Goal: Task Accomplishment & Management: Manage account settings

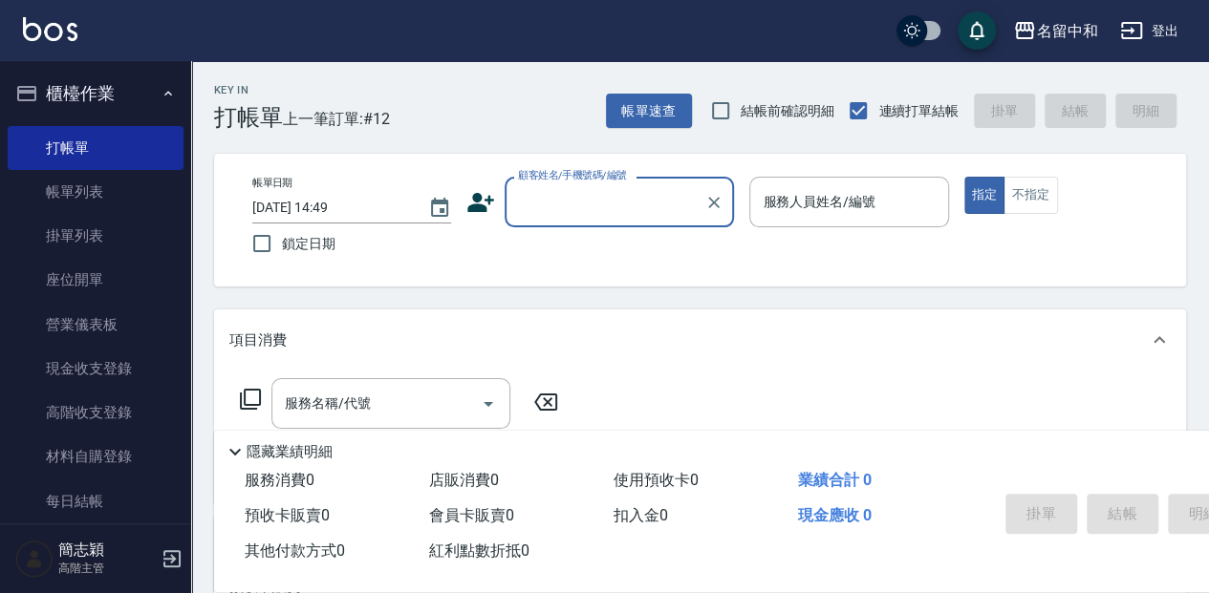
scroll to position [63, 0]
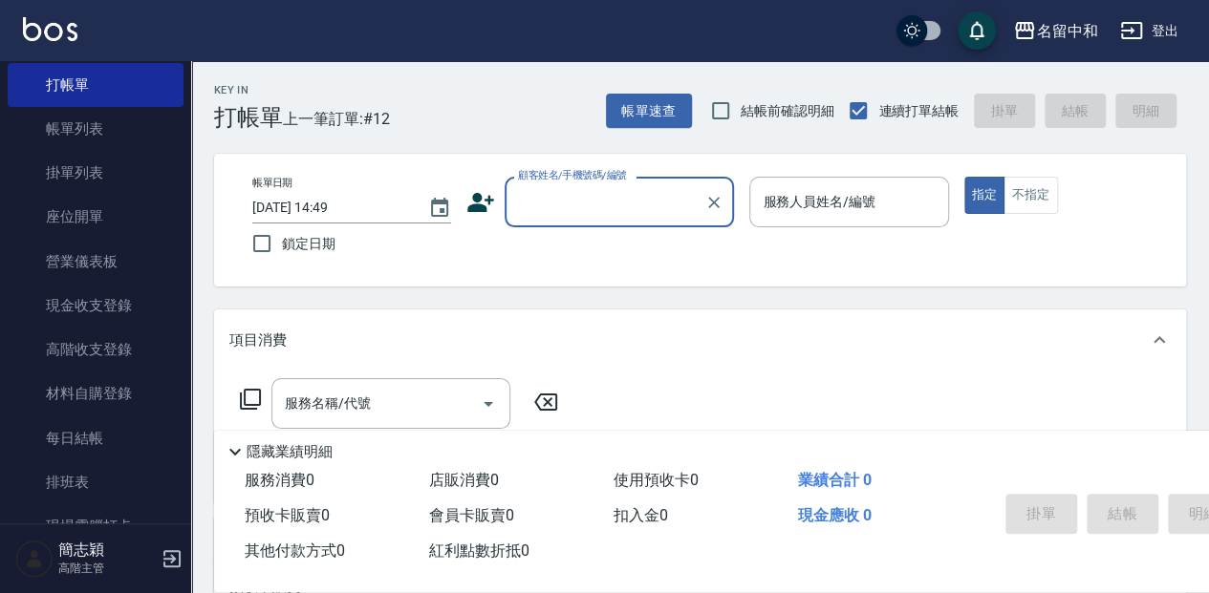
drag, startPoint x: 81, startPoint y: 120, endPoint x: 761, endPoint y: 401, distance: 735.1
click at [82, 120] on link "帳單列表" at bounding box center [96, 129] width 176 height 44
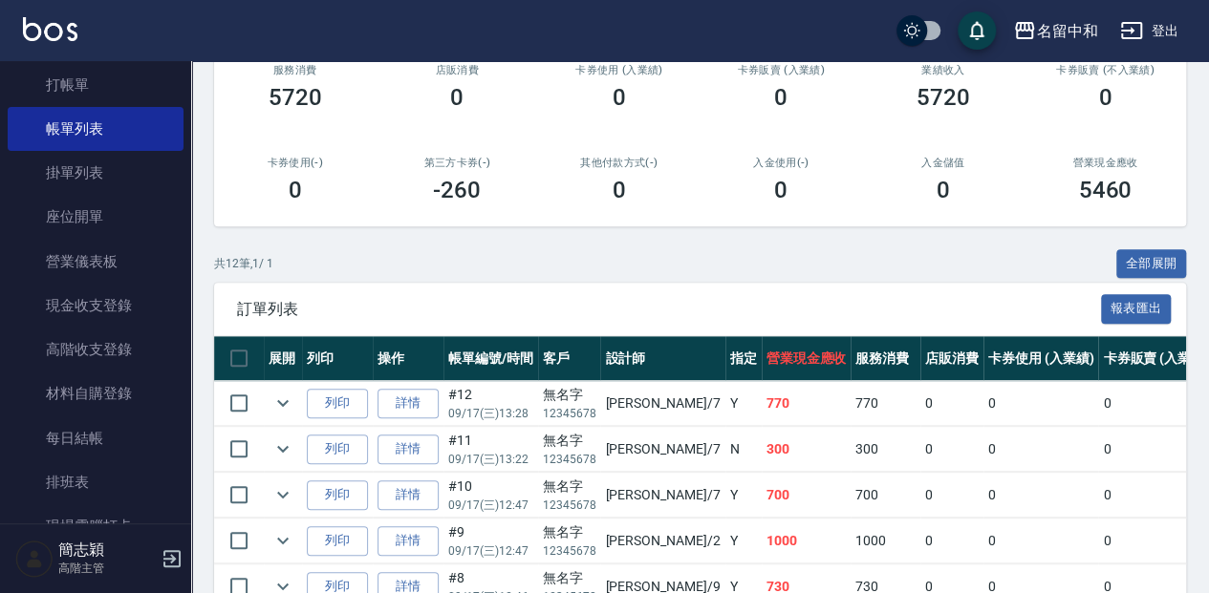
scroll to position [318, 0]
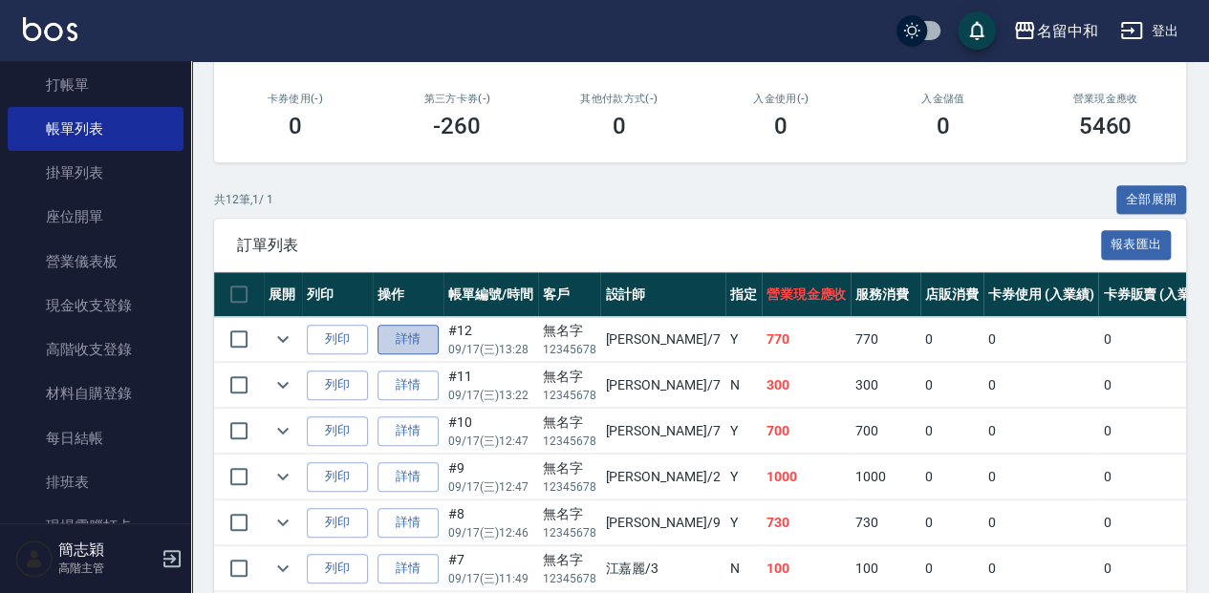
click at [413, 338] on link "詳情" at bounding box center [407, 340] width 61 height 30
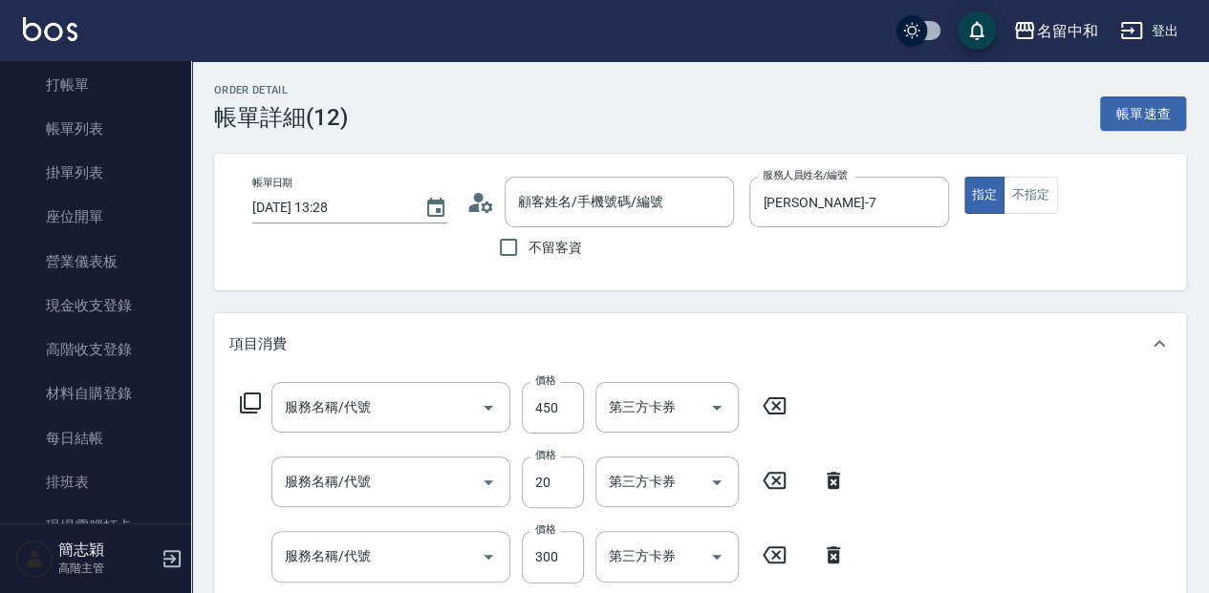
type input "2025/09/17 13:28"
type input "Jessica-7"
type input "剪髮(400)(401)"
type input "潤絲20(801)"
type input "洗髮300(221)"
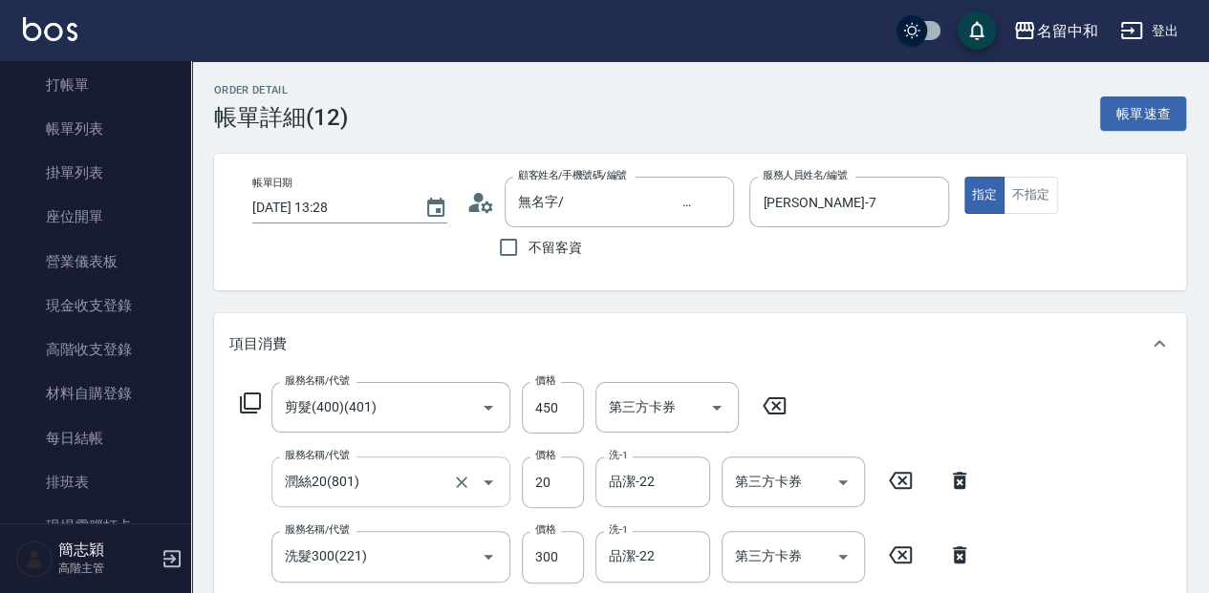
type input "無名字/ 12345678 /null"
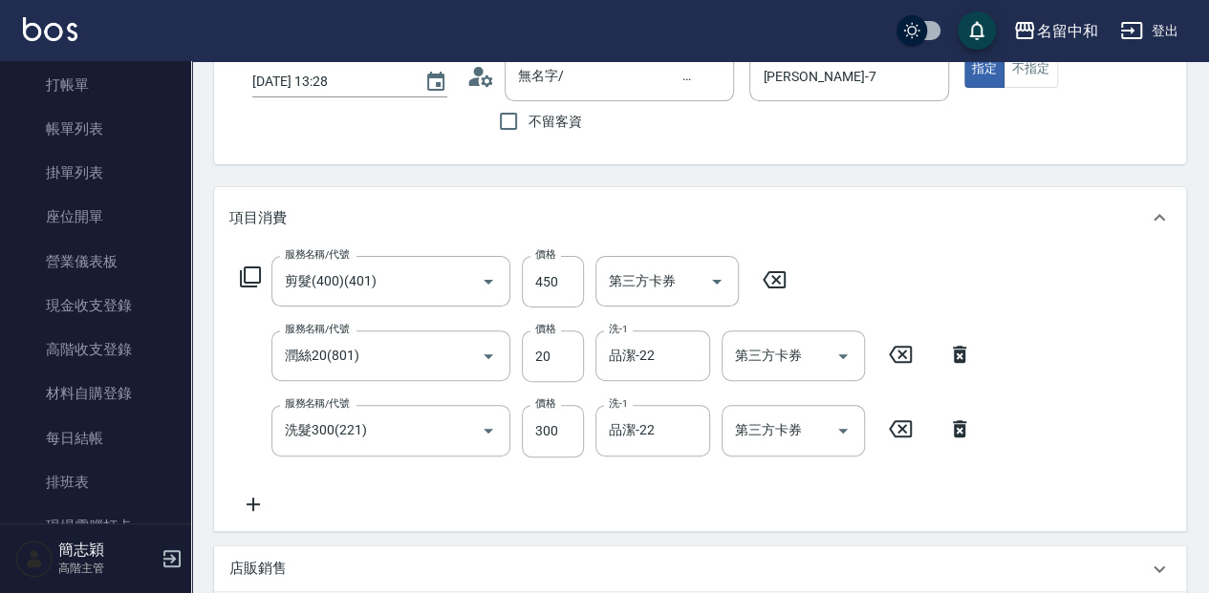
scroll to position [127, 0]
click at [463, 418] on button "Clear" at bounding box center [461, 430] width 27 height 27
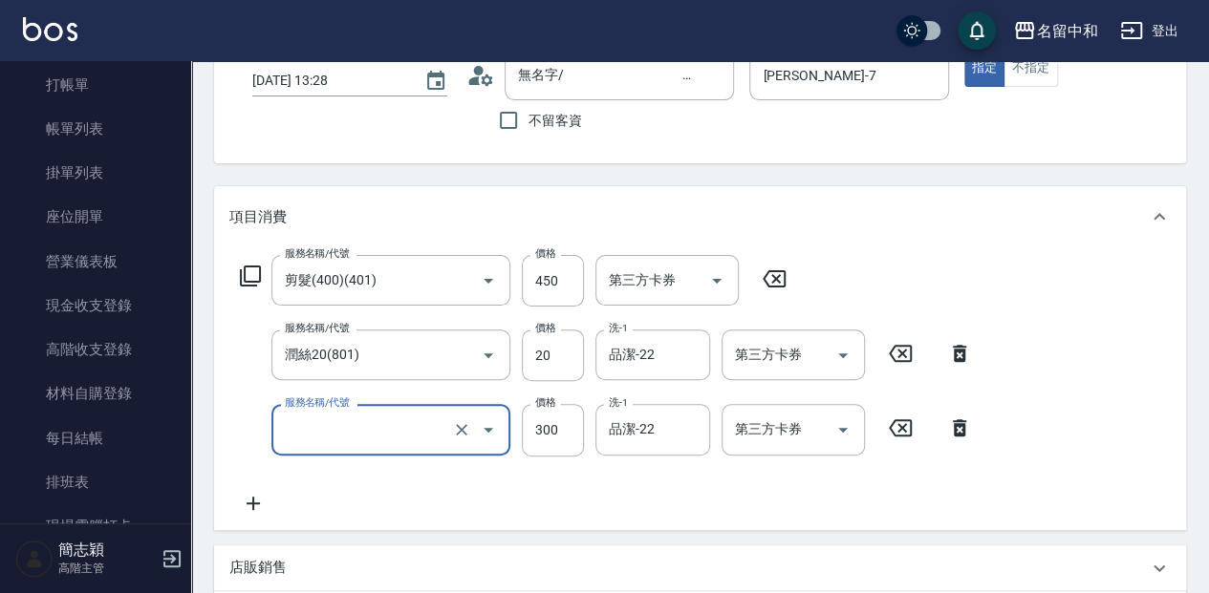
type input "0"
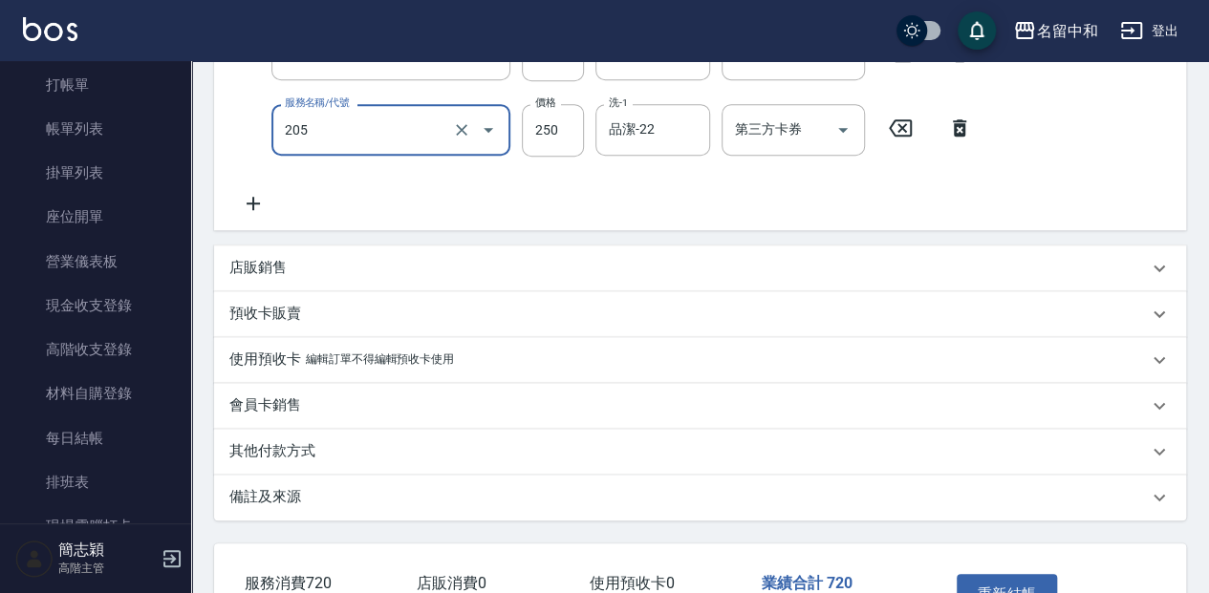
scroll to position [445, 0]
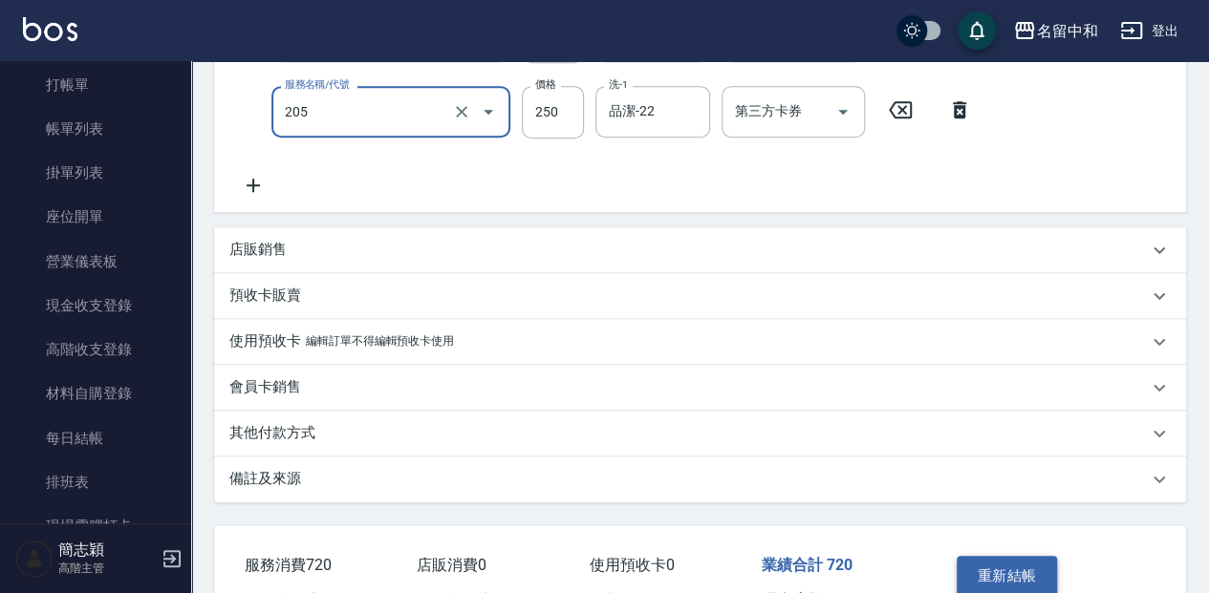
type input "洗髮(250)(205)"
click at [1013, 577] on button "重新結帳" at bounding box center [1006, 576] width 101 height 40
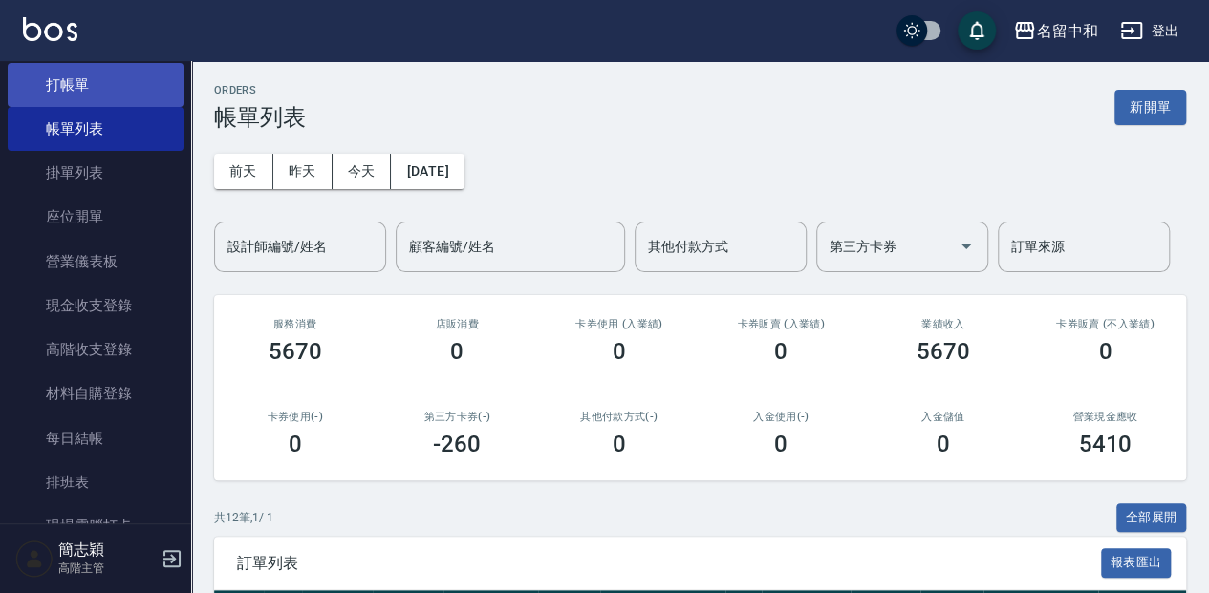
click at [152, 70] on link "打帳單" at bounding box center [96, 85] width 176 height 44
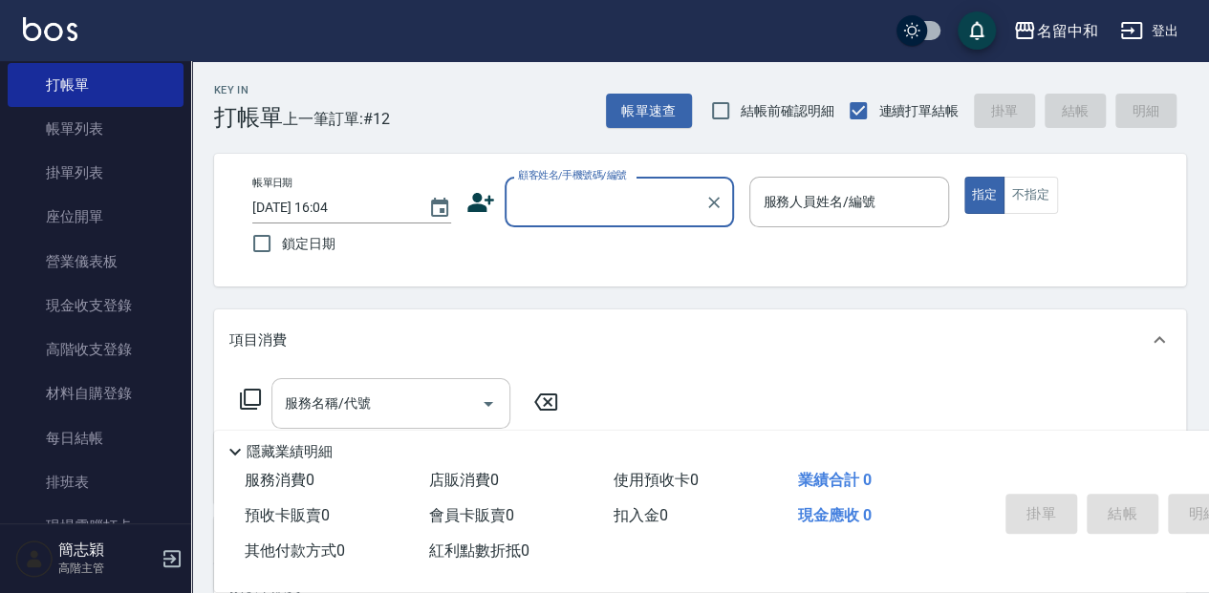
click at [391, 413] on input "服務名稱/代號" at bounding box center [376, 403] width 193 height 33
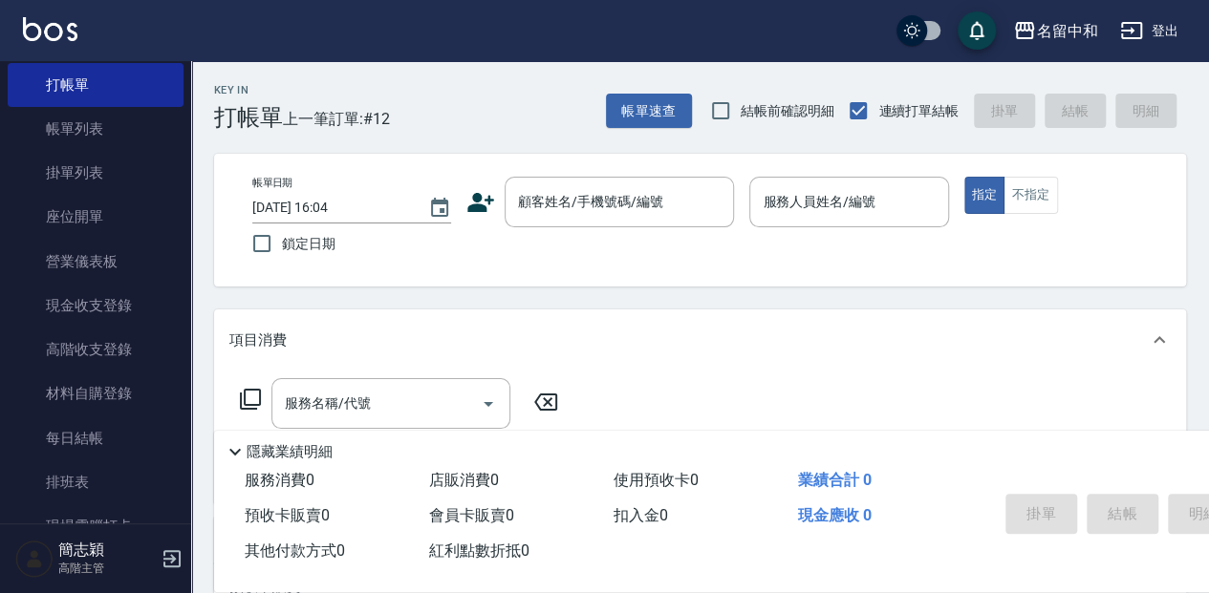
click at [258, 394] on icon at bounding box center [250, 399] width 23 height 23
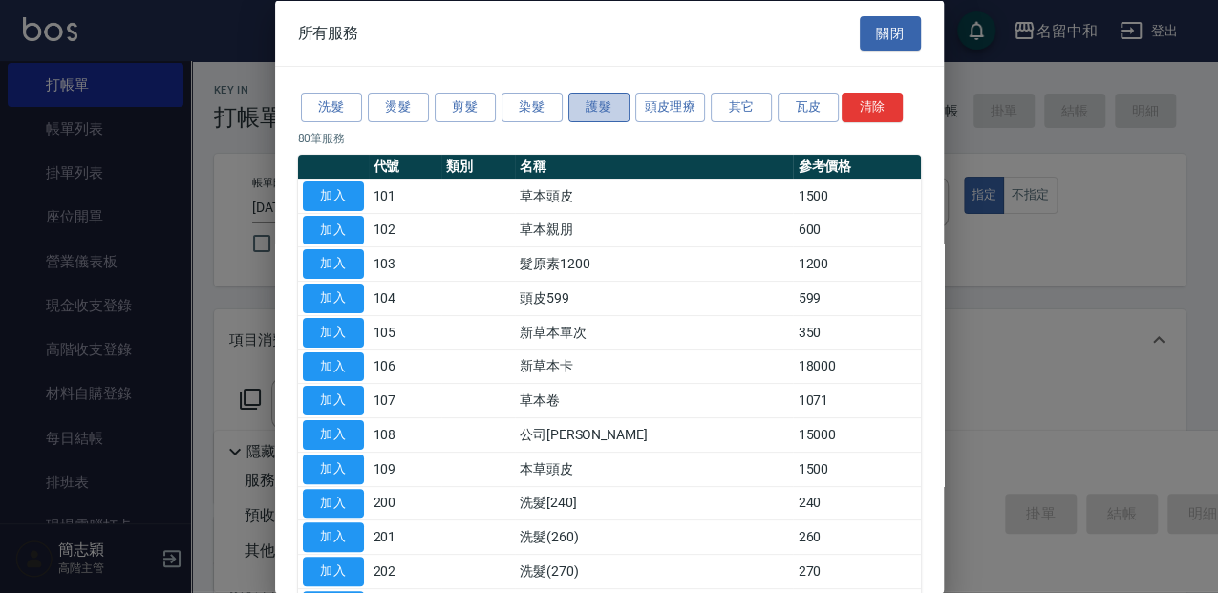
click at [594, 109] on button "護髮" at bounding box center [599, 108] width 61 height 30
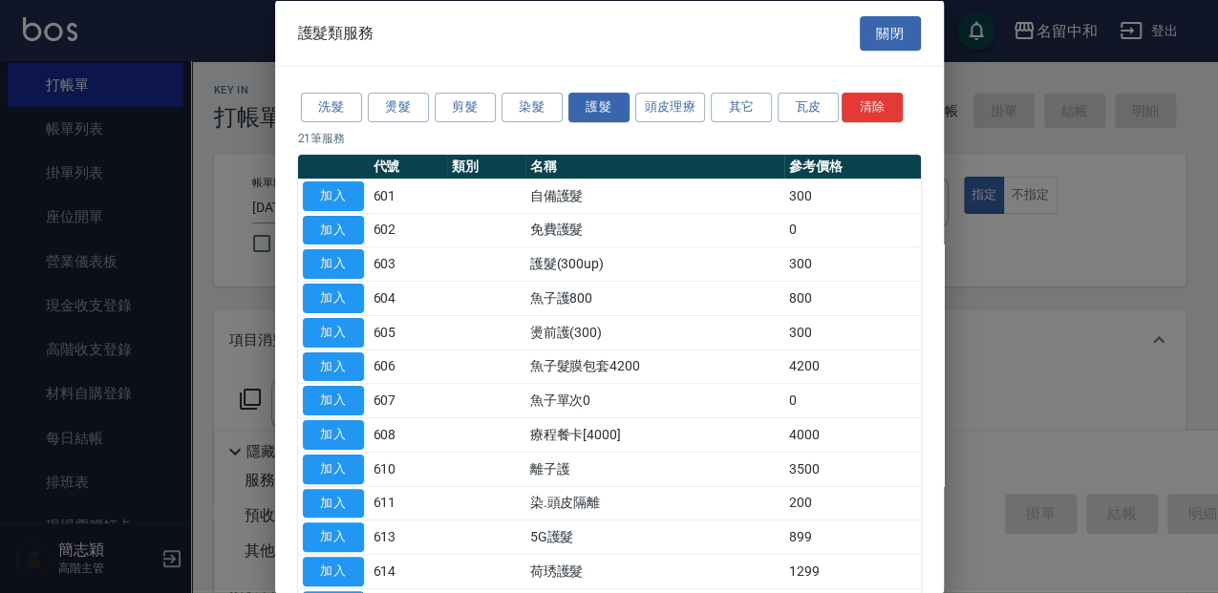
click at [905, 31] on button "關閉" at bounding box center [890, 32] width 61 height 35
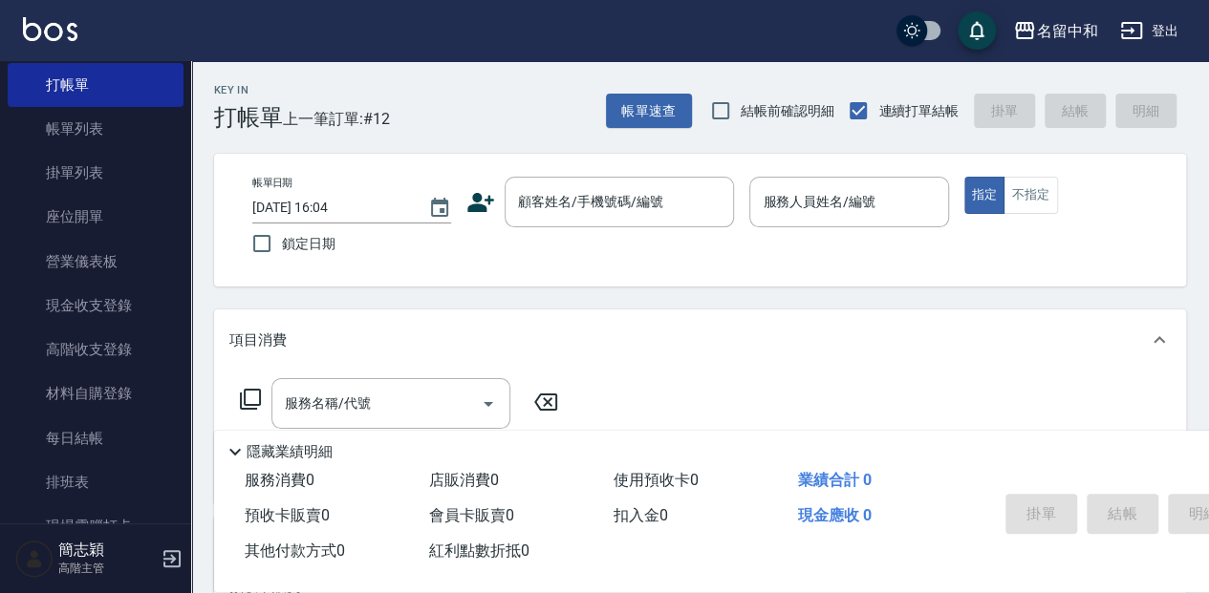
click at [1124, 432] on div "隱藏業績明細" at bounding box center [796, 447] width 1164 height 32
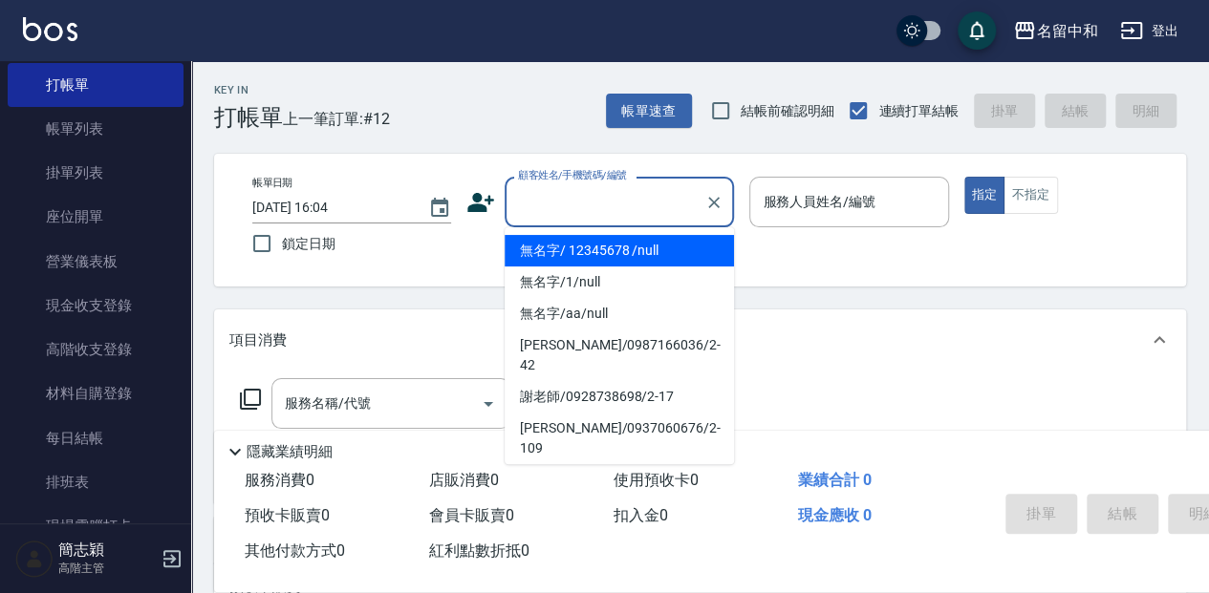
click at [625, 207] on input "顧客姓名/手機號碼/編號" at bounding box center [604, 201] width 183 height 33
click at [638, 250] on li "無名字/ 12345678 /null" at bounding box center [618, 251] width 229 height 32
type input "無名字/ 12345678 /null"
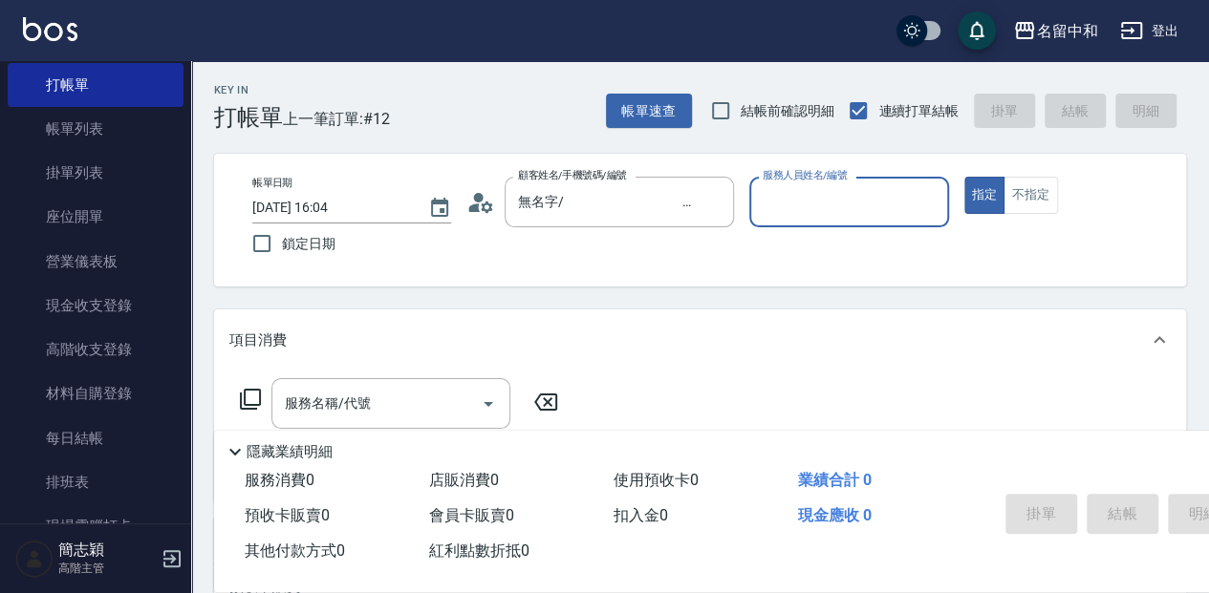
click at [762, 201] on input "服務人員姓名/編號" at bounding box center [849, 201] width 182 height 33
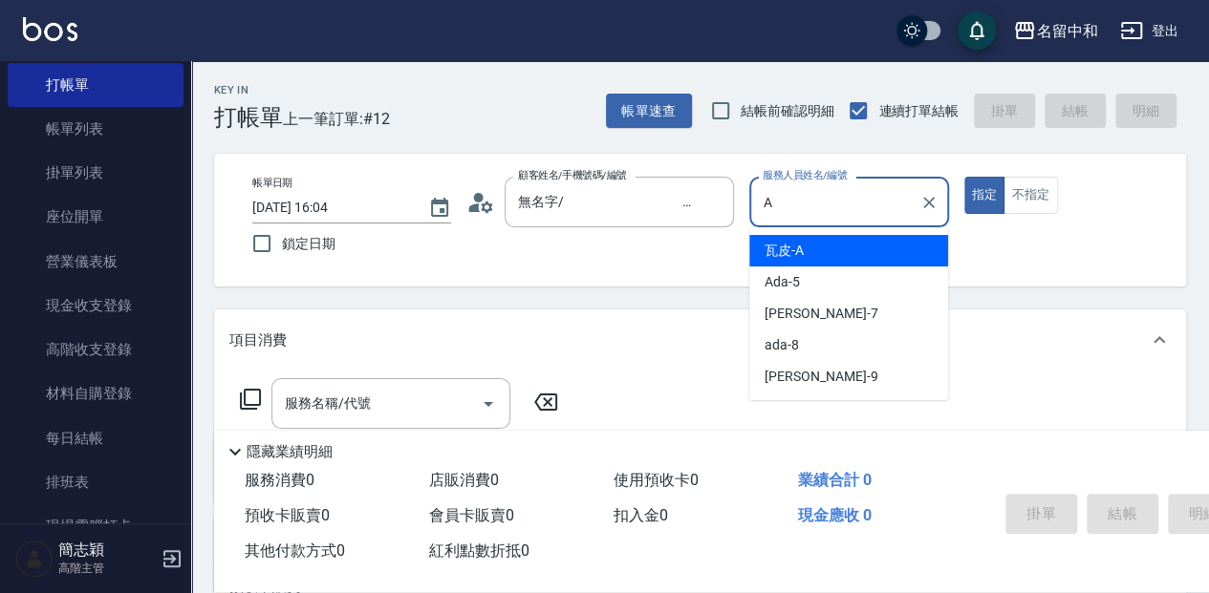
type input "瓦皮-A"
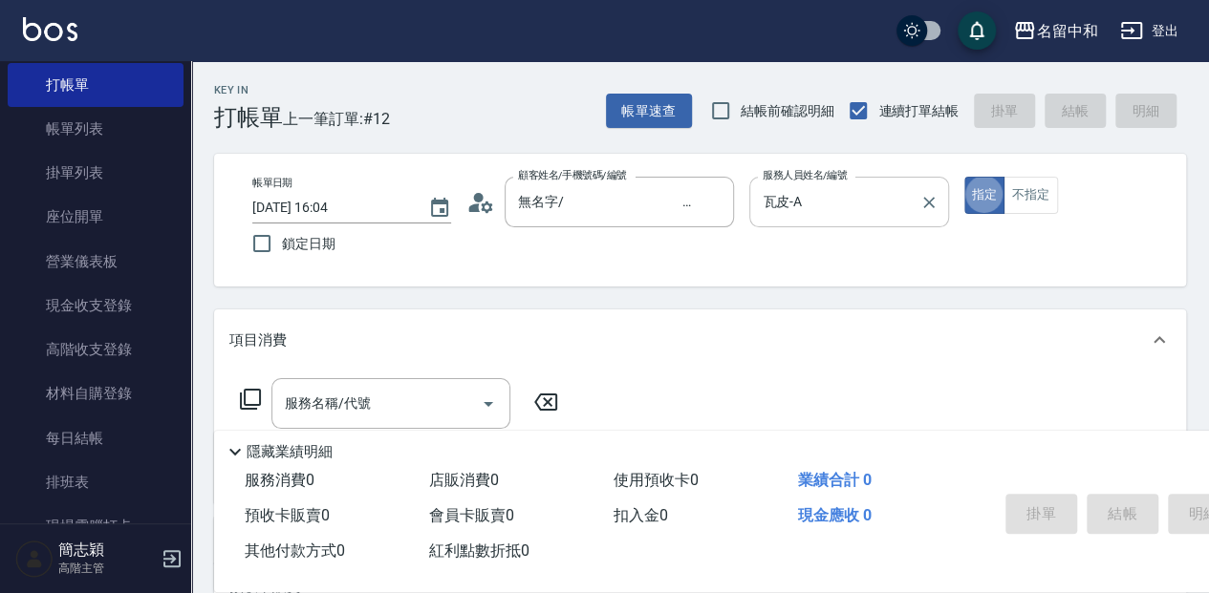
type button "true"
click at [263, 442] on p "隱藏業績明細" at bounding box center [290, 452] width 86 height 20
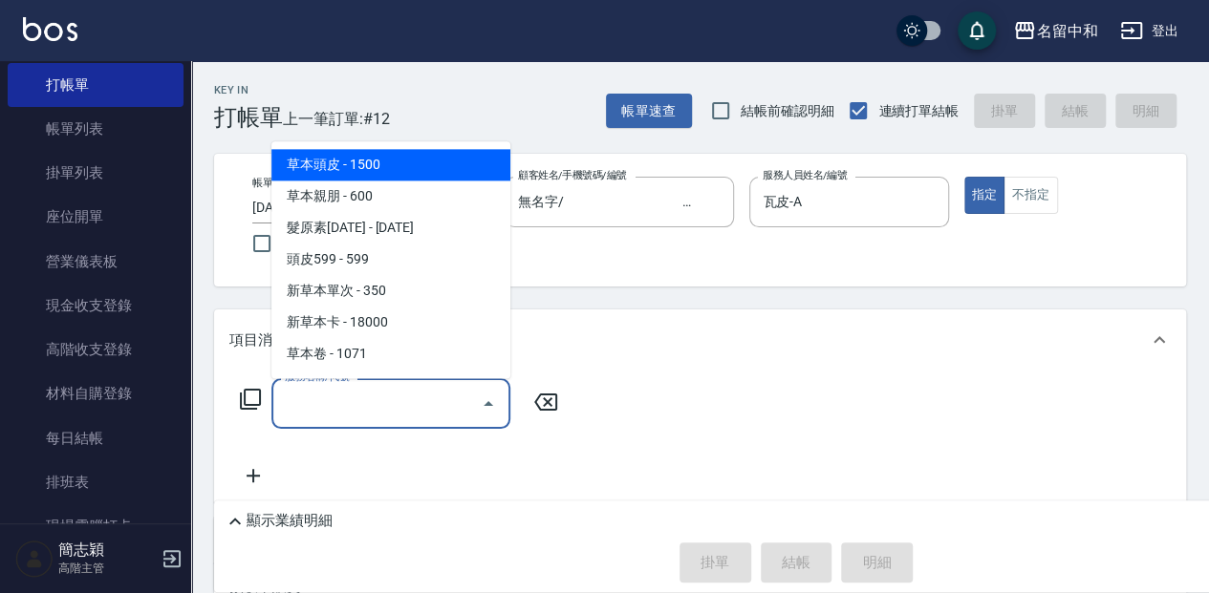
click at [297, 405] on input "服務名稱/代號" at bounding box center [376, 403] width 193 height 33
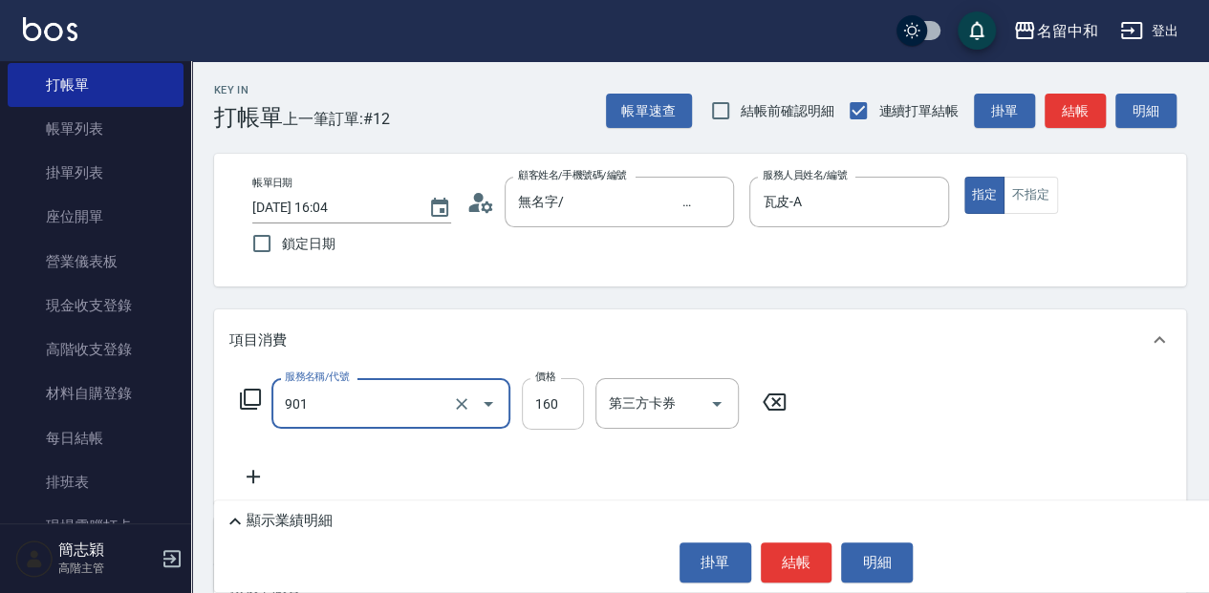
type input "修手(901)"
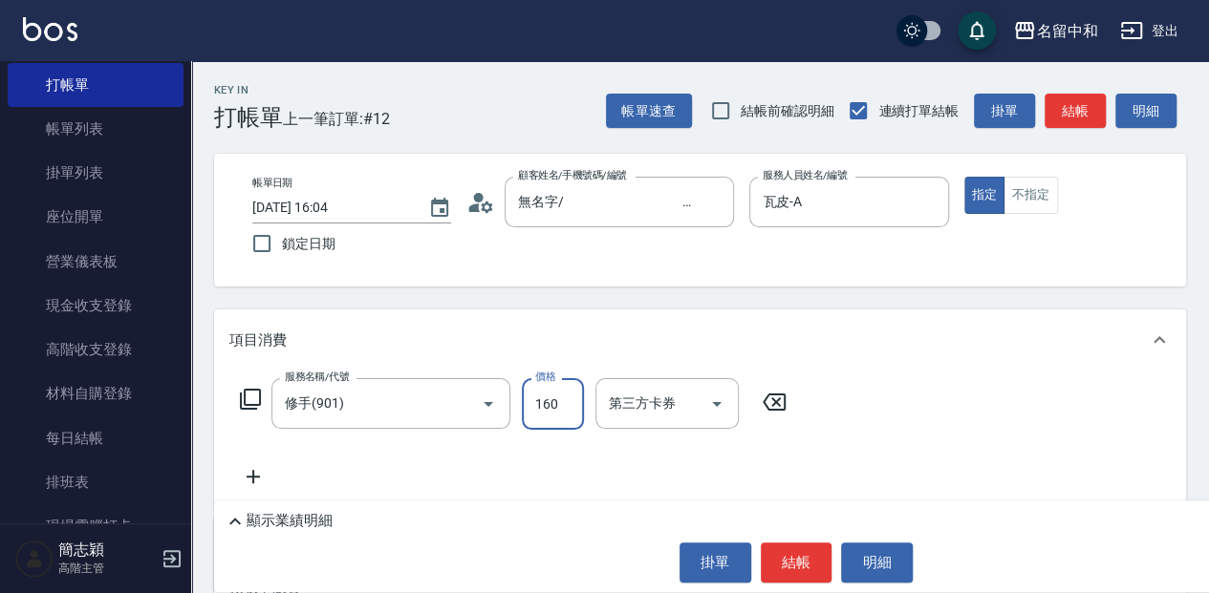
click at [539, 405] on input "160" at bounding box center [553, 404] width 62 height 52
type input "1500"
click at [791, 564] on button "結帳" at bounding box center [797, 563] width 72 height 40
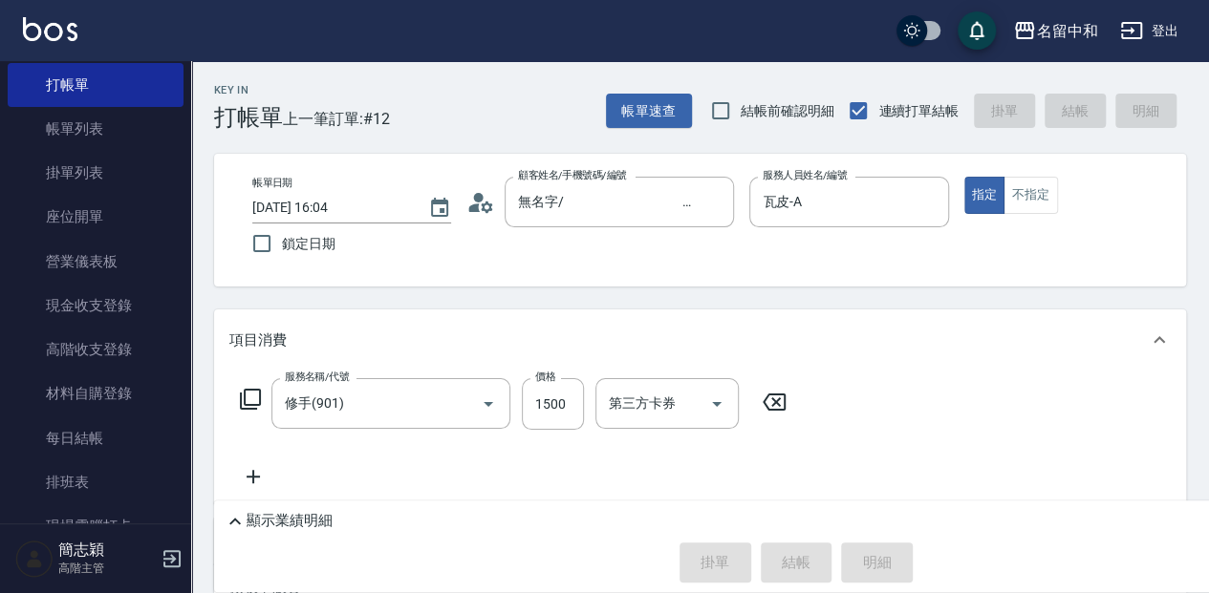
type input "2025/09/17 16:38"
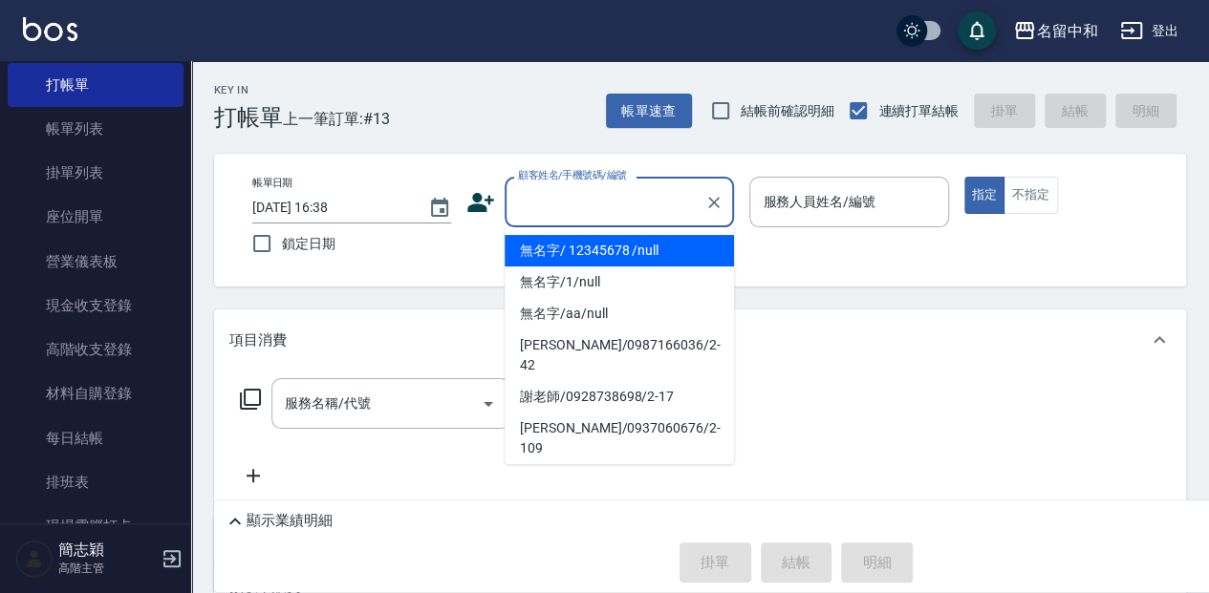
click at [554, 203] on input "顧客姓名/手機號碼/編號" at bounding box center [604, 201] width 183 height 33
click at [579, 246] on li "無名字/ 12345678 /null" at bounding box center [618, 251] width 229 height 32
type input "無名字/ 12345678 /null"
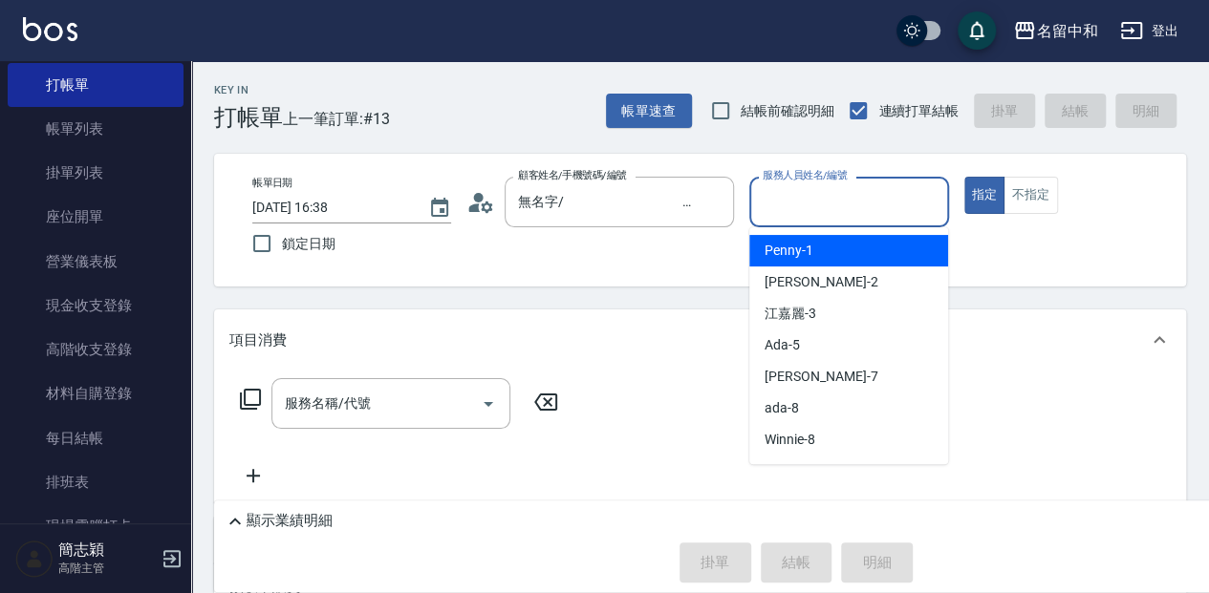
click at [822, 193] on input "服務人員姓名/編號" at bounding box center [849, 201] width 182 height 33
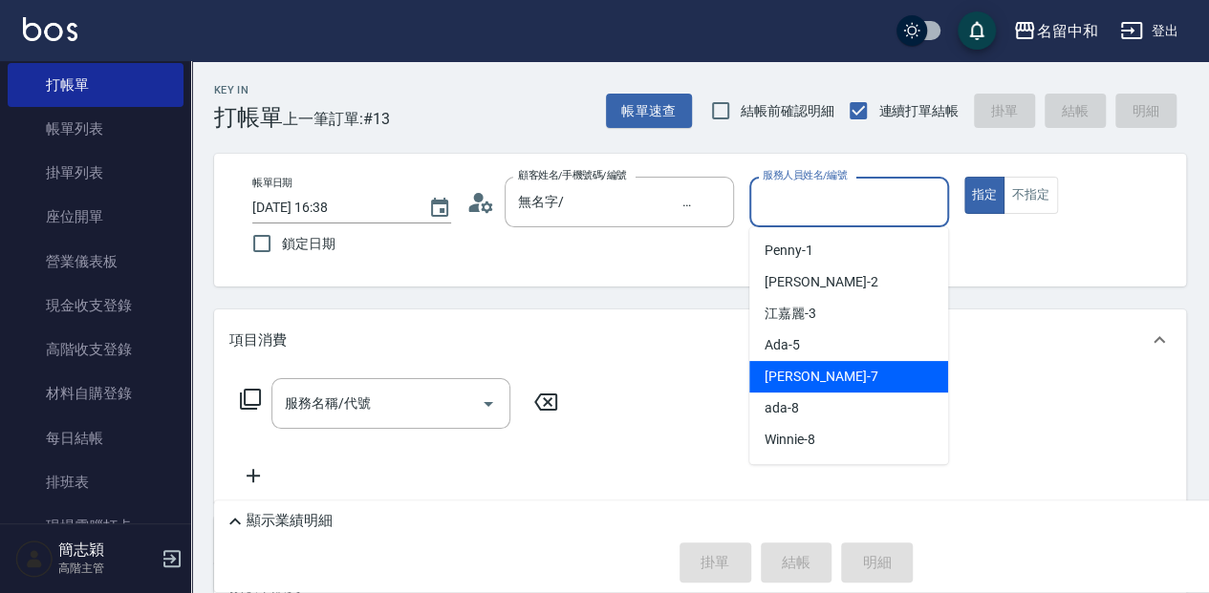
click at [838, 376] on div "Jessica -7" at bounding box center [848, 377] width 199 height 32
type input "Jessica-7"
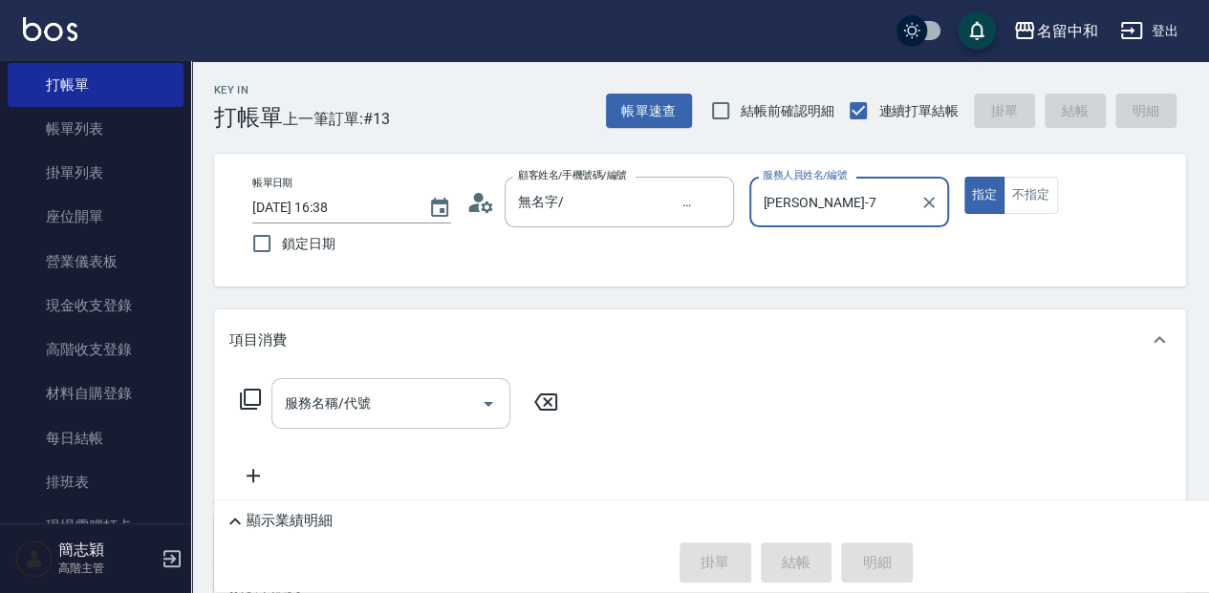
click at [333, 397] on input "服務名稱/代號" at bounding box center [376, 403] width 193 height 33
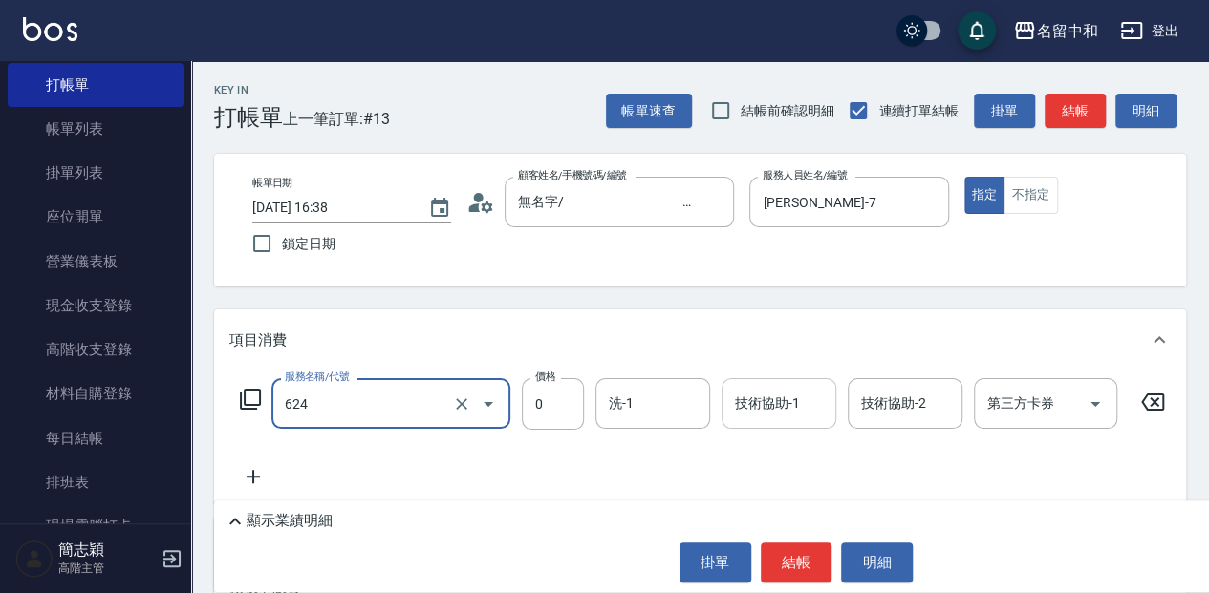
type input "醫學單次0(624)"
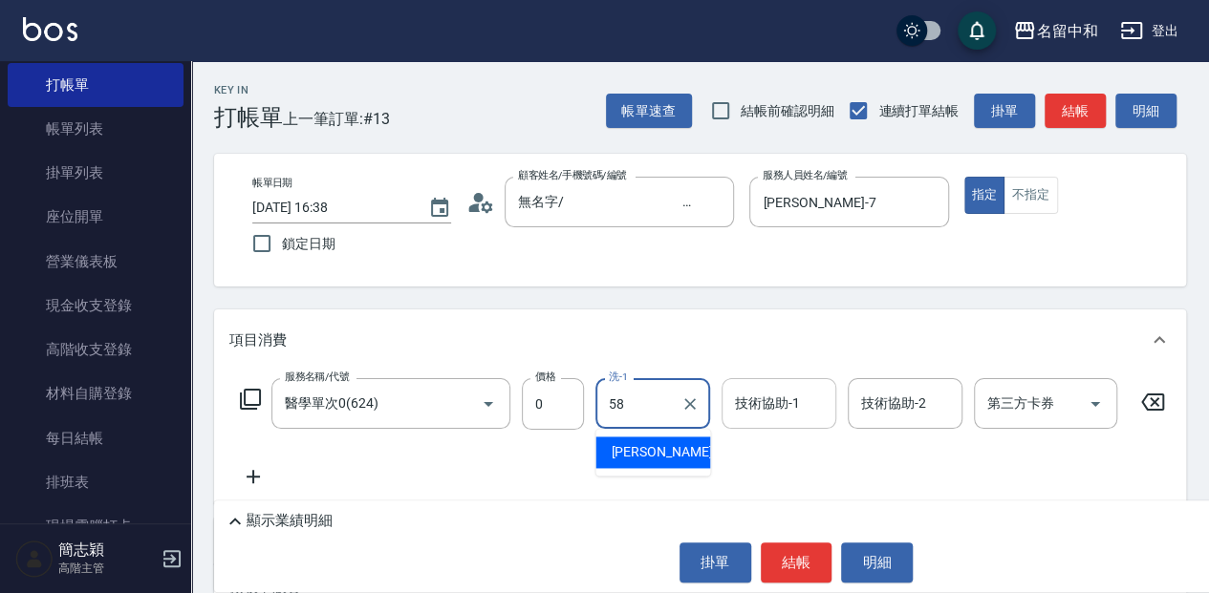
type input "莫娜-58"
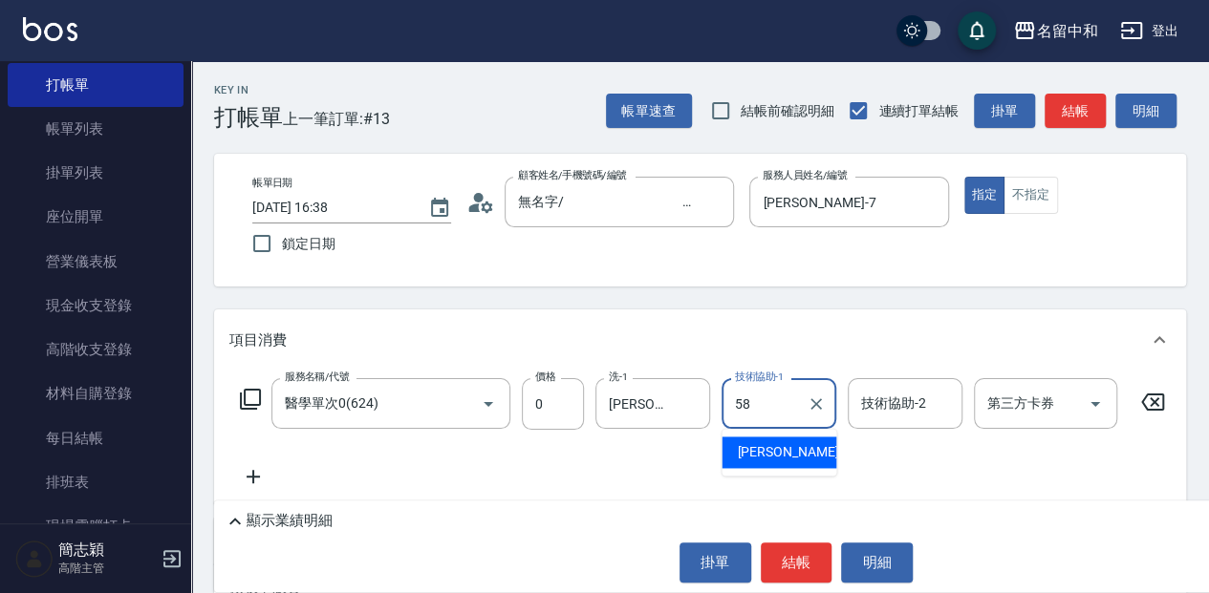
type input "莫娜-58"
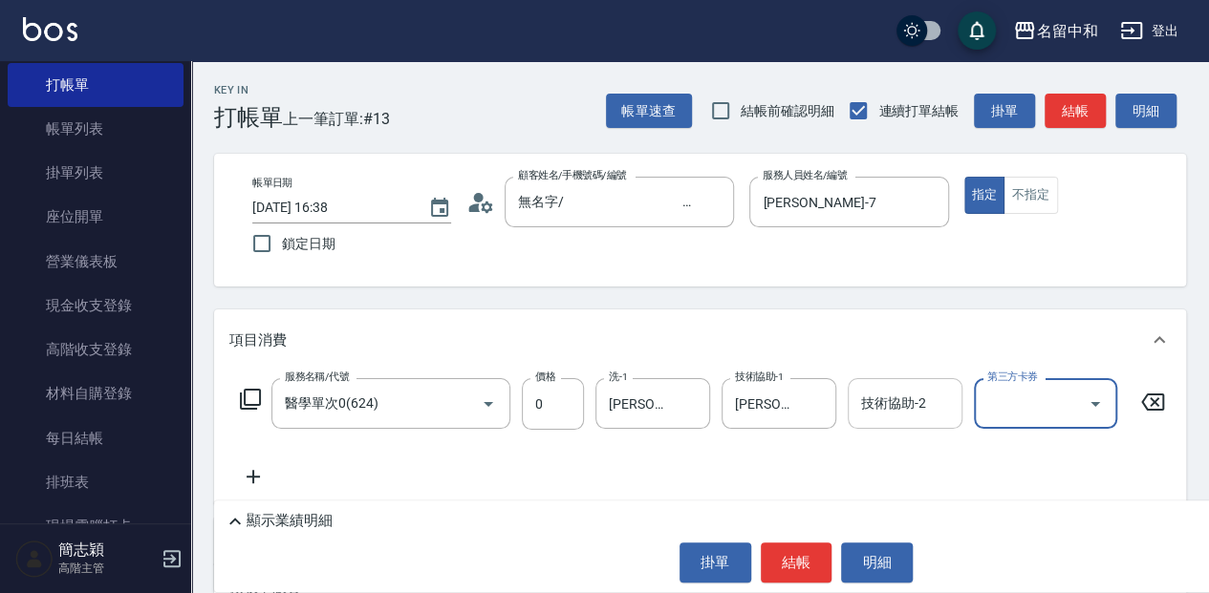
click at [895, 418] on input "技術協助-2" at bounding box center [904, 403] width 97 height 33
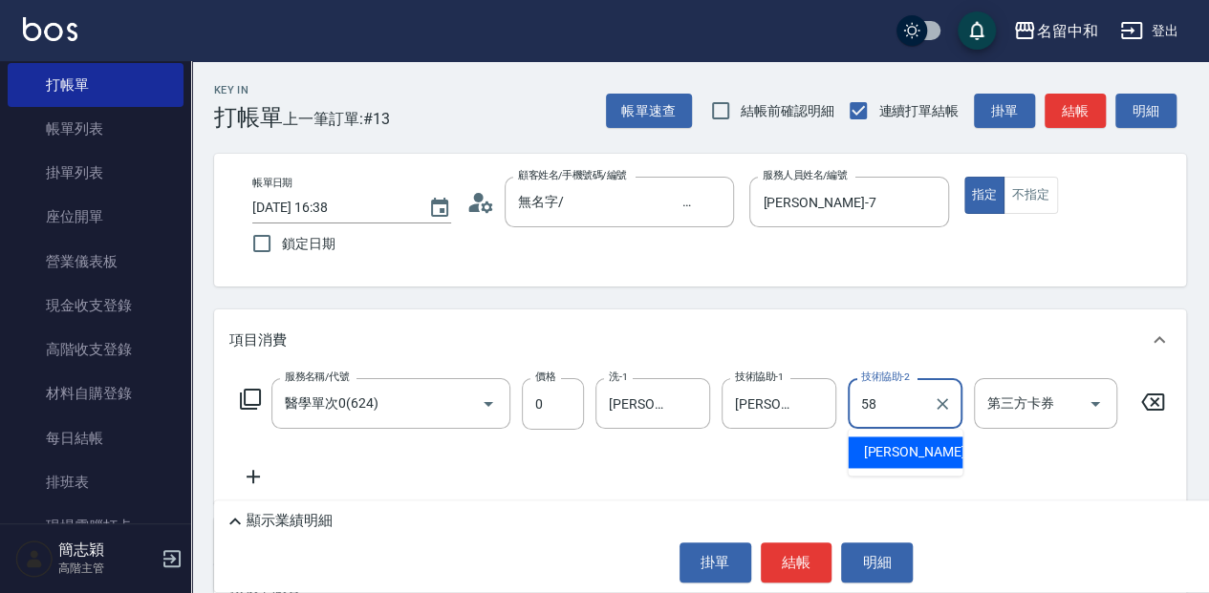
type input "莫娜-58"
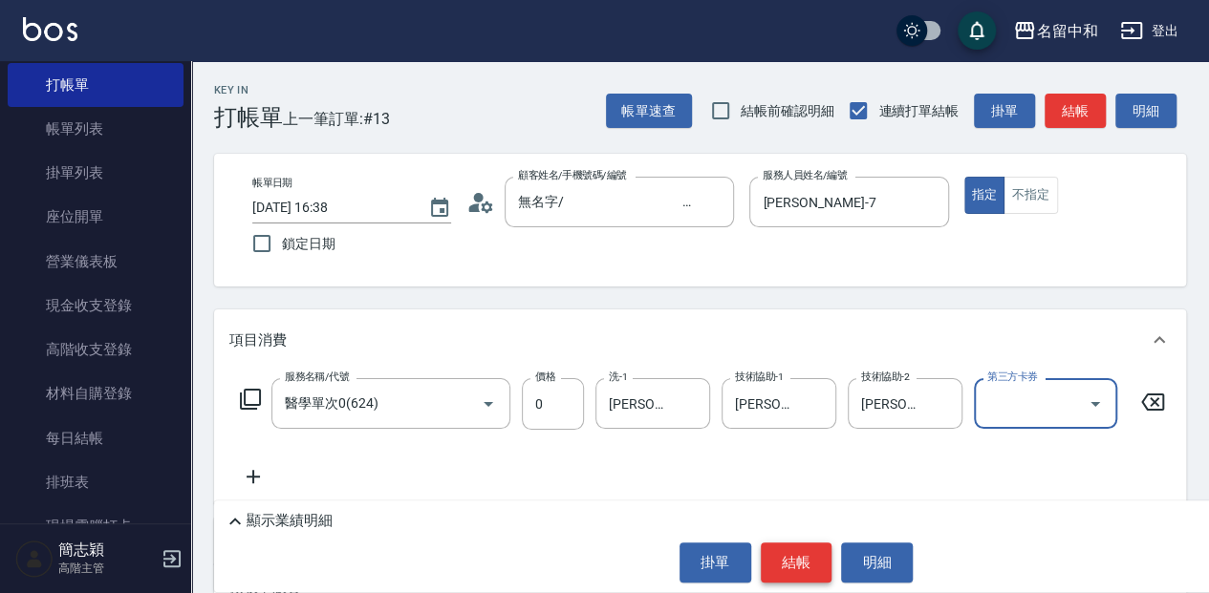
click at [798, 560] on button "結帳" at bounding box center [797, 563] width 72 height 40
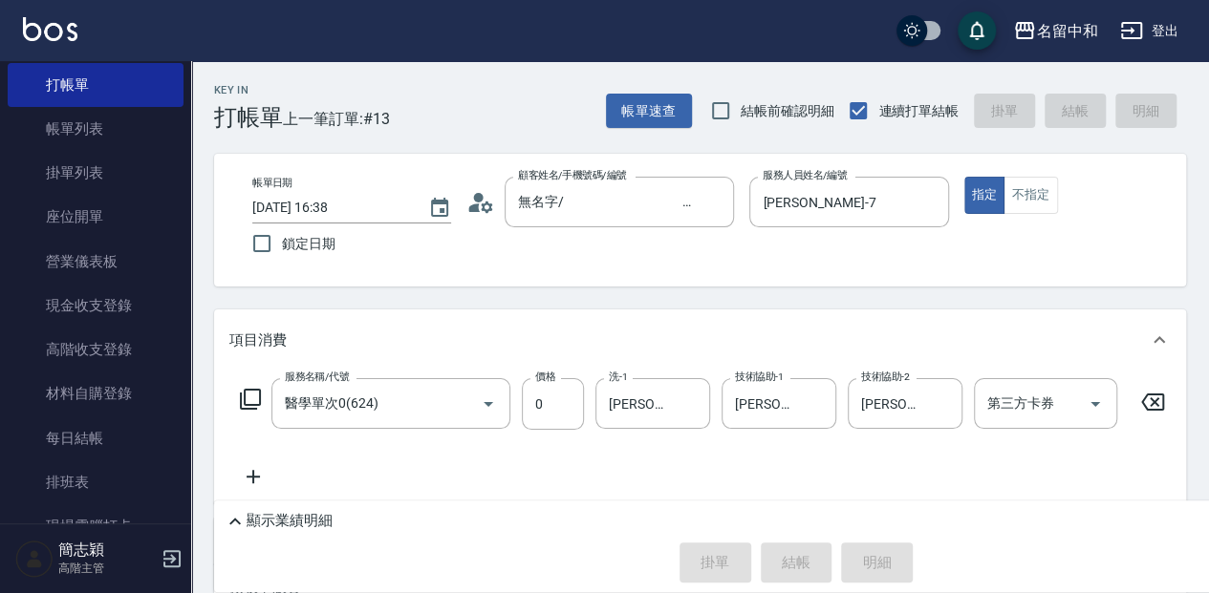
type input "2025/09/17 16:56"
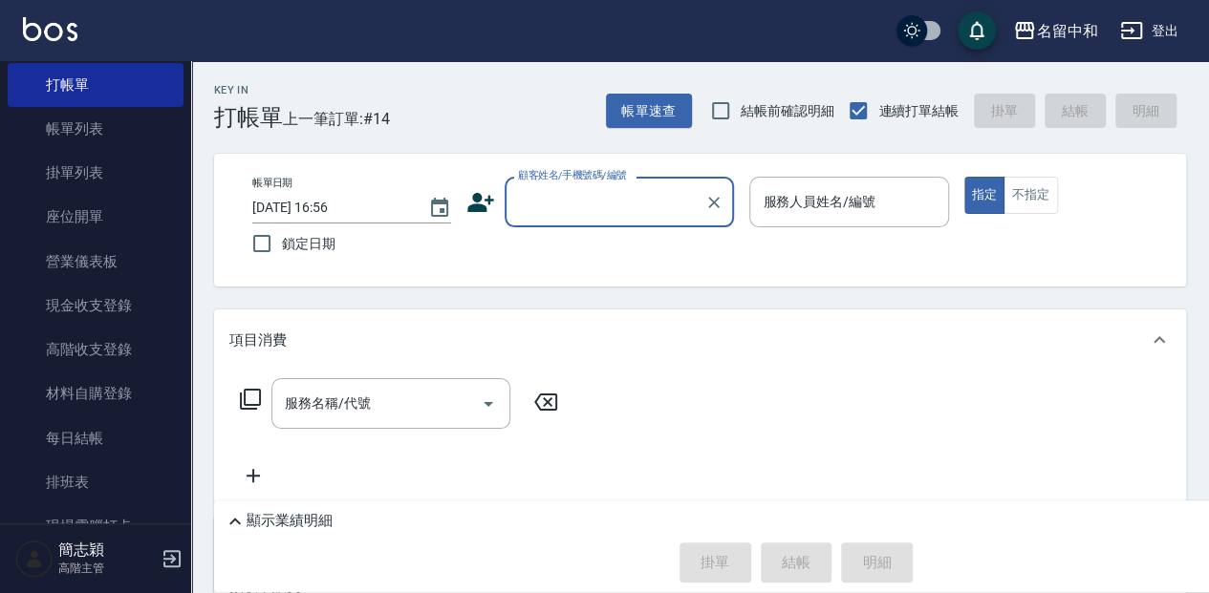
click at [596, 208] on input "顧客姓名/手機號碼/編號" at bounding box center [604, 201] width 183 height 33
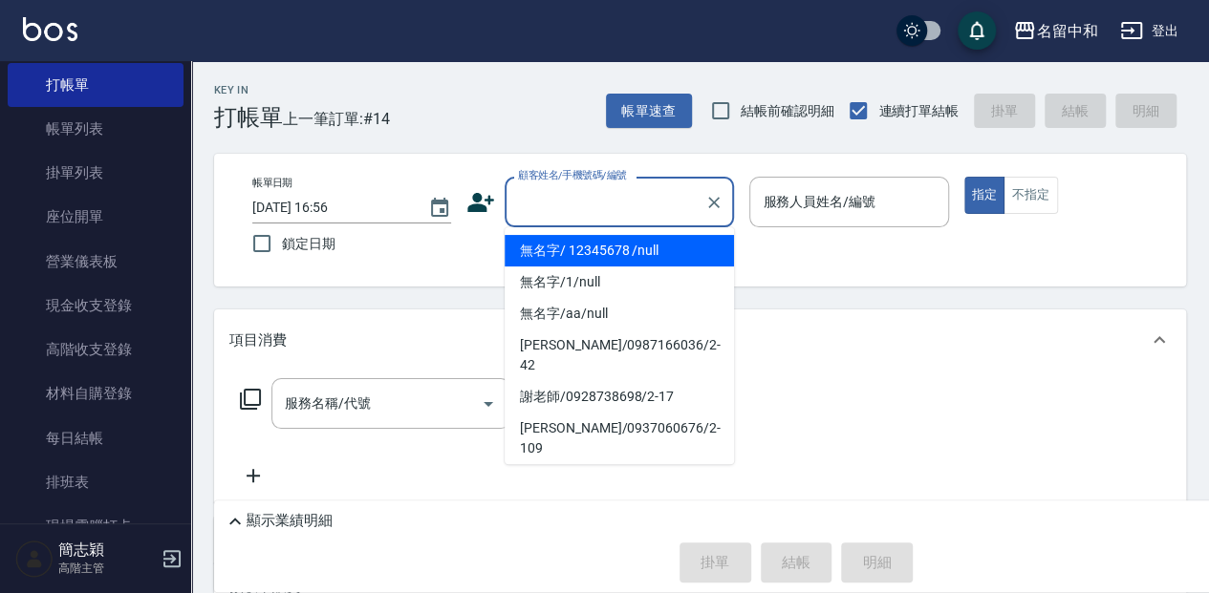
click at [581, 246] on li "無名字/ 12345678 /null" at bounding box center [618, 251] width 229 height 32
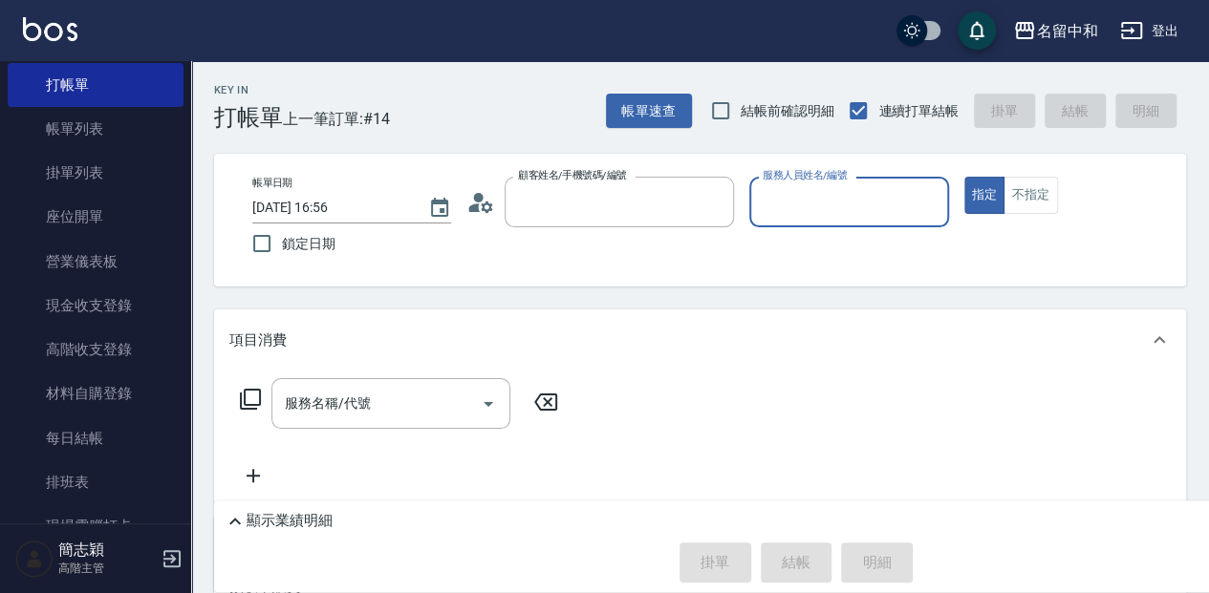
type input "無名字/ 12345678 /null"
click at [785, 210] on input "服務人員姓名/編號" at bounding box center [849, 201] width 182 height 33
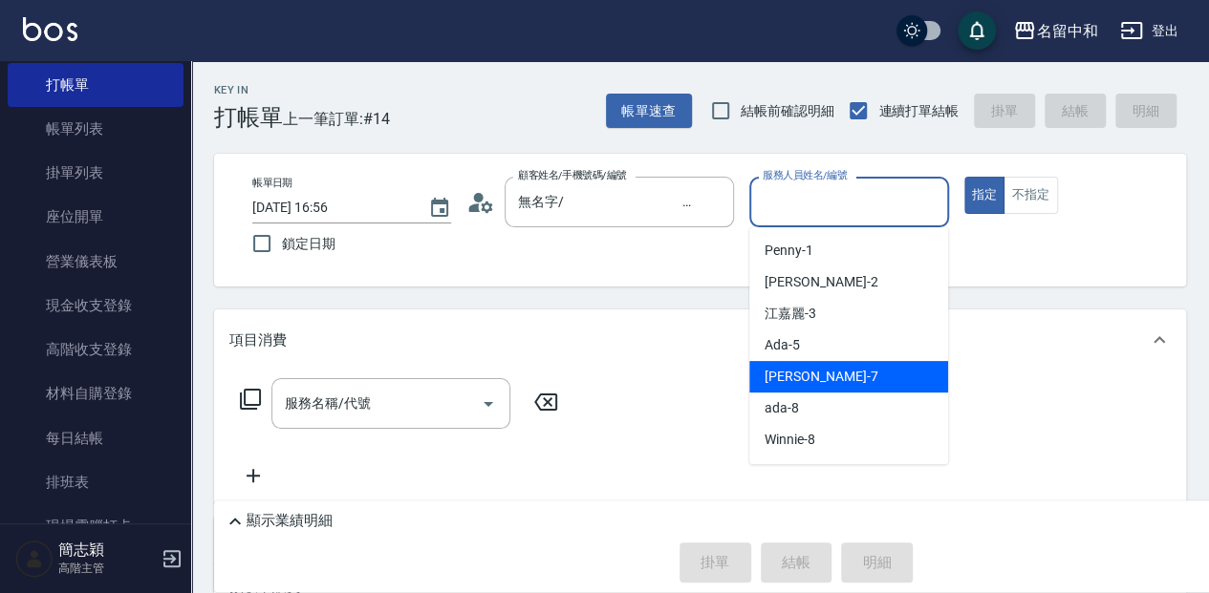
drag, startPoint x: 827, startPoint y: 375, endPoint x: 762, endPoint y: 377, distance: 65.0
click at [827, 375] on div "Jessica -7" at bounding box center [848, 377] width 199 height 32
type input "Jessica-7"
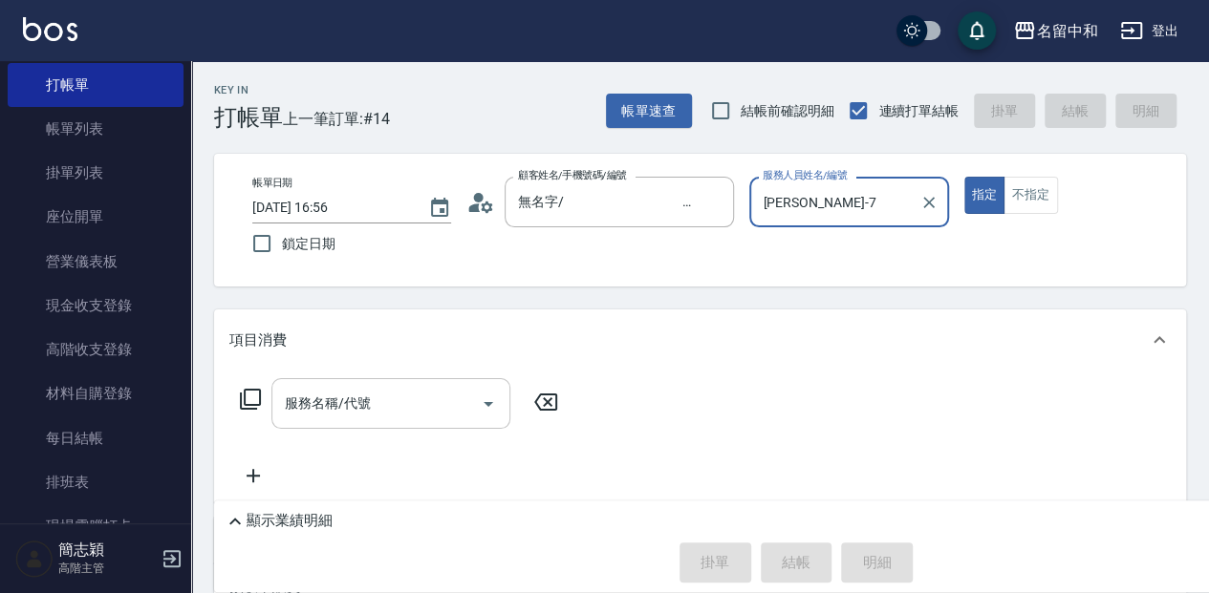
click at [417, 413] on input "服務名稱/代號" at bounding box center [376, 403] width 193 height 33
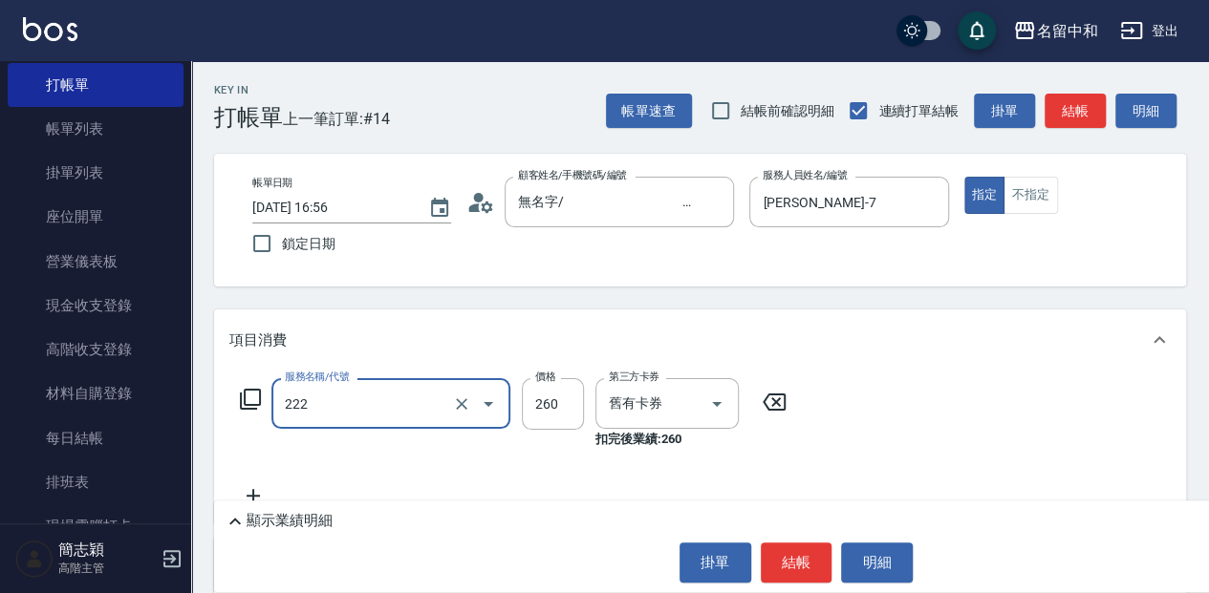
type input "洗髮卷260(222)"
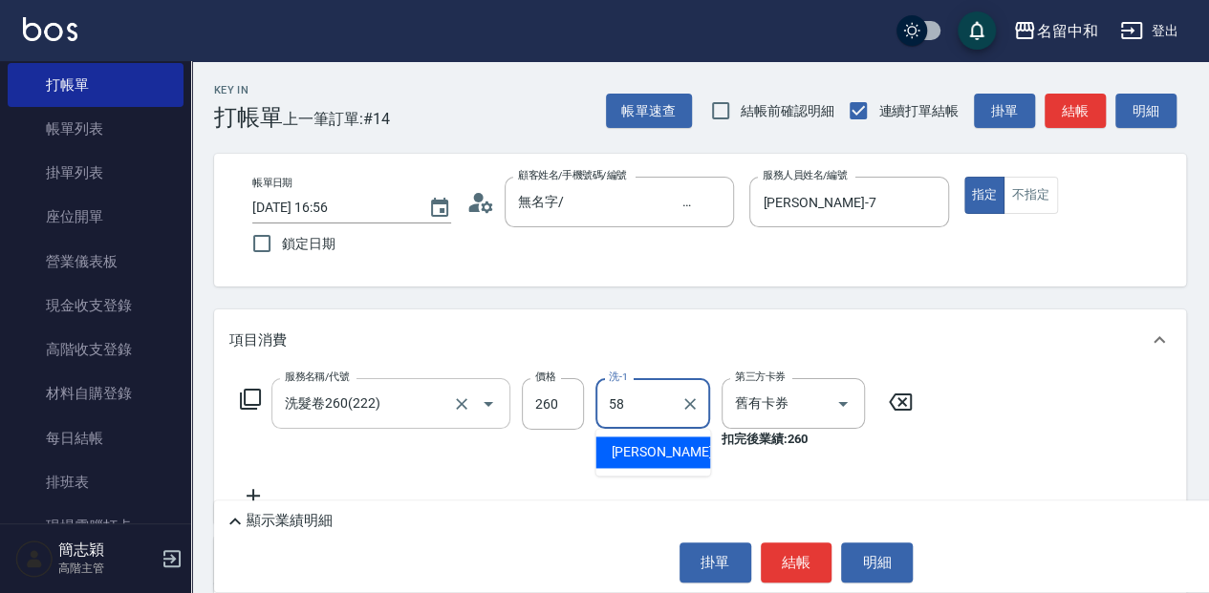
type input "莫娜-58"
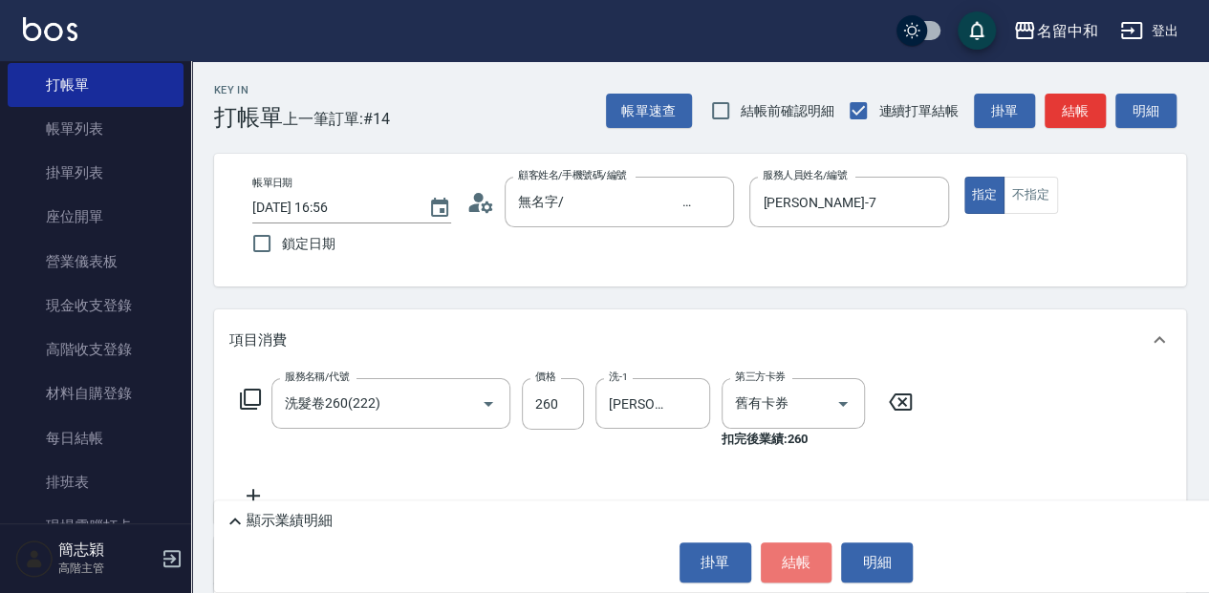
drag, startPoint x: 812, startPoint y: 573, endPoint x: 745, endPoint y: 542, distance: 73.9
click at [810, 573] on button "結帳" at bounding box center [797, 563] width 72 height 40
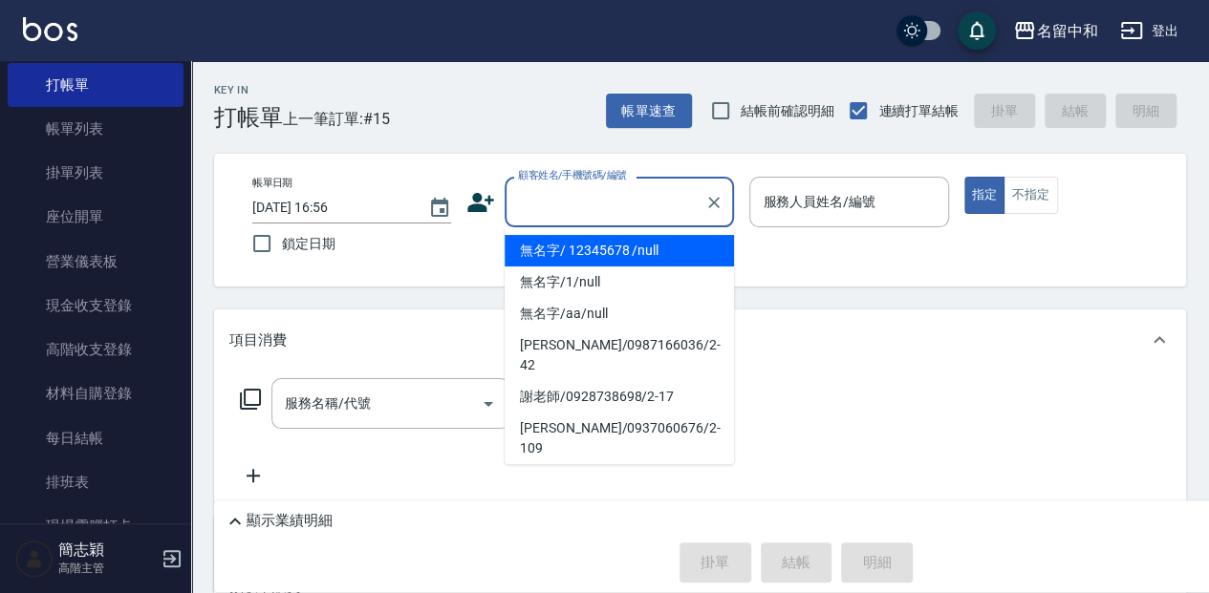
click at [590, 218] on input "顧客姓名/手機號碼/編號" at bounding box center [604, 201] width 183 height 33
click at [587, 259] on li "無名字/ 12345678 /null" at bounding box center [618, 251] width 229 height 32
type input "無名字/ 12345678 /null"
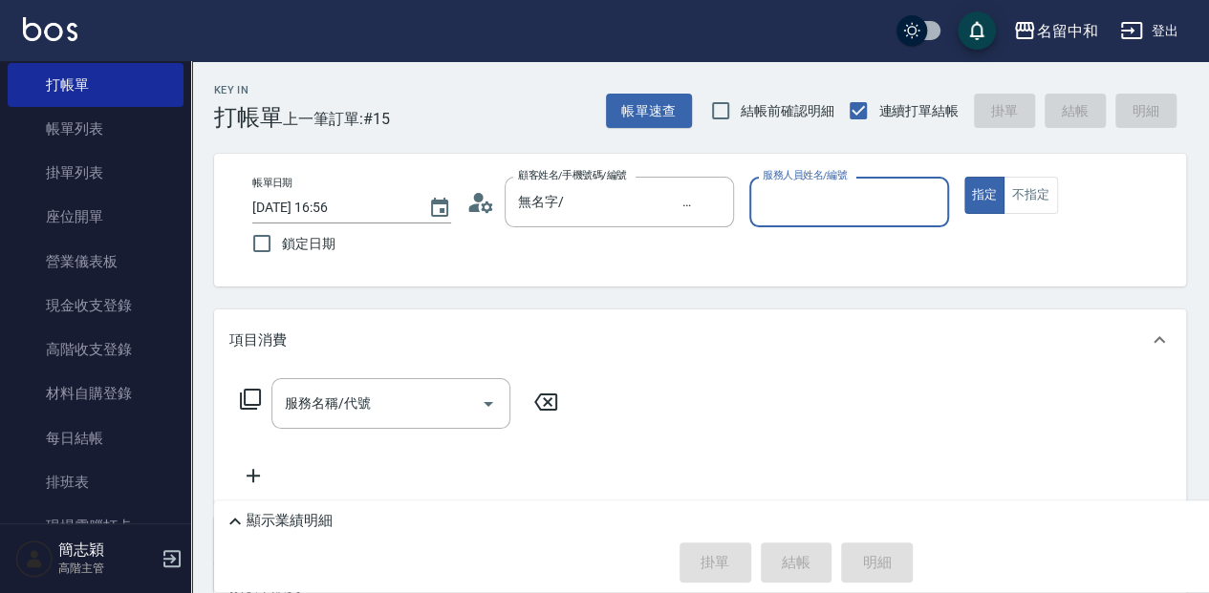
click at [791, 214] on input "服務人員姓名/編號" at bounding box center [849, 201] width 182 height 33
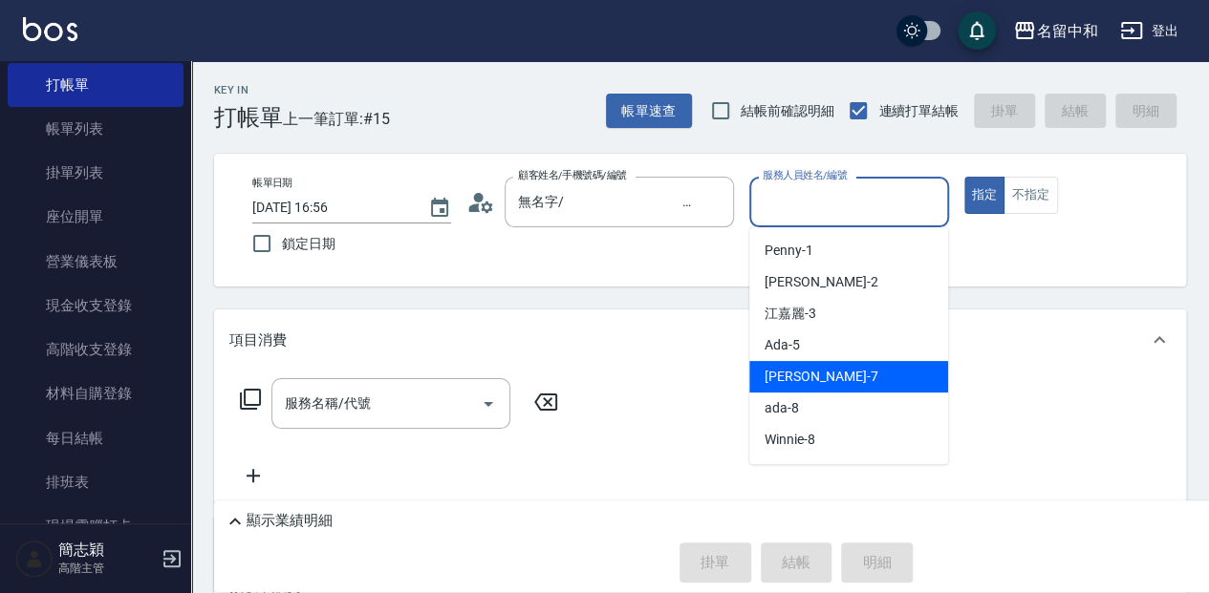
click at [782, 378] on span "Jessica -7" at bounding box center [820, 377] width 113 height 20
type input "Jessica-7"
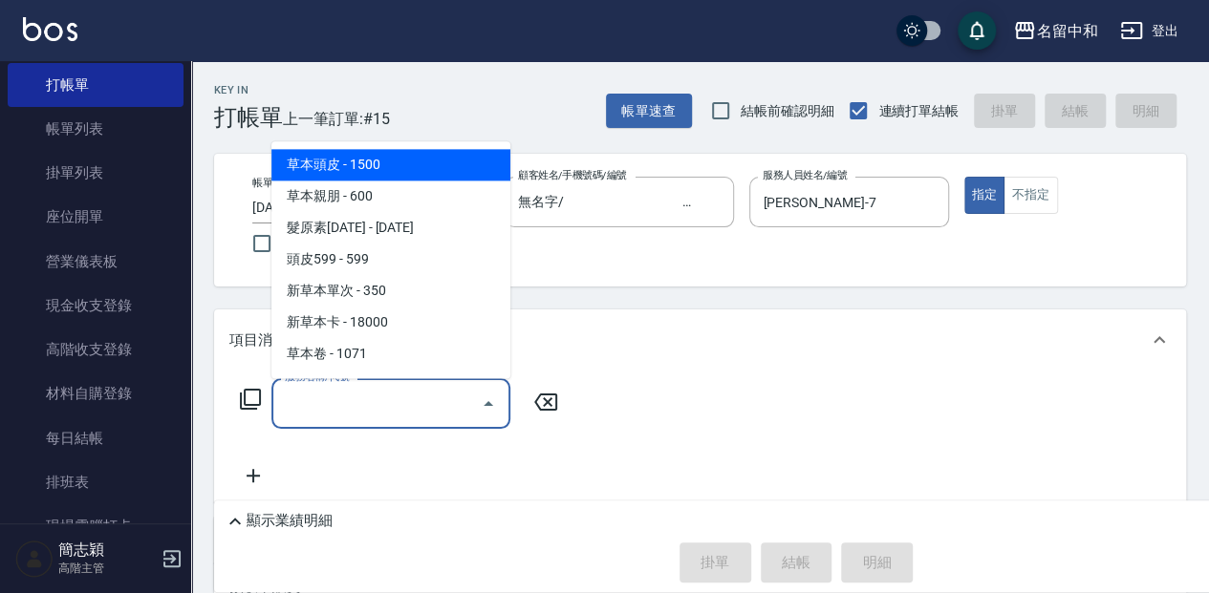
click at [420, 417] on input "服務名稱/代號" at bounding box center [376, 403] width 193 height 33
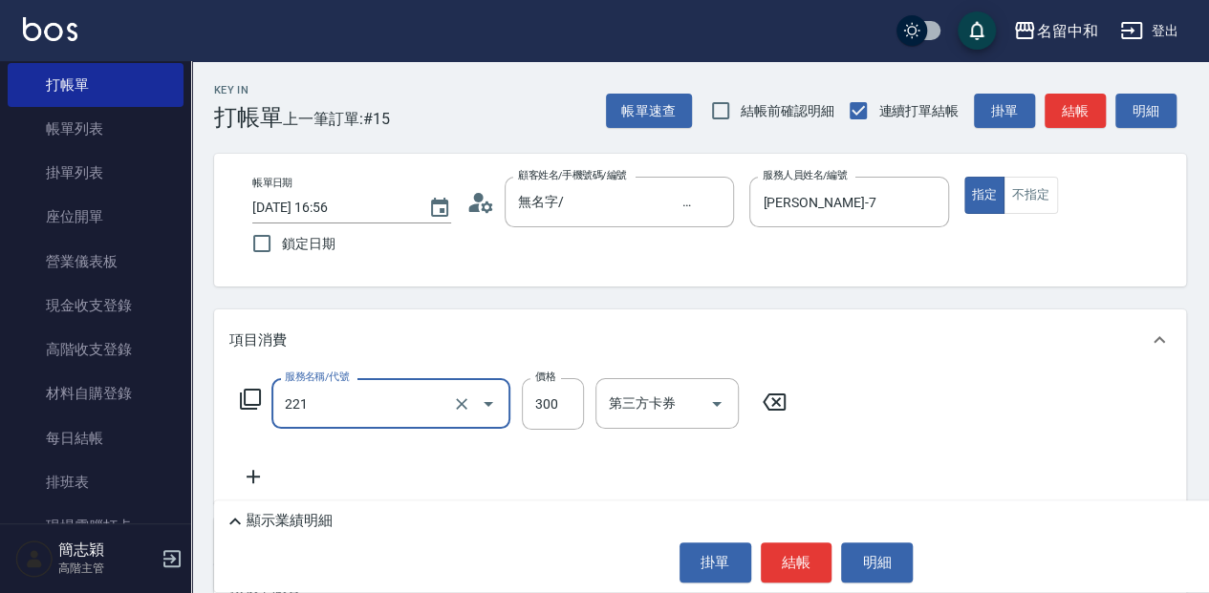
type input "洗髮300(221)"
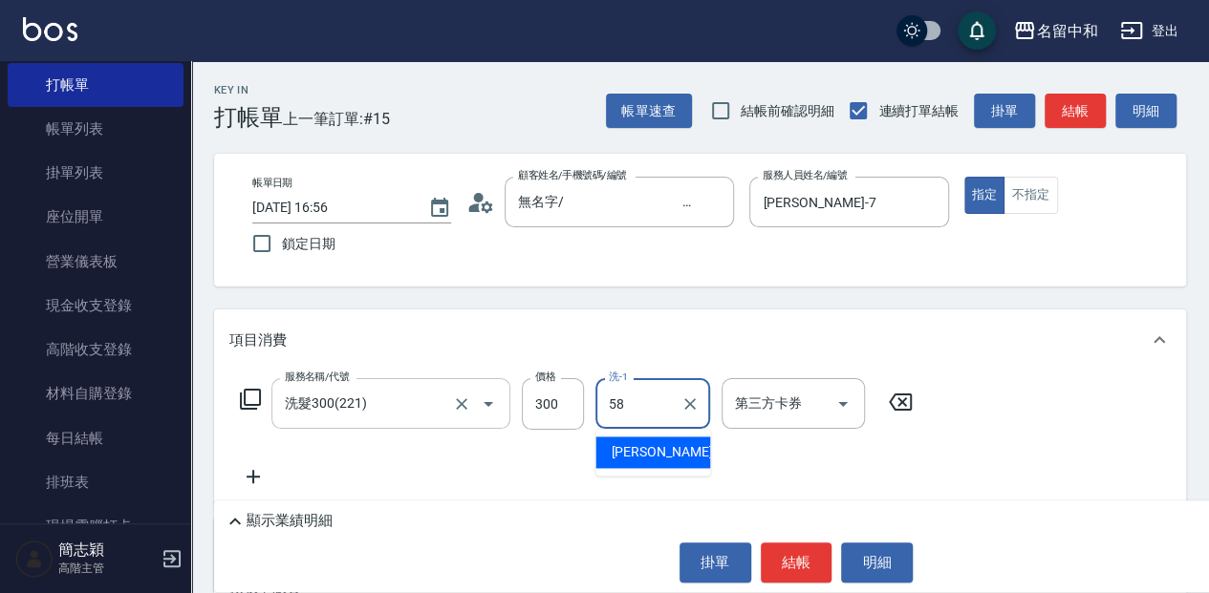
type input "莫娜-58"
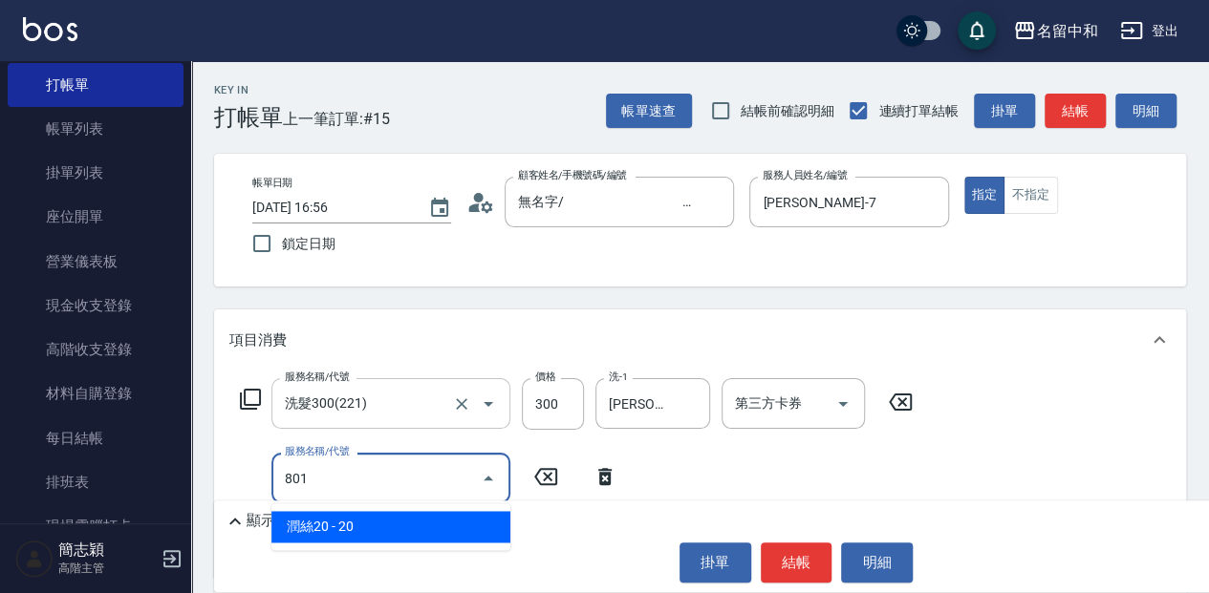
type input "潤絲20(801)"
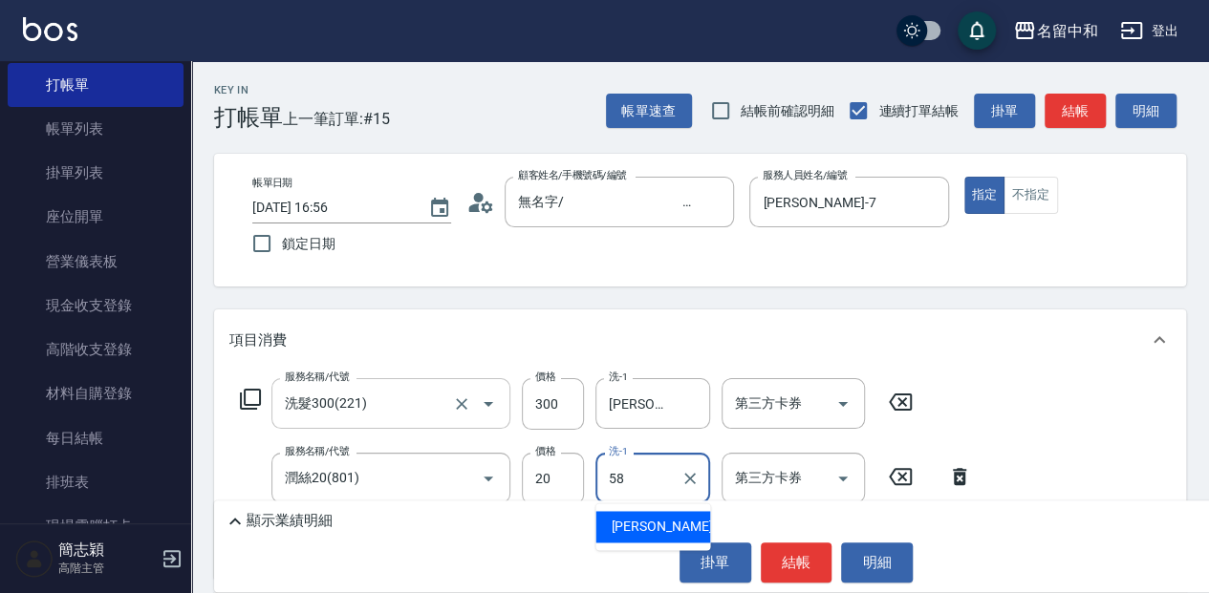
type input "莫娜-58"
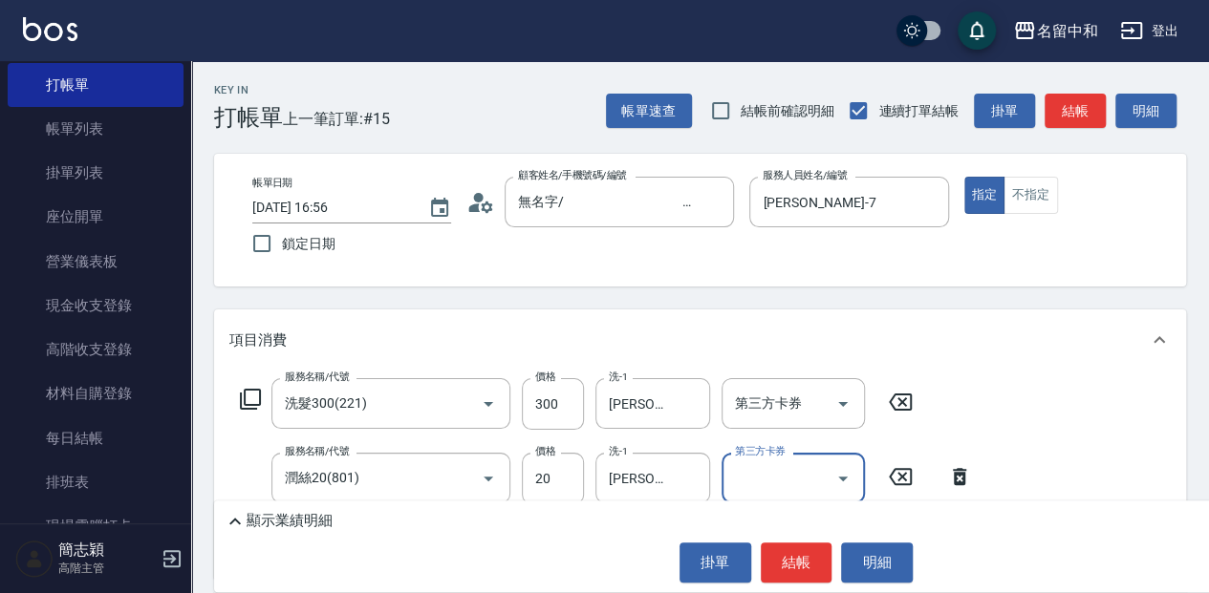
drag, startPoint x: 791, startPoint y: 552, endPoint x: 783, endPoint y: 540, distance: 15.1
click at [791, 552] on button "結帳" at bounding box center [797, 563] width 72 height 40
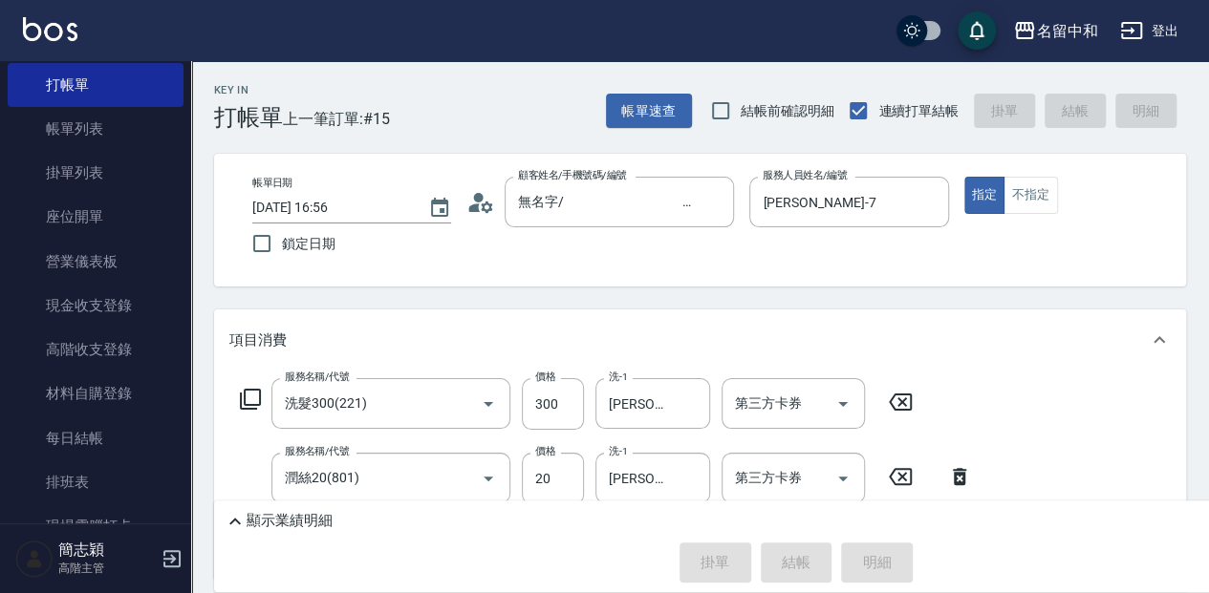
type input "2025/09/17 16:57"
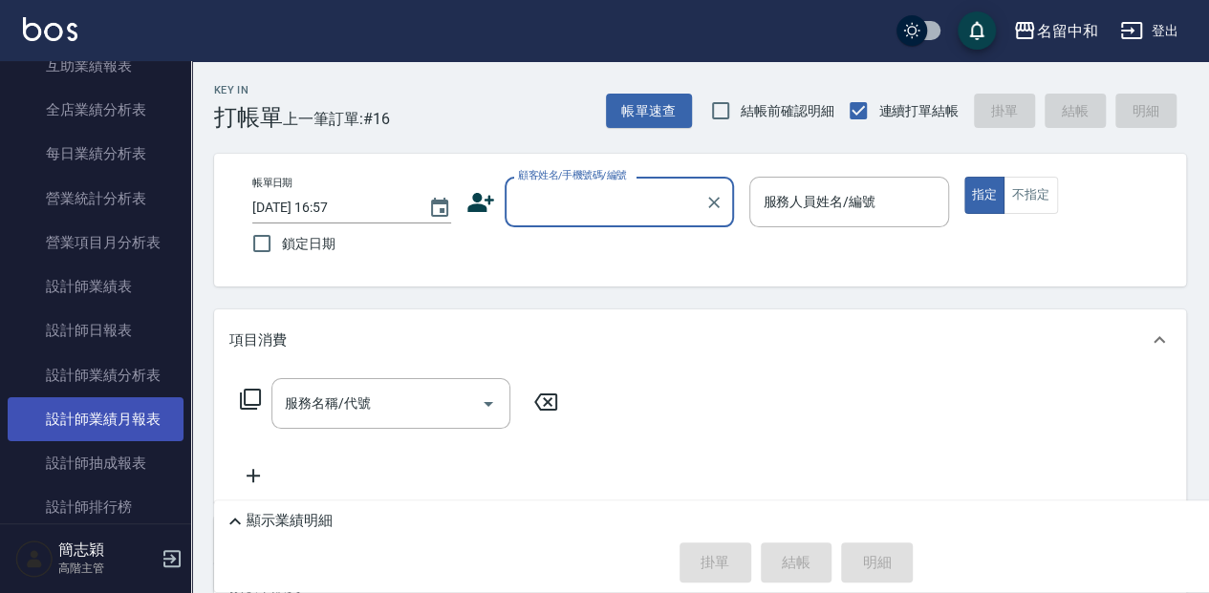
scroll to position [1147, 0]
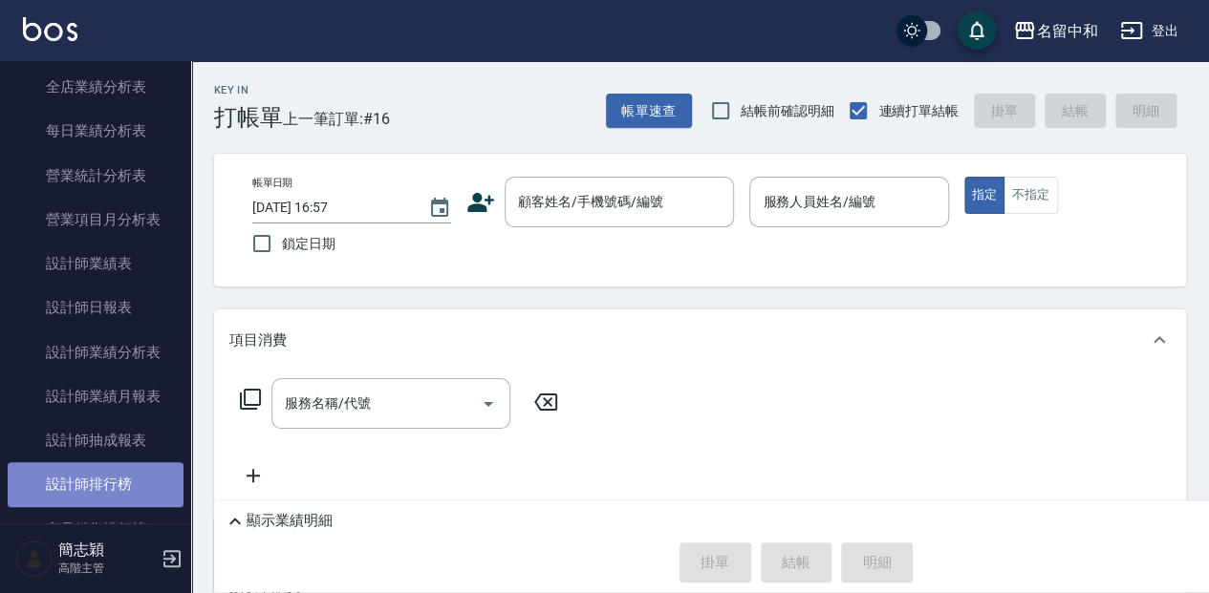
click at [110, 490] on link "設計師排行榜" at bounding box center [96, 484] width 176 height 44
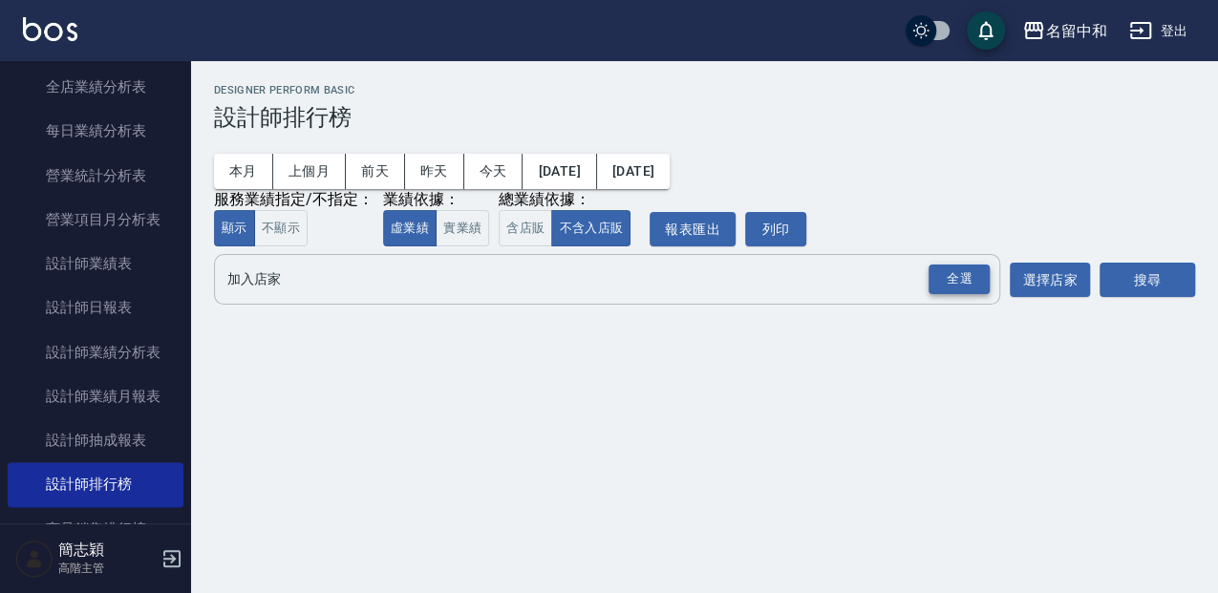
click at [963, 287] on div "全選" at bounding box center [959, 280] width 61 height 30
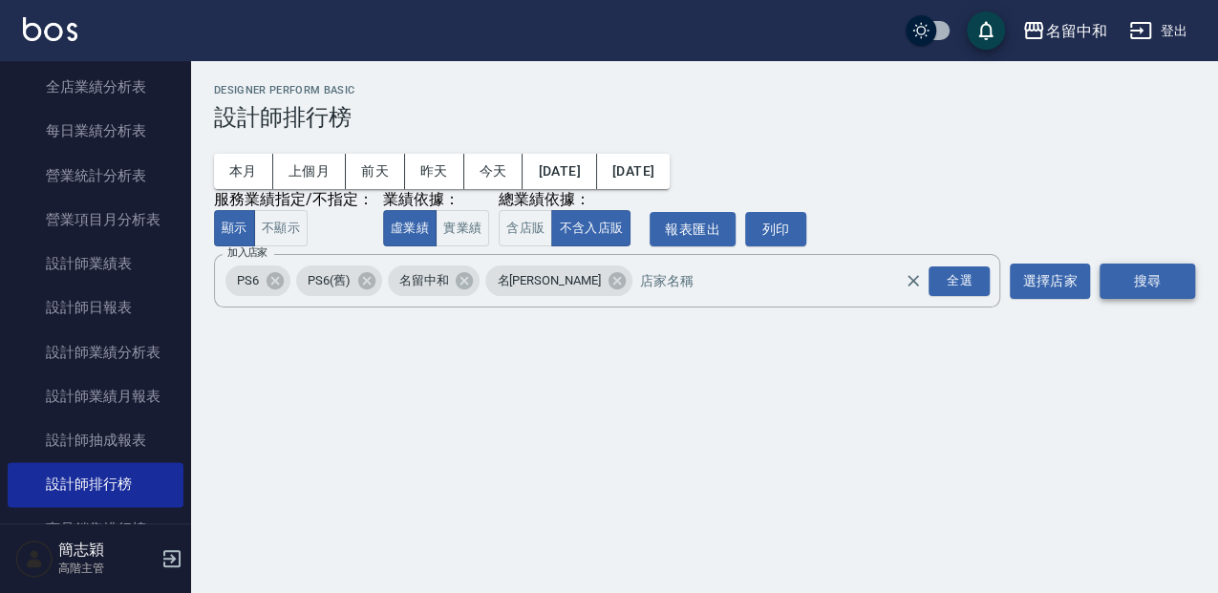
click at [1147, 284] on button "搜尋" at bounding box center [1148, 281] width 96 height 35
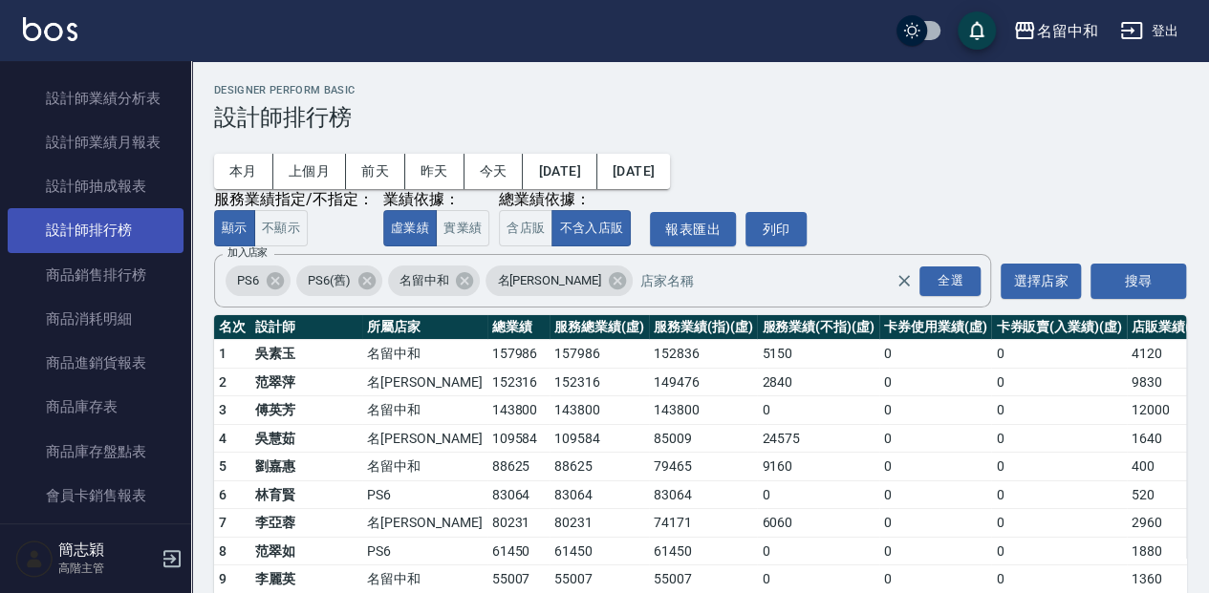
scroll to position [1338, 0]
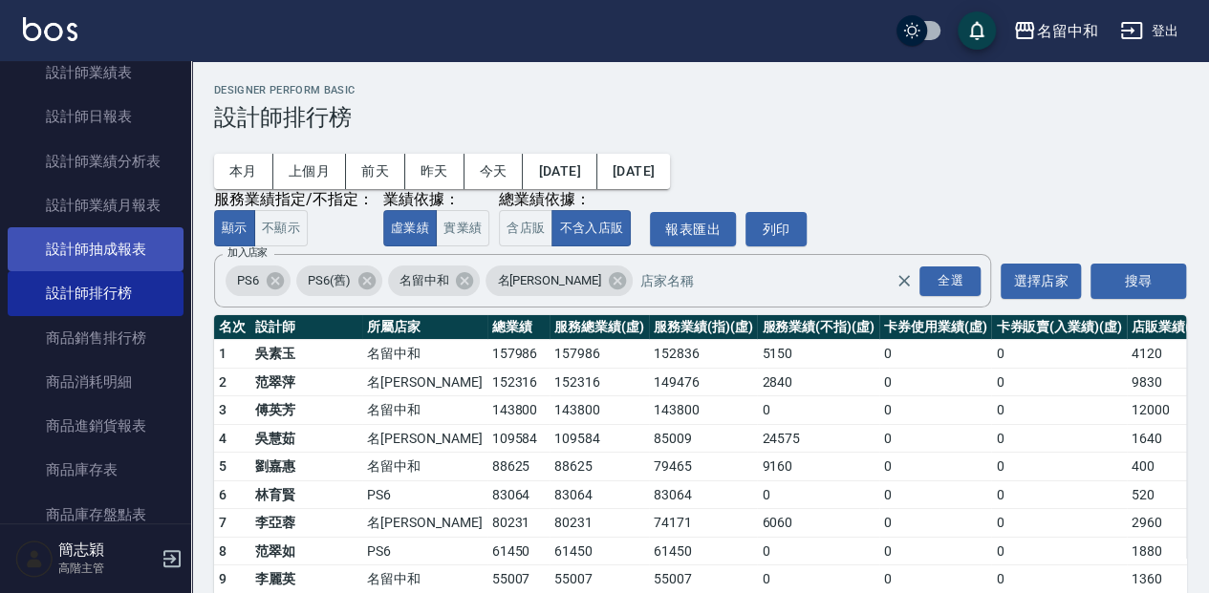
click at [118, 240] on link "設計師抽成報表" at bounding box center [96, 249] width 176 height 44
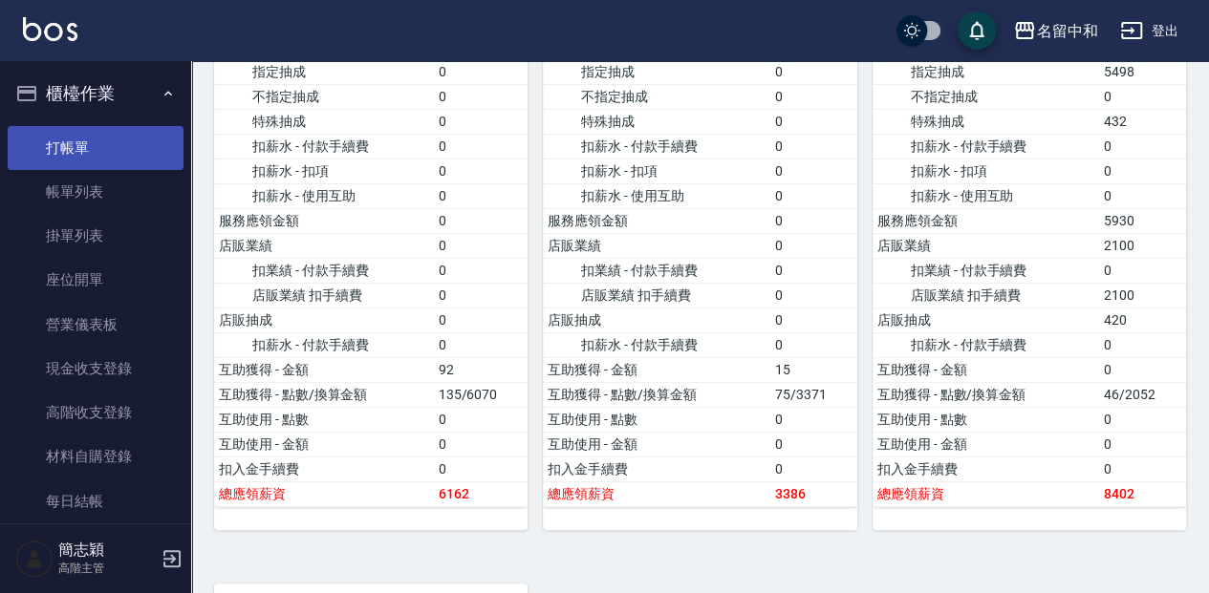
click at [74, 145] on link "打帳單" at bounding box center [96, 148] width 176 height 44
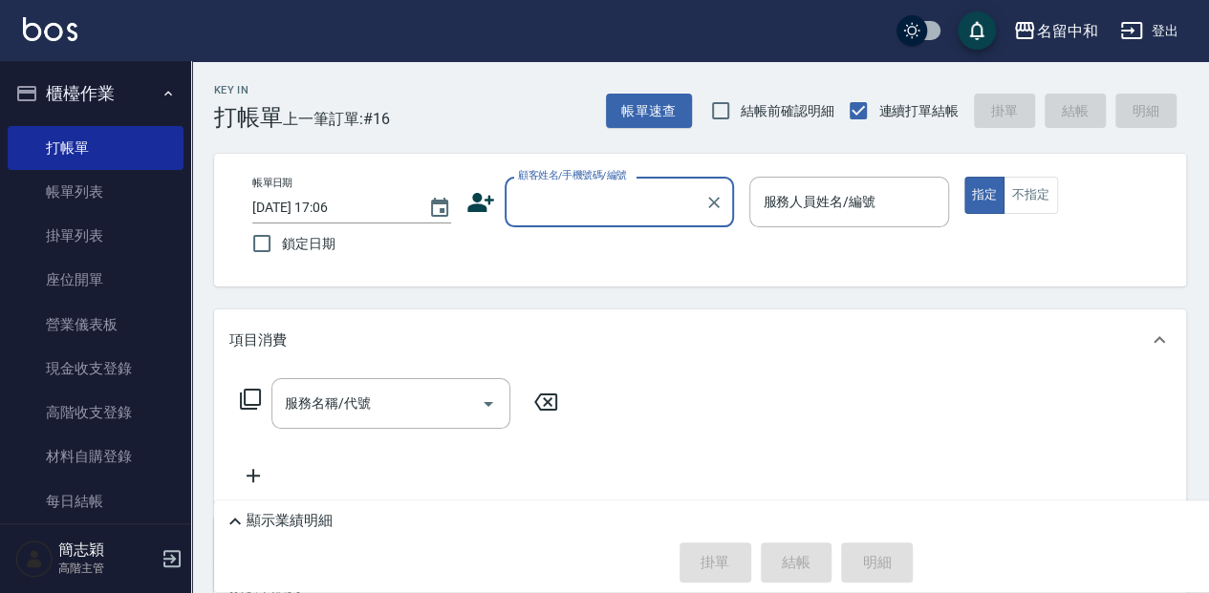
click at [547, 197] on input "顧客姓名/手機號碼/編號" at bounding box center [604, 201] width 183 height 33
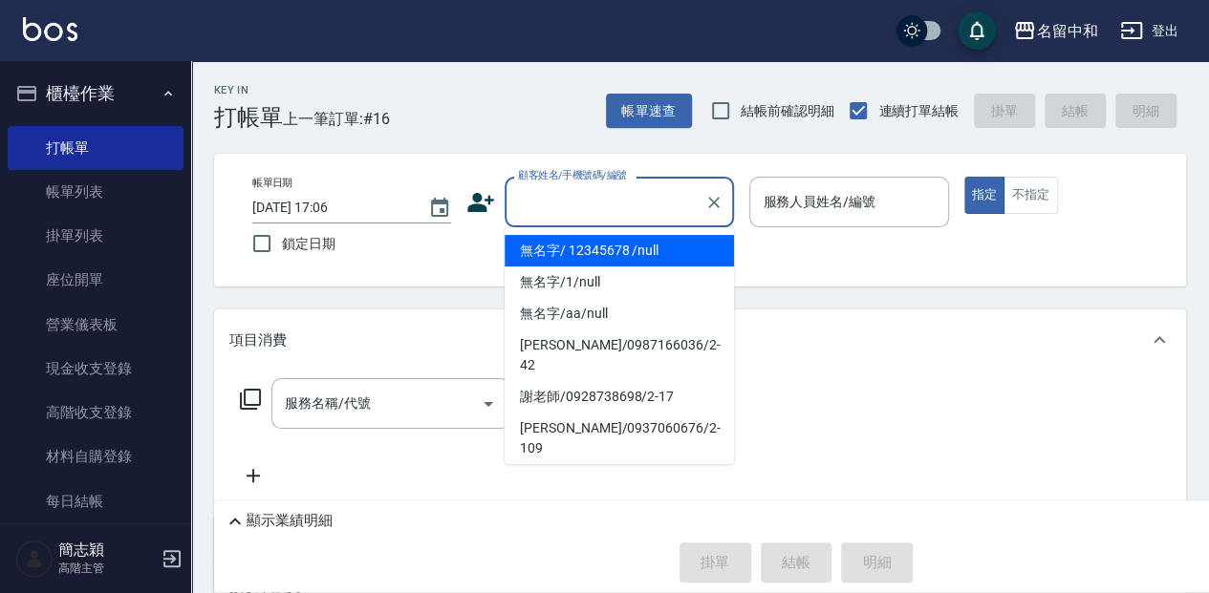
click at [581, 249] on li "無名字/ 12345678 /null" at bounding box center [618, 251] width 229 height 32
type input "無名字/ 12345678 /null"
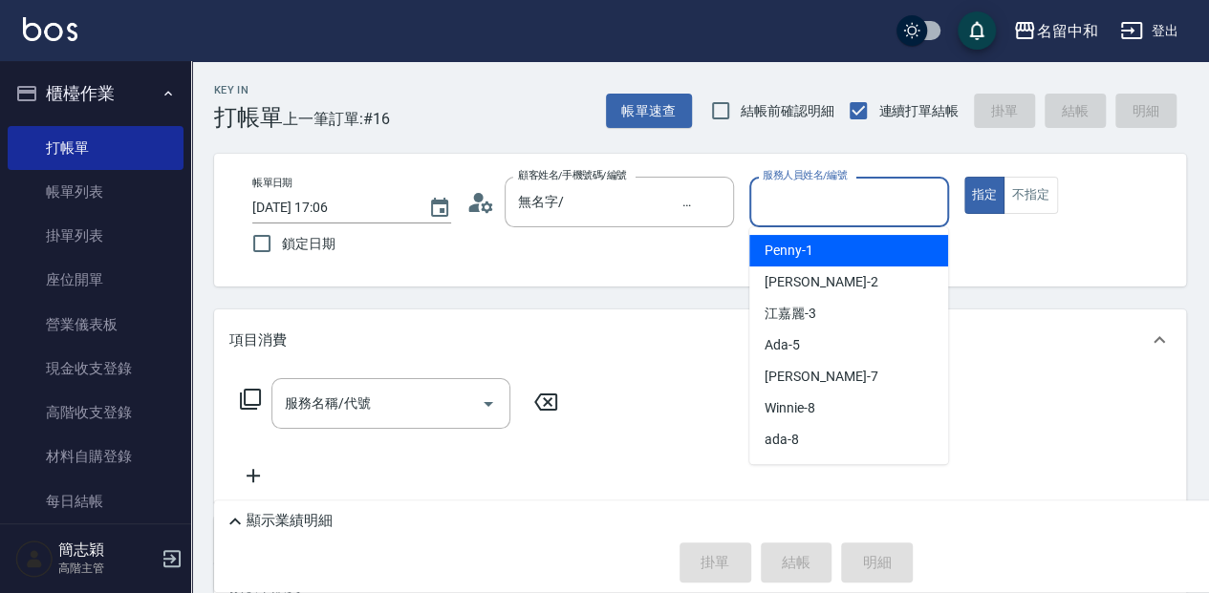
click at [791, 214] on input "服務人員姓名/編號" at bounding box center [849, 201] width 182 height 33
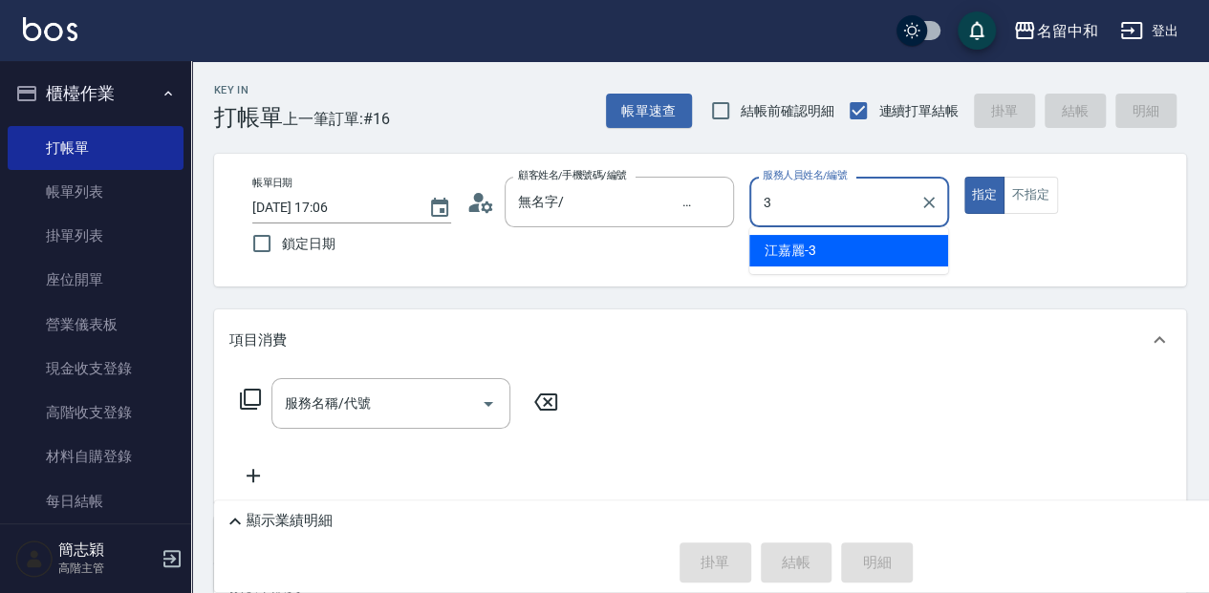
type input "江嘉麗-3"
type button "true"
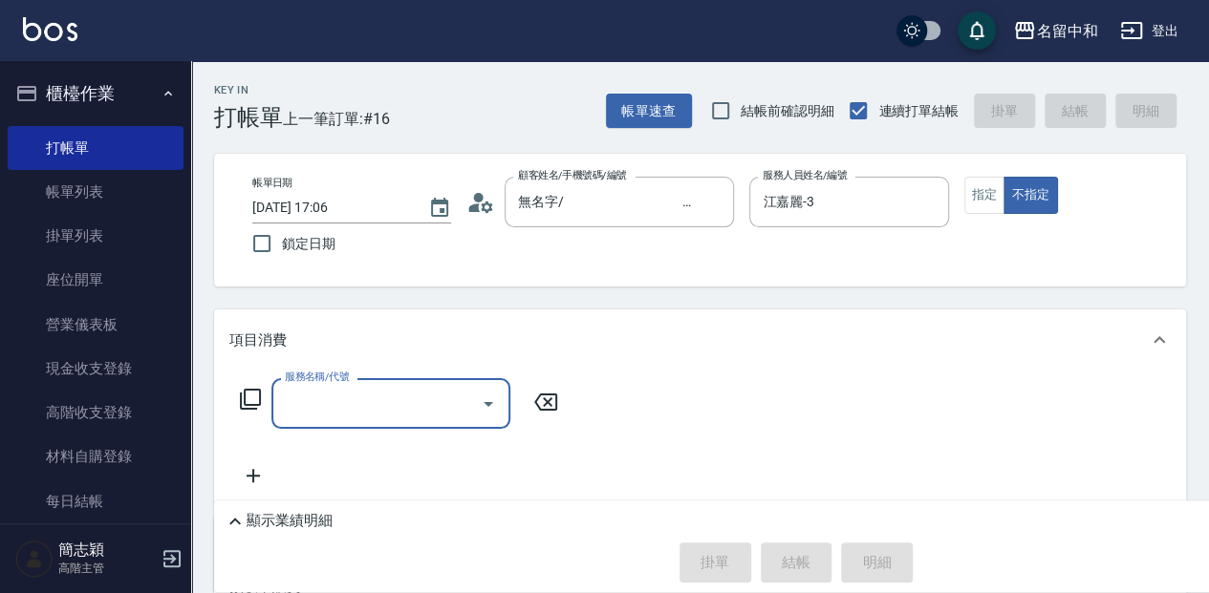
click at [238, 401] on div "服務名稱/代號 服務名稱/代號" at bounding box center [399, 403] width 340 height 51
click at [247, 403] on icon at bounding box center [250, 399] width 23 height 23
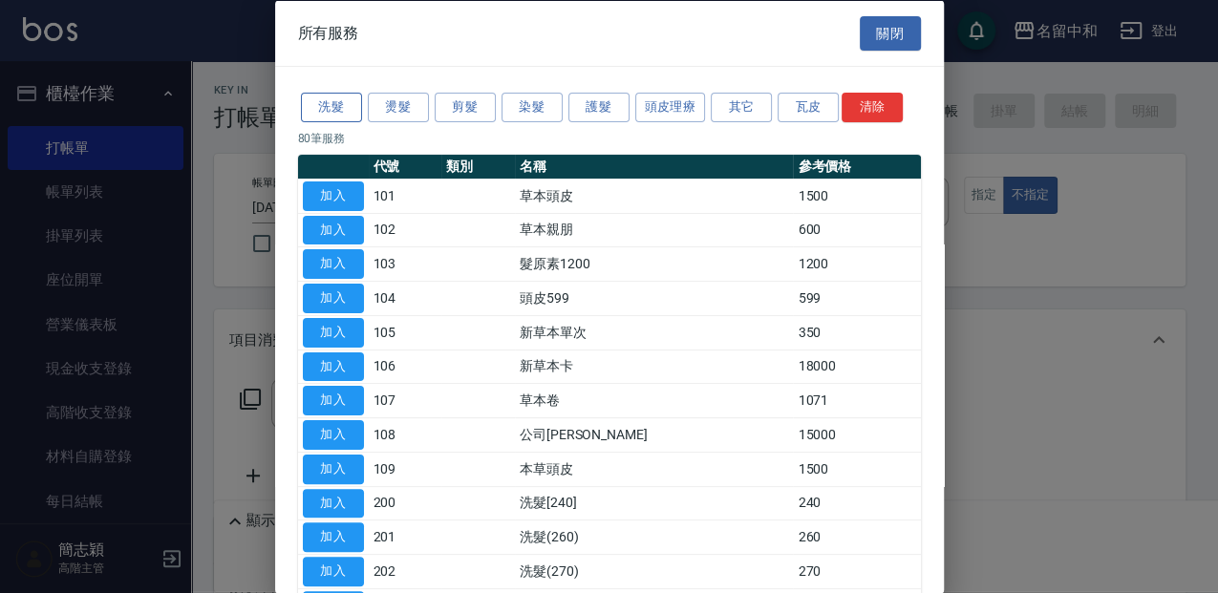
click at [340, 105] on button "洗髮" at bounding box center [331, 108] width 61 height 30
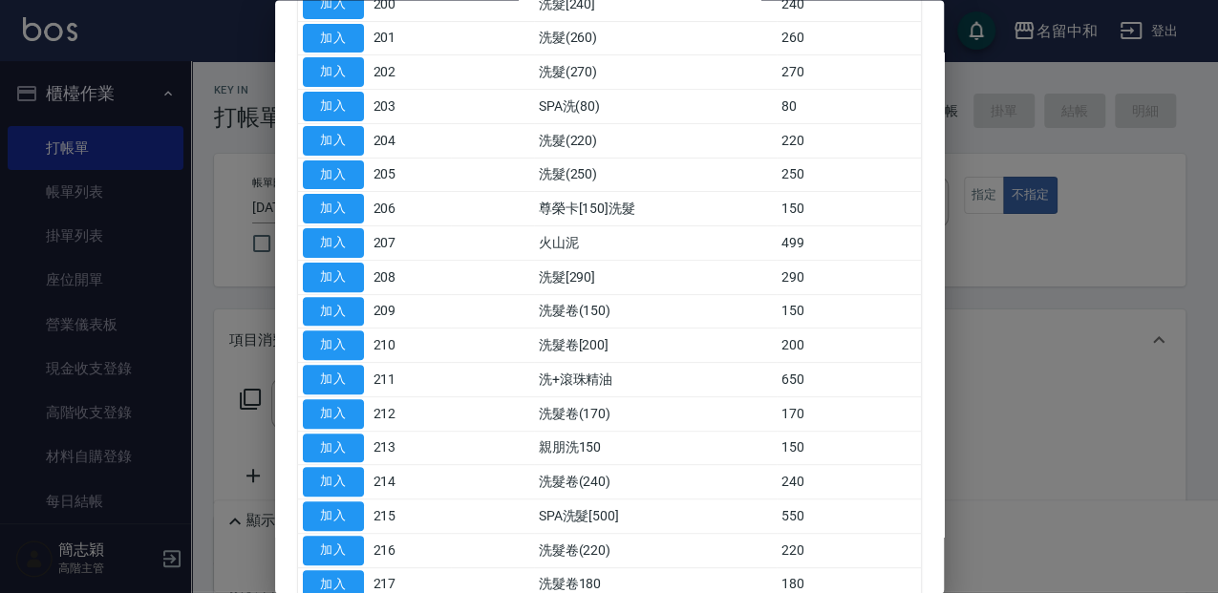
scroll to position [254, 0]
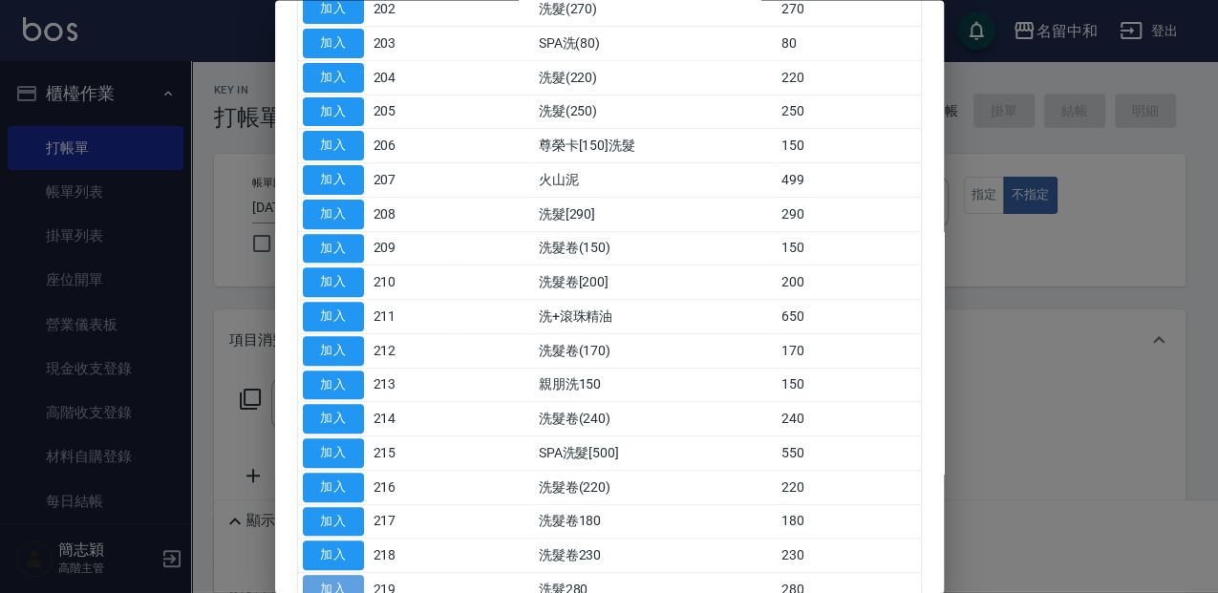
click at [359, 583] on button "加入" at bounding box center [333, 591] width 61 height 30
type input "洗髮280(219)"
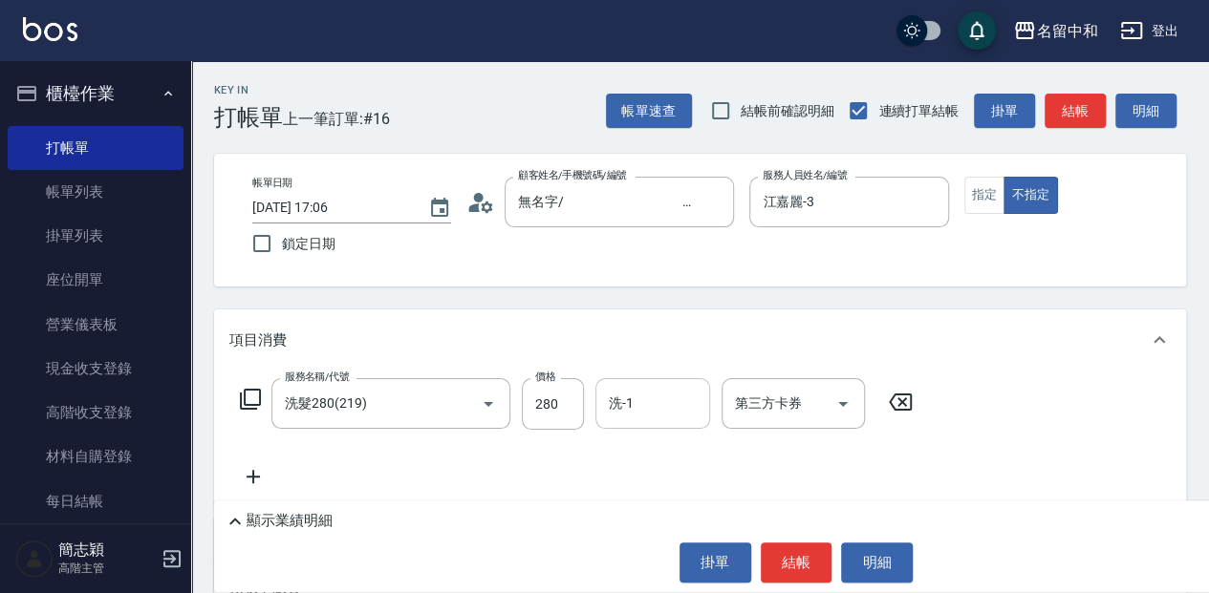
click at [628, 414] on input "洗-1" at bounding box center [652, 403] width 97 height 33
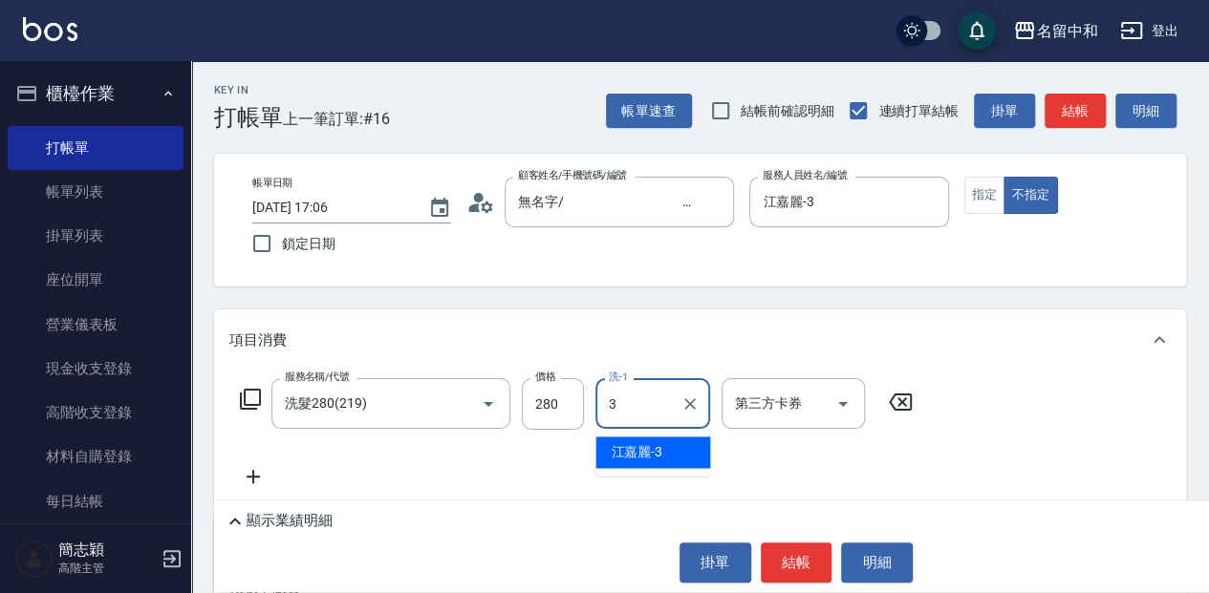
type input "江嘉麗-3"
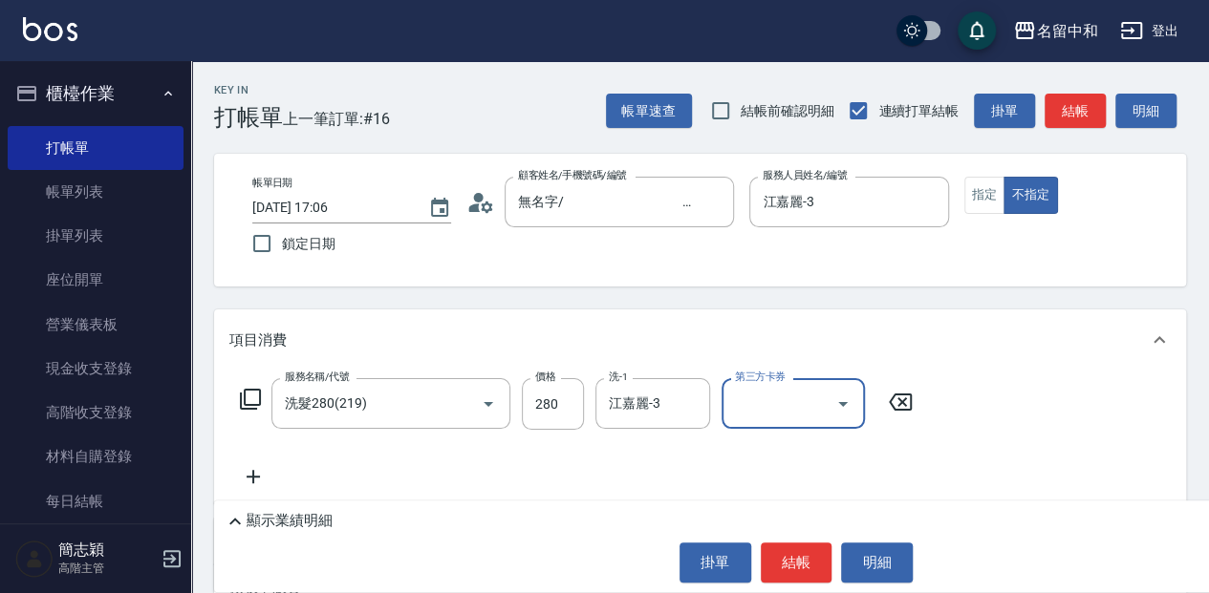
click at [247, 403] on icon at bounding box center [250, 399] width 23 height 23
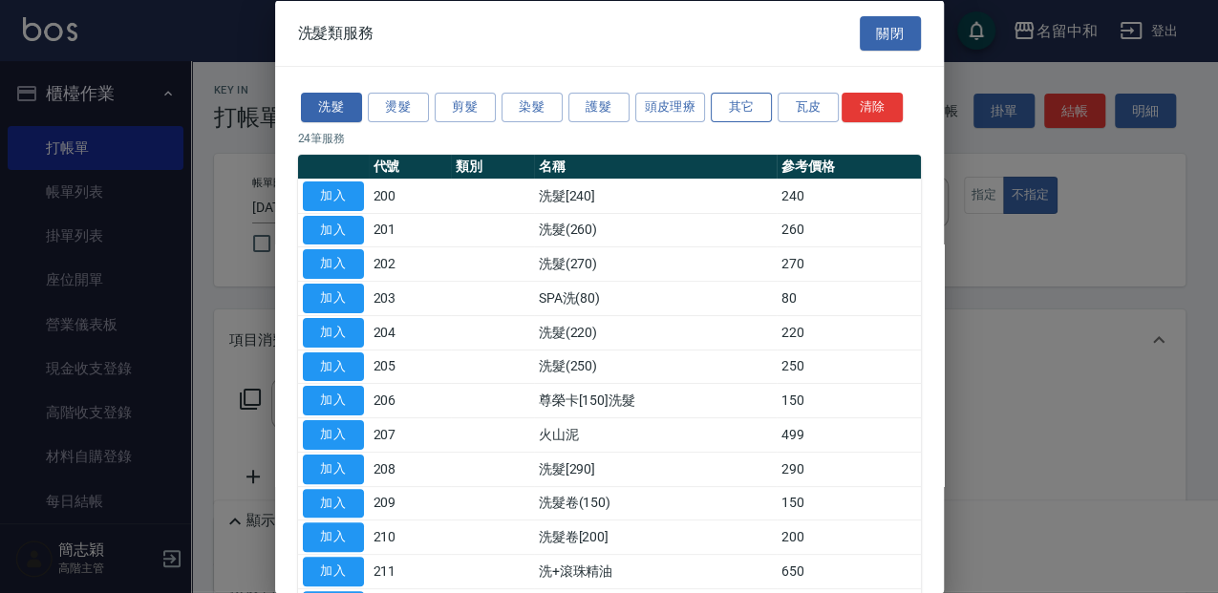
click at [741, 107] on button "其它" at bounding box center [741, 108] width 61 height 30
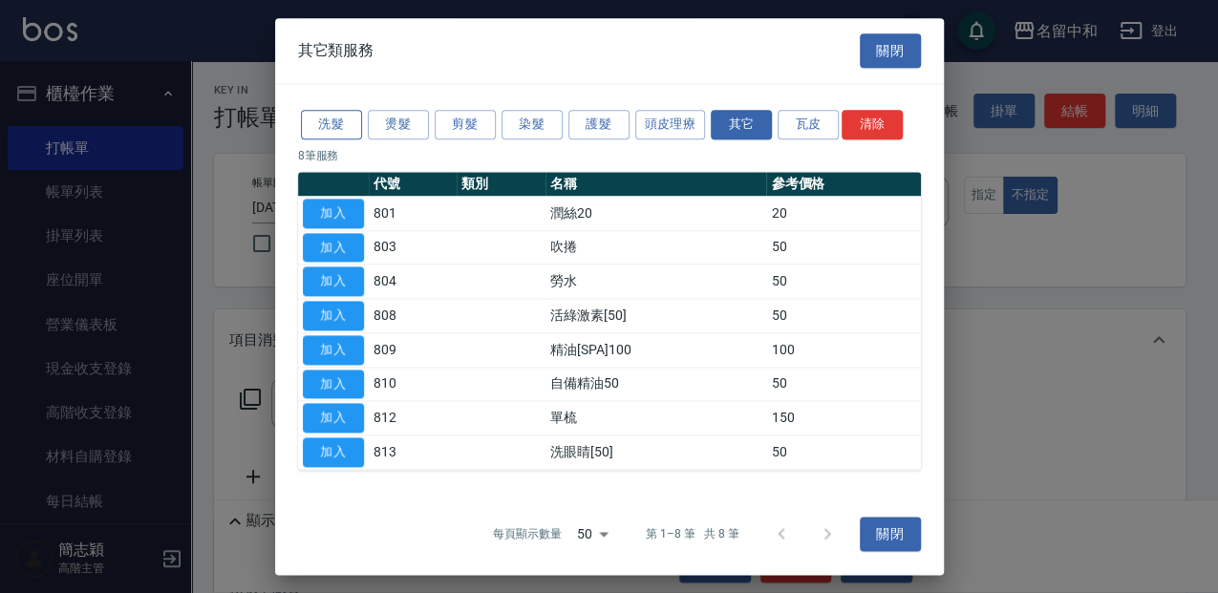
click at [329, 132] on button "洗髮" at bounding box center [331, 125] width 61 height 30
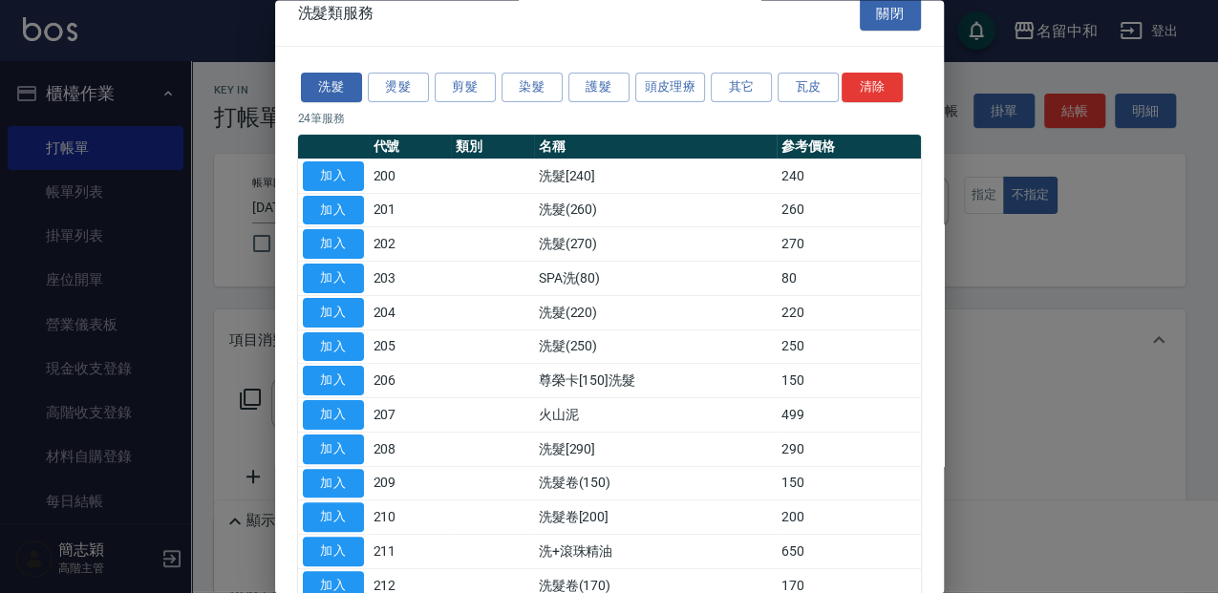
scroll to position [0, 0]
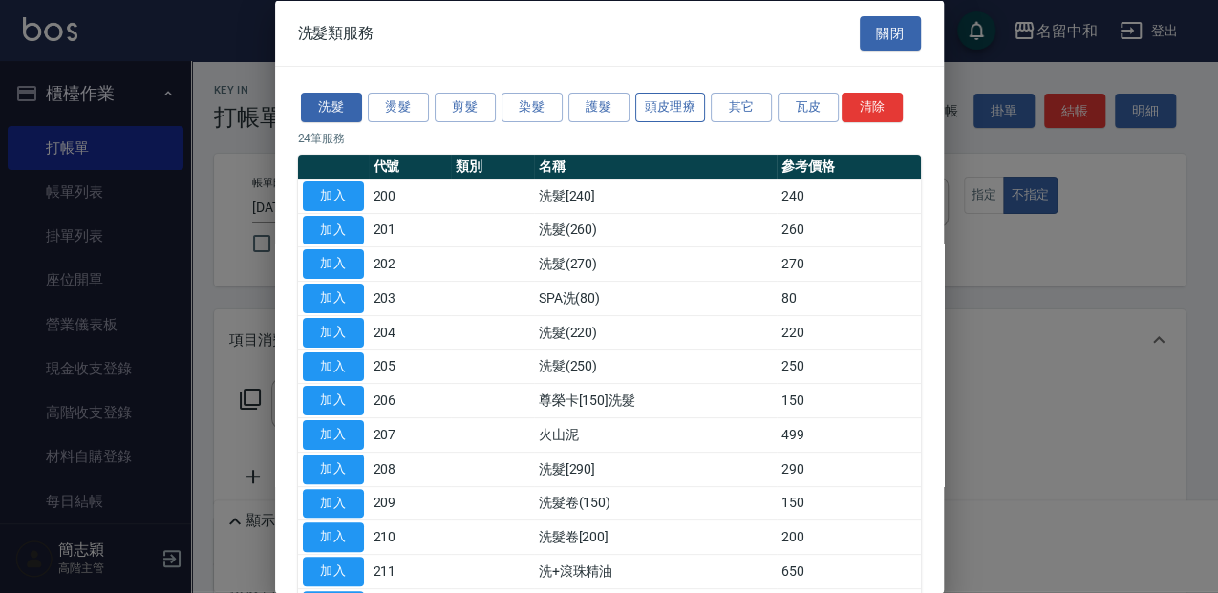
click at [687, 107] on button "頭皮理療" at bounding box center [670, 108] width 71 height 30
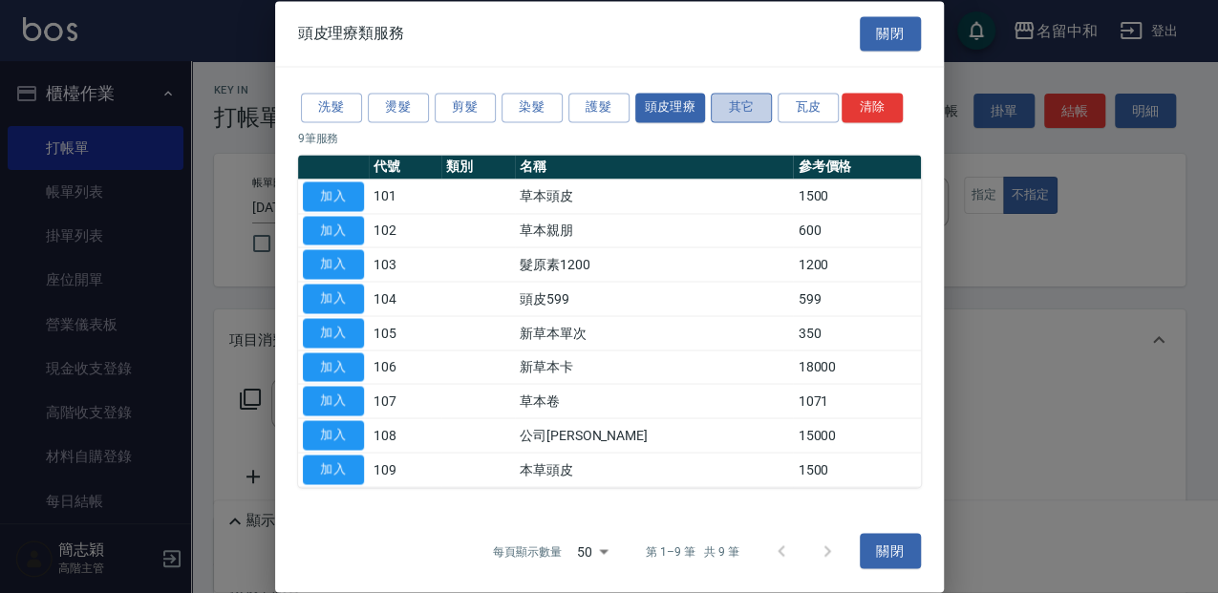
click at [725, 109] on button "其它" at bounding box center [741, 108] width 61 height 30
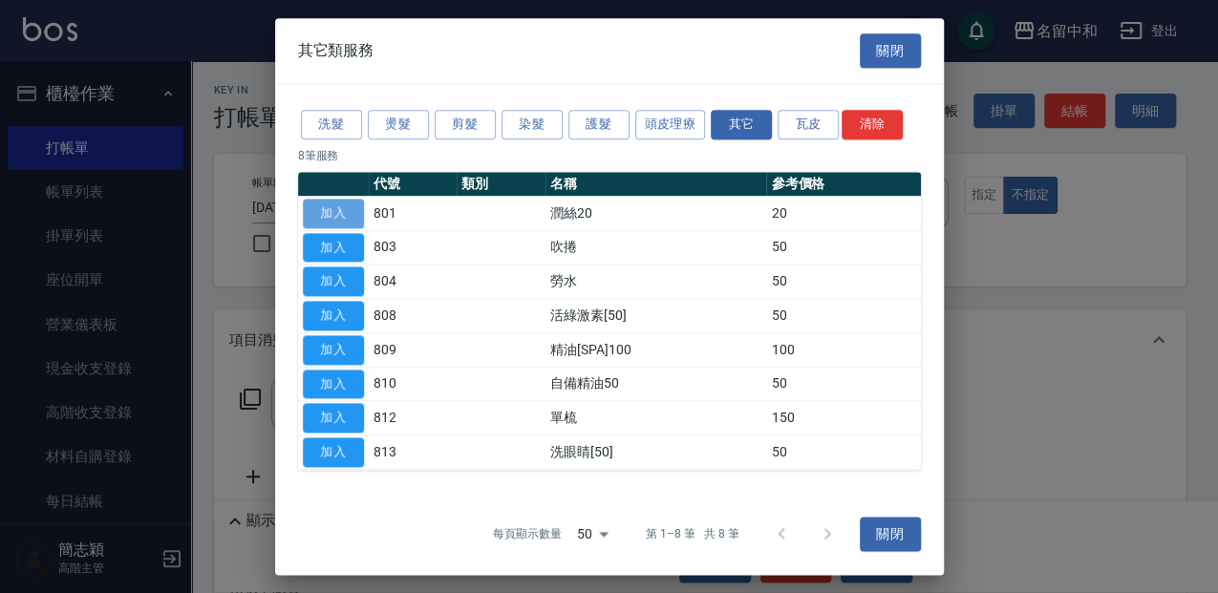
click at [352, 218] on button "加入" at bounding box center [333, 214] width 61 height 30
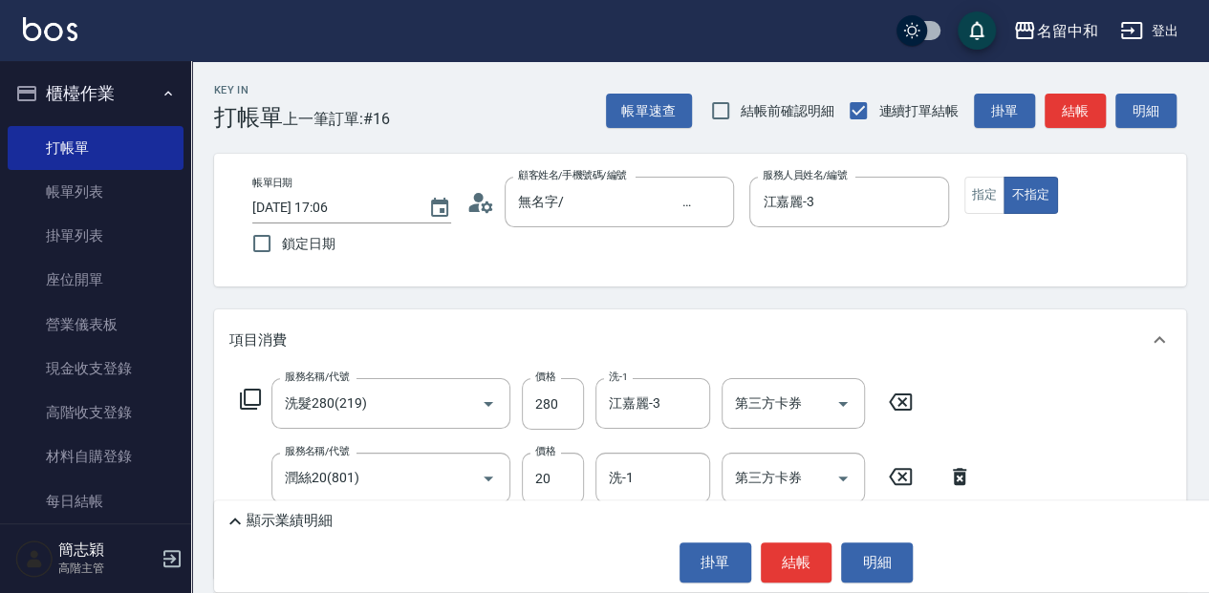
click at [247, 394] on icon at bounding box center [250, 399] width 23 height 23
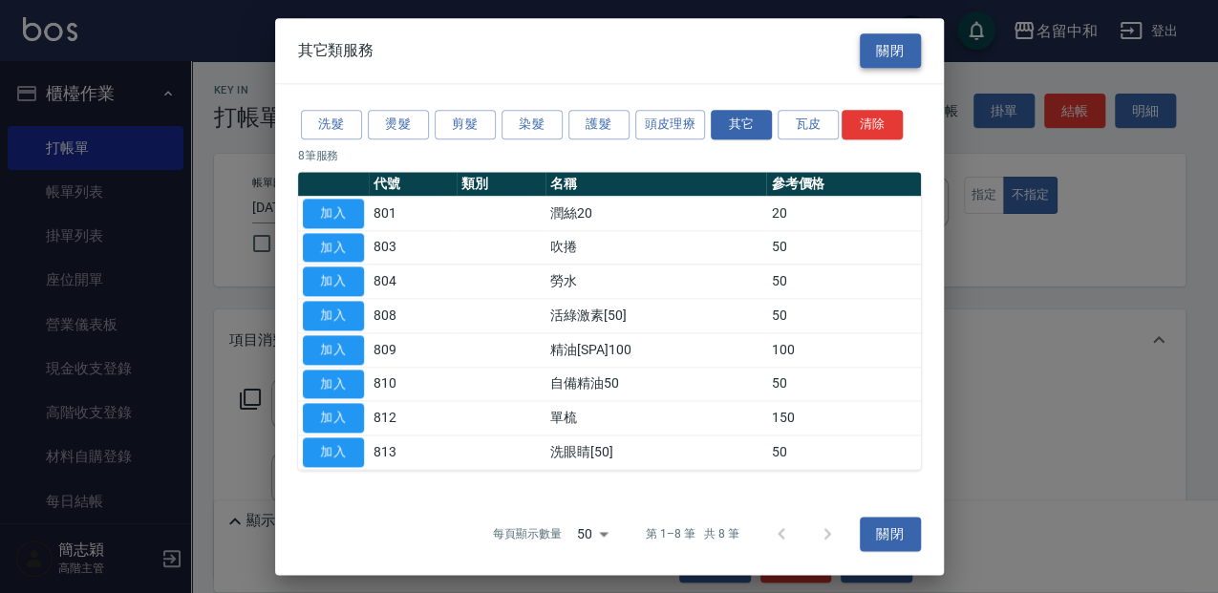
click at [883, 38] on button "關閉" at bounding box center [890, 50] width 61 height 35
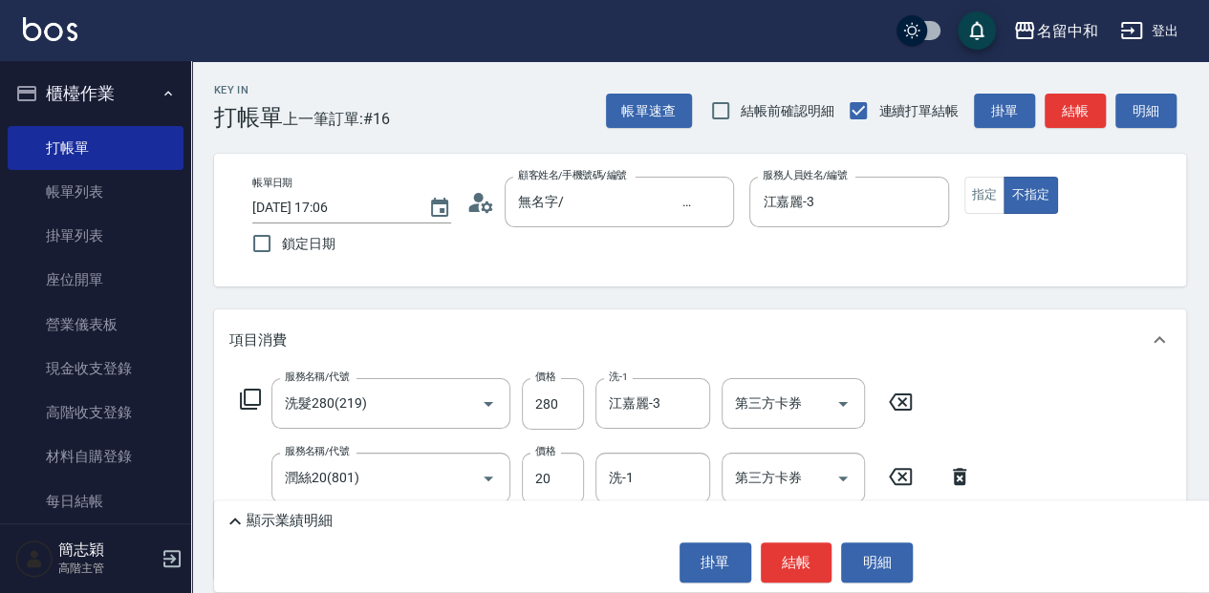
click at [898, 403] on icon at bounding box center [900, 402] width 48 height 23
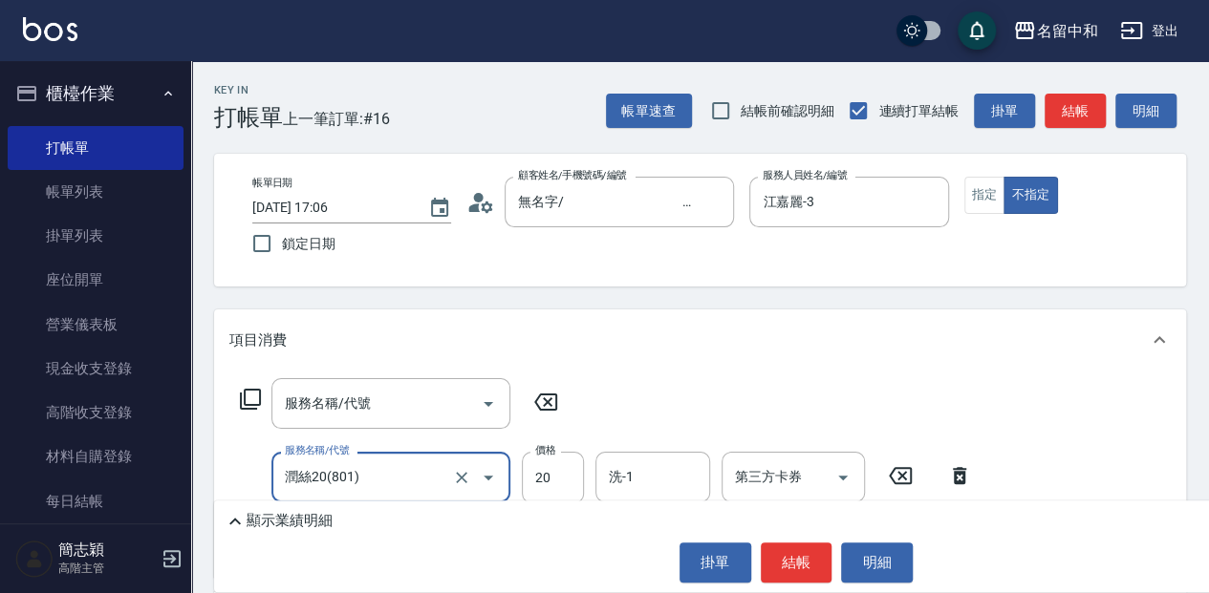
click at [899, 403] on div "服務名稱/代號 服務名稱/代號 服務名稱/代號 潤絲20(801) 服務名稱/代號 價格 20 價格 洗-1 洗-1 第三方卡券 第三方卡券" at bounding box center [606, 469] width 754 height 183
drag, startPoint x: 899, startPoint y: 403, endPoint x: 958, endPoint y: 476, distance: 93.7
click at [958, 476] on icon at bounding box center [959, 475] width 48 height 23
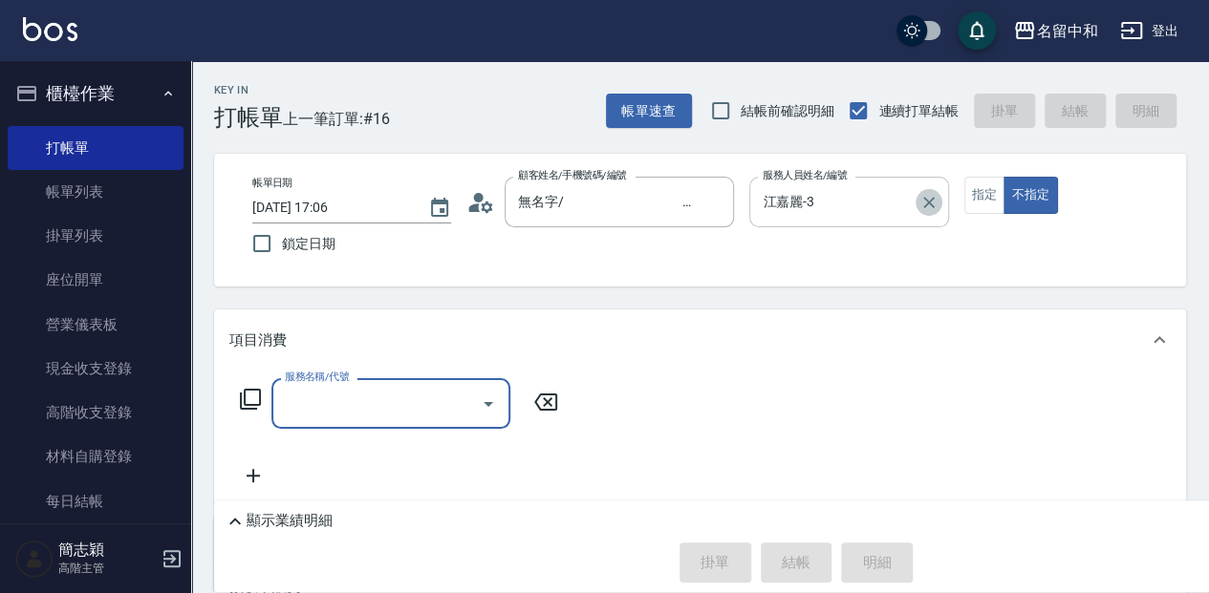
click at [919, 201] on icon "Clear" at bounding box center [928, 202] width 19 height 19
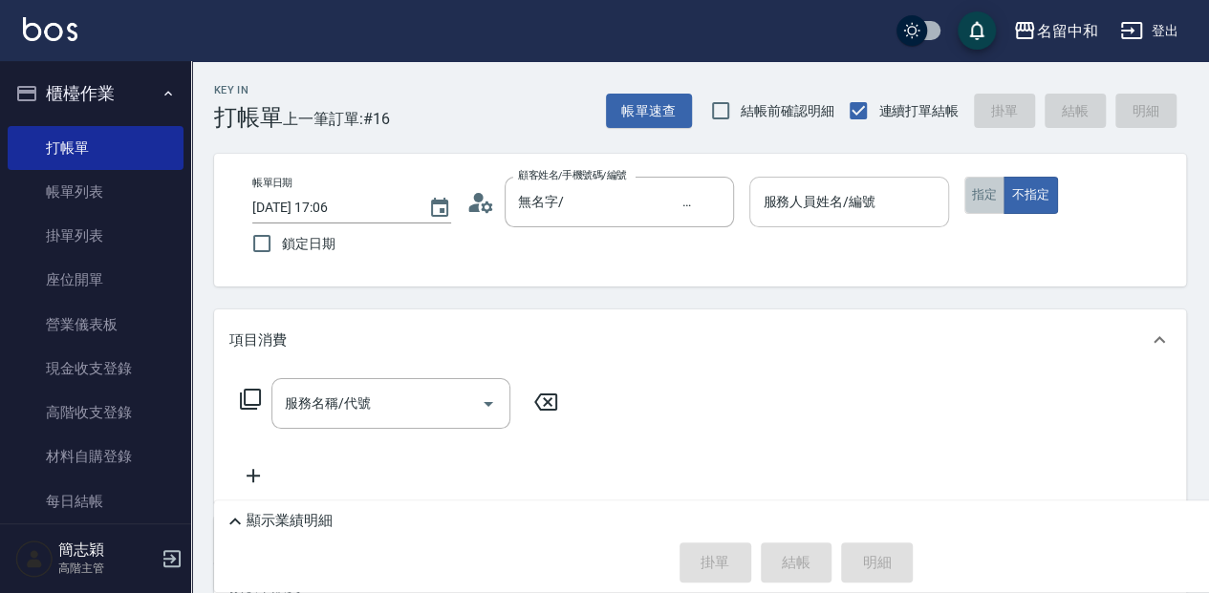
click at [973, 201] on button "指定" at bounding box center [984, 195] width 41 height 37
click at [778, 157] on div "帳單日期 2025/09/17 17:06 鎖定日期 顧客姓名/手機號碼/編號 無名字/ 12345678 /null 顧客姓名/手機號碼/編號 服務人員姓名…" at bounding box center [700, 220] width 972 height 133
click at [811, 209] on input "服務人員姓名/編號" at bounding box center [849, 201] width 182 height 33
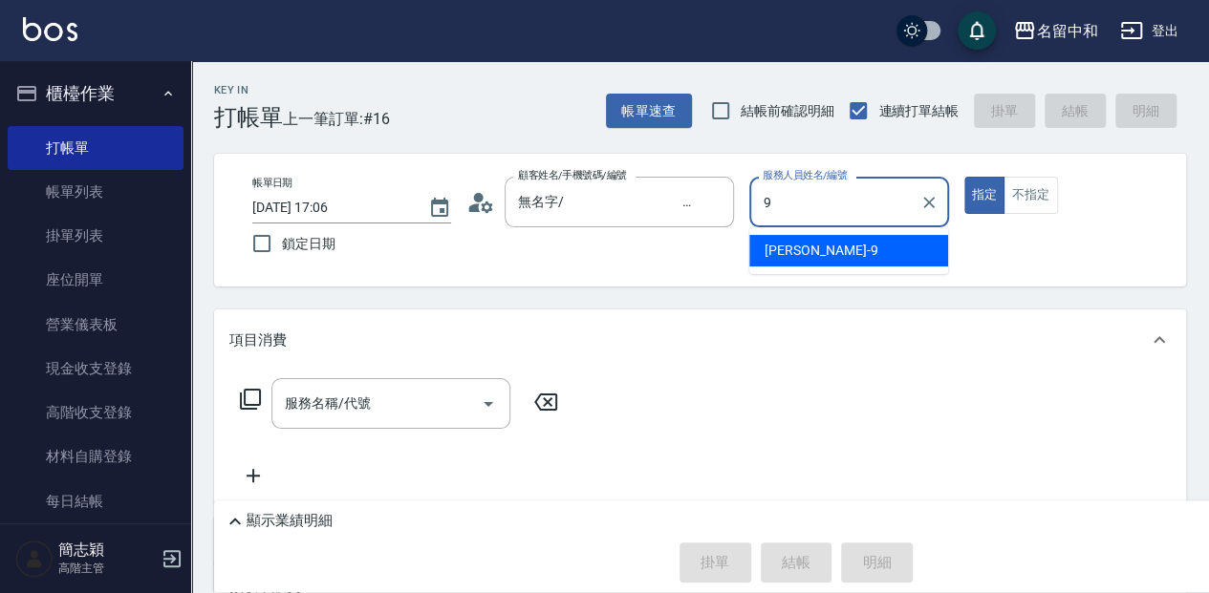
type input "Anna-9"
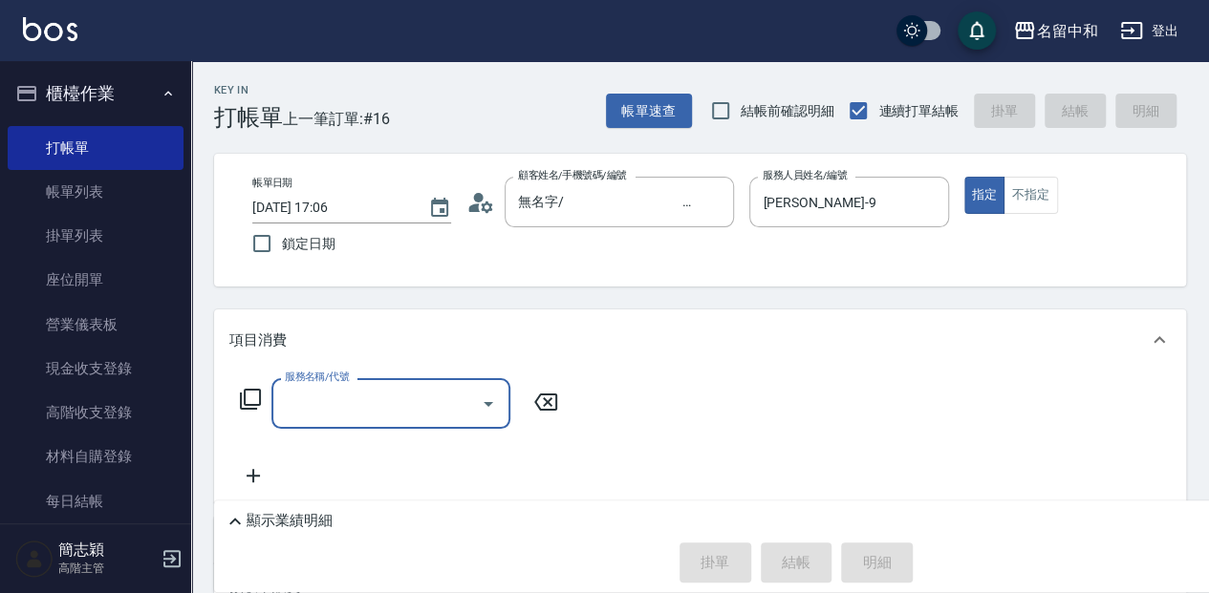
click at [256, 403] on icon at bounding box center [250, 399] width 23 height 23
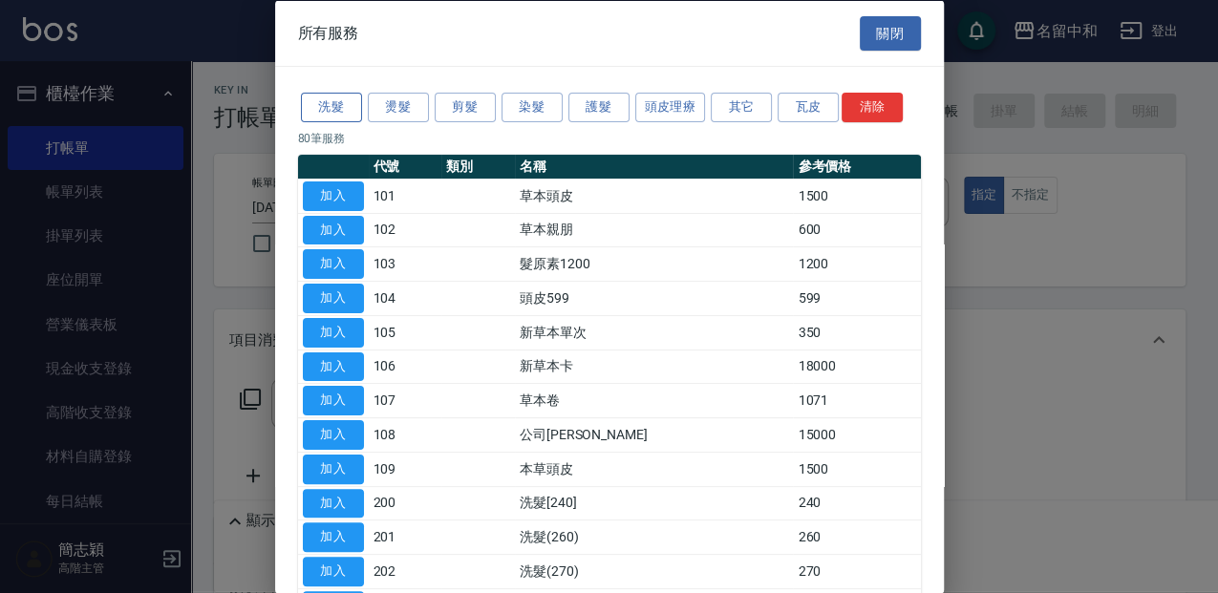
click at [329, 99] on button "洗髮" at bounding box center [331, 108] width 61 height 30
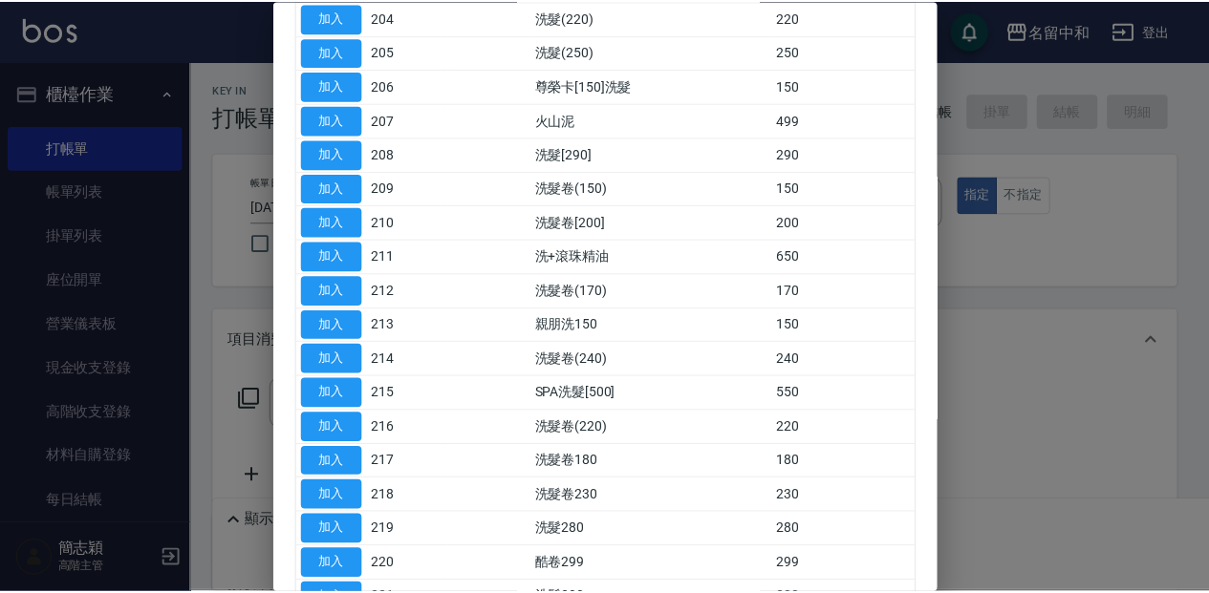
scroll to position [318, 0]
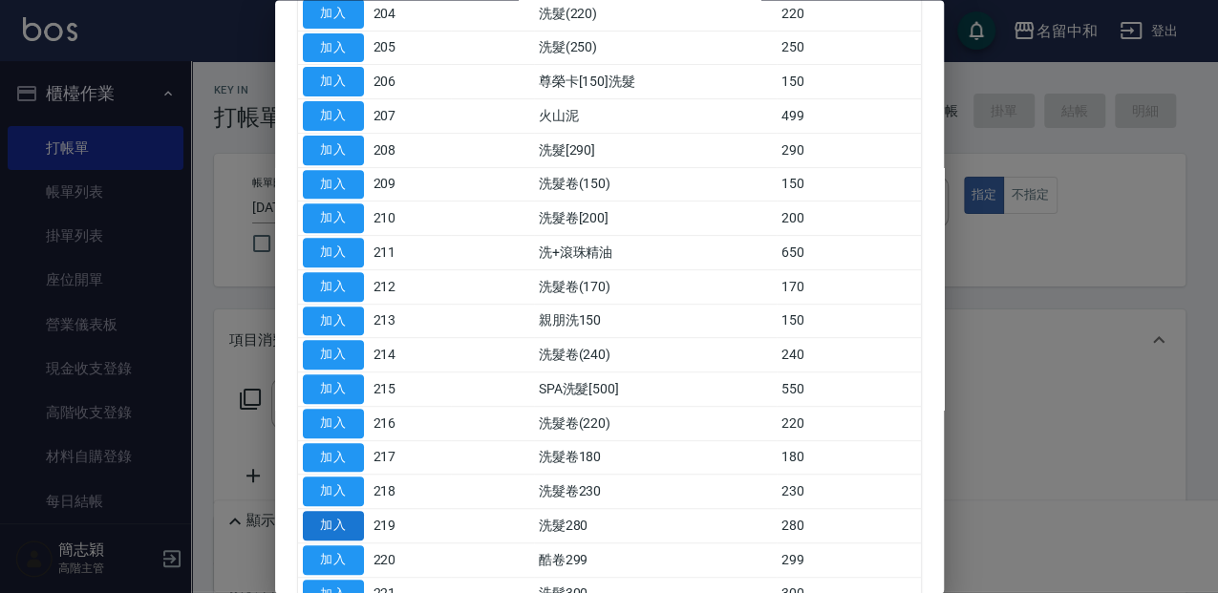
click at [349, 522] on button "加入" at bounding box center [333, 527] width 61 height 30
type input "洗髮280(219)"
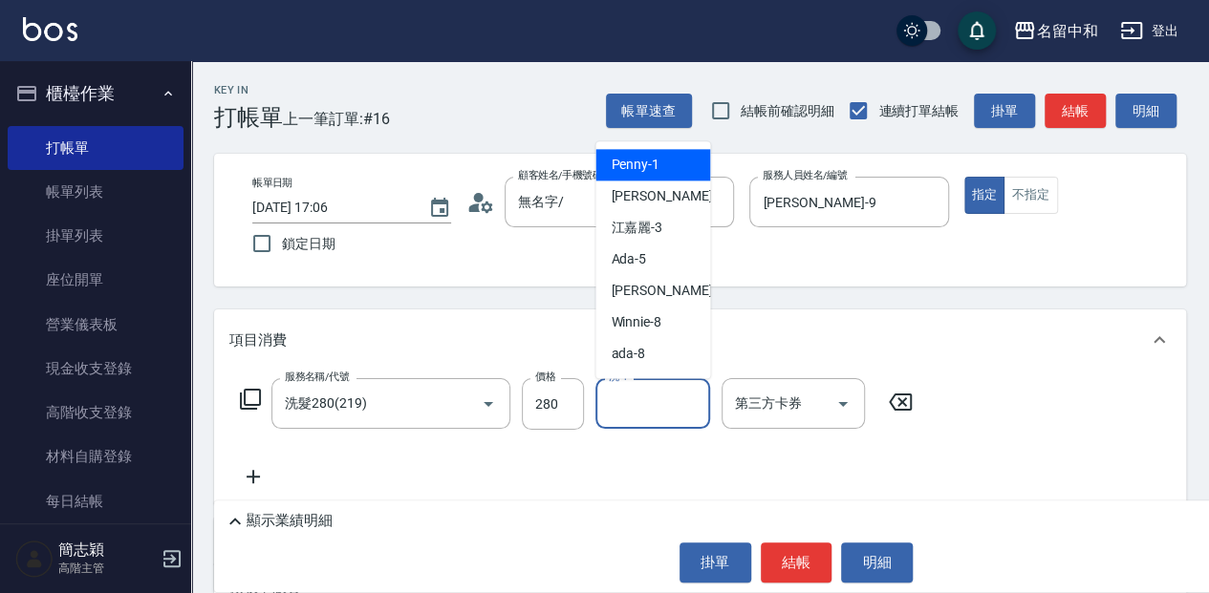
click at [629, 410] on input "洗-1" at bounding box center [652, 403] width 97 height 33
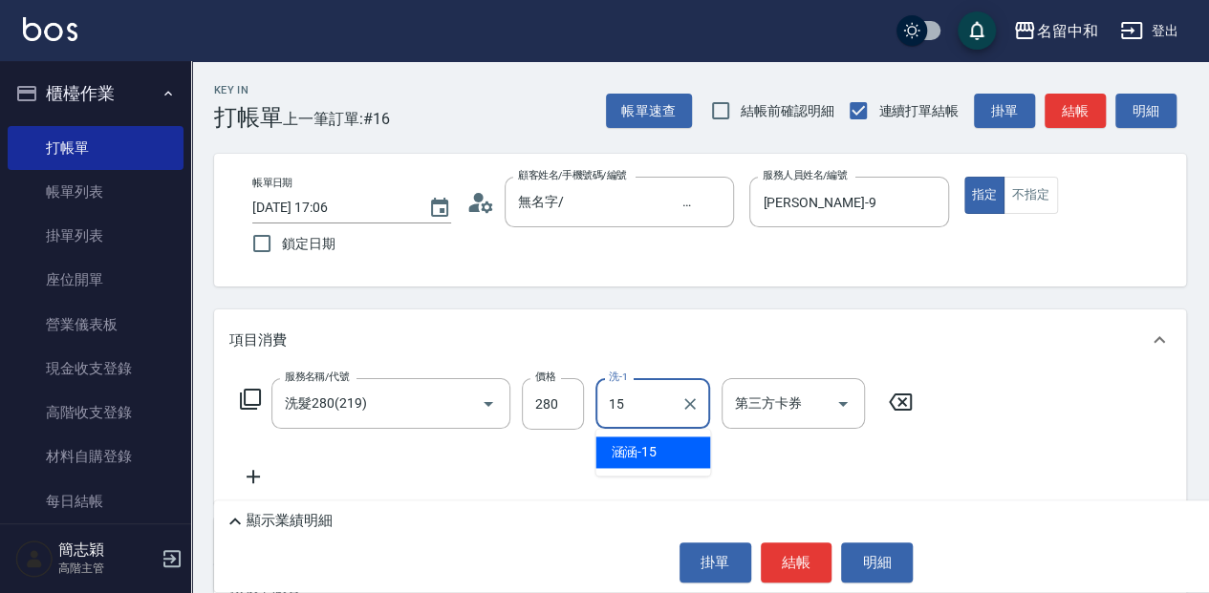
type input "涵涵-15"
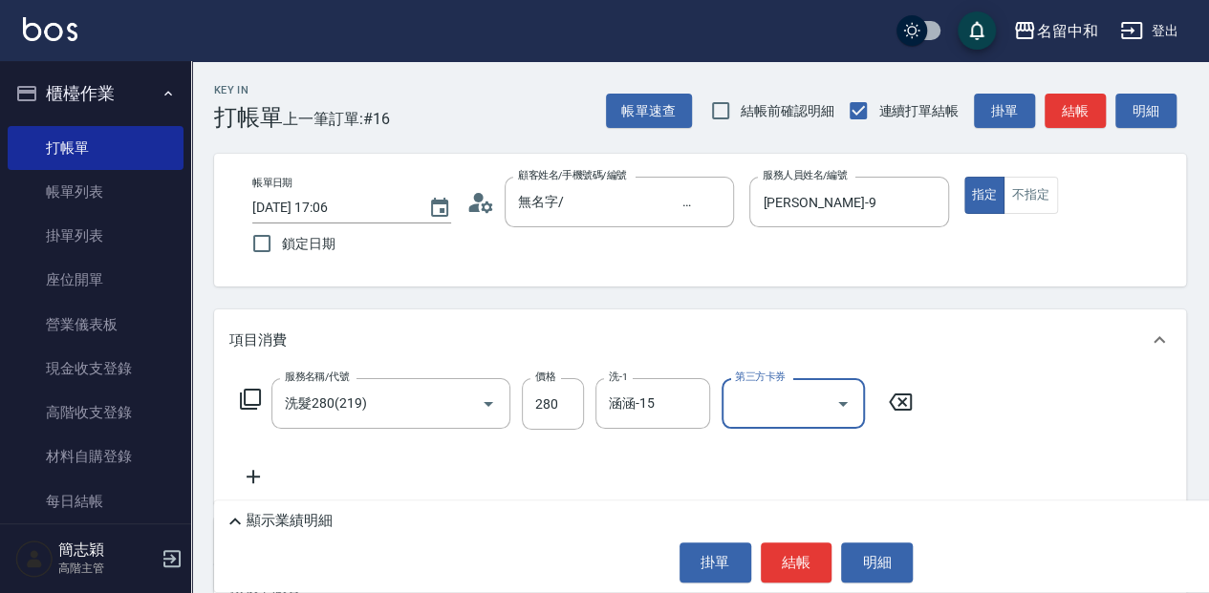
click at [248, 396] on icon at bounding box center [250, 399] width 23 height 23
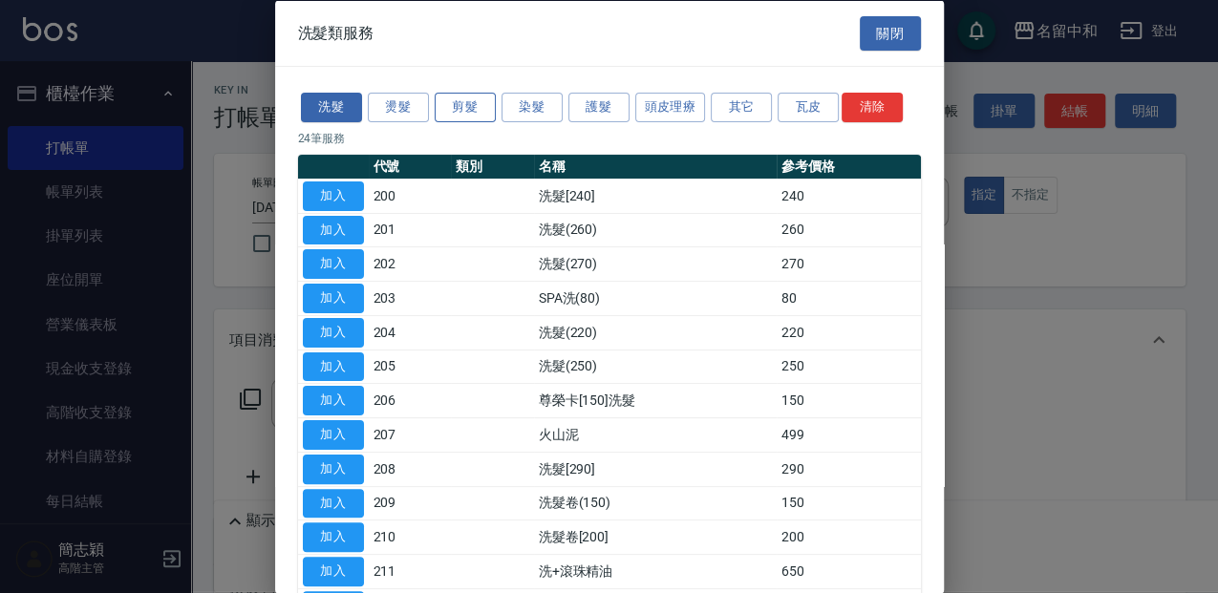
click at [468, 118] on button "剪髮" at bounding box center [465, 108] width 61 height 30
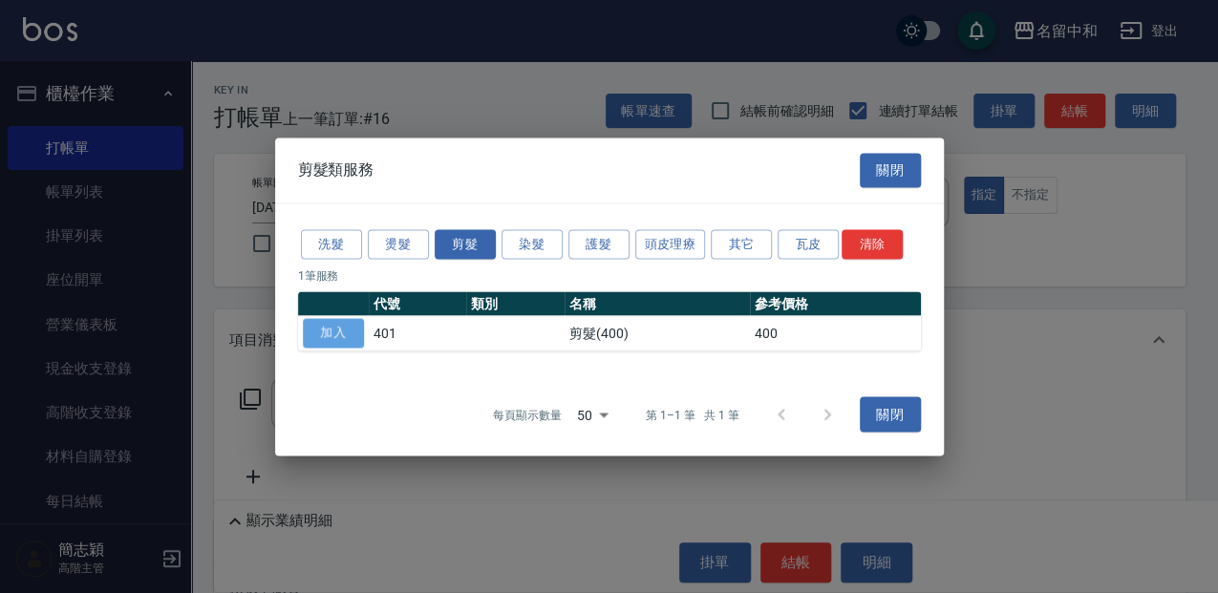
click at [342, 330] on button "加入" at bounding box center [333, 333] width 61 height 30
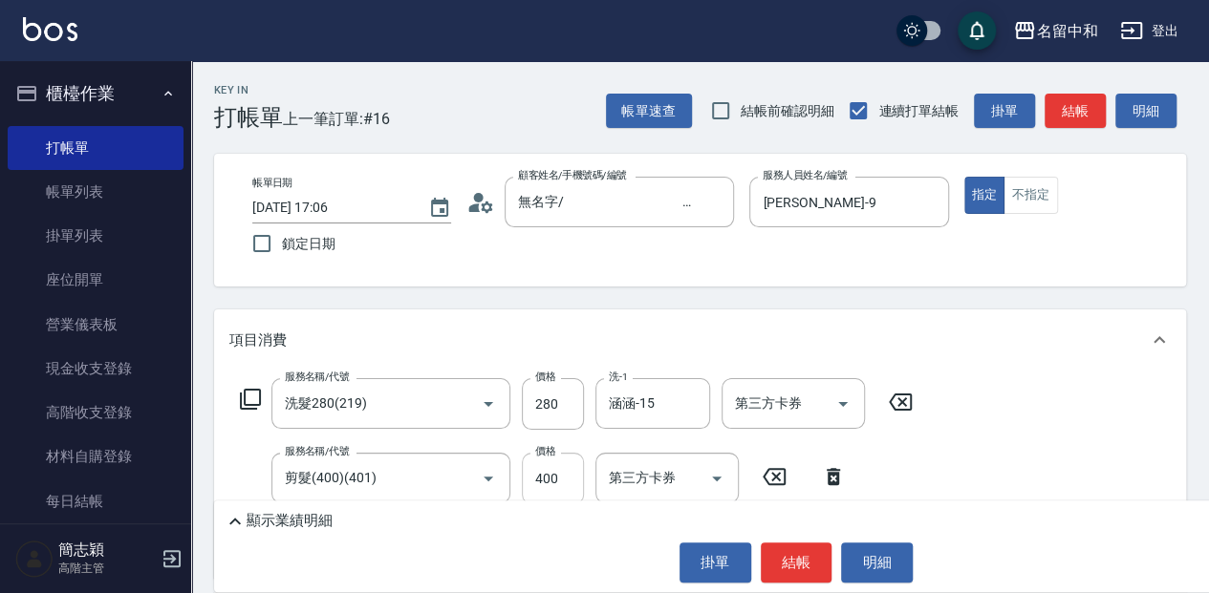
click at [570, 472] on input "400" at bounding box center [553, 479] width 62 height 52
type input "450"
click at [413, 515] on div "顯示業績明細" at bounding box center [801, 521] width 1154 height 23
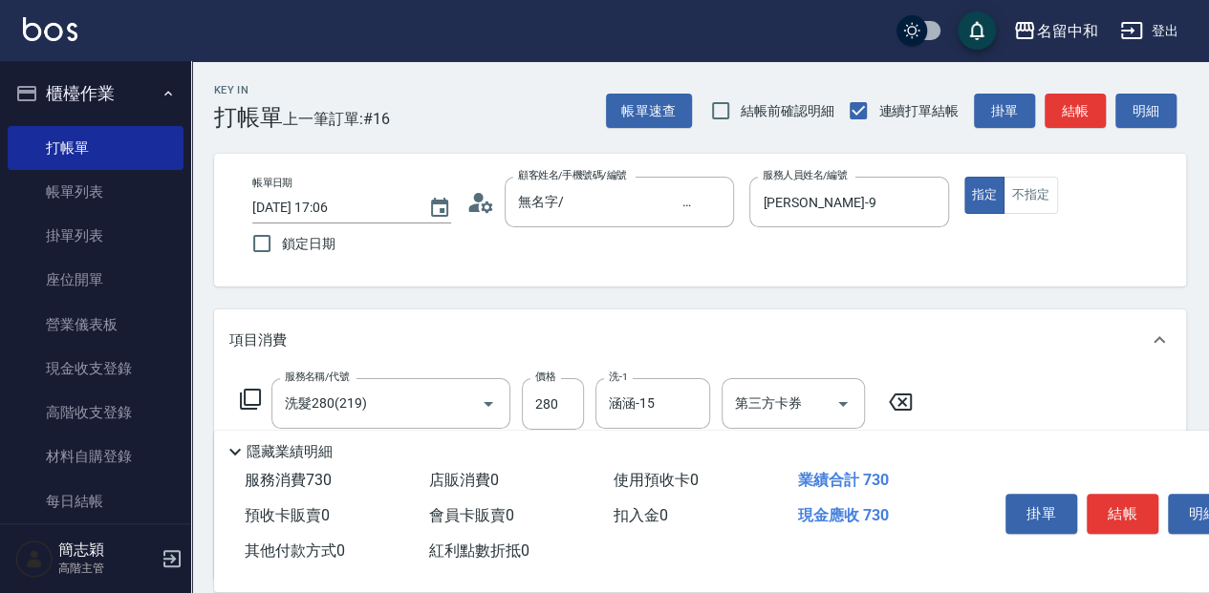
click at [254, 390] on icon at bounding box center [250, 399] width 21 height 21
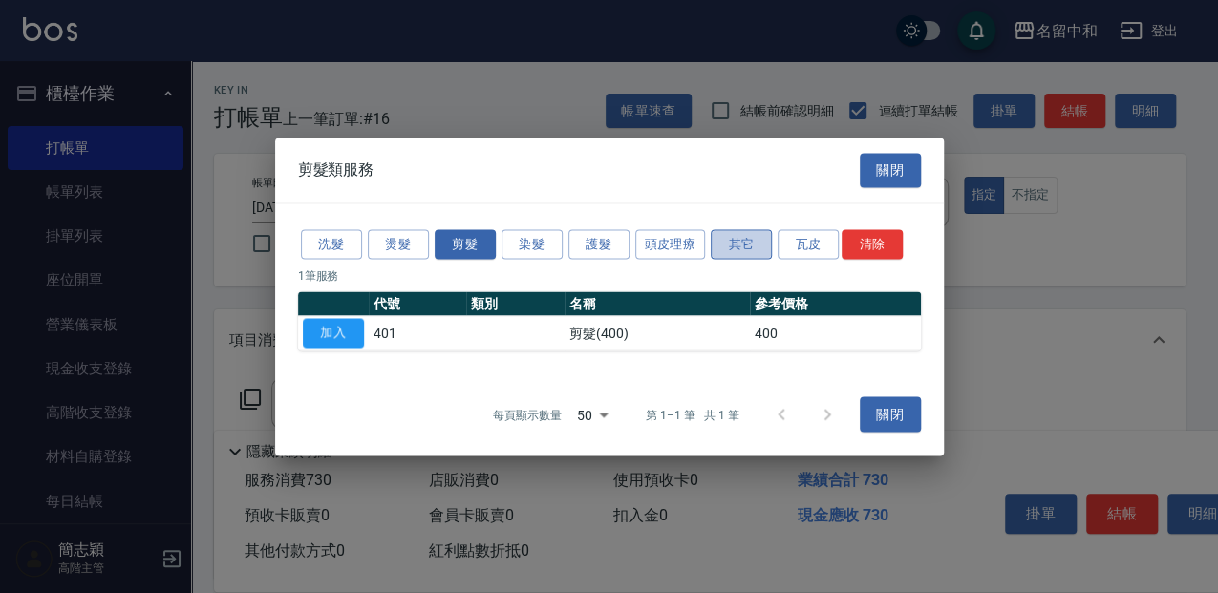
click at [753, 246] on button "其它" at bounding box center [741, 244] width 61 height 30
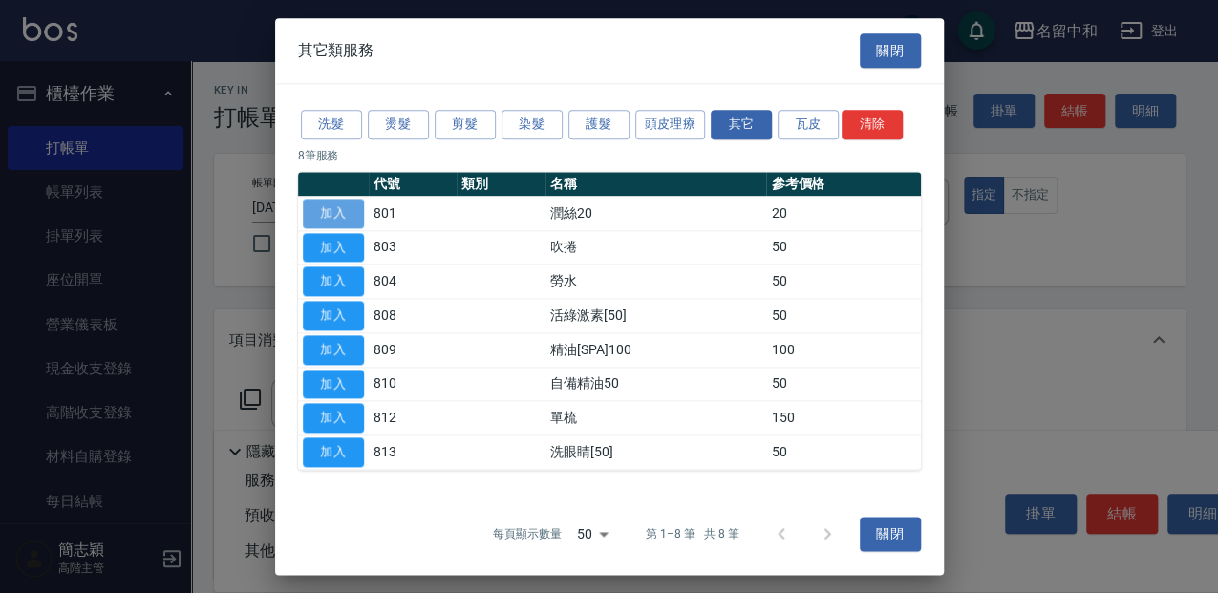
click at [328, 204] on button "加入" at bounding box center [333, 214] width 61 height 30
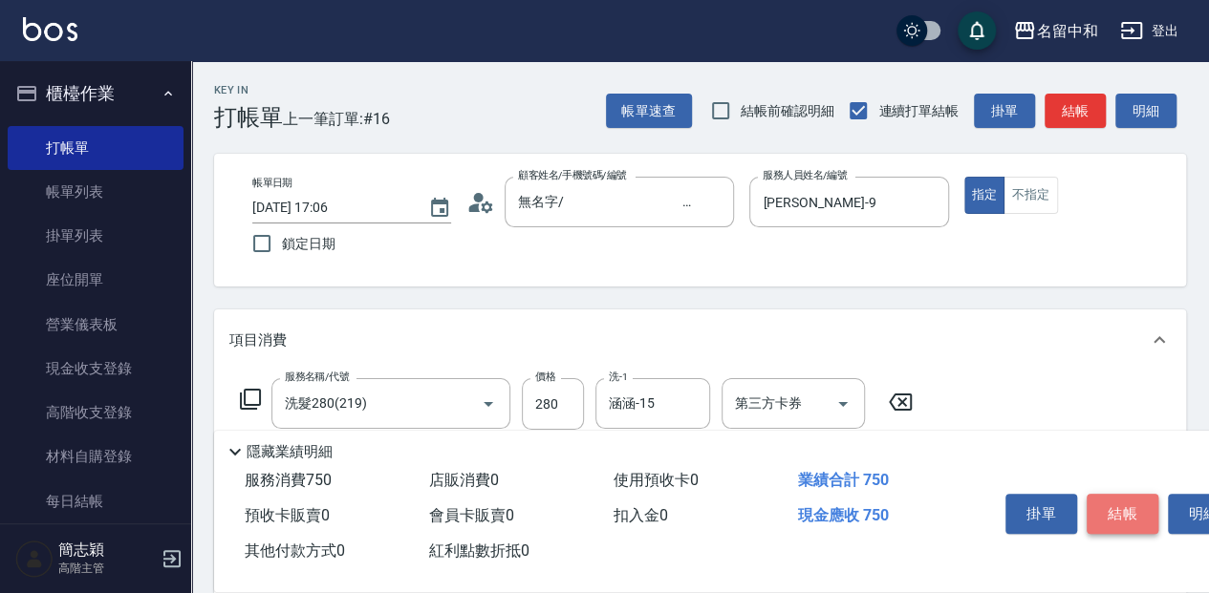
click at [1130, 511] on button "結帳" at bounding box center [1122, 514] width 72 height 40
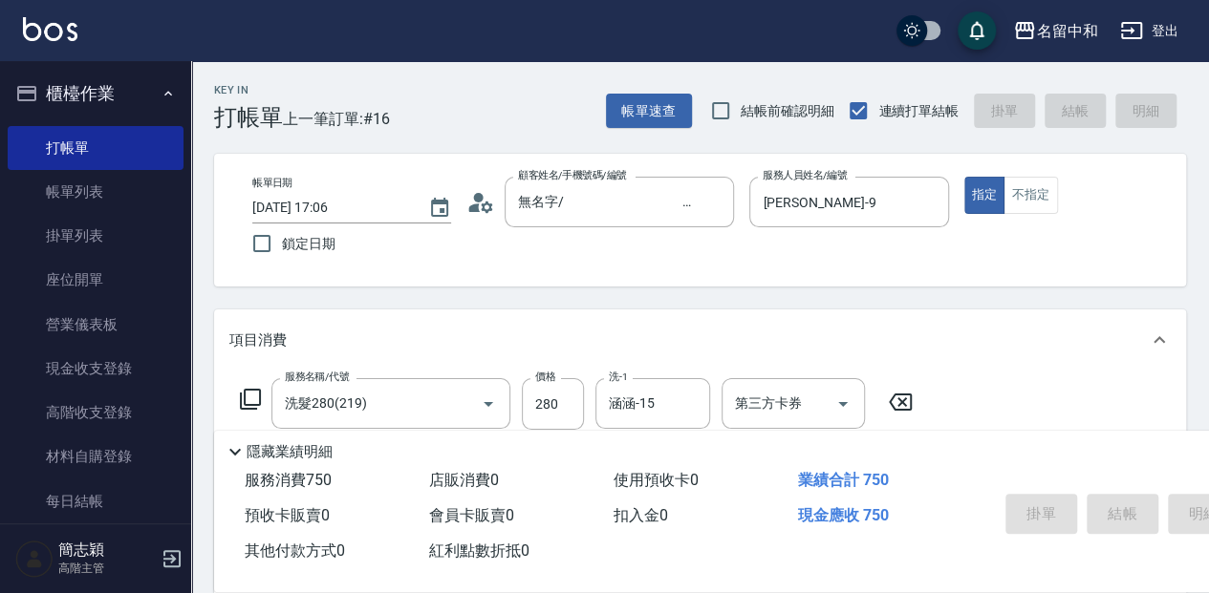
type input "2025/09/17 17:16"
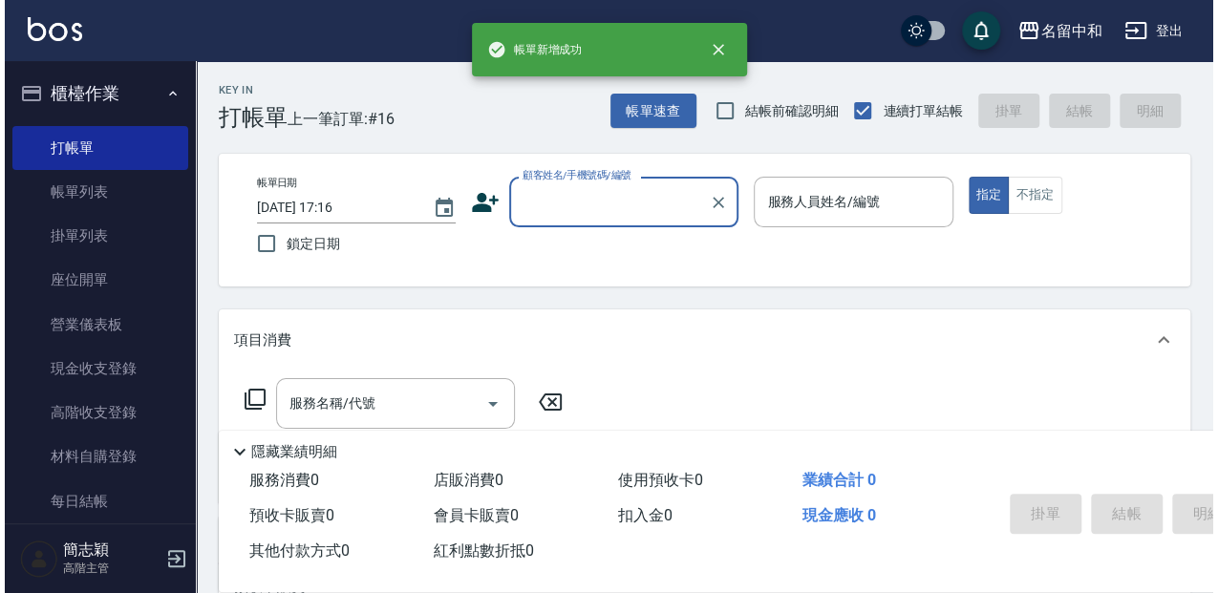
scroll to position [0, 0]
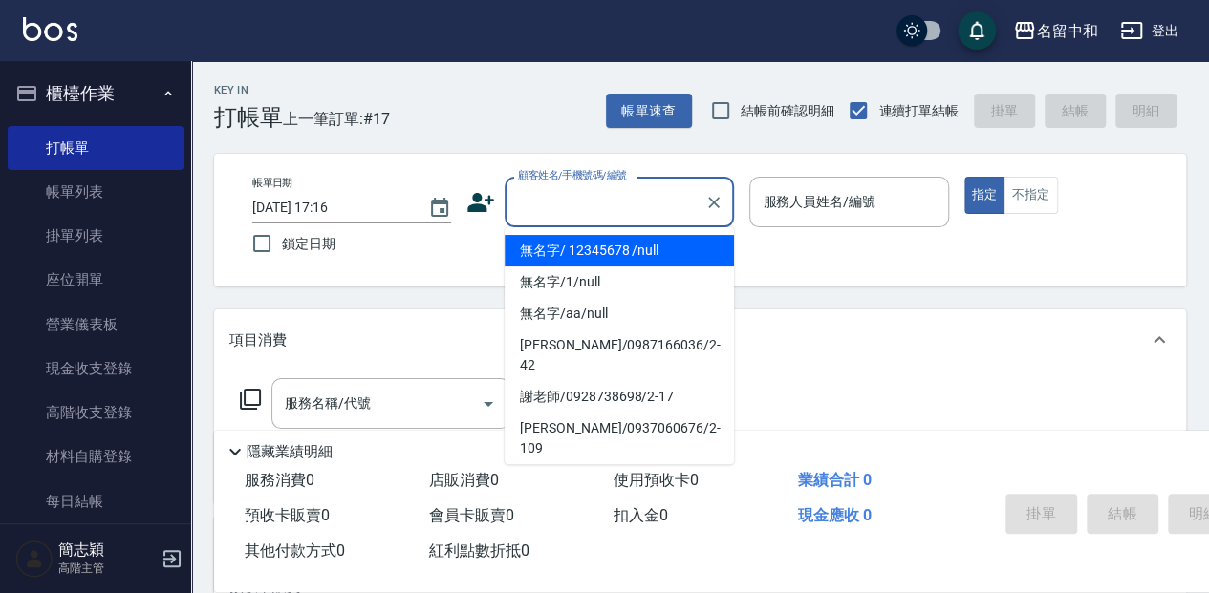
type input "無名字/ 12345678 /null"
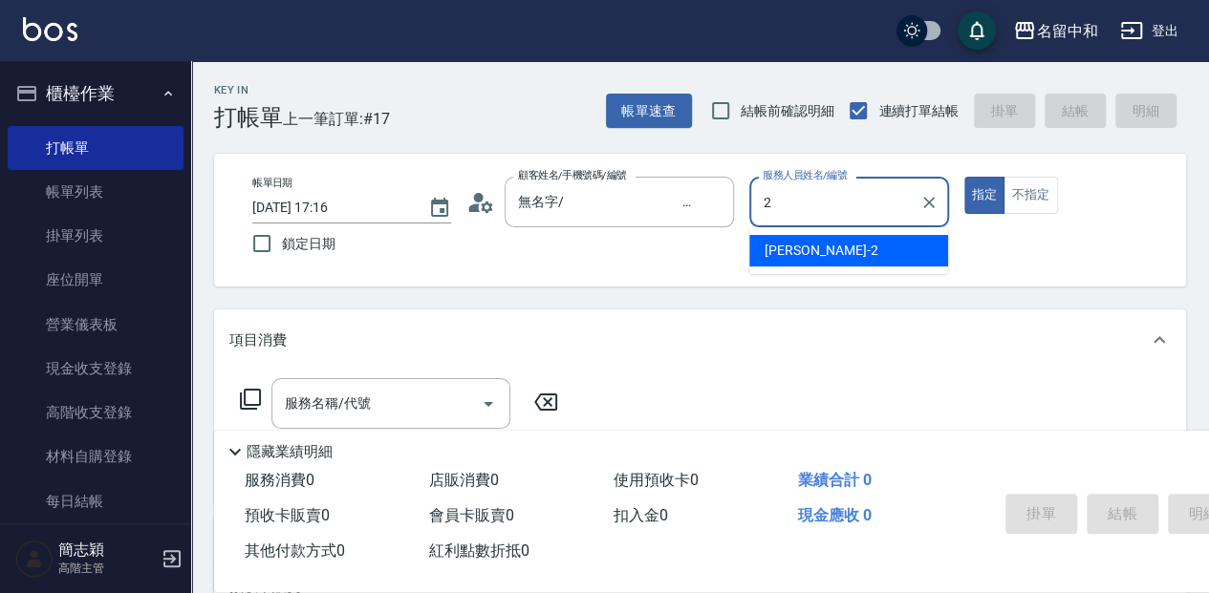
type input "Julie-2"
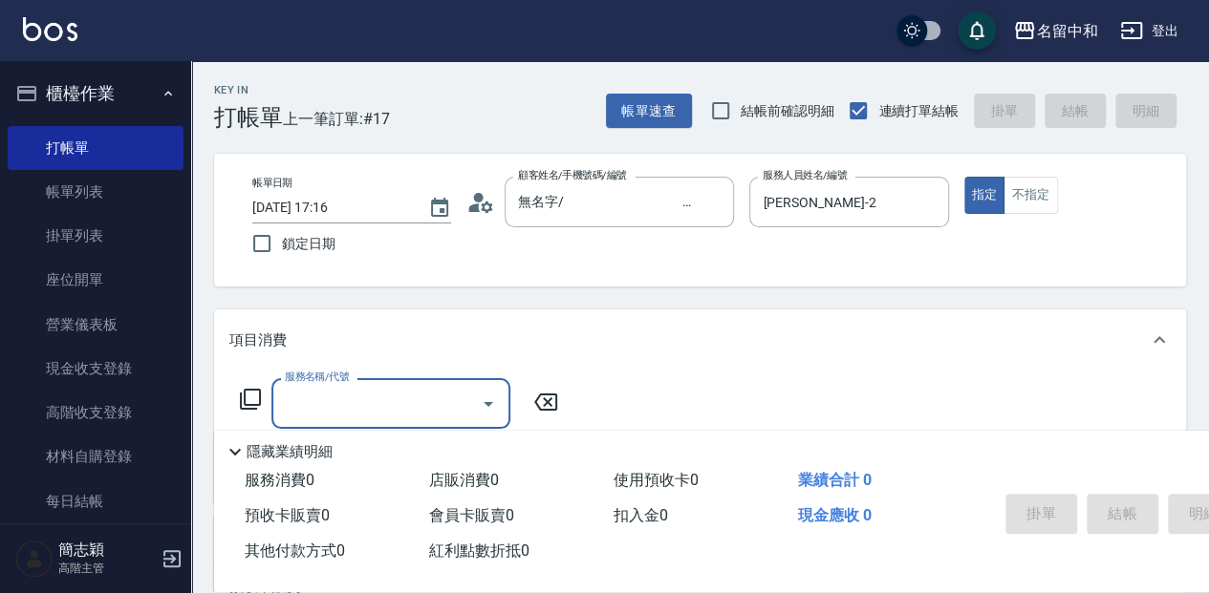
click at [252, 395] on icon at bounding box center [250, 399] width 23 height 23
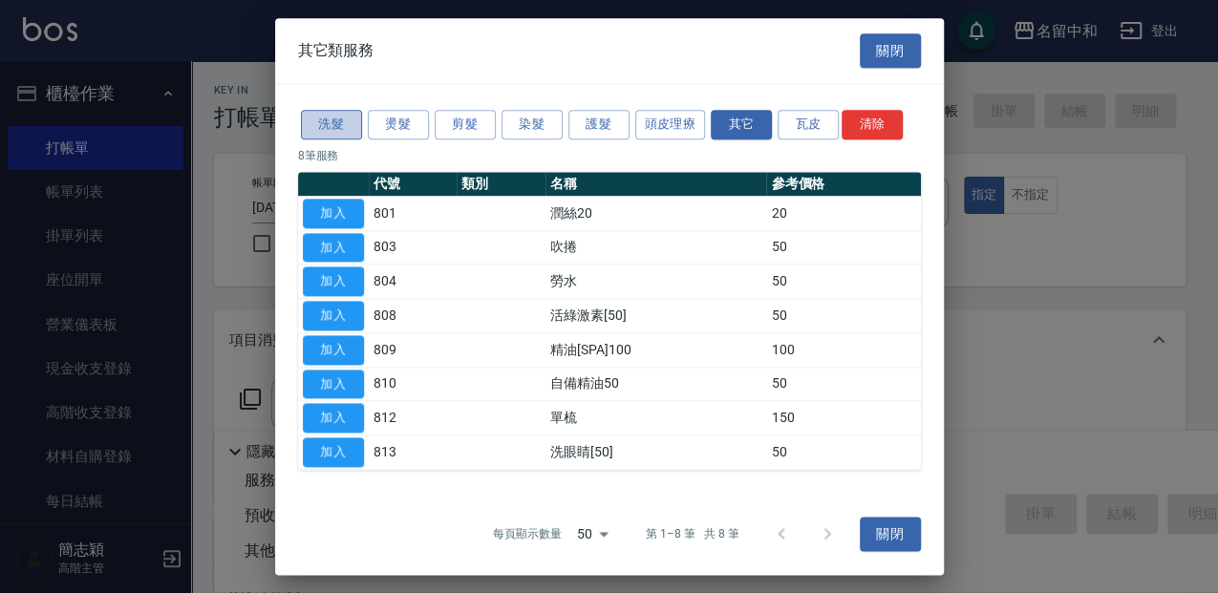
click at [343, 117] on button "洗髮" at bounding box center [331, 125] width 61 height 30
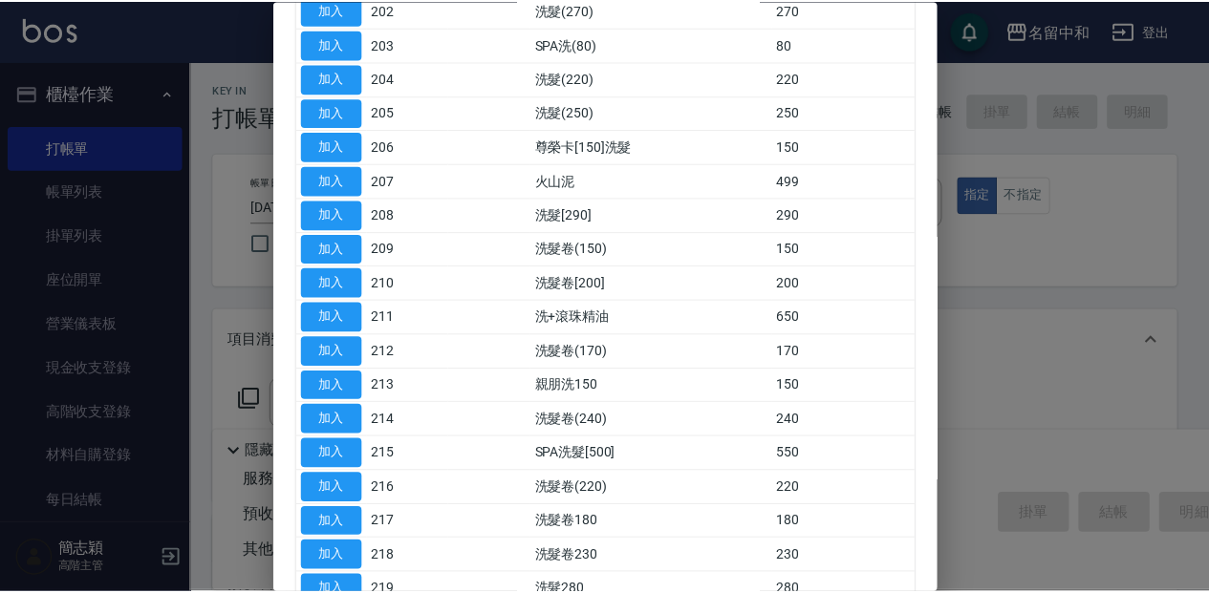
scroll to position [382, 0]
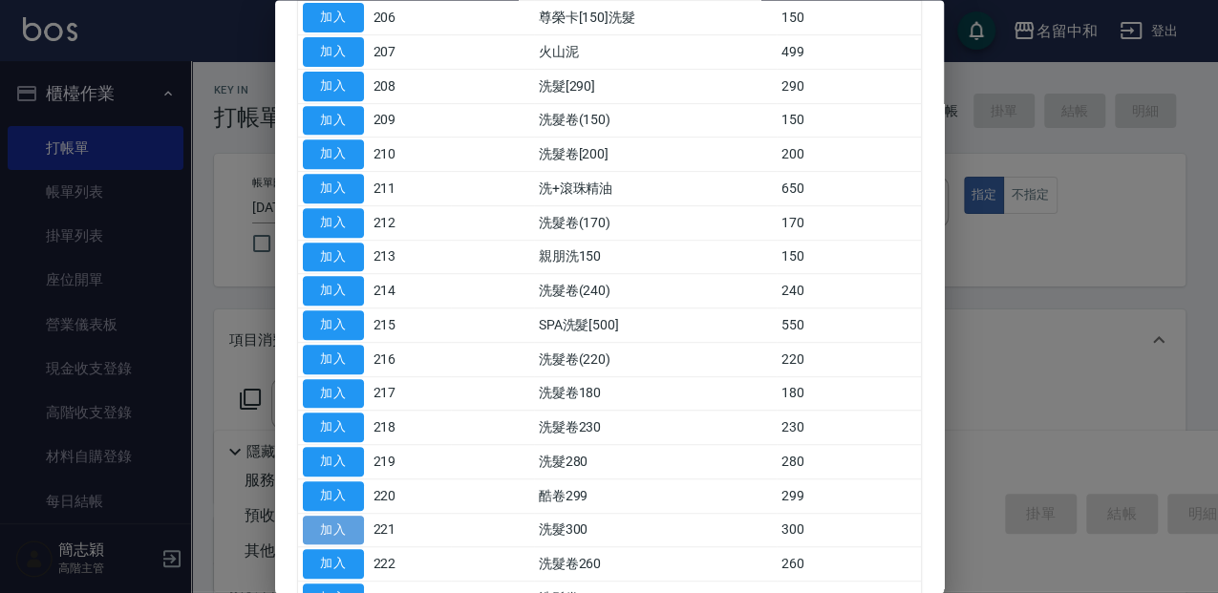
click at [347, 516] on button "加入" at bounding box center [333, 531] width 61 height 30
type input "洗髮300(221)"
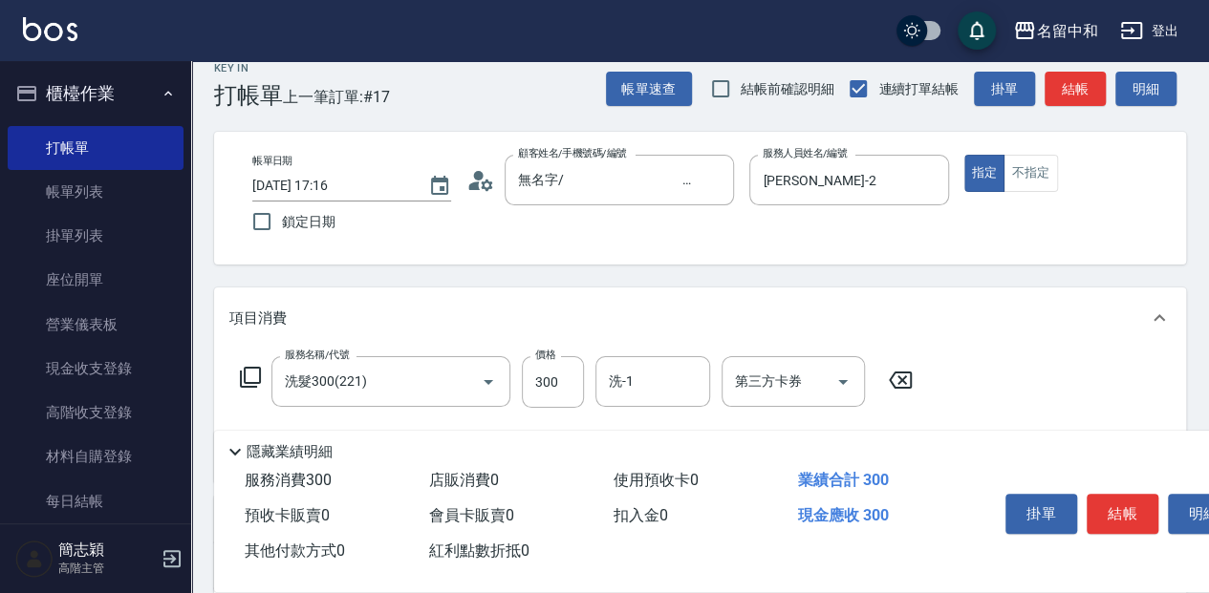
scroll to position [0, 0]
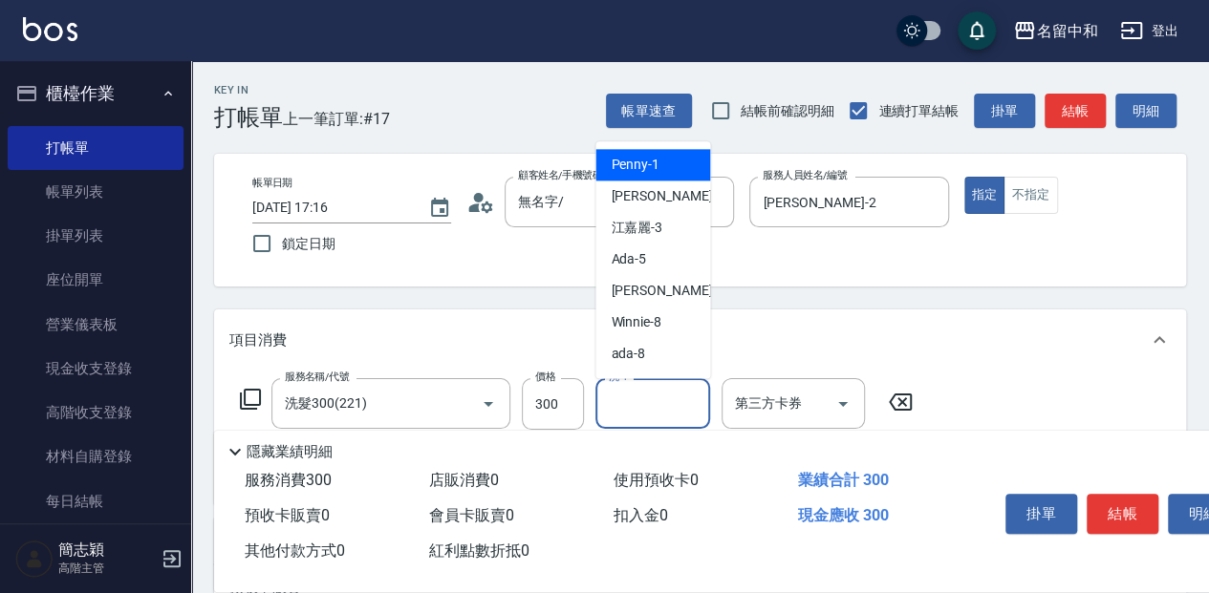
click at [639, 401] on input "洗-1" at bounding box center [652, 403] width 97 height 33
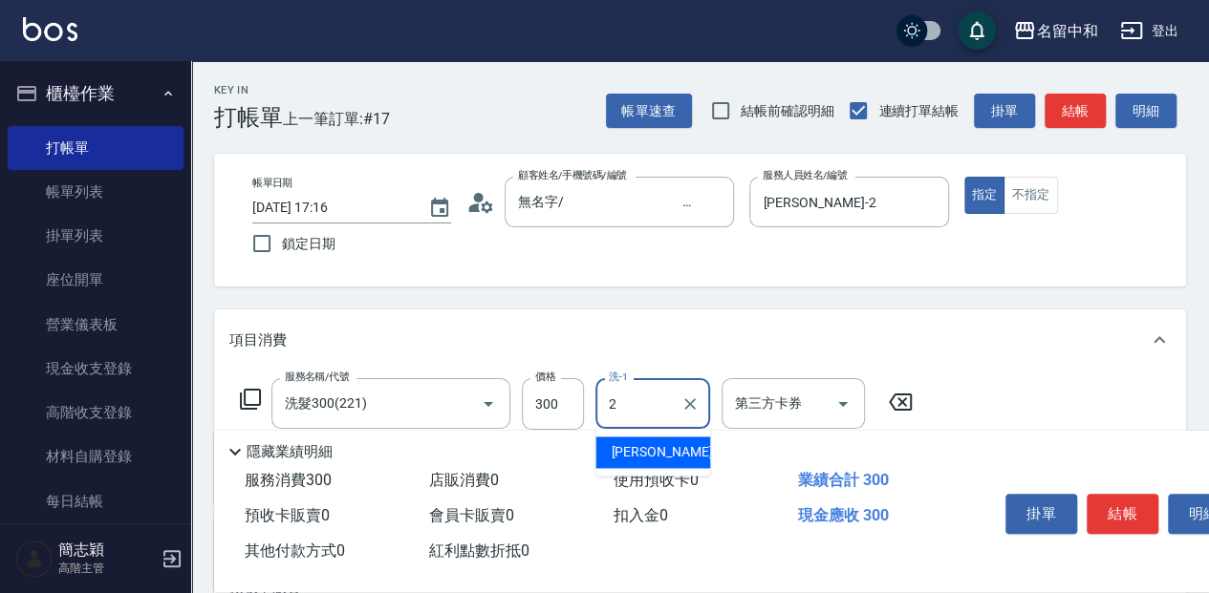
type input "Julie-2"
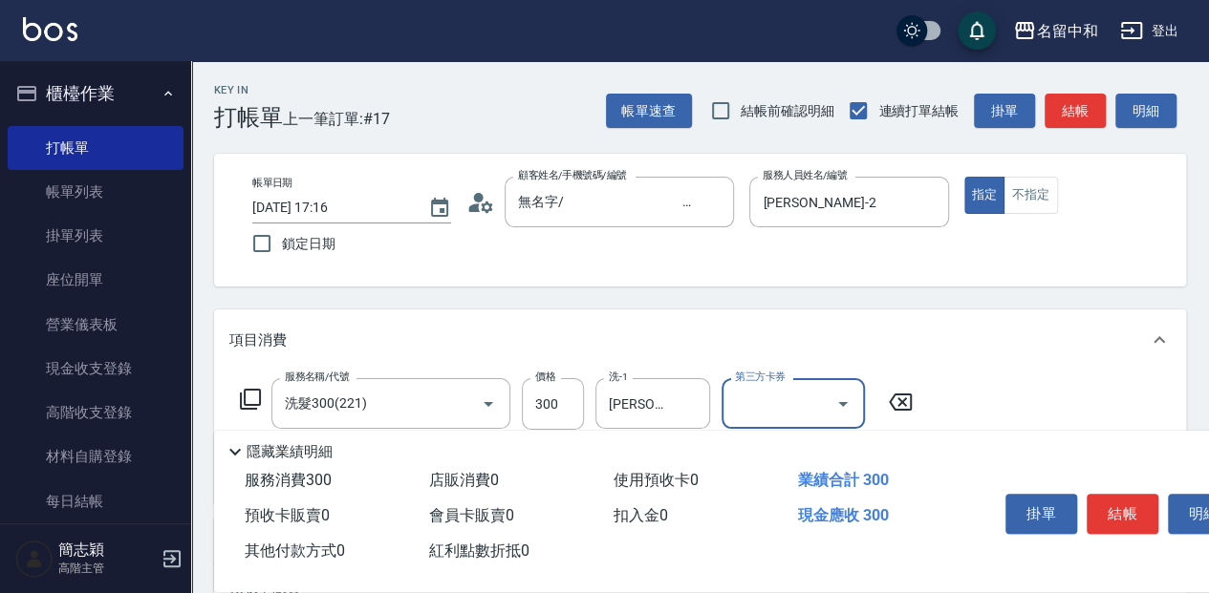
click at [245, 403] on icon at bounding box center [250, 399] width 21 height 21
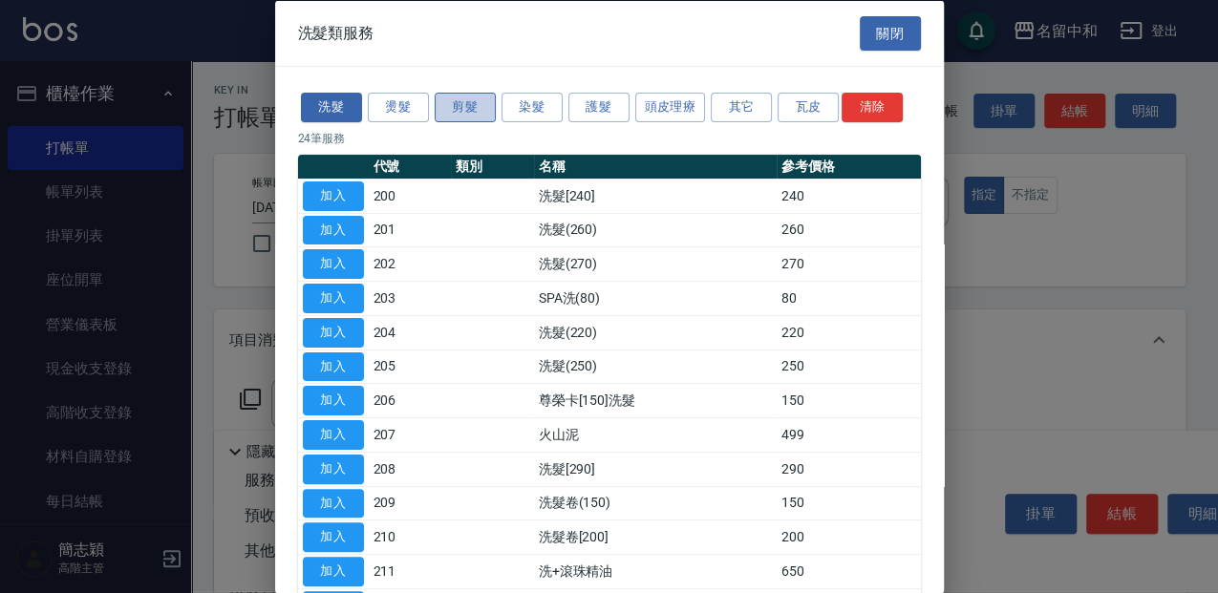
click at [460, 105] on button "剪髮" at bounding box center [465, 108] width 61 height 30
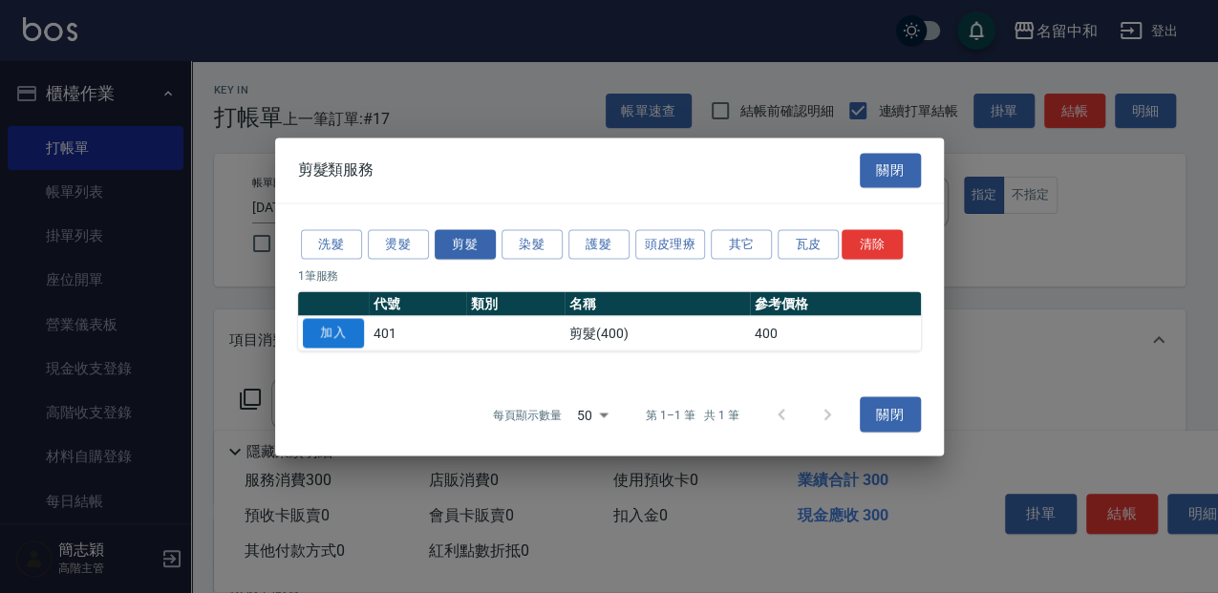
drag, startPoint x: 345, startPoint y: 323, endPoint x: 365, endPoint y: 336, distance: 24.1
click at [345, 324] on button "加入" at bounding box center [333, 333] width 61 height 30
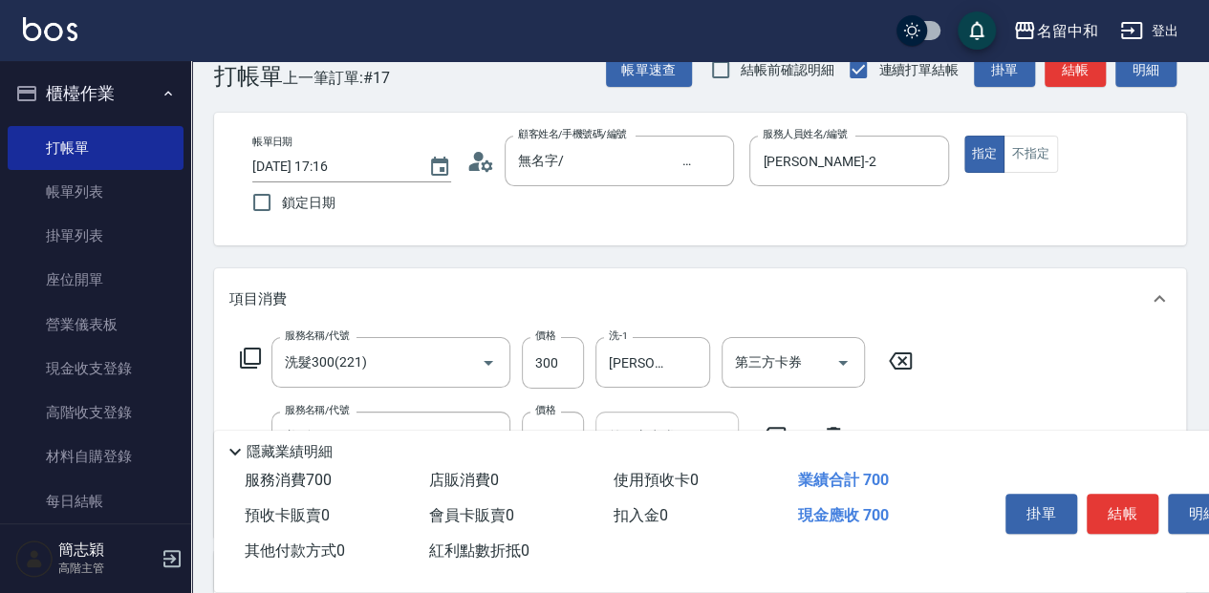
scroll to position [63, 0]
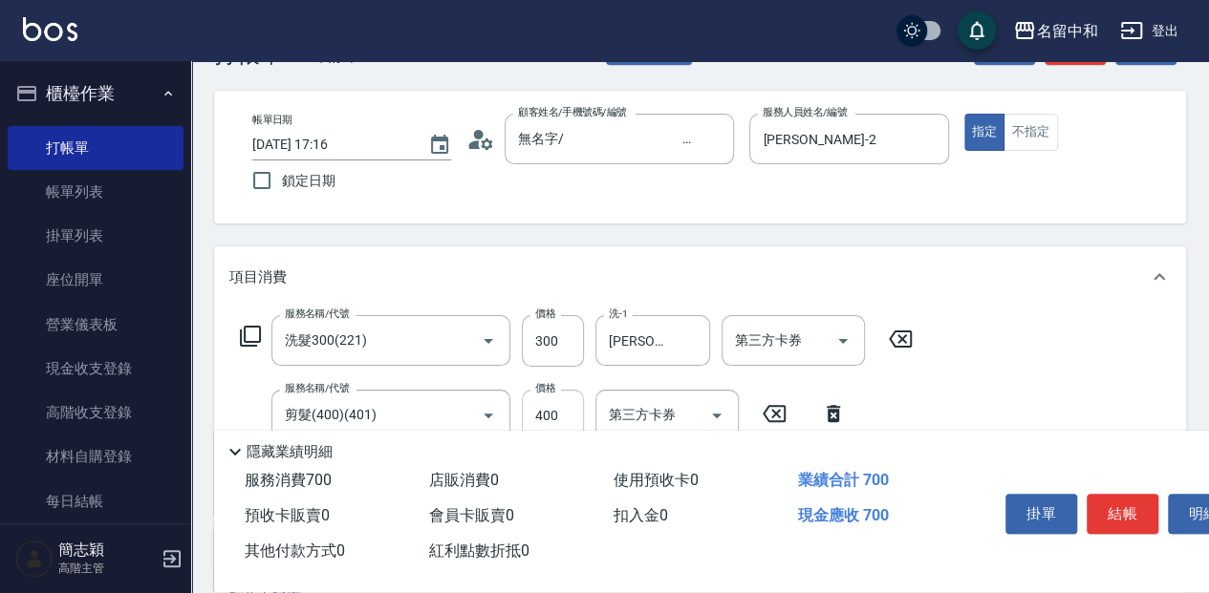
click at [572, 412] on input "400" at bounding box center [553, 416] width 62 height 52
type input "450"
click at [1136, 509] on button "結帳" at bounding box center [1122, 514] width 72 height 40
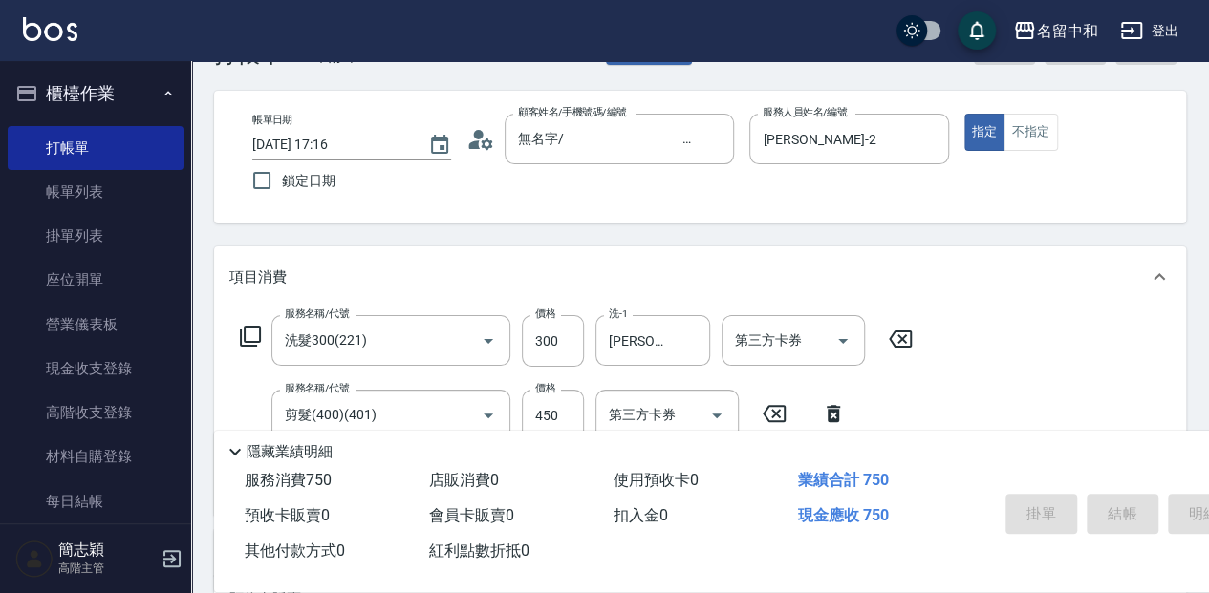
type input "2025/09/17 17:17"
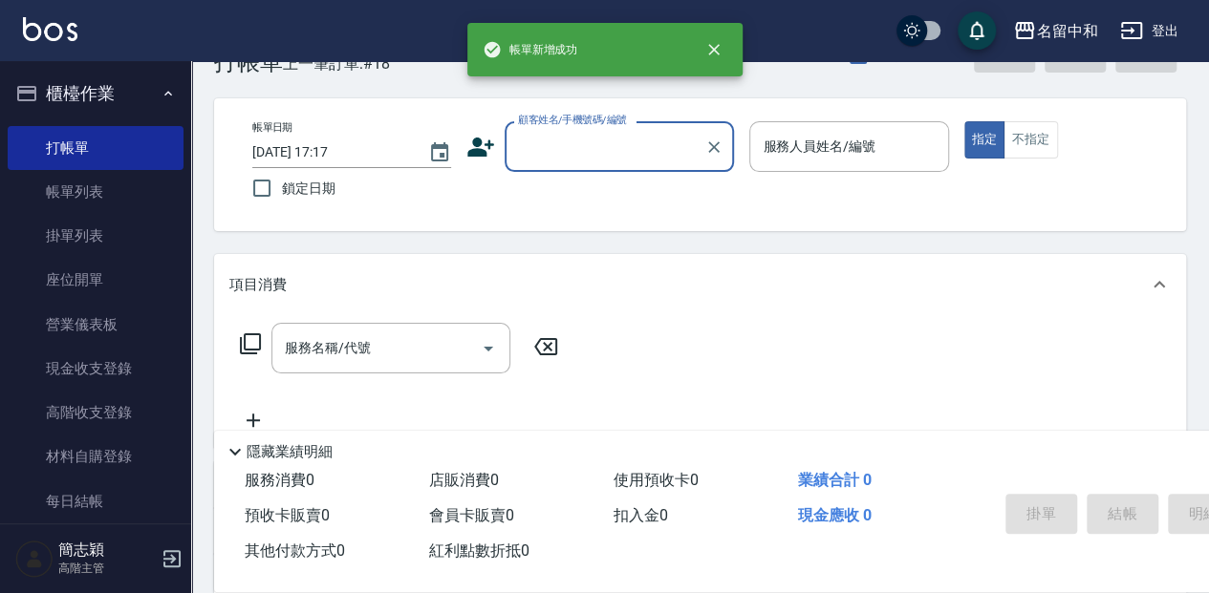
scroll to position [0, 0]
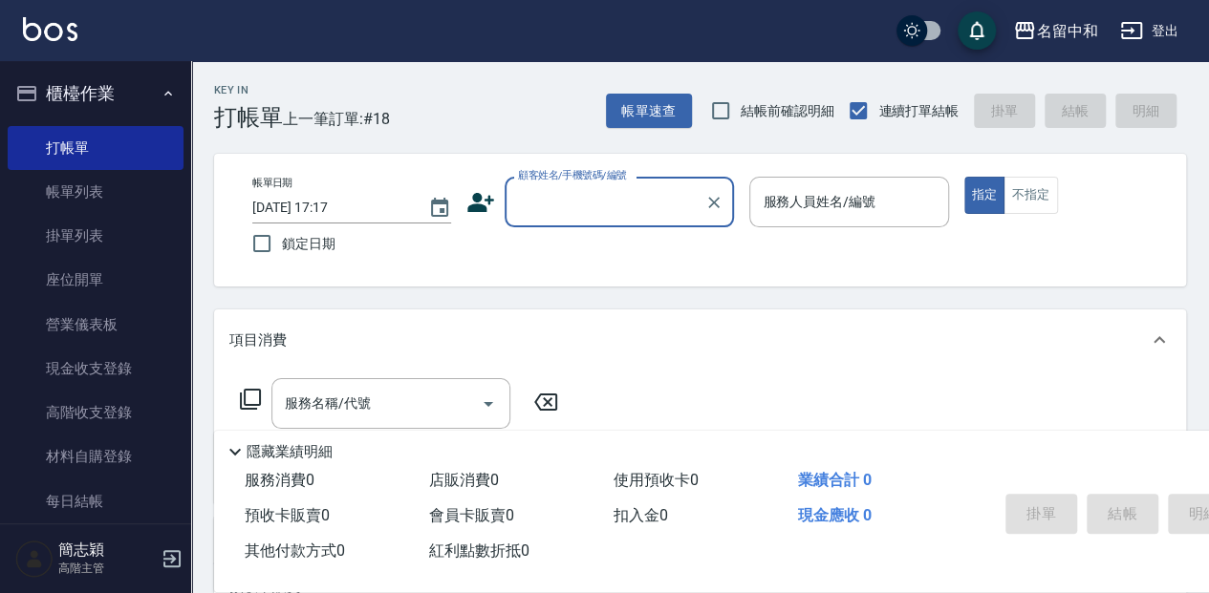
click at [660, 204] on input "顧客姓名/手機號碼/編號" at bounding box center [604, 201] width 183 height 33
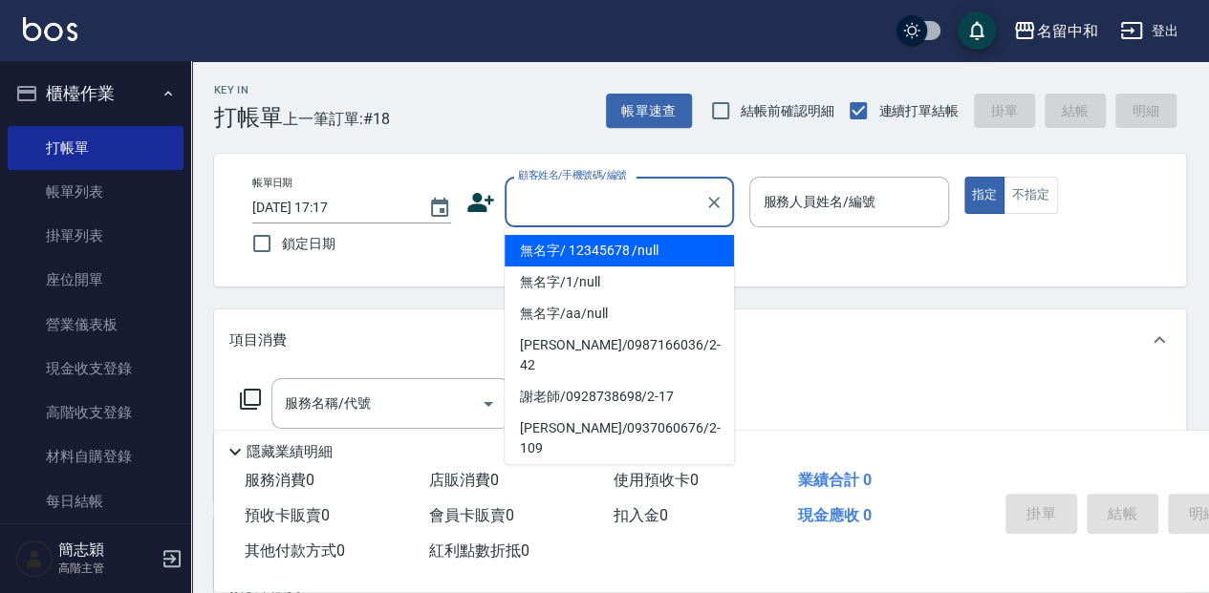
click at [646, 245] on li "無名字/ 12345678 /null" at bounding box center [618, 251] width 229 height 32
type input "無名字/ 12345678 /null"
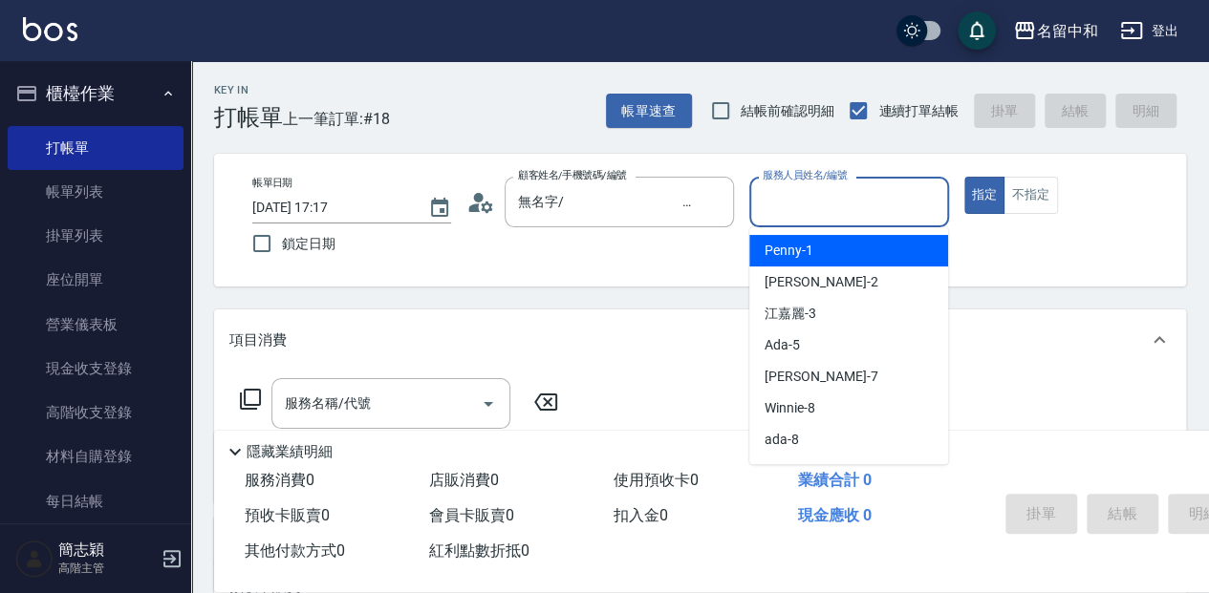
click at [829, 210] on input "服務人員姓名/編號" at bounding box center [849, 201] width 182 height 33
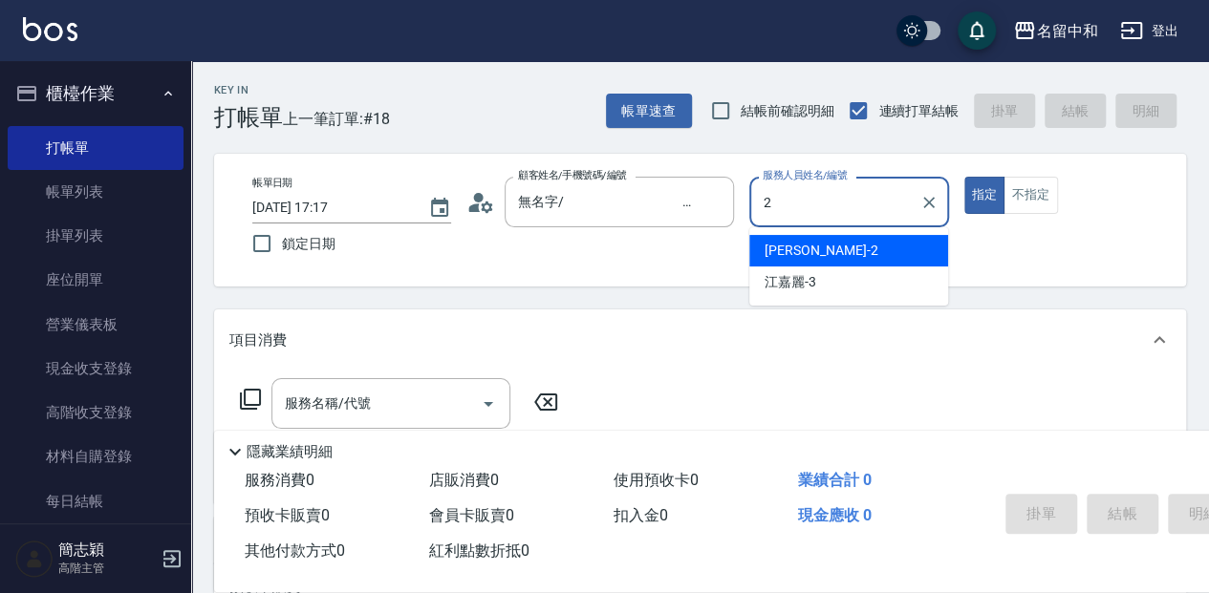
type input "Julie-2"
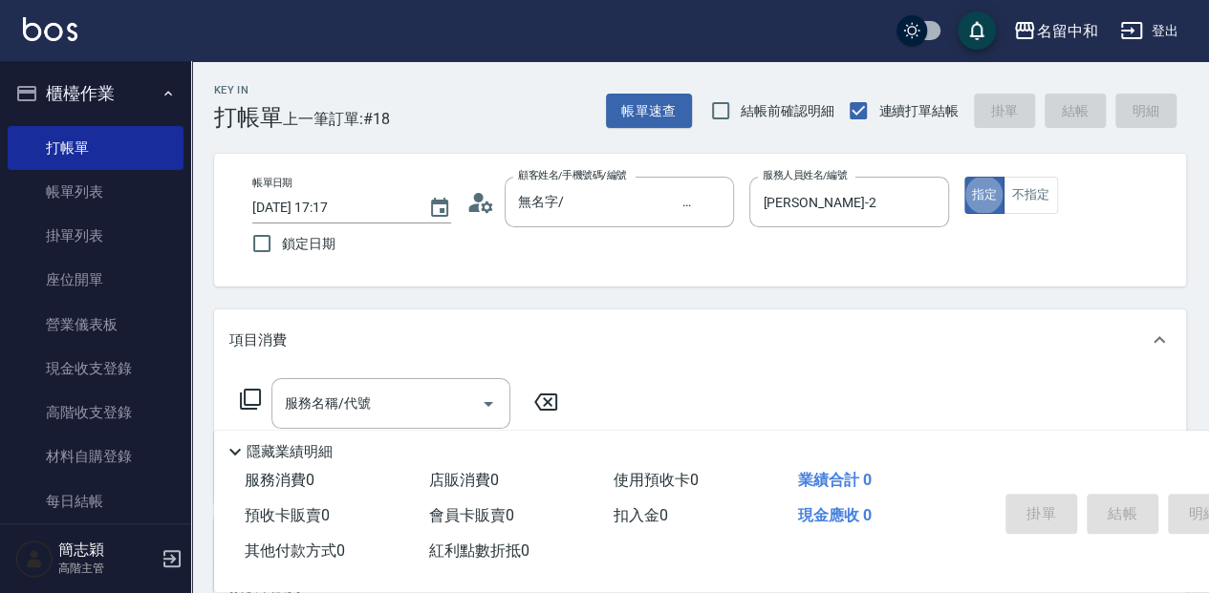
click at [251, 405] on icon at bounding box center [250, 399] width 21 height 21
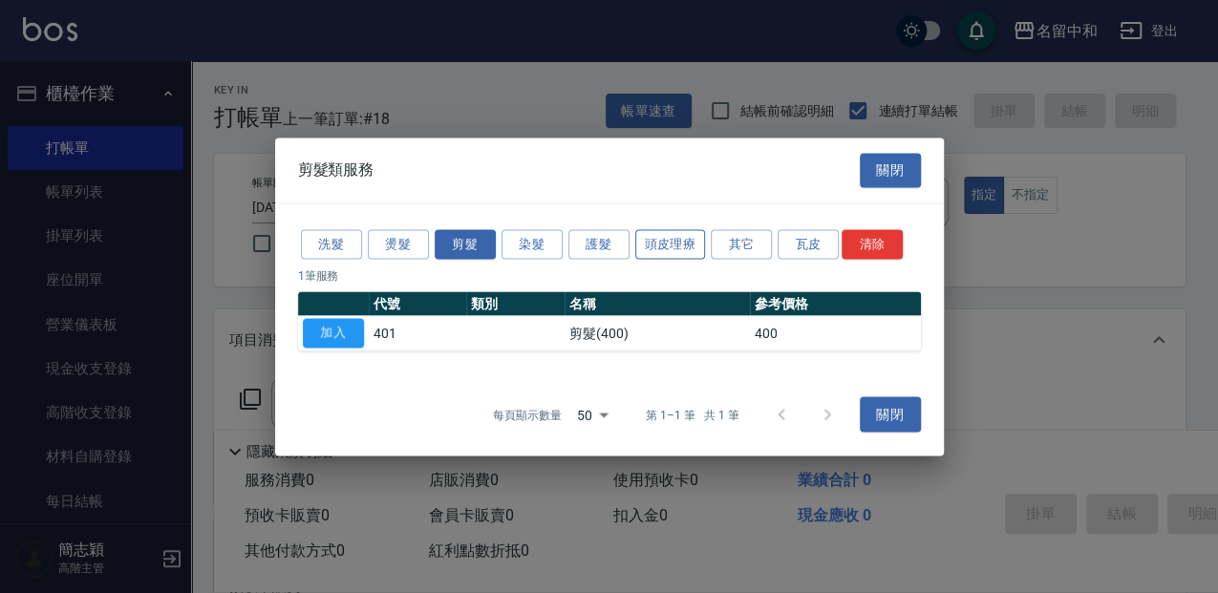
click at [655, 238] on button "頭皮理療" at bounding box center [670, 244] width 71 height 30
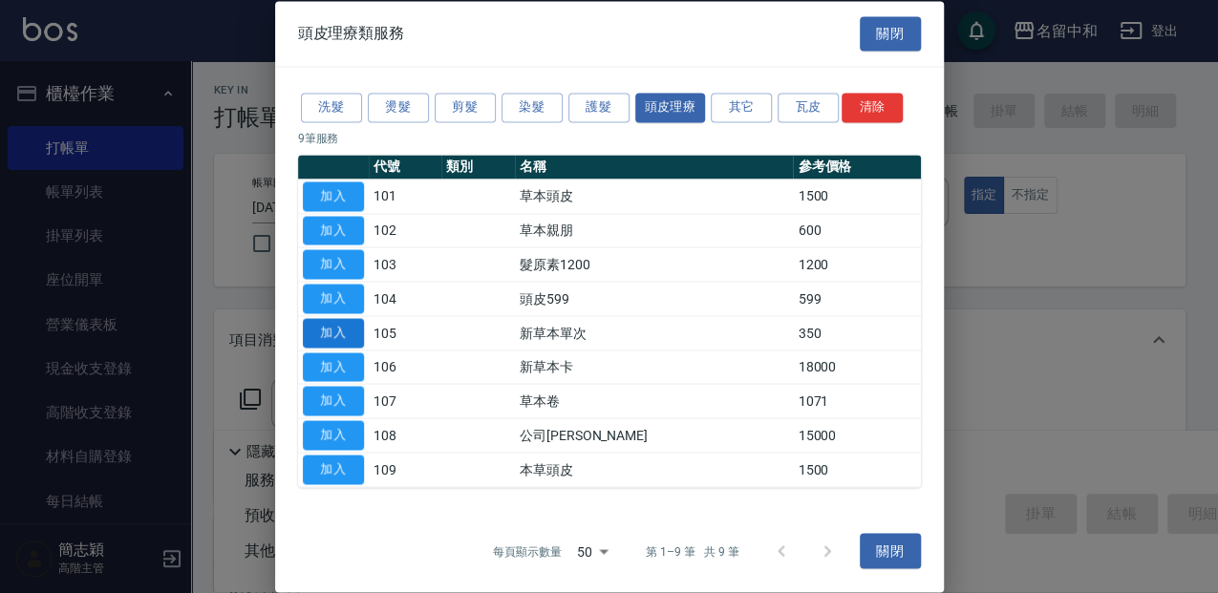
click at [352, 331] on button "加入" at bounding box center [333, 333] width 61 height 30
type input "新草本單次(105)"
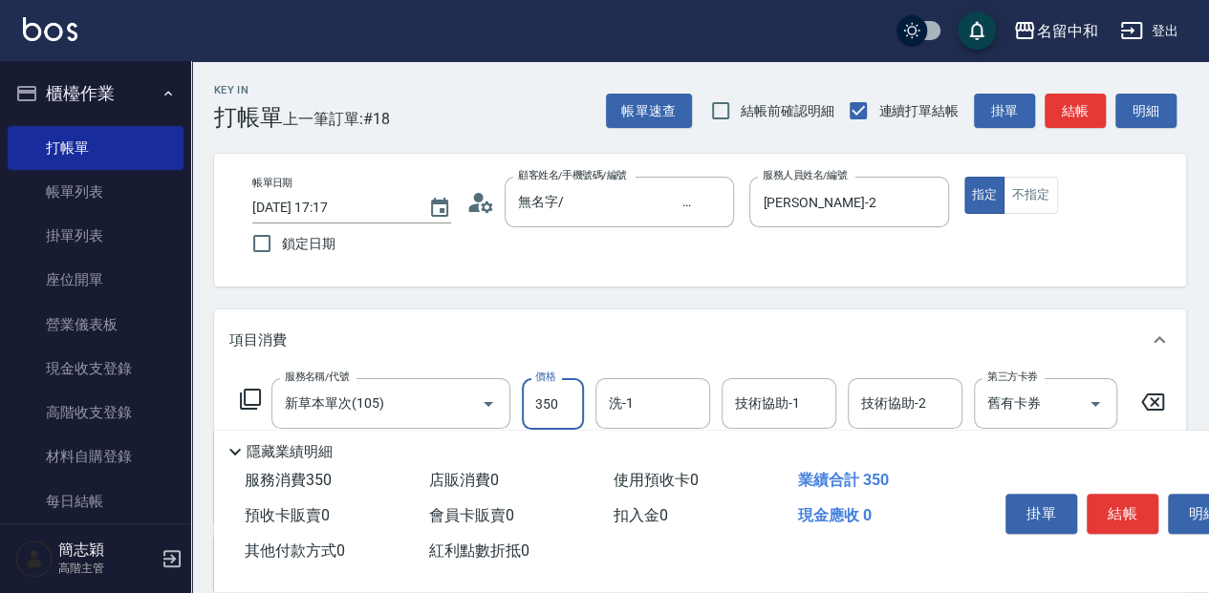
click at [572, 397] on input "350" at bounding box center [553, 404] width 62 height 52
type input "525"
click at [659, 397] on input "洗-1" at bounding box center [652, 403] width 97 height 33
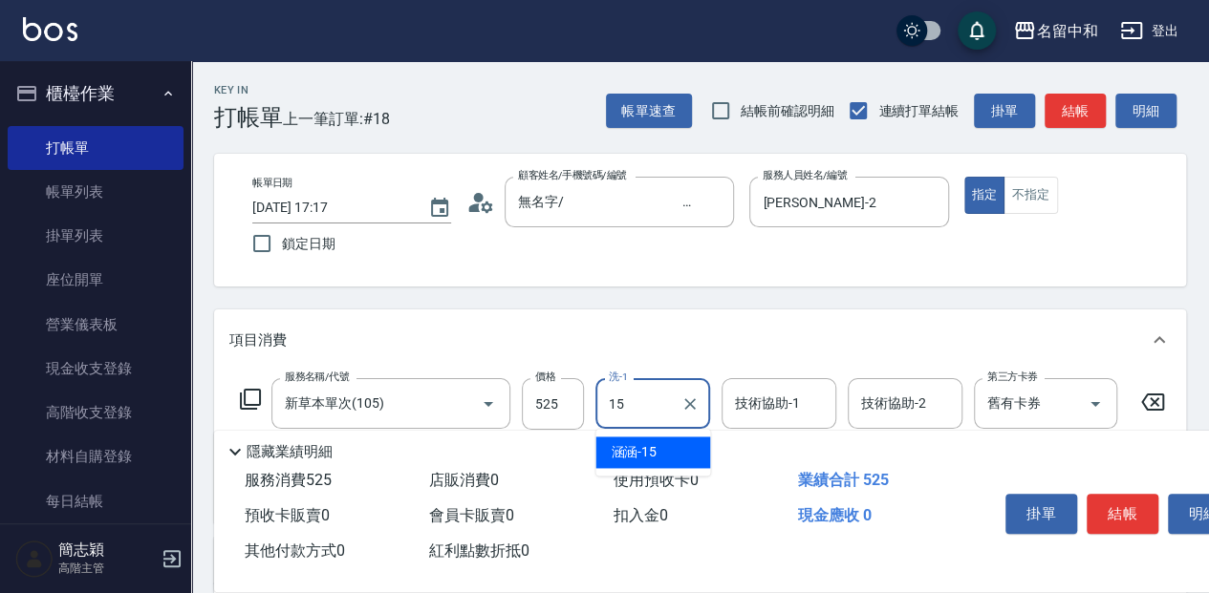
type input "涵涵-15"
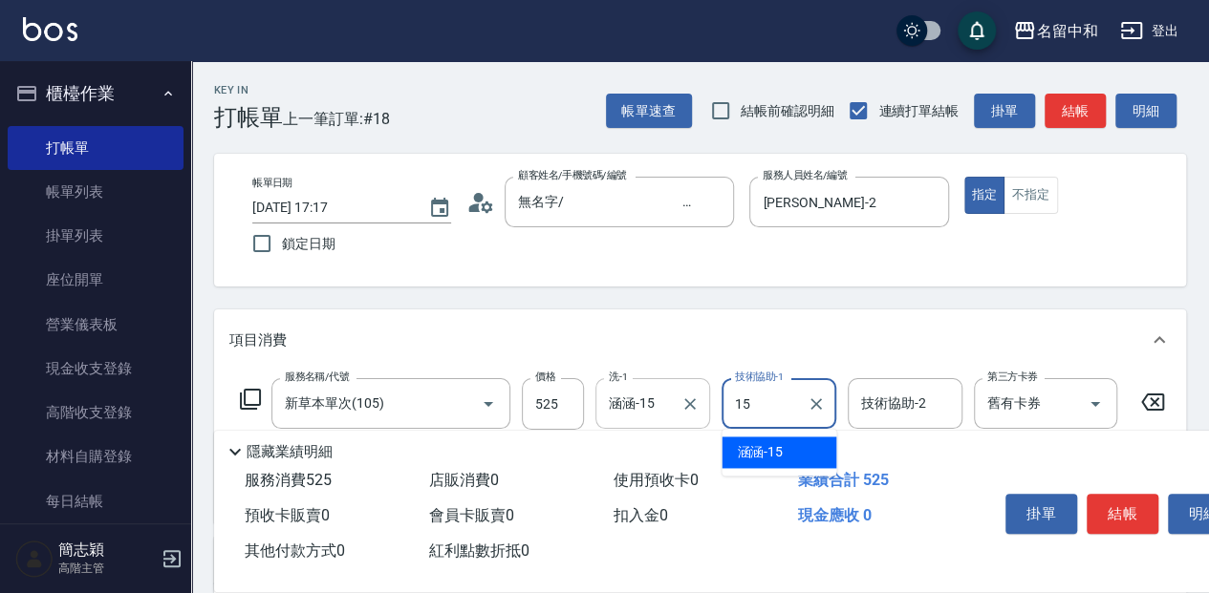
type input "涵涵-15"
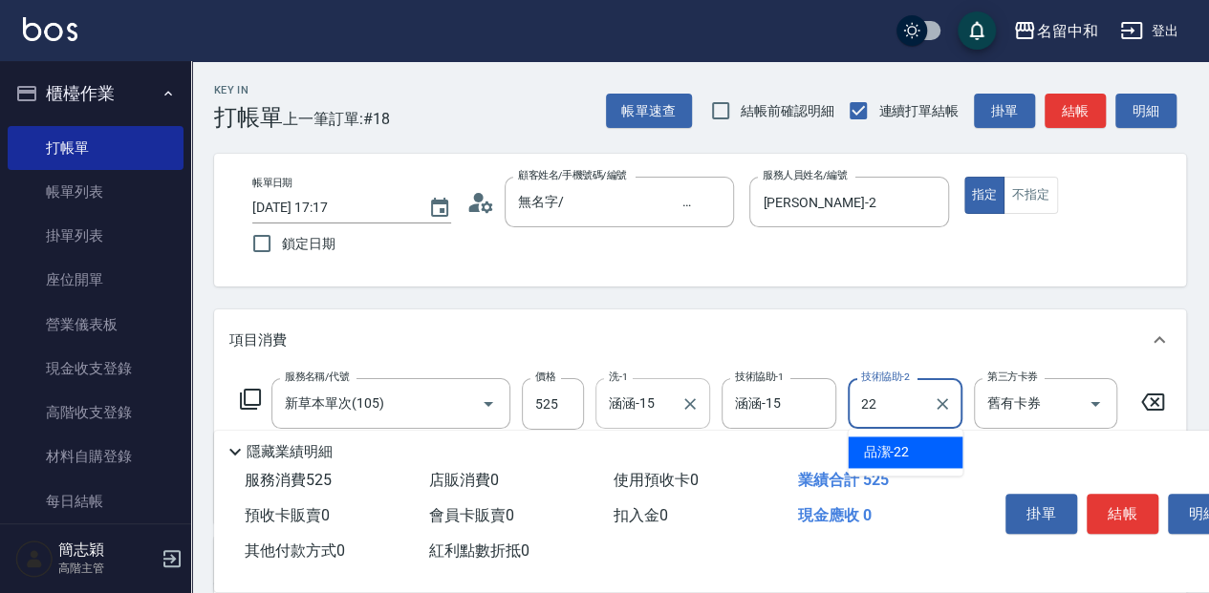
type input "品潔-22"
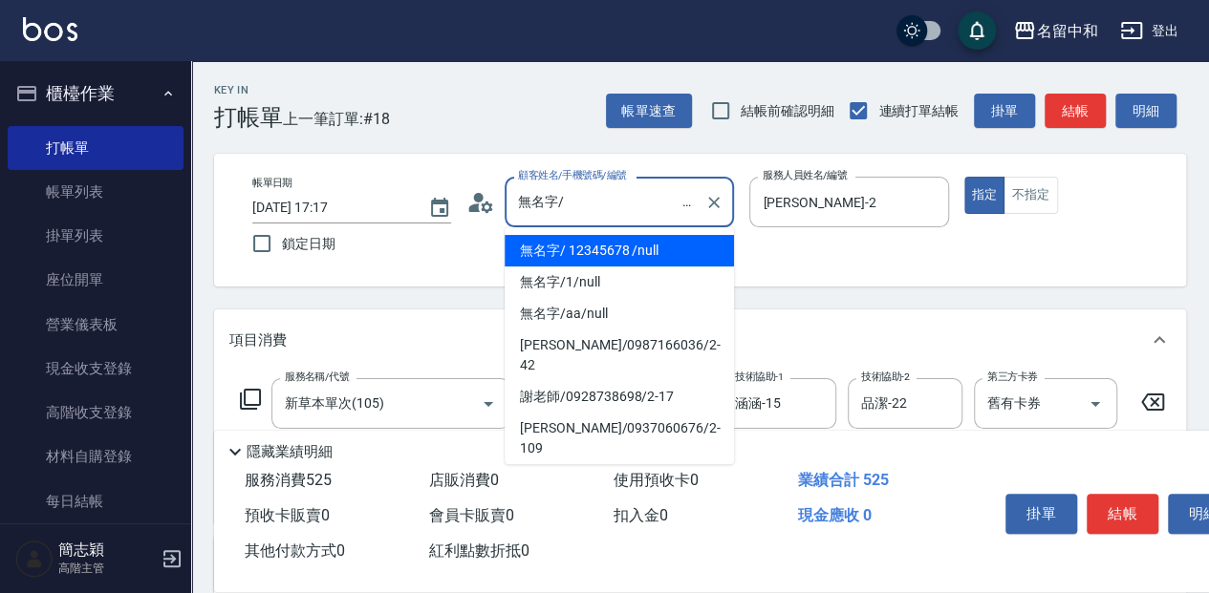
click at [644, 192] on input "無名字/ 12345678 /null" at bounding box center [604, 201] width 183 height 33
type input "無名字/ 2 12345678 /null"
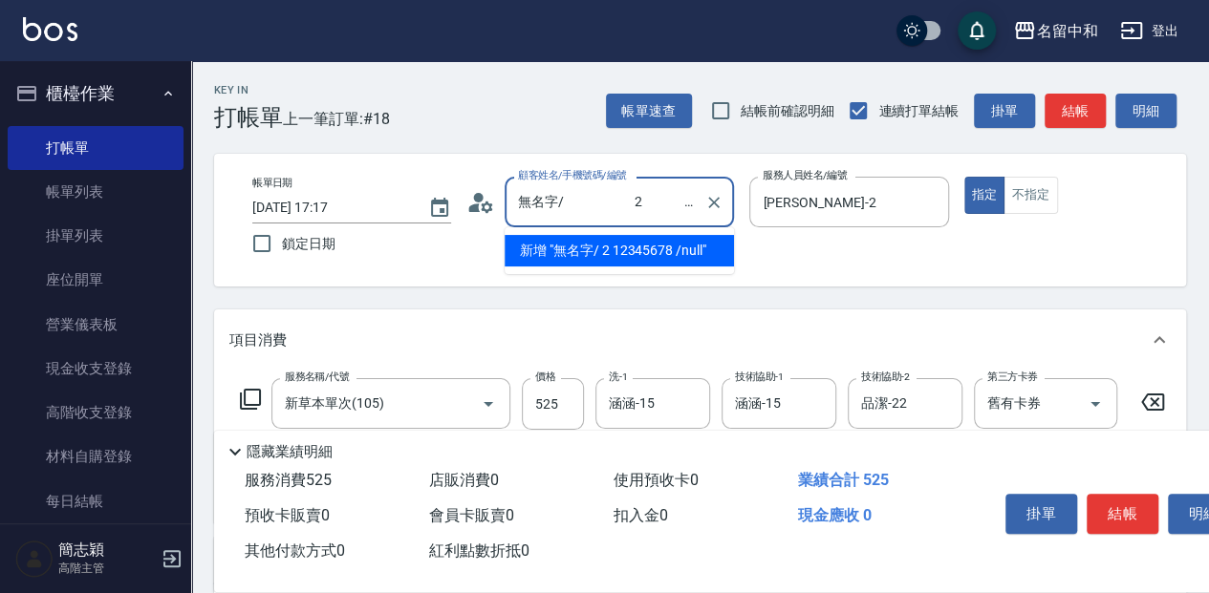
click at [605, 197] on input "無名字/ 2 12345678 /null" at bounding box center [604, 201] width 183 height 33
click at [715, 204] on icon "Clear" at bounding box center [713, 202] width 11 height 11
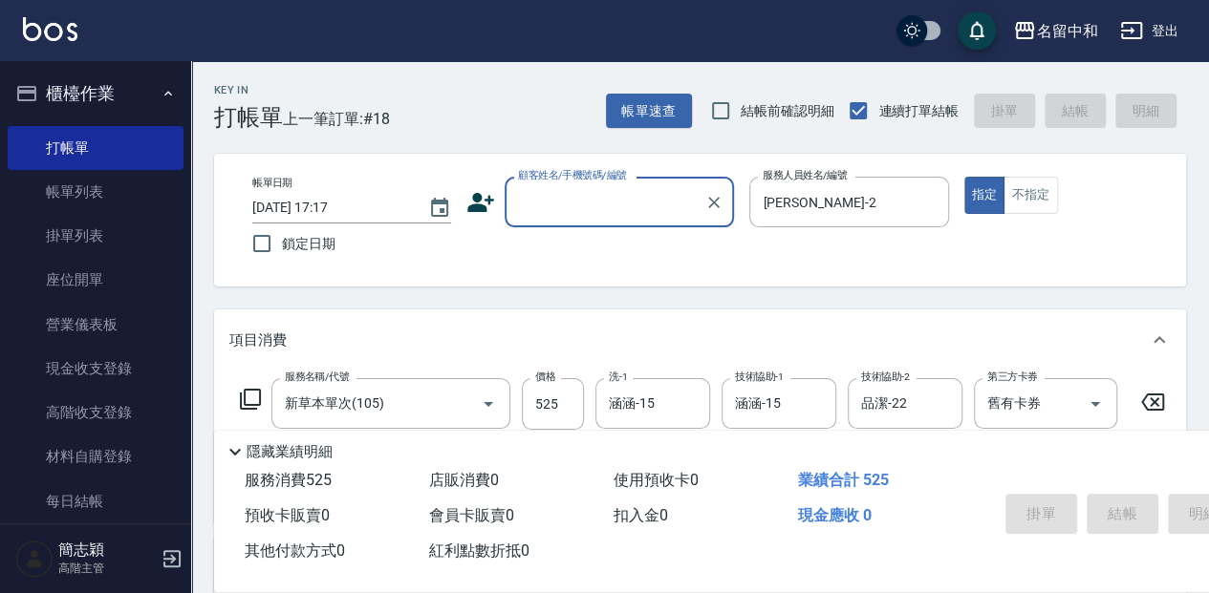
click at [614, 201] on input "顧客姓名/手機號碼/編號" at bounding box center [604, 201] width 183 height 33
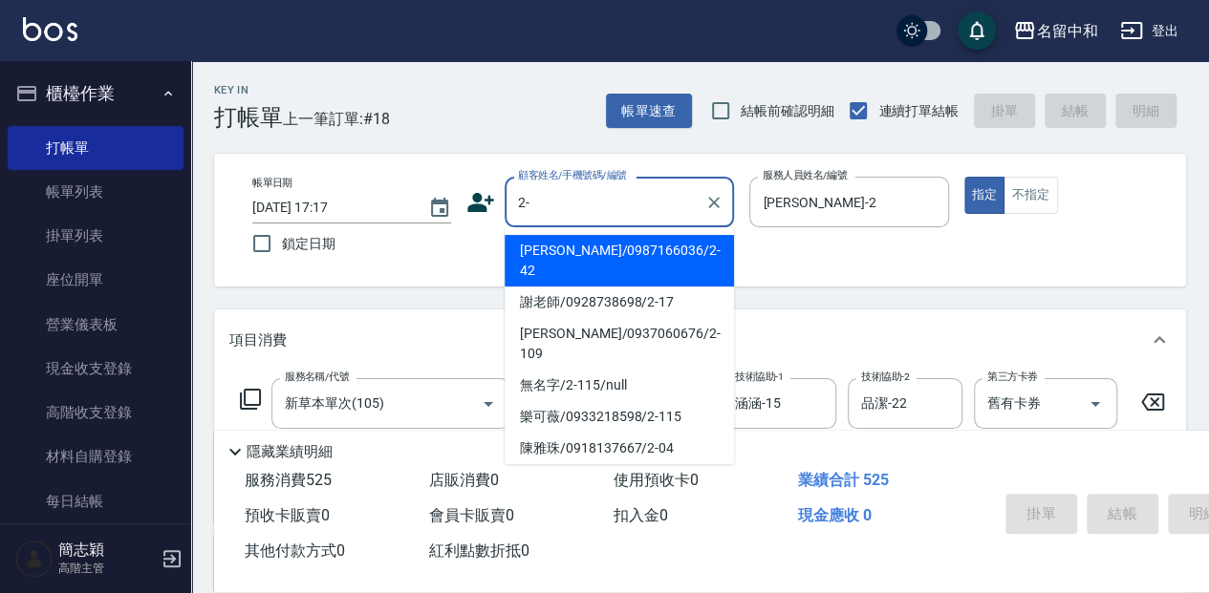
type input "2"
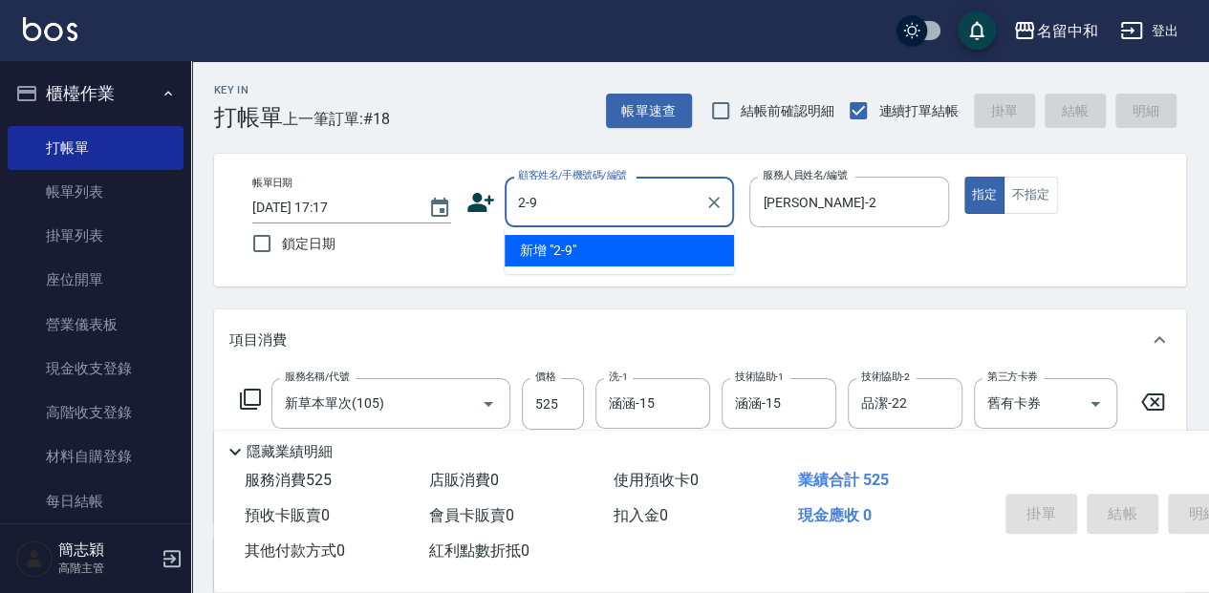
type input "2-90"
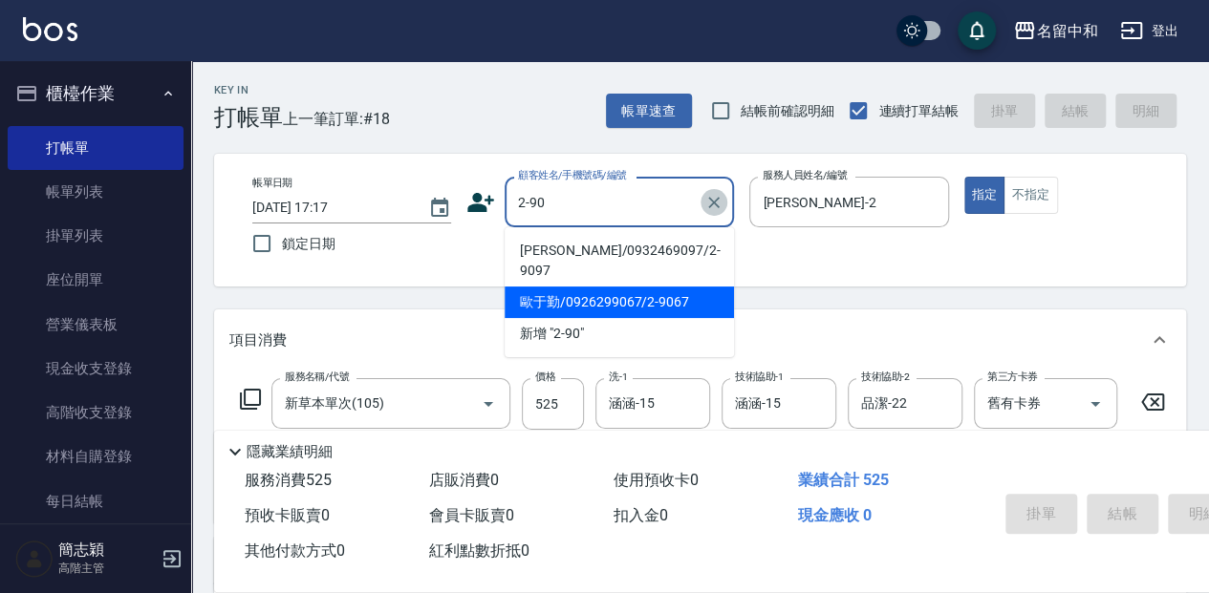
click at [711, 204] on icon "Clear" at bounding box center [713, 202] width 11 height 11
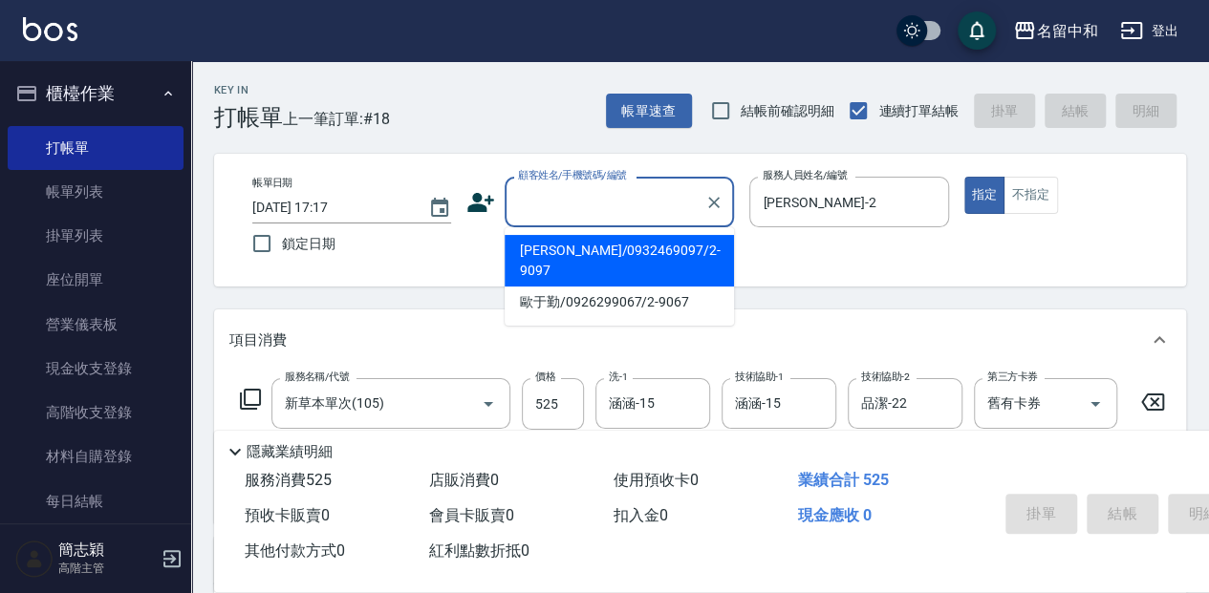
click at [692, 204] on div "顧客姓名/手機號碼/編號" at bounding box center [618, 202] width 229 height 51
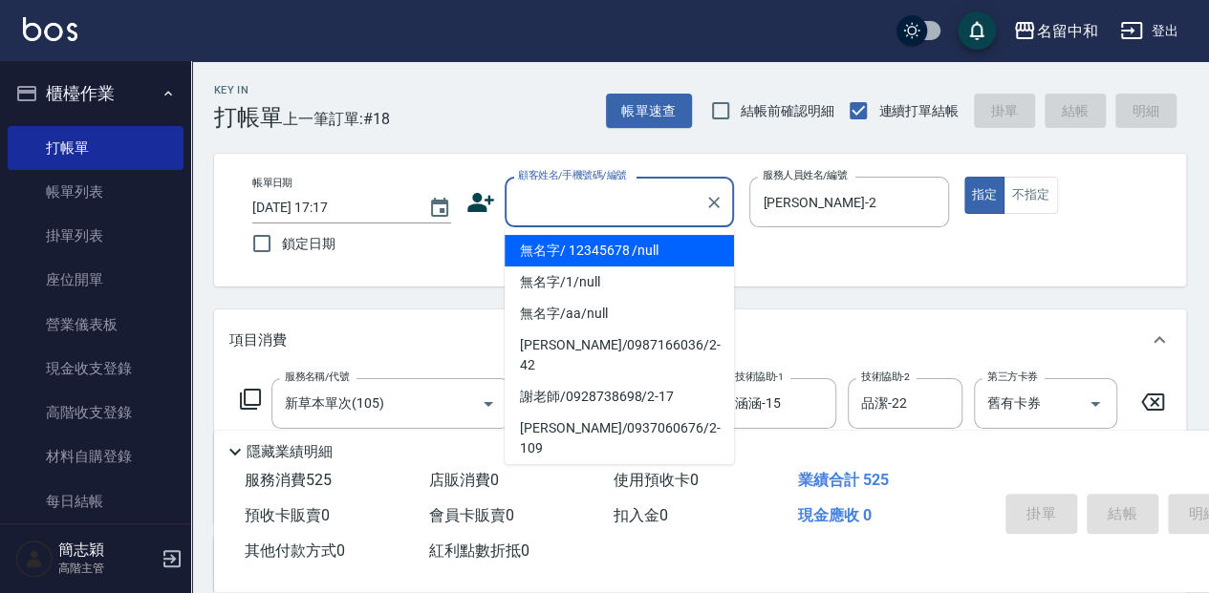
click at [680, 247] on li "無名字/ 12345678 /null" at bounding box center [618, 251] width 229 height 32
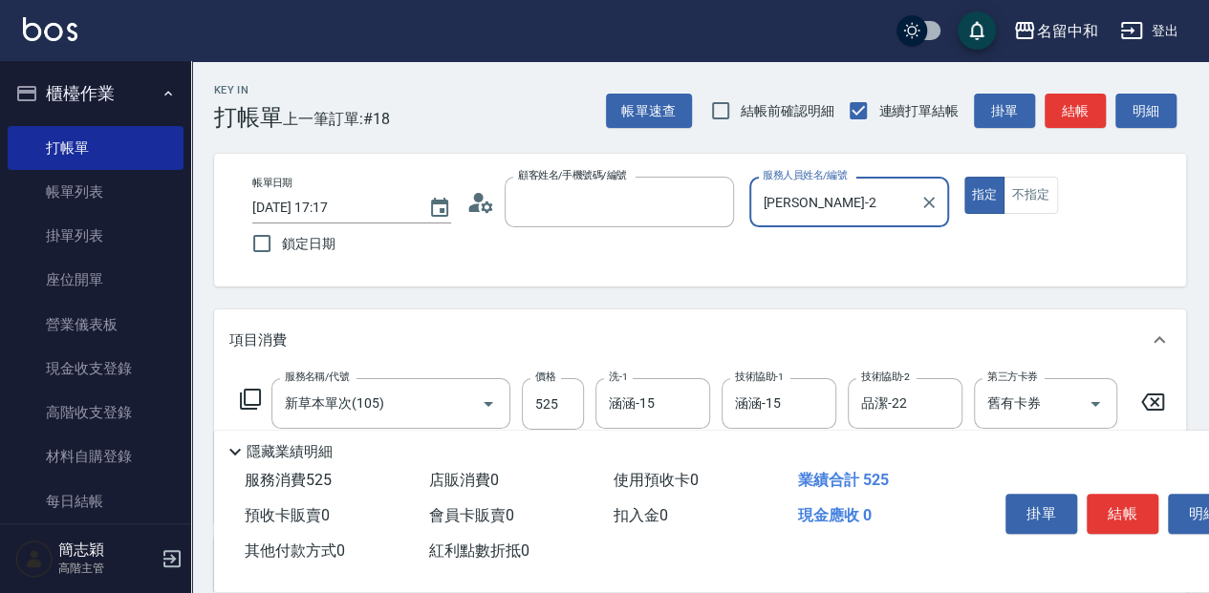
type input "無名字/ 12345678 /null"
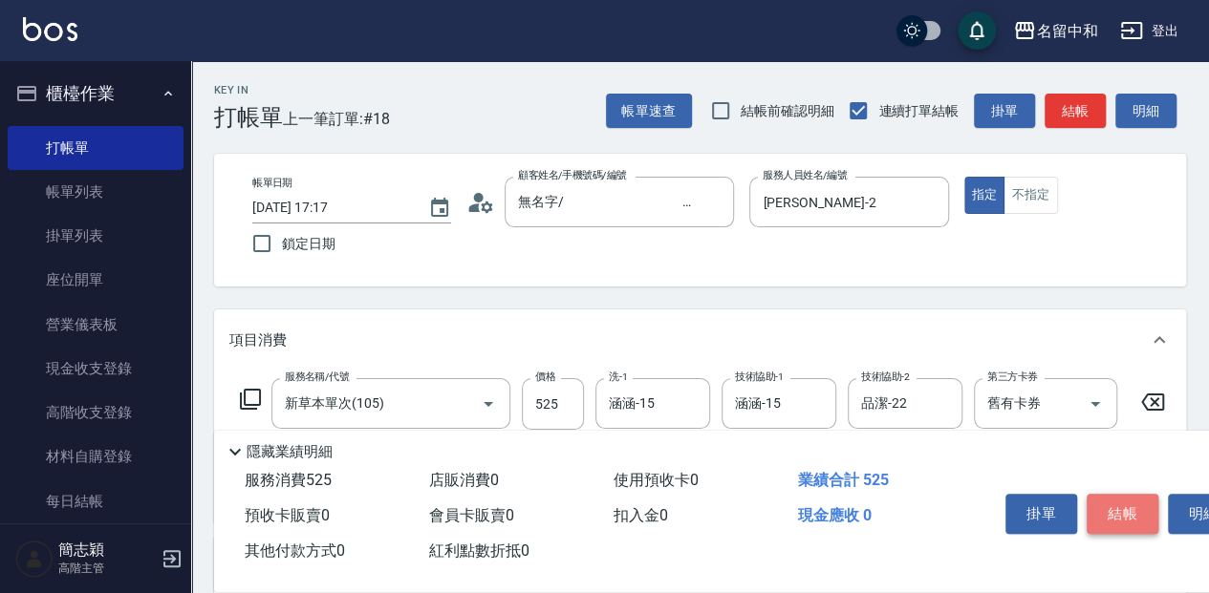
click at [1114, 517] on button "結帳" at bounding box center [1122, 514] width 72 height 40
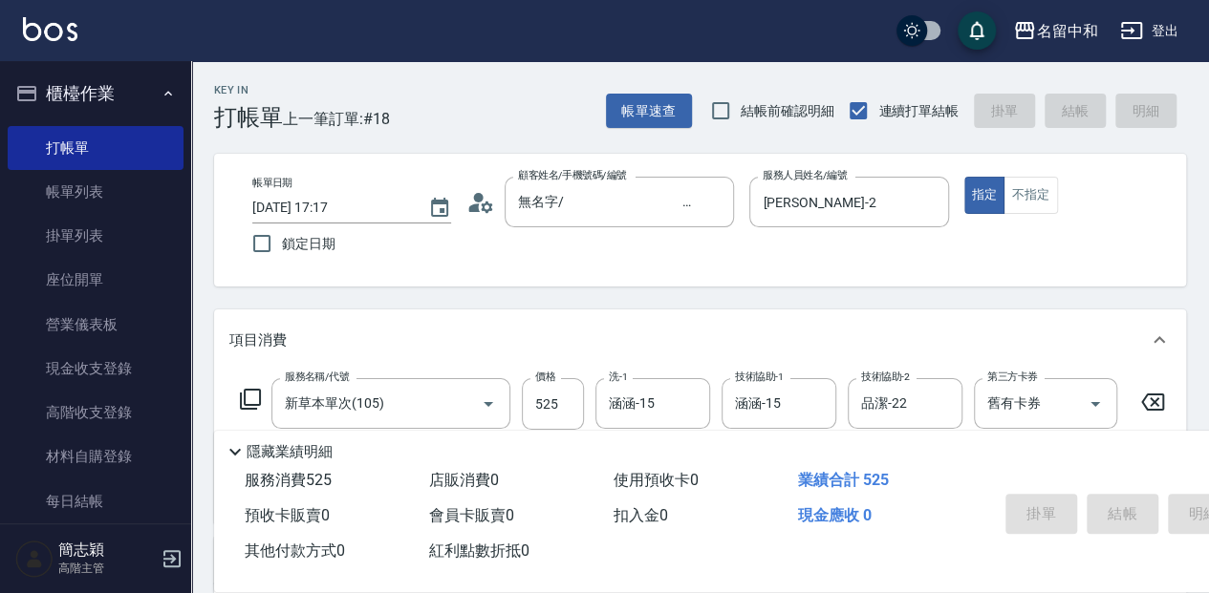
type input "2025/09/17 17:19"
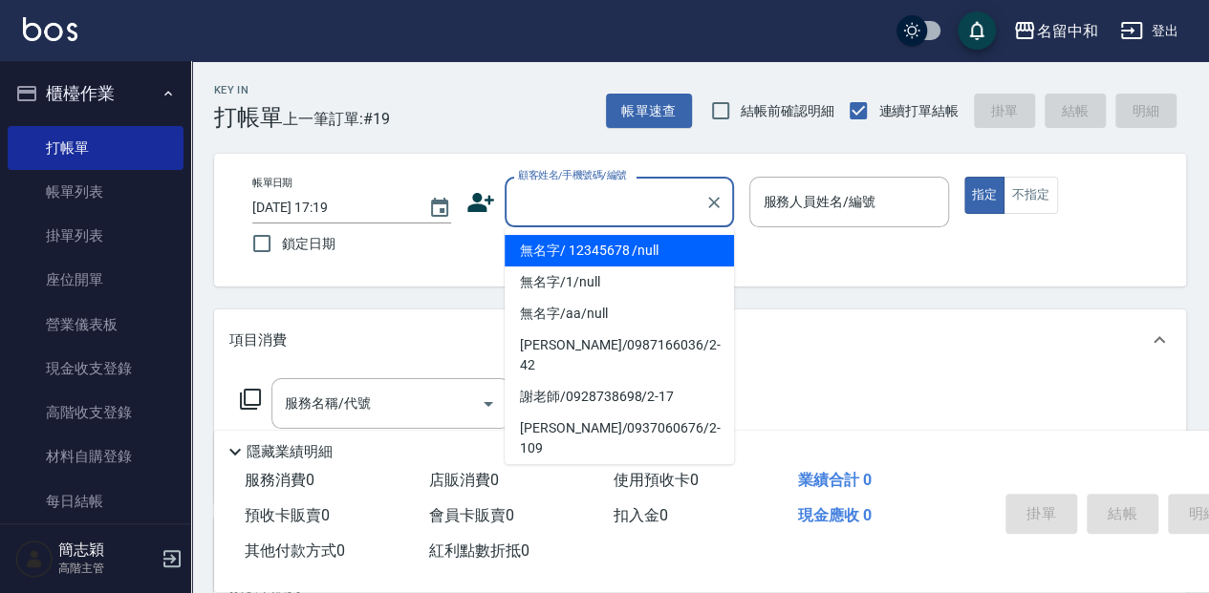
click at [644, 192] on input "顧客姓名/手機號碼/編號" at bounding box center [604, 201] width 183 height 33
click at [669, 249] on li "無名字/ 12345678 /null" at bounding box center [618, 251] width 229 height 32
type input "無名字/ 12345678 /null"
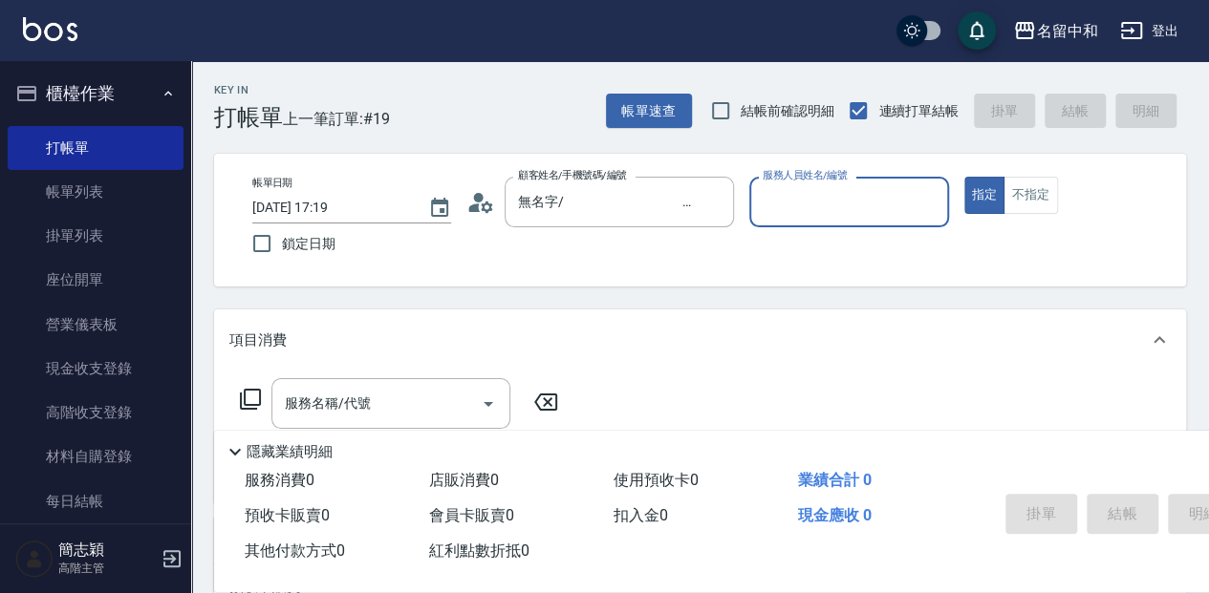
click at [790, 208] on input "服務人員姓名/編號" at bounding box center [849, 201] width 182 height 33
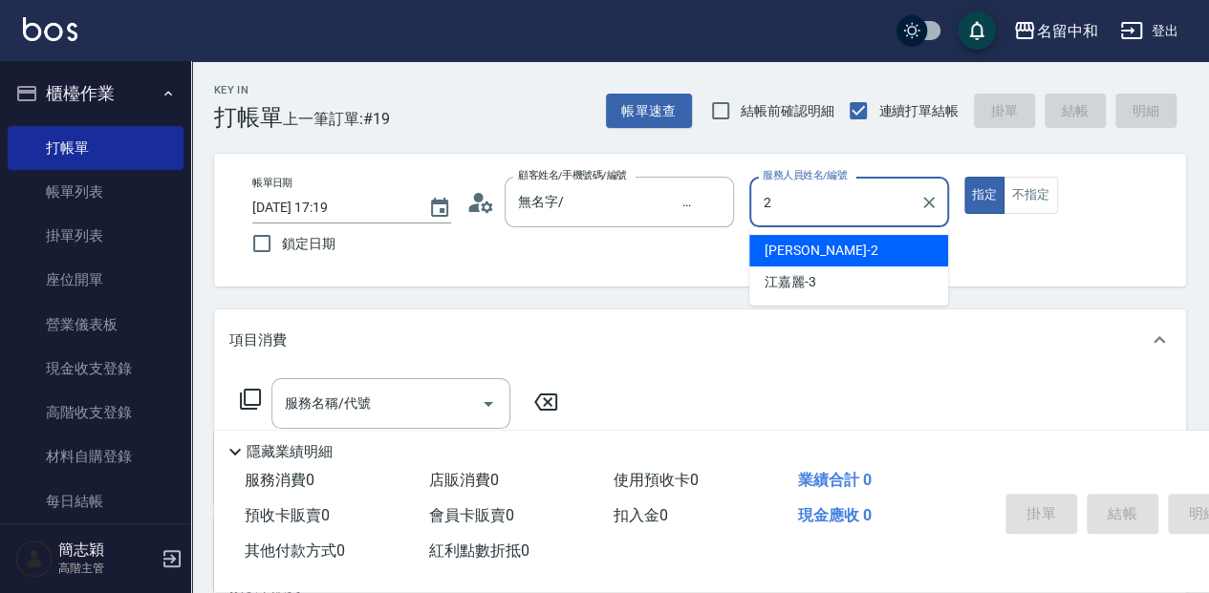
type input "Julie-2"
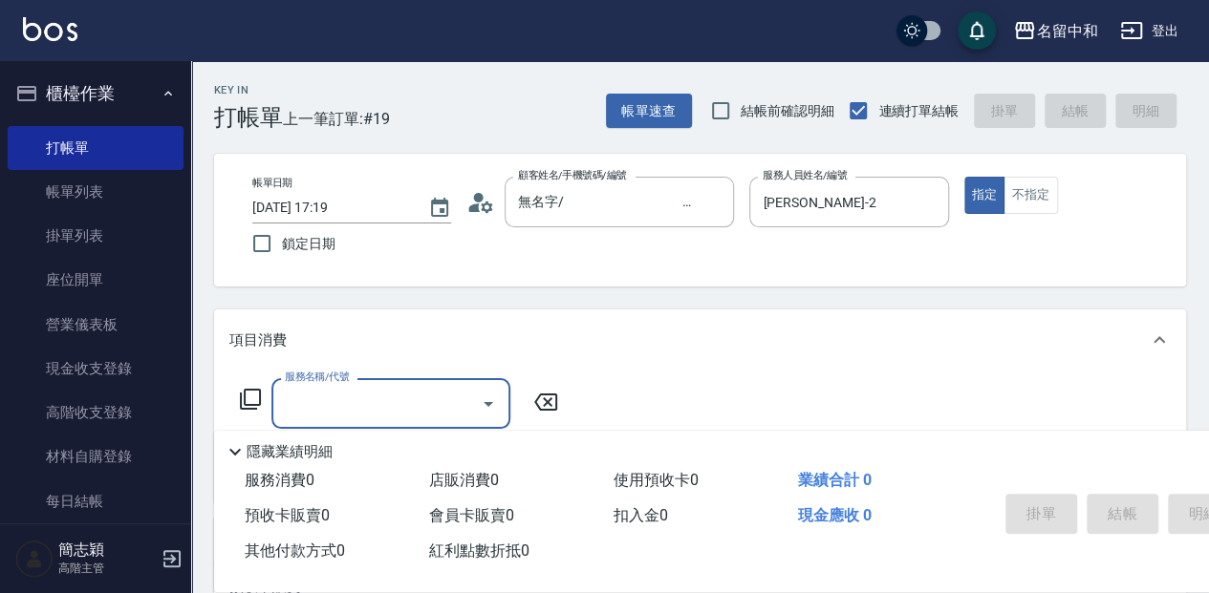
click at [248, 401] on icon at bounding box center [250, 399] width 23 height 23
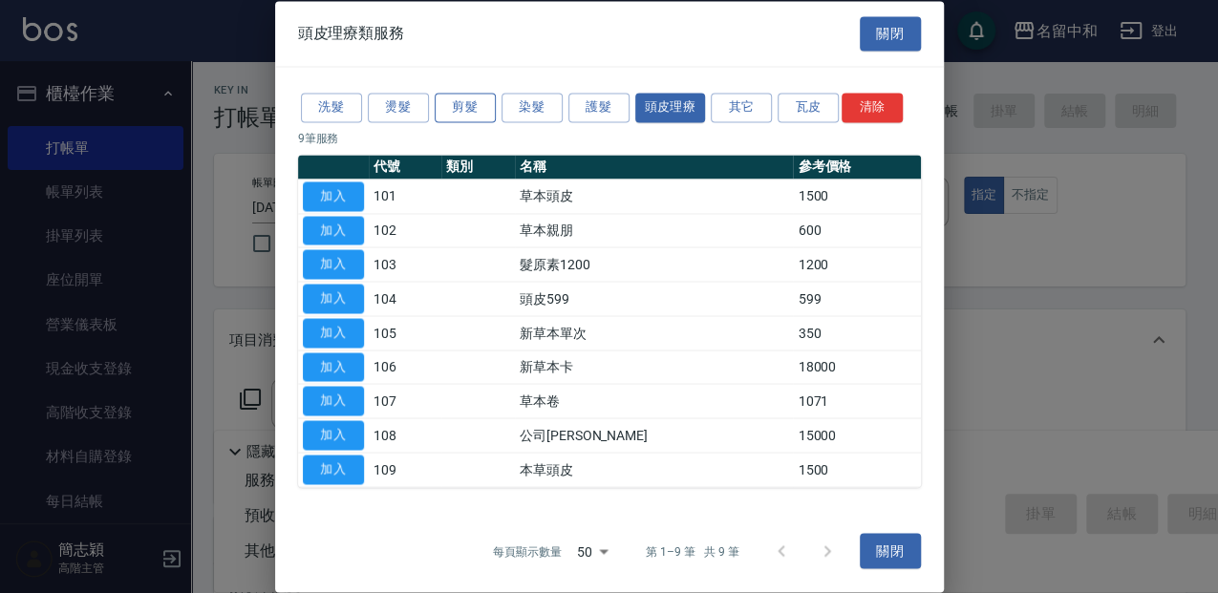
click at [466, 101] on button "剪髮" at bounding box center [465, 108] width 61 height 30
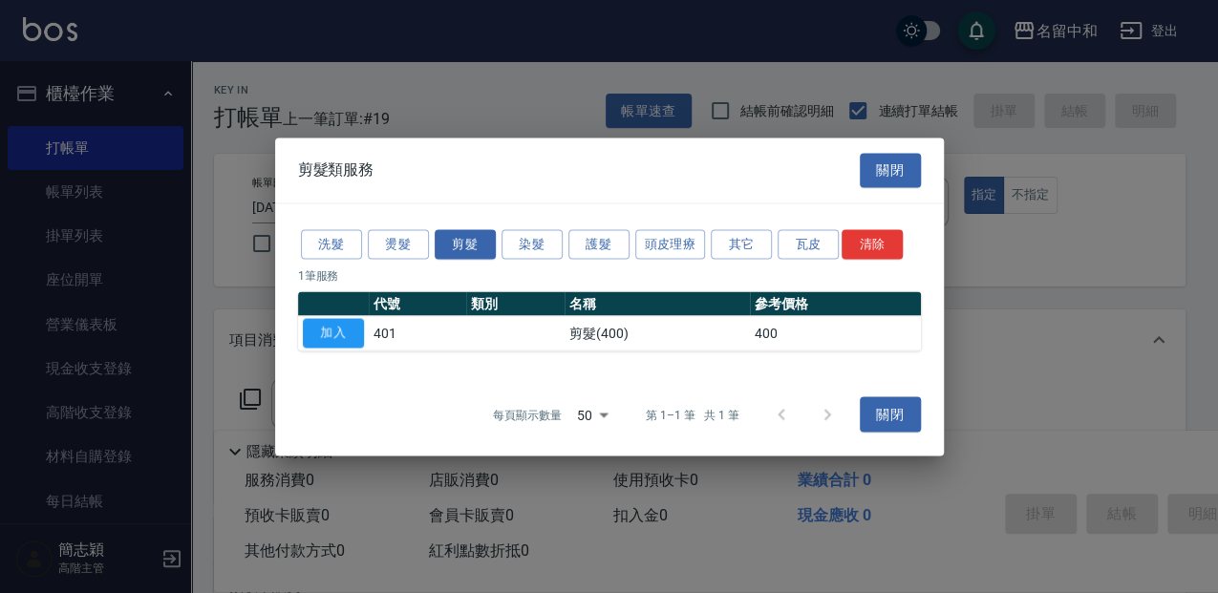
click at [331, 331] on button "加入" at bounding box center [333, 333] width 61 height 30
type input "剪髮(400)(401)"
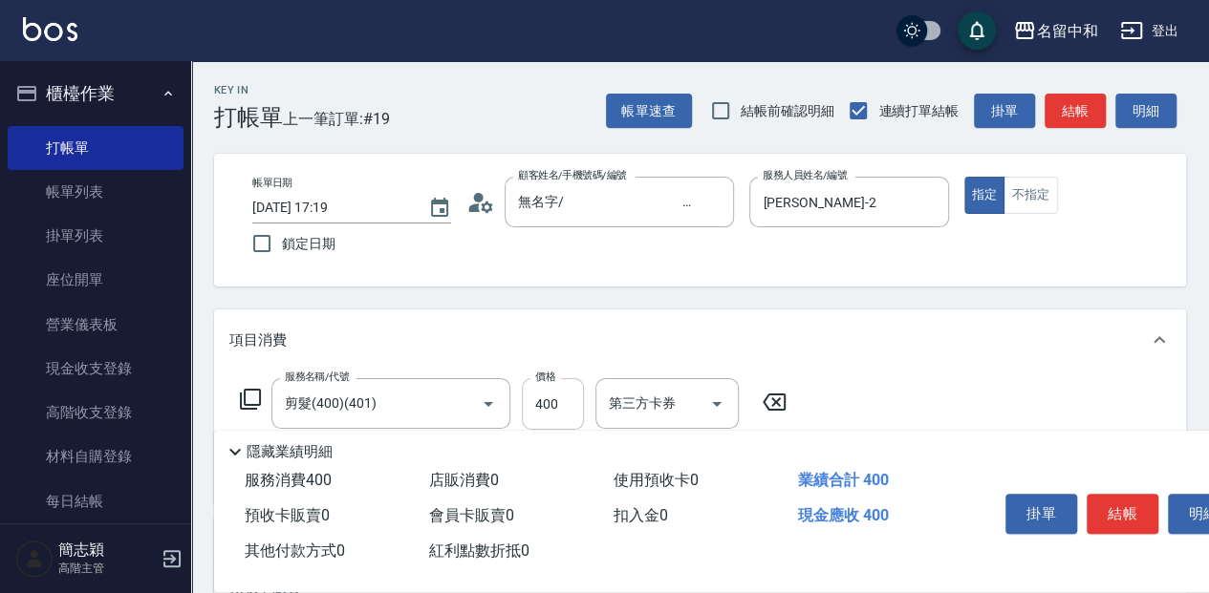
click at [558, 398] on input "400" at bounding box center [553, 404] width 62 height 52
type input "300"
click at [1105, 502] on button "結帳" at bounding box center [1122, 514] width 72 height 40
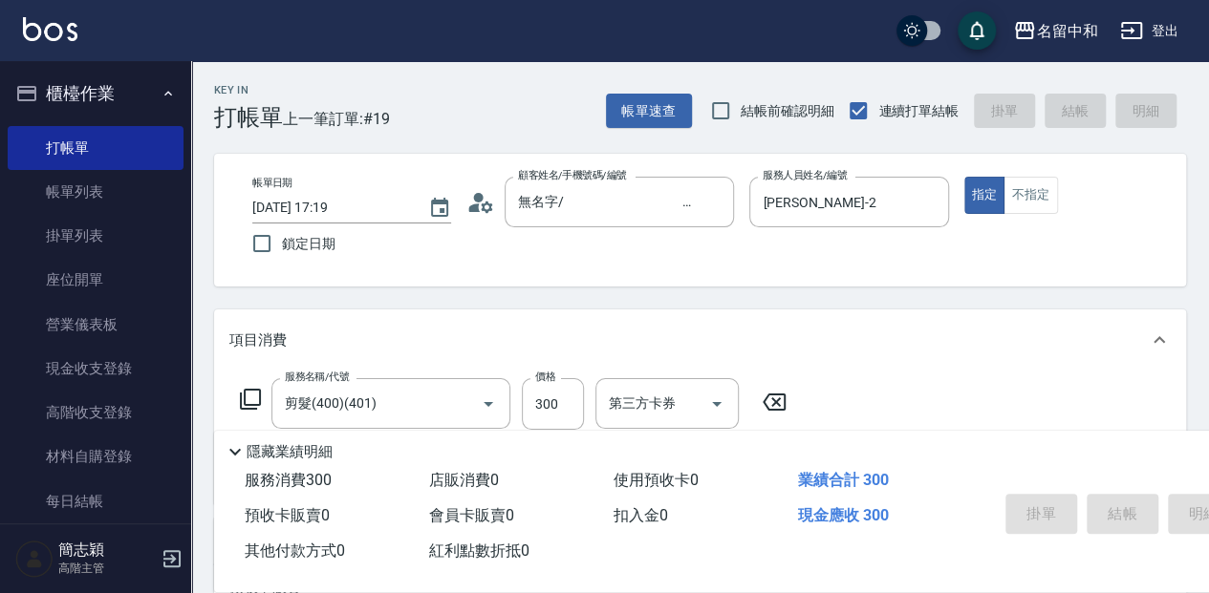
type input "2025/09/17 17:20"
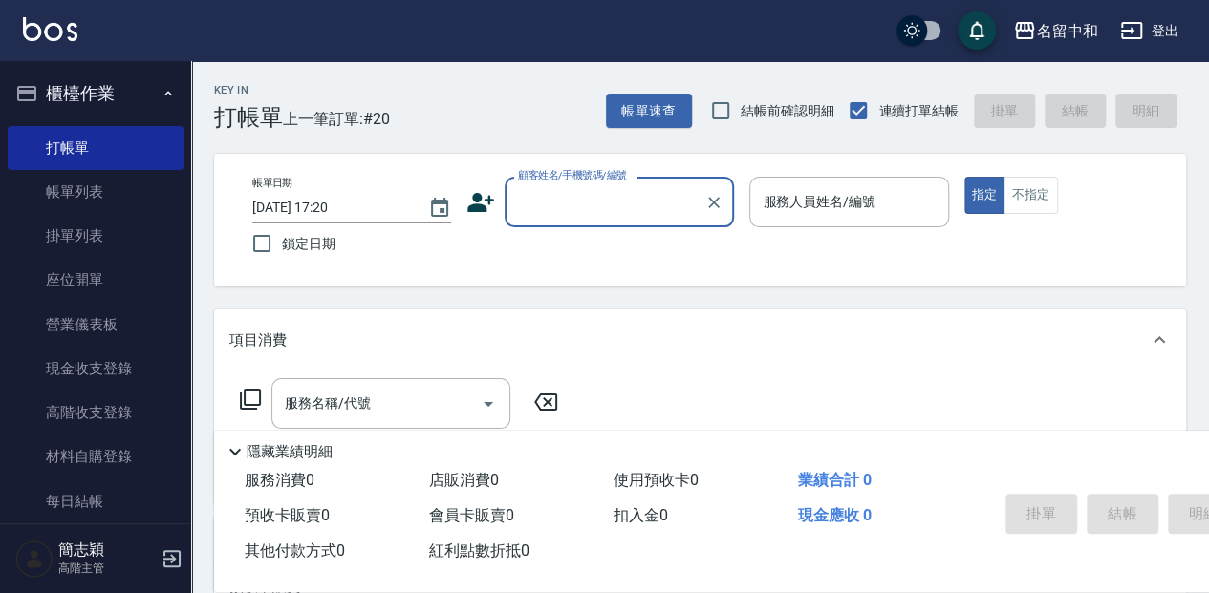
click at [644, 193] on input "顧客姓名/手機號碼/編號" at bounding box center [604, 201] width 183 height 33
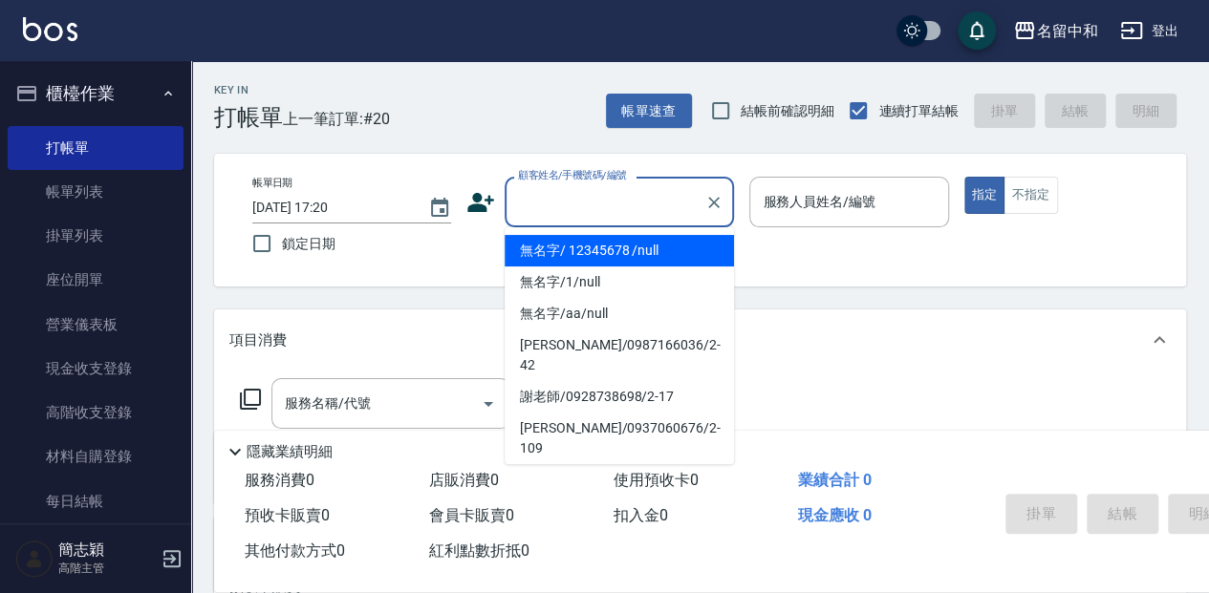
click at [650, 247] on li "無名字/ 12345678 /null" at bounding box center [618, 251] width 229 height 32
type input "無名字/ 12345678 /null"
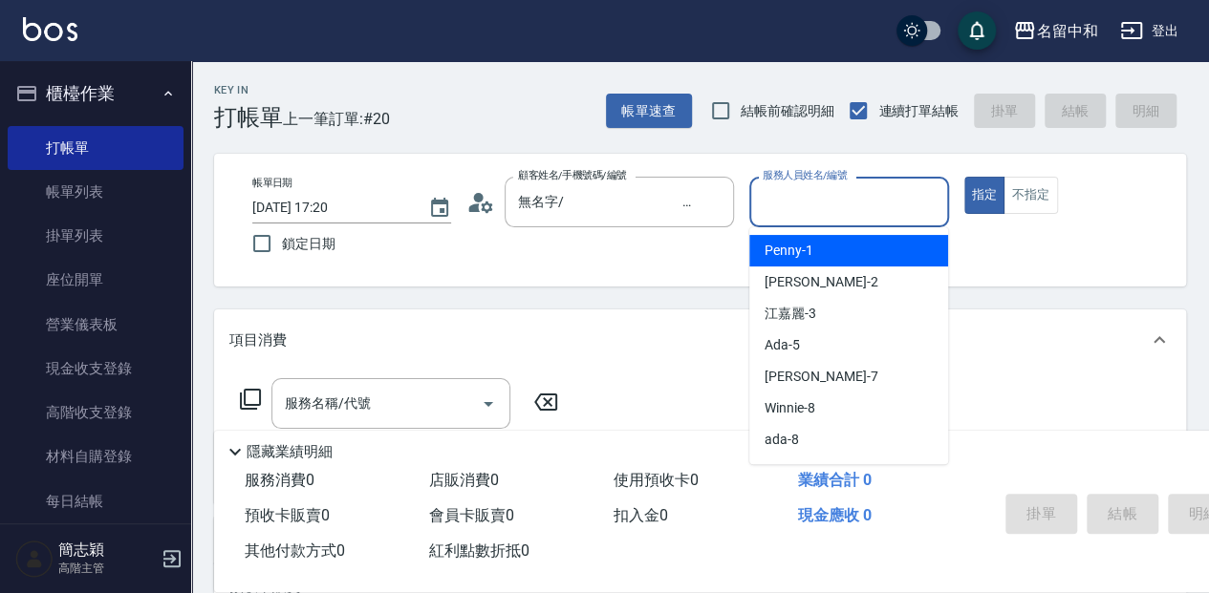
click at [846, 206] on input "服務人員姓名/編號" at bounding box center [849, 201] width 182 height 33
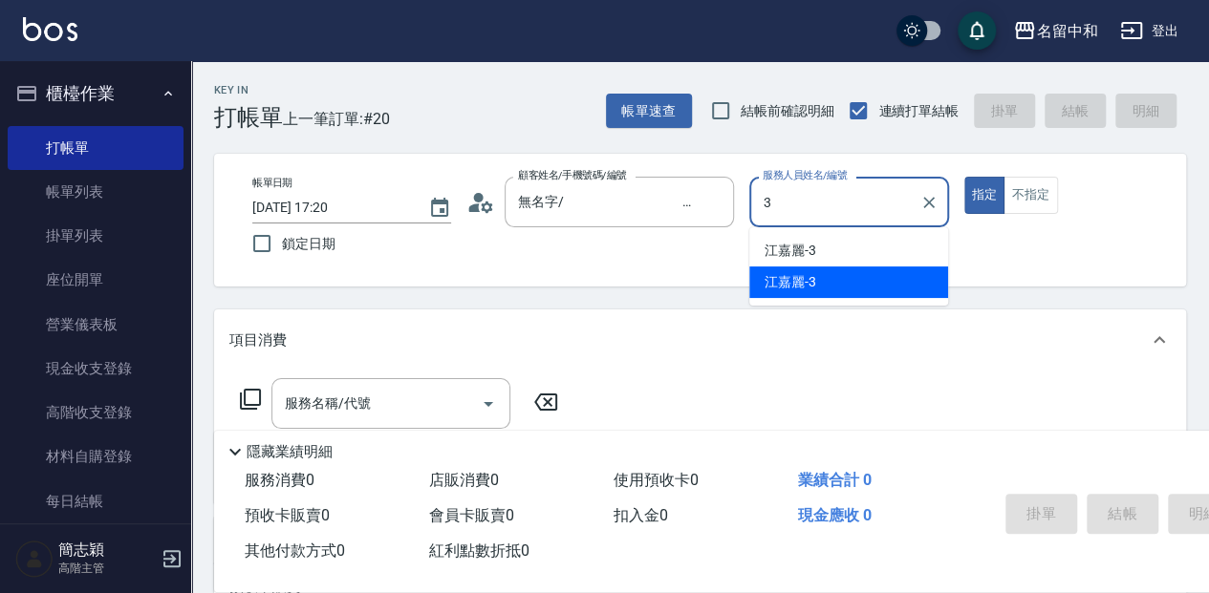
type input "江嘉麗-3"
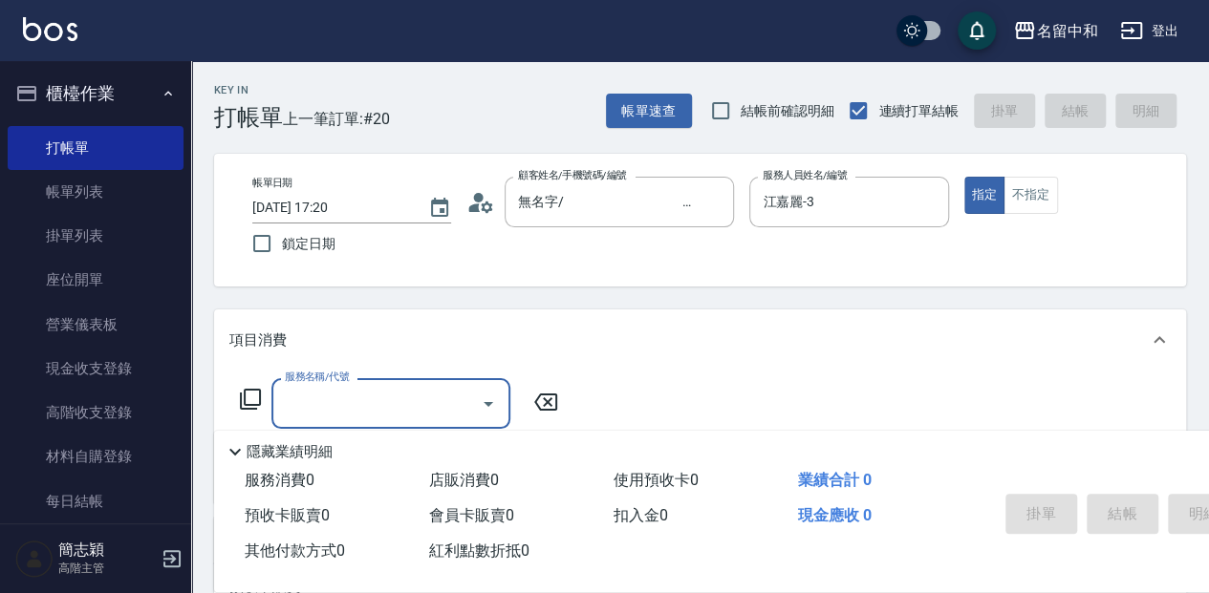
click at [248, 397] on icon at bounding box center [250, 399] width 23 height 23
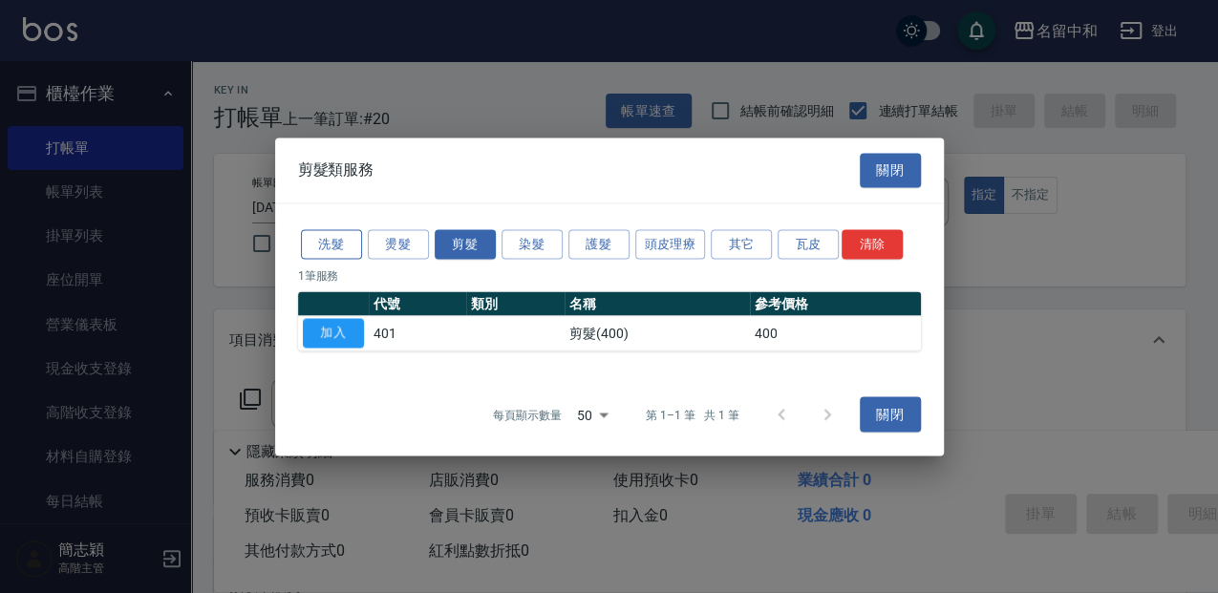
drag, startPoint x: 333, startPoint y: 245, endPoint x: 346, endPoint y: 254, distance: 16.4
click at [333, 245] on button "洗髮" at bounding box center [331, 244] width 61 height 30
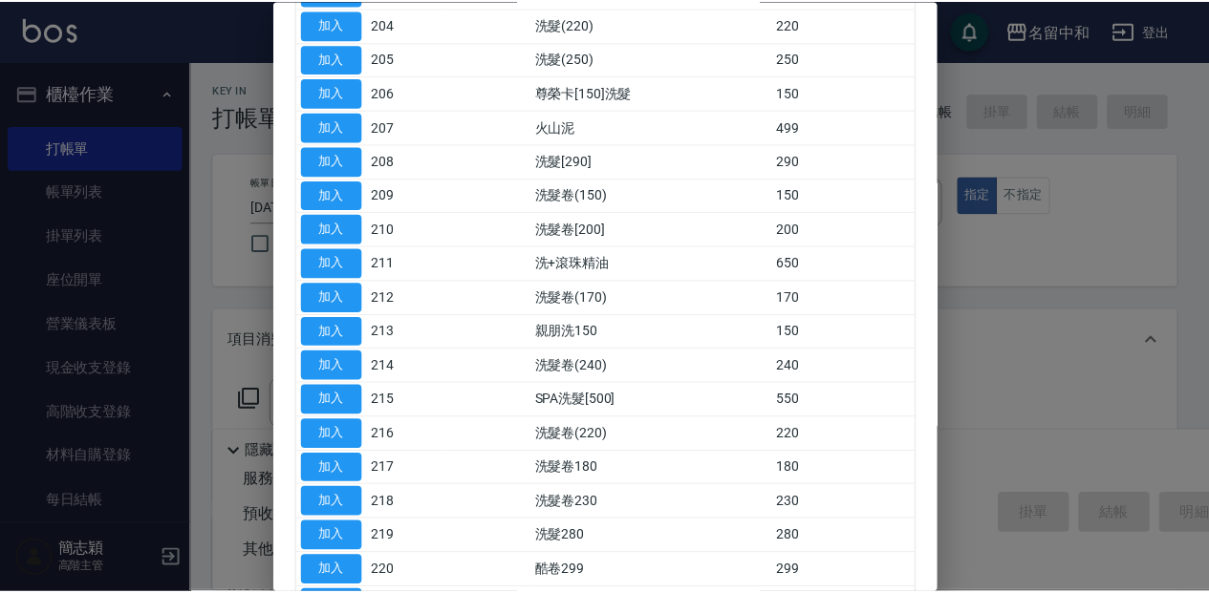
scroll to position [318, 0]
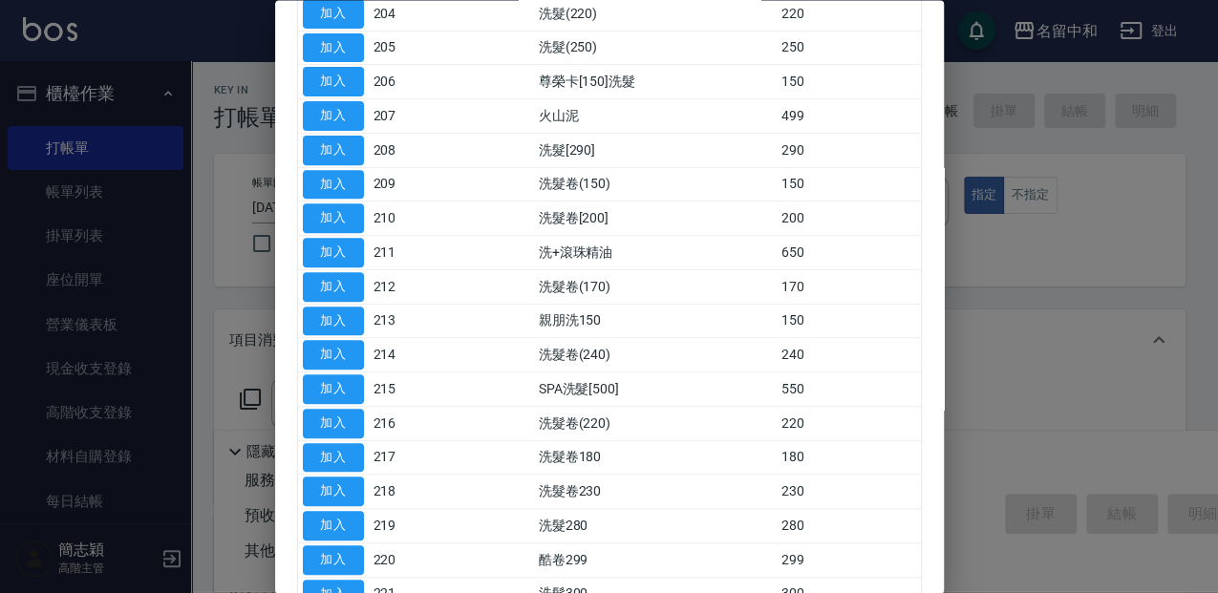
click at [347, 518] on button "加入" at bounding box center [333, 527] width 61 height 30
type input "洗髮280(219)"
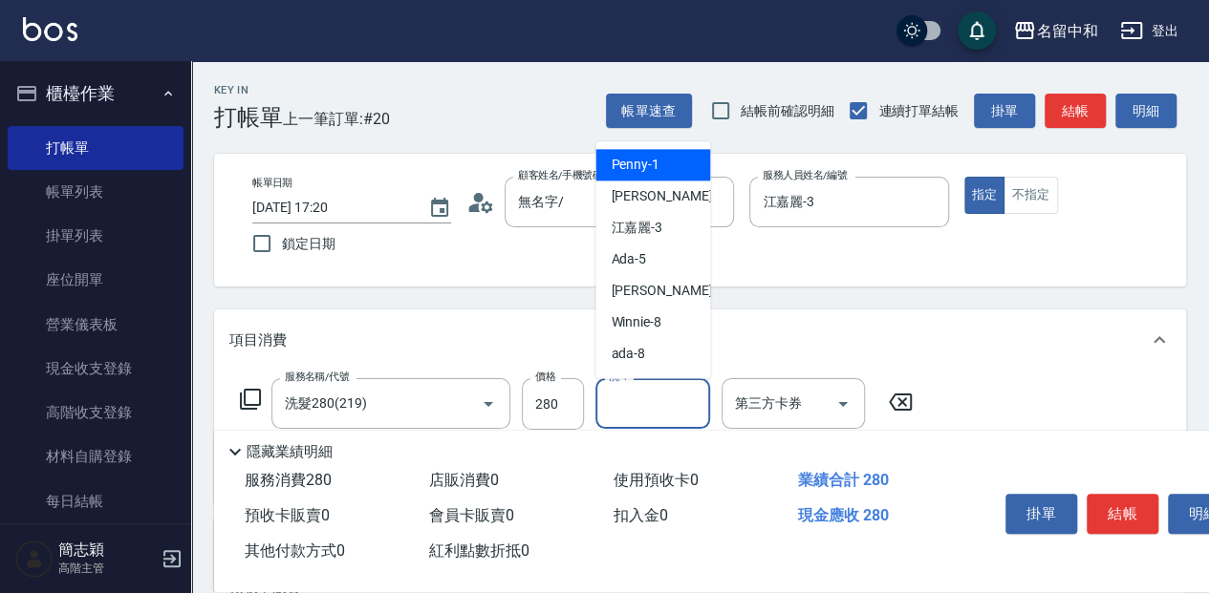
click at [652, 403] on input "洗-1" at bounding box center [652, 403] width 97 height 33
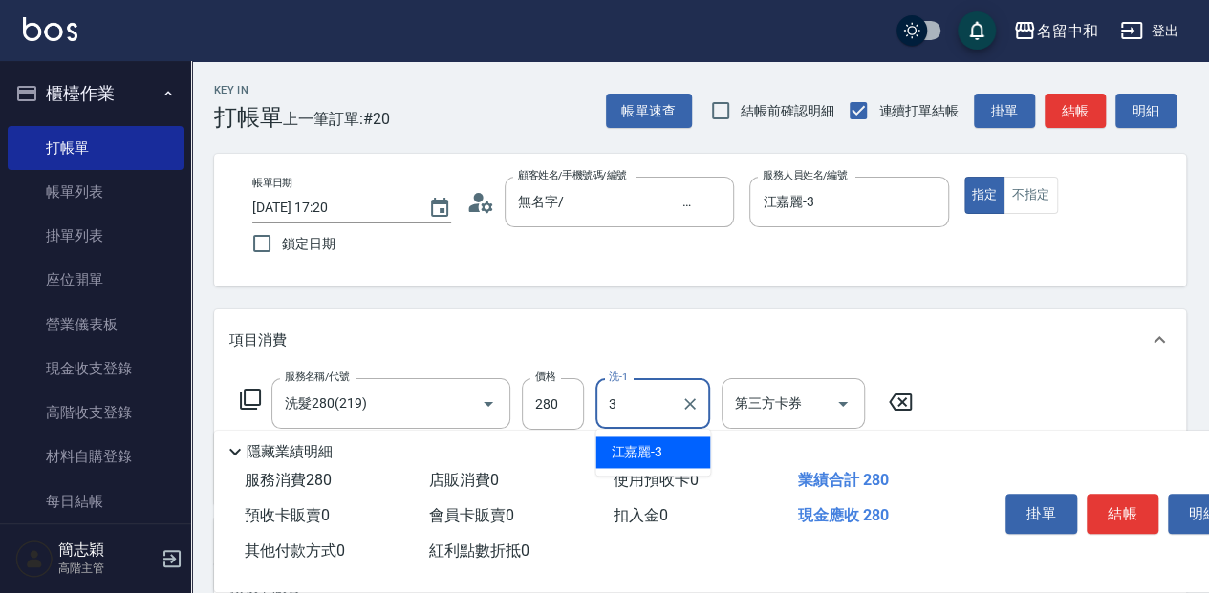
type input "江嘉麗-3"
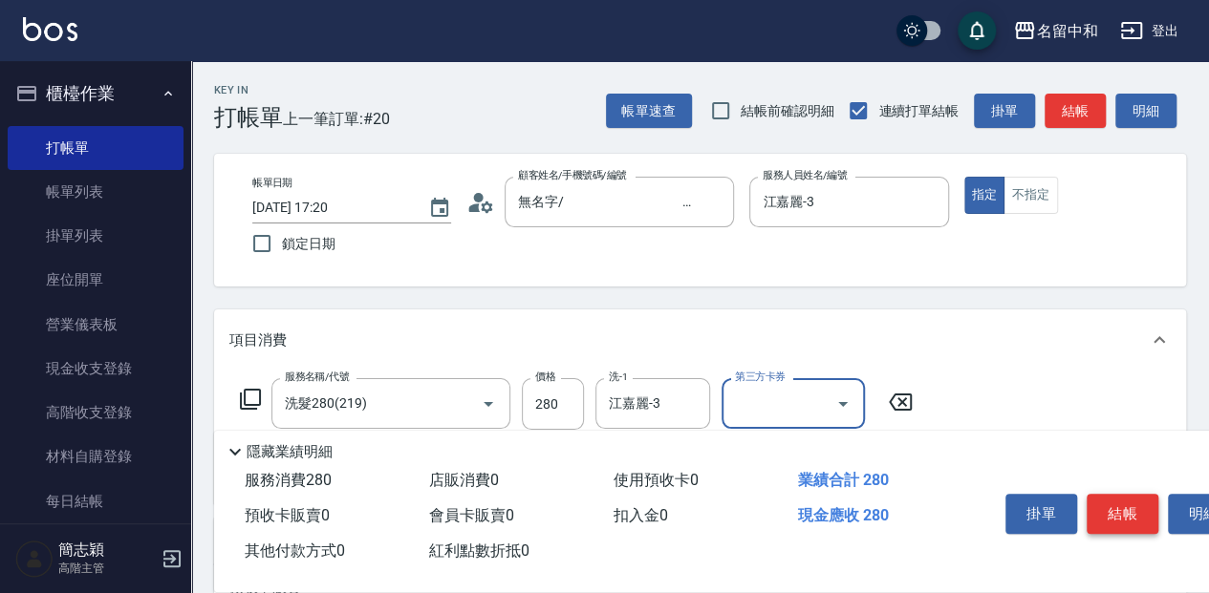
click at [1097, 498] on button "結帳" at bounding box center [1122, 514] width 72 height 40
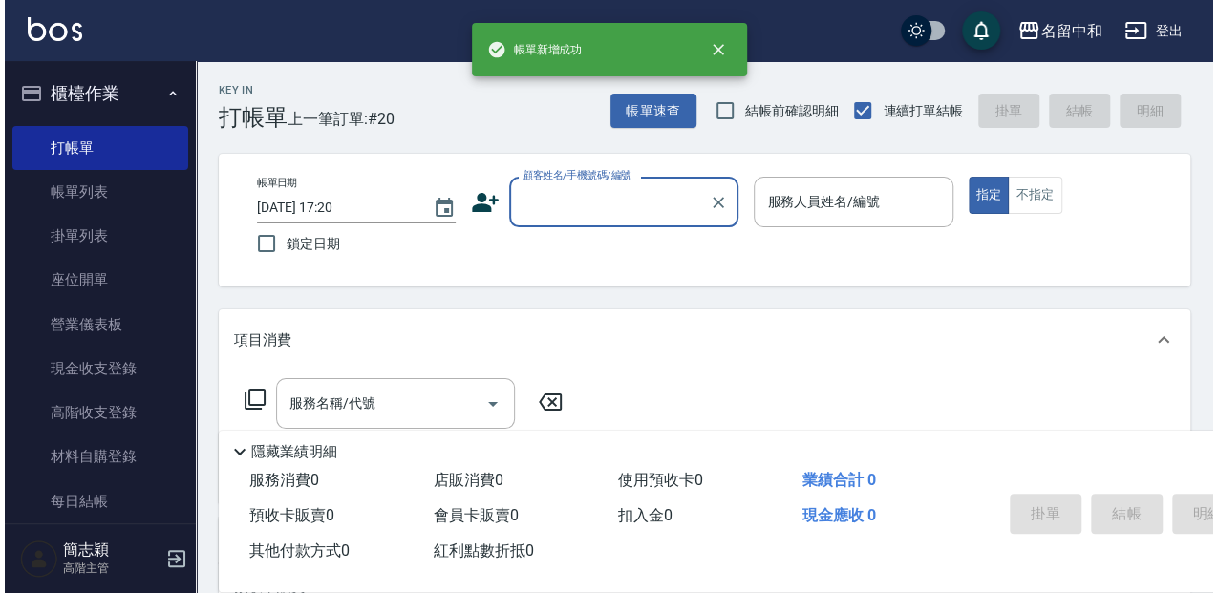
scroll to position [0, 0]
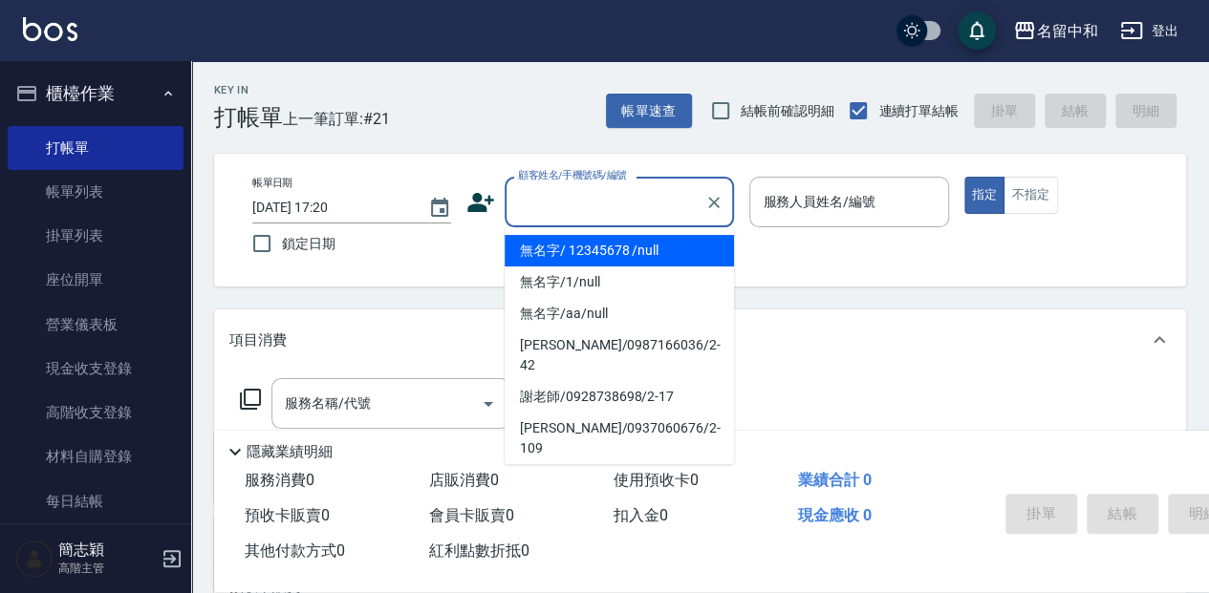
click at [605, 199] on input "顧客姓名/手機號碼/編號" at bounding box center [604, 201] width 183 height 33
click at [633, 253] on li "無名字/ 12345678 /null" at bounding box center [618, 251] width 229 height 32
type input "無名字/ 12345678 /null"
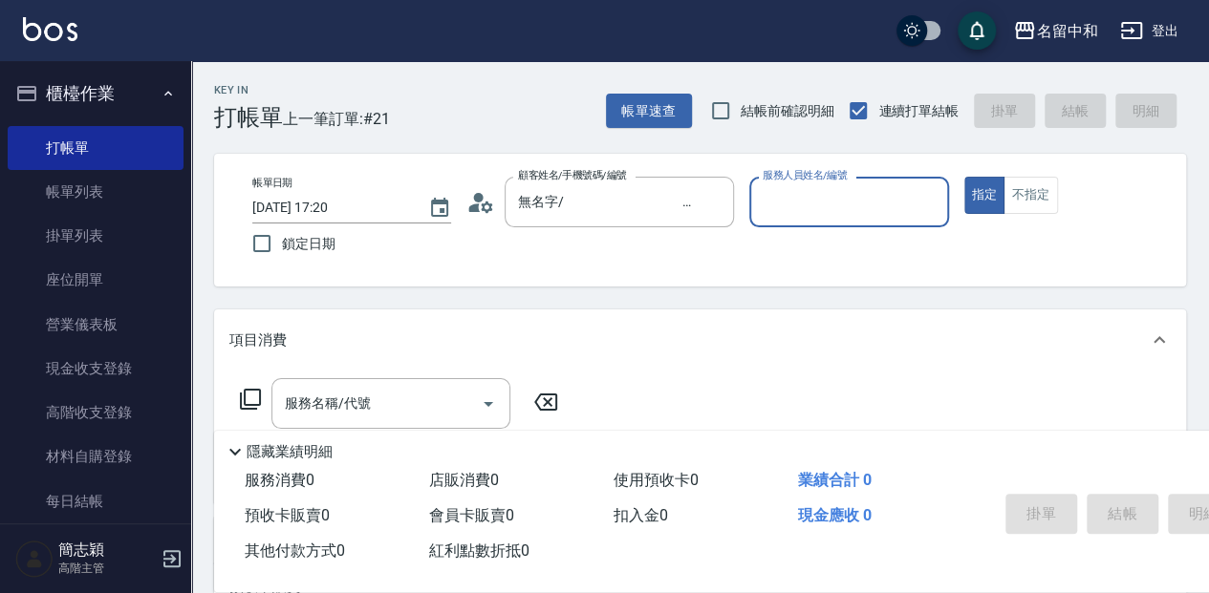
click at [822, 191] on input "服務人員姓名/編號" at bounding box center [849, 201] width 182 height 33
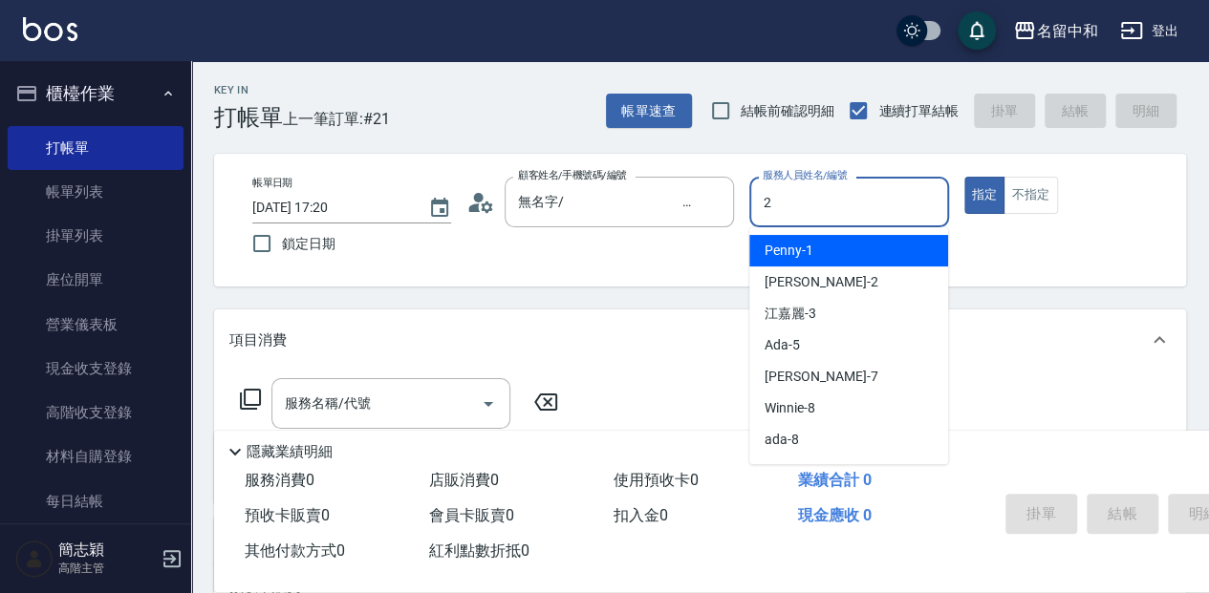
type input "Julie-2"
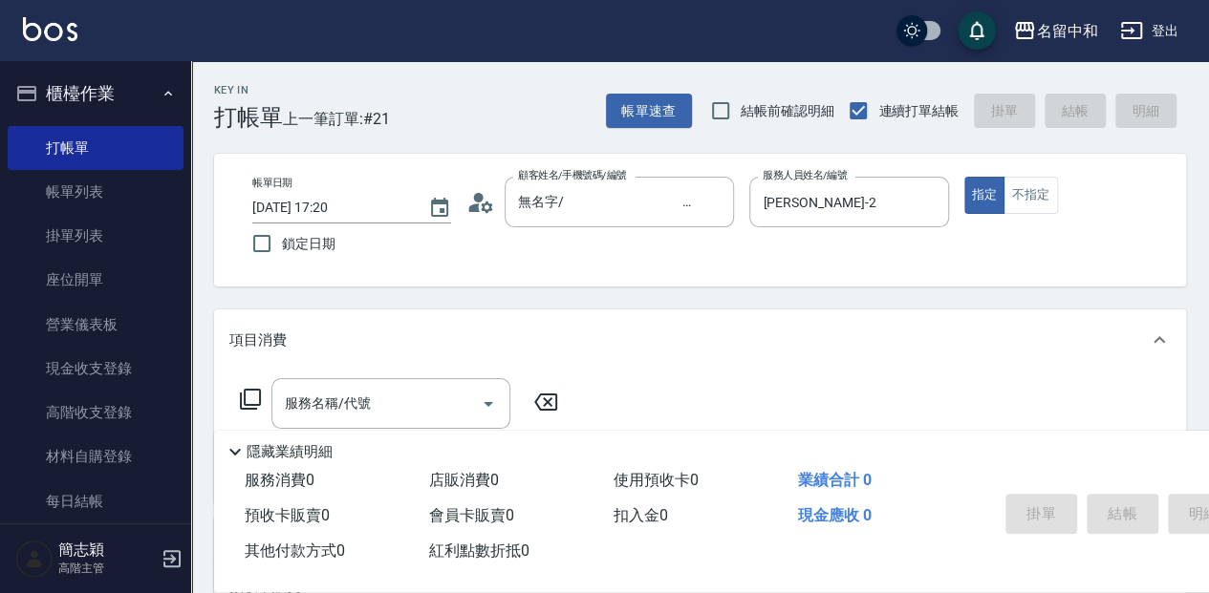
click at [239, 396] on icon at bounding box center [250, 399] width 23 height 23
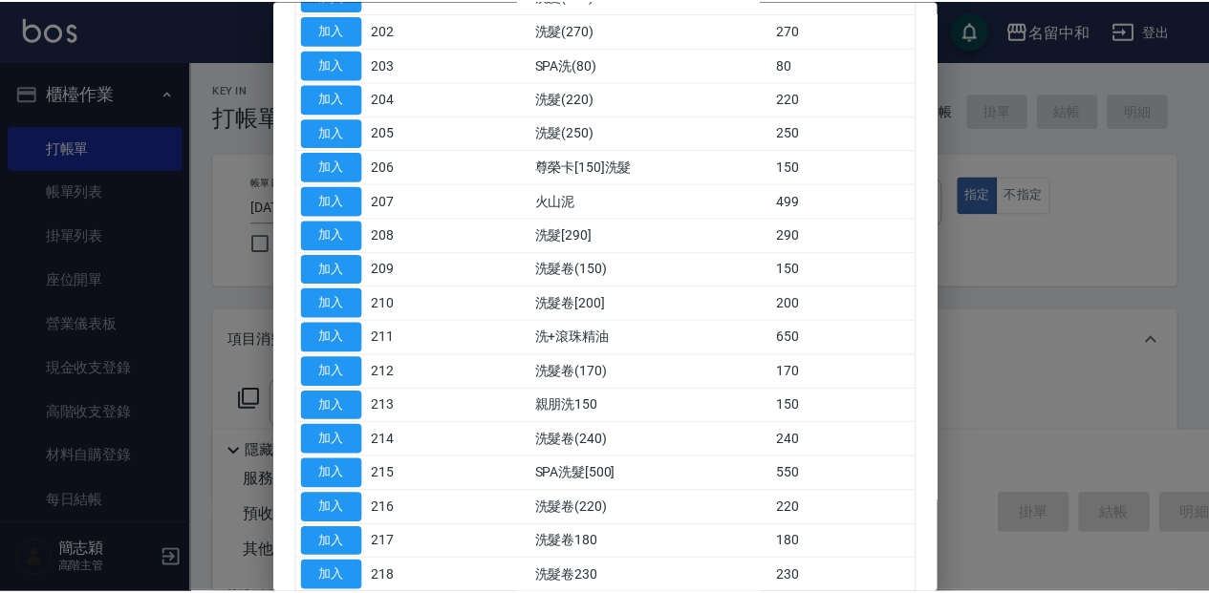
scroll to position [318, 0]
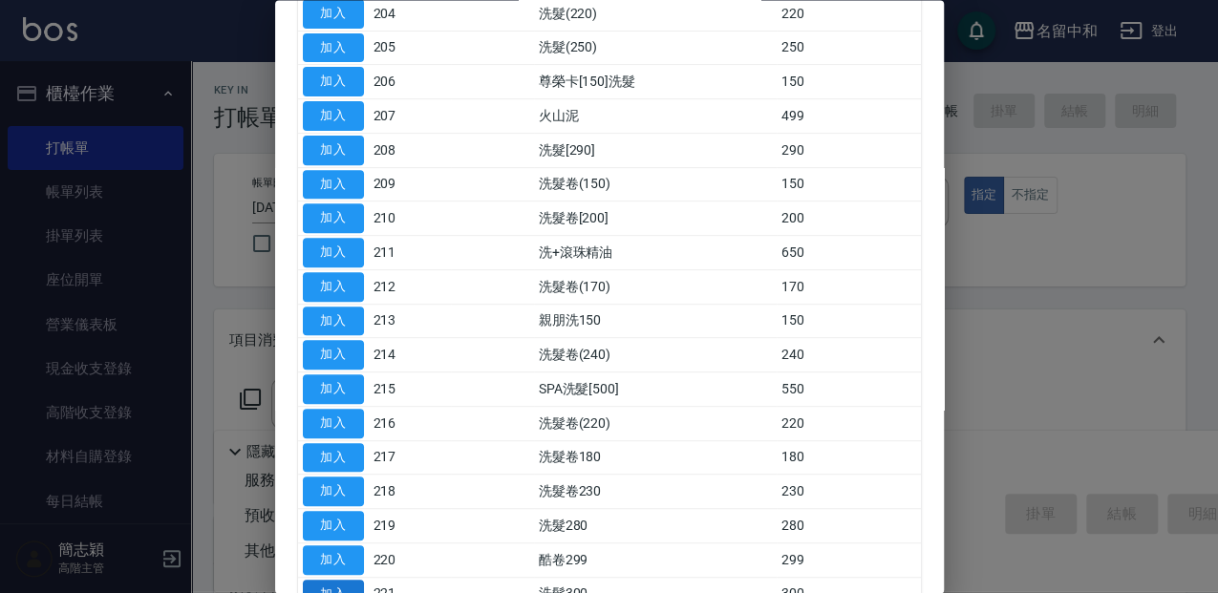
click at [350, 583] on button "加入" at bounding box center [333, 595] width 61 height 30
type input "洗髮300(221)"
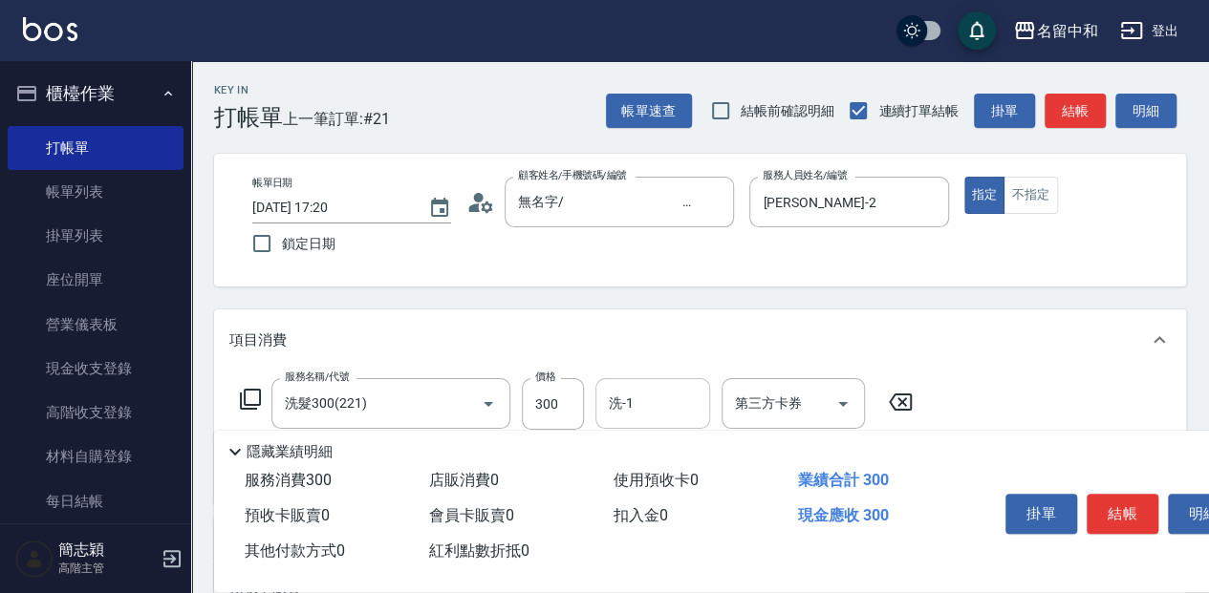
click at [660, 397] on input "洗-1" at bounding box center [652, 403] width 97 height 33
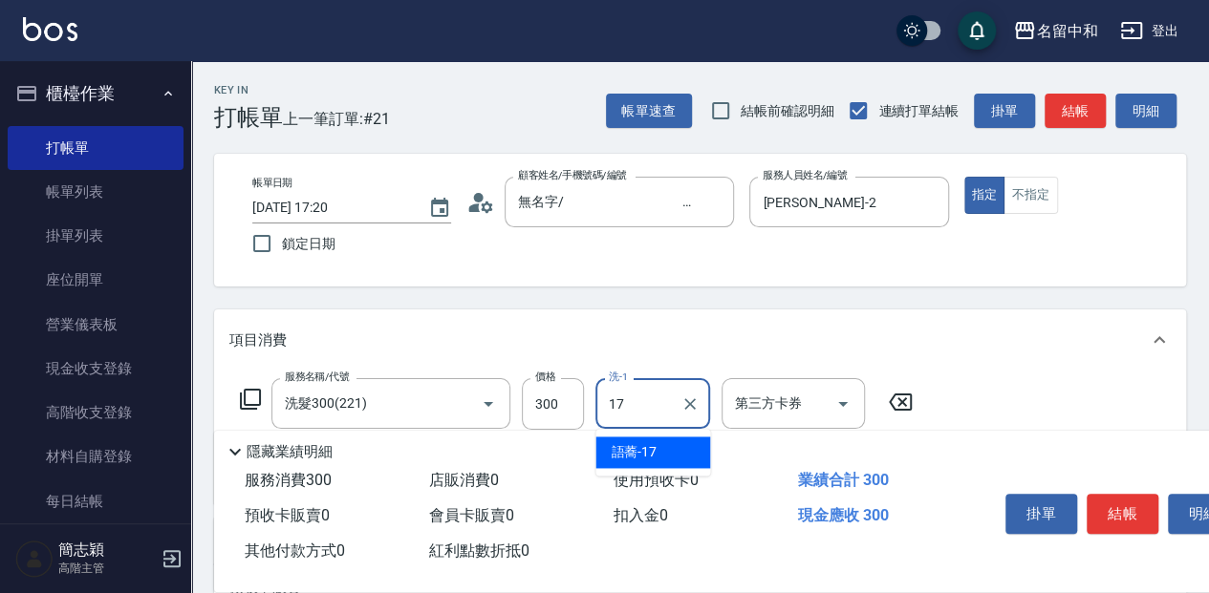
type input "語蕎-17"
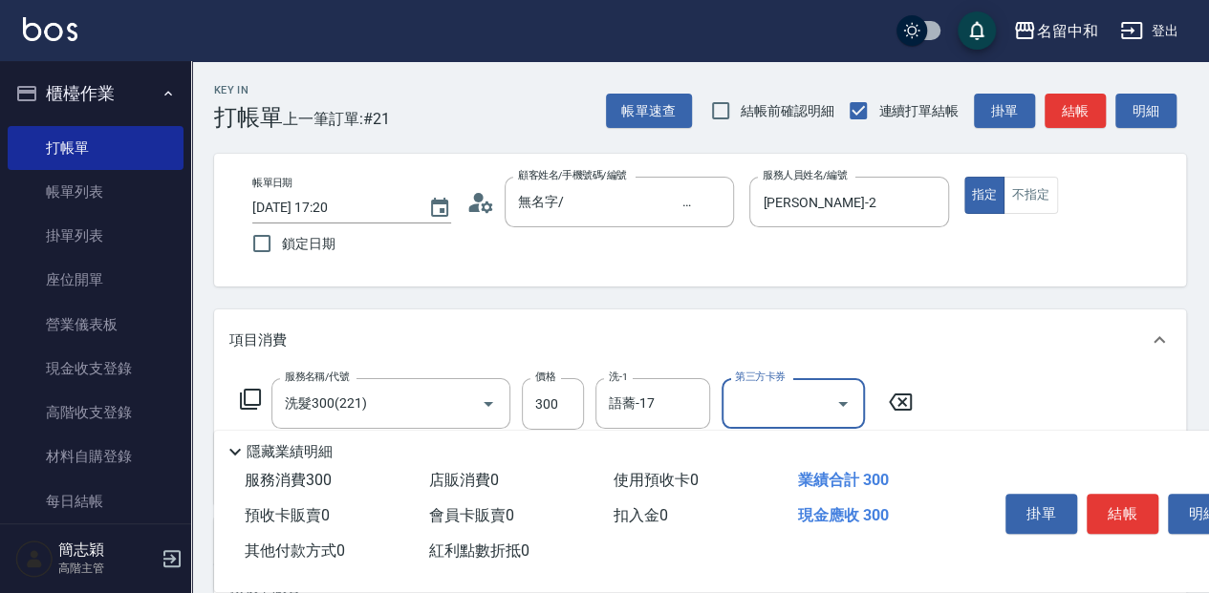
click at [252, 397] on icon at bounding box center [250, 399] width 23 height 23
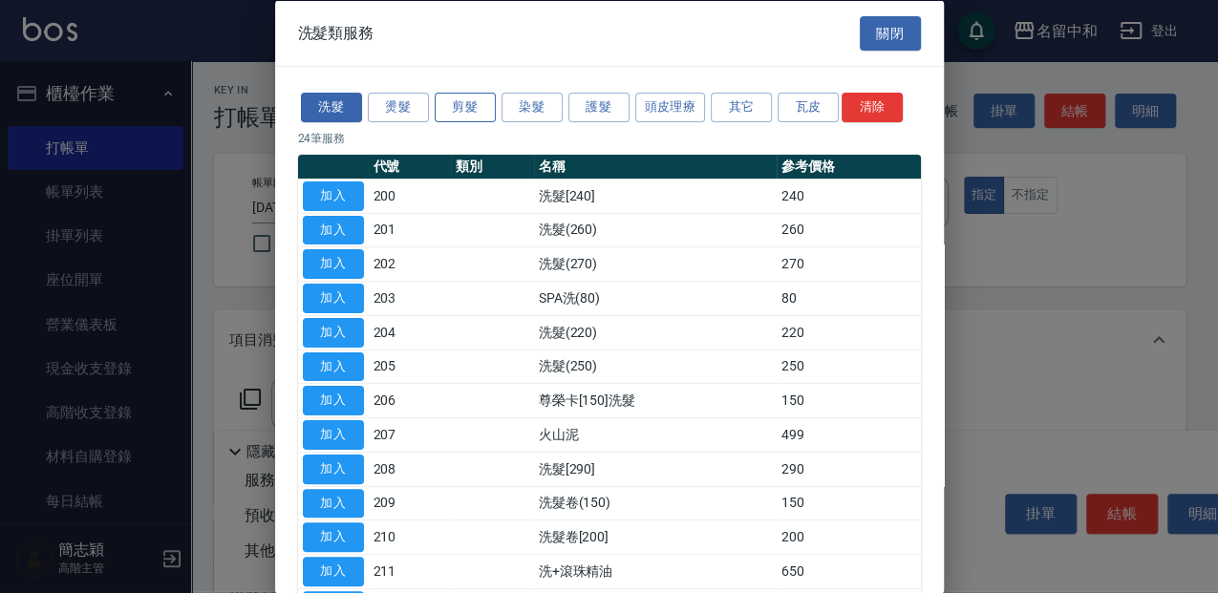
click at [455, 101] on button "剪髮" at bounding box center [465, 108] width 61 height 30
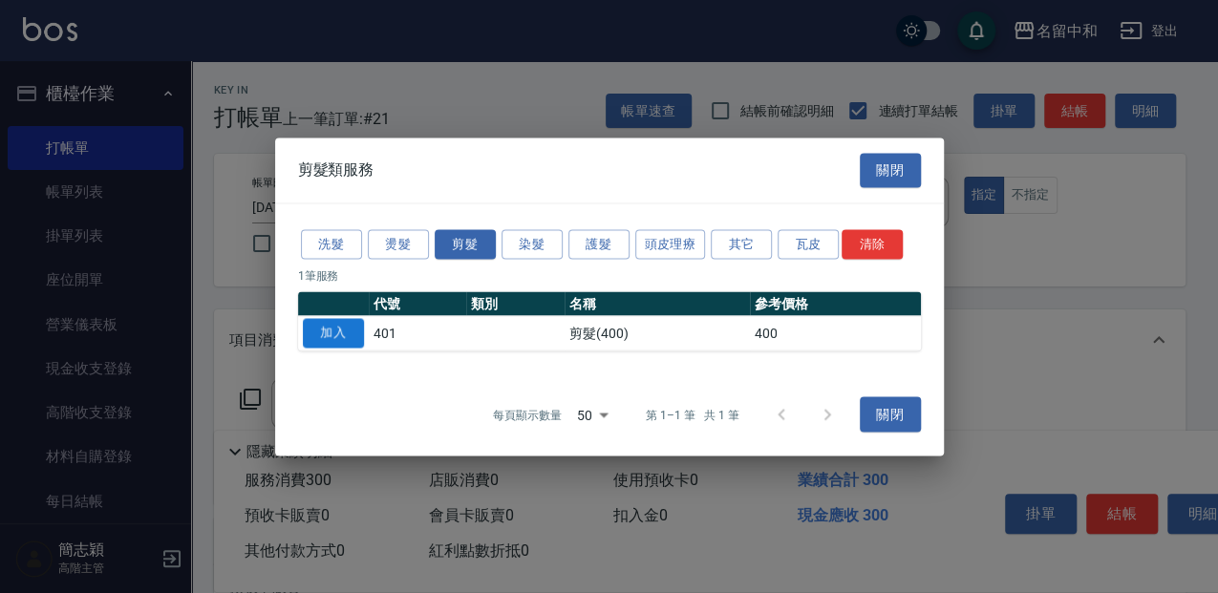
click at [344, 331] on button "加入" at bounding box center [333, 333] width 61 height 30
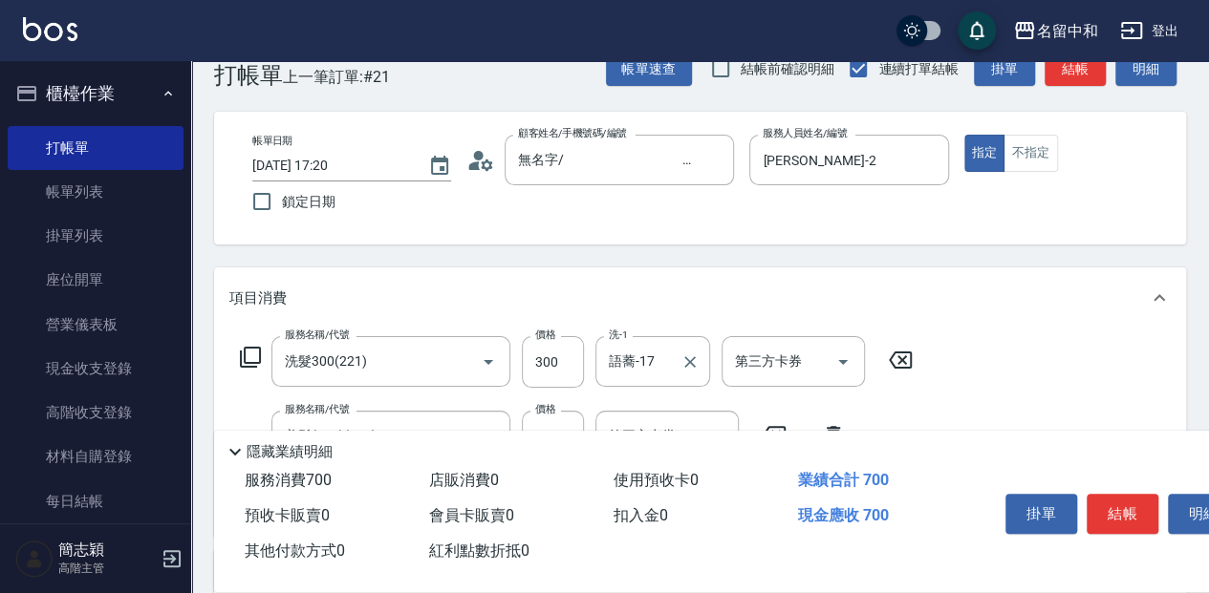
scroll to position [63, 0]
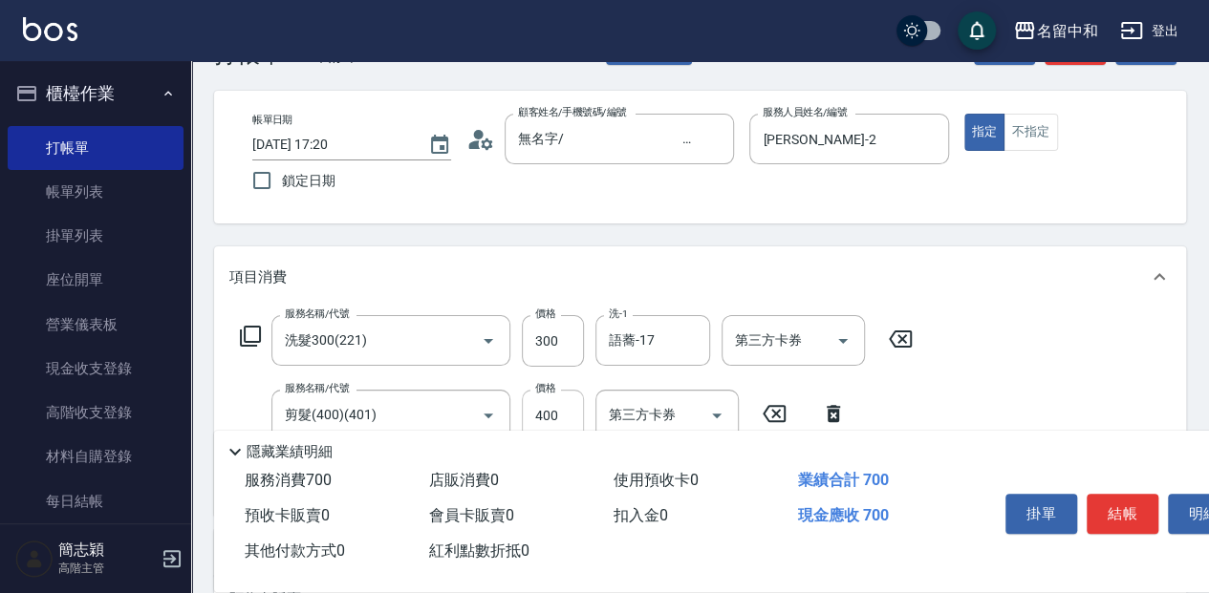
click at [576, 405] on input "400" at bounding box center [553, 416] width 62 height 52
type input "450"
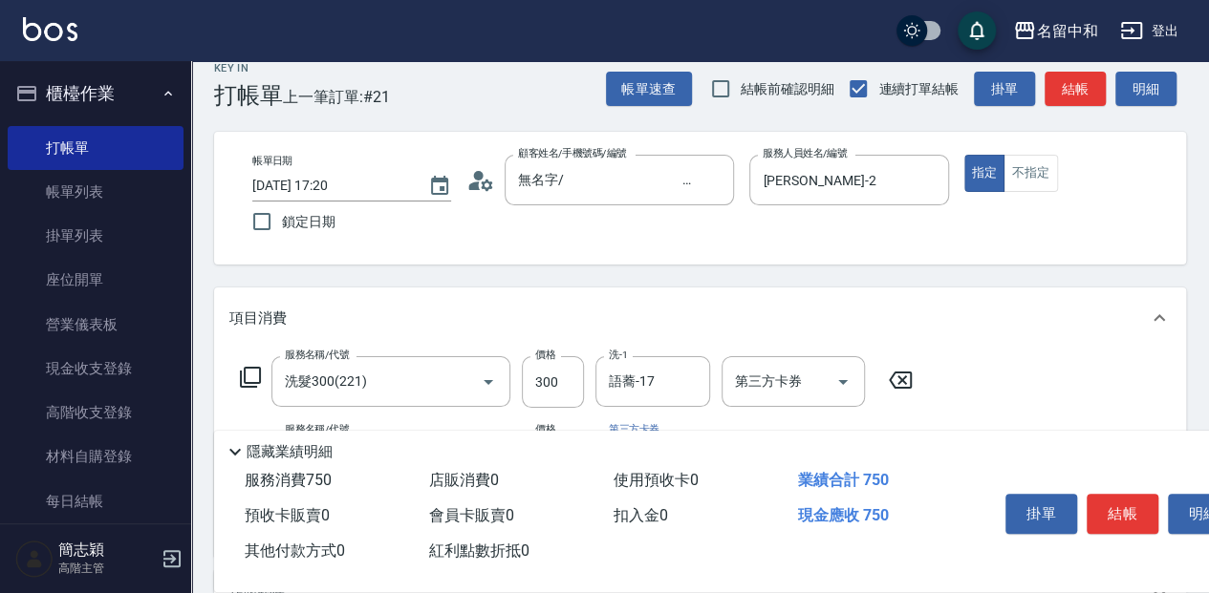
scroll to position [0, 0]
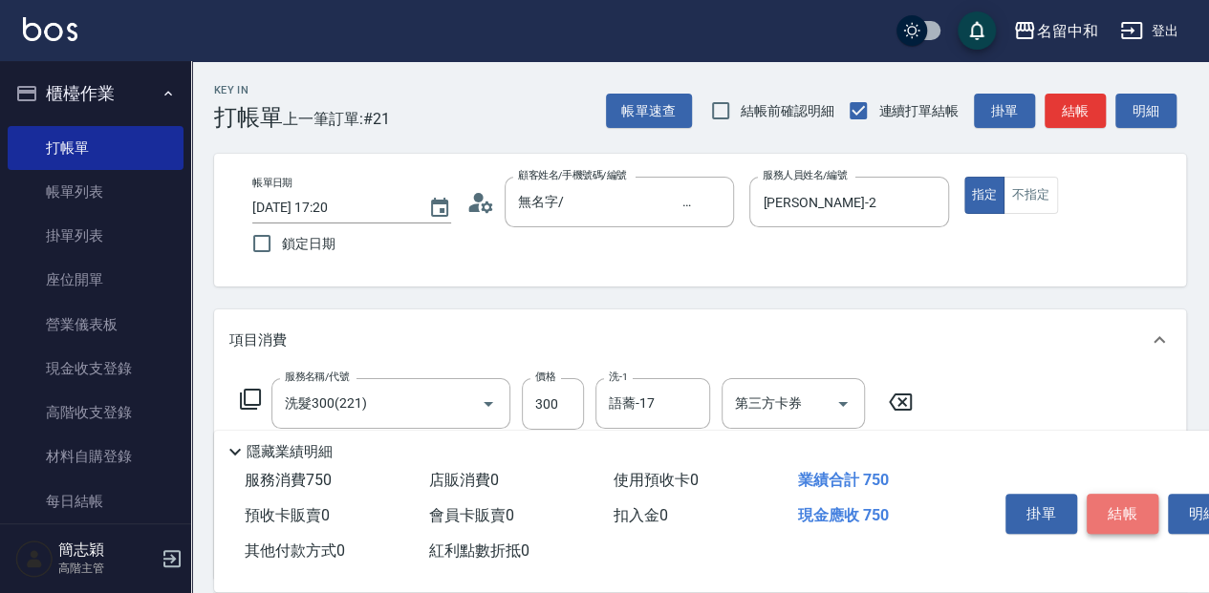
click at [1125, 507] on button "結帳" at bounding box center [1122, 514] width 72 height 40
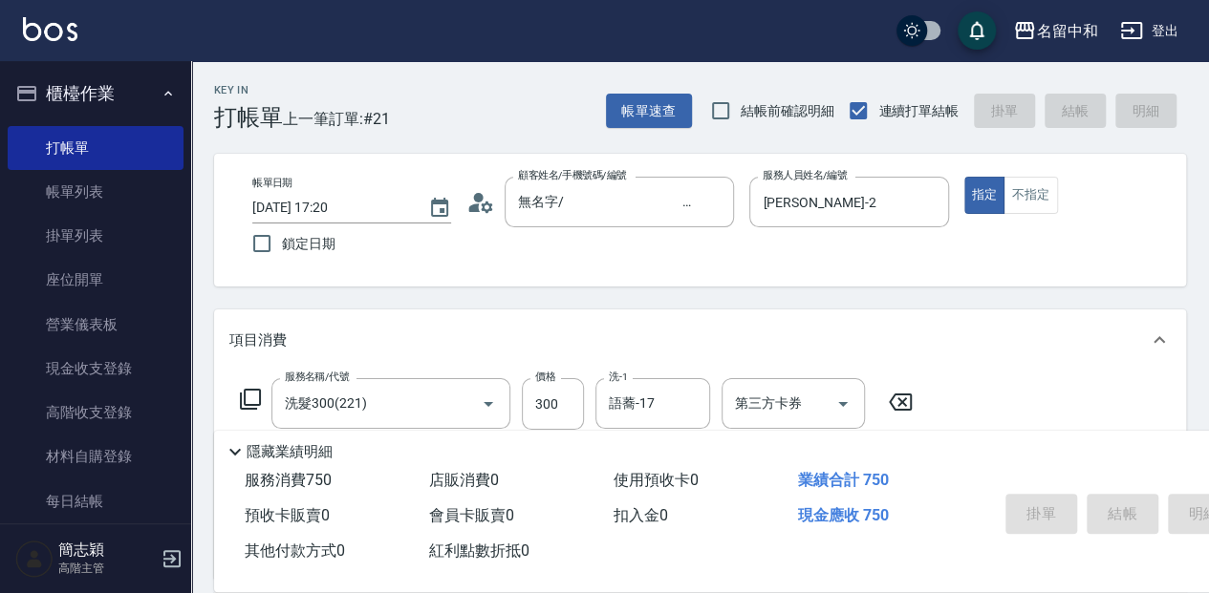
type input "2025/09/17 17:21"
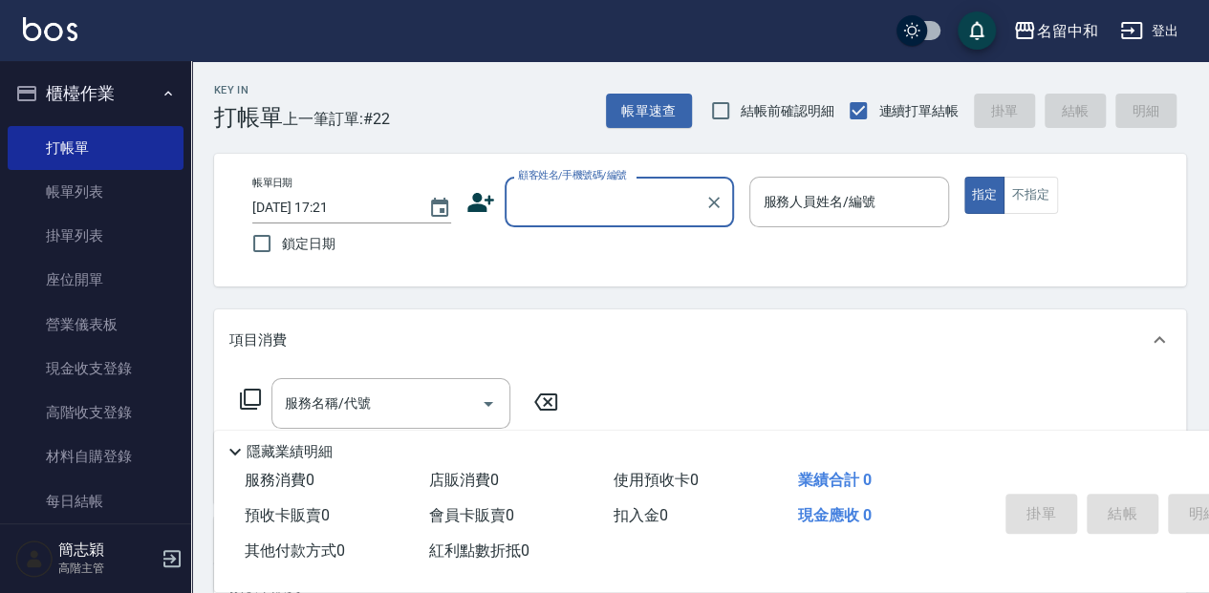
click at [533, 203] on input "顧客姓名/手機號碼/編號" at bounding box center [604, 201] width 183 height 33
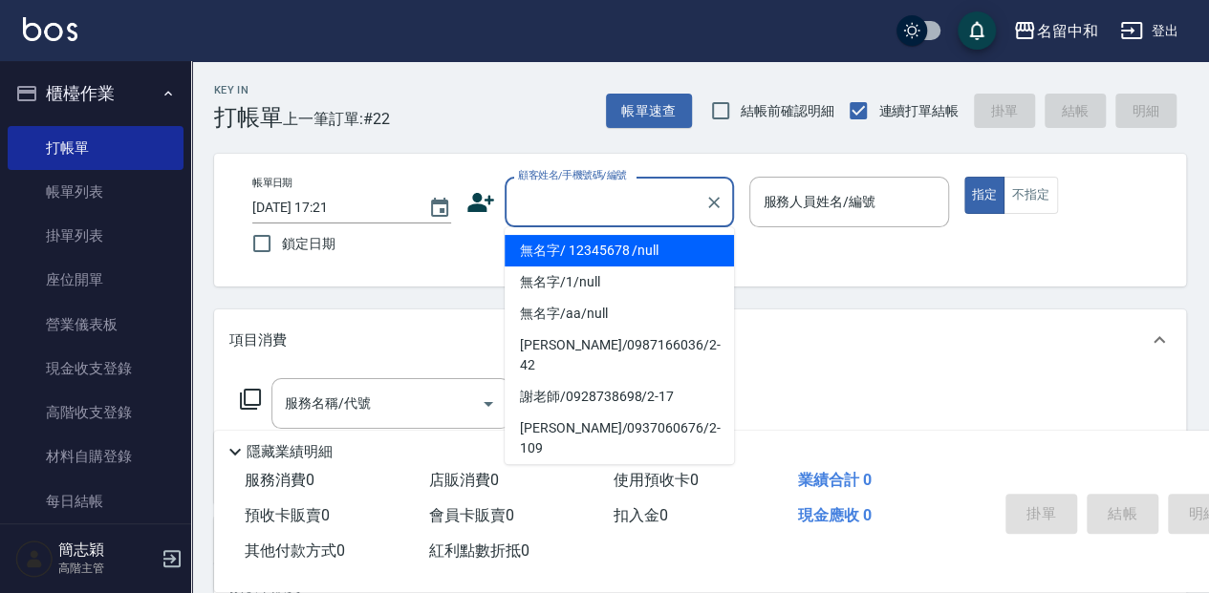
click at [545, 250] on li "無名字/ 12345678 /null" at bounding box center [618, 251] width 229 height 32
type input "無名字/ 12345678 /null"
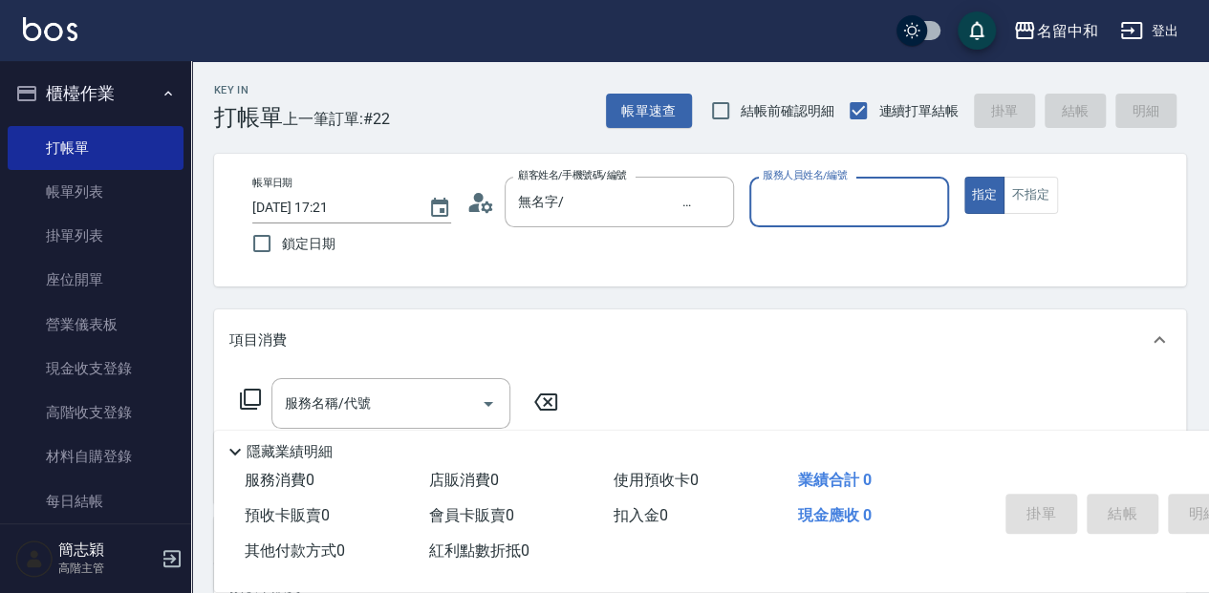
click at [803, 212] on input "服務人員姓名/編號" at bounding box center [849, 201] width 182 height 33
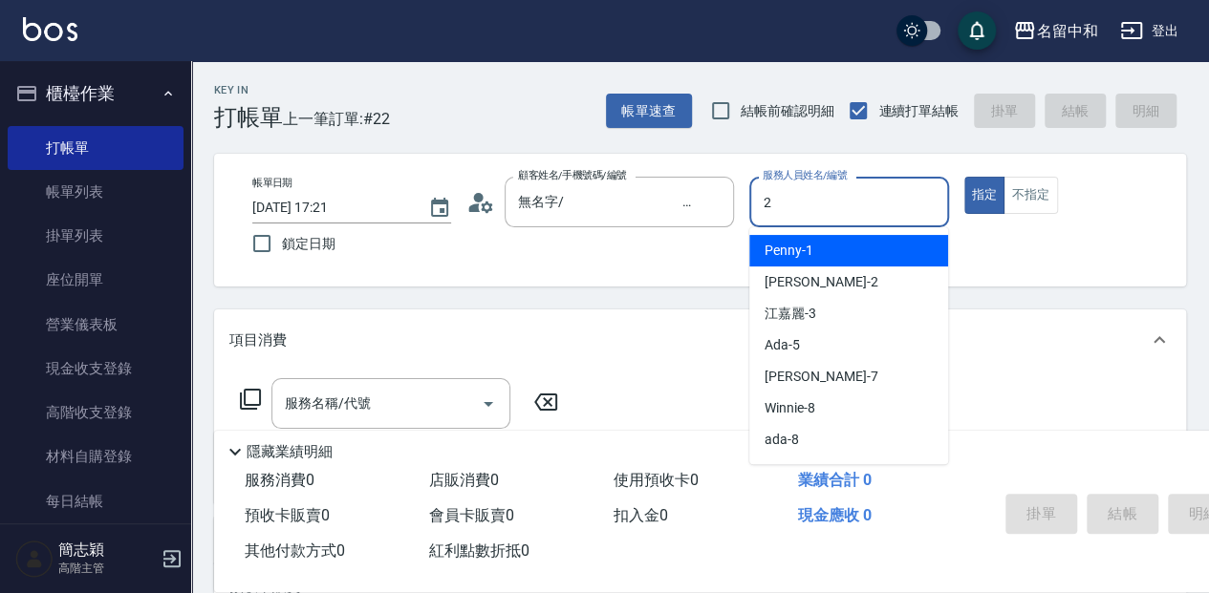
type input "Julie-2"
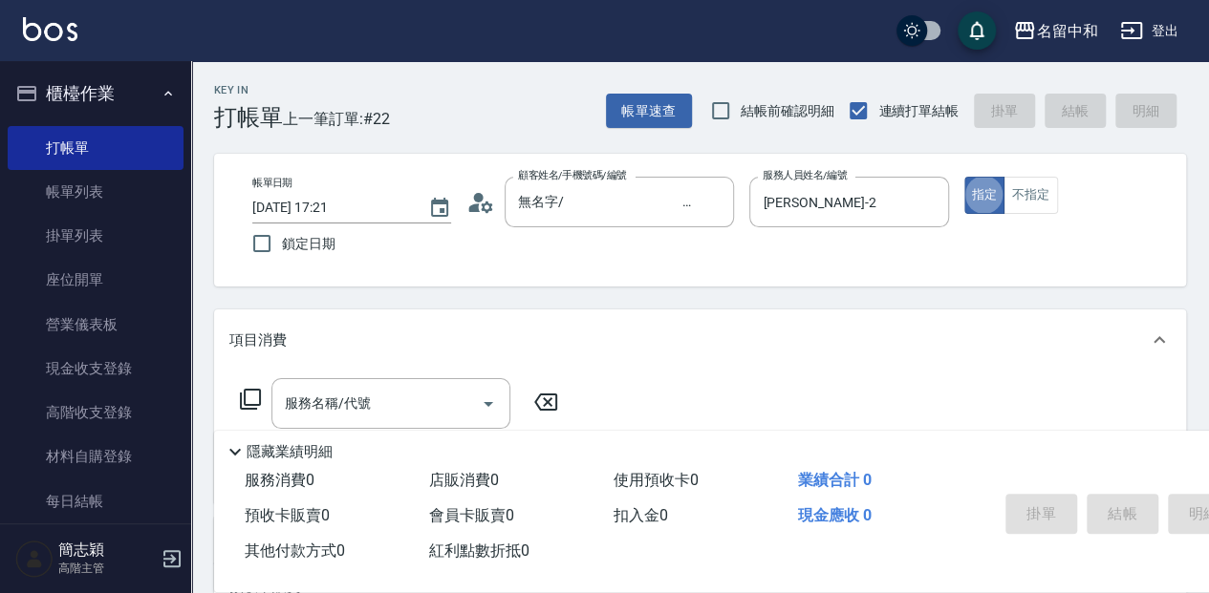
click at [252, 392] on icon at bounding box center [250, 399] width 23 height 23
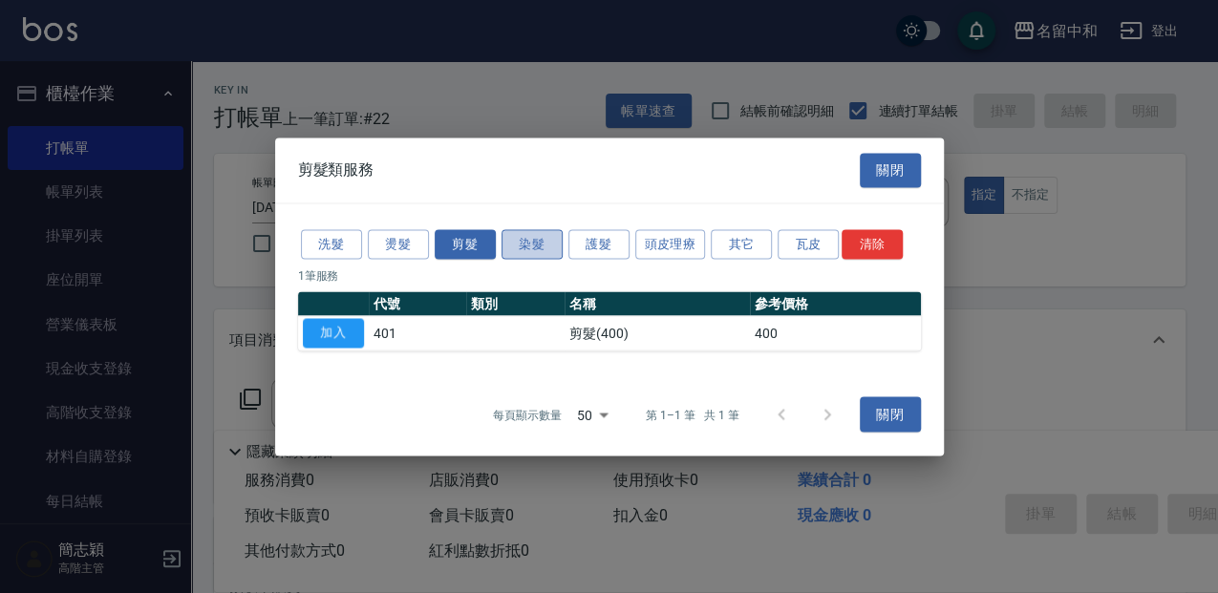
click at [526, 253] on button "染髮" at bounding box center [532, 244] width 61 height 30
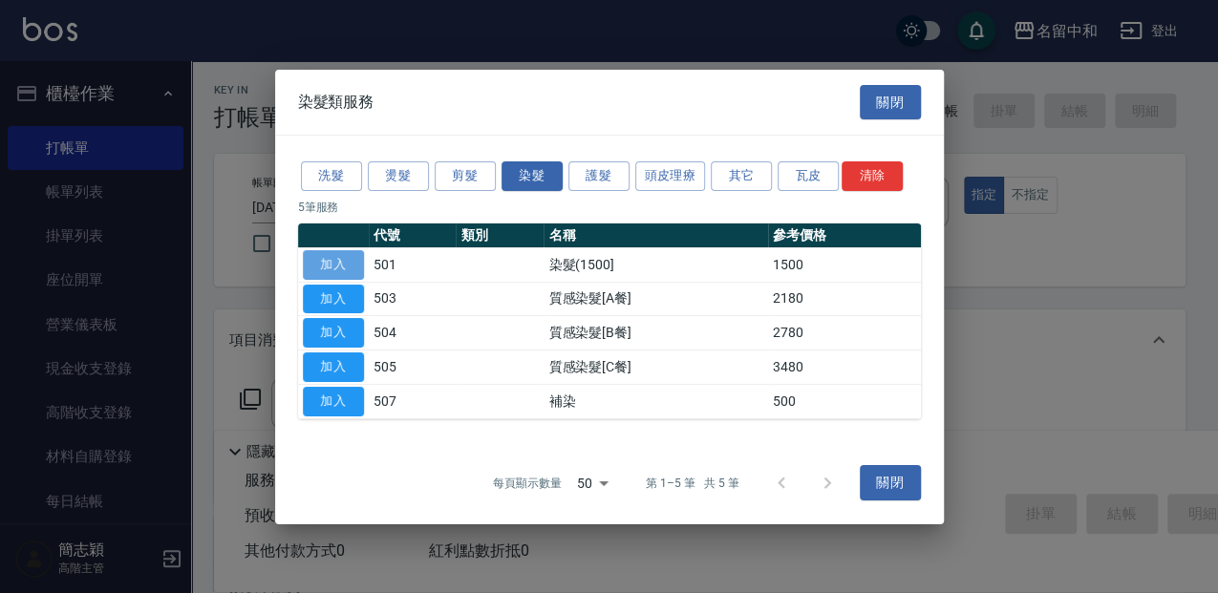
click at [325, 261] on button "加入" at bounding box center [333, 265] width 61 height 30
type input "染髮(1500](501)"
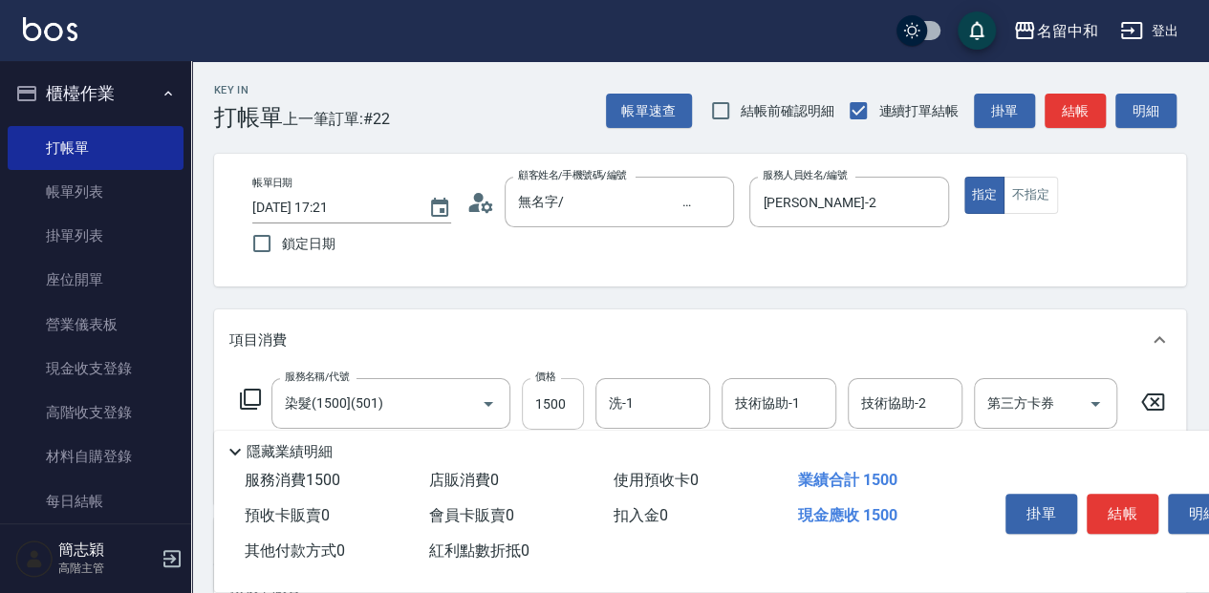
click at [569, 406] on input "1500" at bounding box center [553, 404] width 62 height 52
type input "2300"
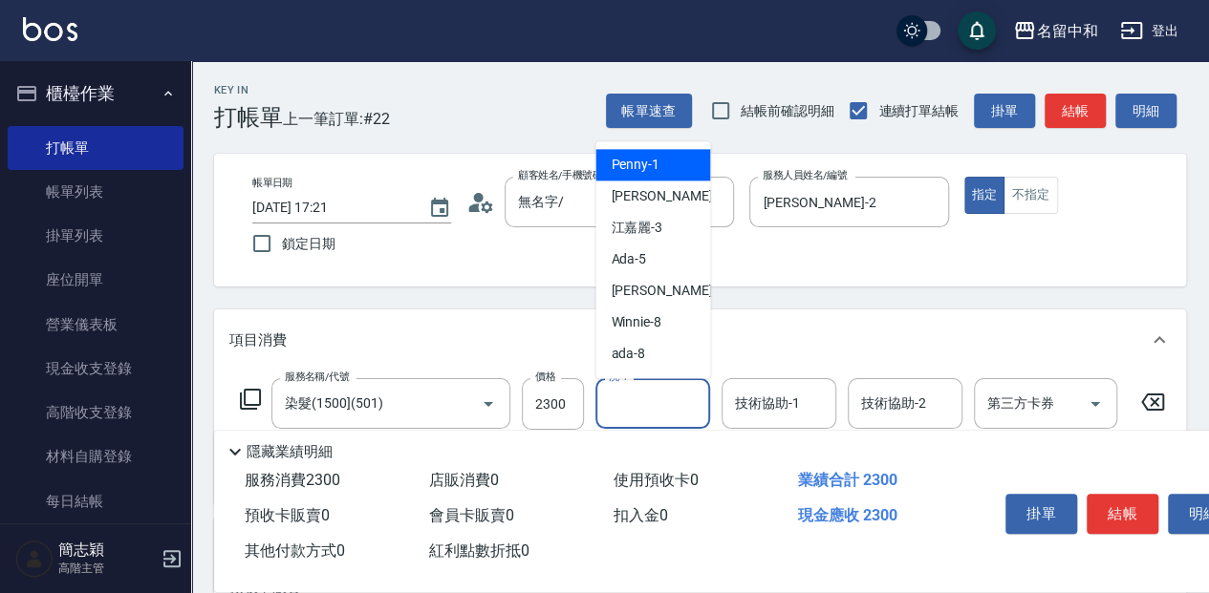
click at [653, 407] on input "洗-1" at bounding box center [652, 403] width 97 height 33
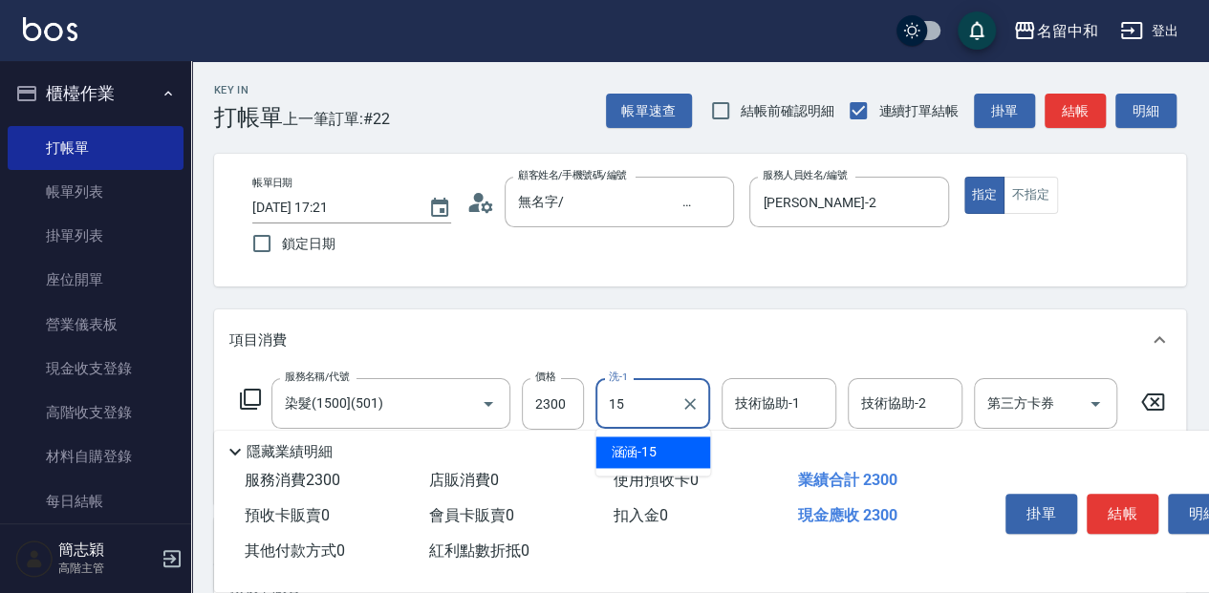
type input "涵涵-15"
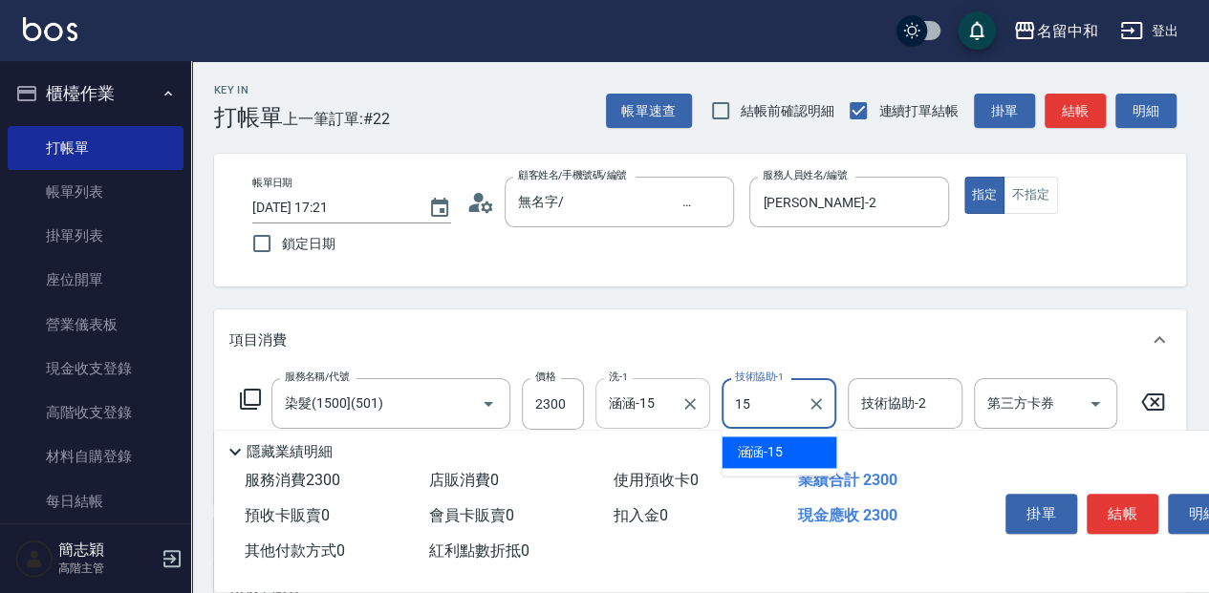
type input "涵涵-15"
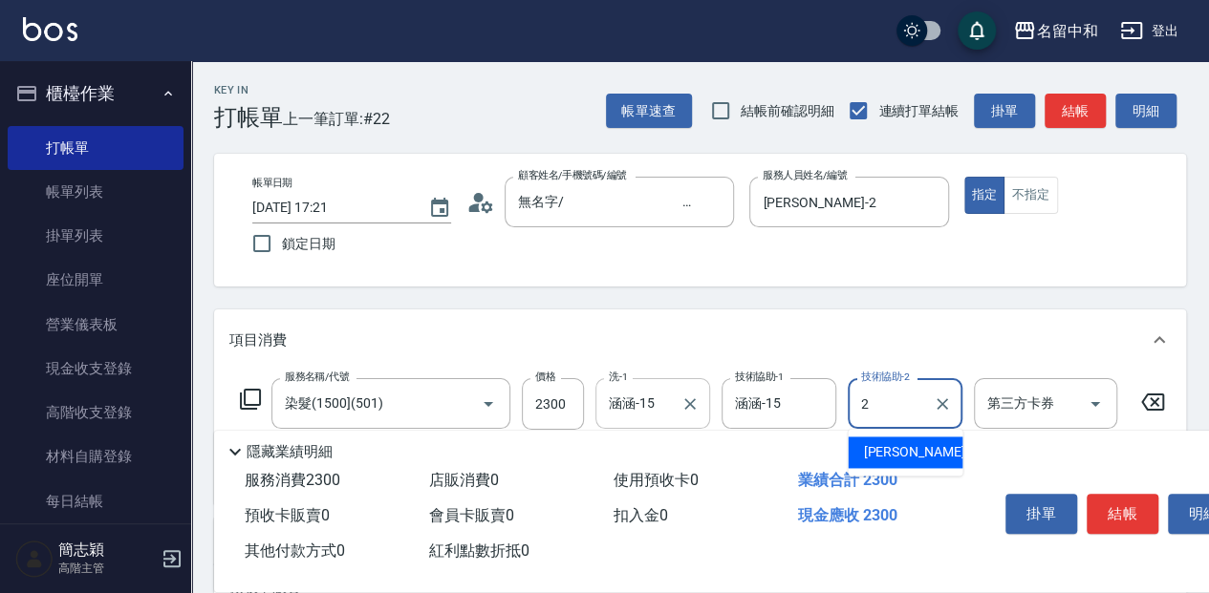
type input "Julie-2"
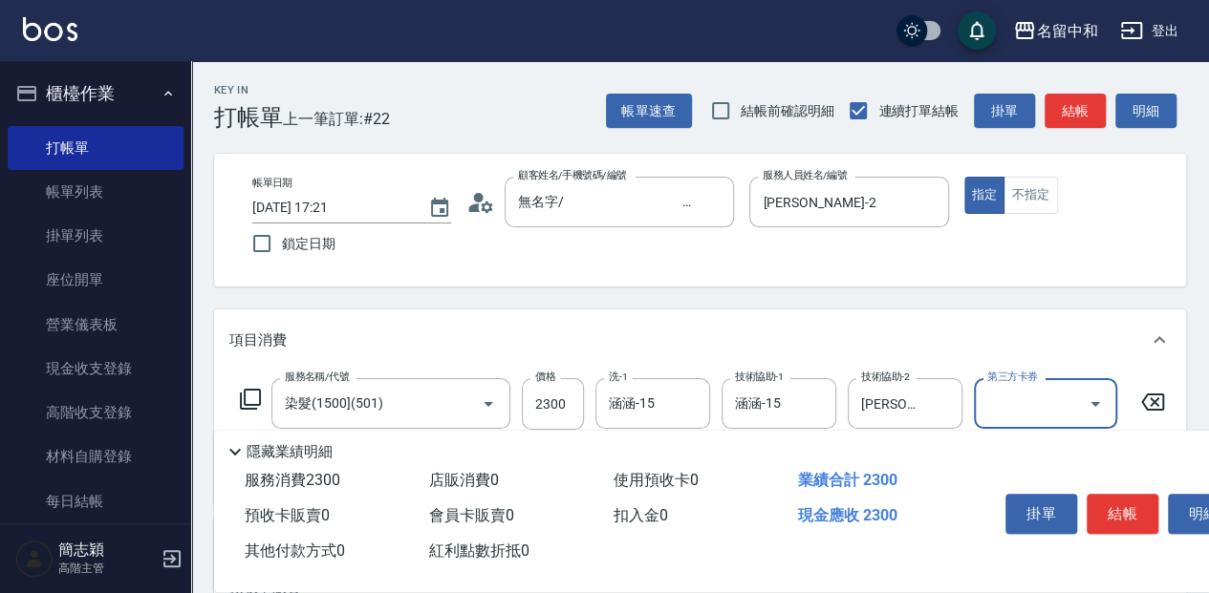
click at [250, 397] on icon at bounding box center [250, 399] width 23 height 23
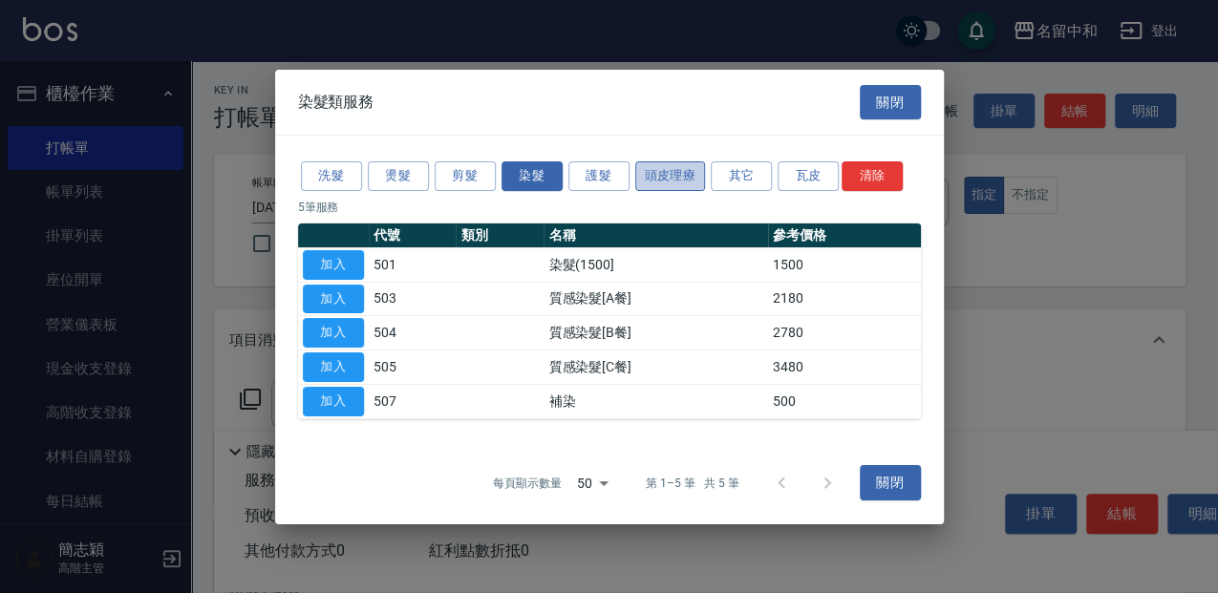
click at [650, 175] on button "頭皮理療" at bounding box center [670, 176] width 71 height 30
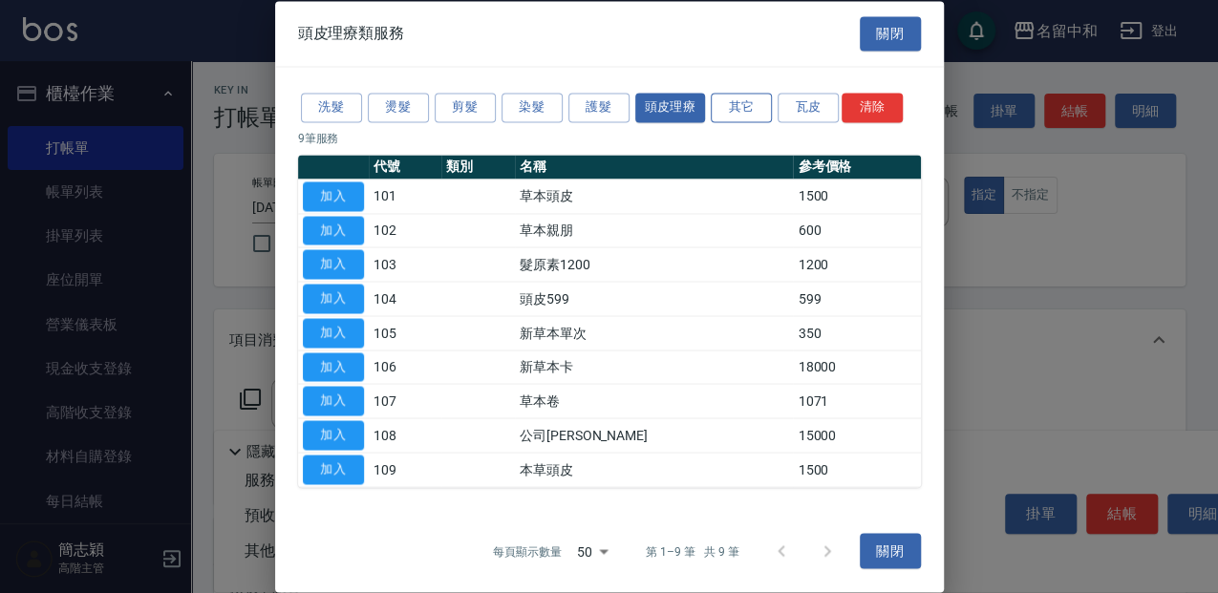
click at [752, 103] on button "其它" at bounding box center [741, 108] width 61 height 30
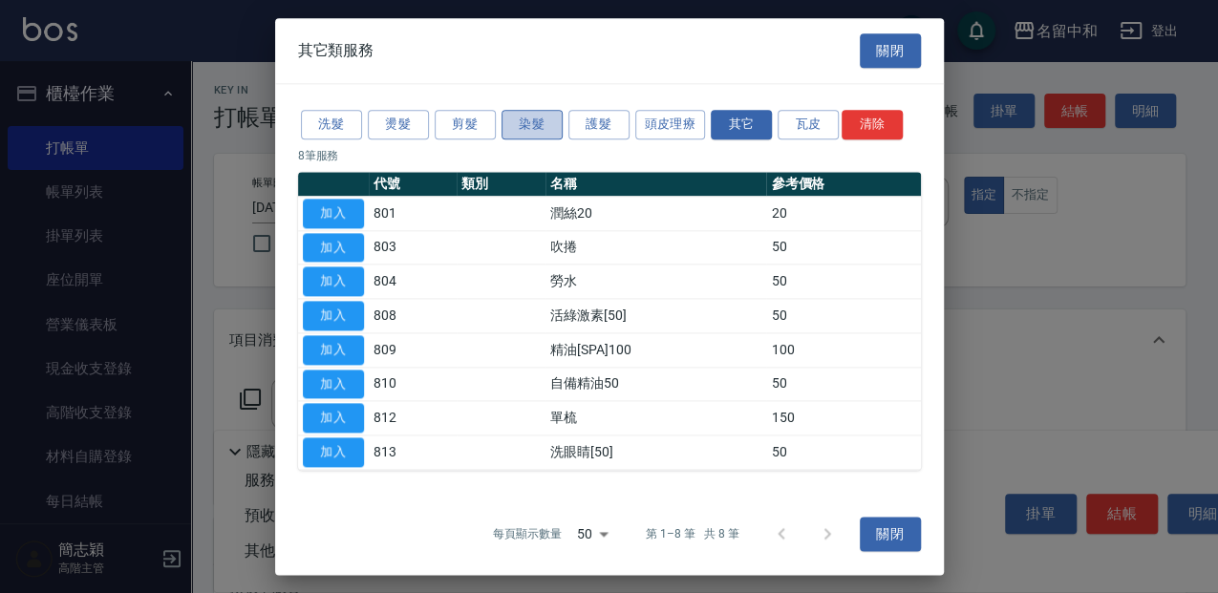
click at [541, 124] on button "染髮" at bounding box center [532, 125] width 61 height 30
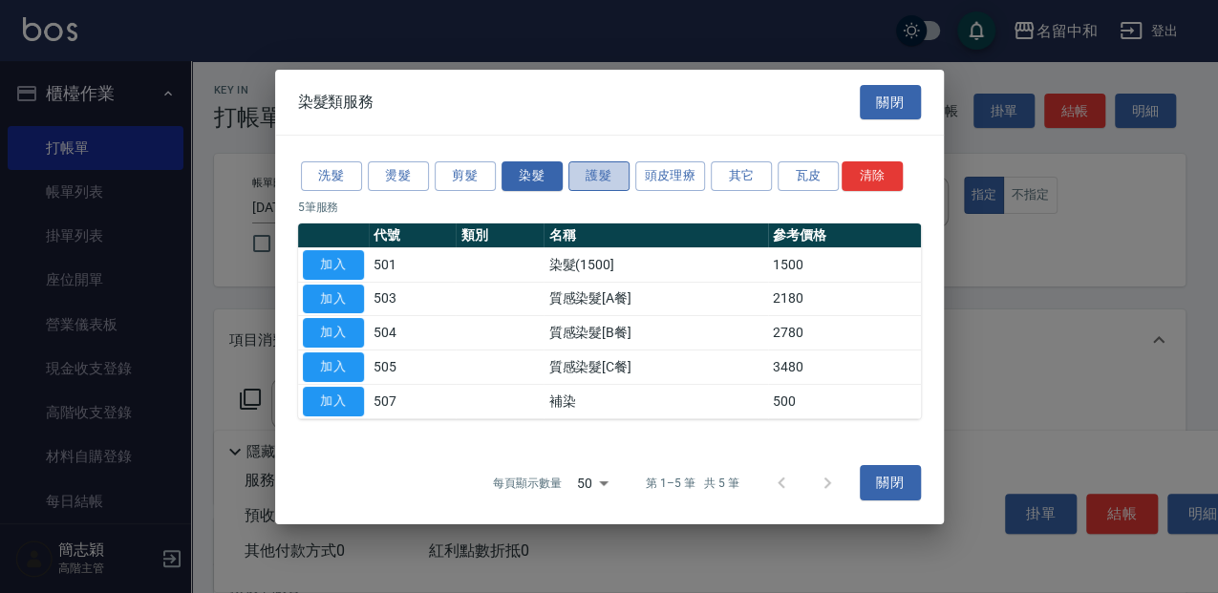
click at [604, 180] on button "護髮" at bounding box center [599, 176] width 61 height 30
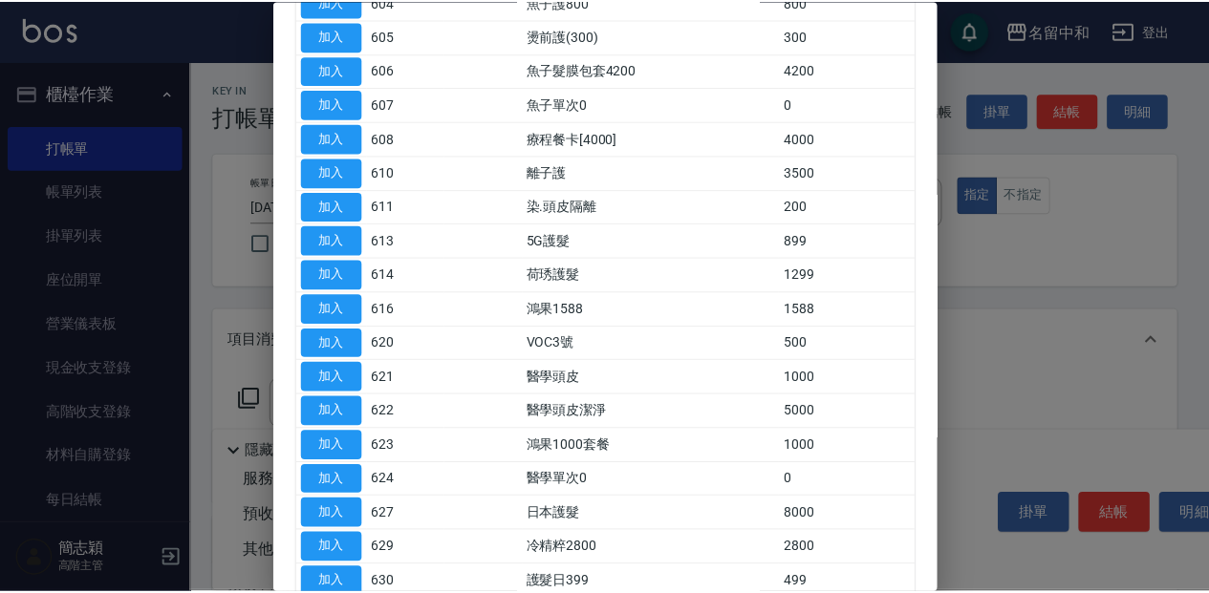
scroll to position [318, 0]
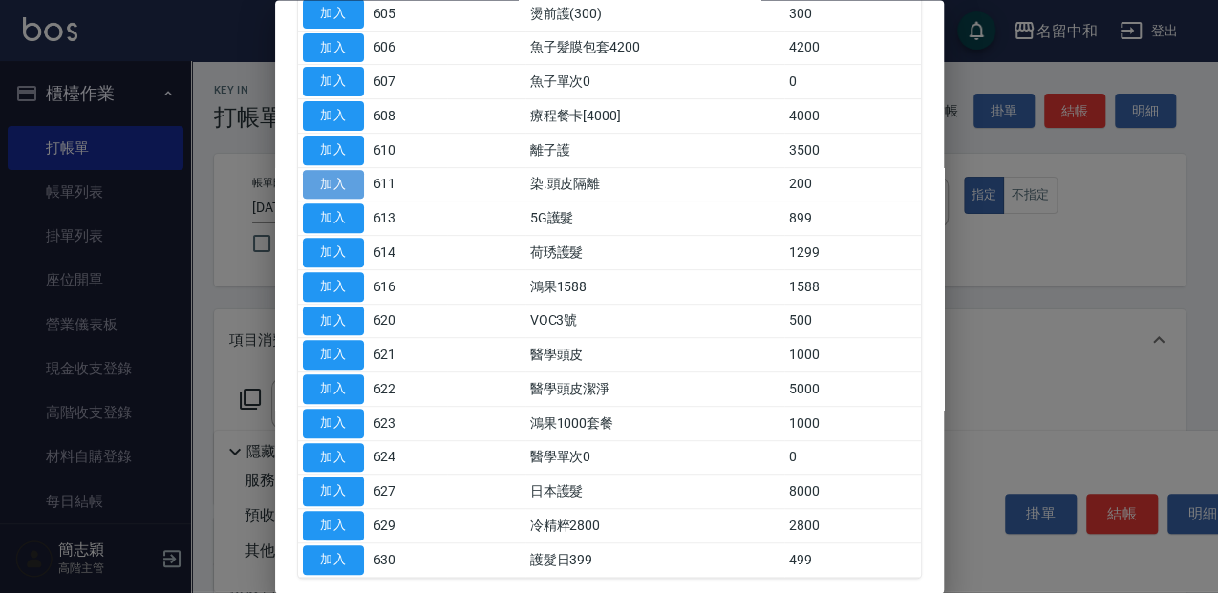
click at [337, 176] on button "加入" at bounding box center [333, 185] width 61 height 30
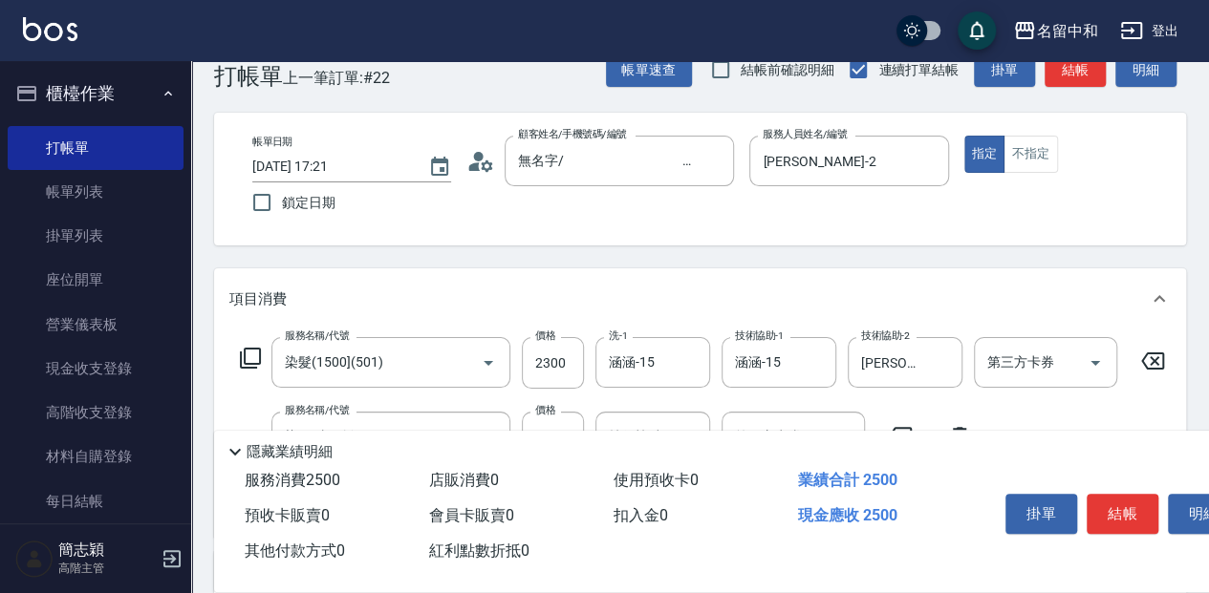
scroll to position [63, 0]
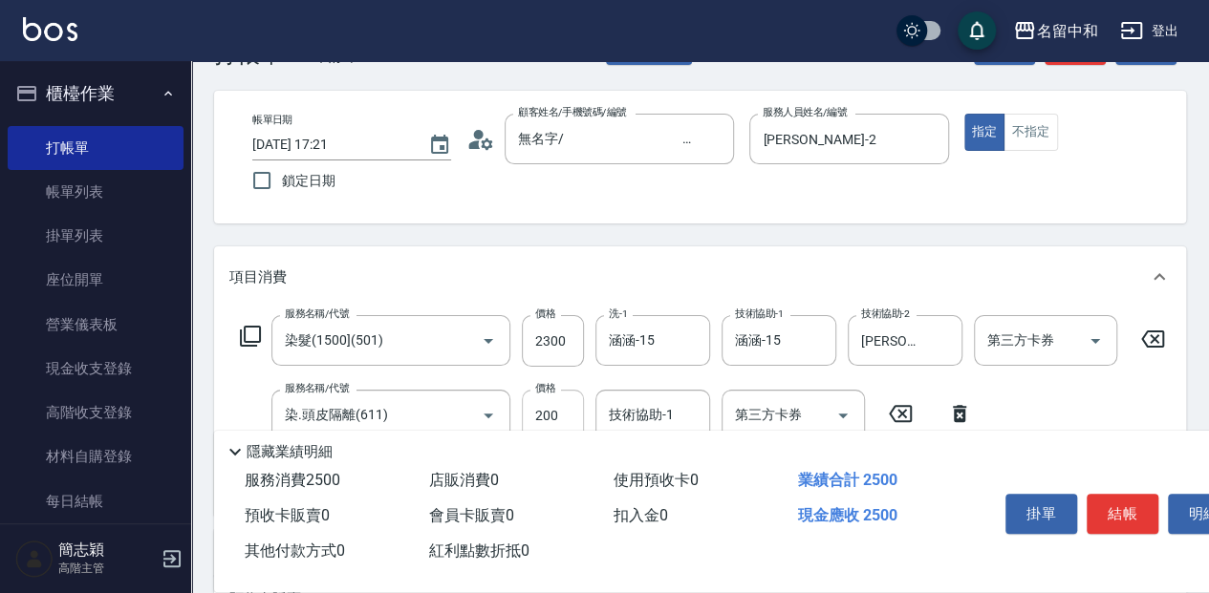
click at [572, 414] on input "200" at bounding box center [553, 416] width 62 height 52
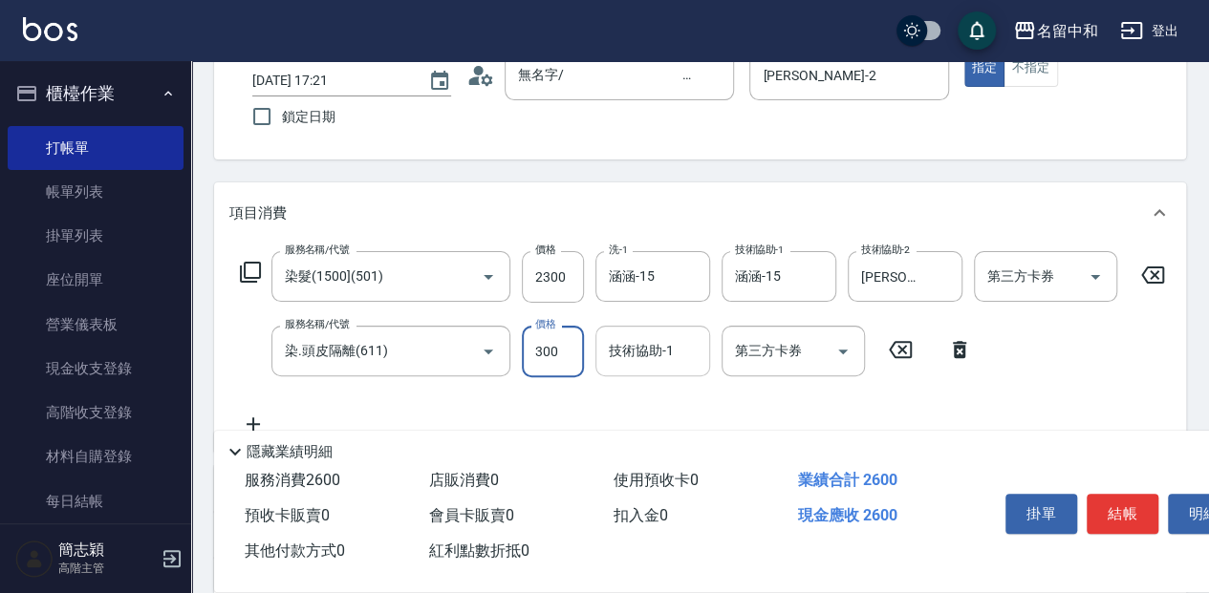
type input "300"
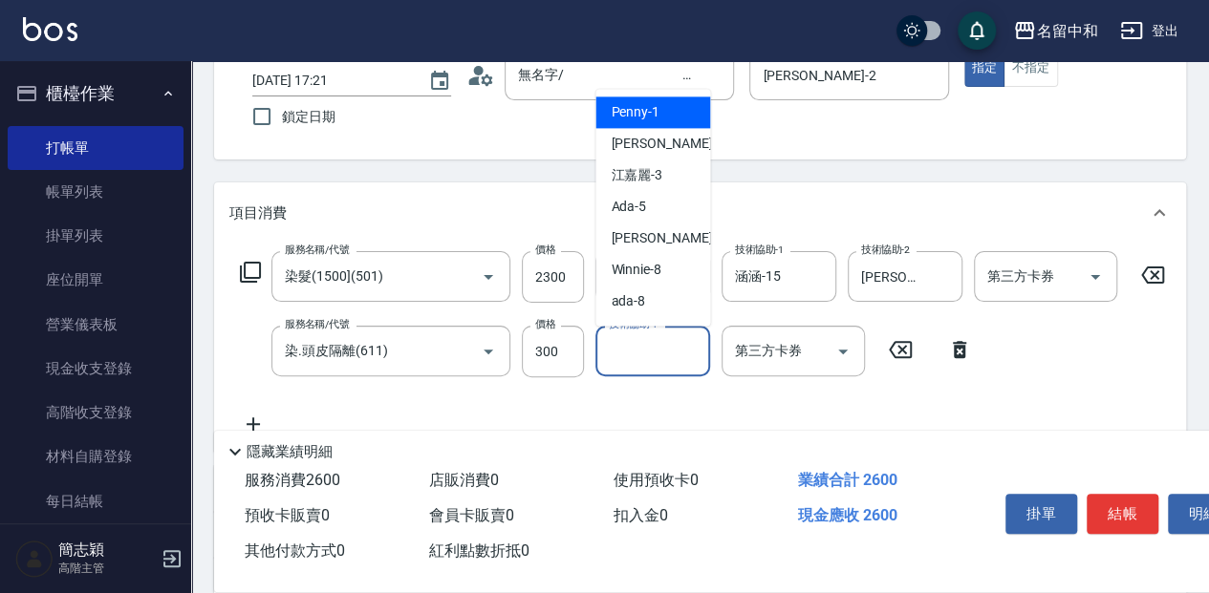
click at [677, 344] on input "技術協助-1" at bounding box center [652, 350] width 97 height 33
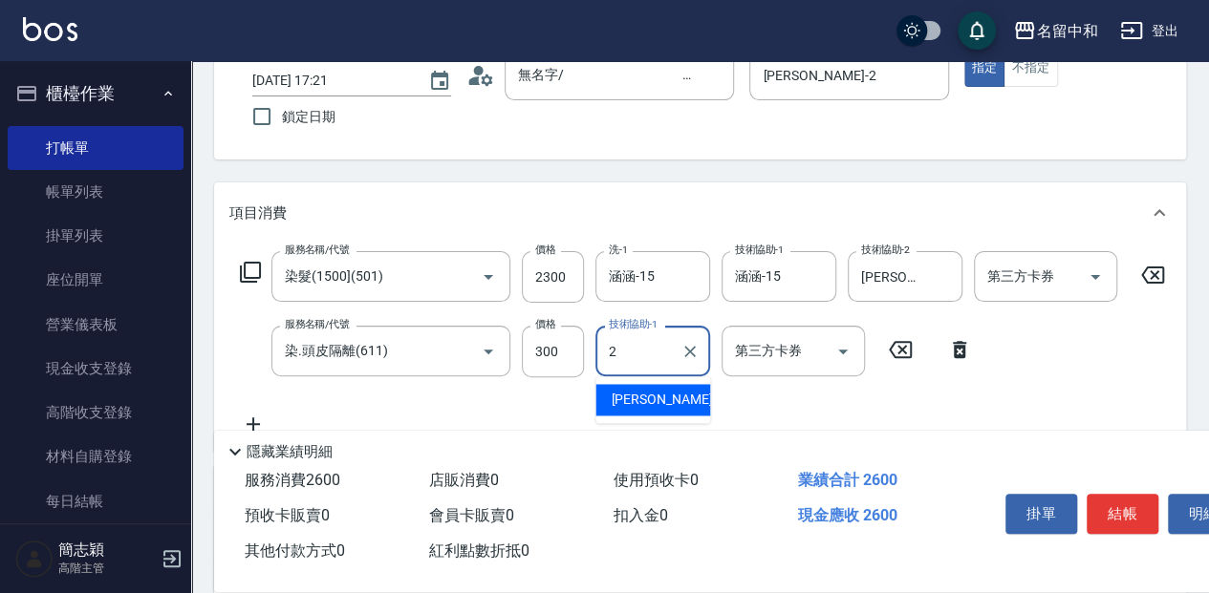
type input "Julie-2"
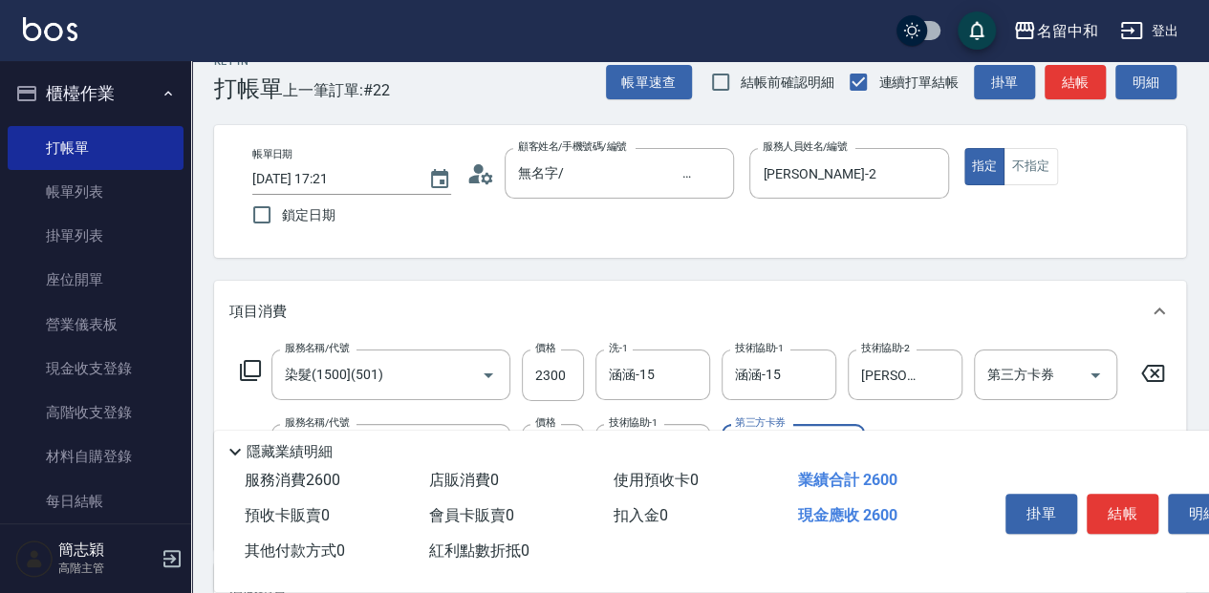
scroll to position [0, 0]
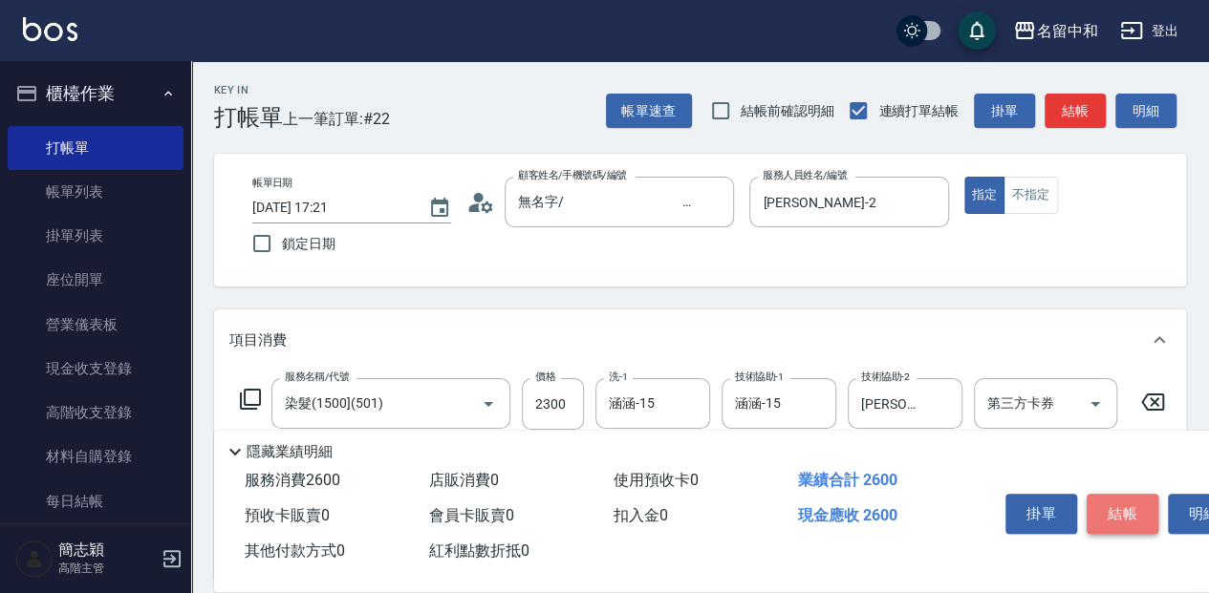
click at [1132, 513] on button "結帳" at bounding box center [1122, 514] width 72 height 40
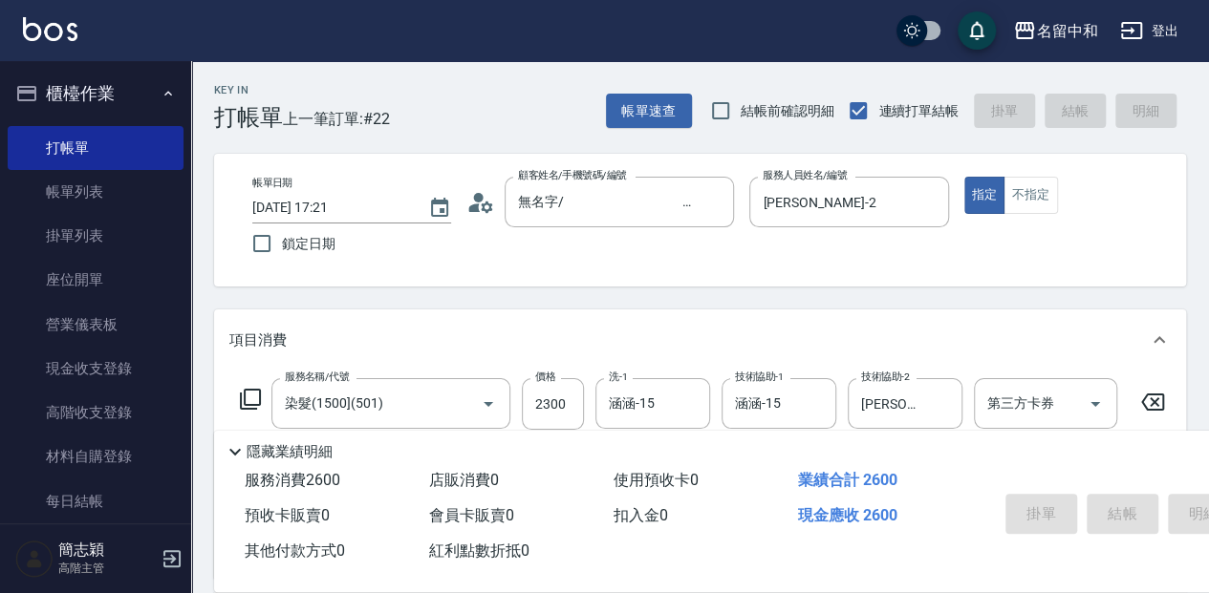
type input "2025/09/17 17:23"
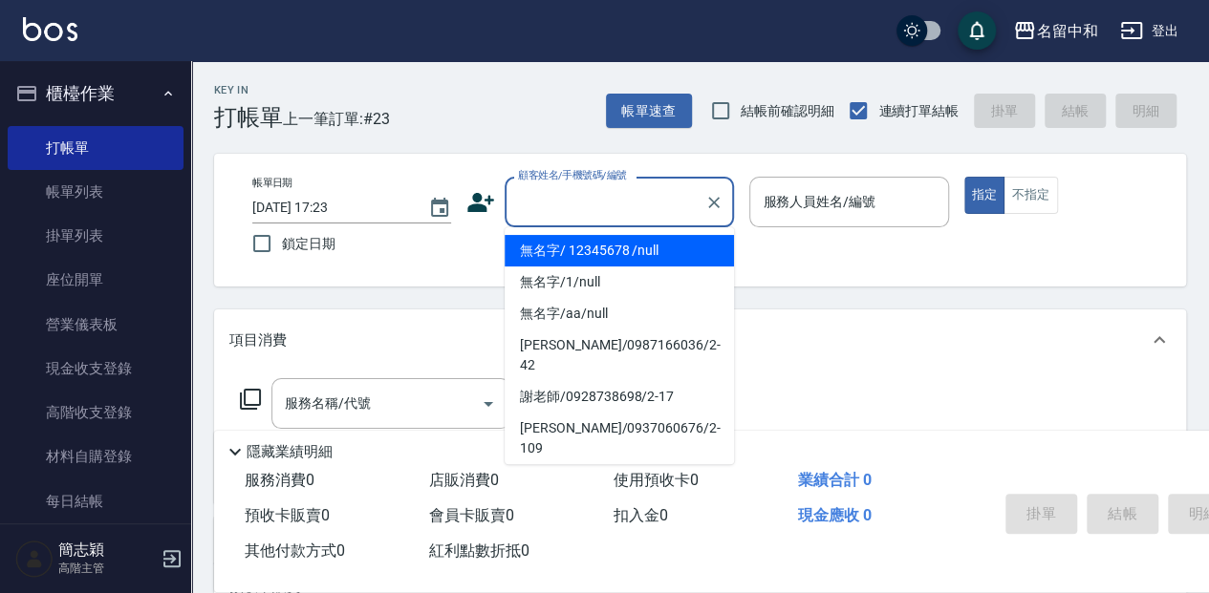
drag, startPoint x: 536, startPoint y: 188, endPoint x: 552, endPoint y: 229, distance: 44.2
click at [537, 188] on input "顧客姓名/手機號碼/編號" at bounding box center [604, 201] width 183 height 33
drag, startPoint x: 556, startPoint y: 241, endPoint x: 643, endPoint y: 252, distance: 87.7
click at [556, 242] on li "無名字/ 12345678 /null" at bounding box center [618, 251] width 229 height 32
type input "無名字/ 12345678 /null"
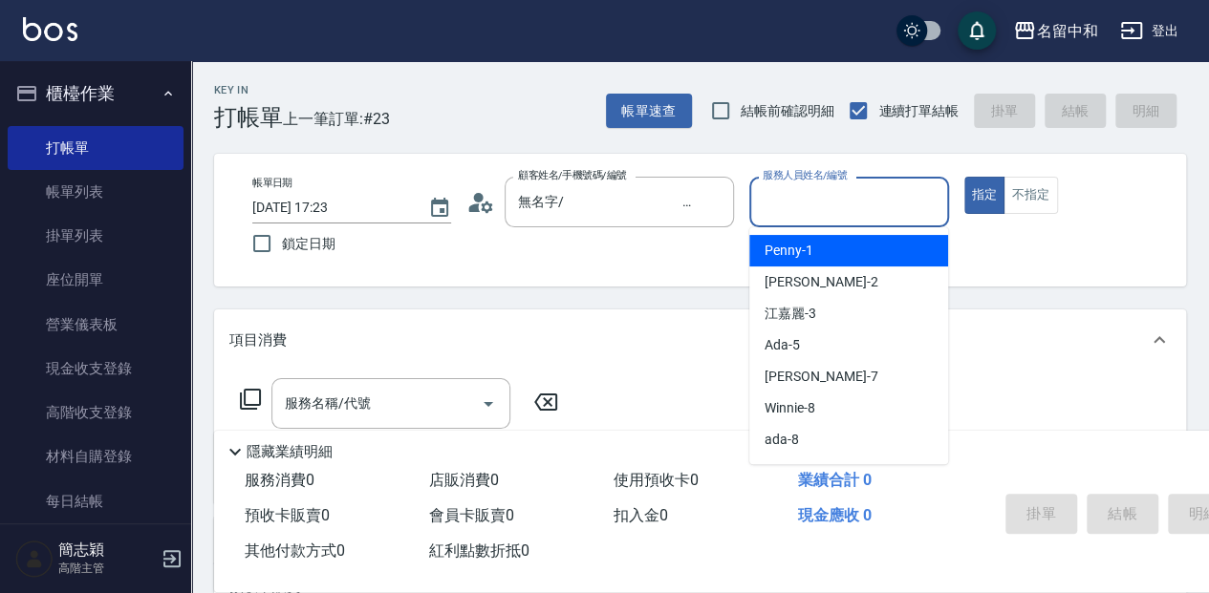
click at [837, 211] on input "服務人員姓名/編號" at bounding box center [849, 201] width 182 height 33
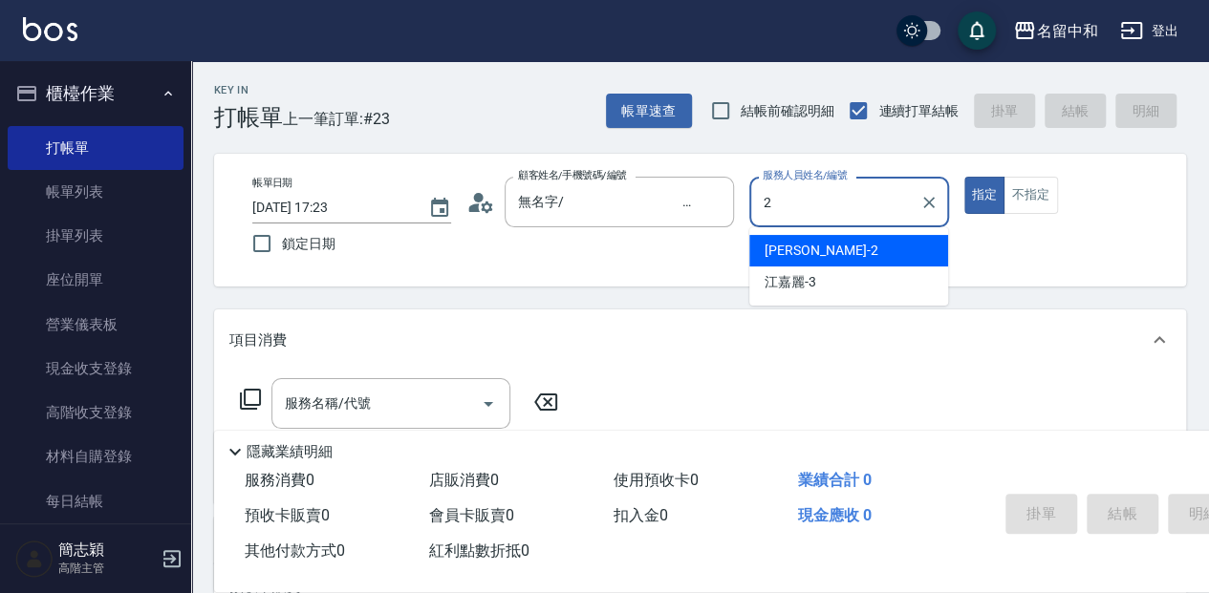
type input "Julie-2"
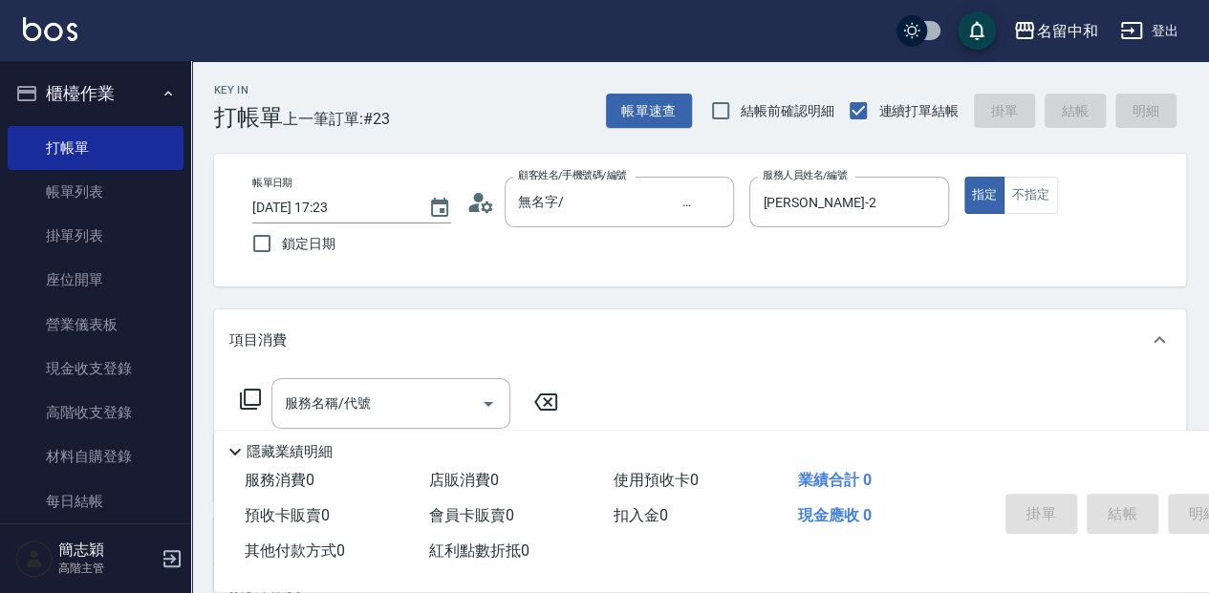
click at [248, 397] on icon at bounding box center [250, 399] width 23 height 23
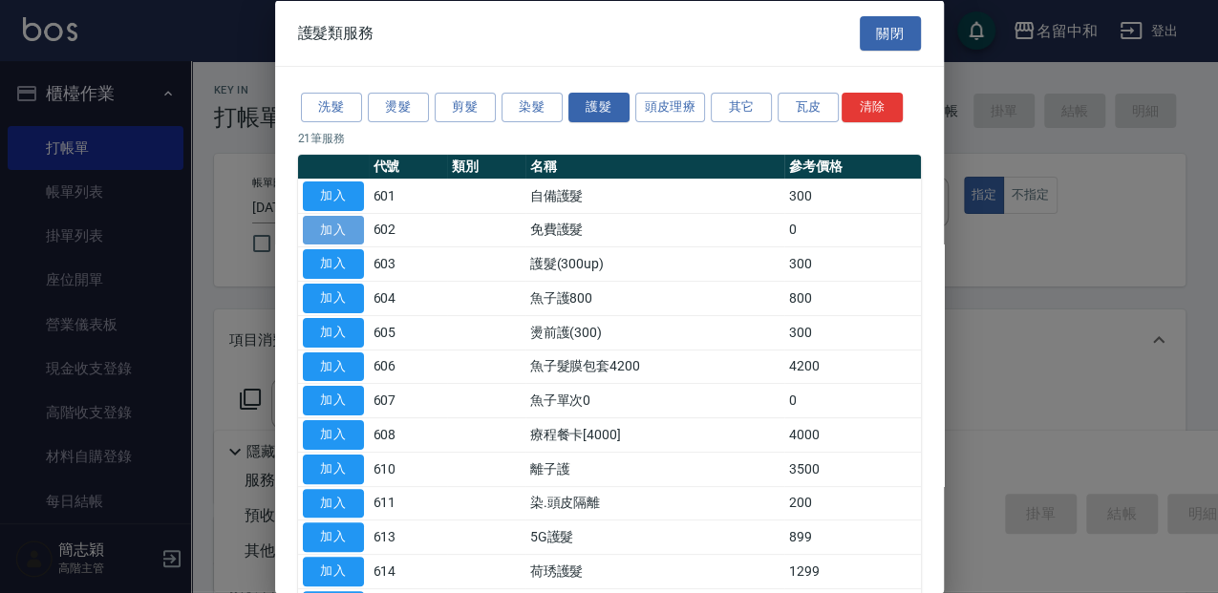
click at [354, 229] on button "加入" at bounding box center [333, 230] width 61 height 30
type input "免費護髮(602)"
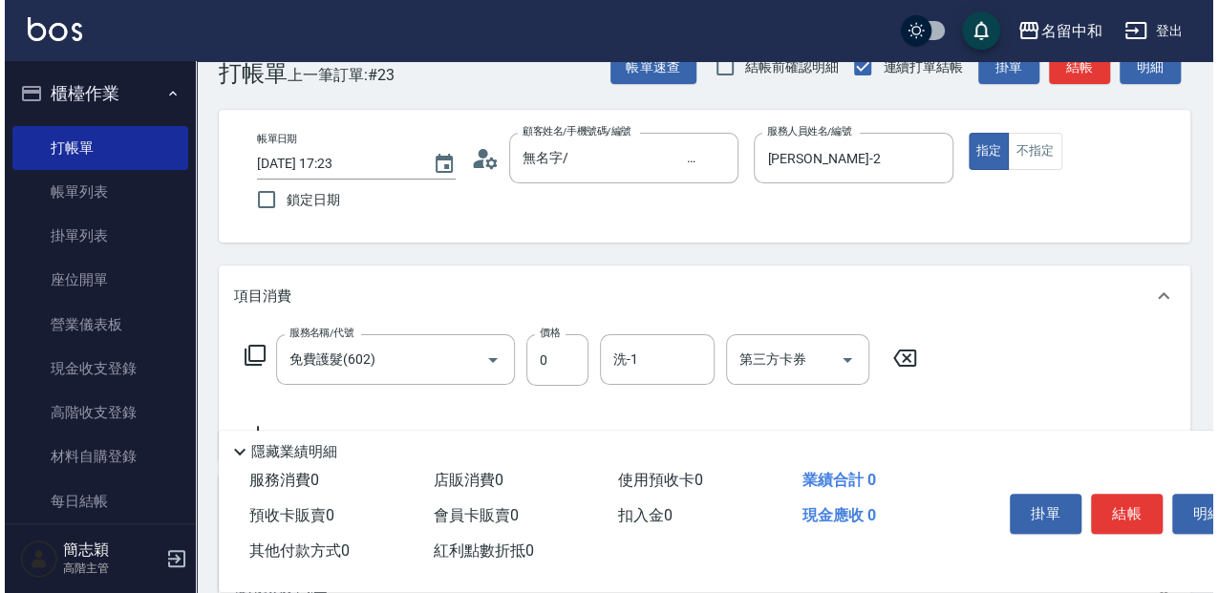
scroll to position [63, 0]
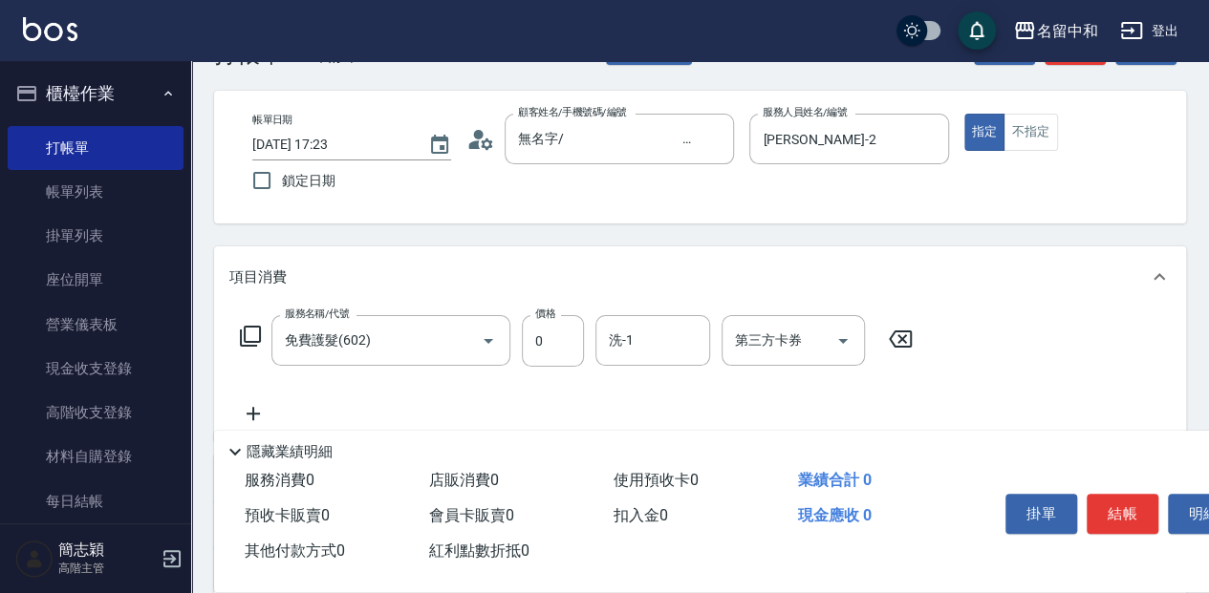
click at [893, 339] on icon at bounding box center [900, 339] width 48 height 23
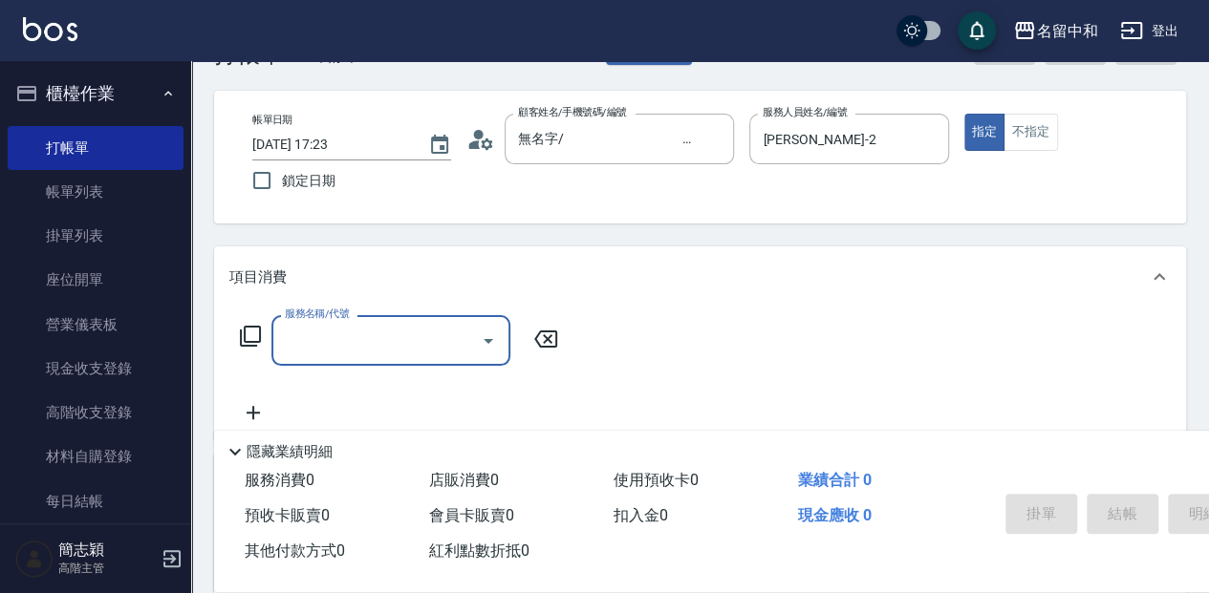
click at [254, 336] on icon at bounding box center [250, 336] width 23 height 23
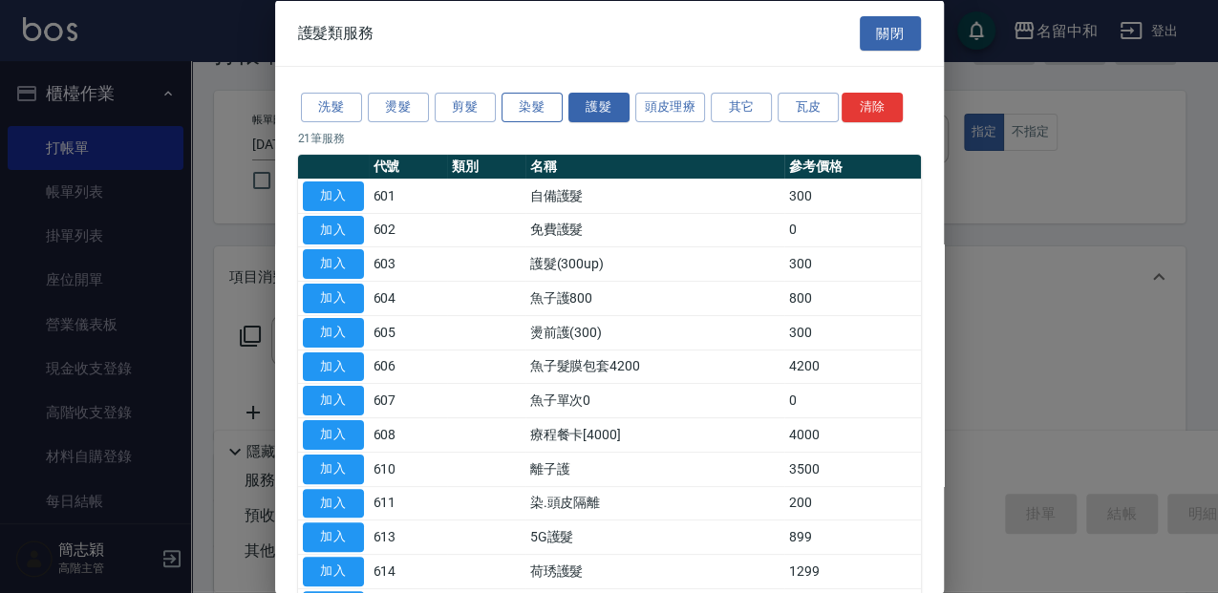
click at [518, 110] on button "染髮" at bounding box center [532, 108] width 61 height 30
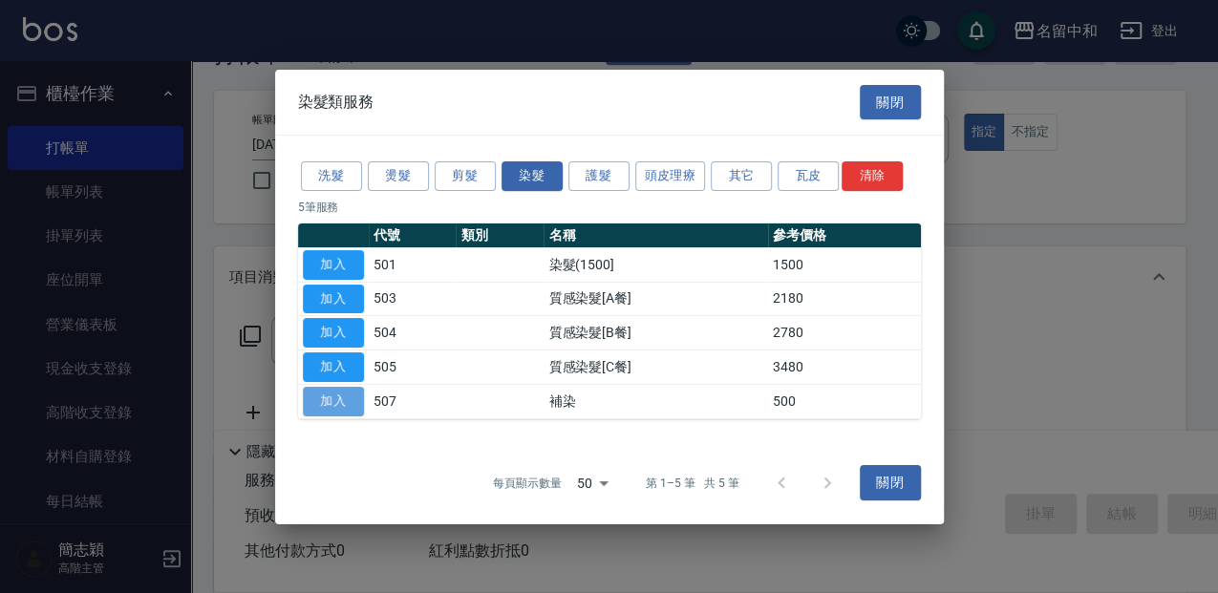
click at [355, 403] on button "加入" at bounding box center [333, 402] width 61 height 30
type input "補染(507)"
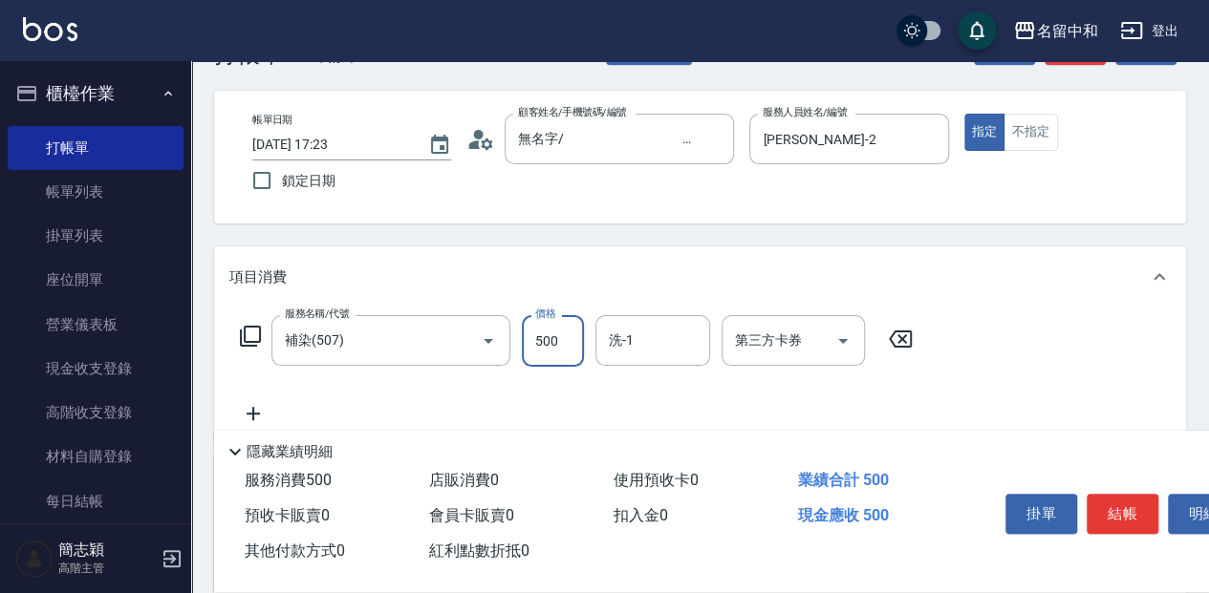
click at [573, 342] on input "500" at bounding box center [553, 341] width 62 height 52
type input "1000"
click at [258, 333] on icon at bounding box center [250, 336] width 23 height 23
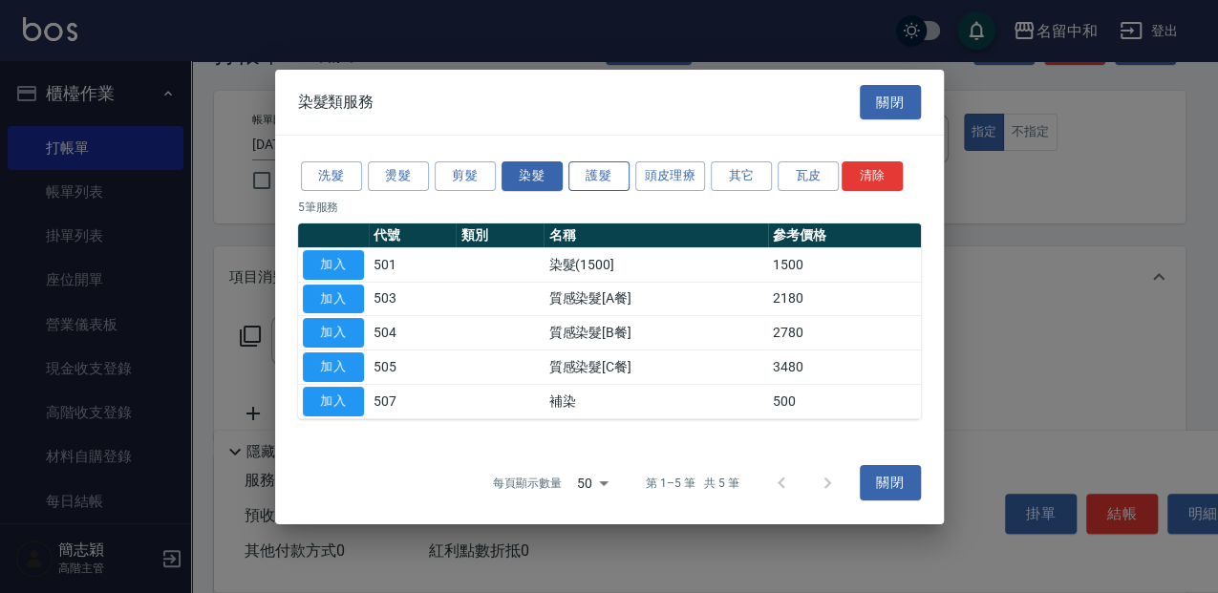
click at [592, 174] on button "護髮" at bounding box center [599, 176] width 61 height 30
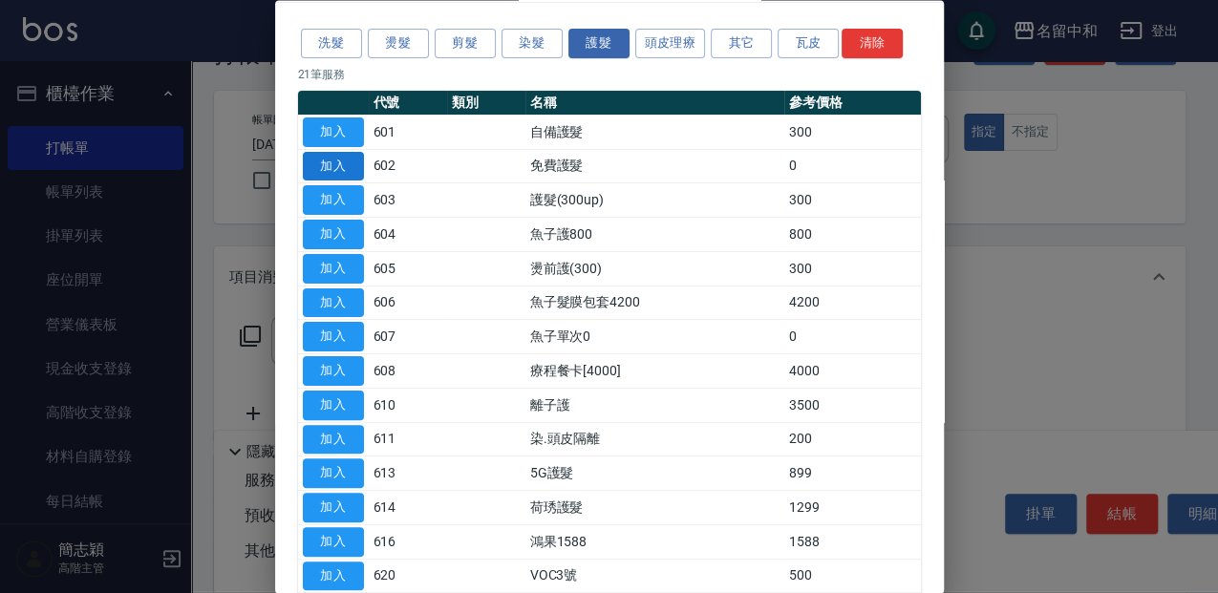
click at [357, 163] on button "加入" at bounding box center [333, 167] width 61 height 30
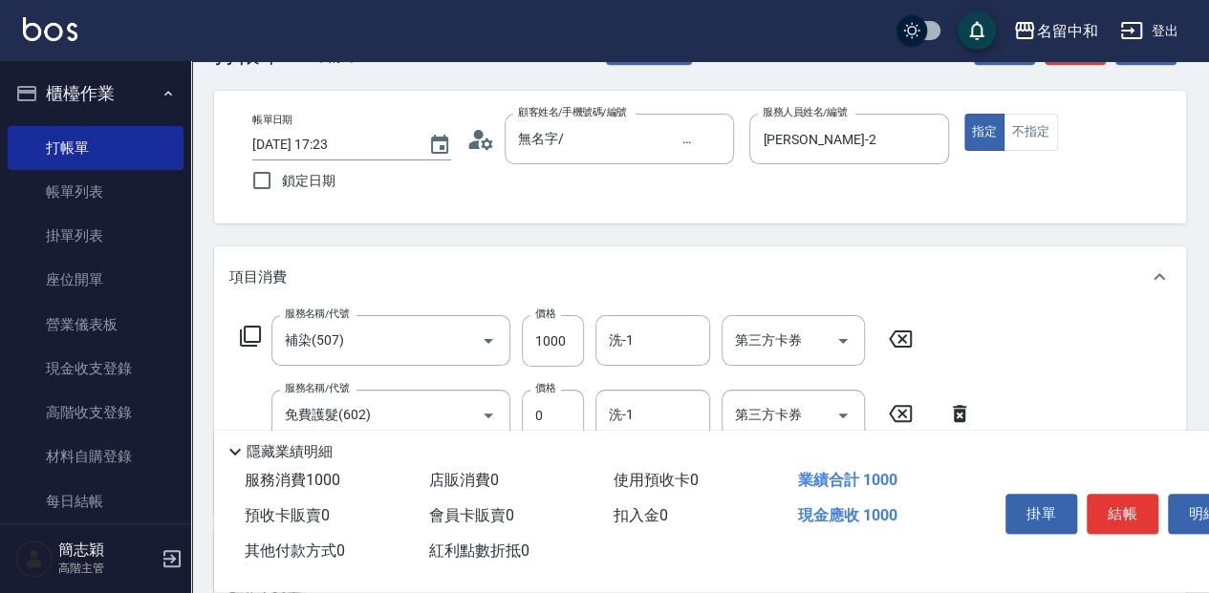
scroll to position [127, 0]
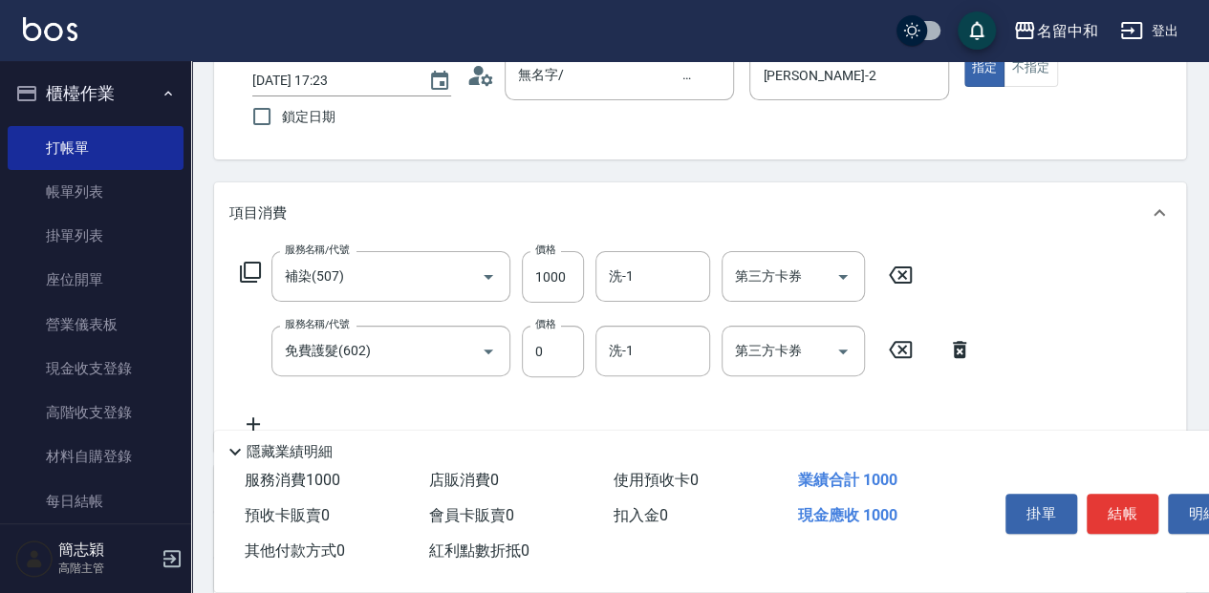
click at [895, 346] on icon at bounding box center [900, 349] width 48 height 23
click at [255, 266] on icon at bounding box center [250, 272] width 23 height 23
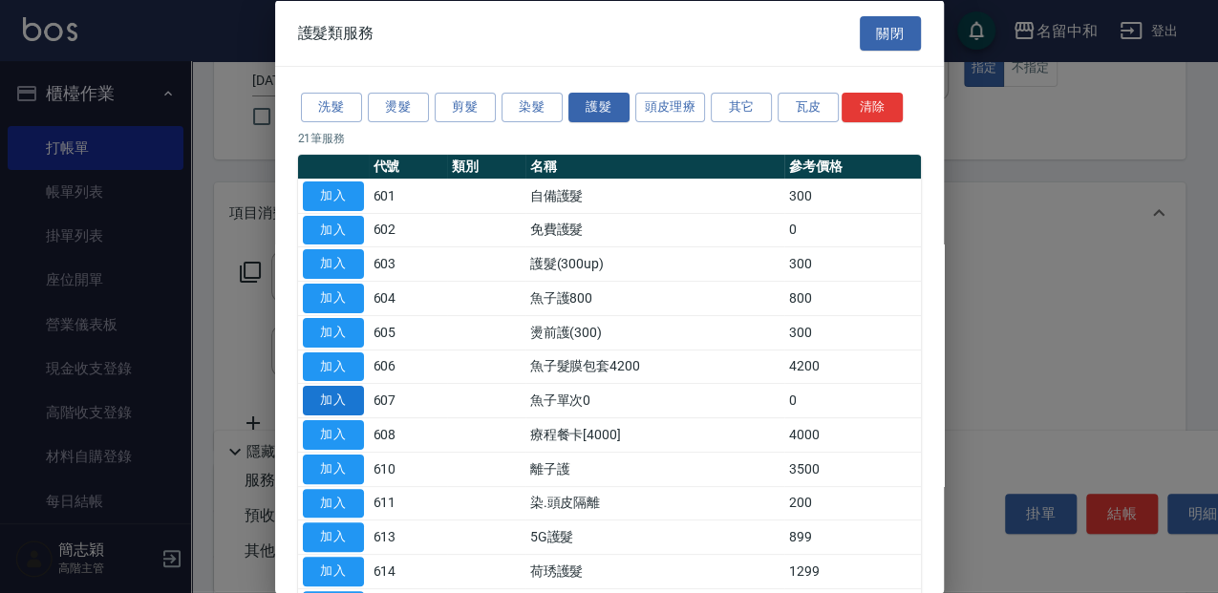
click at [350, 401] on button "加入" at bounding box center [333, 401] width 61 height 30
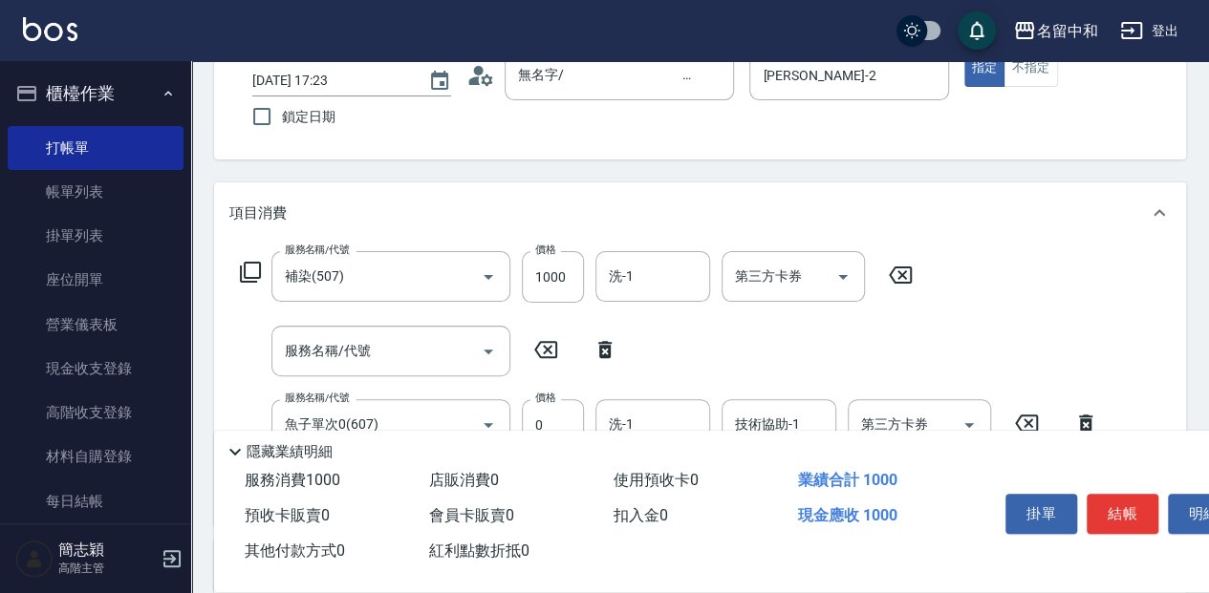
click at [610, 344] on icon at bounding box center [605, 349] width 48 height 23
type input "魚子單次0(607)"
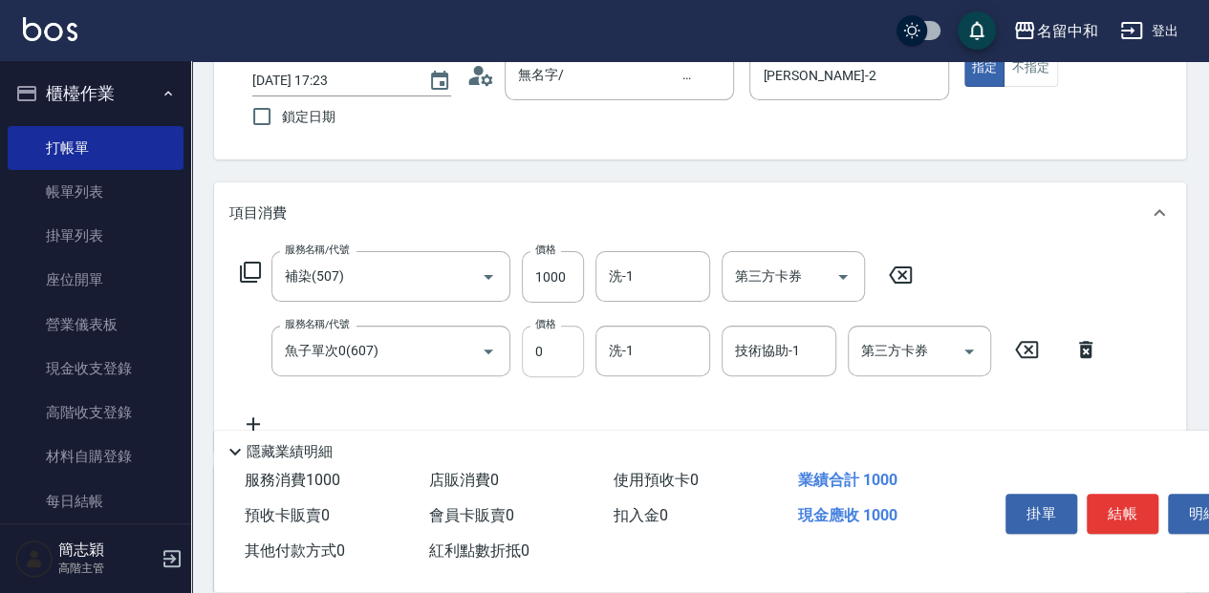
click at [574, 354] on input "0" at bounding box center [553, 352] width 62 height 52
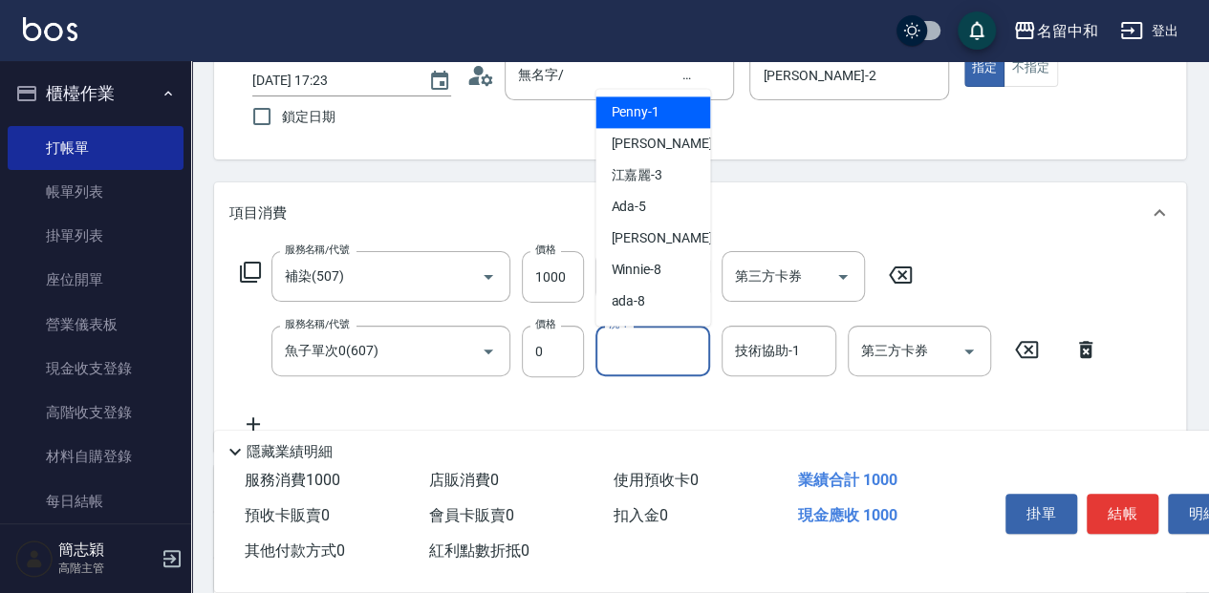
click at [658, 357] on input "洗-1" at bounding box center [652, 350] width 97 height 33
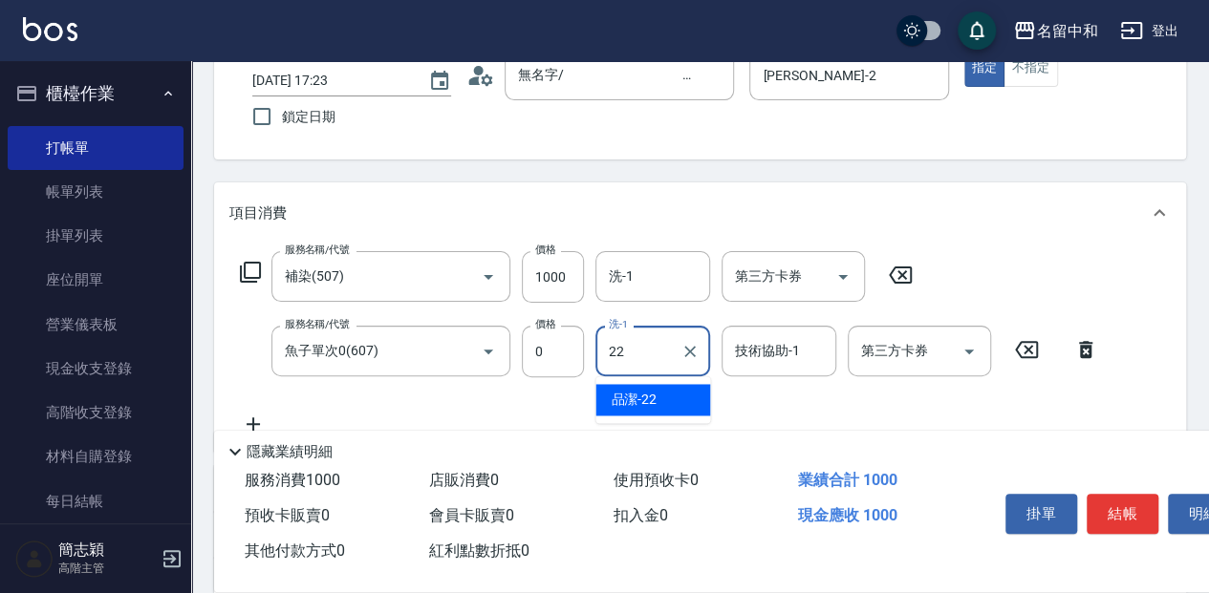
type input "品潔-22"
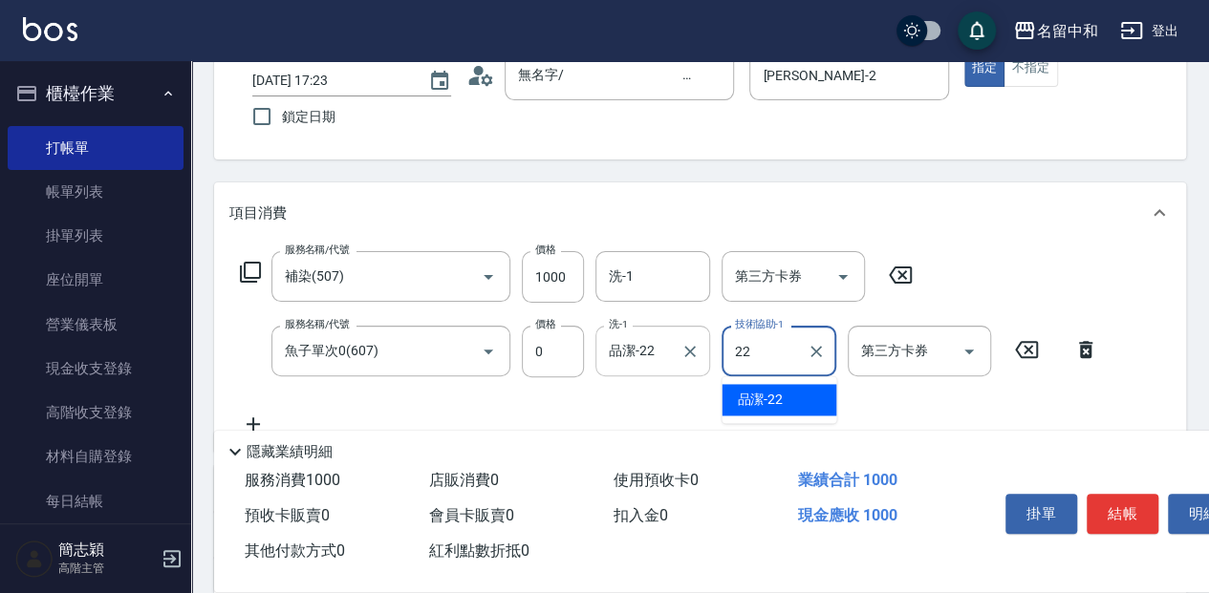
type input "品潔-22"
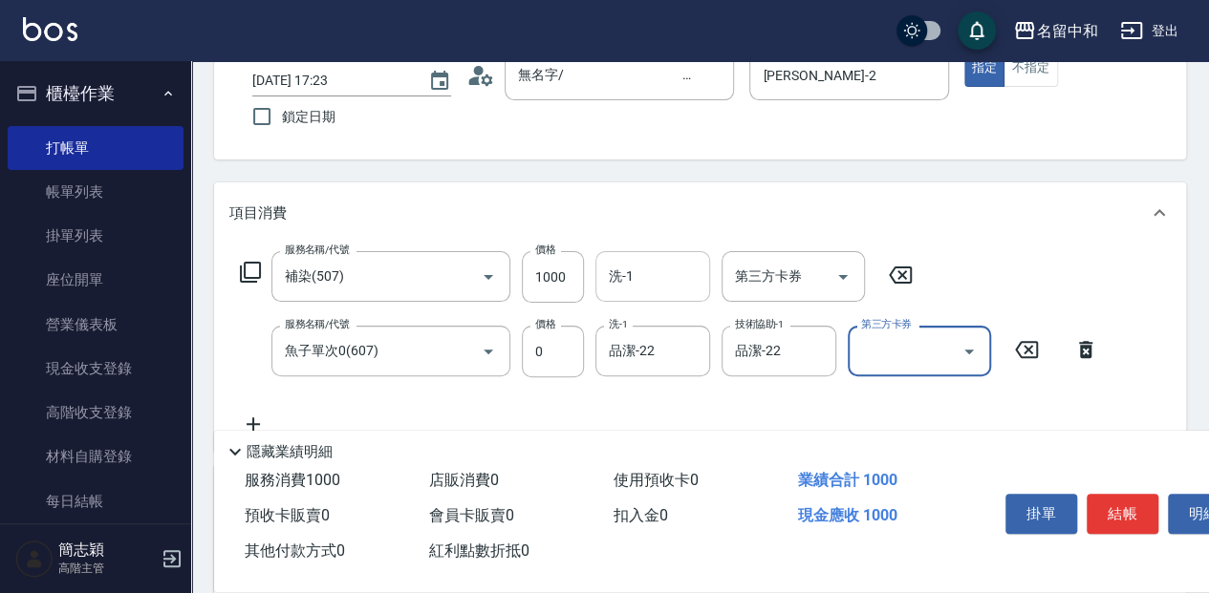
click at [632, 287] on input "洗-1" at bounding box center [652, 276] width 97 height 33
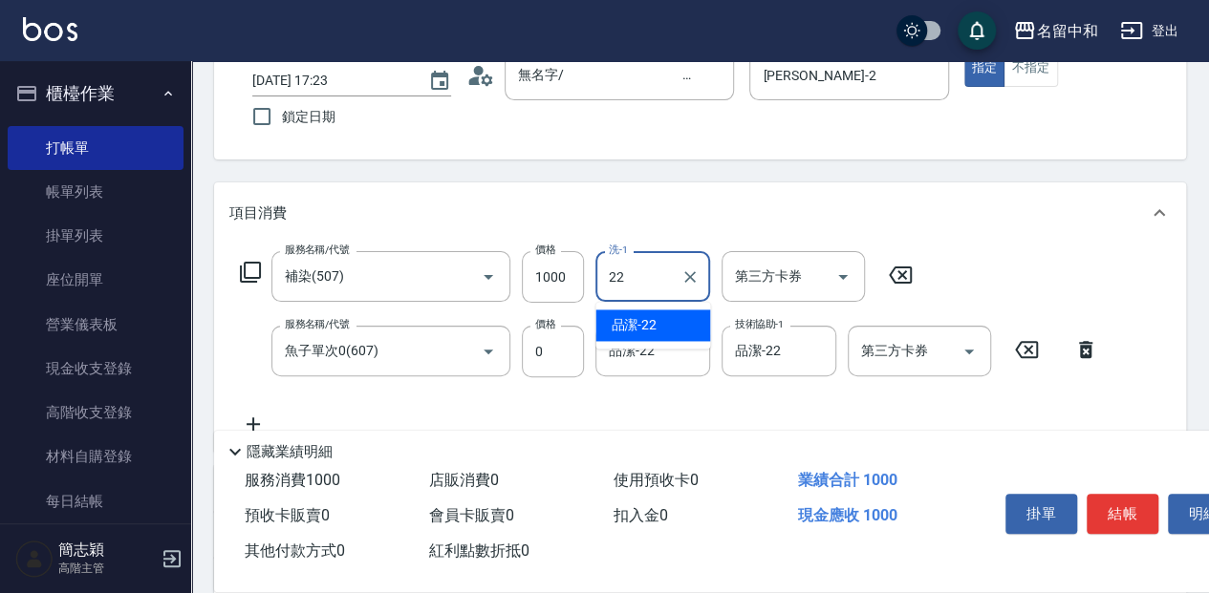
type input "品潔-22"
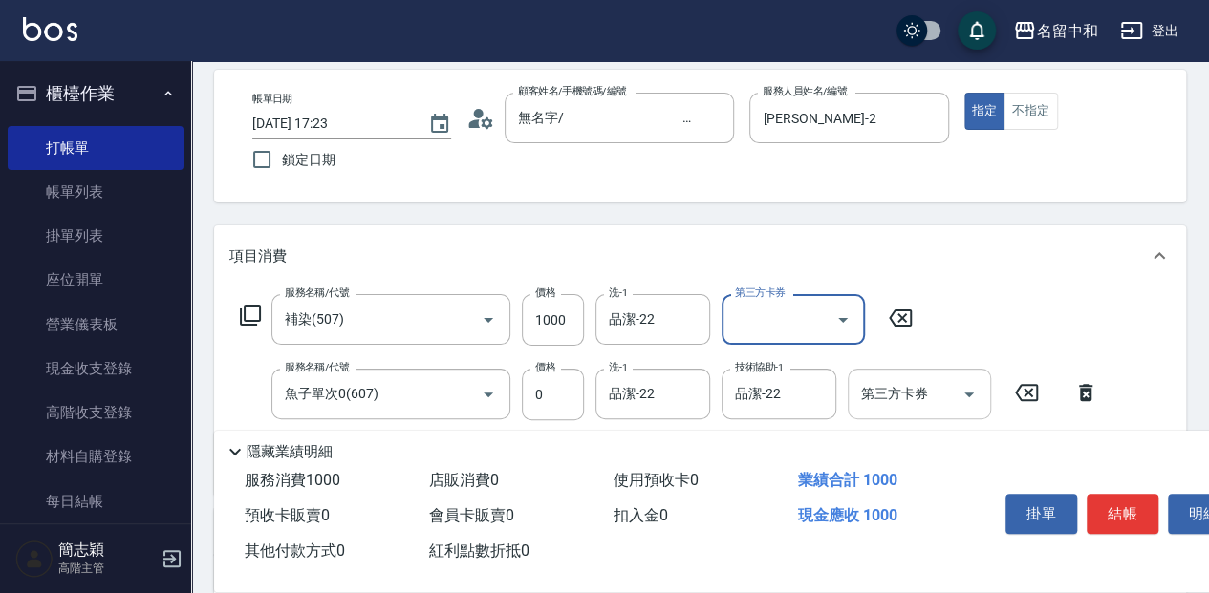
scroll to position [63, 0]
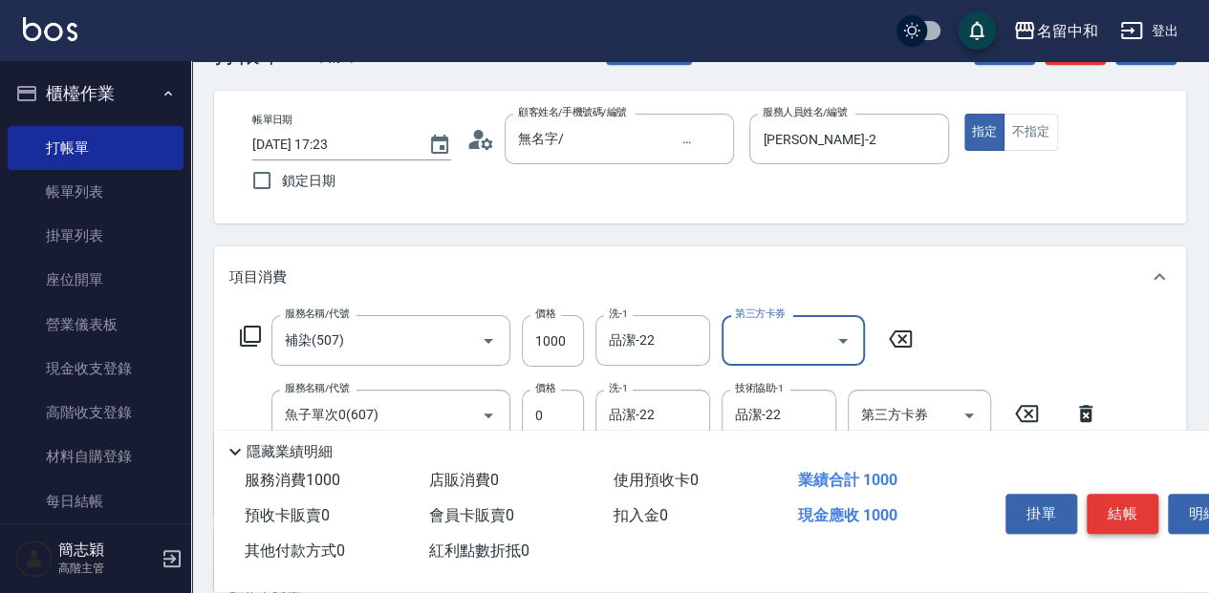
click at [1124, 499] on button "結帳" at bounding box center [1122, 514] width 72 height 40
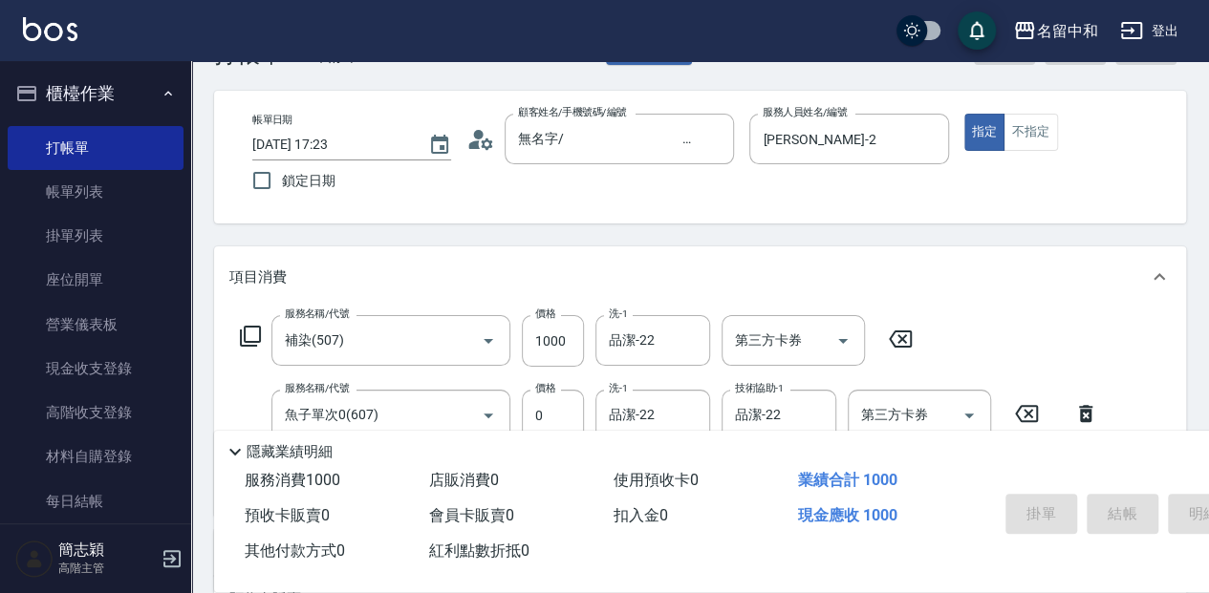
scroll to position [14, 0]
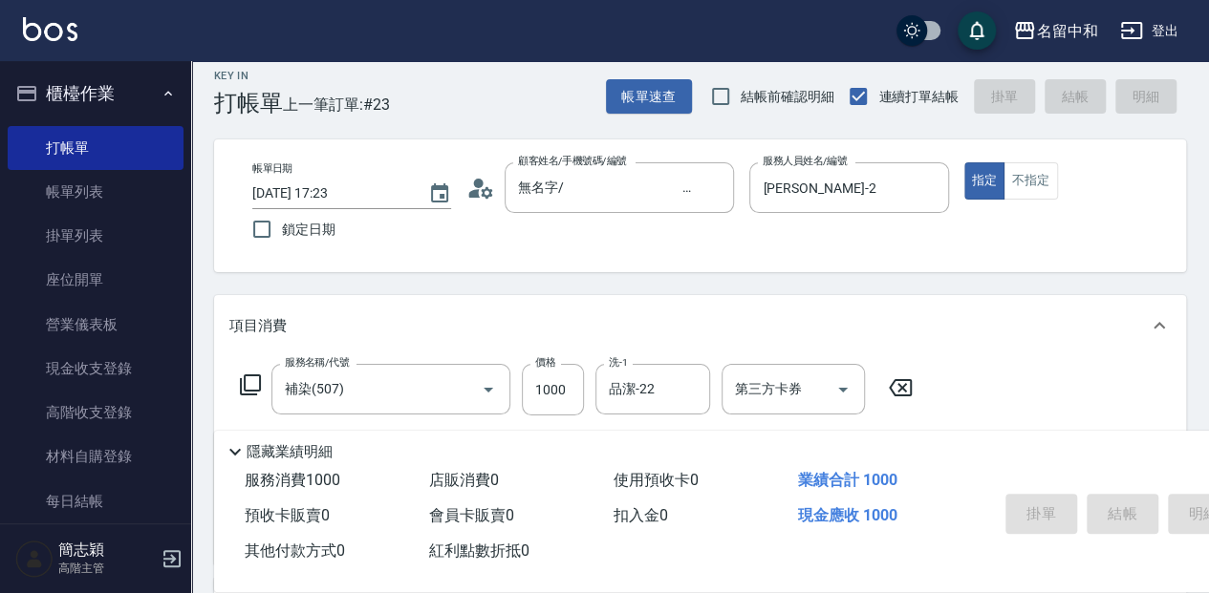
type input "2025/09/17 17:25"
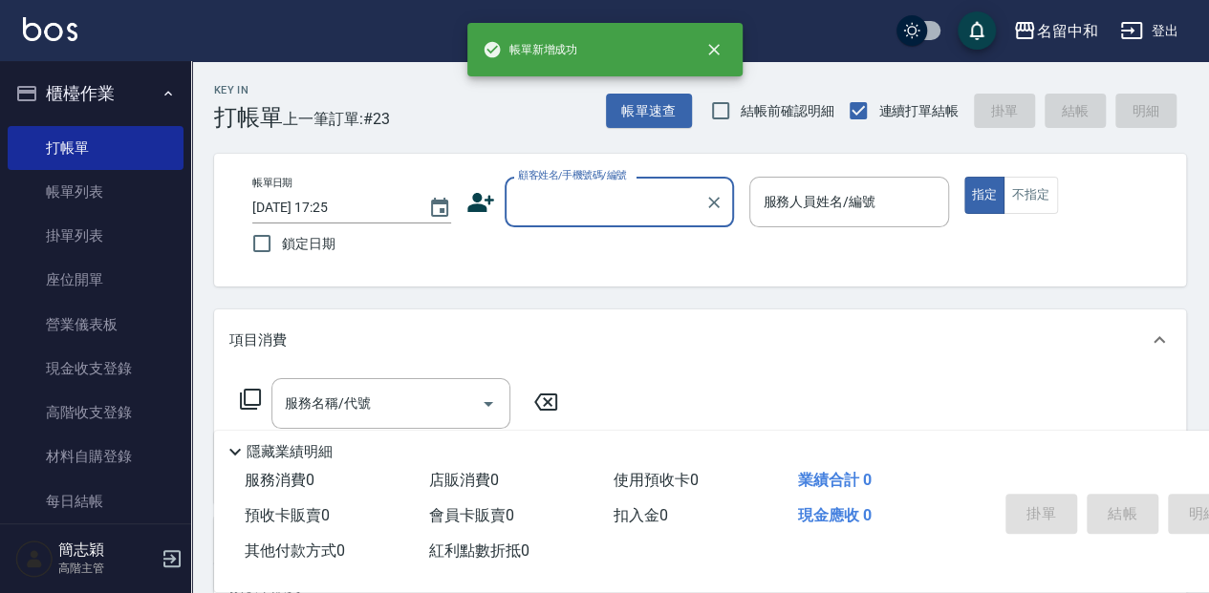
scroll to position [0, 0]
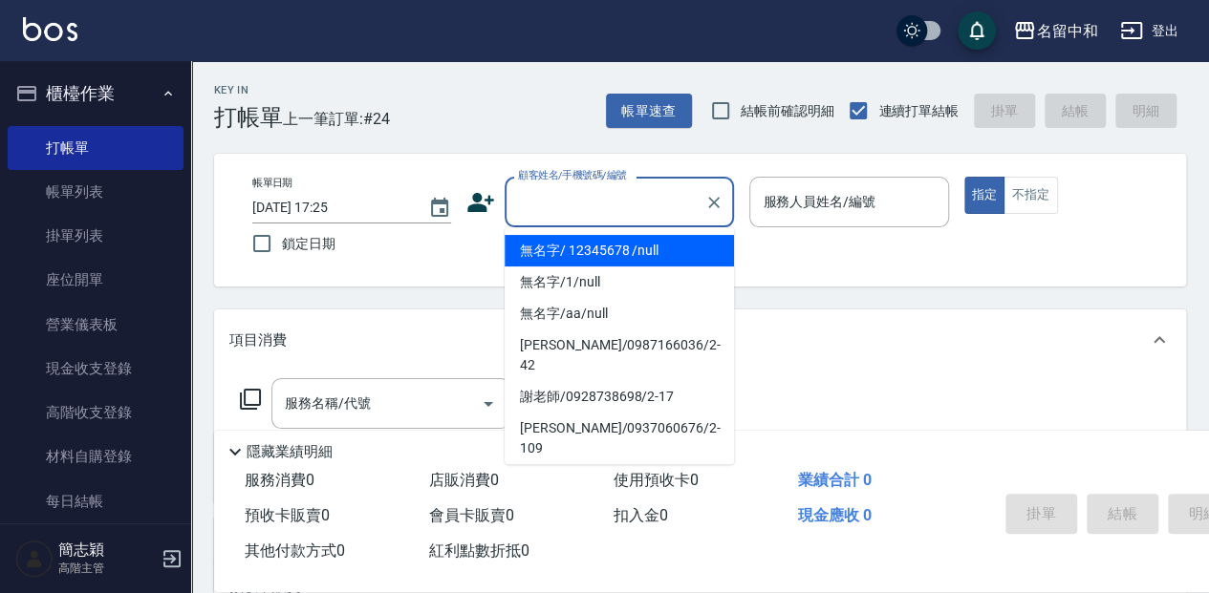
click at [544, 197] on input "顧客姓名/手機號碼/編號" at bounding box center [604, 201] width 183 height 33
click at [558, 239] on li "無名字/ 12345678 /null" at bounding box center [618, 251] width 229 height 32
type input "無名字/ 12345678 /null"
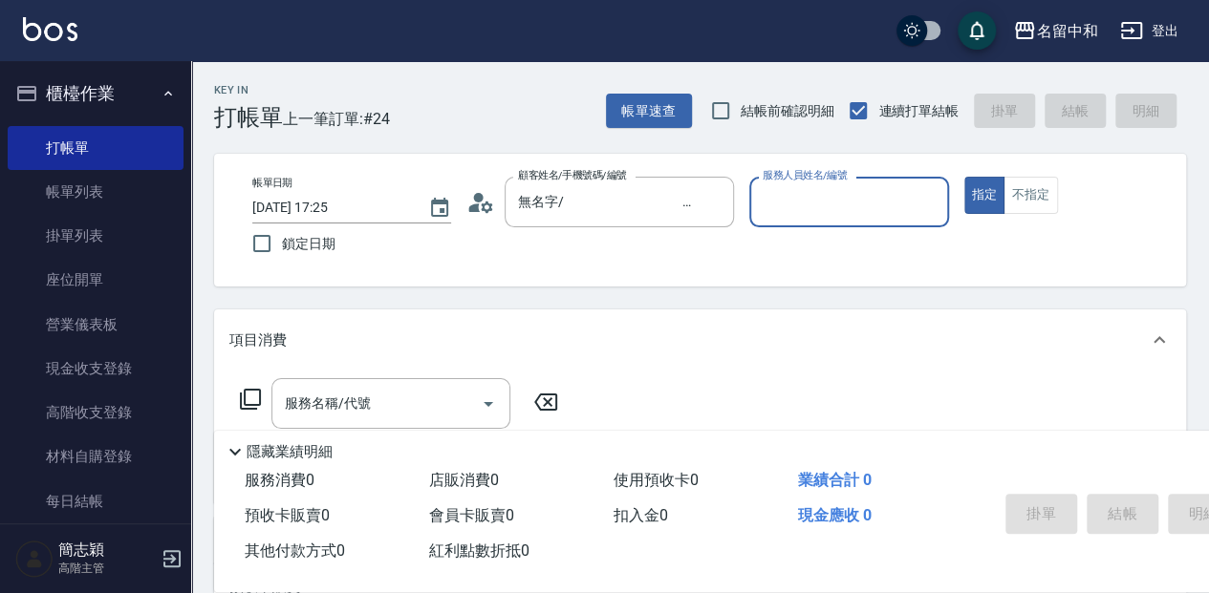
click at [839, 201] on input "服務人員姓名/編號" at bounding box center [849, 201] width 182 height 33
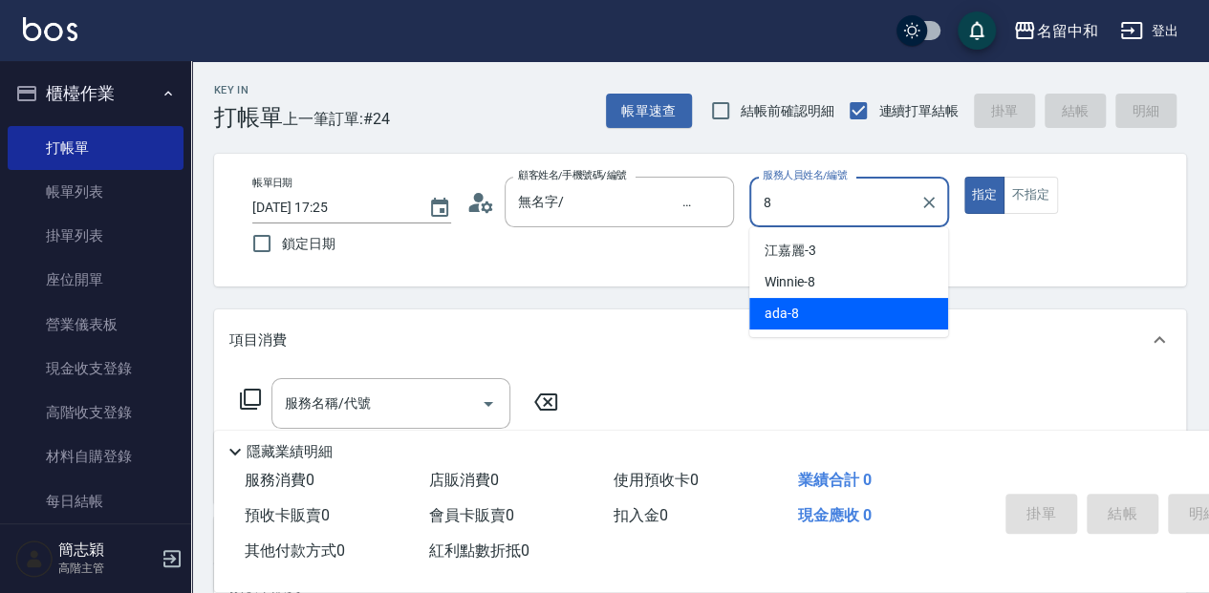
type input "ada-8"
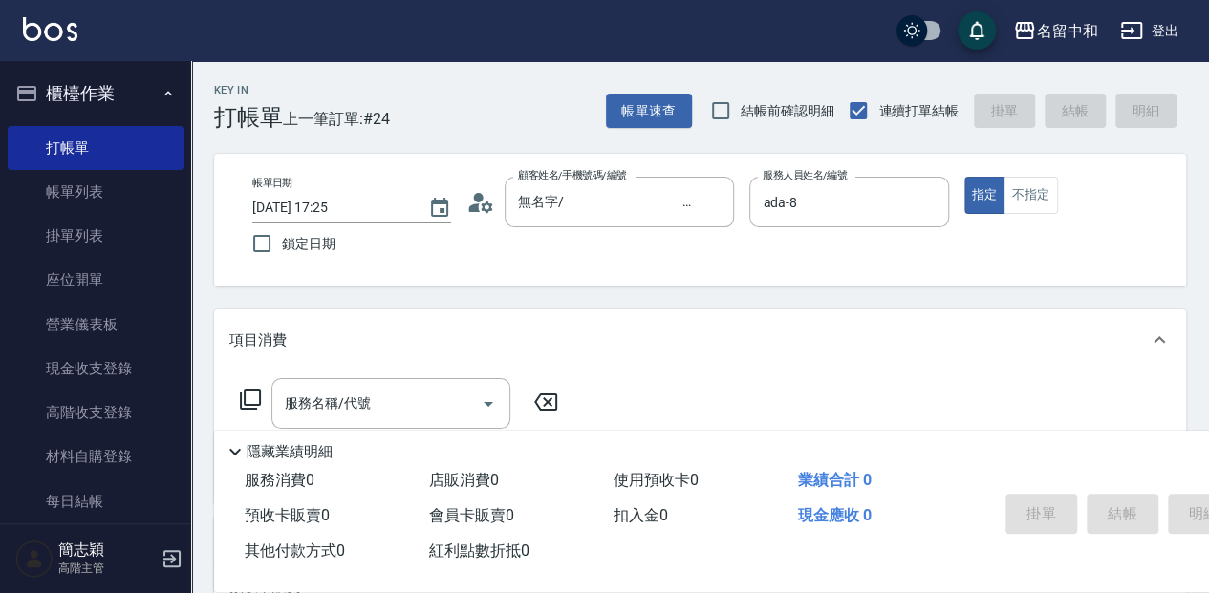
click at [243, 405] on icon at bounding box center [250, 399] width 23 height 23
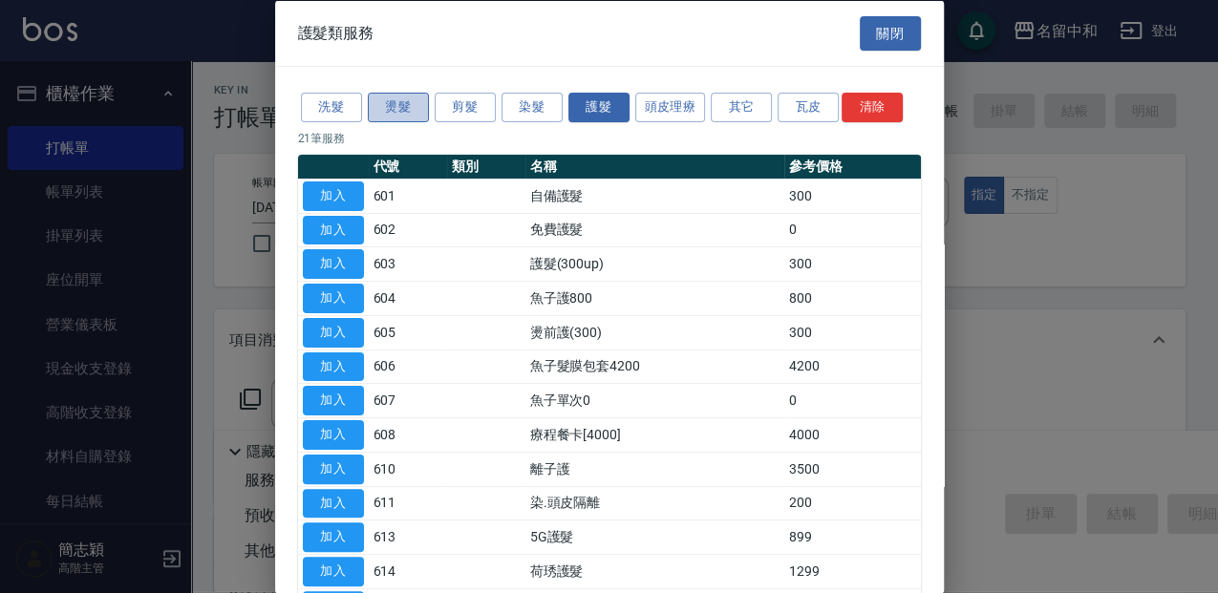
click at [394, 103] on button "燙髮" at bounding box center [398, 108] width 61 height 30
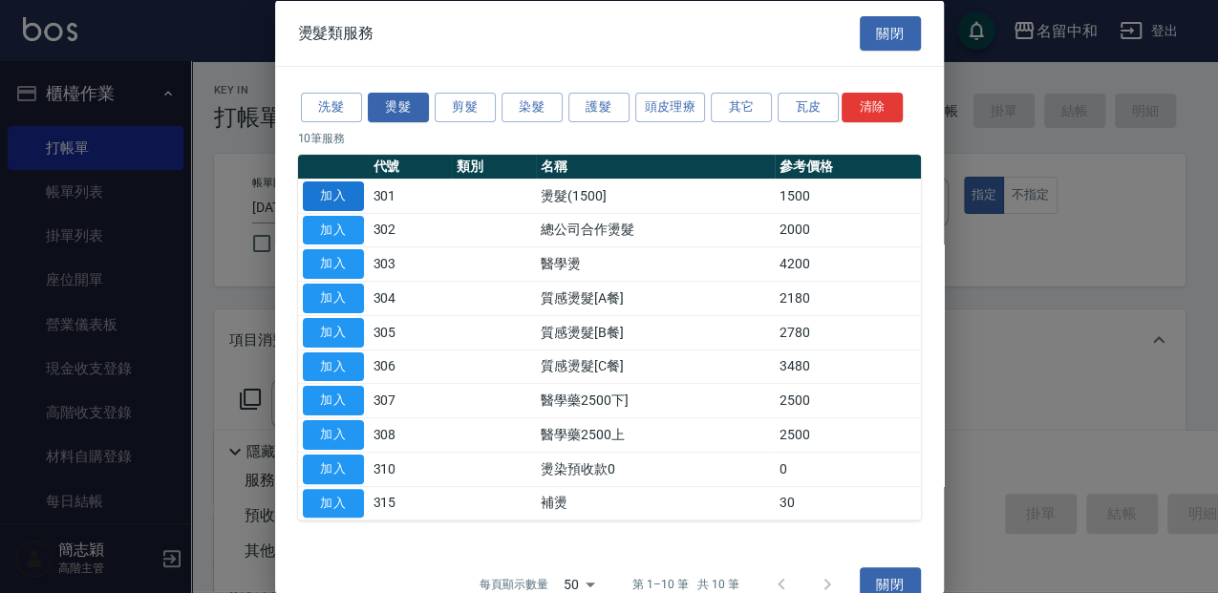
click at [338, 192] on button "加入" at bounding box center [333, 196] width 61 height 30
type input "燙髮(1500](301)"
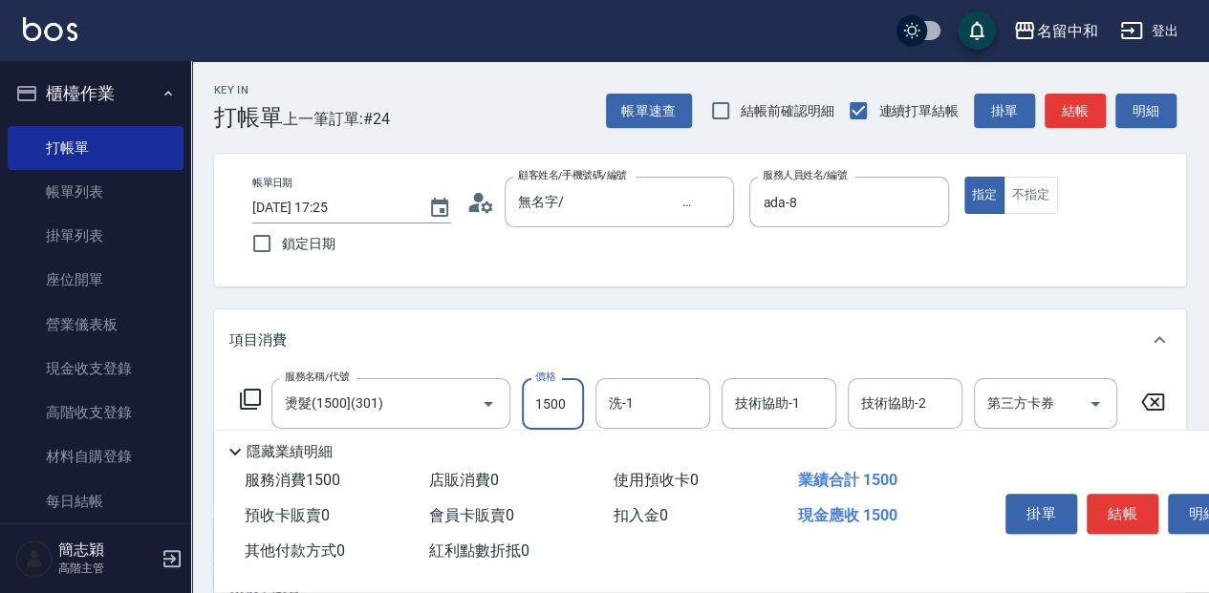
click at [569, 402] on input "1500" at bounding box center [553, 404] width 62 height 52
type input "2400"
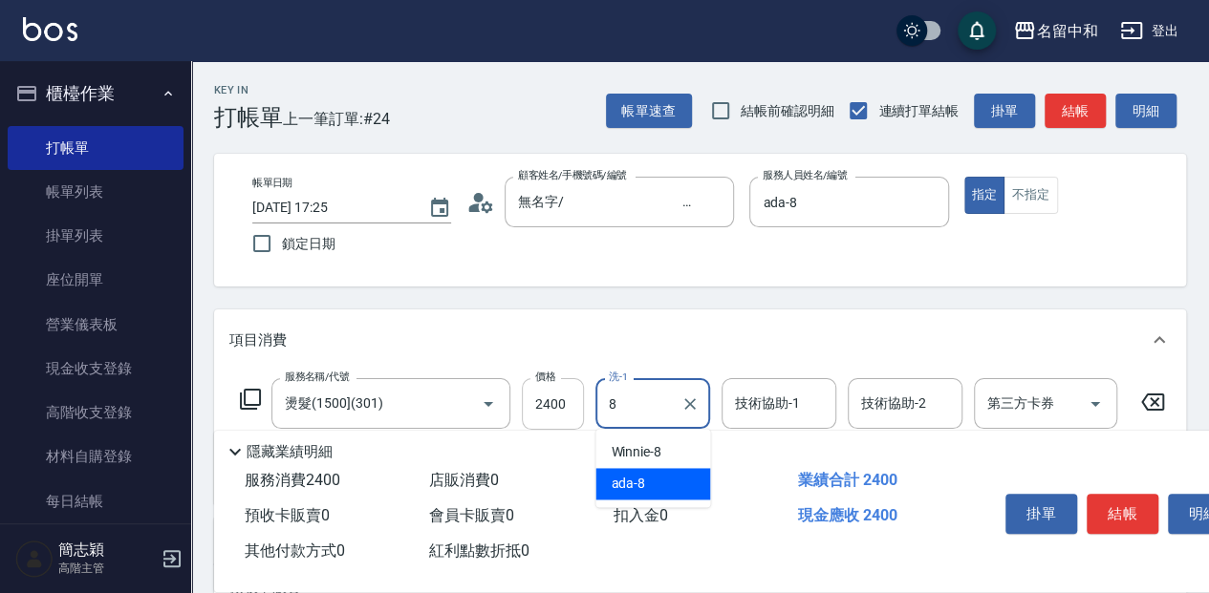
type input "ada-8"
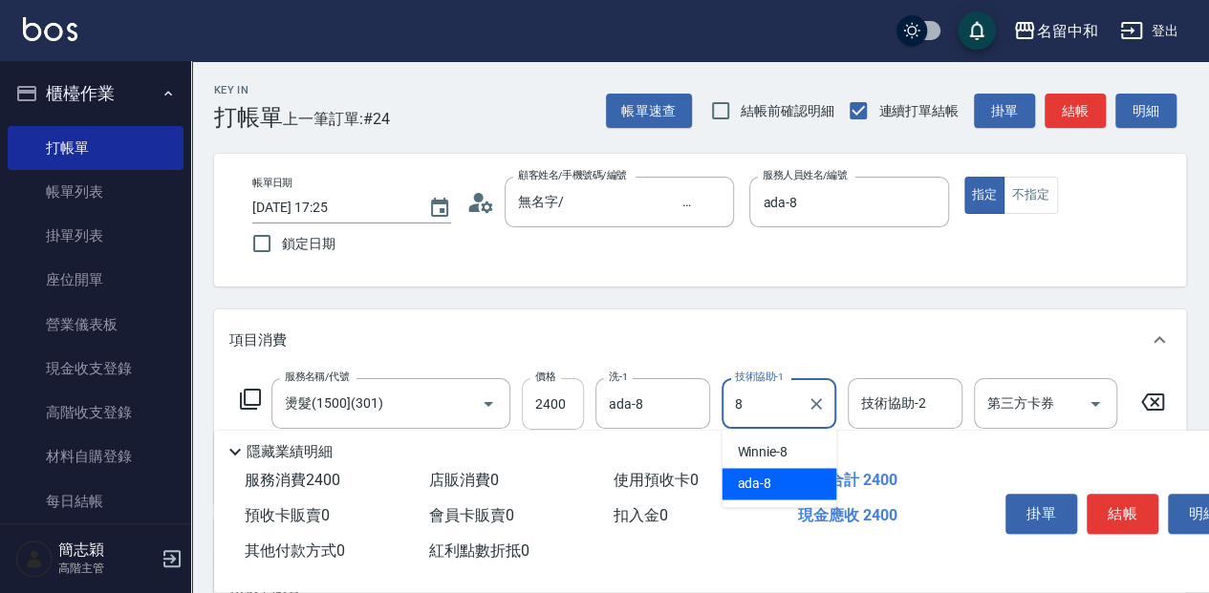
type input "ada-8"
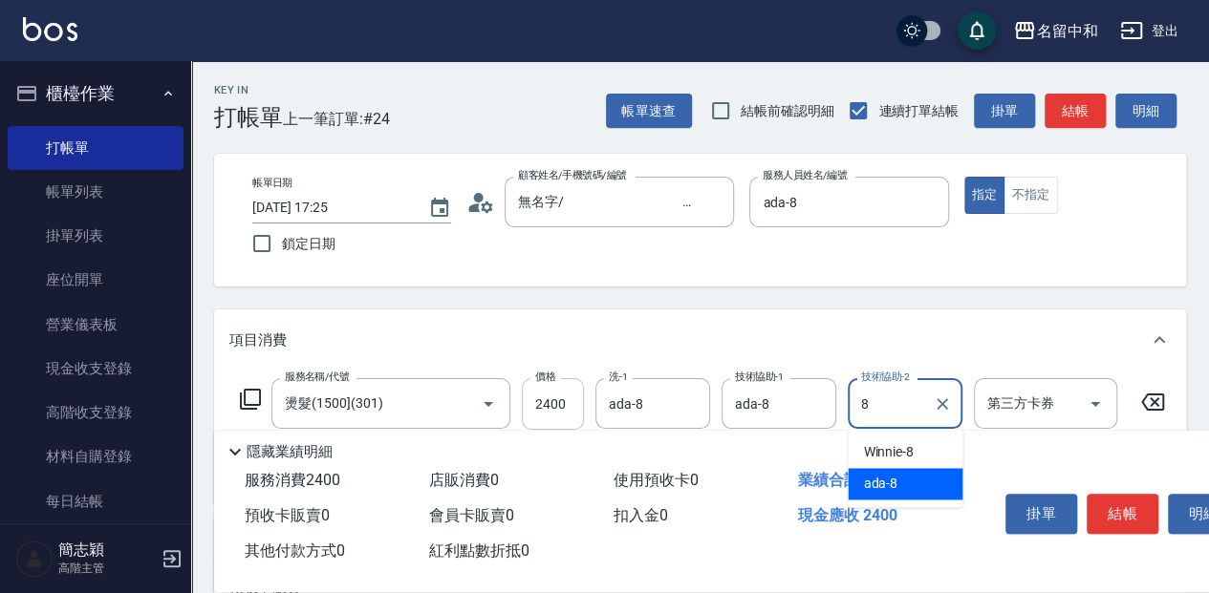
type input "ada-8"
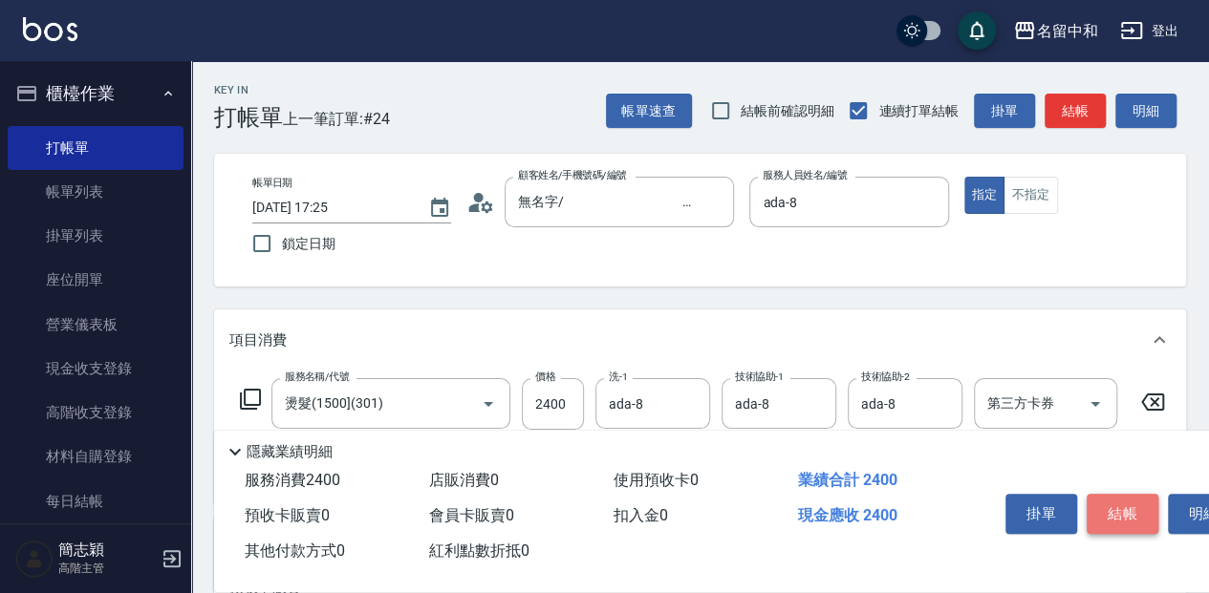
click at [1117, 526] on button "結帳" at bounding box center [1122, 514] width 72 height 40
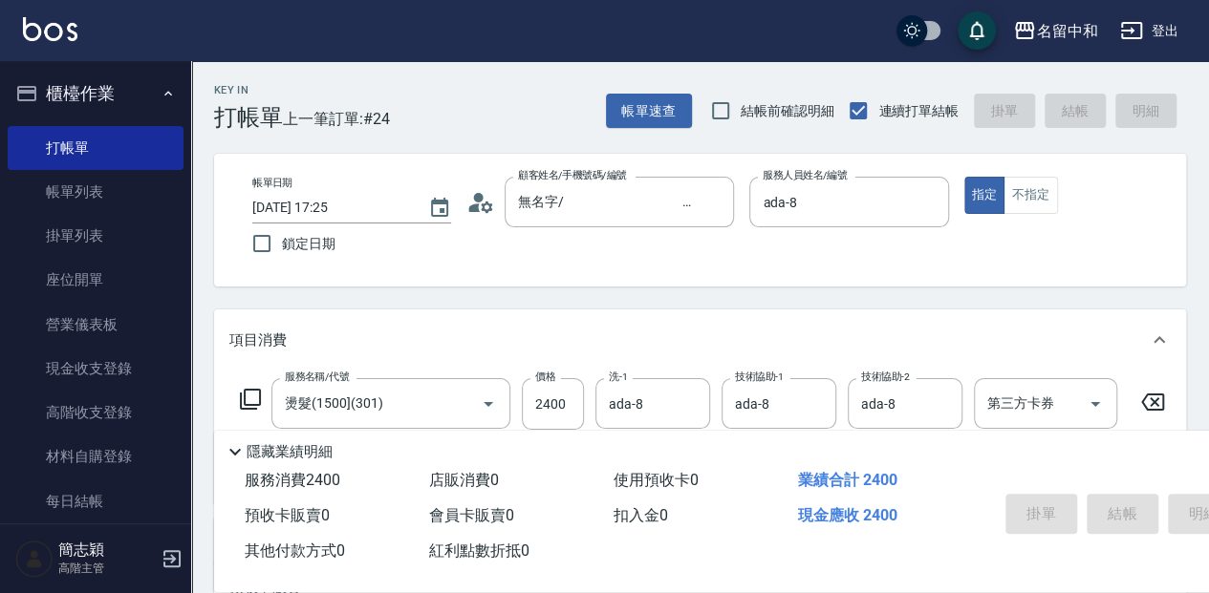
type input "2025/09/17 17:26"
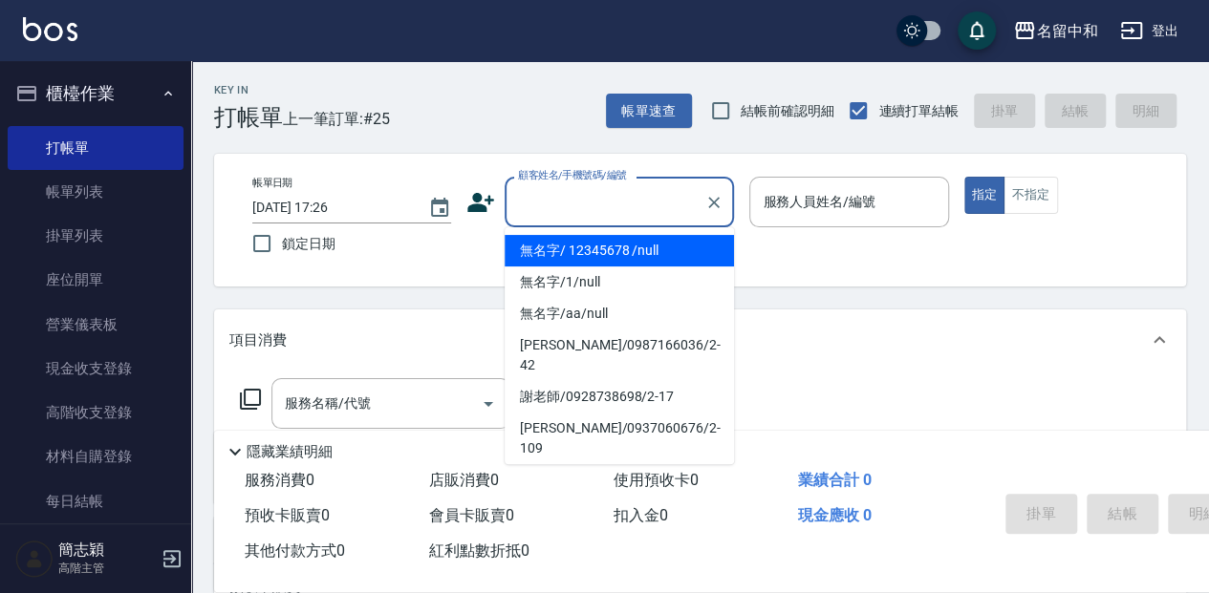
click at [631, 189] on input "顧客姓名/手機號碼/編號" at bounding box center [604, 201] width 183 height 33
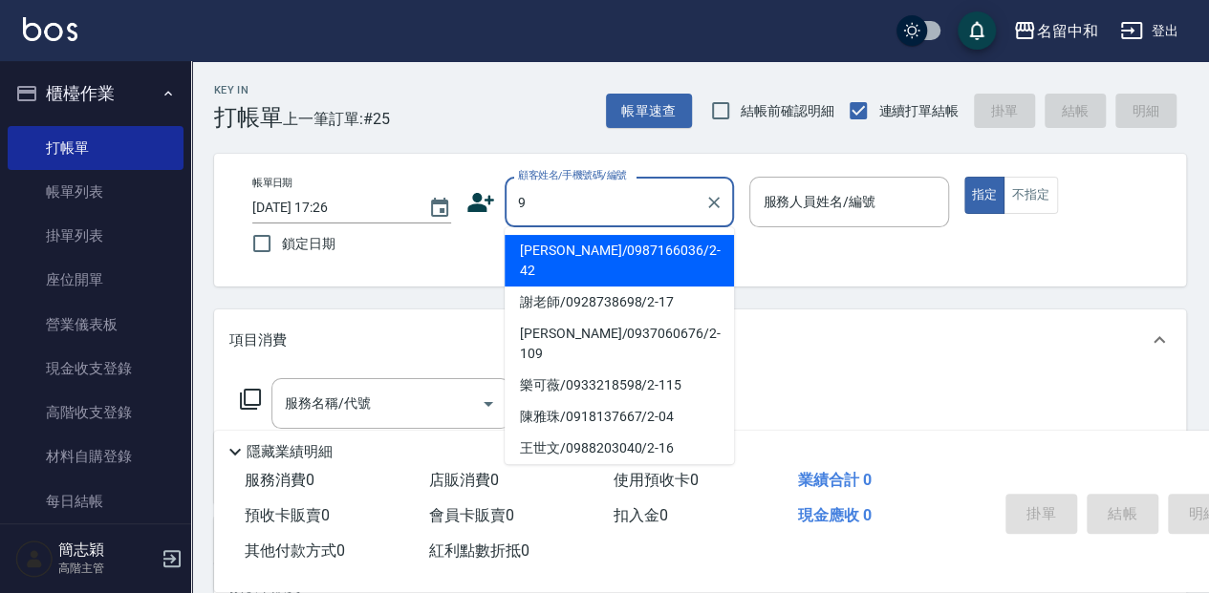
type input "王瑩/0987166036/2-42"
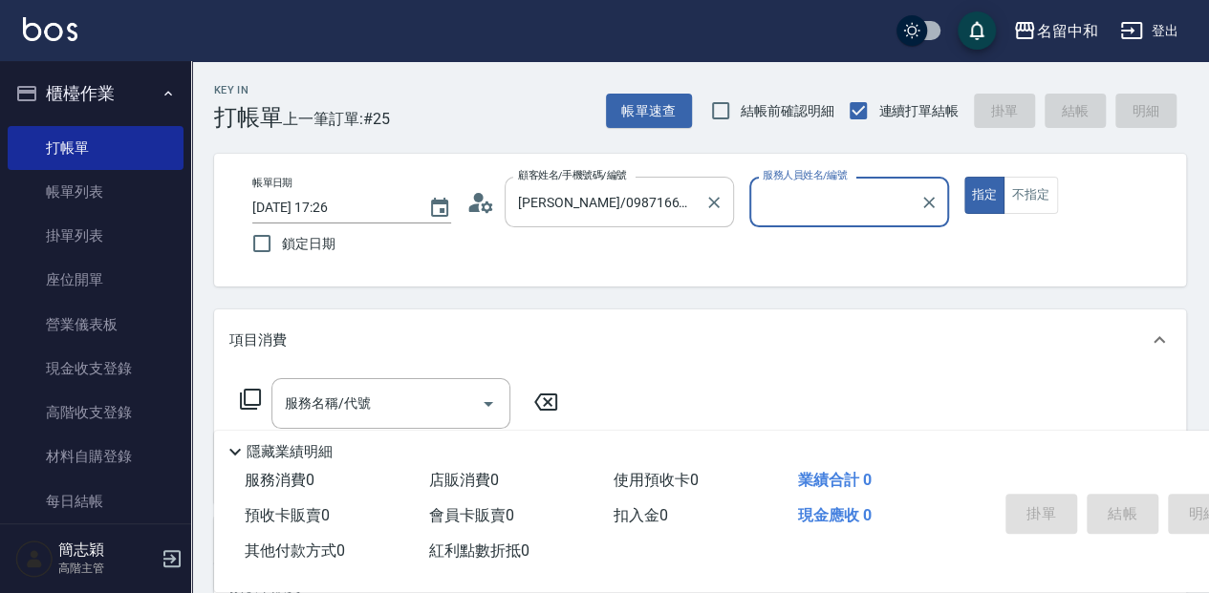
type input "Julie-2"
click at [719, 193] on icon "Clear" at bounding box center [713, 202] width 19 height 19
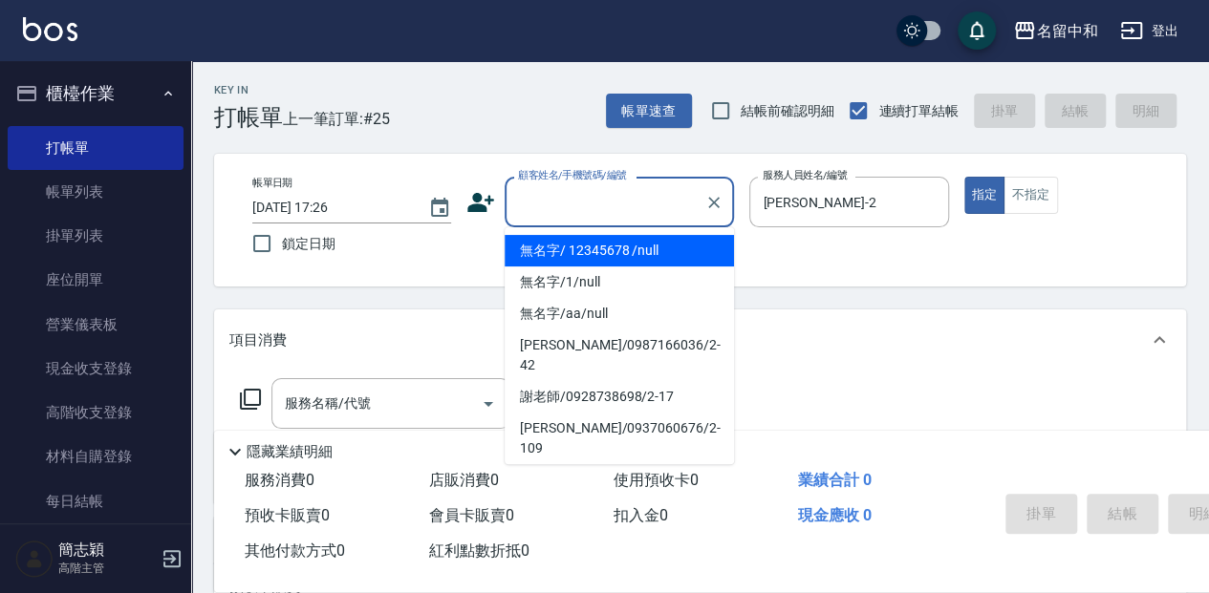
click at [673, 185] on input "顧客姓名/手機號碼/編號" at bounding box center [604, 201] width 183 height 33
click at [629, 247] on li "無名字/ 12345678 /null" at bounding box center [618, 251] width 229 height 32
type input "無名字/ 12345678 /null"
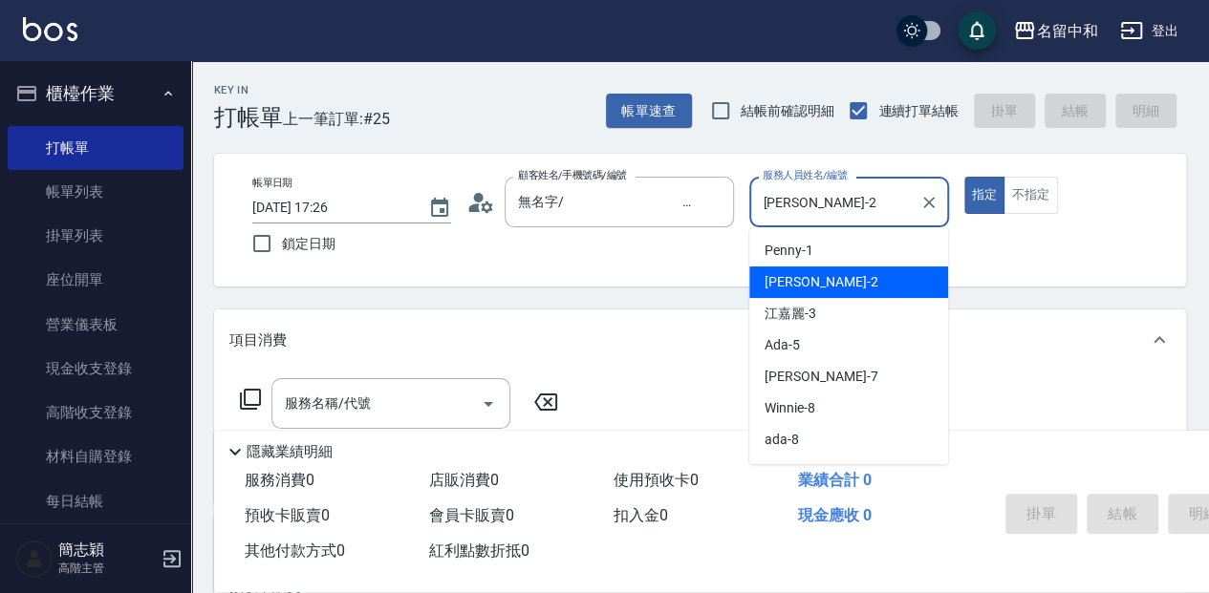
click at [839, 204] on input "Julie-2" at bounding box center [834, 201] width 153 height 33
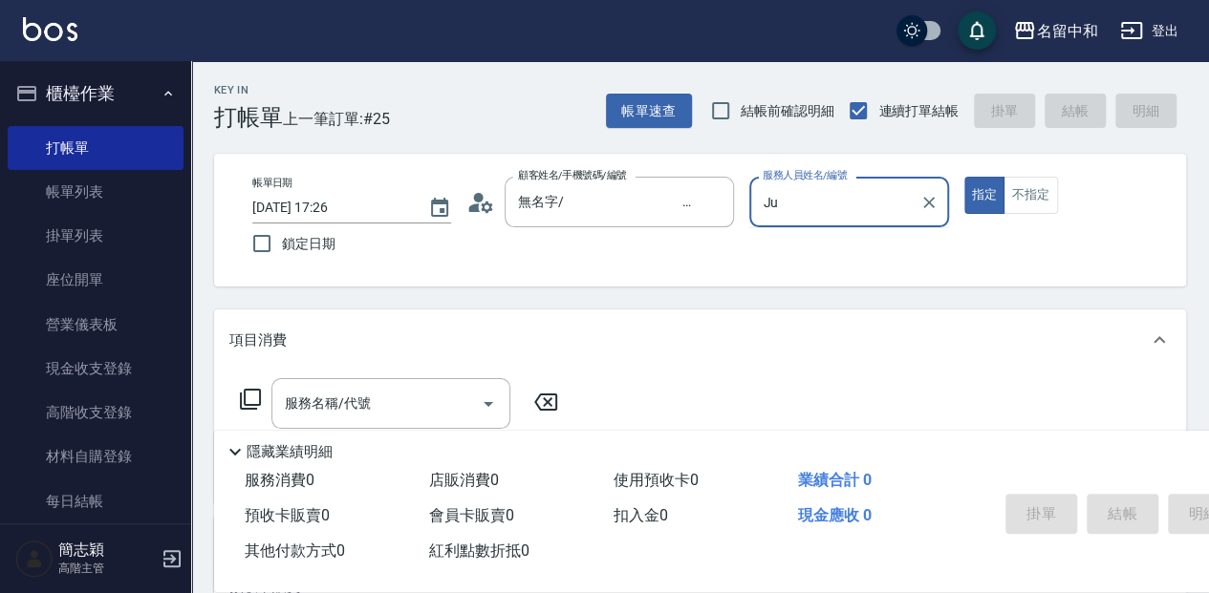
type input "J"
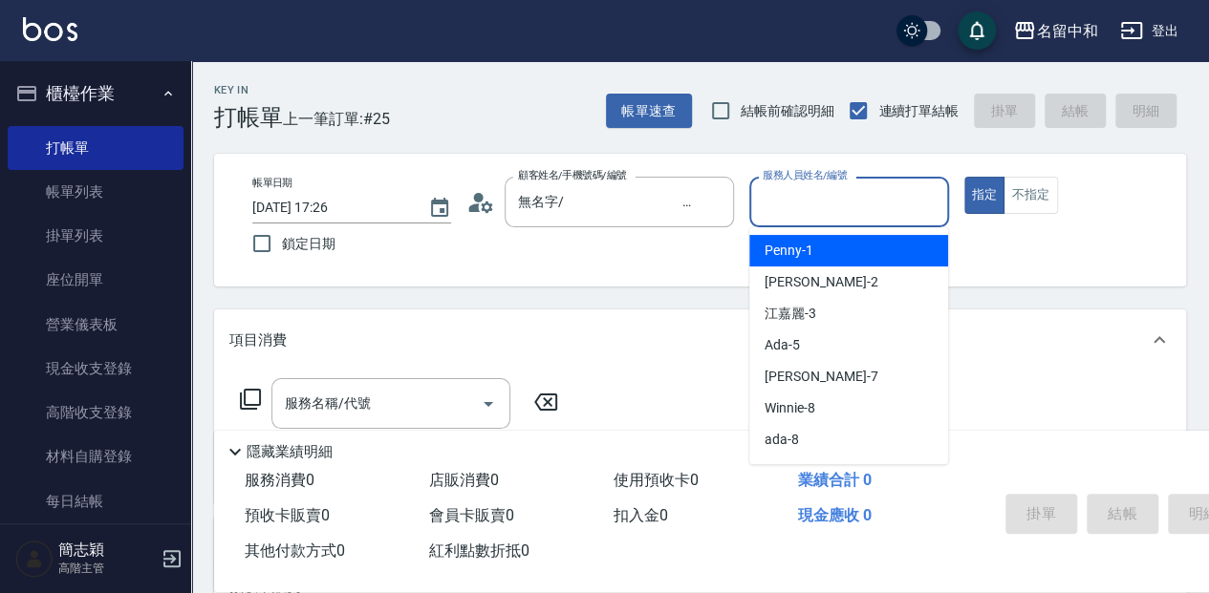
type input "8"
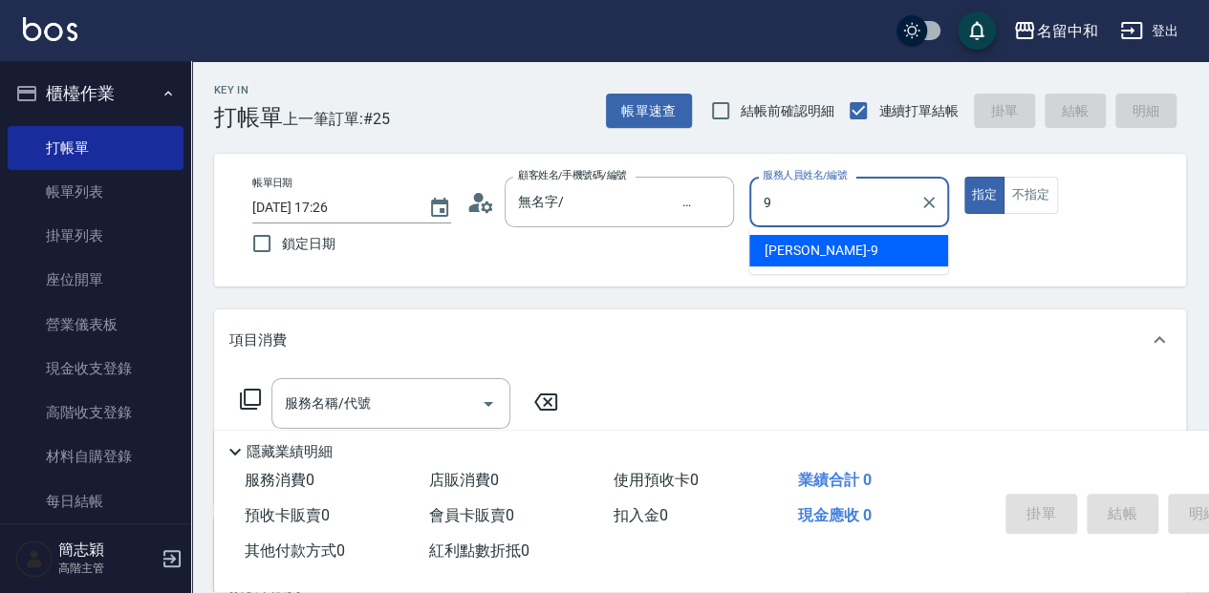
type input "Anna-9"
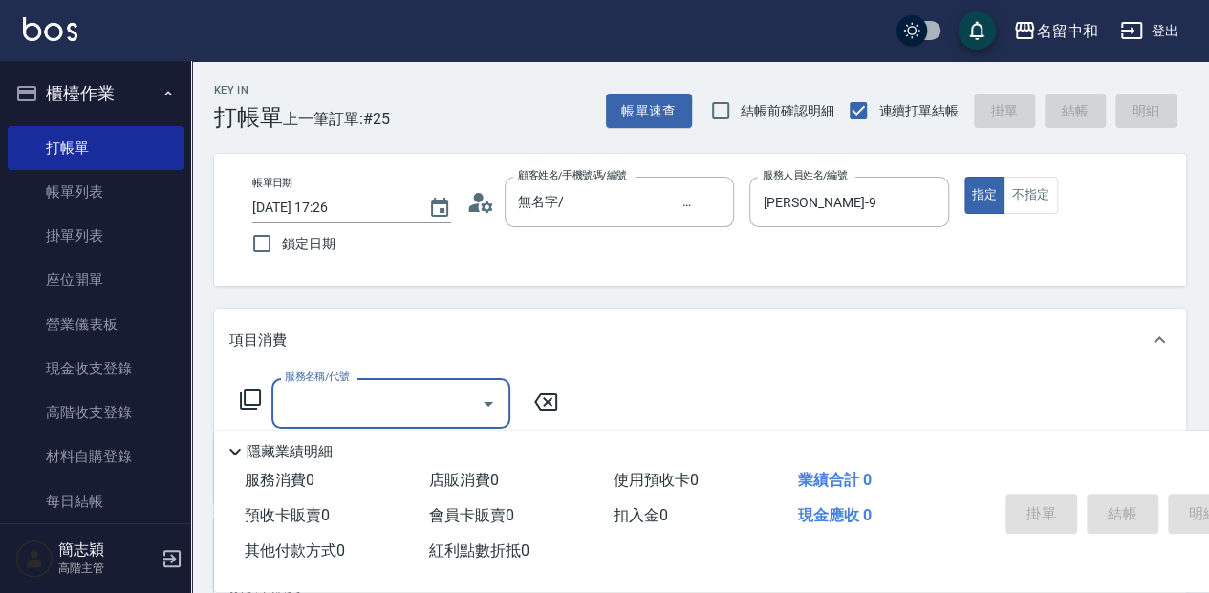
click at [241, 393] on icon at bounding box center [250, 399] width 21 height 21
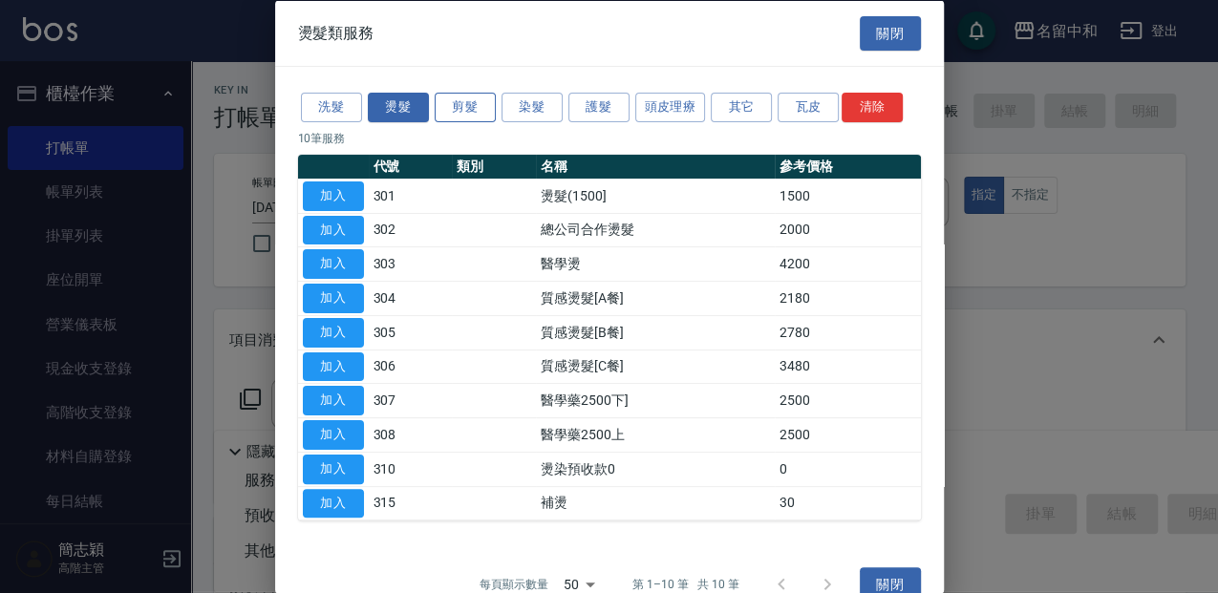
click at [484, 103] on button "剪髮" at bounding box center [465, 108] width 61 height 30
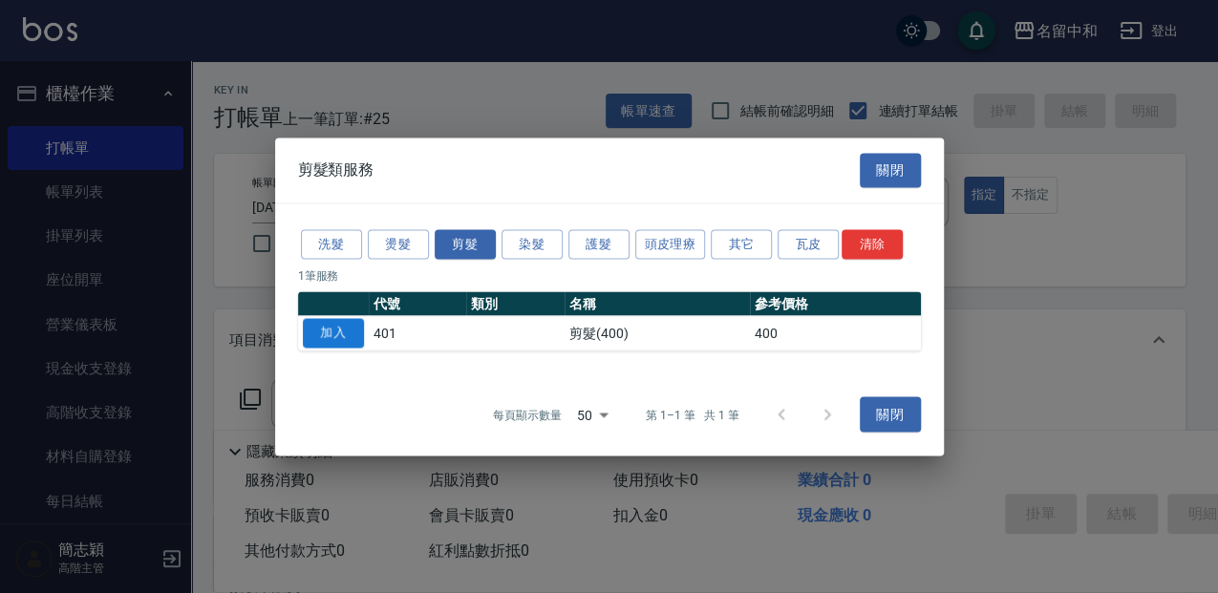
click at [336, 330] on button "加入" at bounding box center [333, 333] width 61 height 30
type input "剪髮(400)(401)"
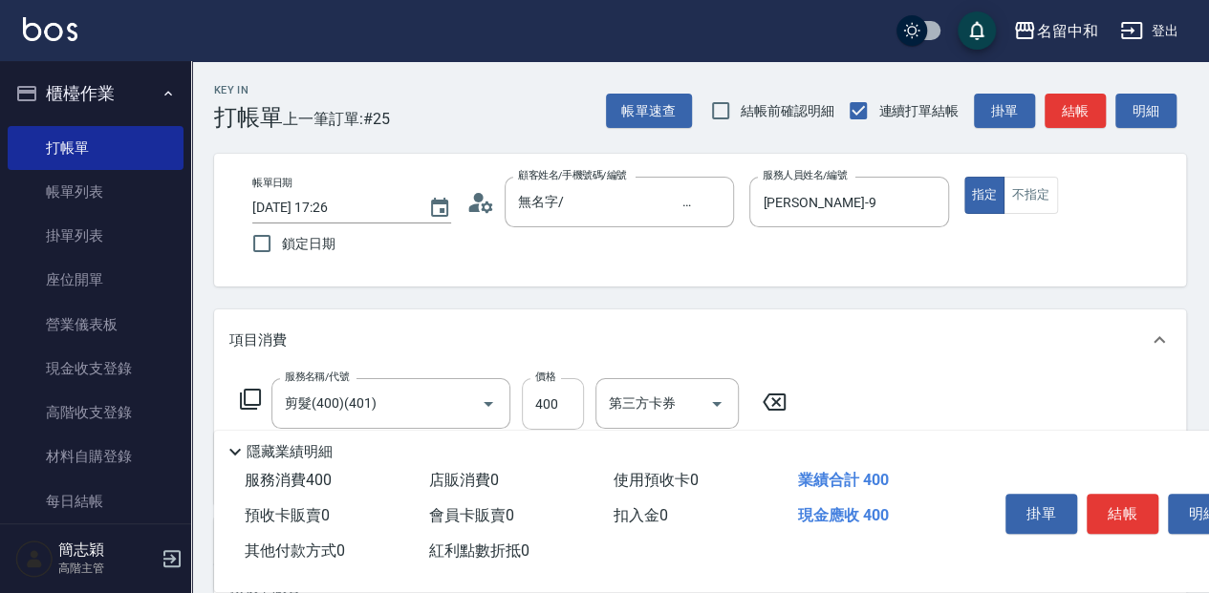
click at [566, 400] on input "400" at bounding box center [553, 404] width 62 height 52
type input "450"
click at [250, 395] on icon at bounding box center [250, 399] width 23 height 23
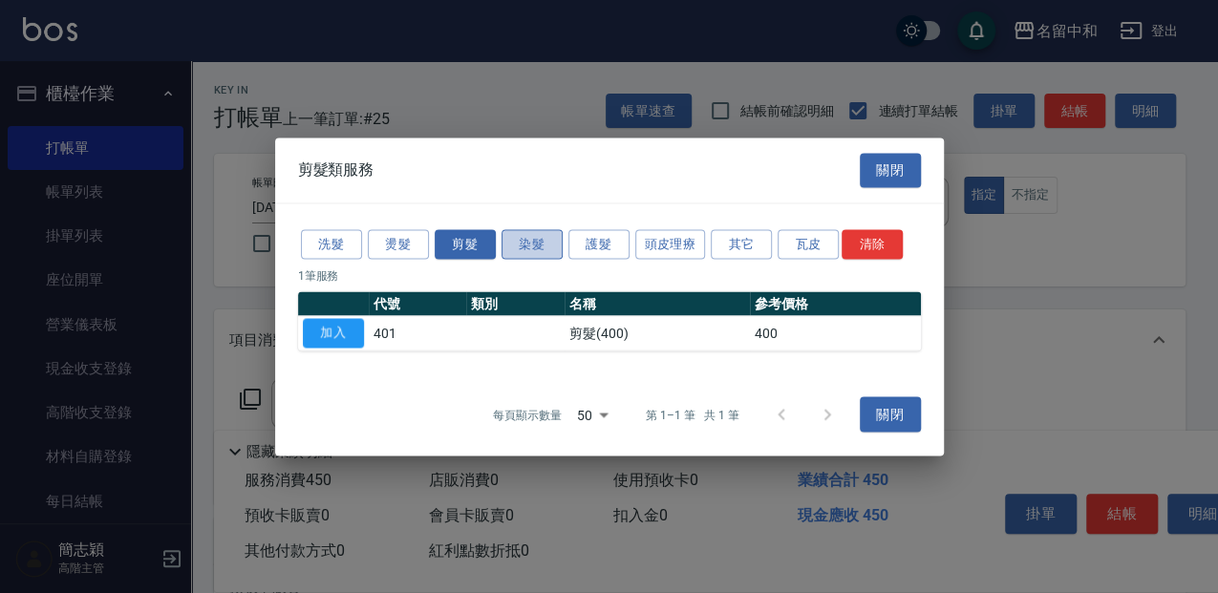
click at [536, 241] on button "染髮" at bounding box center [532, 244] width 61 height 30
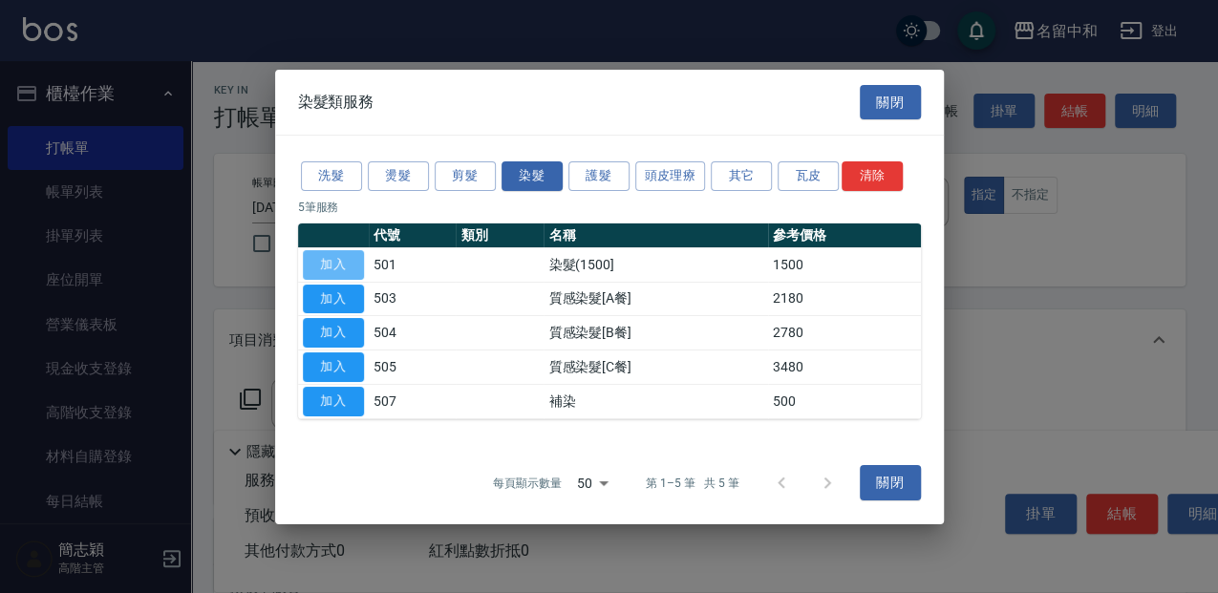
click at [348, 259] on button "加入" at bounding box center [333, 265] width 61 height 30
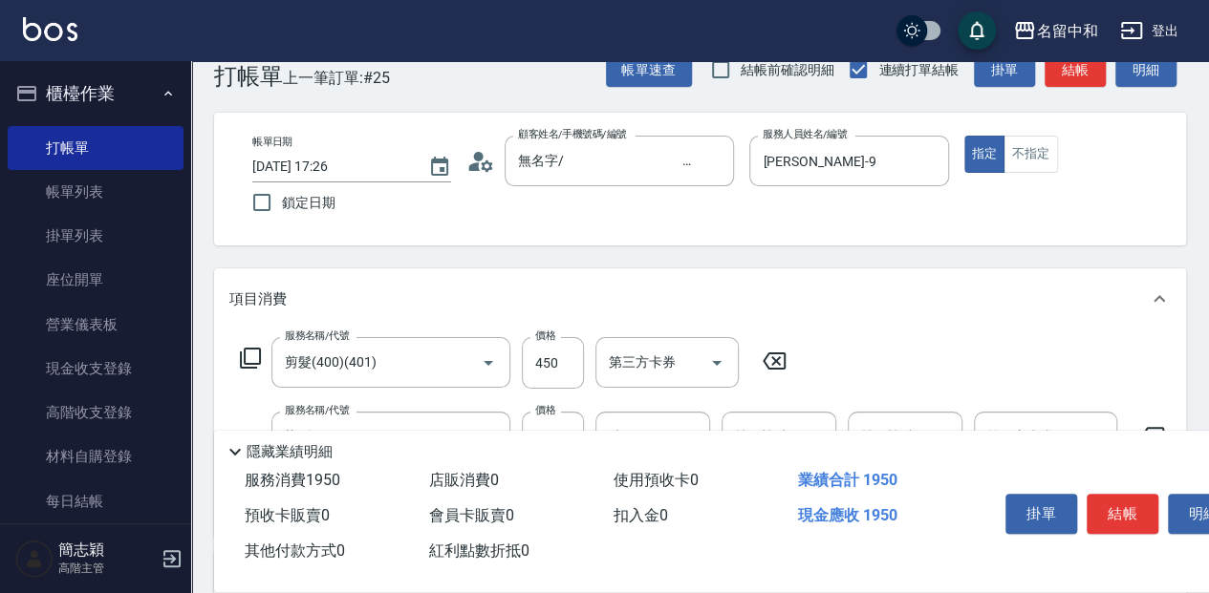
scroll to position [63, 0]
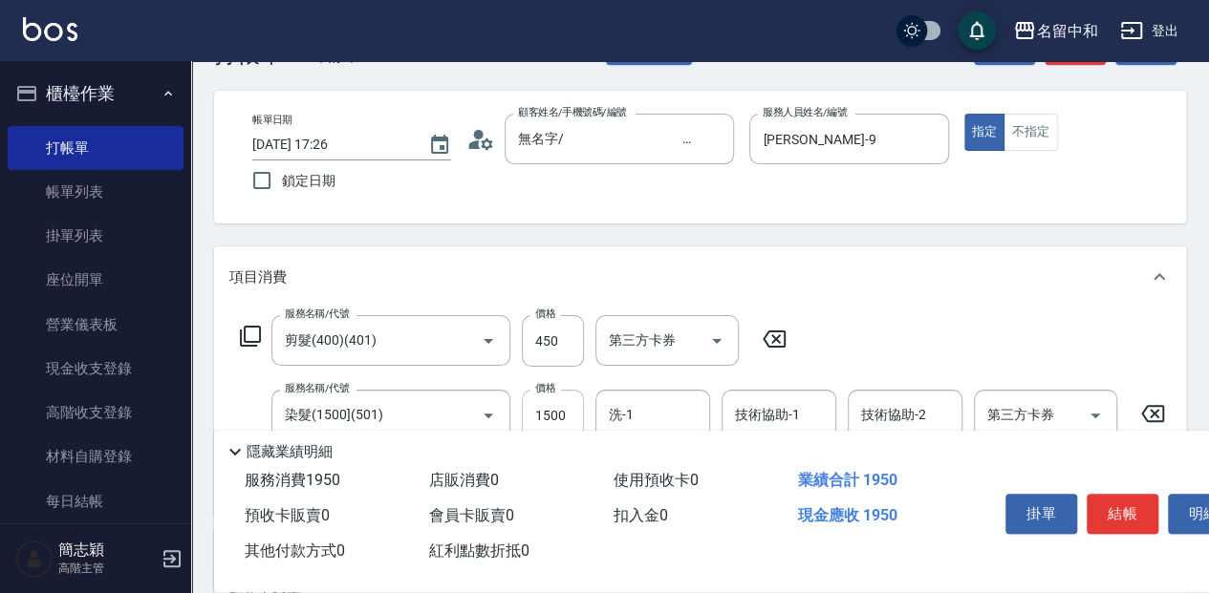
click at [564, 417] on input "1500" at bounding box center [553, 416] width 62 height 52
type input "2800"
click at [695, 411] on input "洗-1" at bounding box center [652, 414] width 97 height 33
type input "品潔-22"
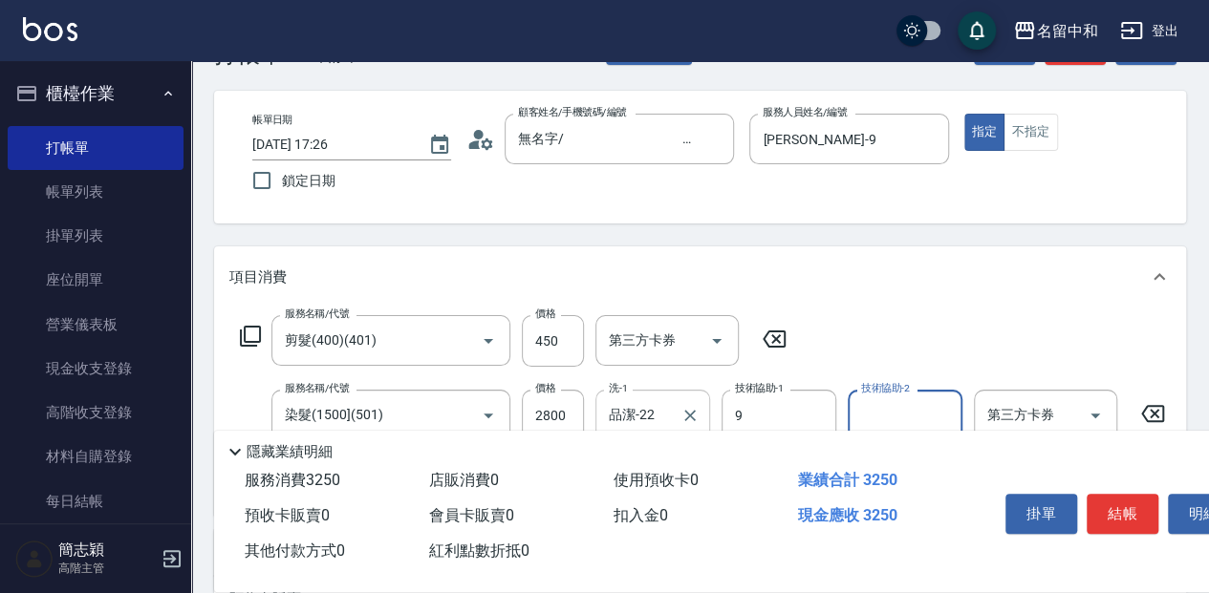
type input "Anna-9"
click at [248, 331] on icon at bounding box center [250, 336] width 23 height 23
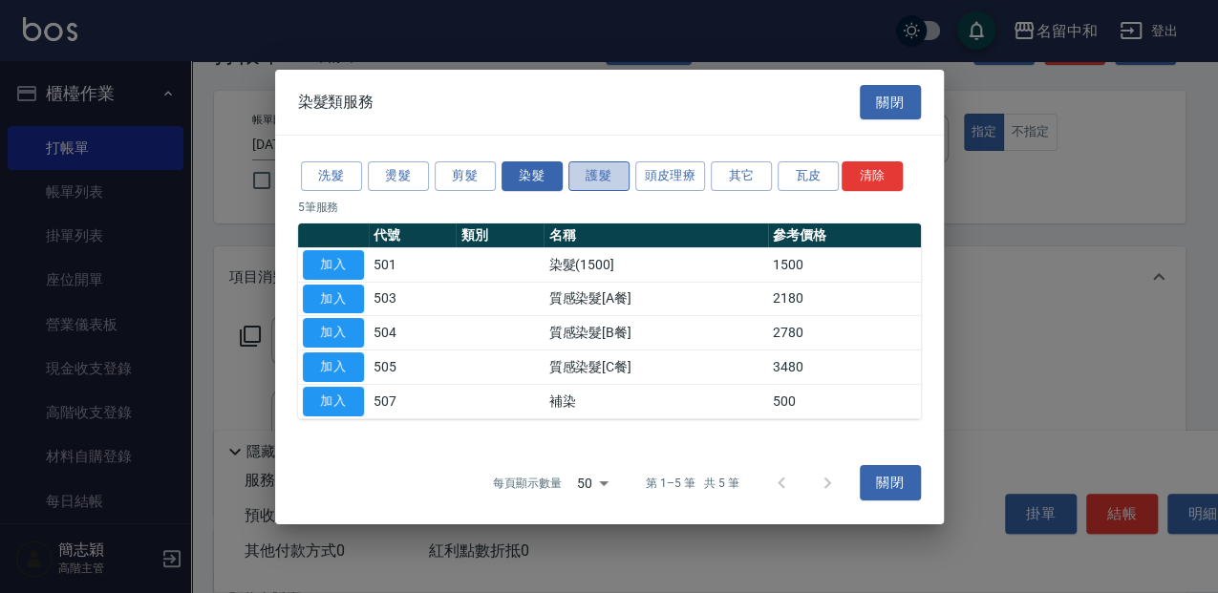
click at [604, 180] on button "護髮" at bounding box center [599, 176] width 61 height 30
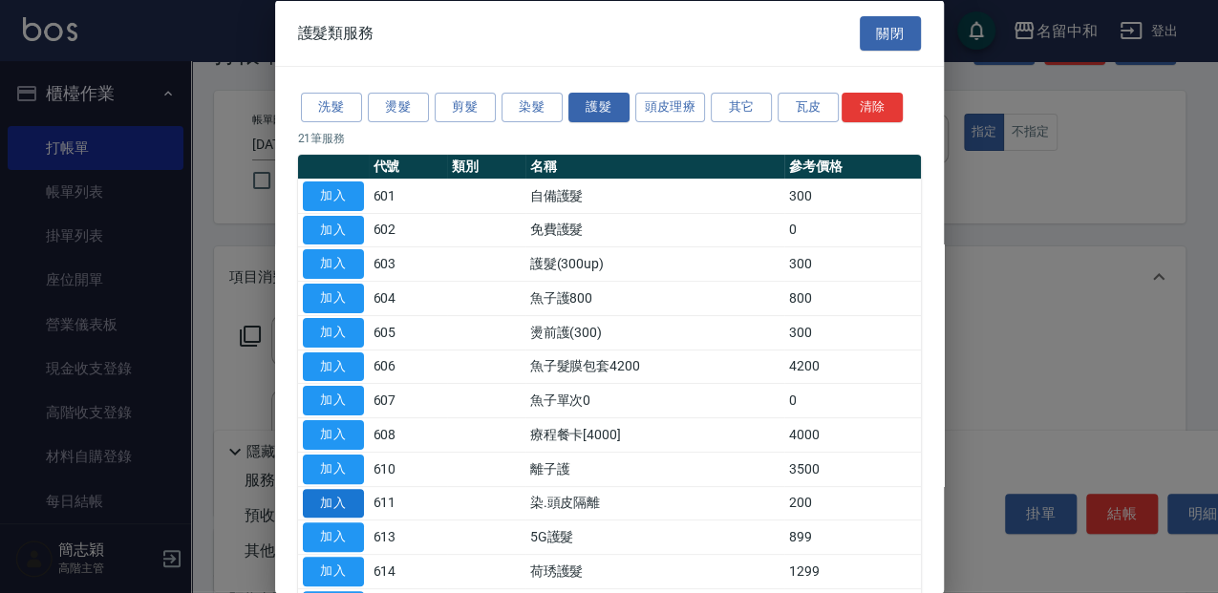
click at [354, 499] on button "加入" at bounding box center [333, 503] width 61 height 30
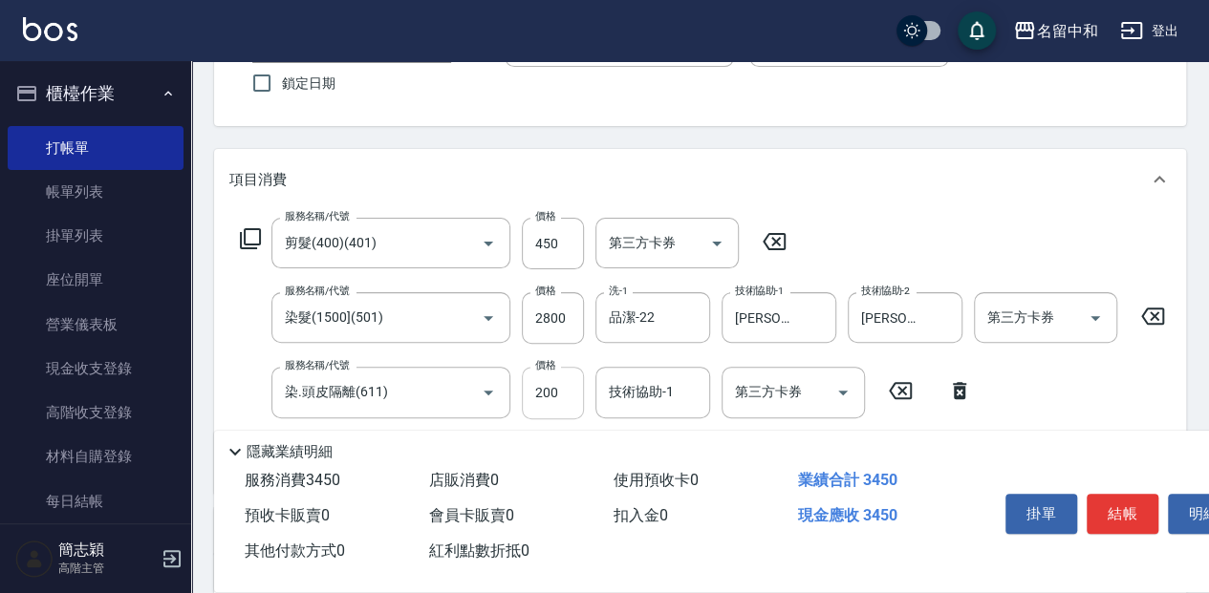
scroll to position [191, 0]
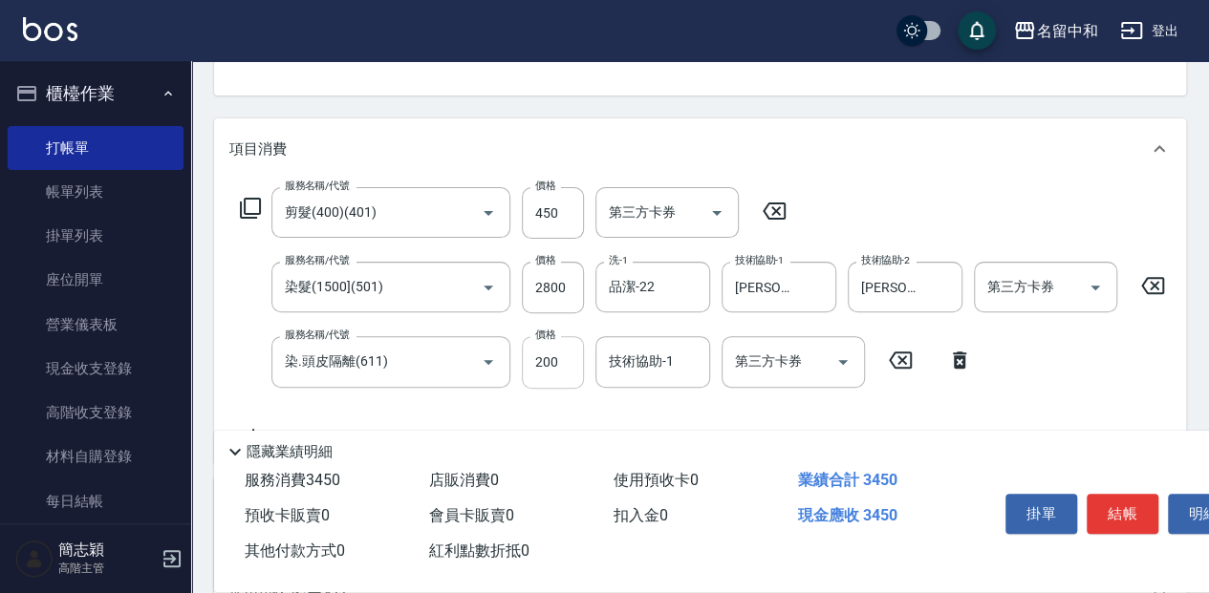
click at [569, 370] on input "200" at bounding box center [553, 362] width 62 height 52
type input "300"
click at [692, 361] on input "技術協助-1" at bounding box center [652, 361] width 97 height 33
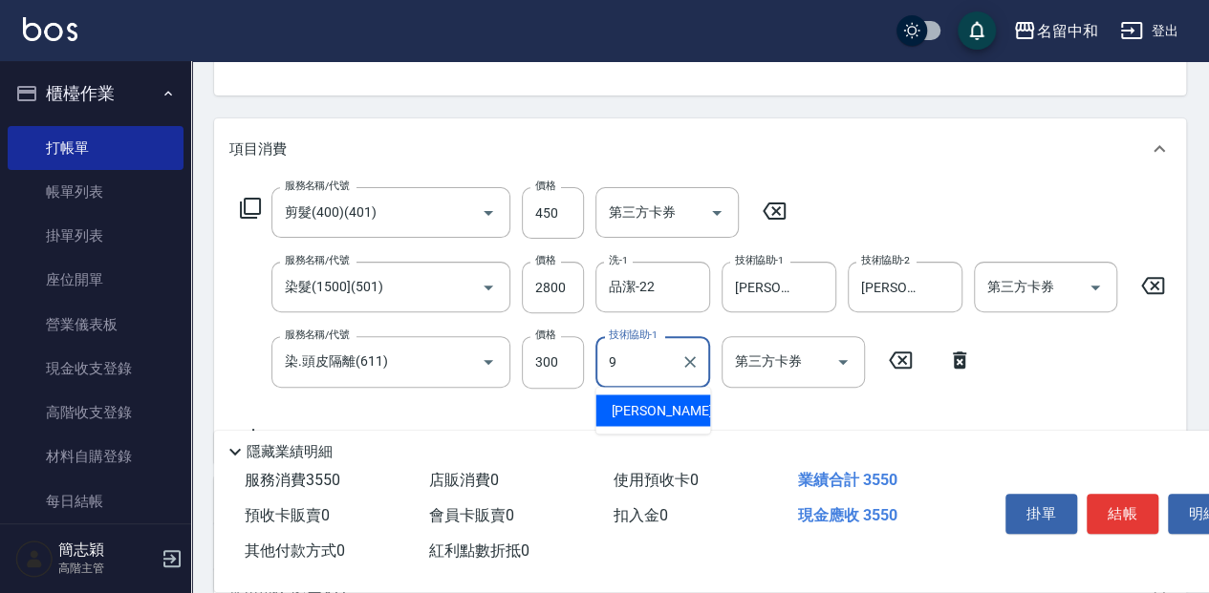
type input "Anna-9"
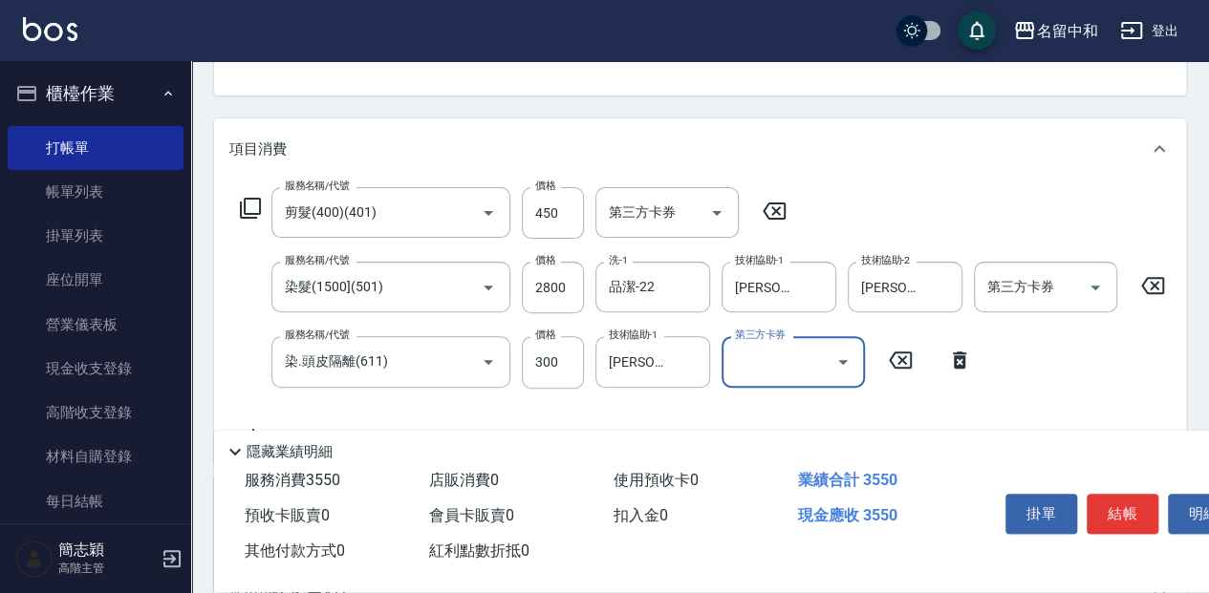
click at [1124, 516] on button "結帳" at bounding box center [1122, 514] width 72 height 40
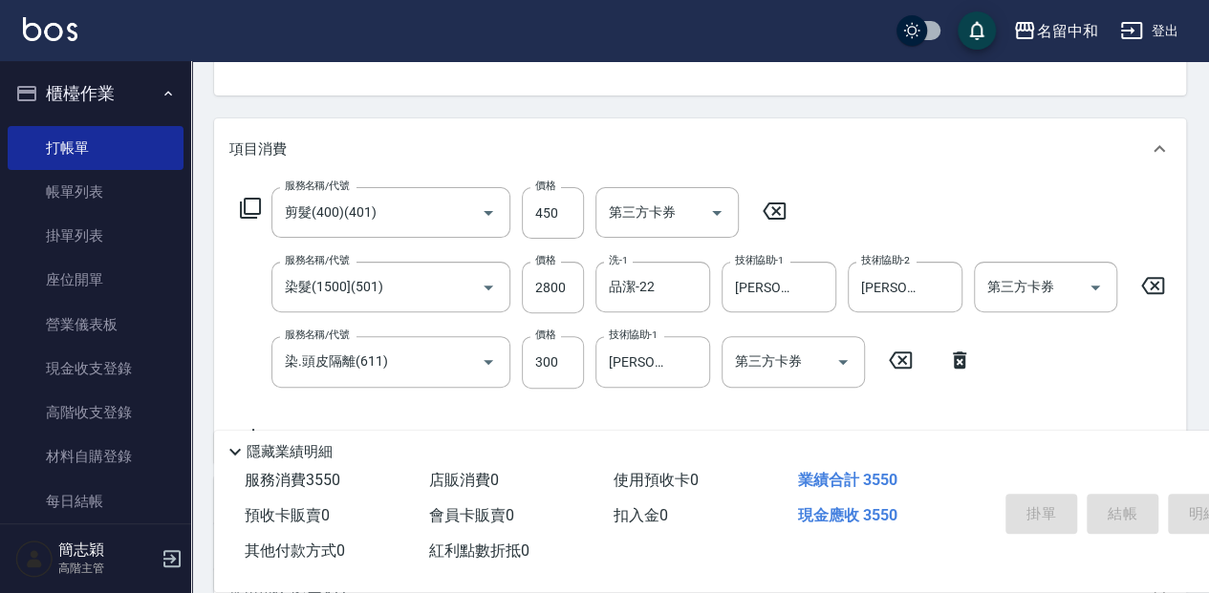
type input "2025/09/17 17:28"
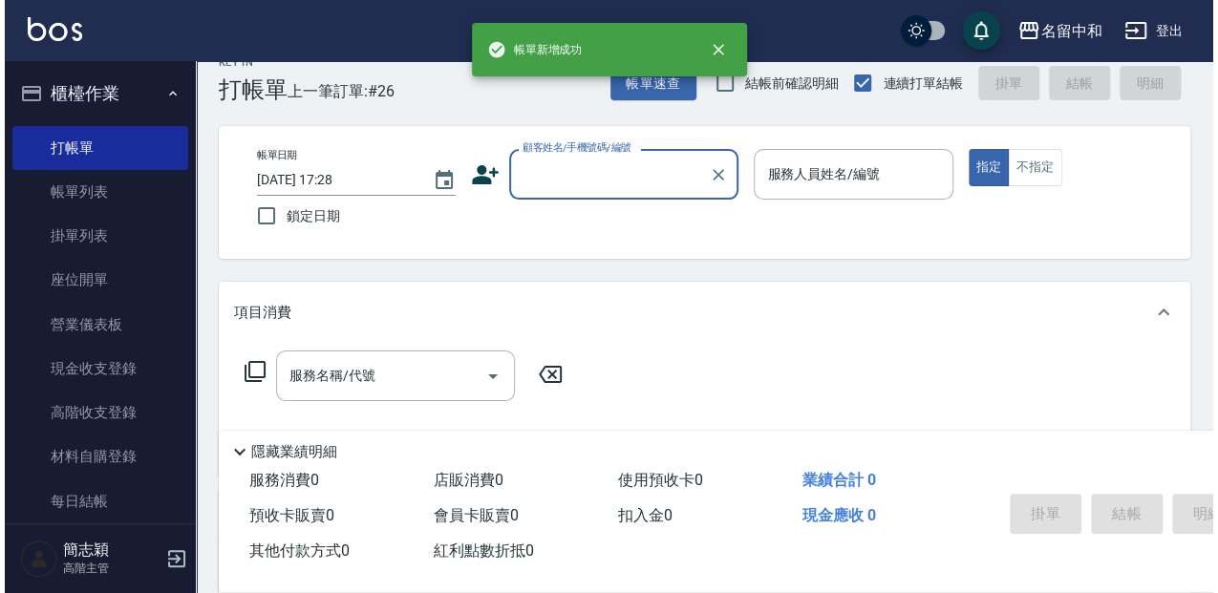
scroll to position [0, 0]
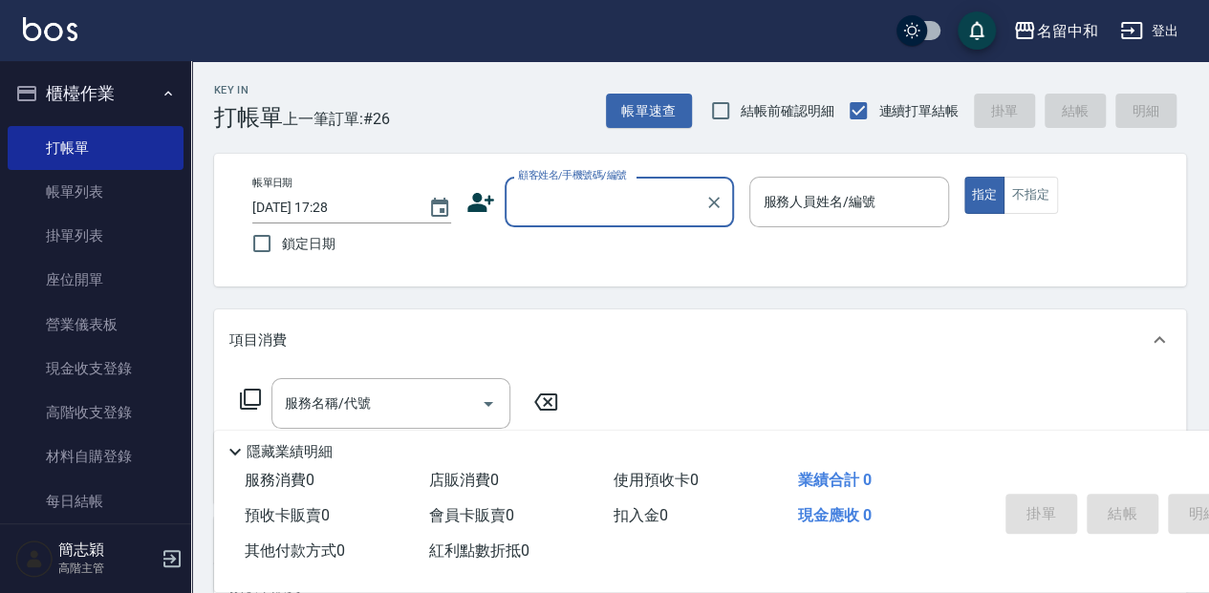
click at [605, 195] on input "顧客姓名/手機號碼/編號" at bounding box center [604, 201] width 183 height 33
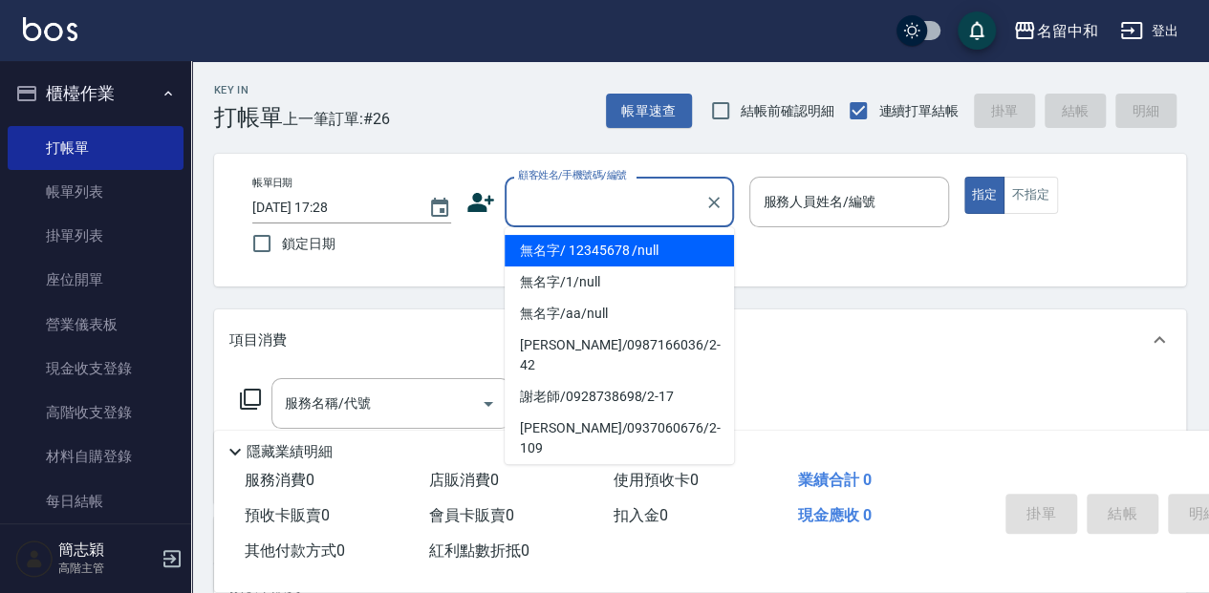
click at [671, 247] on li "無名字/ 12345678 /null" at bounding box center [618, 251] width 229 height 32
type input "無名字/ 12345678 /null"
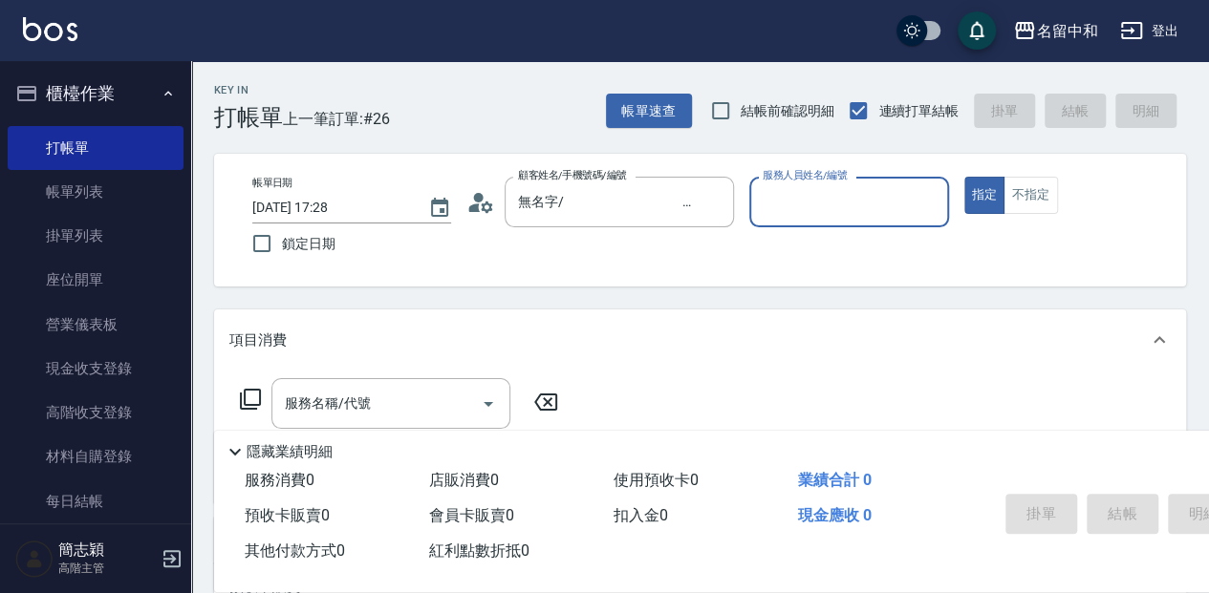
click at [803, 214] on input "服務人員姓名/編號" at bounding box center [849, 201] width 182 height 33
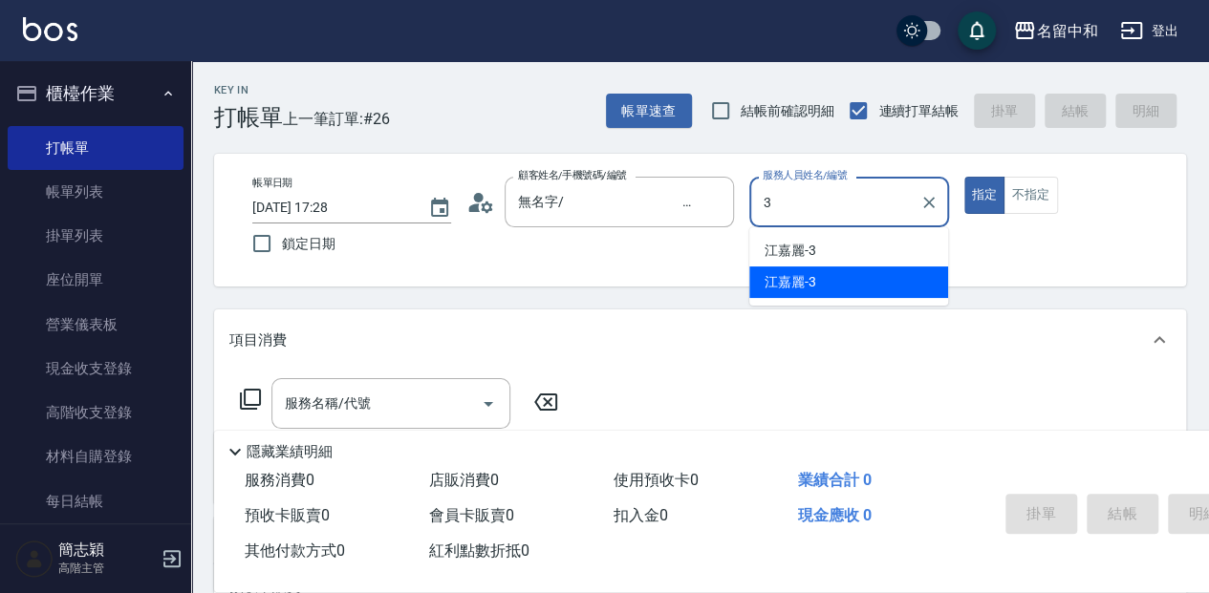
type input "江嘉麗-3"
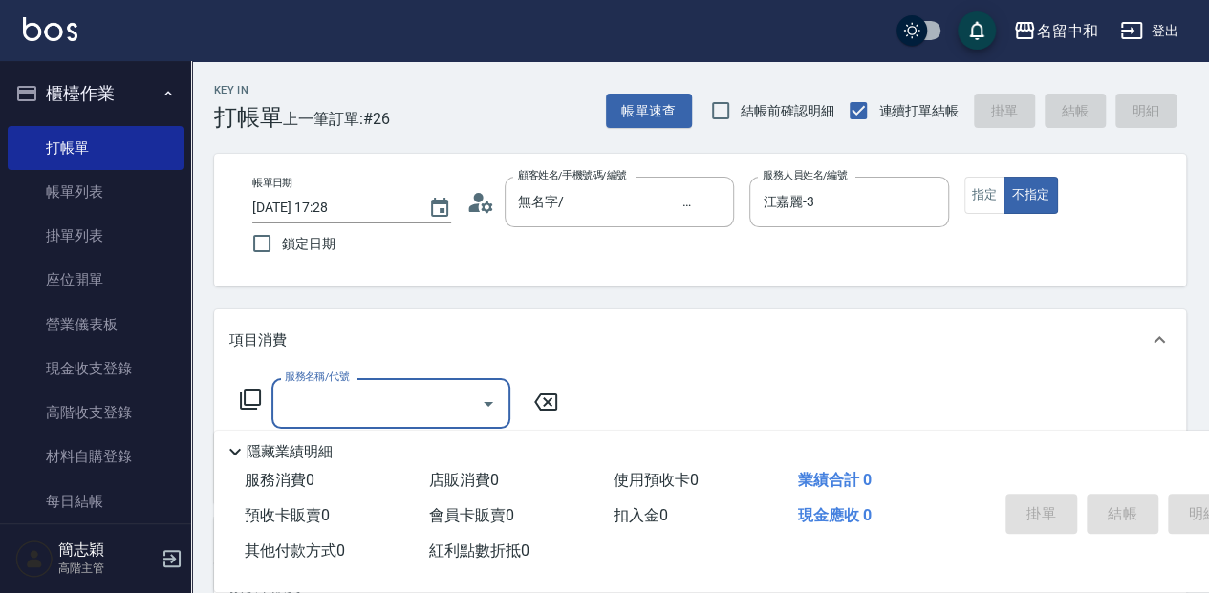
click at [256, 396] on icon at bounding box center [250, 399] width 23 height 23
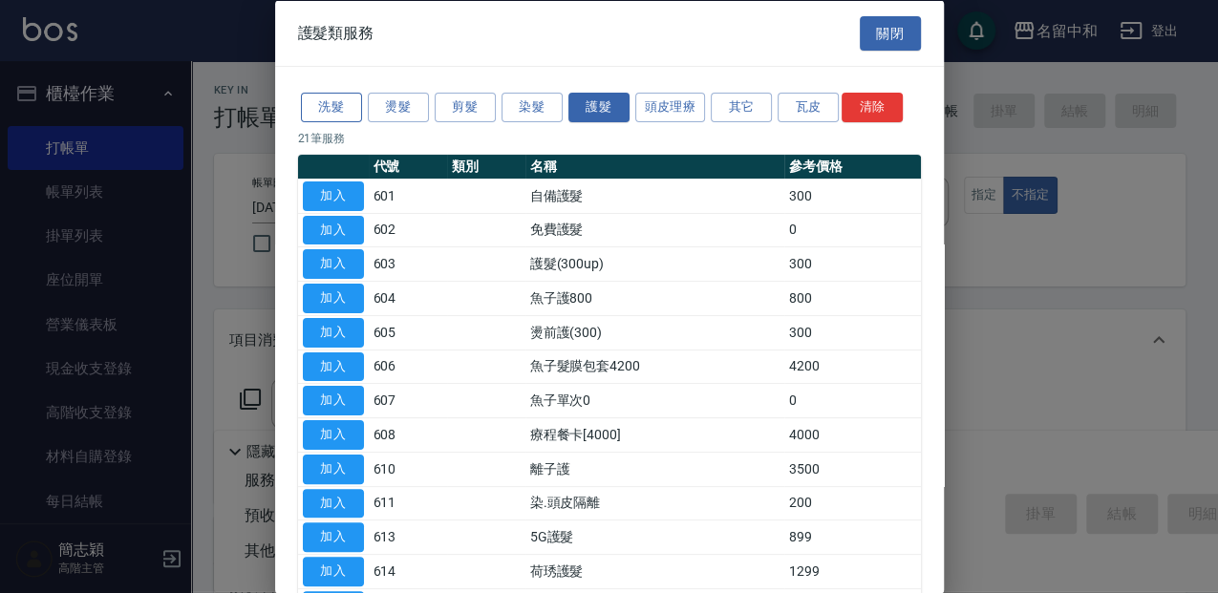
click at [333, 102] on button "洗髮" at bounding box center [331, 108] width 61 height 30
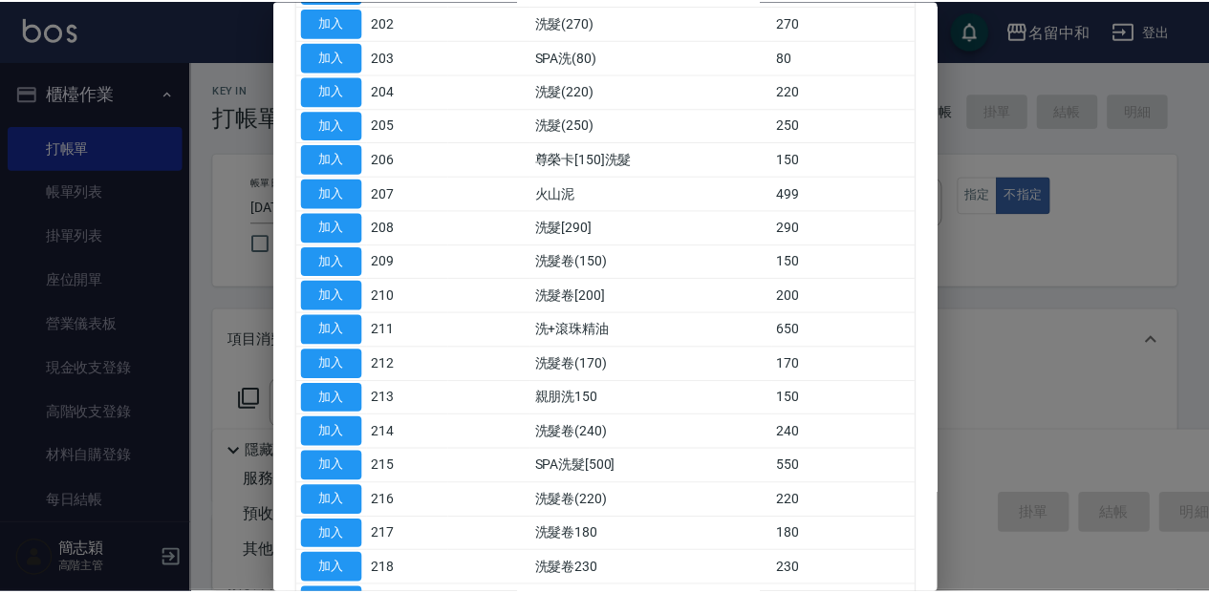
scroll to position [318, 0]
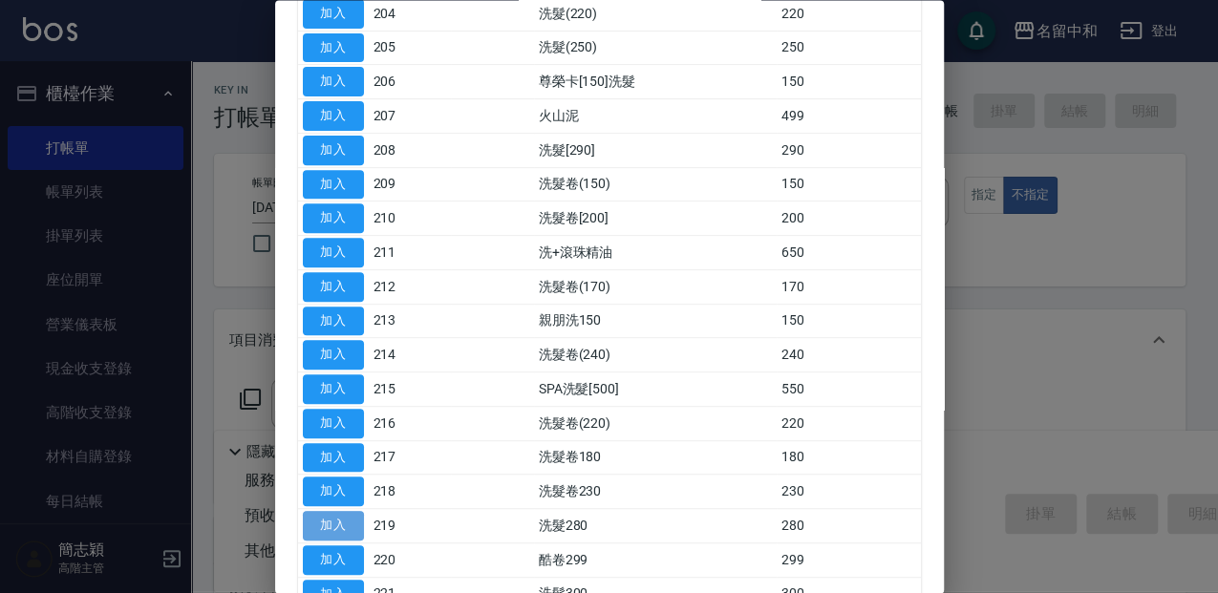
click at [354, 512] on button "加入" at bounding box center [333, 527] width 61 height 30
type input "洗髮280(219)"
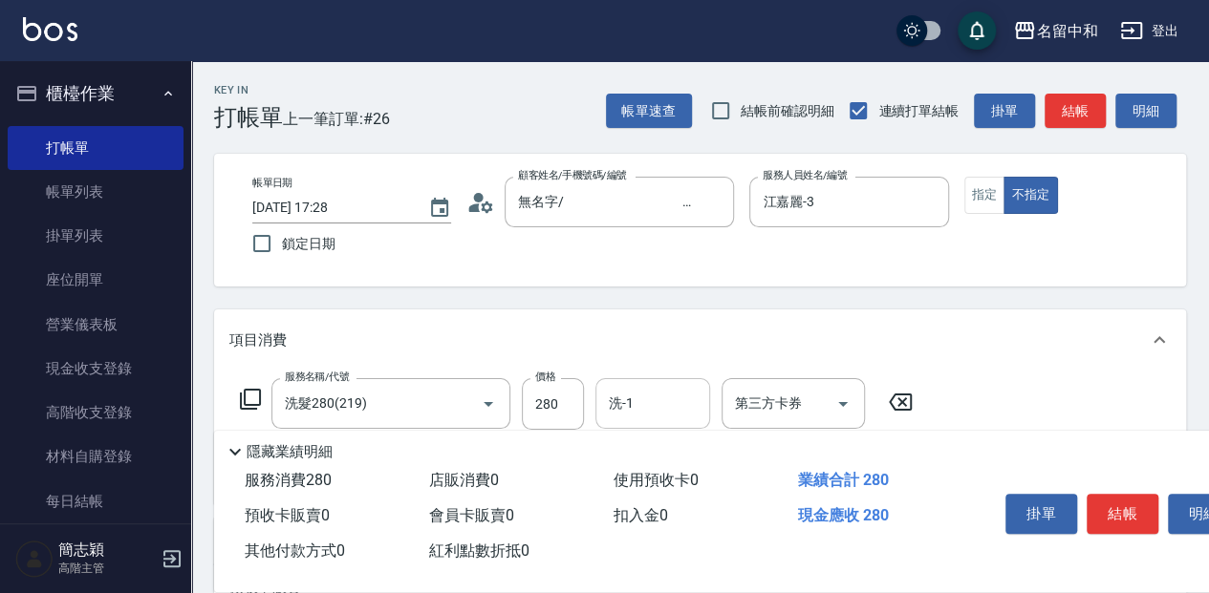
click at [633, 397] on input "洗-1" at bounding box center [652, 403] width 97 height 33
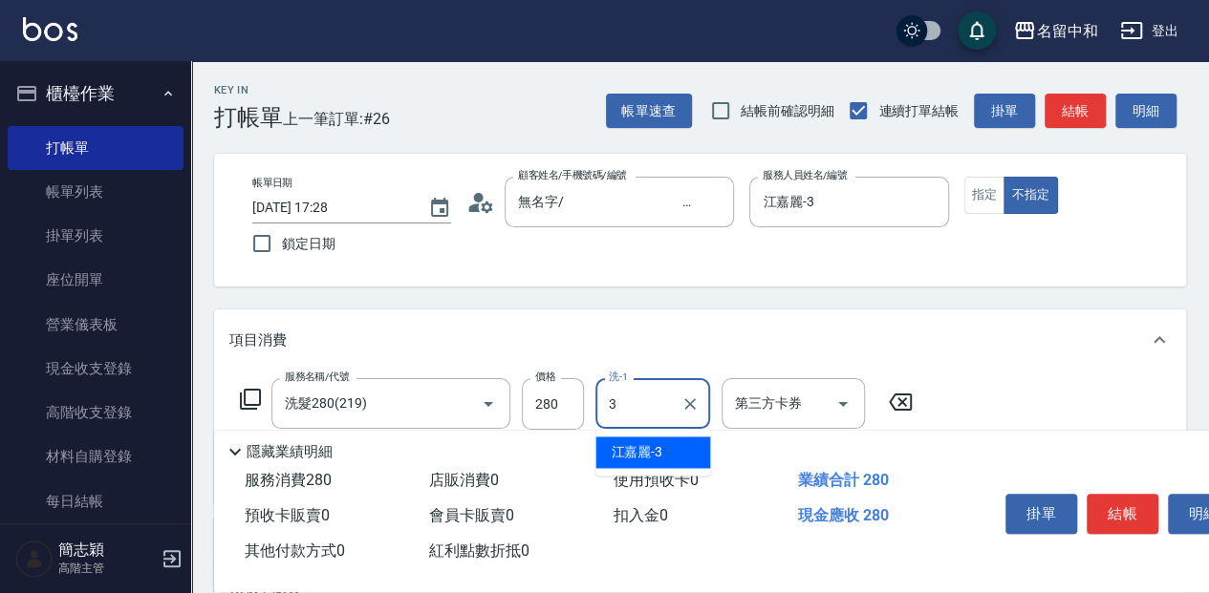
type input "江嘉麗-3"
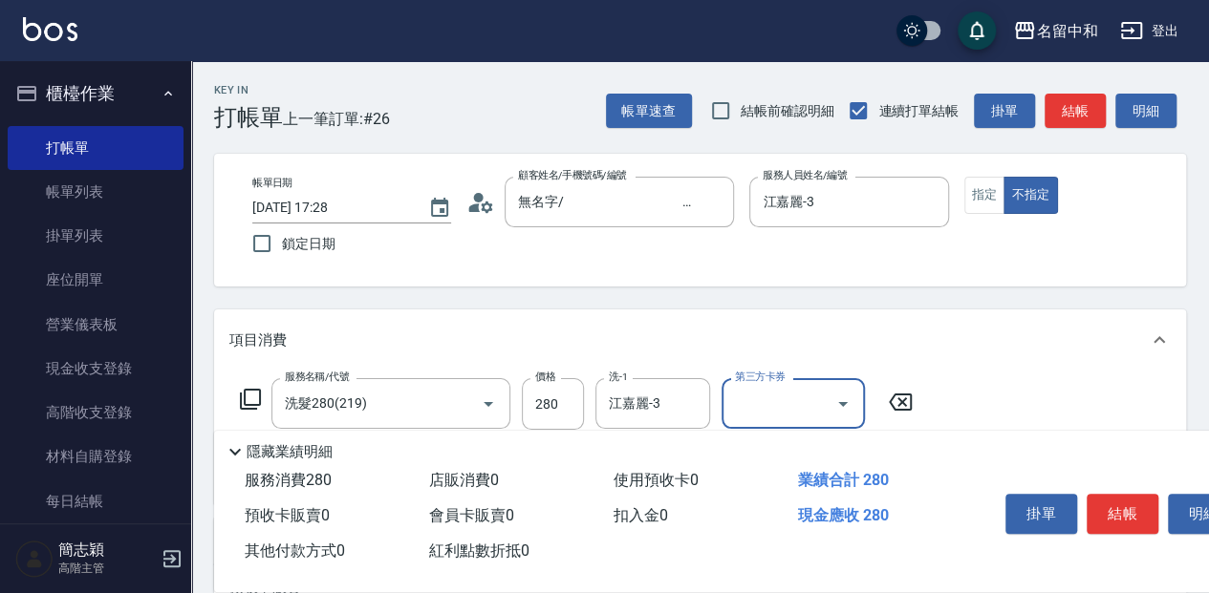
click at [254, 397] on icon at bounding box center [250, 399] width 23 height 23
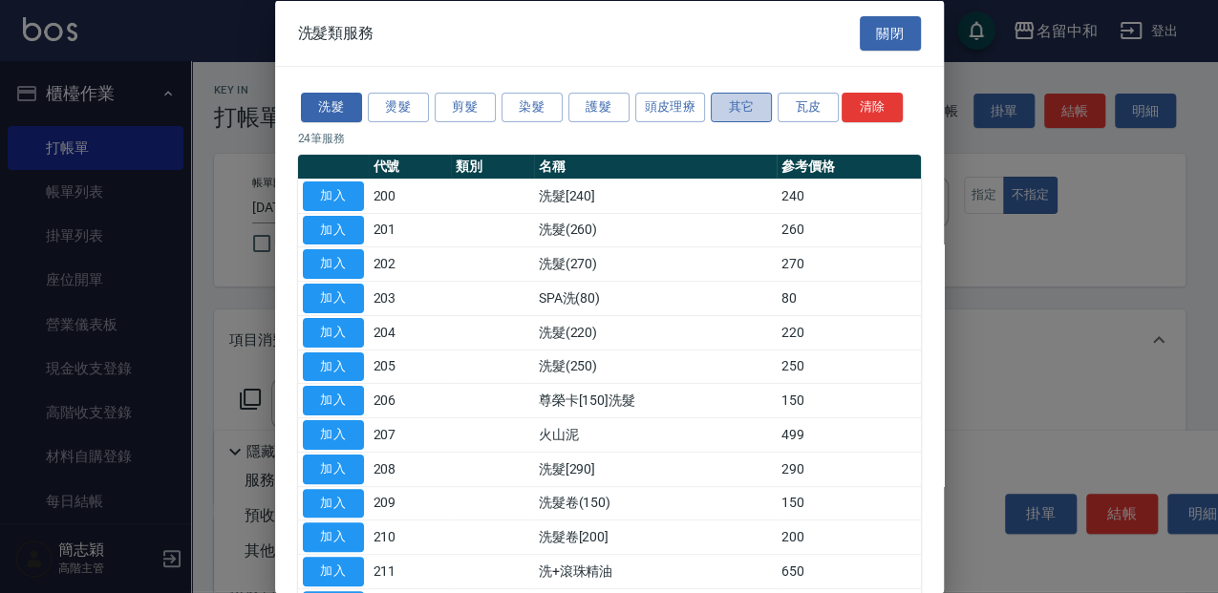
click at [726, 115] on button "其它" at bounding box center [741, 108] width 61 height 30
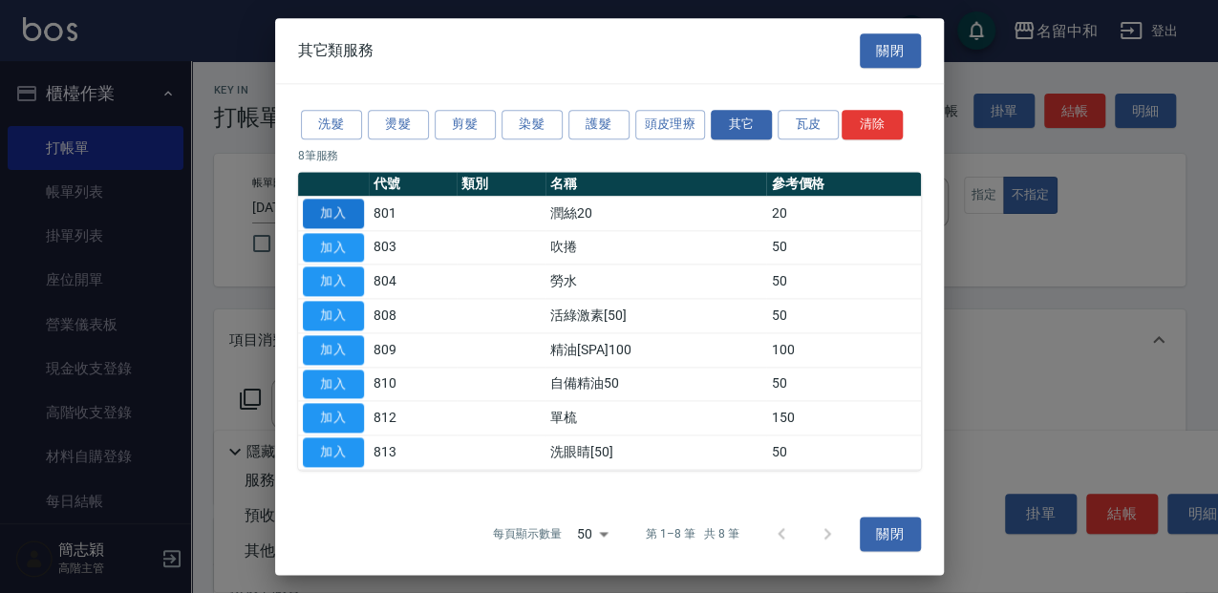
click at [352, 206] on button "加入" at bounding box center [333, 214] width 61 height 30
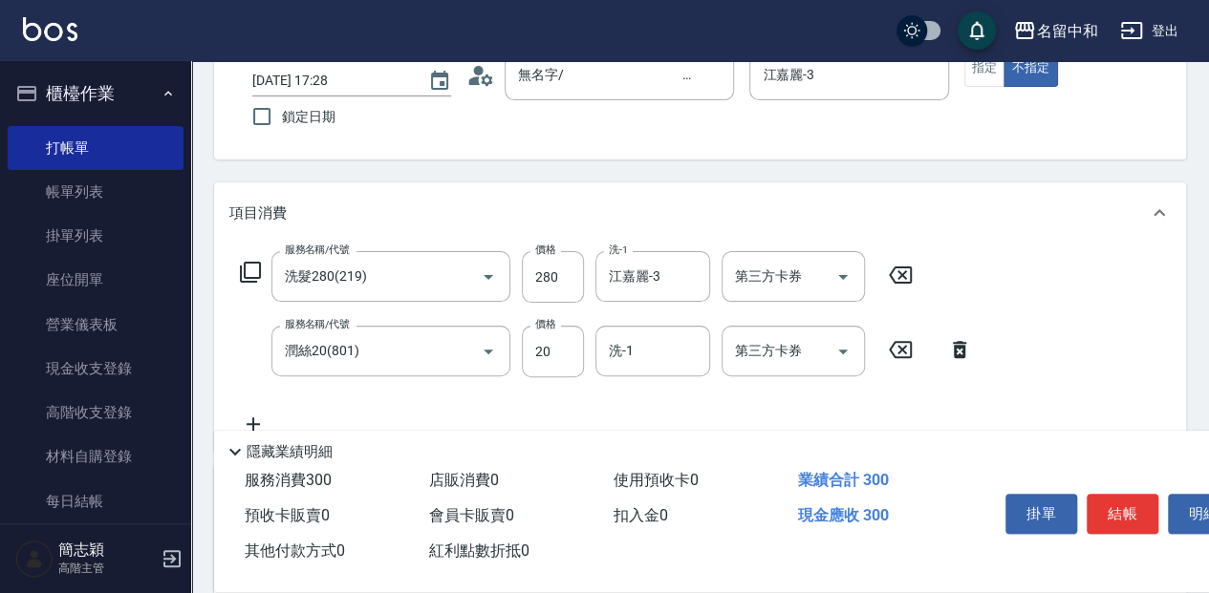
scroll to position [191, 0]
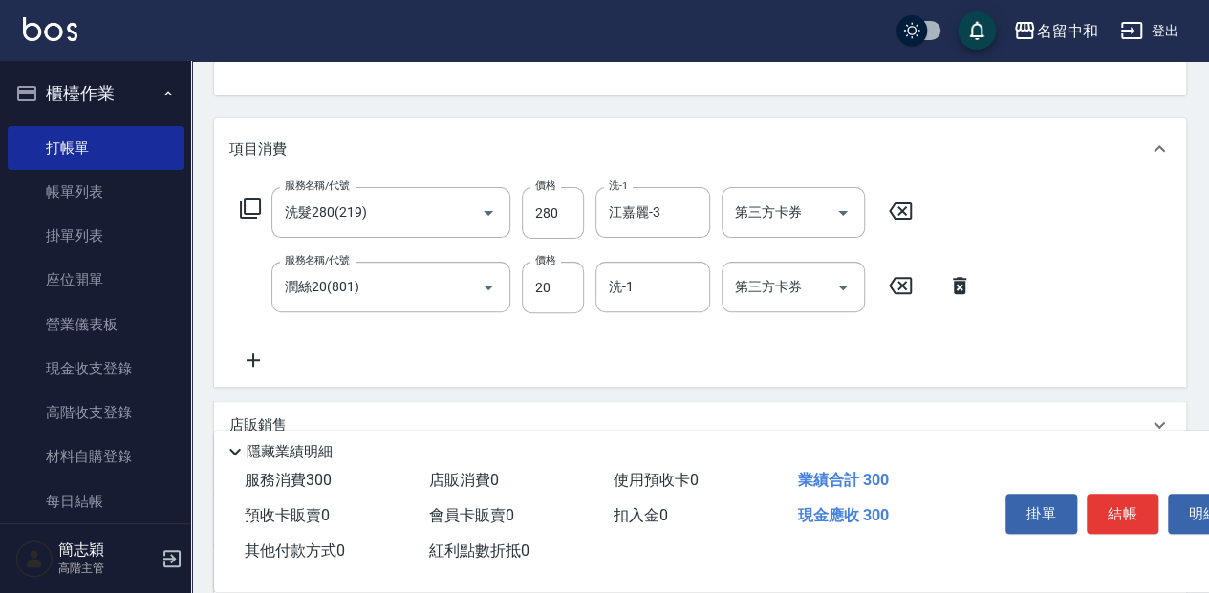
click at [247, 360] on icon at bounding box center [253, 360] width 13 height 13
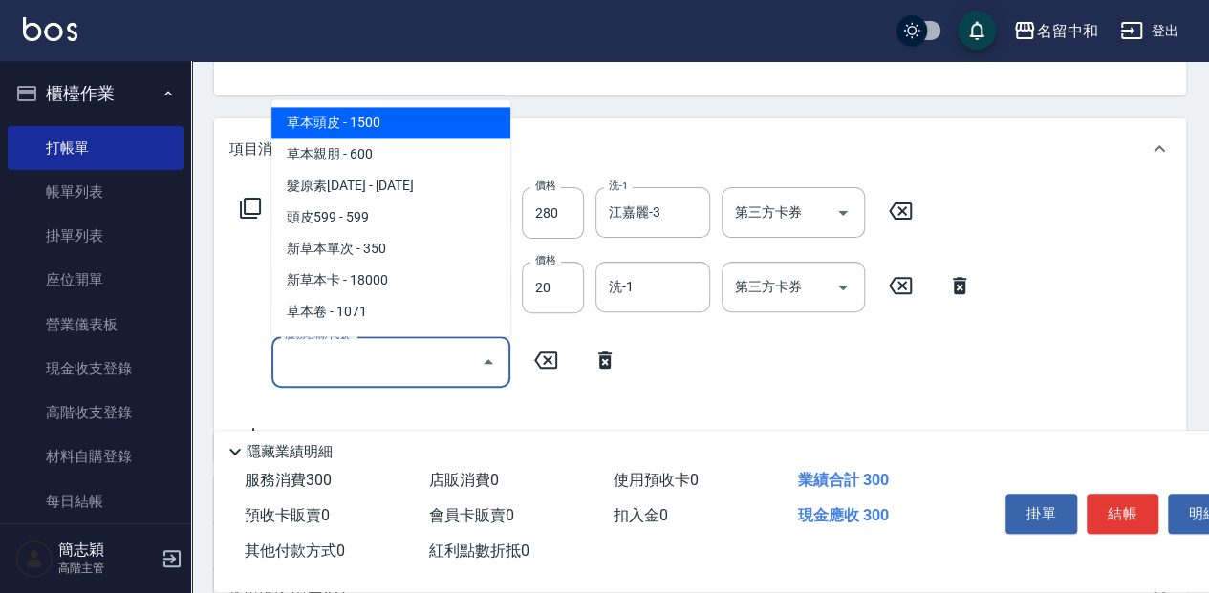
click at [370, 377] on input "服務名稱/代號" at bounding box center [376, 361] width 193 height 33
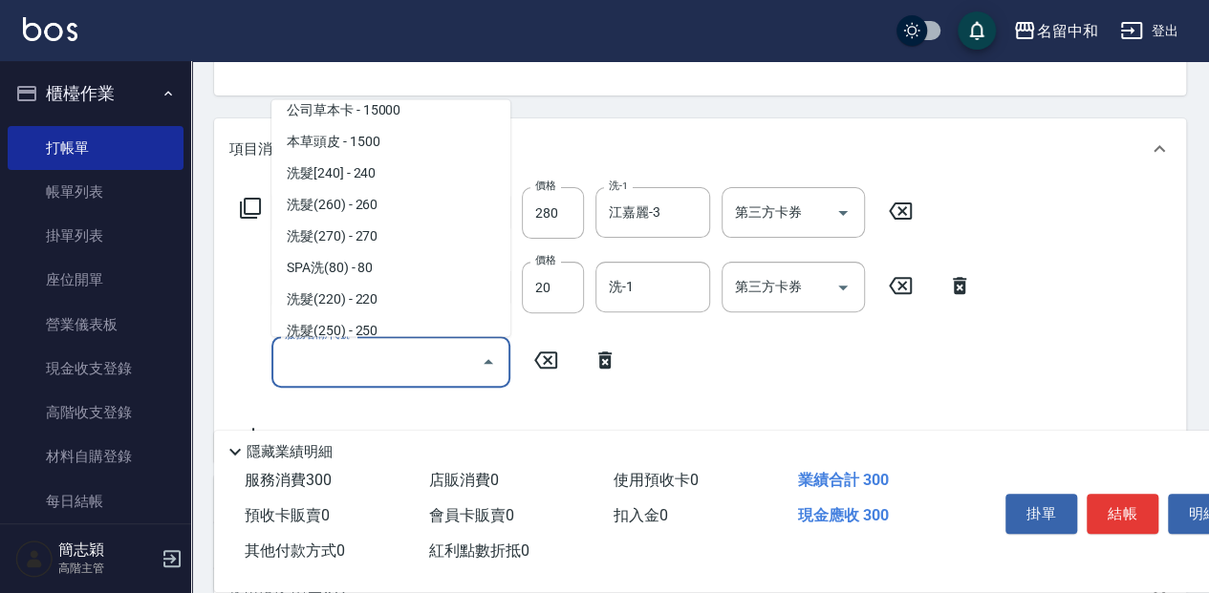
scroll to position [254, 0]
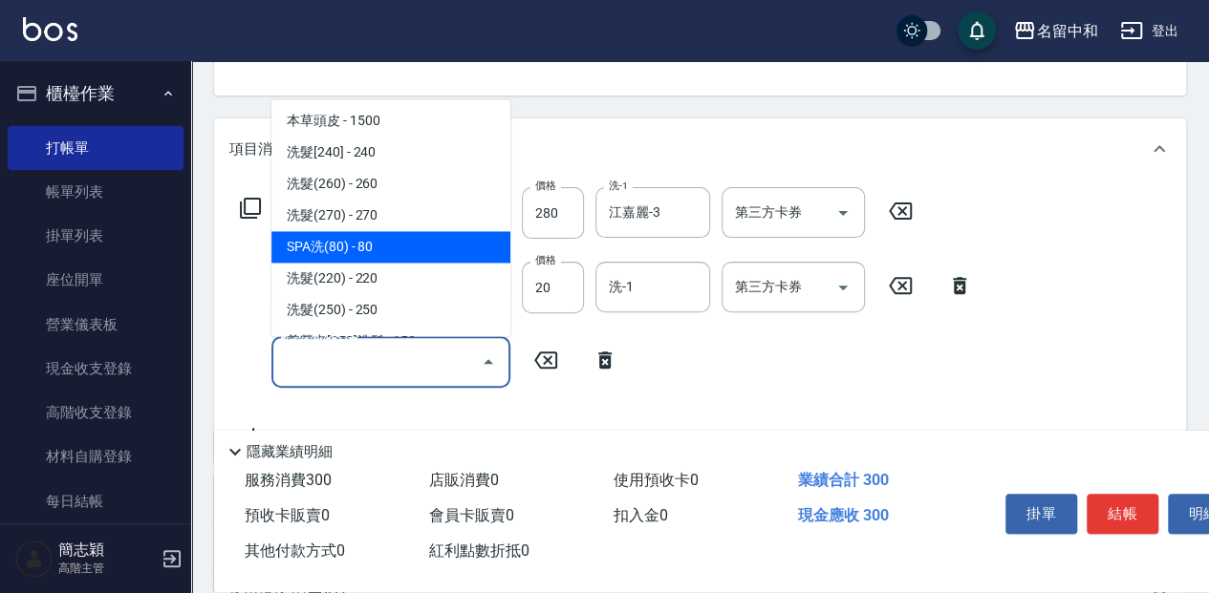
click at [360, 247] on span "SPA洗(80) - 80" at bounding box center [390, 247] width 239 height 32
type input "SPA洗(80)(203)"
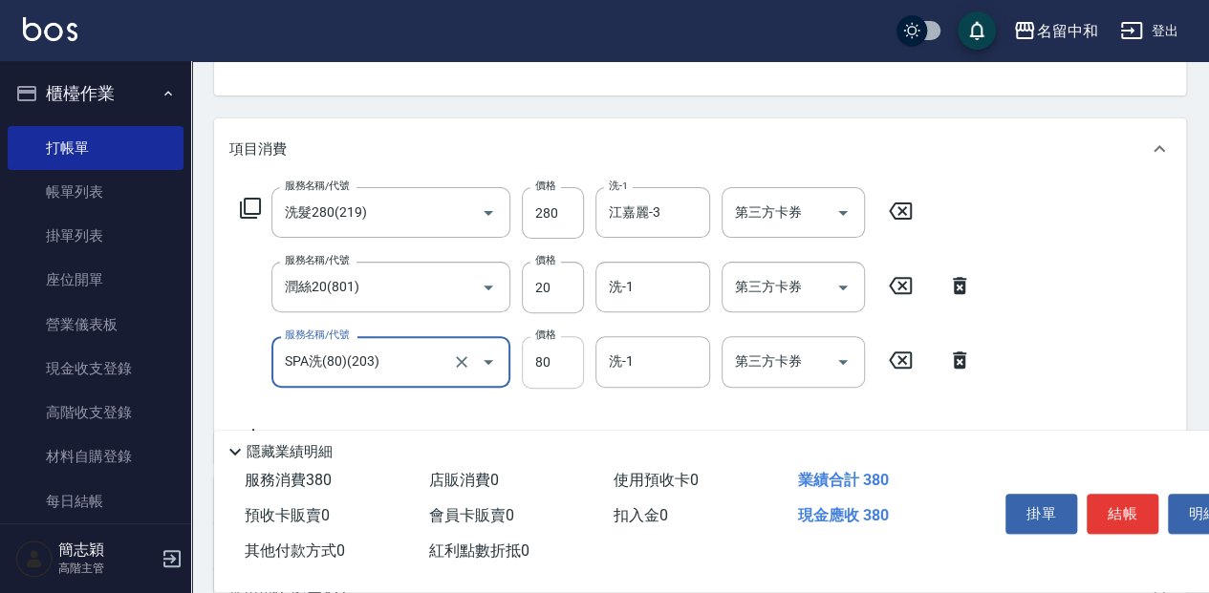
click at [578, 365] on input "80" at bounding box center [553, 362] width 62 height 52
type input "100"
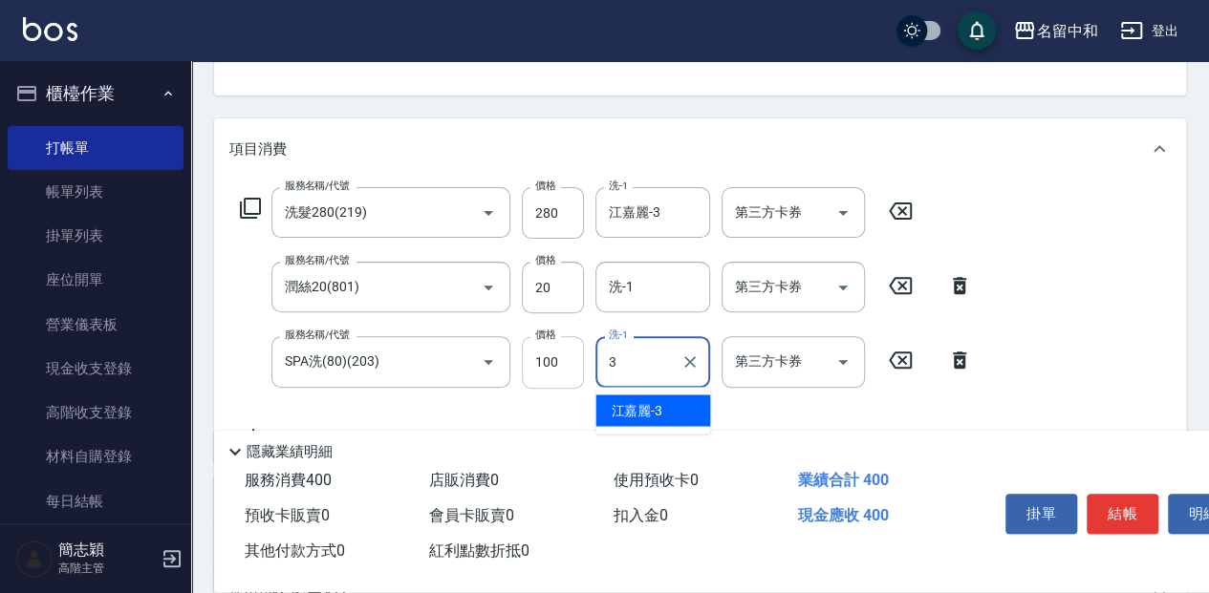
type input "江嘉麗-3"
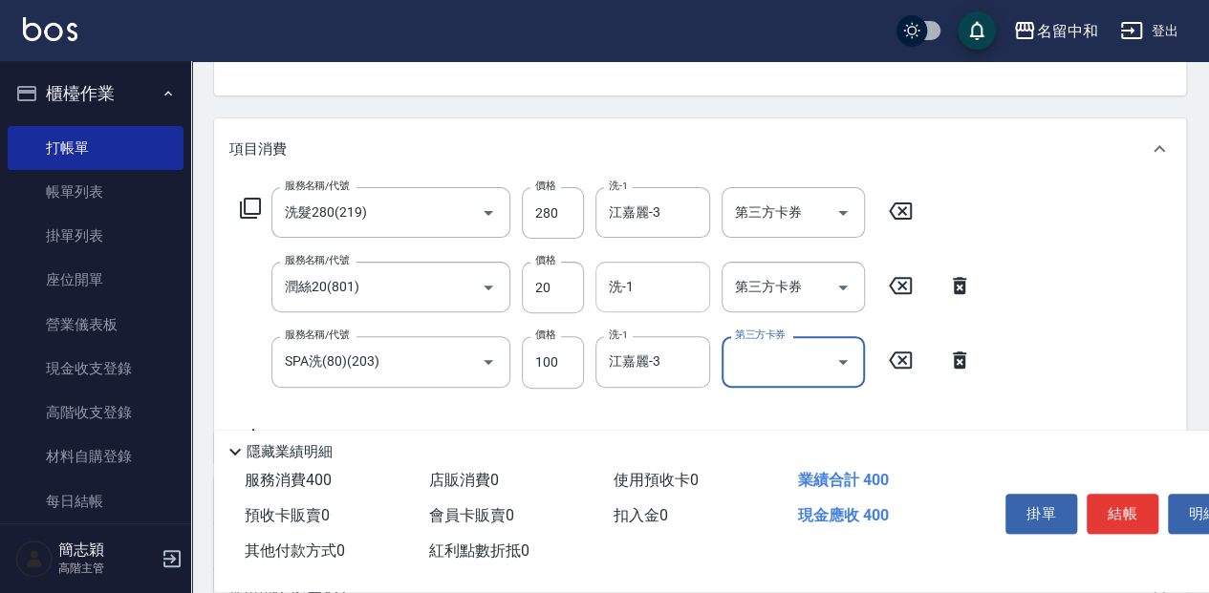
click at [656, 279] on input "洗-1" at bounding box center [652, 286] width 97 height 33
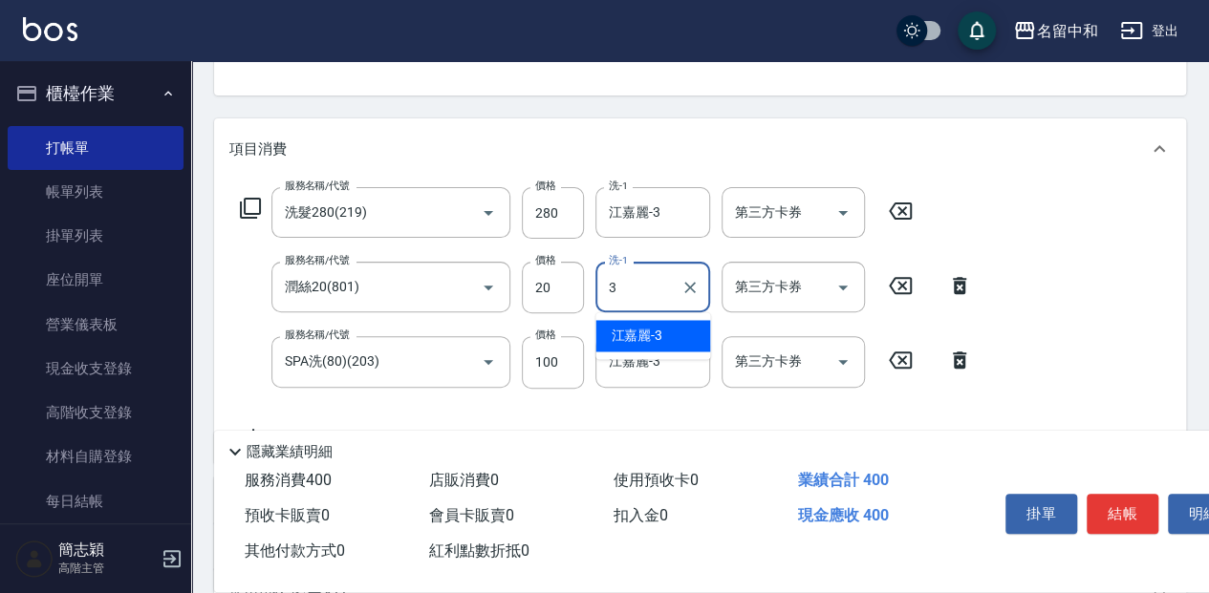
type input "江嘉麗-3"
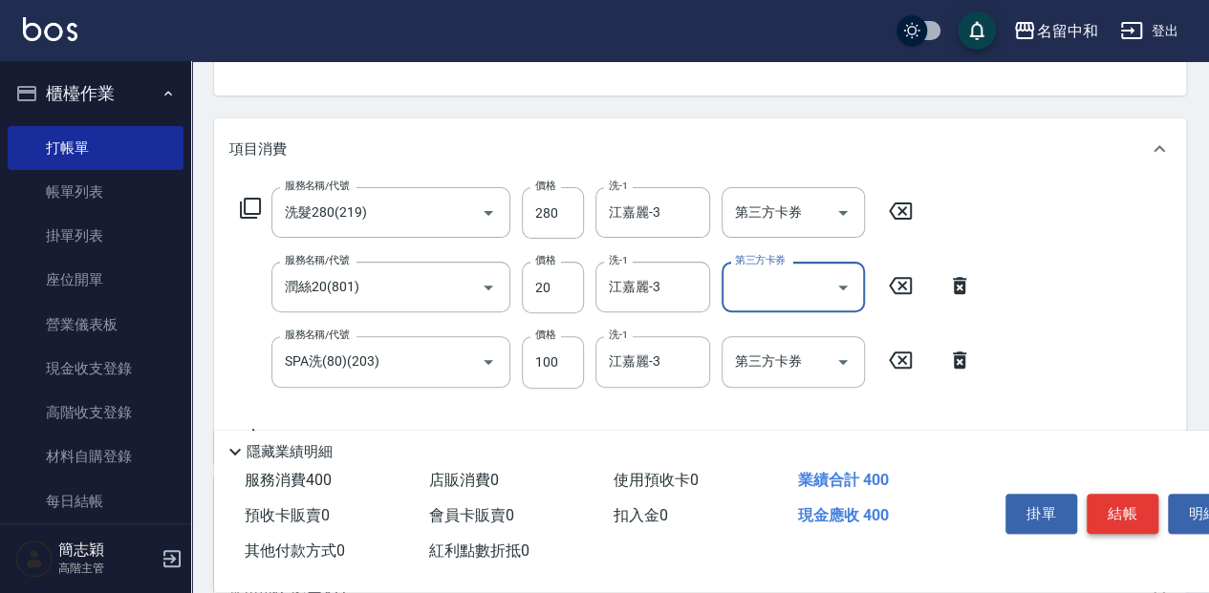
drag, startPoint x: 1105, startPoint y: 503, endPoint x: 1071, endPoint y: 462, distance: 52.2
click at [1105, 503] on button "結帳" at bounding box center [1122, 514] width 72 height 40
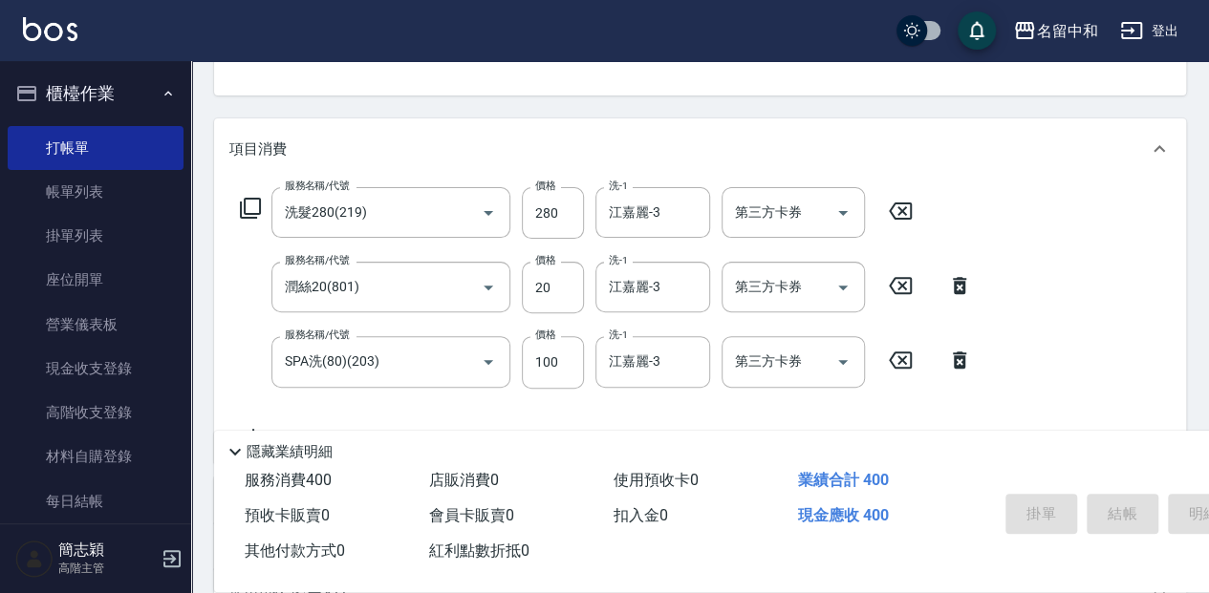
type input "2025/09/17 17:33"
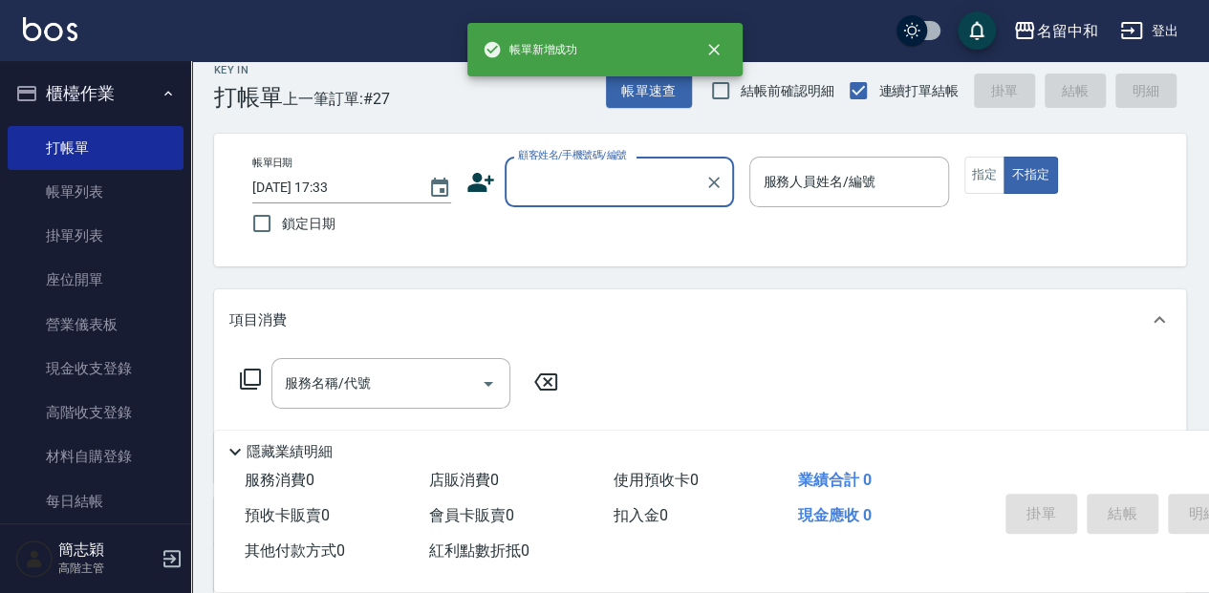
scroll to position [0, 0]
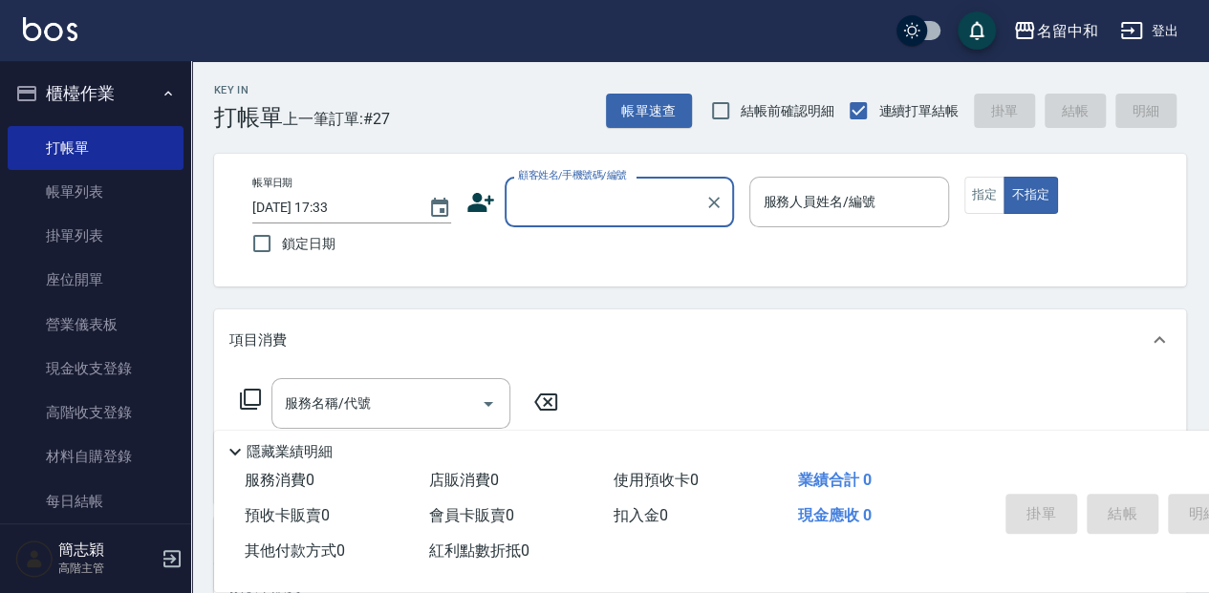
click at [588, 192] on input "顧客姓名/手機號碼/編號" at bounding box center [604, 201] width 183 height 33
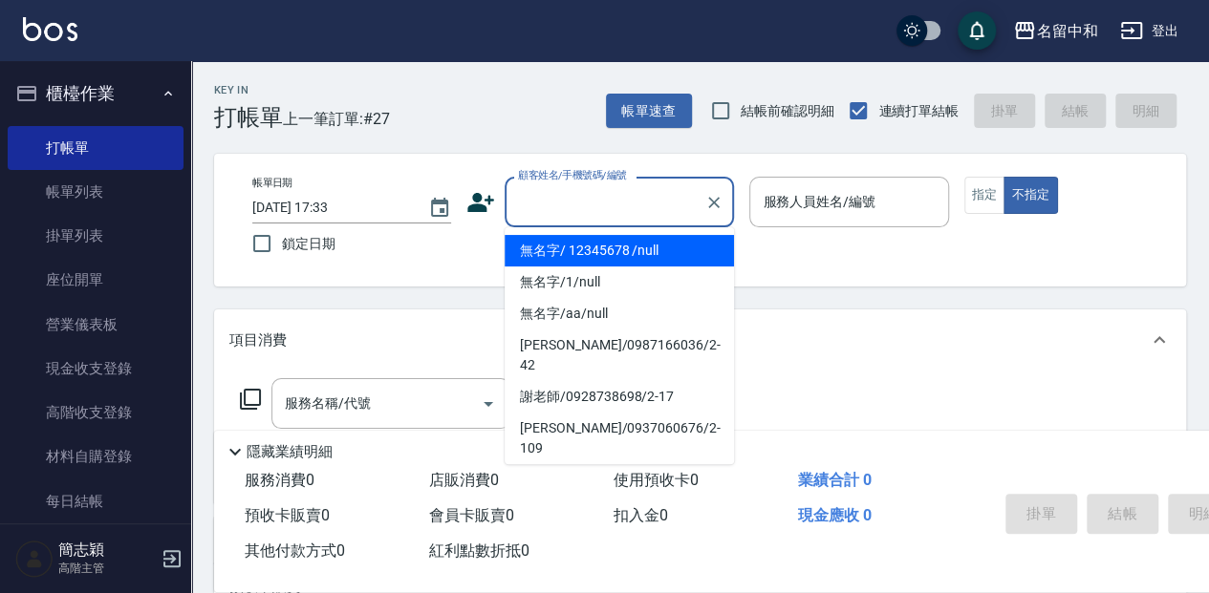
drag, startPoint x: 579, startPoint y: 241, endPoint x: 748, endPoint y: 210, distance: 171.9
click at [580, 241] on li "無名字/ 12345678 /null" at bounding box center [618, 251] width 229 height 32
type input "無名字/ 12345678 /null"
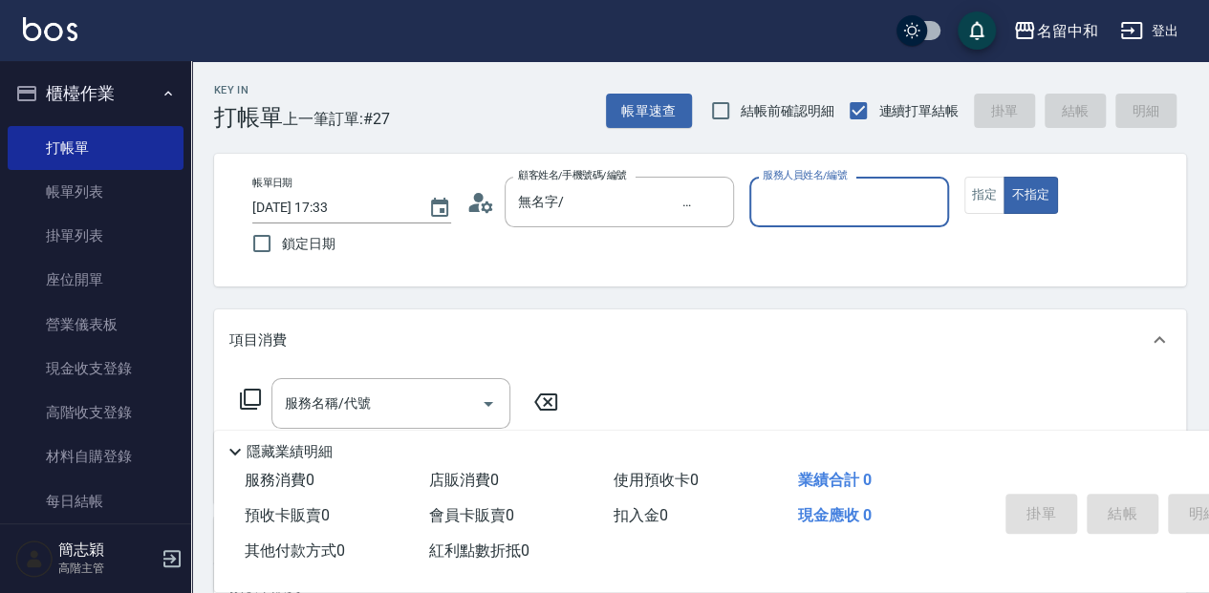
click at [783, 201] on input "服務人員姓名/編號" at bounding box center [849, 201] width 182 height 33
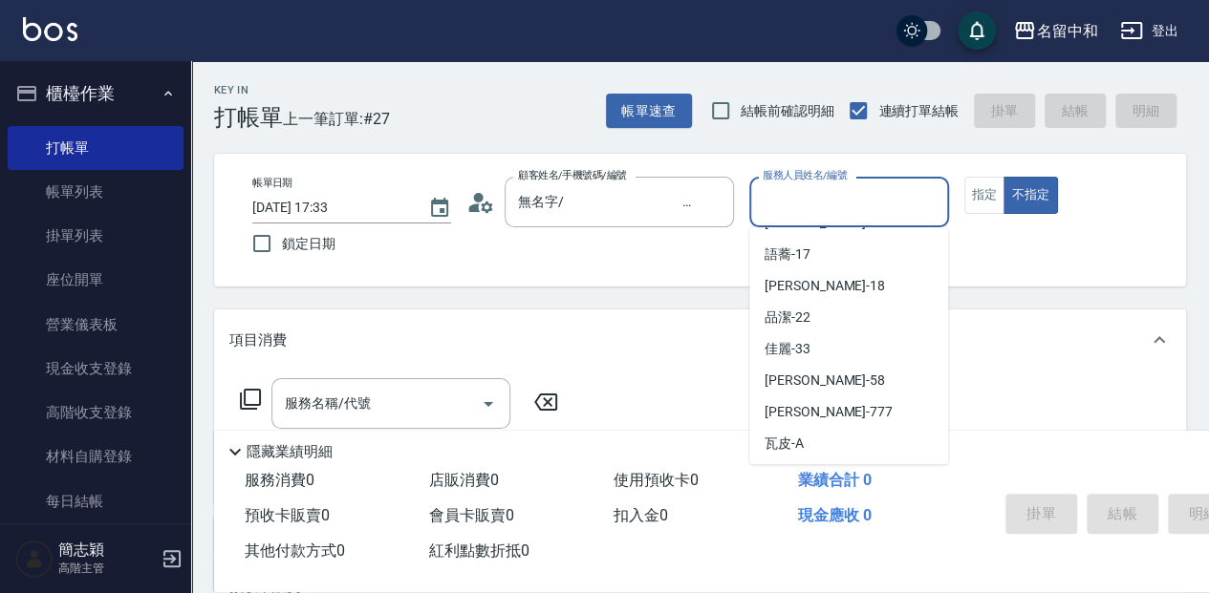
scroll to position [345, 0]
click at [839, 402] on div "TERRY -777" at bounding box center [848, 411] width 199 height 32
type input "TERRY-777"
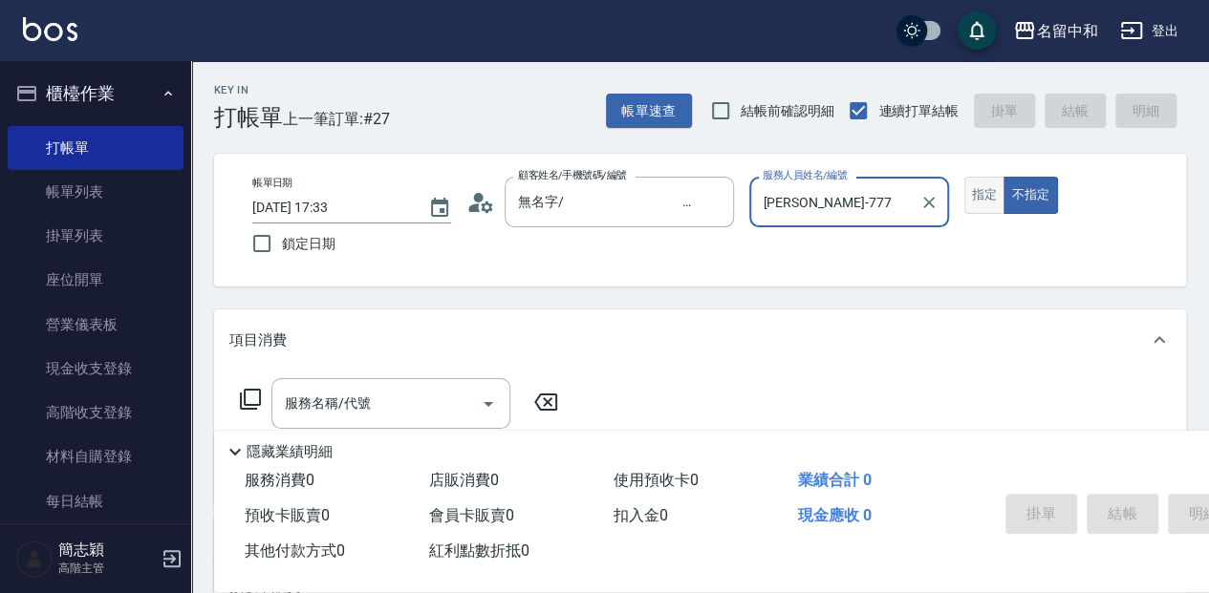
drag, startPoint x: 977, startPoint y: 204, endPoint x: 969, endPoint y: 210, distance: 10.9
click at [976, 204] on button "指定" at bounding box center [984, 195] width 41 height 37
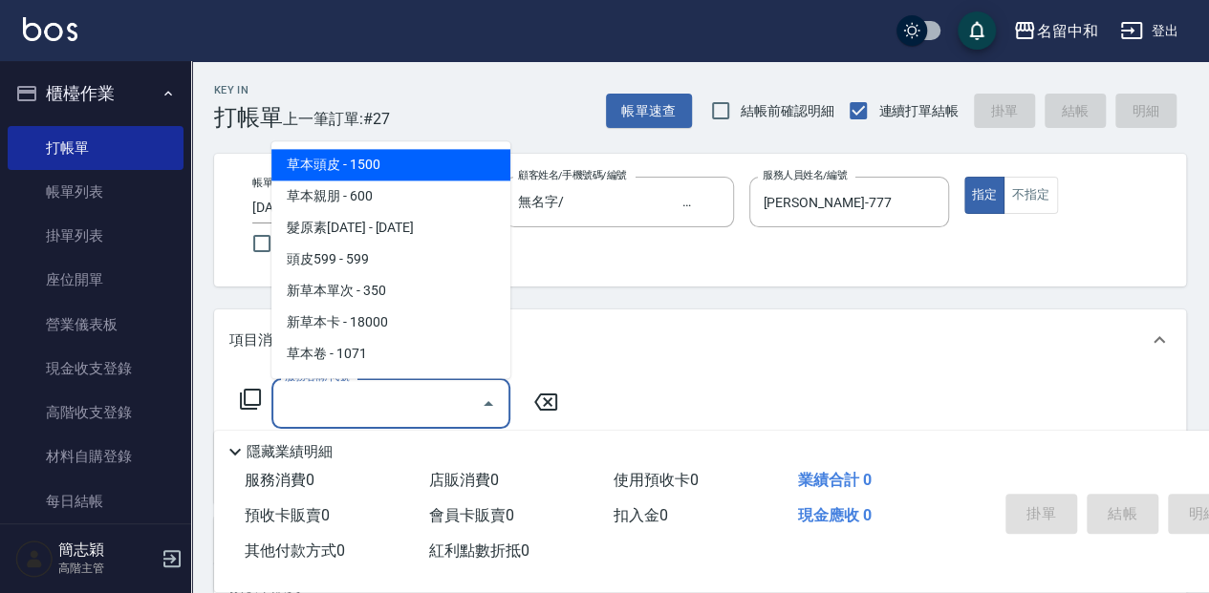
click at [377, 415] on input "服務名稱/代號" at bounding box center [376, 403] width 193 height 33
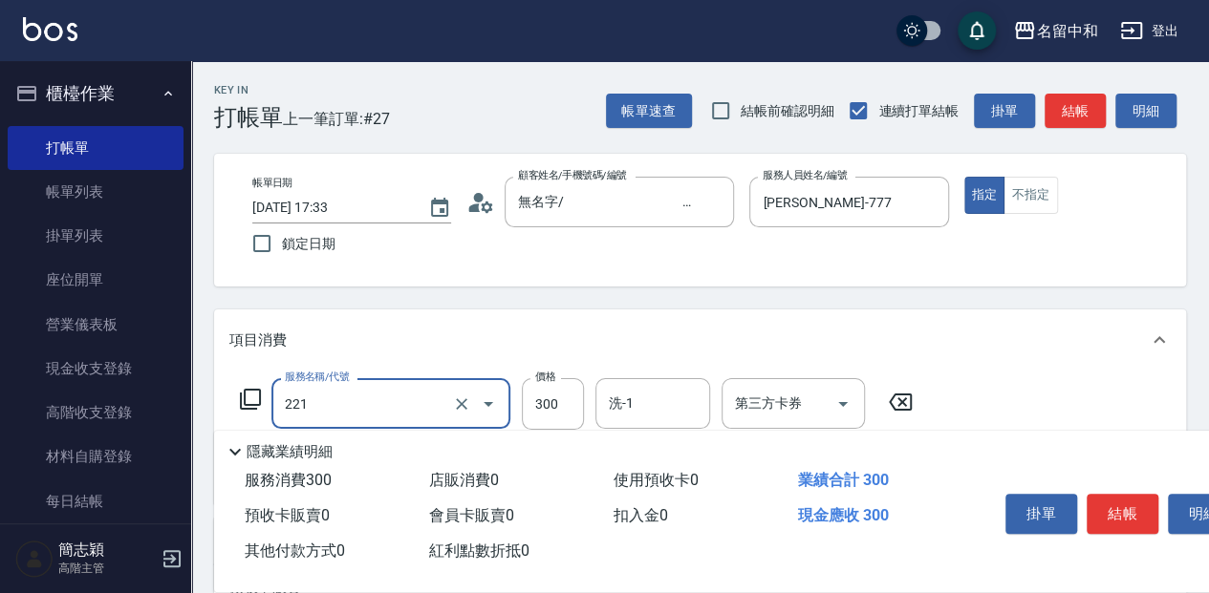
type input "洗髮300(221)"
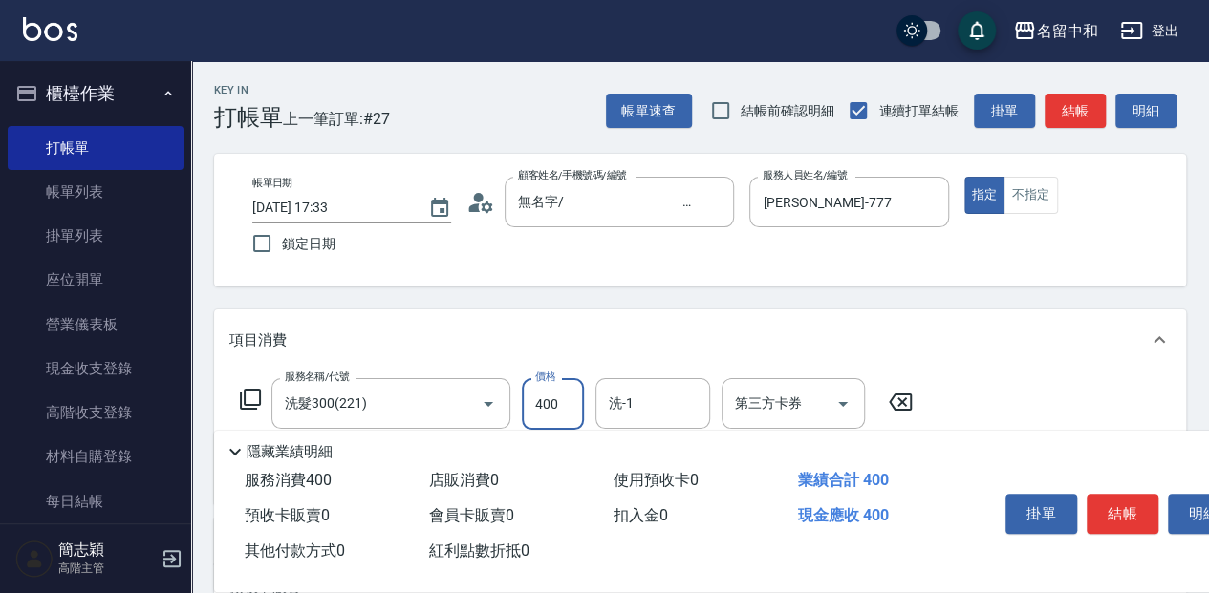
type input "400"
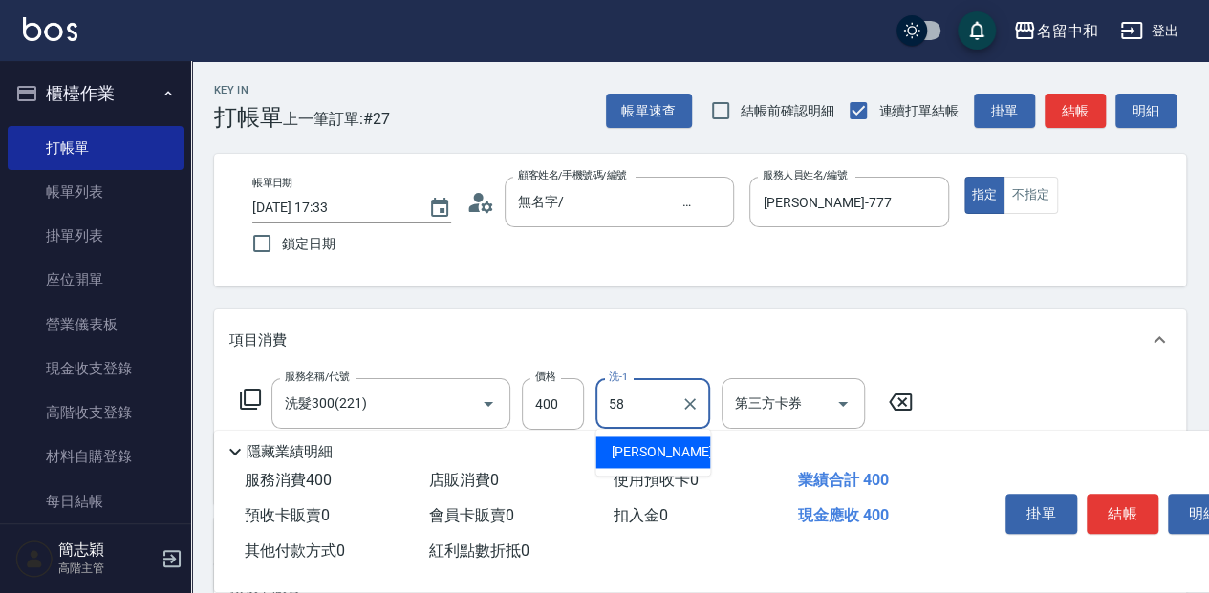
type input "莫娜-58"
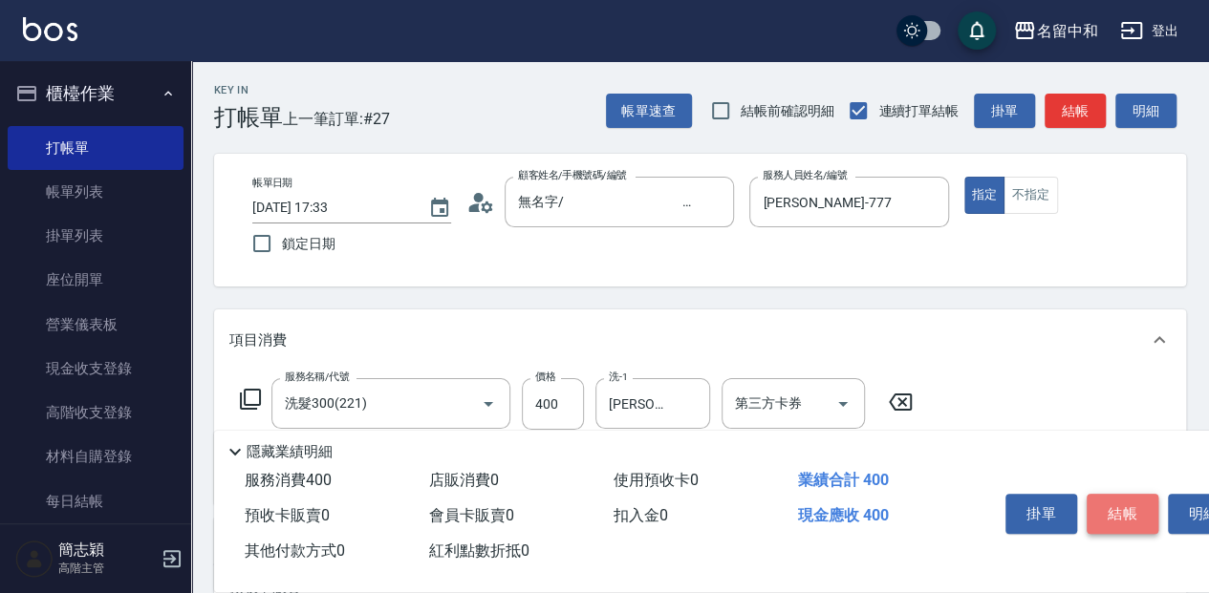
click at [1131, 497] on button "結帳" at bounding box center [1122, 514] width 72 height 40
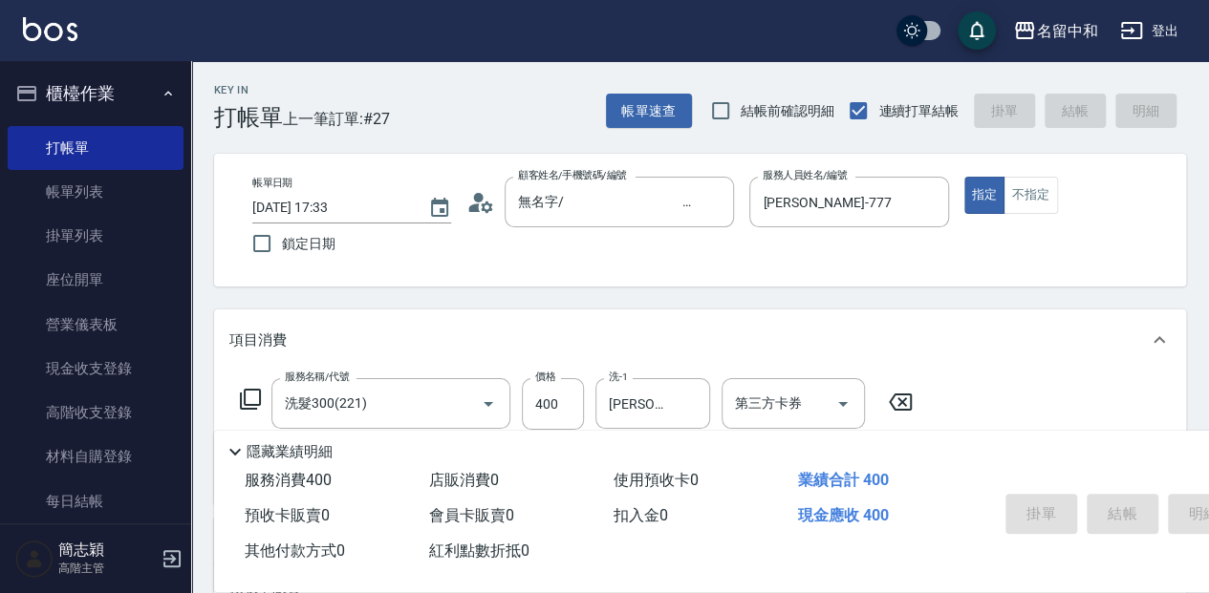
type input "2025/09/17 17:34"
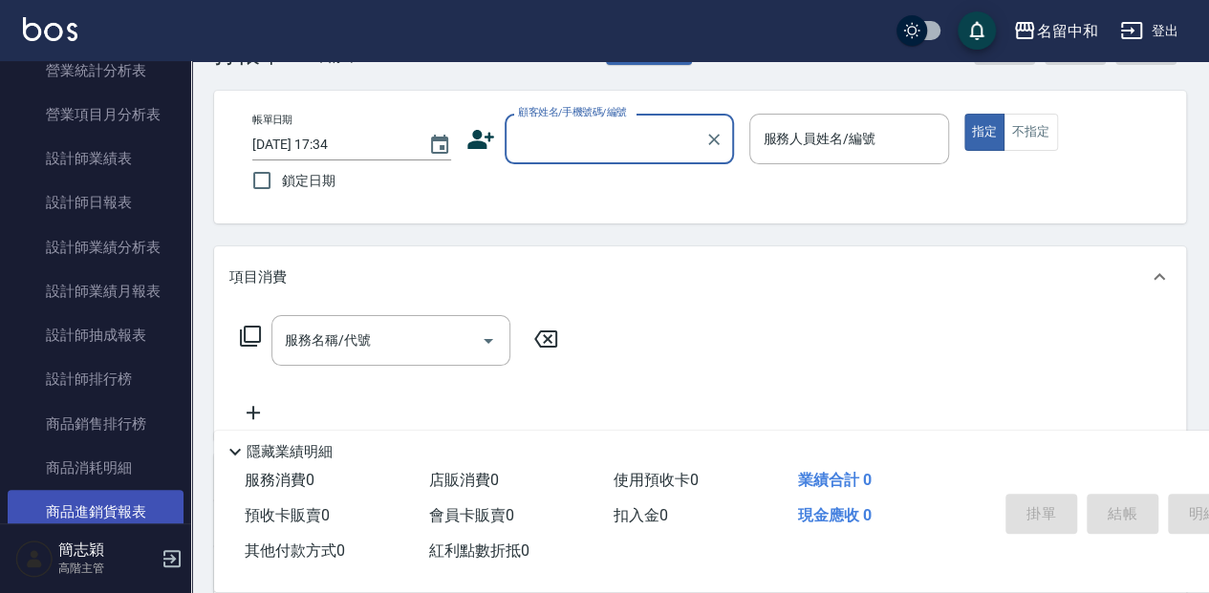
scroll to position [1274, 0]
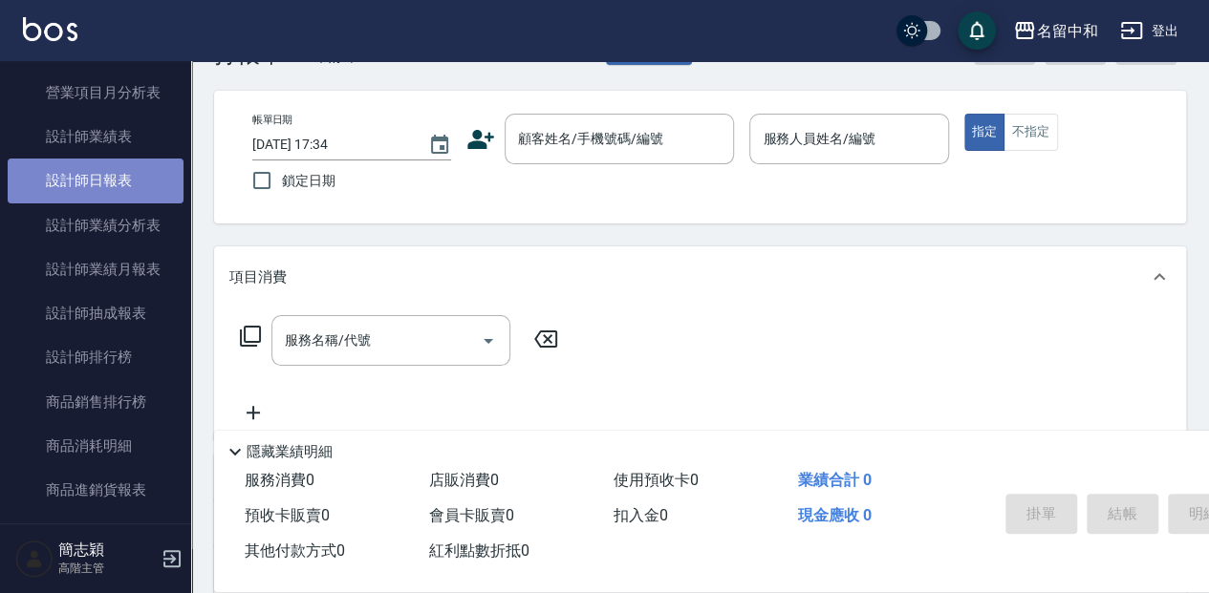
click at [147, 191] on link "設計師日報表" at bounding box center [96, 181] width 176 height 44
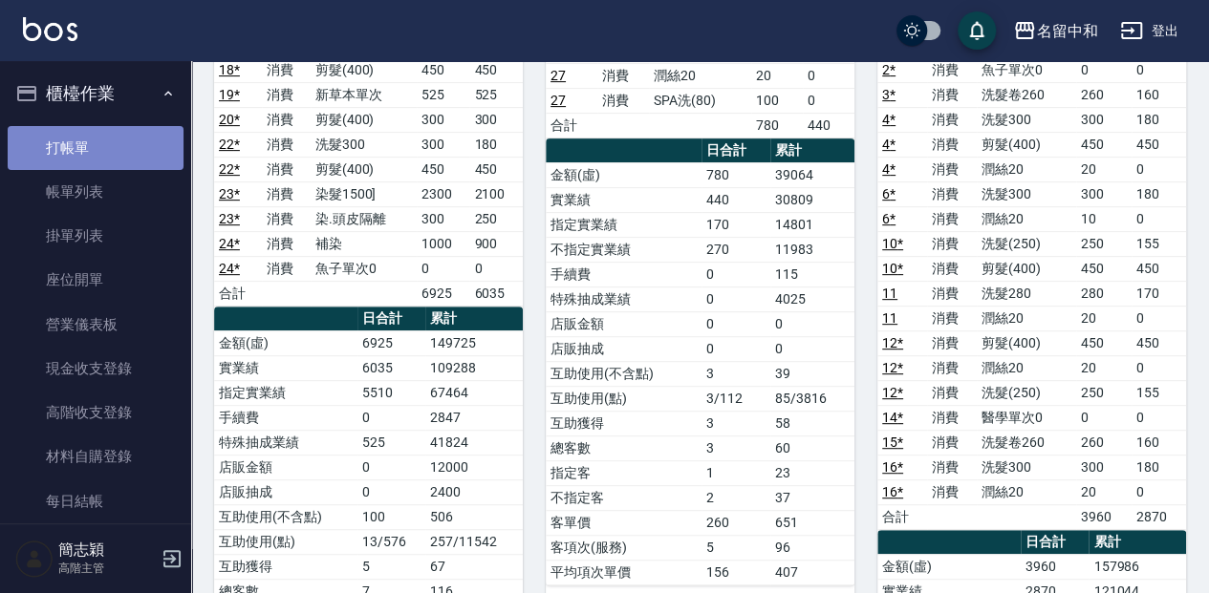
click at [136, 145] on link "打帳單" at bounding box center [96, 148] width 176 height 44
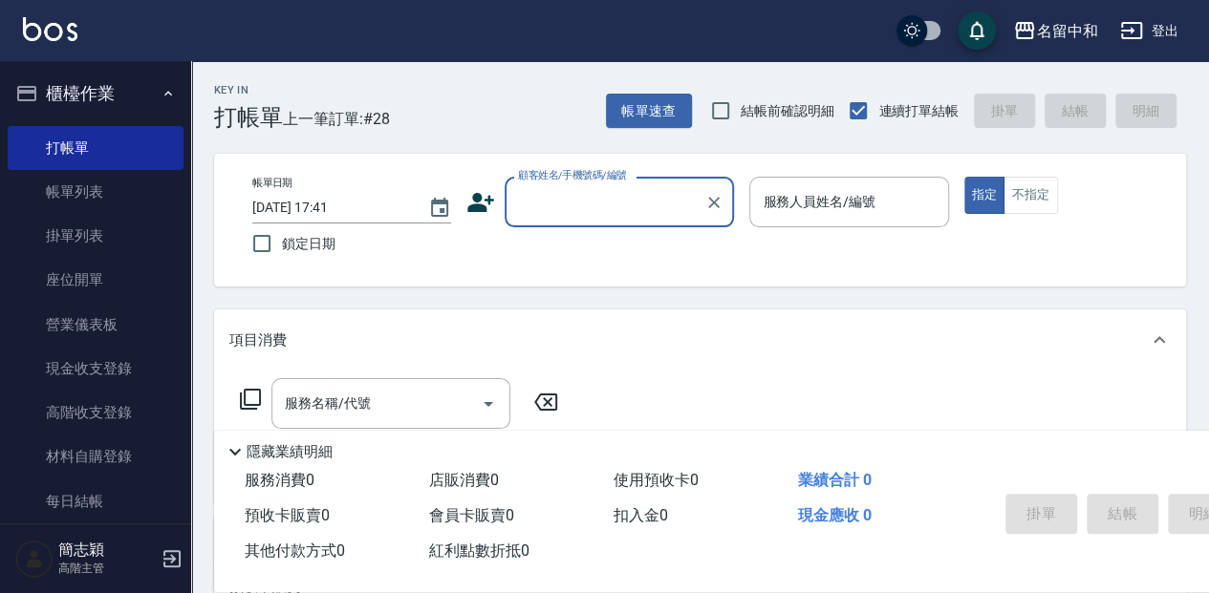
click at [543, 193] on input "顧客姓名/手機號碼/編號" at bounding box center [604, 201] width 183 height 33
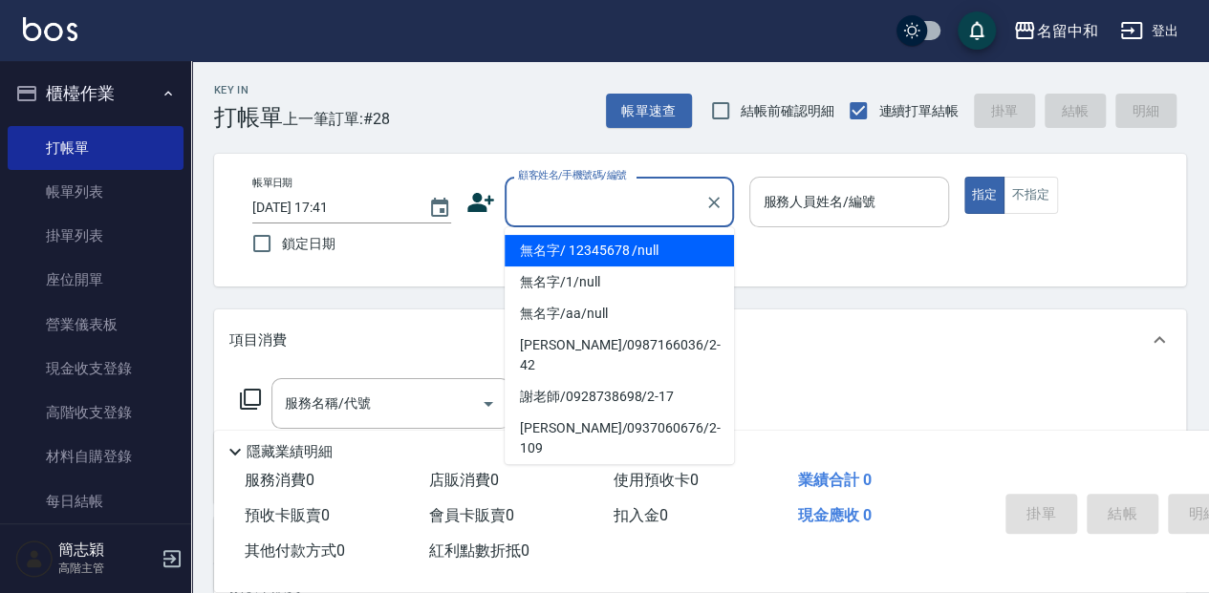
drag, startPoint x: 546, startPoint y: 248, endPoint x: 783, endPoint y: 226, distance: 238.0
click at [546, 249] on li "無名字/ 12345678 /null" at bounding box center [618, 251] width 229 height 32
type input "無名字/ 12345678 /null"
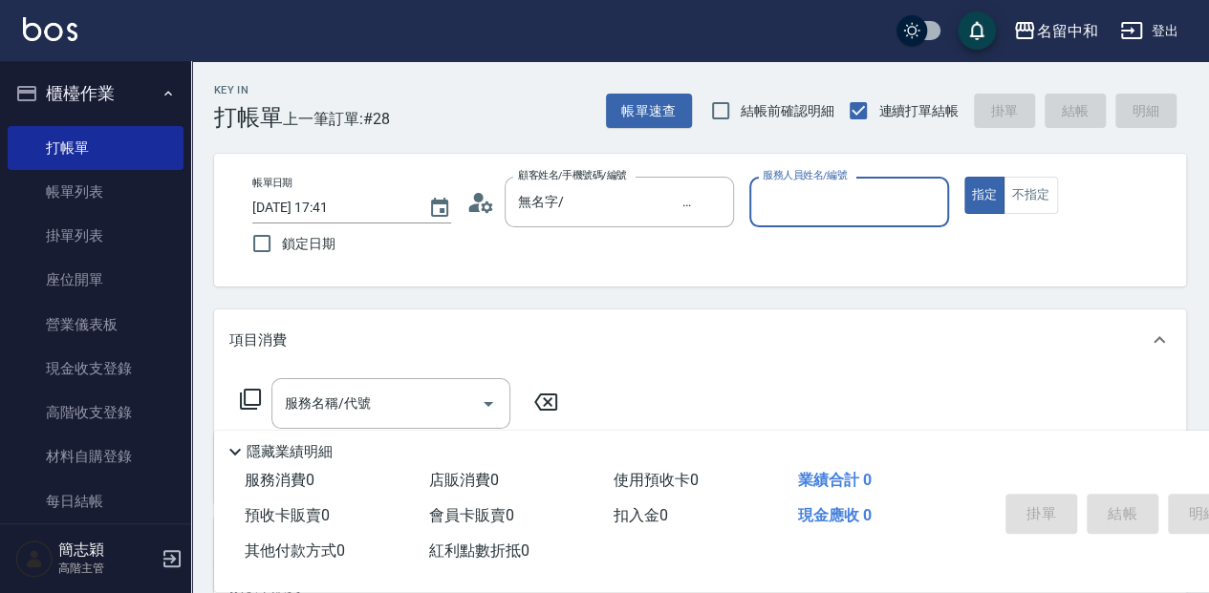
drag, startPoint x: 822, startPoint y: 220, endPoint x: 810, endPoint y: 224, distance: 12.1
click at [822, 220] on div "服務人員姓名/編號" at bounding box center [848, 202] width 199 height 51
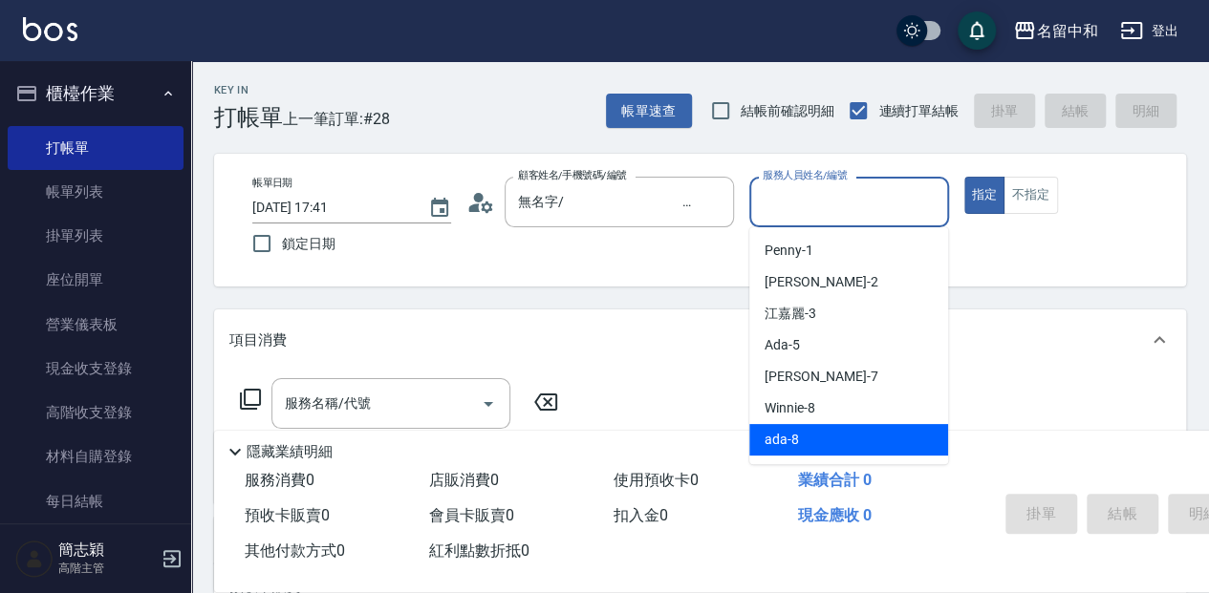
click at [805, 435] on div "ada -8" at bounding box center [848, 440] width 199 height 32
type input "ada-8"
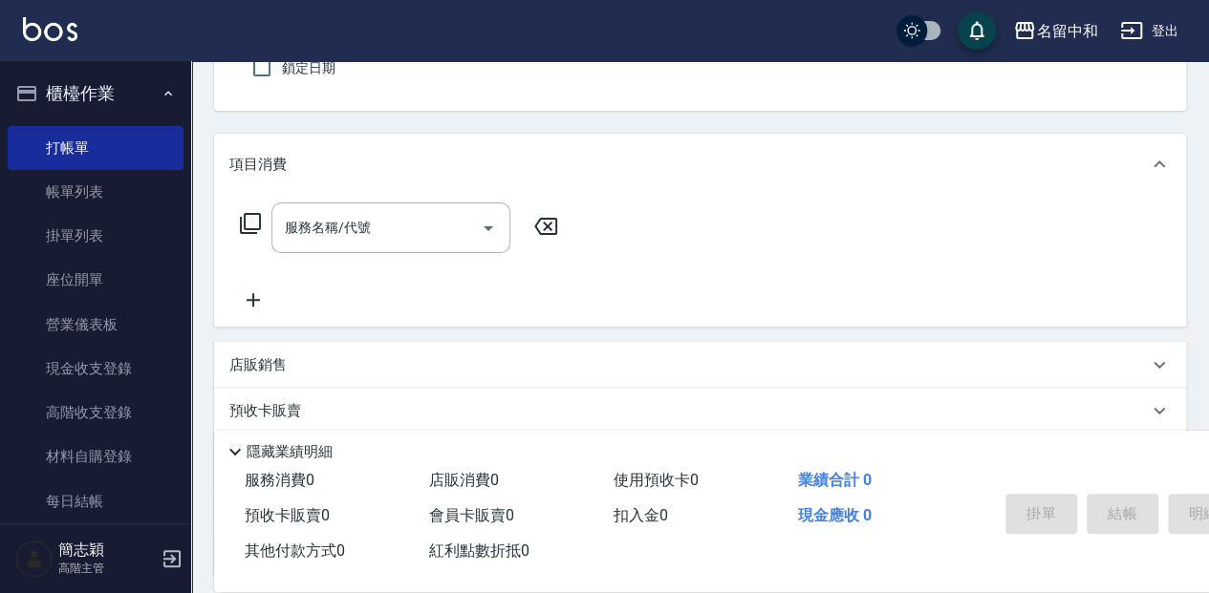
scroll to position [191, 0]
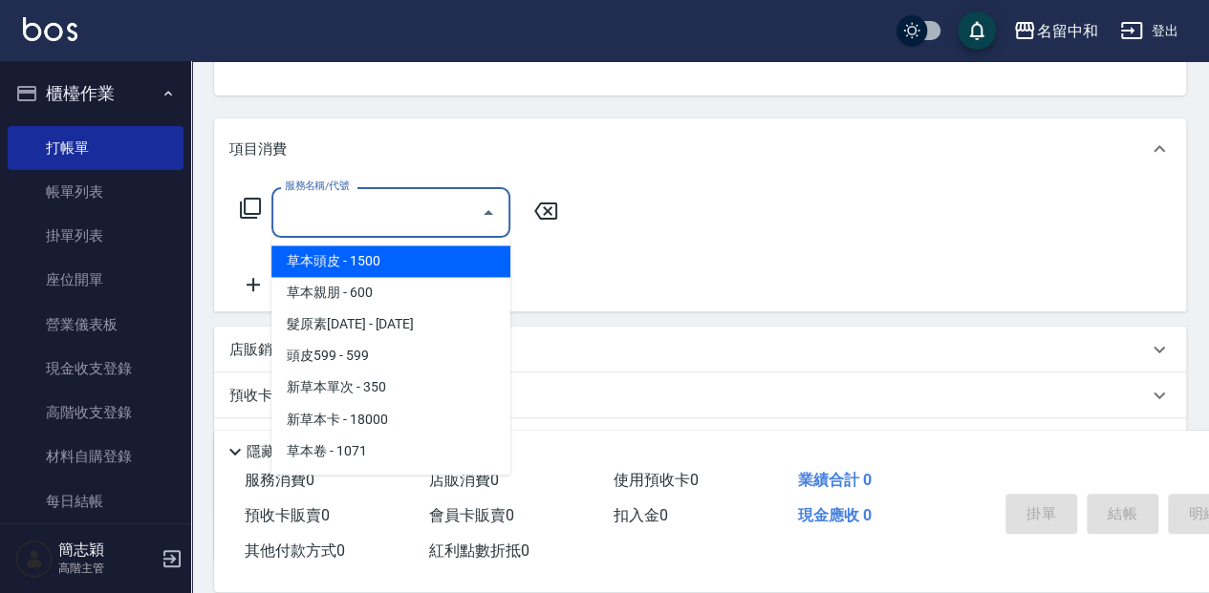
drag, startPoint x: 379, startPoint y: 216, endPoint x: 1217, endPoint y: 300, distance: 842.2
click at [402, 227] on input "服務名稱/代號" at bounding box center [376, 212] width 193 height 33
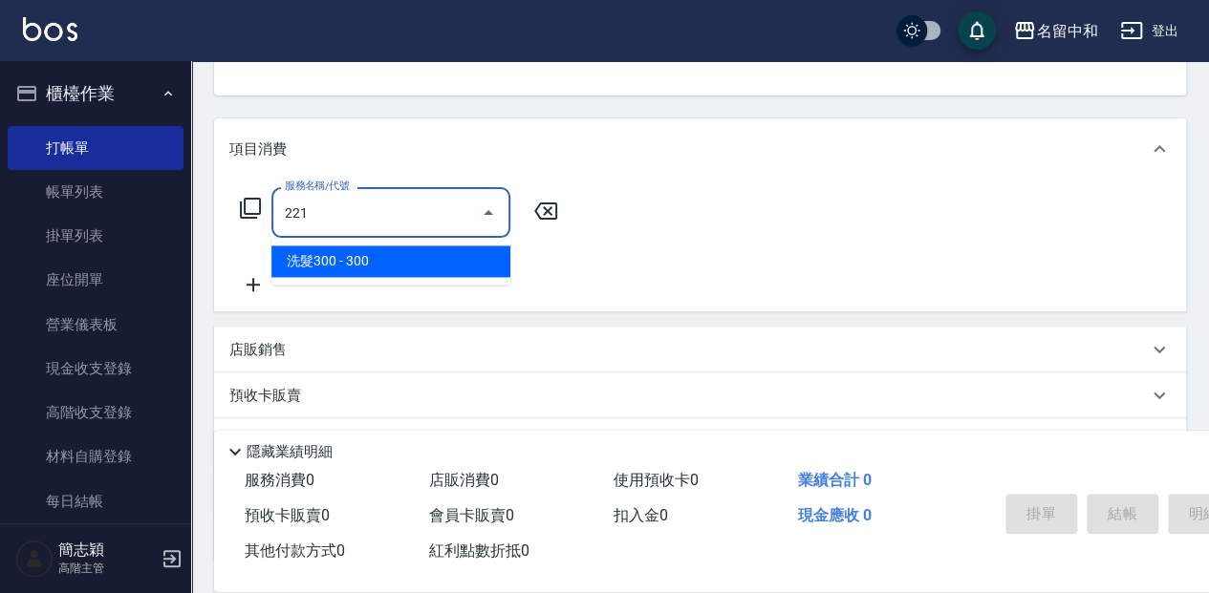
type input "洗髮300(221)"
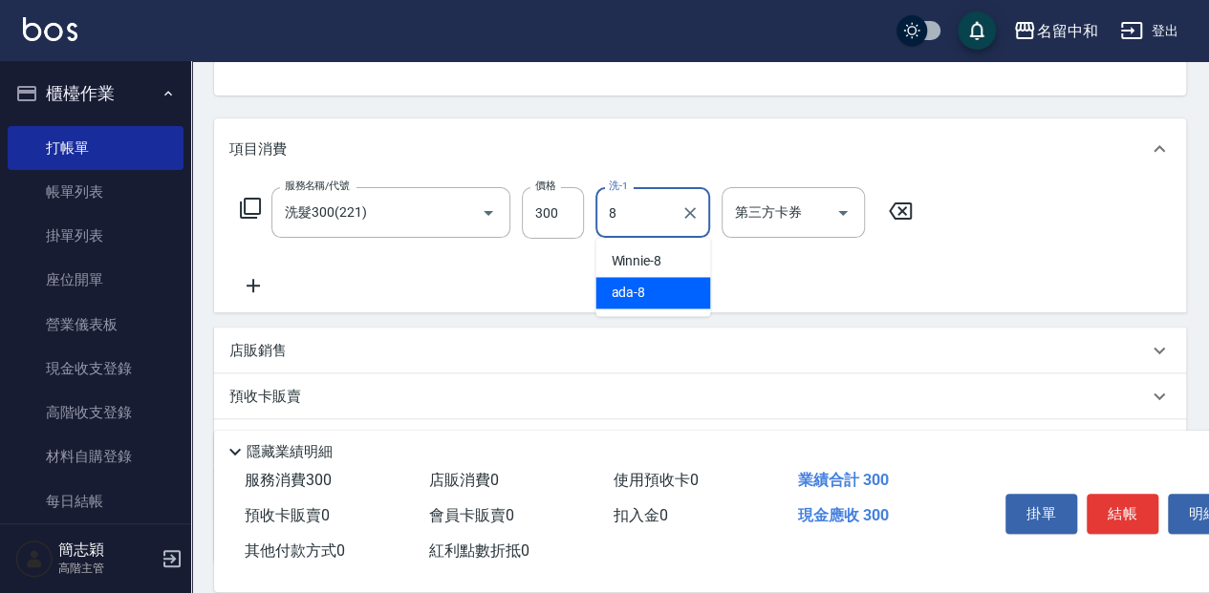
type input "ada-8"
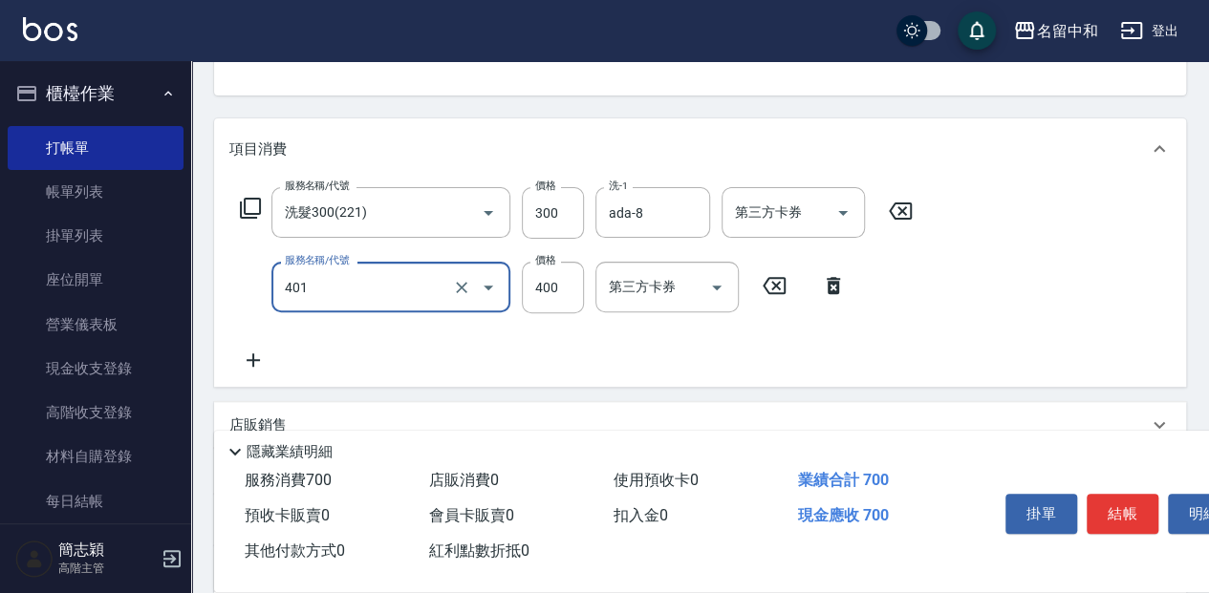
type input "剪髮(400)(401)"
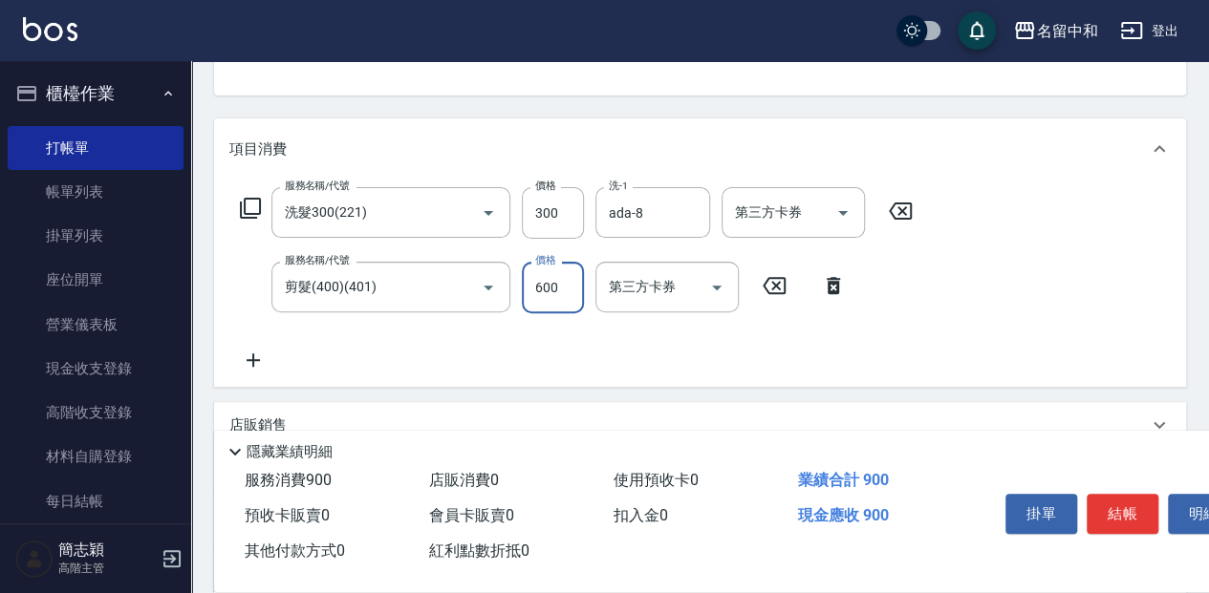
type input "600"
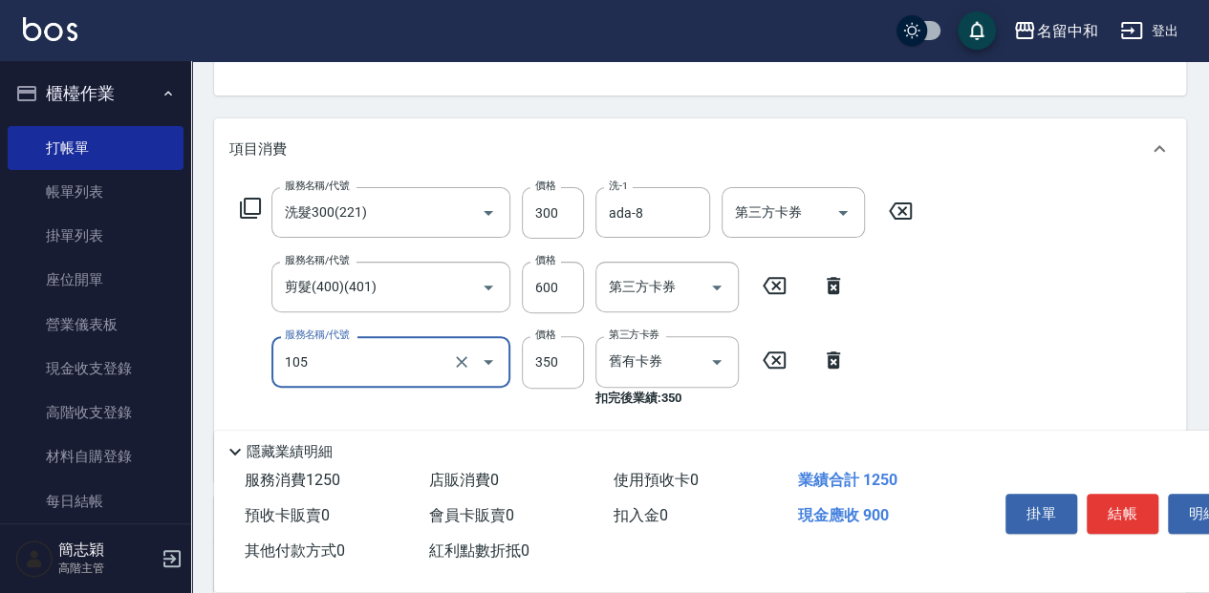
type input "新草本單次(105)"
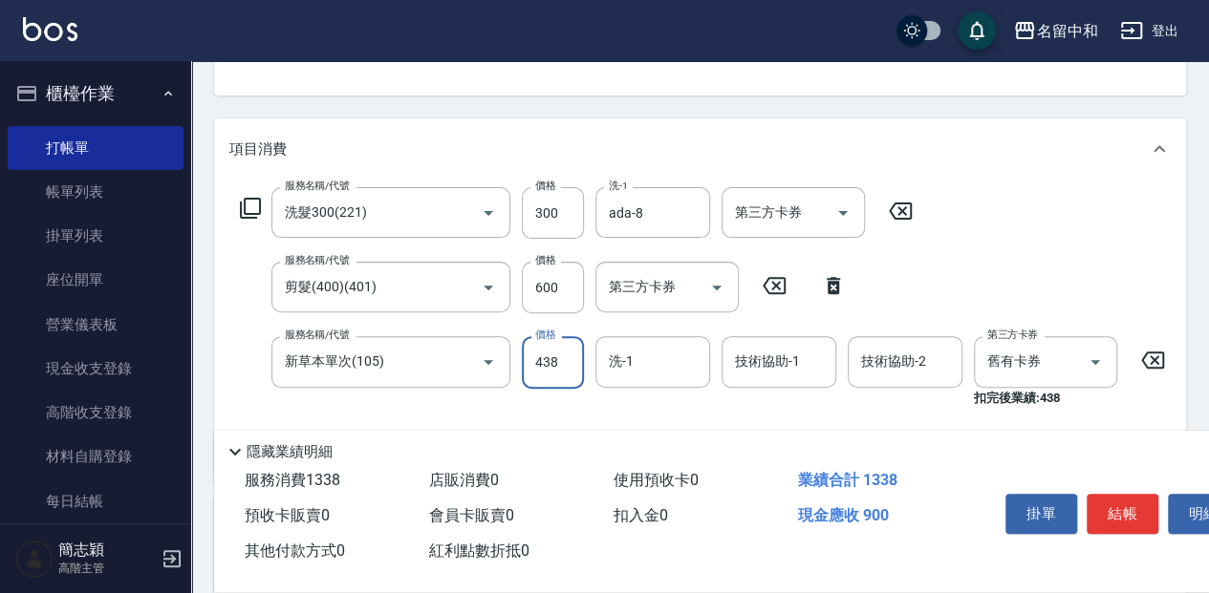
type input "438"
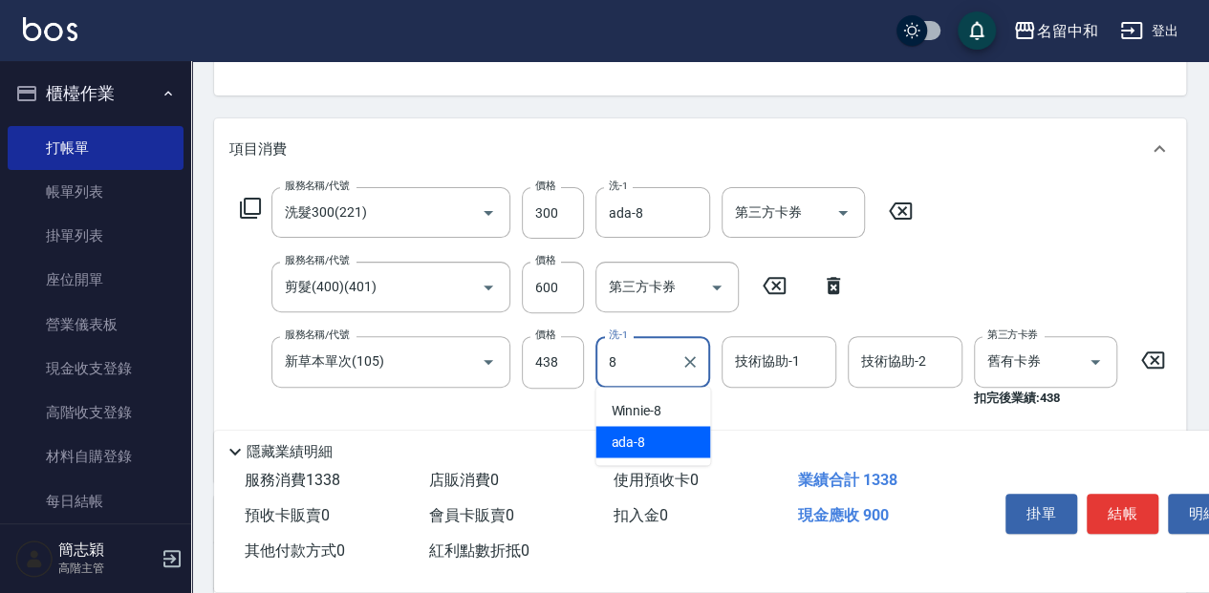
type input "ada-8"
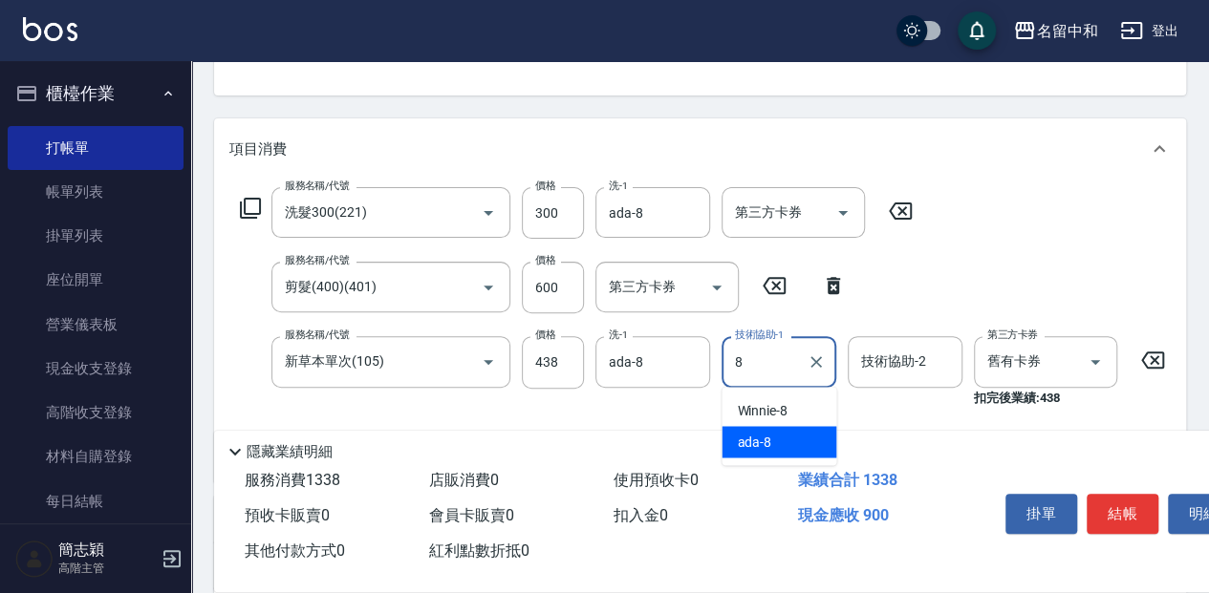
type input "ada-8"
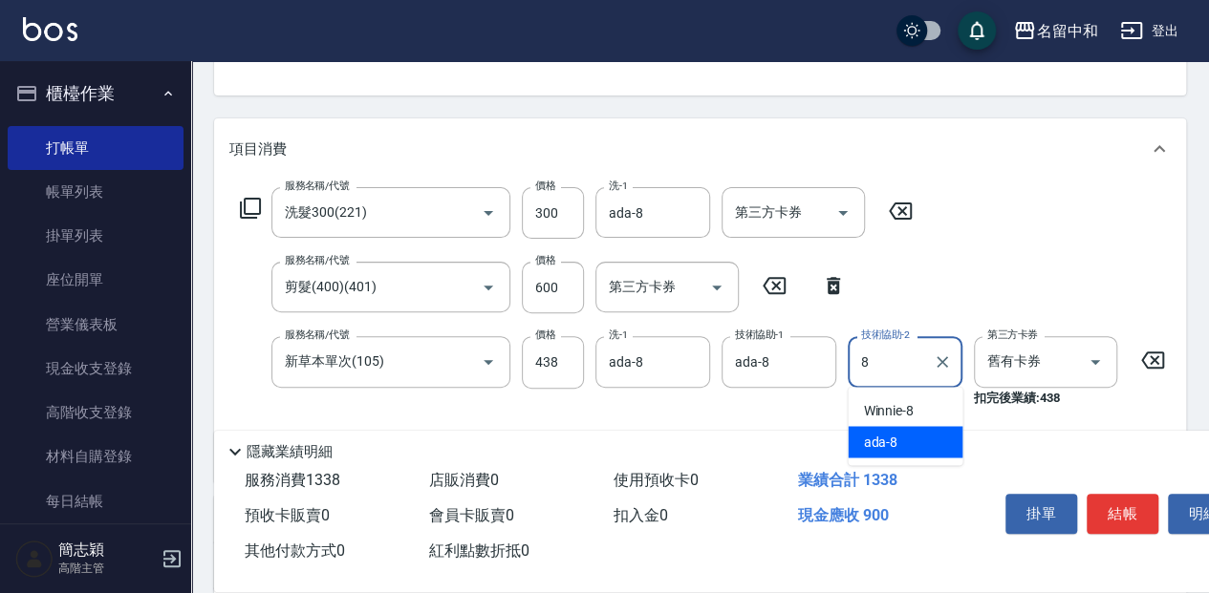
type input "ada-8"
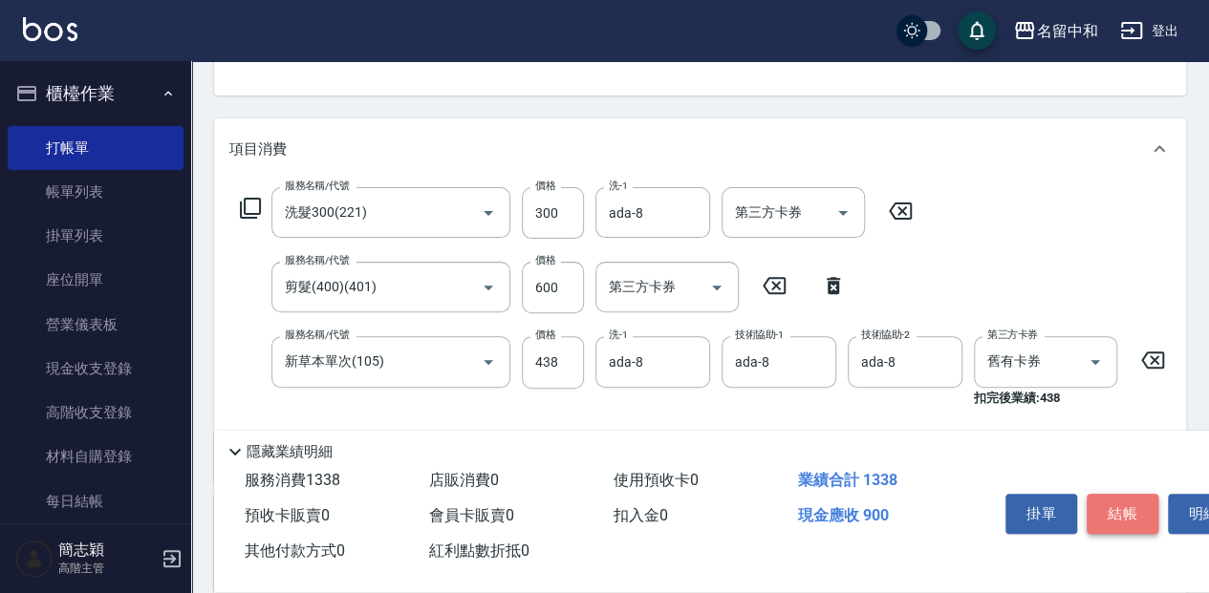
click at [1115, 514] on button "結帳" at bounding box center [1122, 514] width 72 height 40
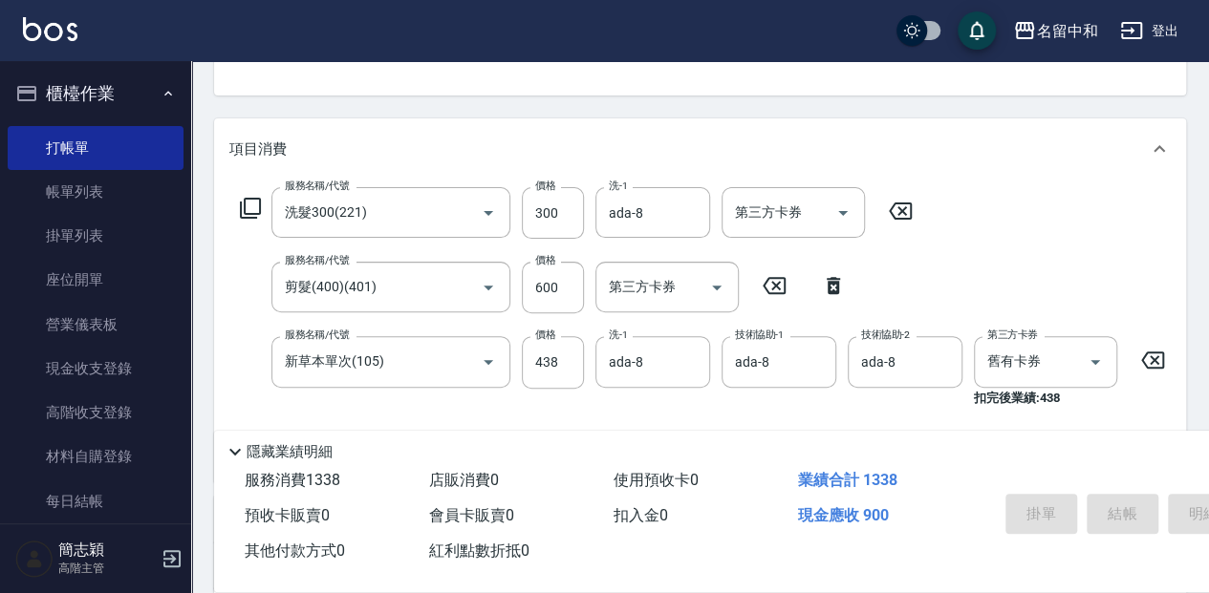
type input "2025/09/17 18:04"
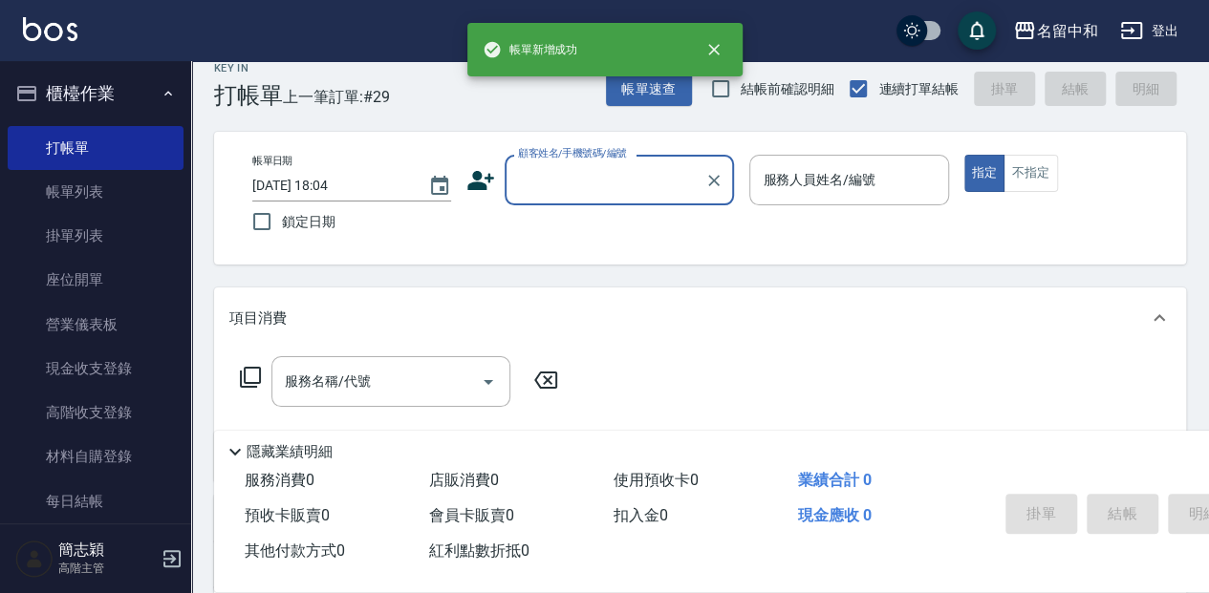
scroll to position [0, 0]
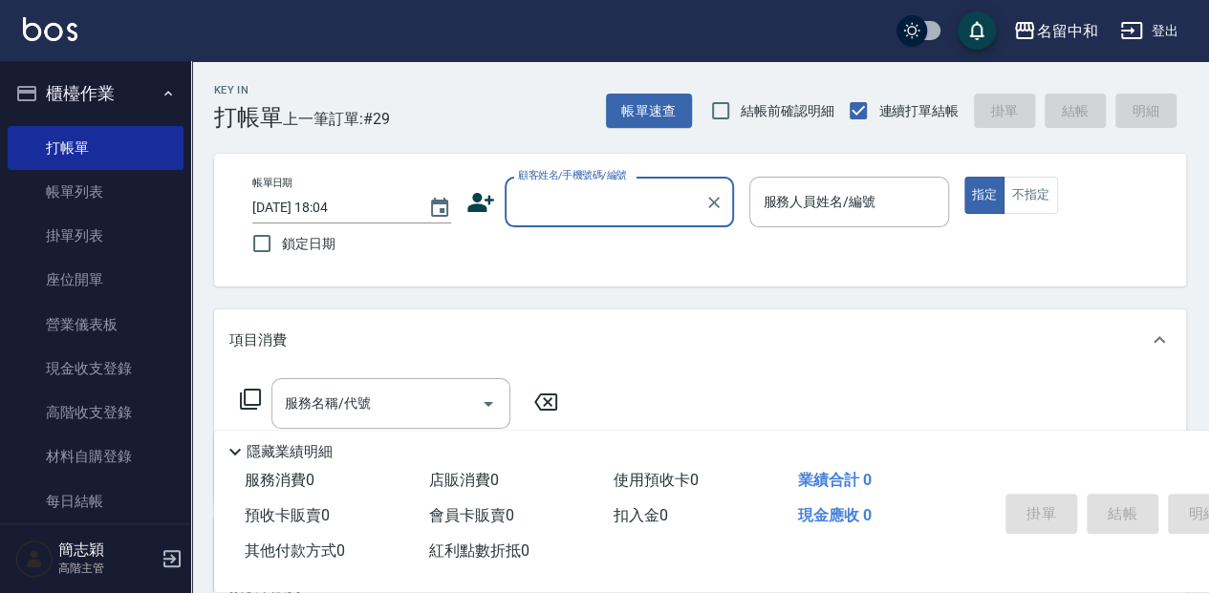
drag, startPoint x: 139, startPoint y: 191, endPoint x: 634, endPoint y: 512, distance: 589.9
click at [139, 191] on link "帳單列表" at bounding box center [96, 192] width 176 height 44
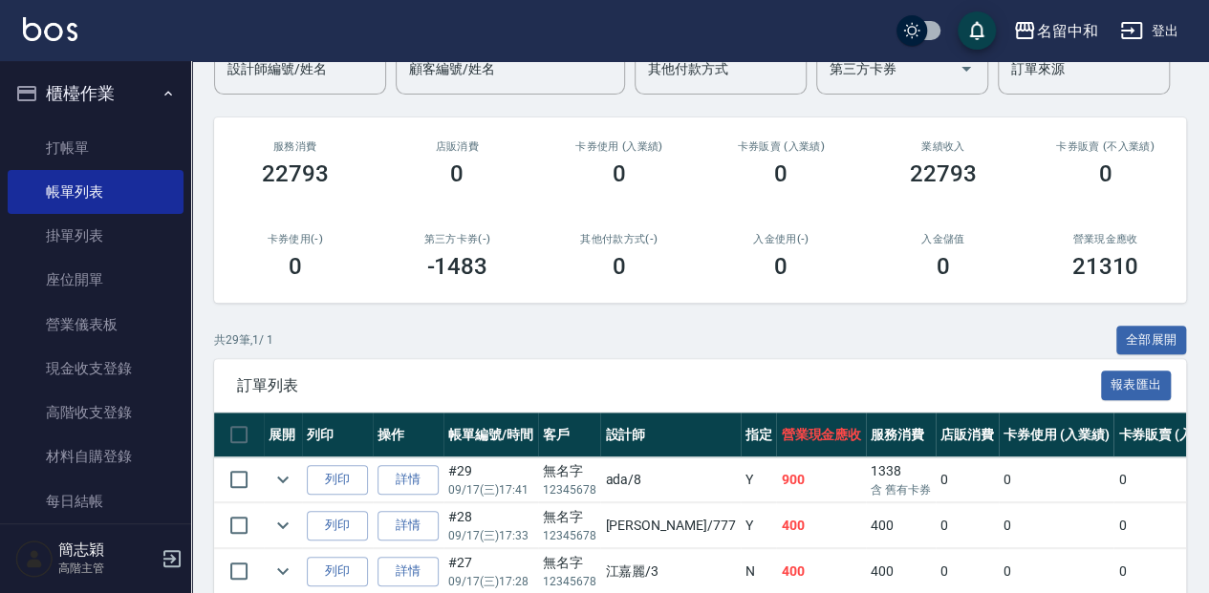
scroll to position [191, 0]
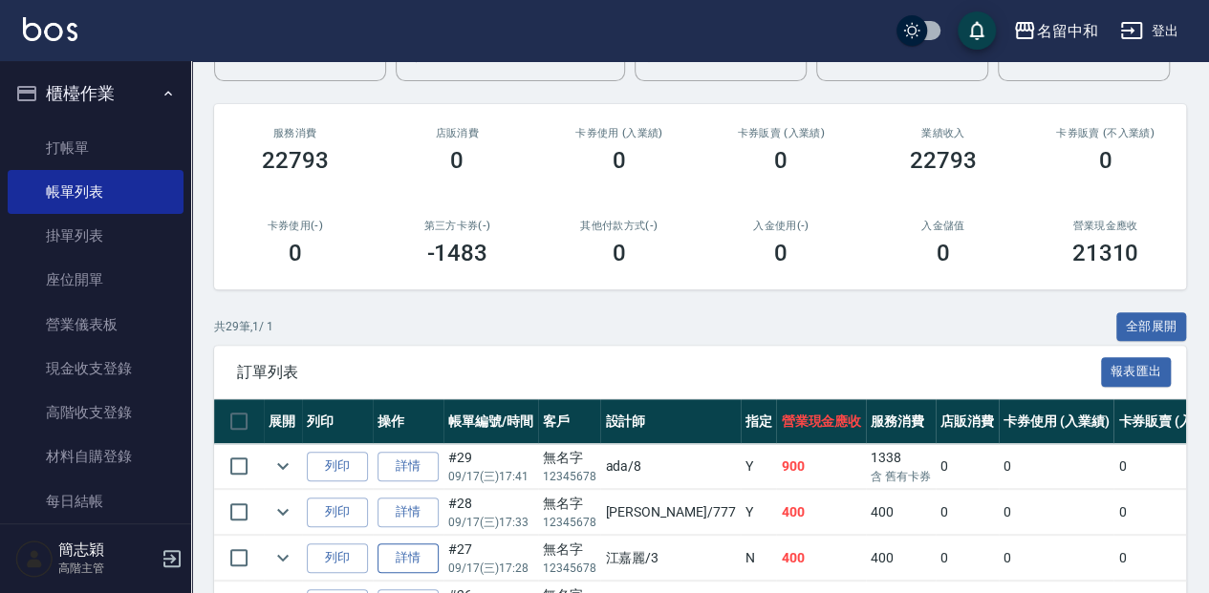
click at [392, 556] on link "詳情" at bounding box center [407, 559] width 61 height 30
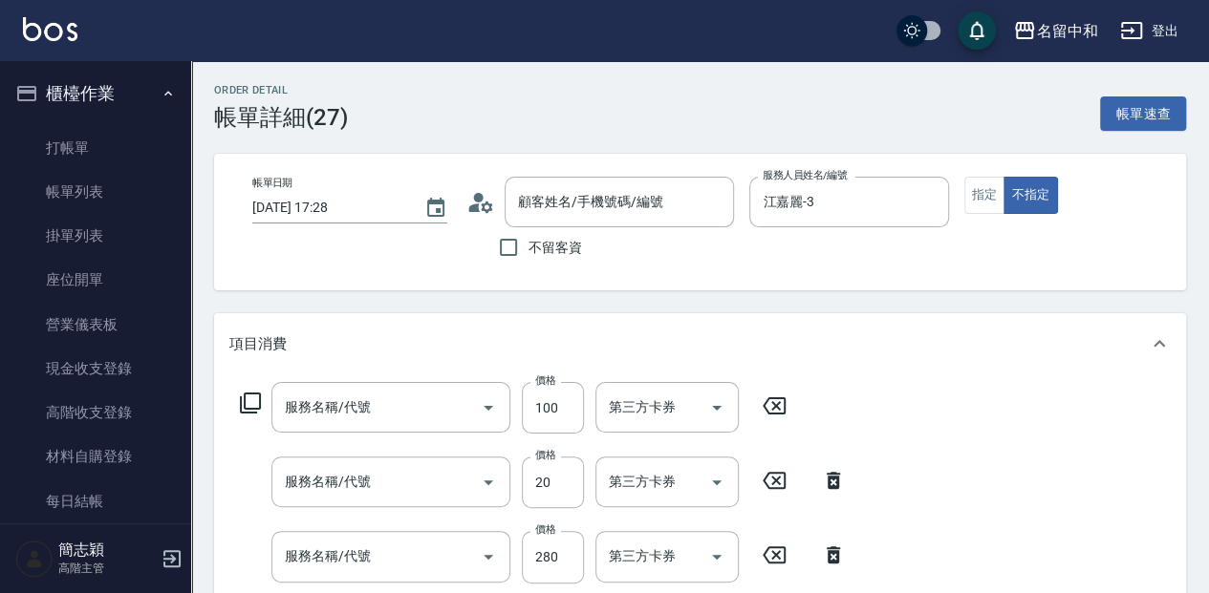
type input "2025/09/17 17:28"
type input "江嘉麗-3"
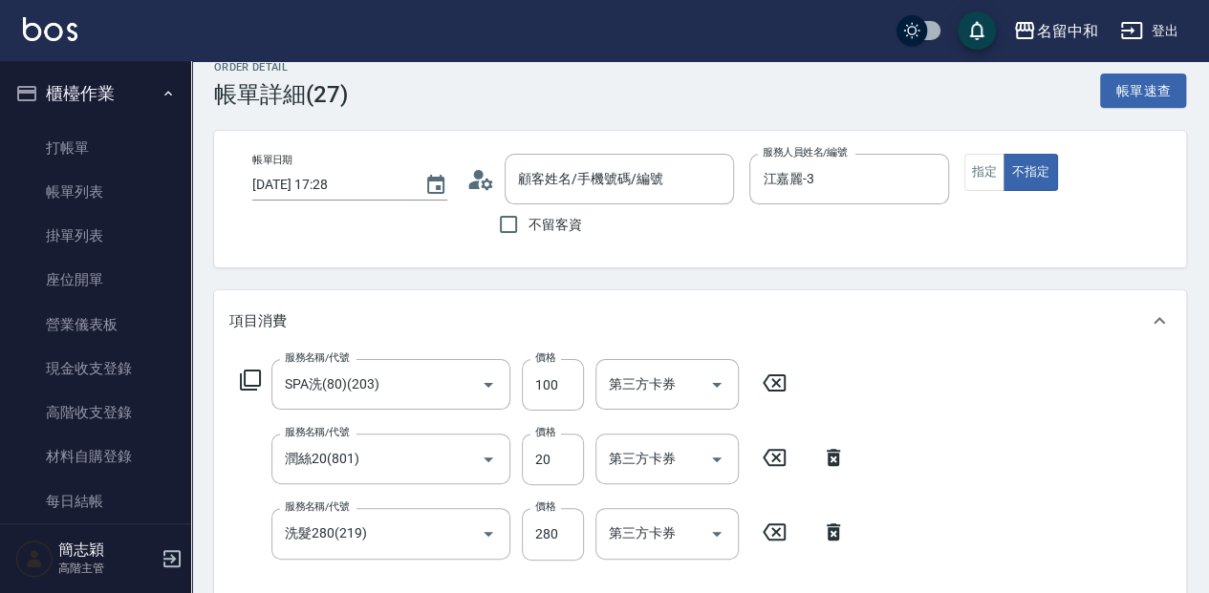
type input "無名字/ 12345678 /null"
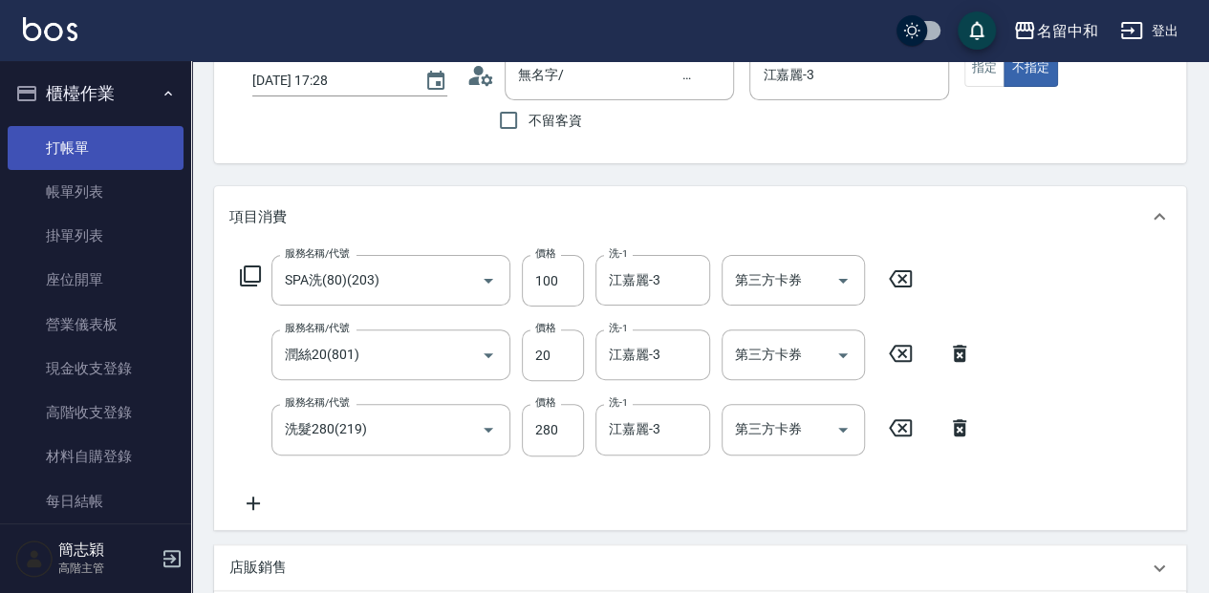
click at [112, 151] on link "打帳單" at bounding box center [96, 148] width 176 height 44
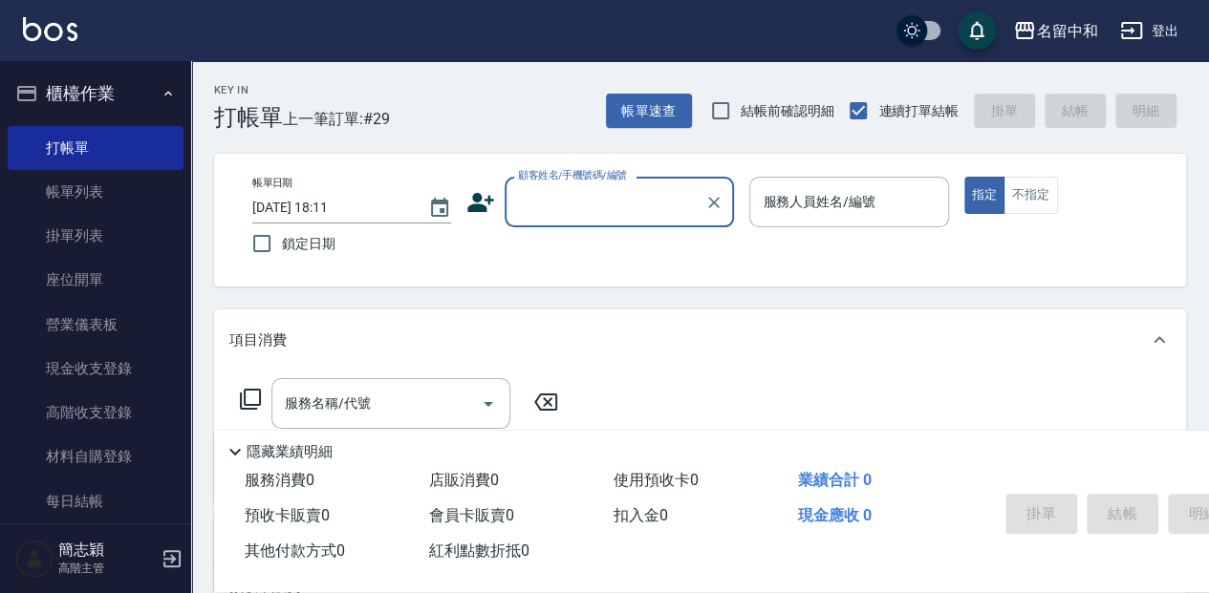
click at [640, 187] on input "顧客姓名/手機號碼/編號" at bounding box center [604, 201] width 183 height 33
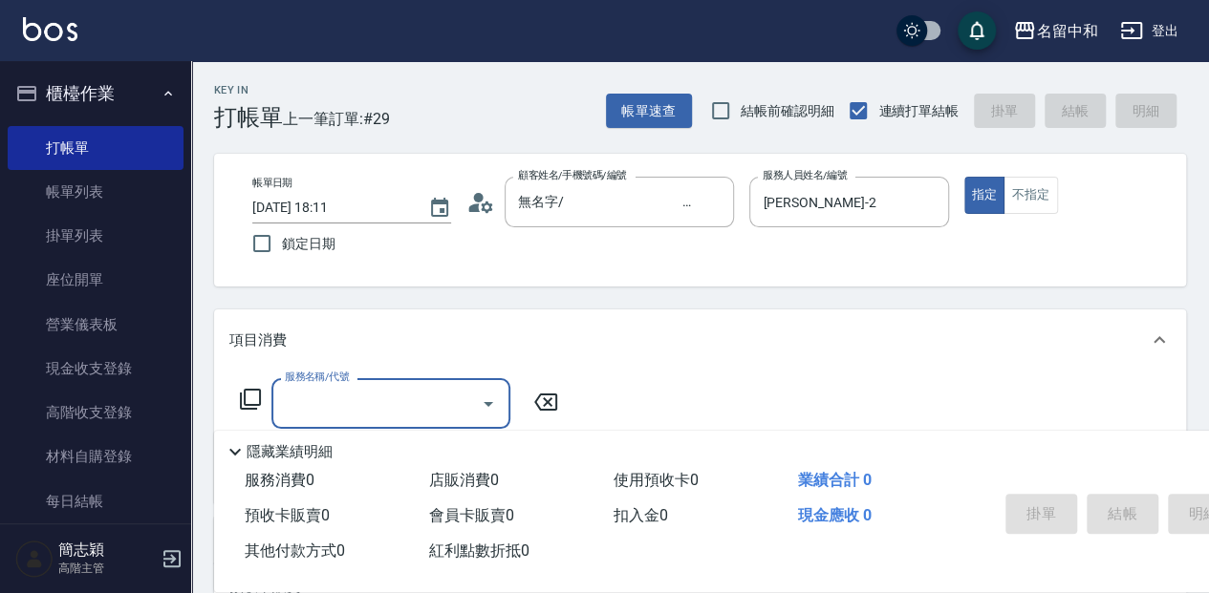
click at [245, 396] on icon at bounding box center [250, 399] width 21 height 21
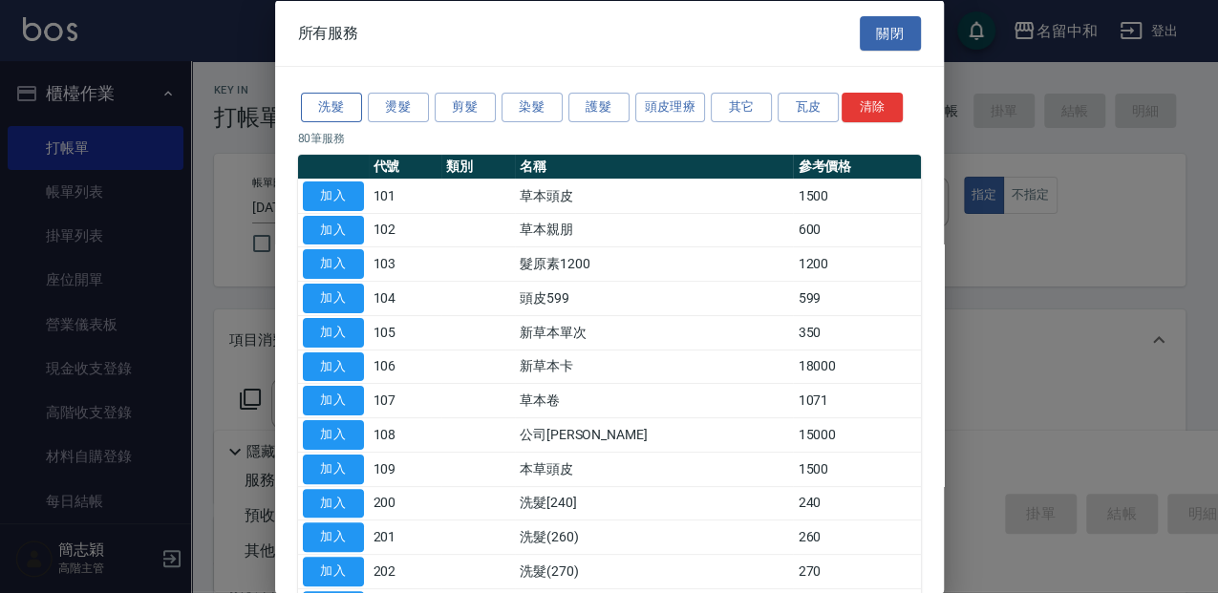
click at [331, 101] on button "洗髮" at bounding box center [331, 108] width 61 height 30
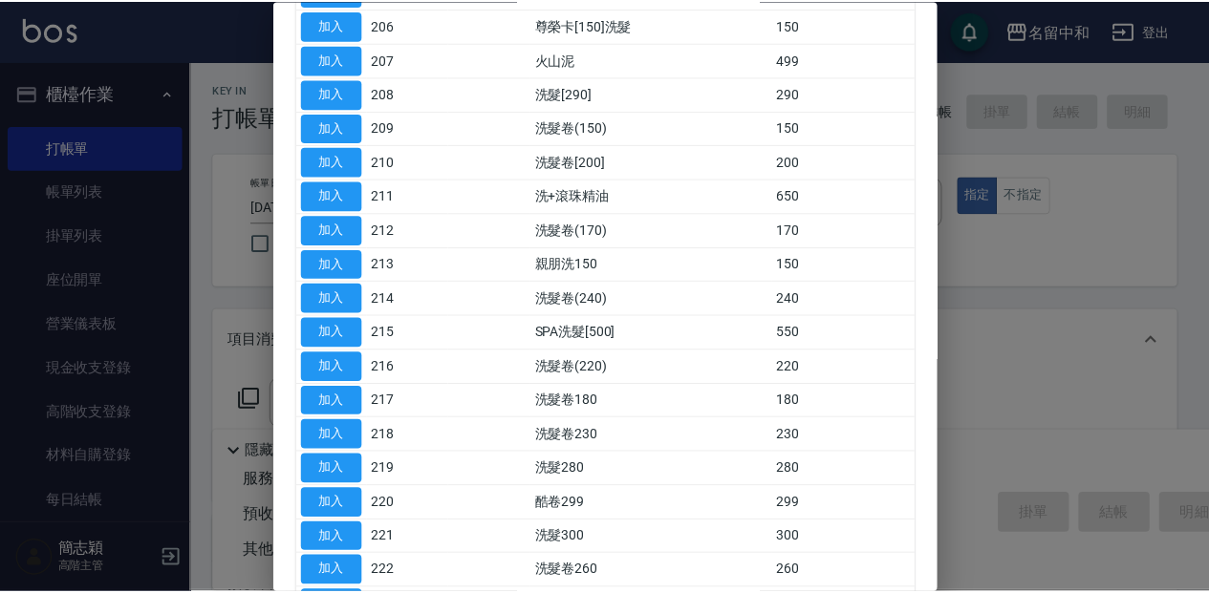
scroll to position [382, 0]
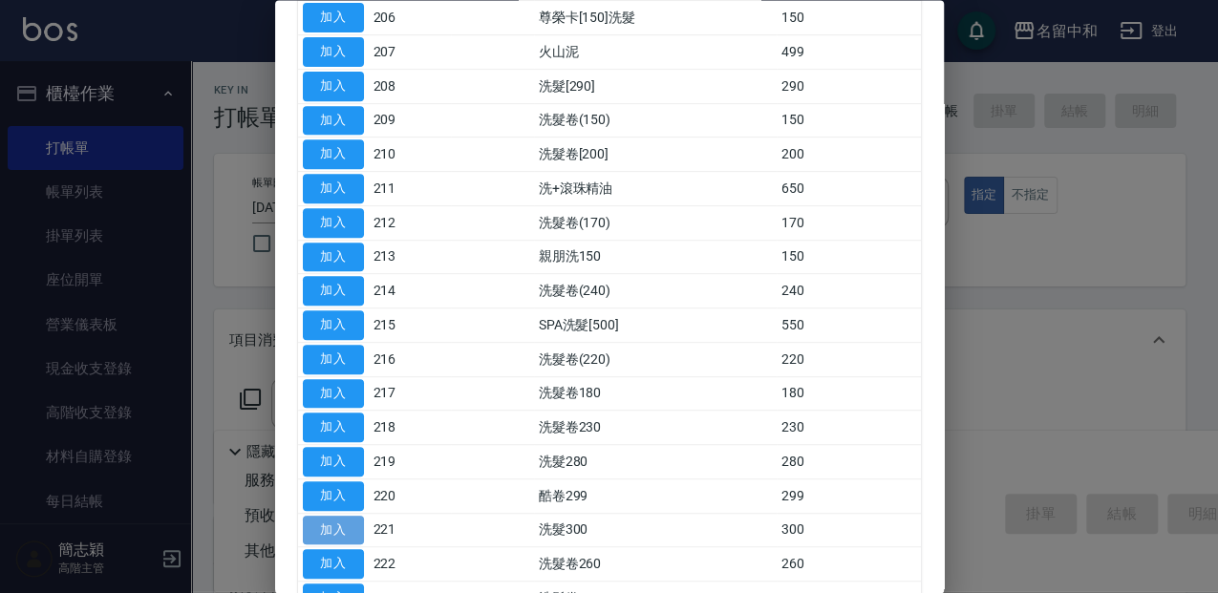
click at [352, 526] on button "加入" at bounding box center [333, 531] width 61 height 30
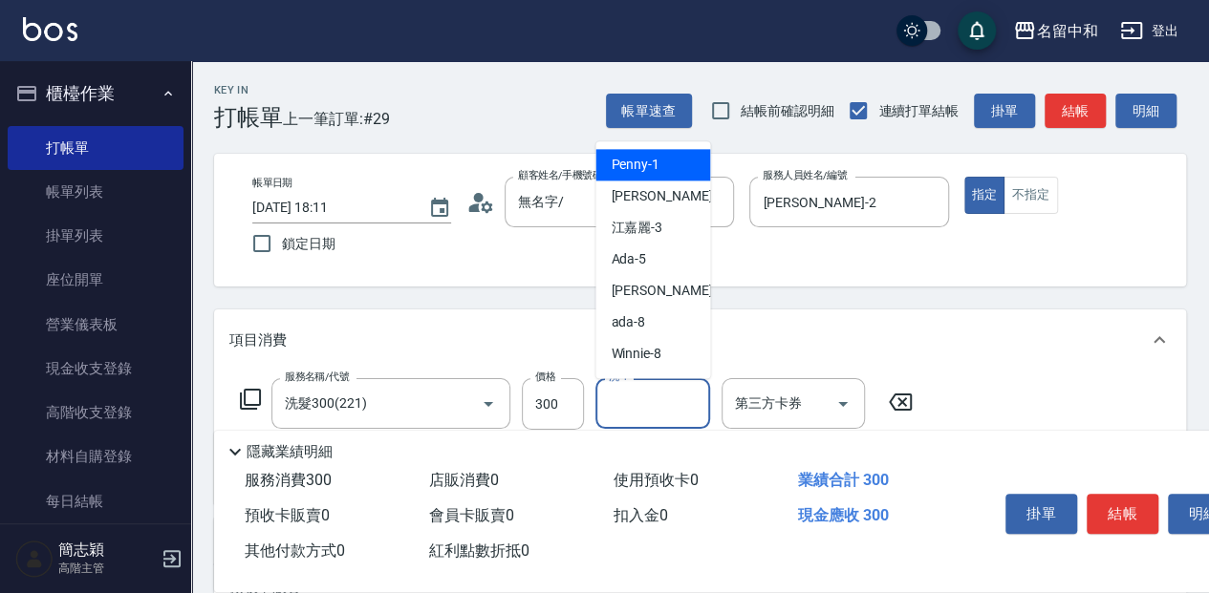
click at [662, 409] on input "洗-1" at bounding box center [652, 403] width 97 height 33
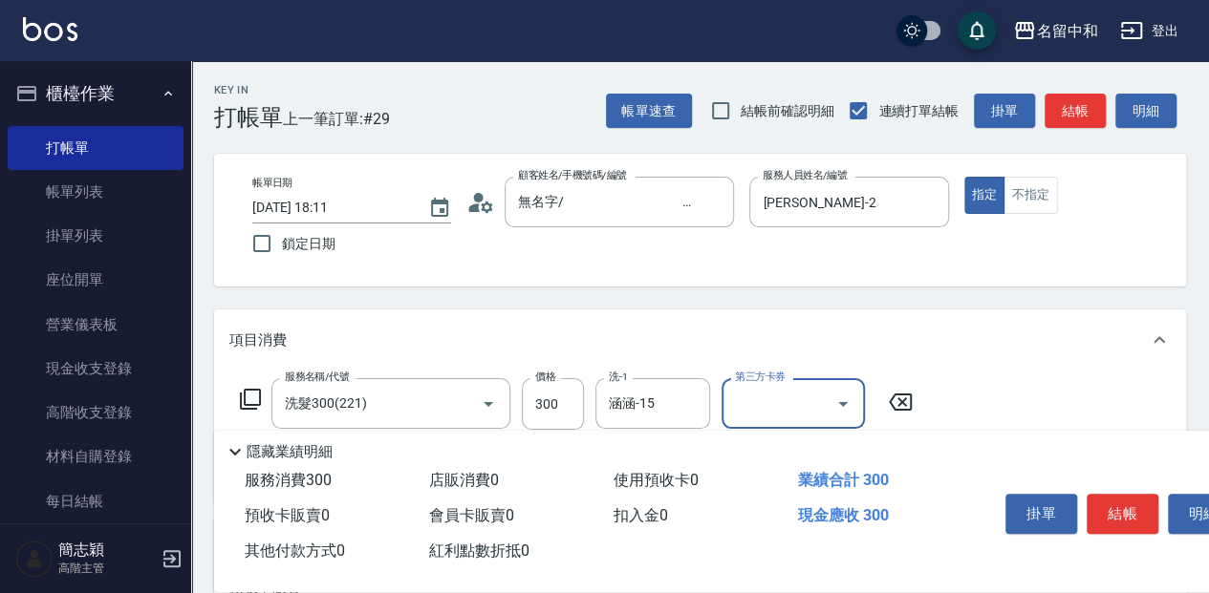
click at [250, 399] on icon at bounding box center [250, 399] width 23 height 23
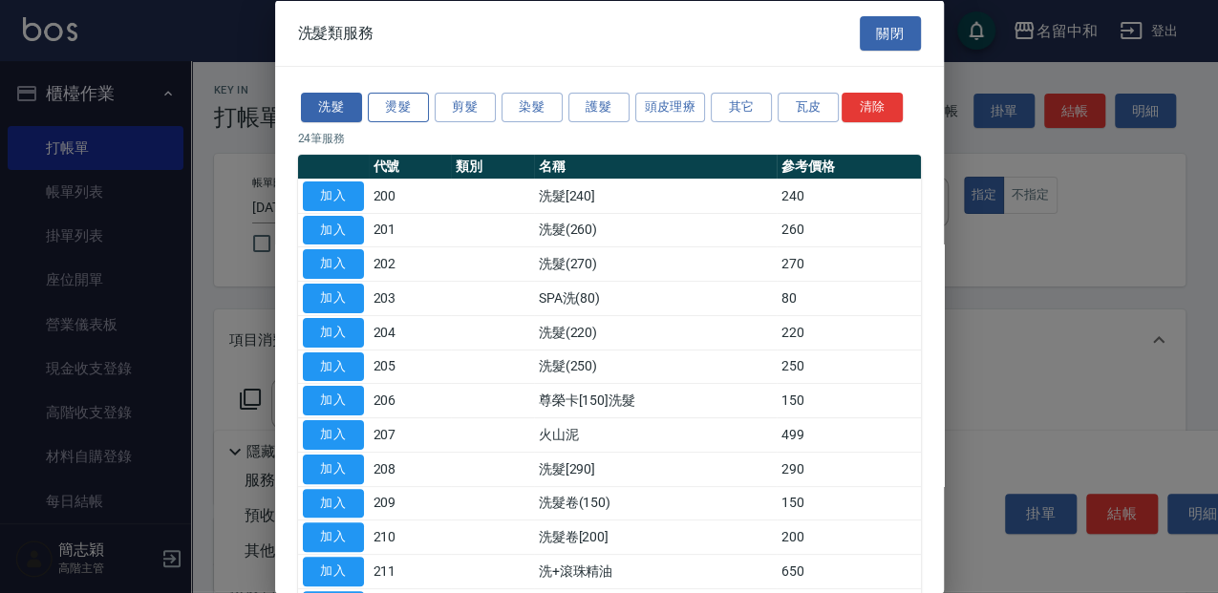
click at [401, 104] on button "燙髮" at bounding box center [398, 108] width 61 height 30
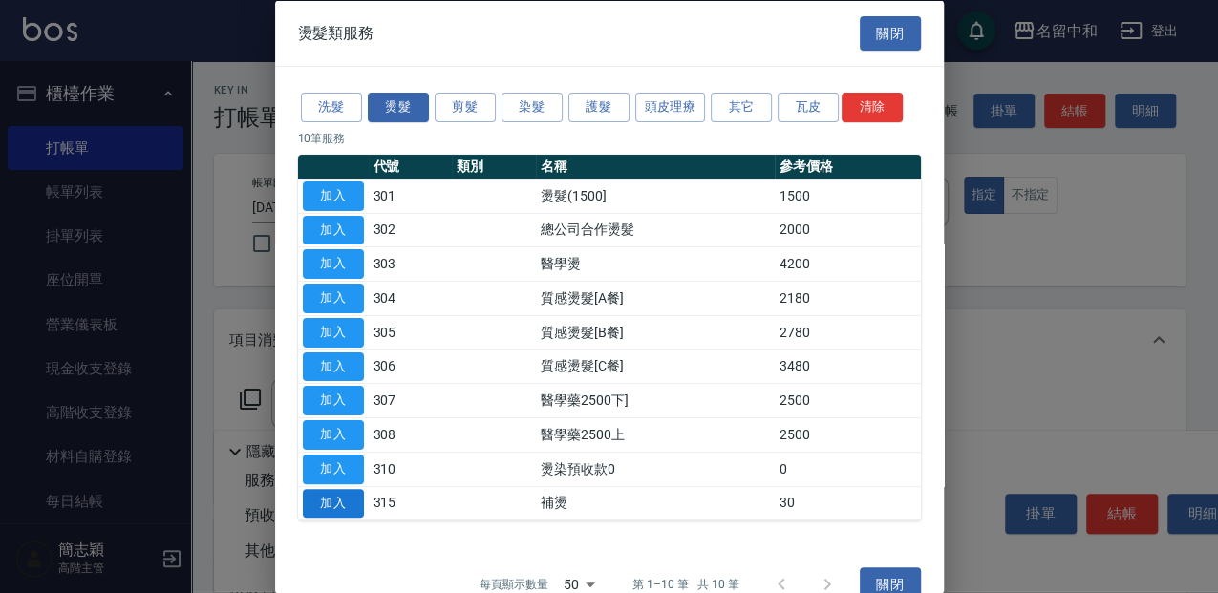
click at [350, 495] on button "加入" at bounding box center [333, 503] width 61 height 30
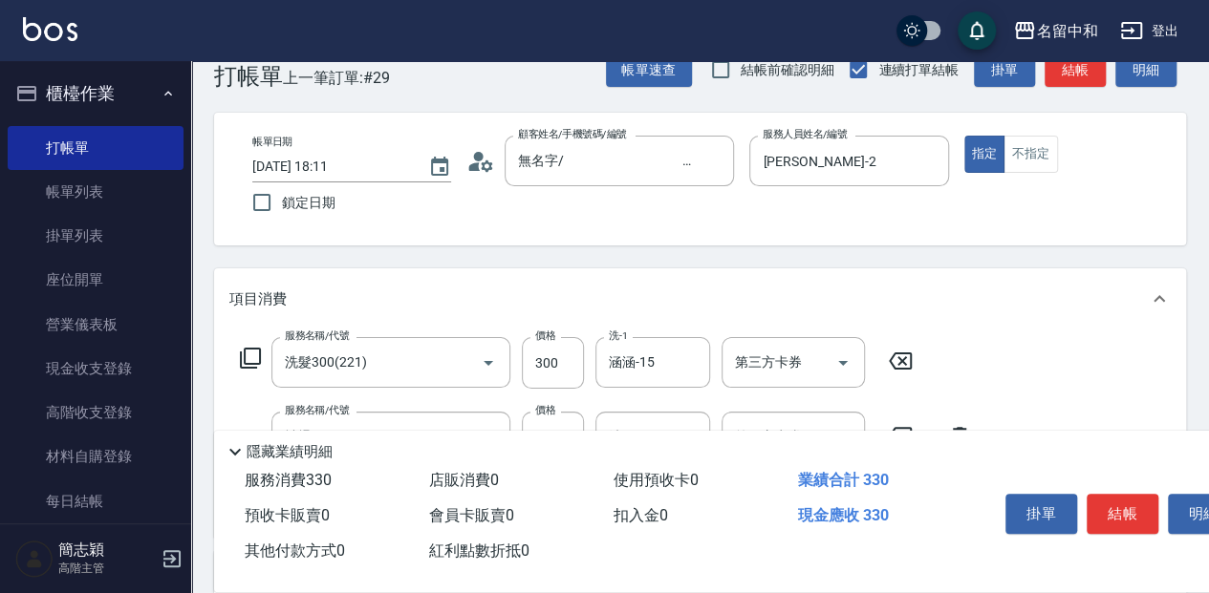
scroll to position [63, 0]
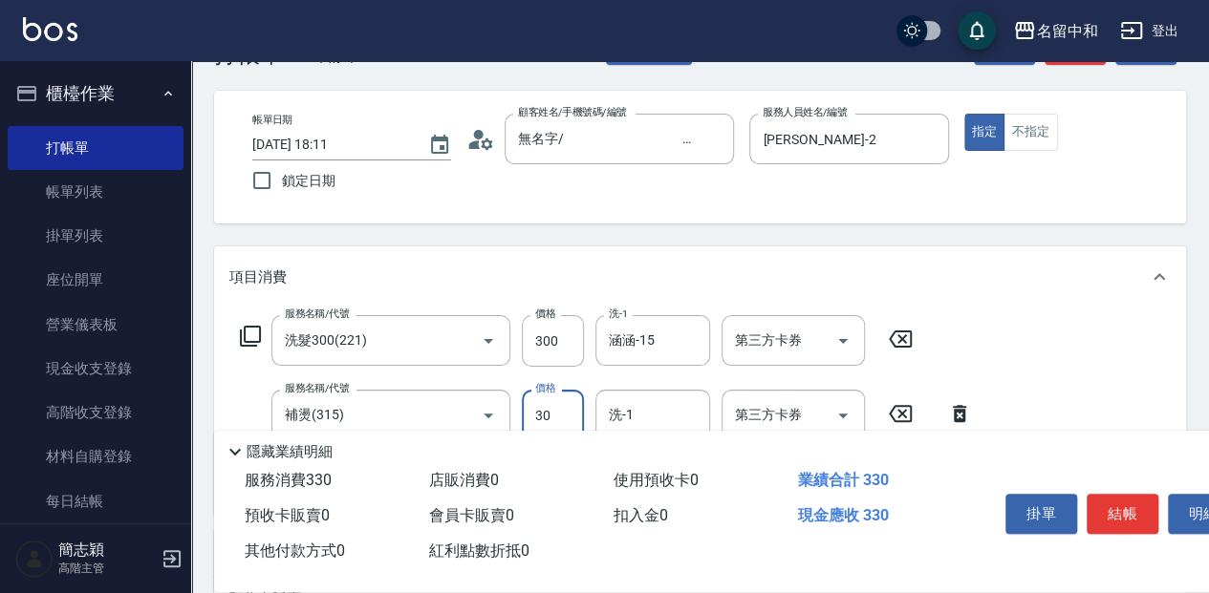
click at [562, 415] on input "30" at bounding box center [553, 416] width 62 height 52
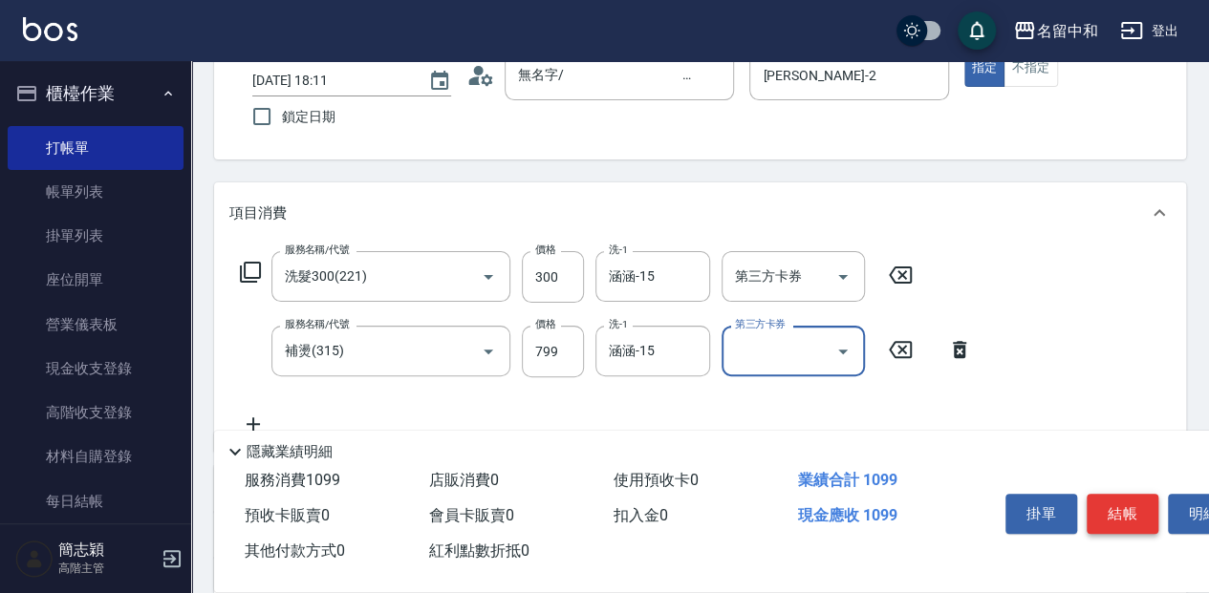
click at [1131, 499] on button "結帳" at bounding box center [1122, 514] width 72 height 40
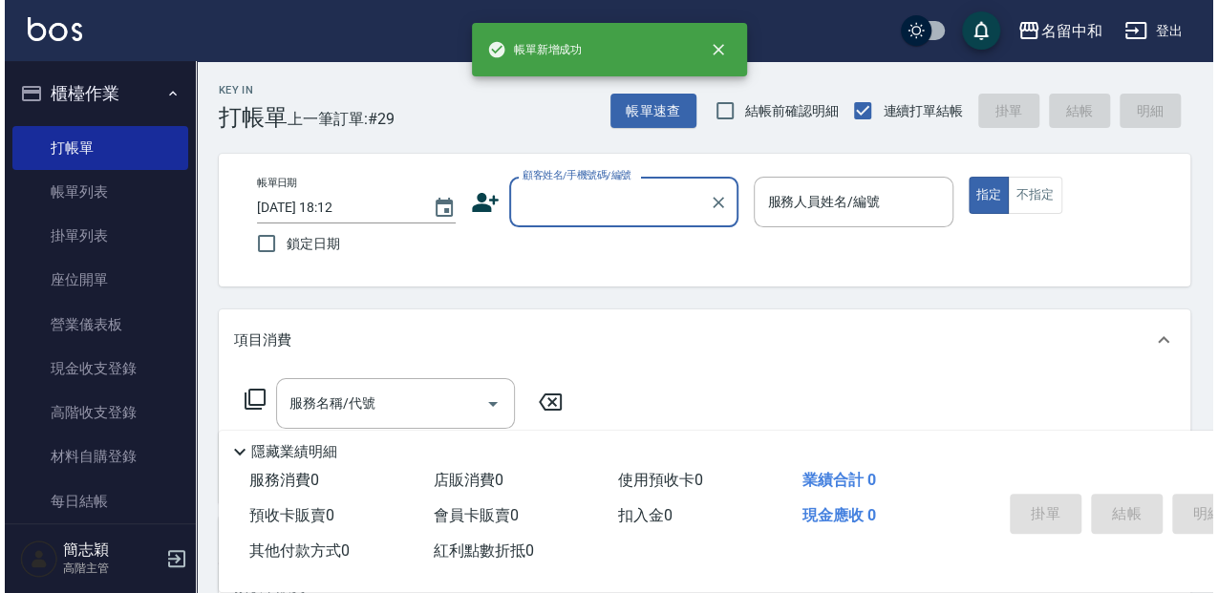
scroll to position [0, 0]
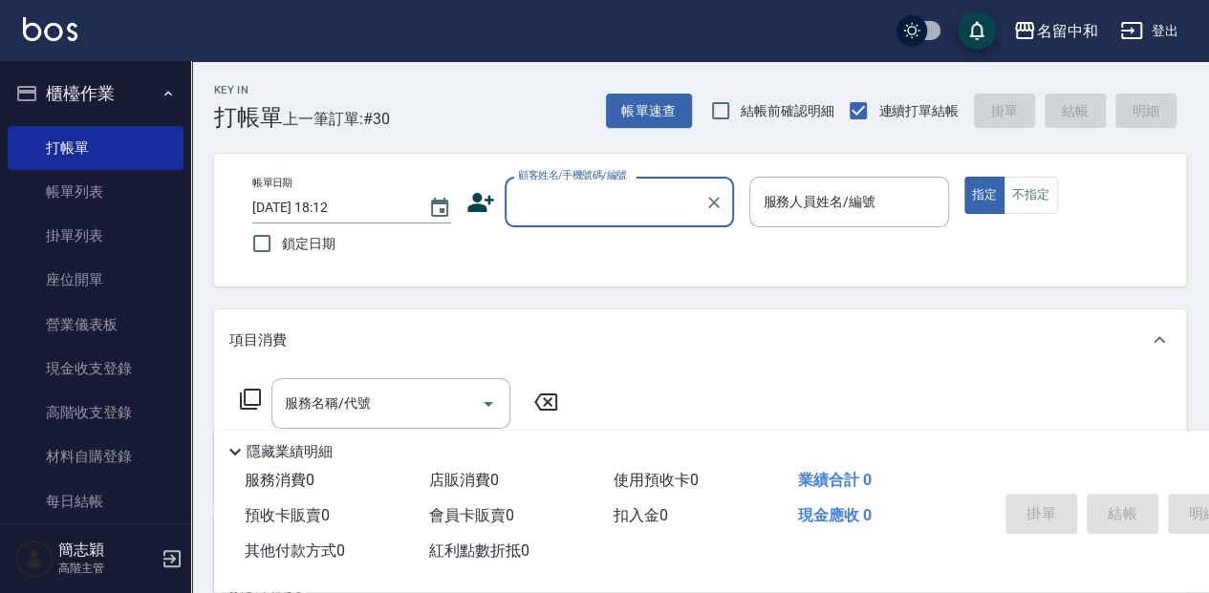
click at [612, 185] on input "顧客姓名/手機號碼/編號" at bounding box center [604, 201] width 183 height 33
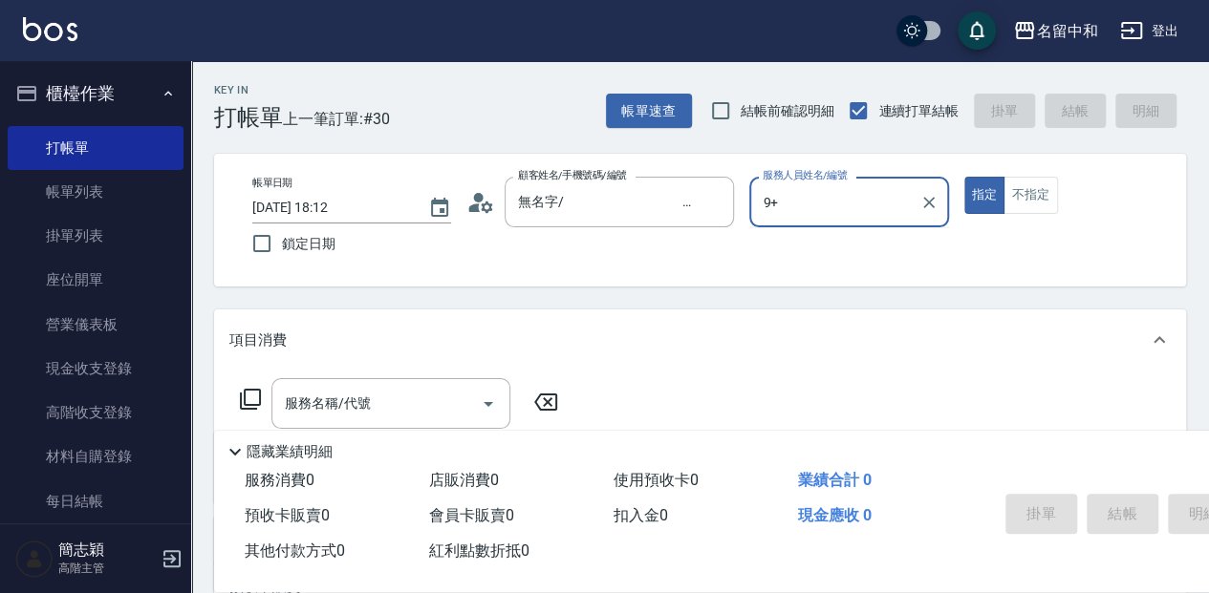
click at [964, 177] on button "指定" at bounding box center [984, 195] width 41 height 37
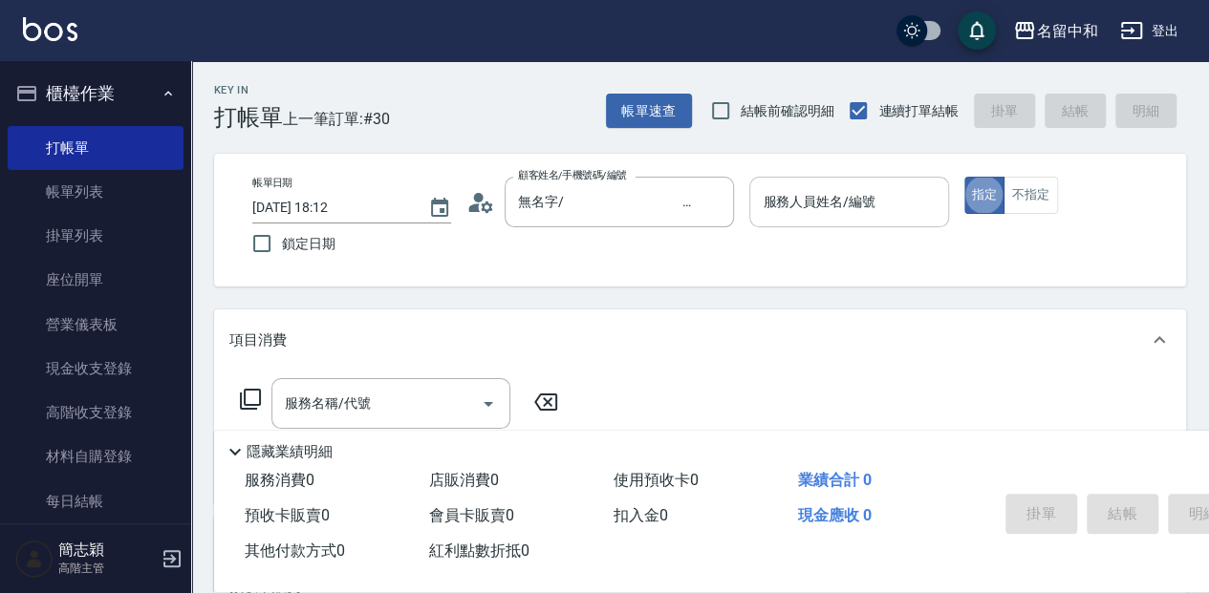
click at [766, 206] on input "服務人員姓名/編號" at bounding box center [849, 201] width 182 height 33
click at [247, 395] on icon at bounding box center [250, 399] width 23 height 23
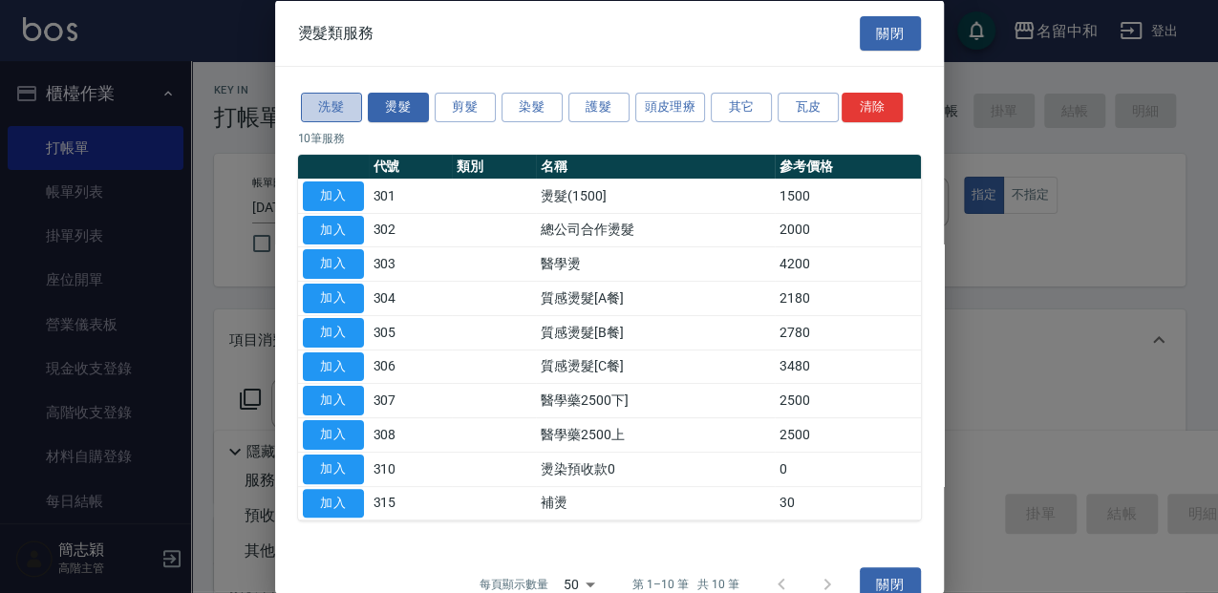
click at [311, 106] on button "洗髮" at bounding box center [331, 108] width 61 height 30
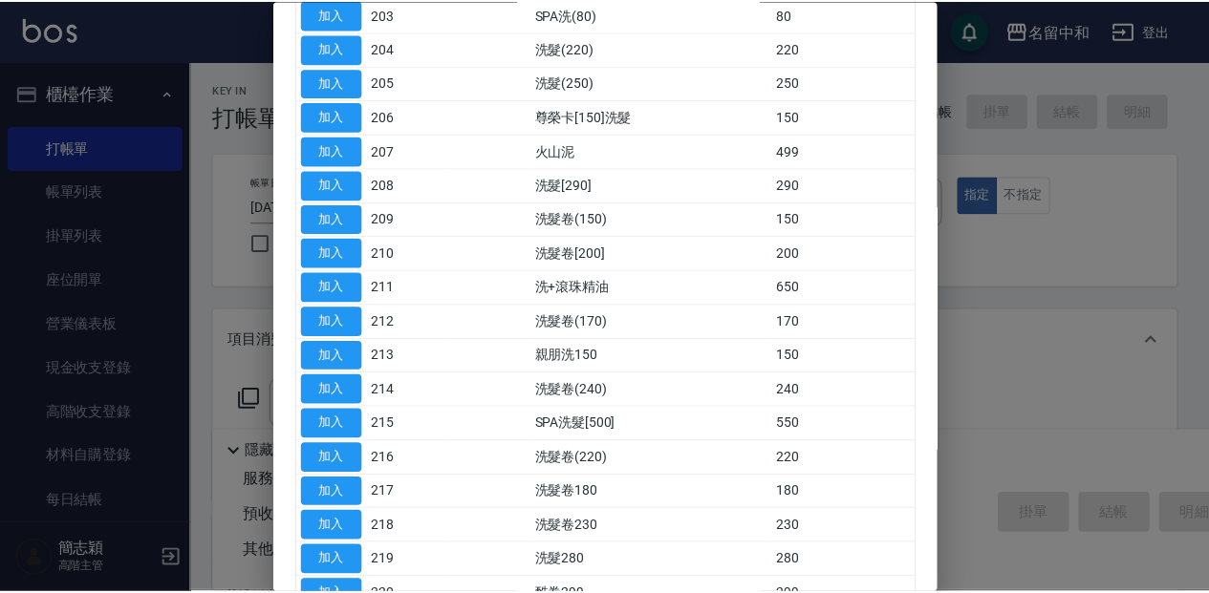
scroll to position [318, 0]
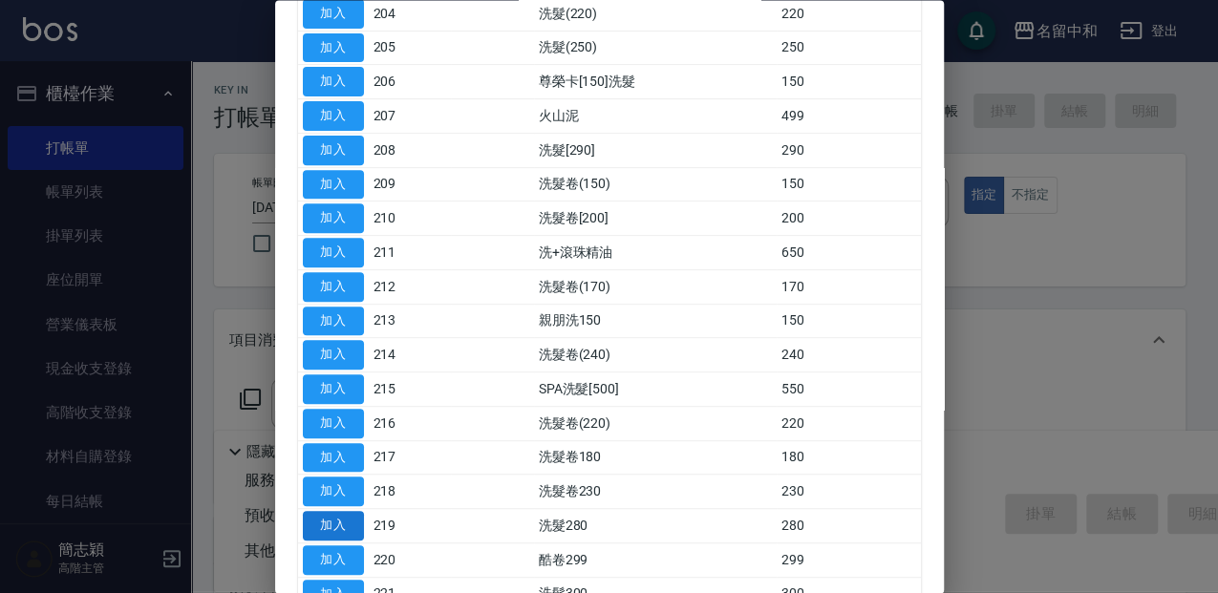
click at [331, 520] on button "加入" at bounding box center [333, 527] width 61 height 30
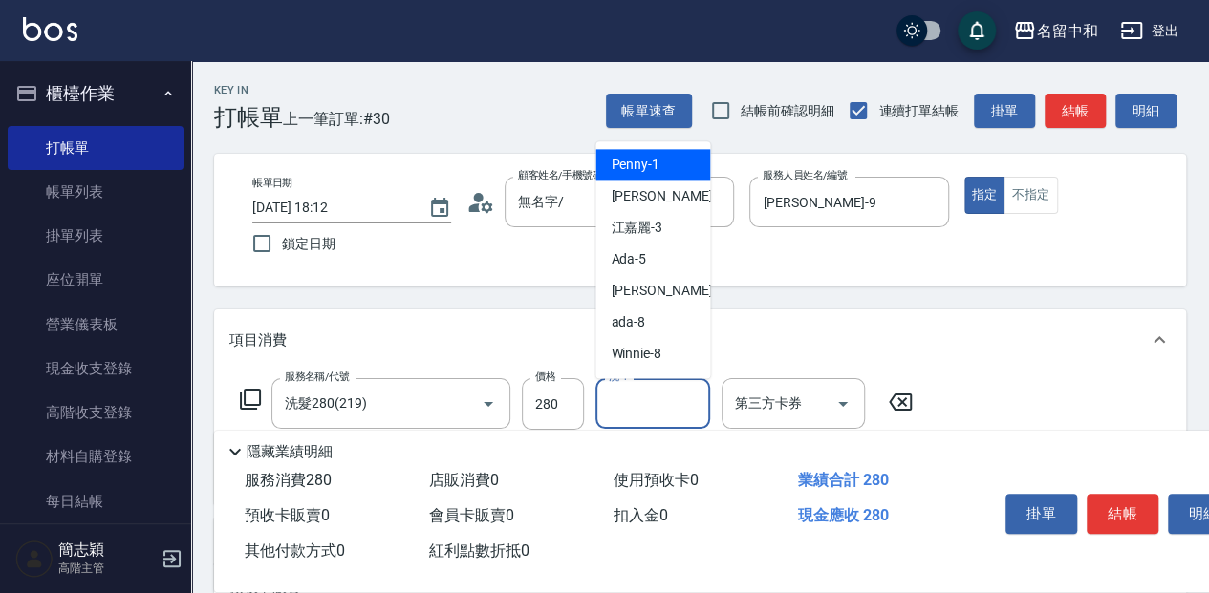
click at [649, 413] on input "洗-1" at bounding box center [652, 403] width 97 height 33
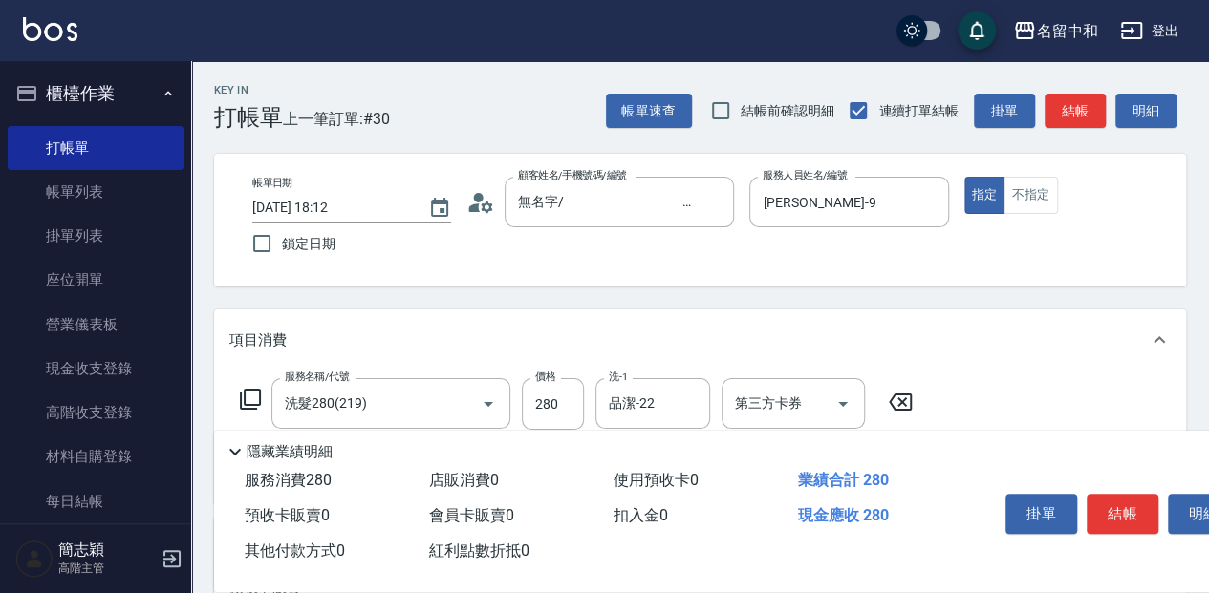
click at [251, 403] on icon at bounding box center [250, 399] width 23 height 23
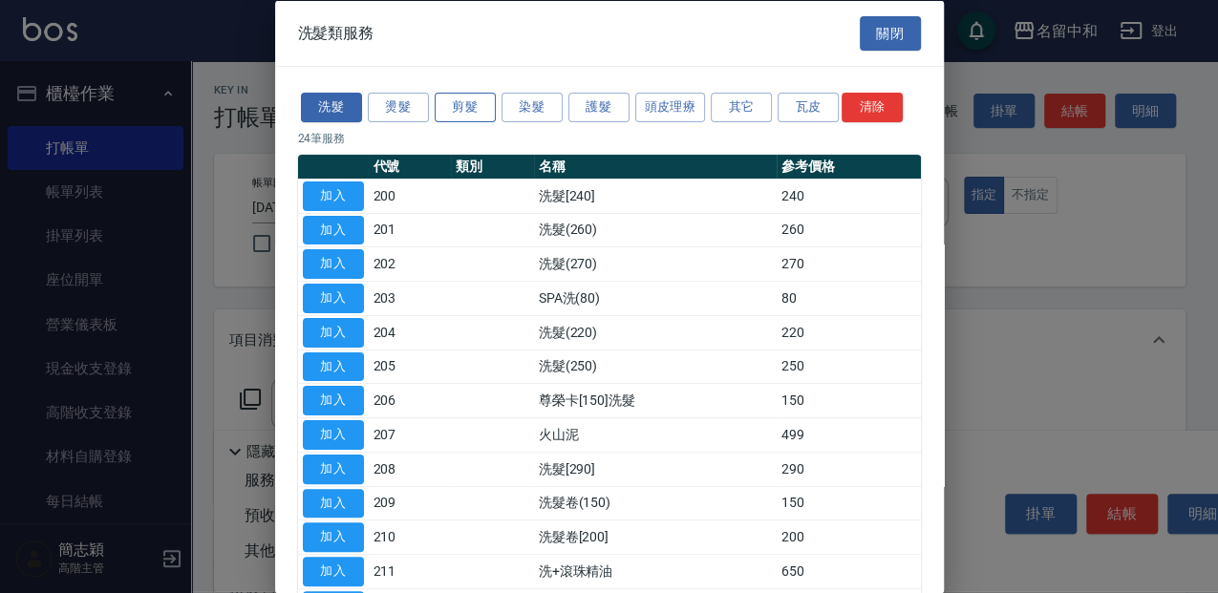
click at [470, 114] on button "剪髮" at bounding box center [465, 108] width 61 height 30
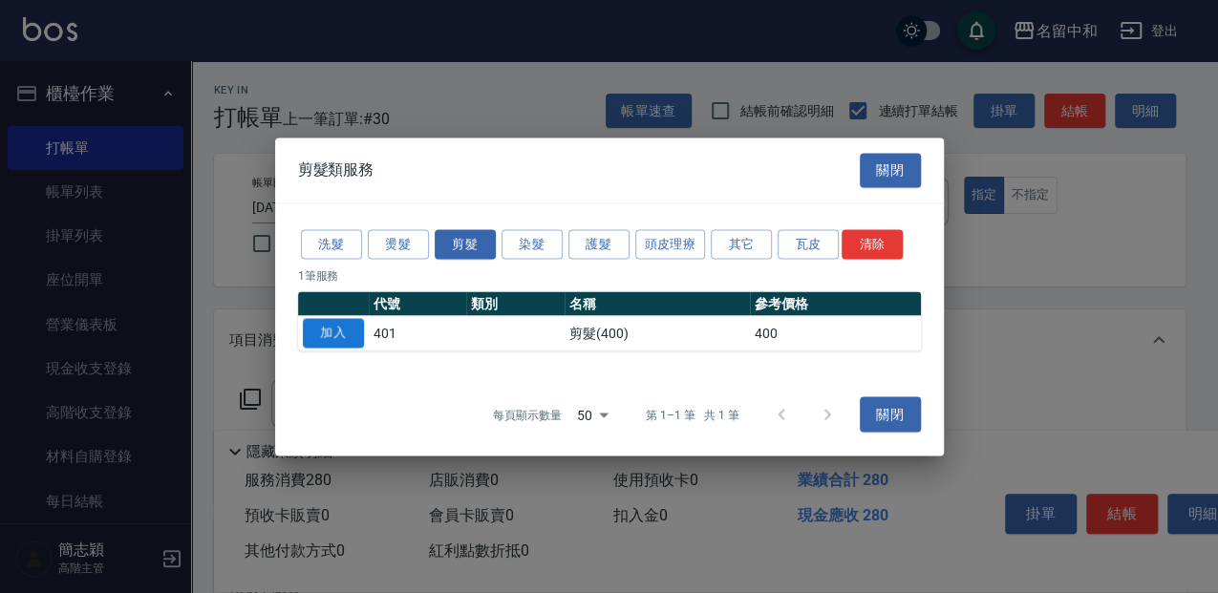
click at [352, 337] on button "加入" at bounding box center [333, 333] width 61 height 30
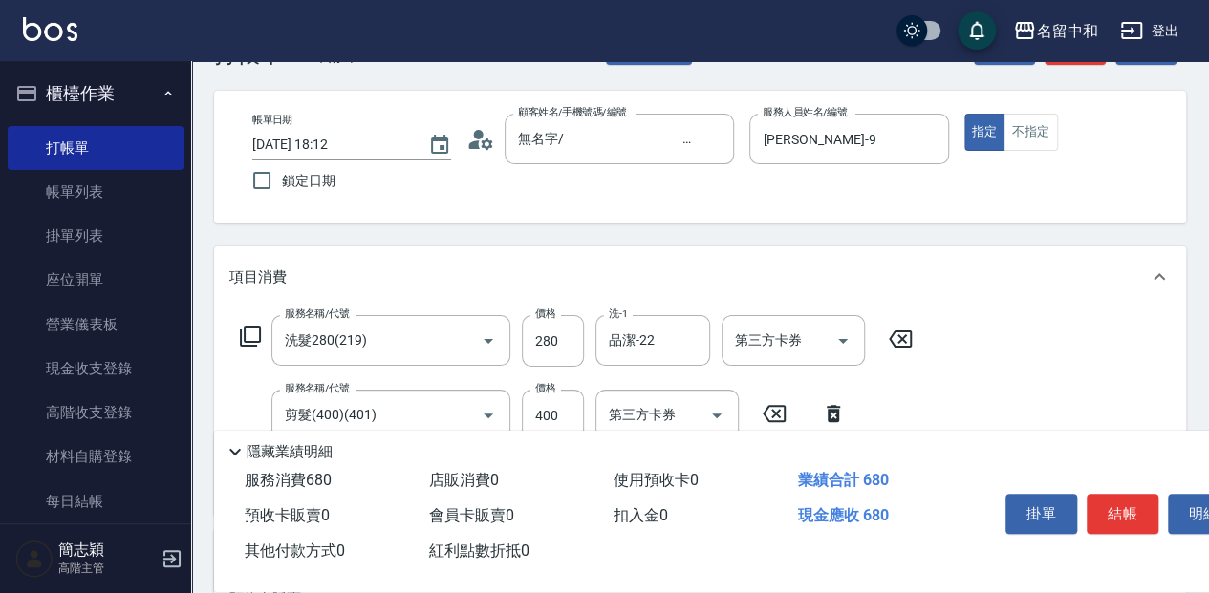
scroll to position [127, 0]
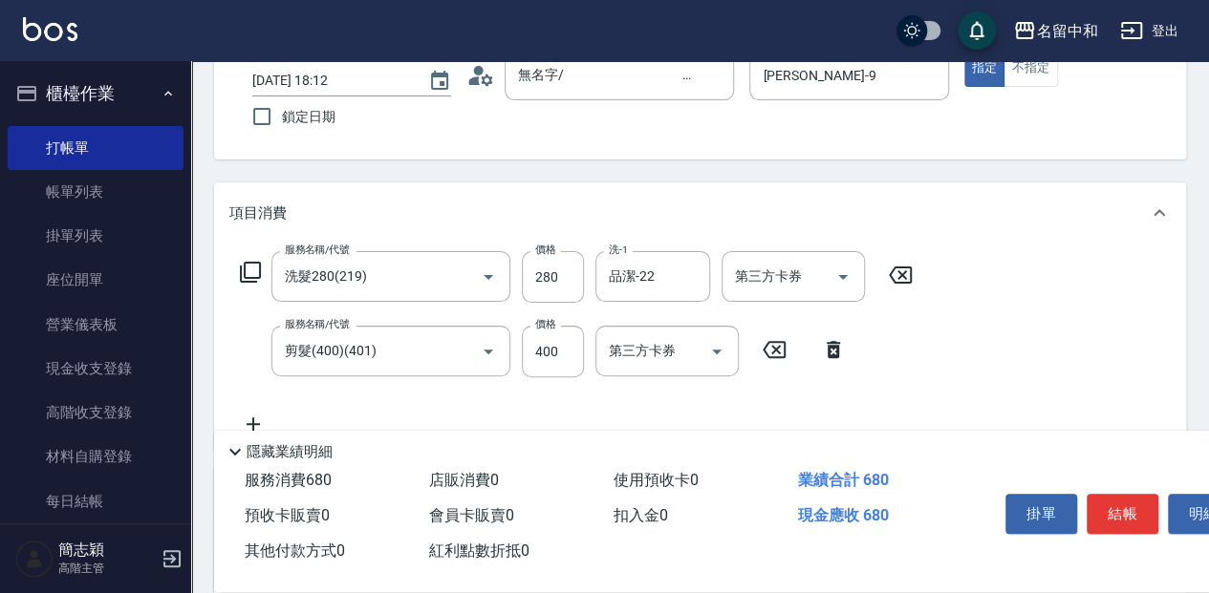
click at [247, 273] on icon at bounding box center [250, 272] width 23 height 23
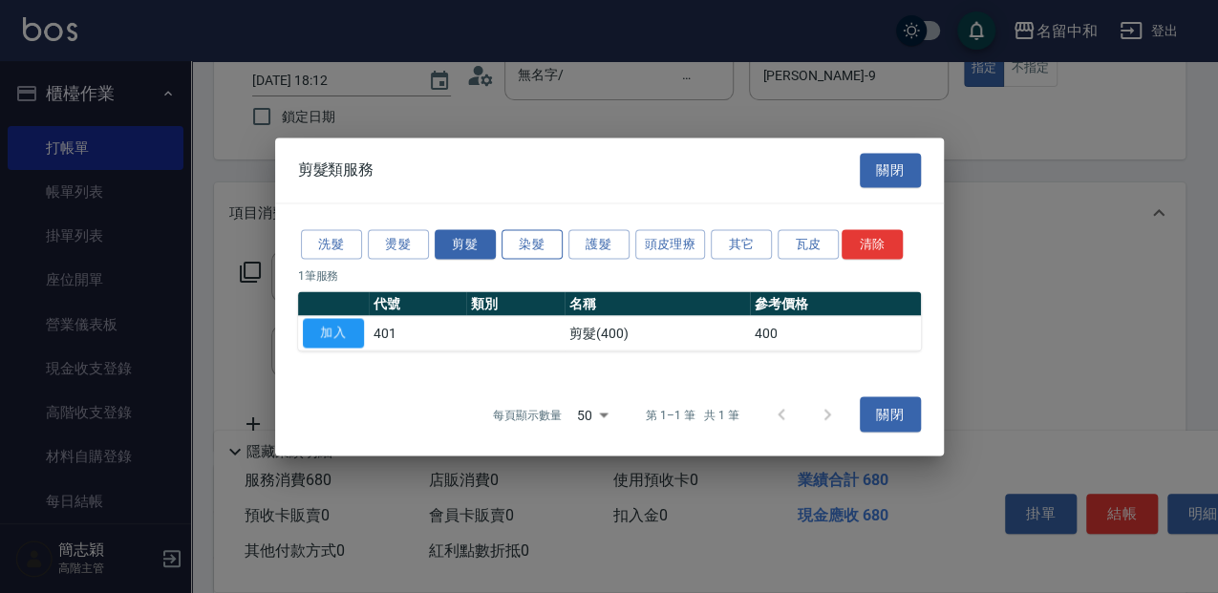
click at [521, 245] on button "染髮" at bounding box center [532, 244] width 61 height 30
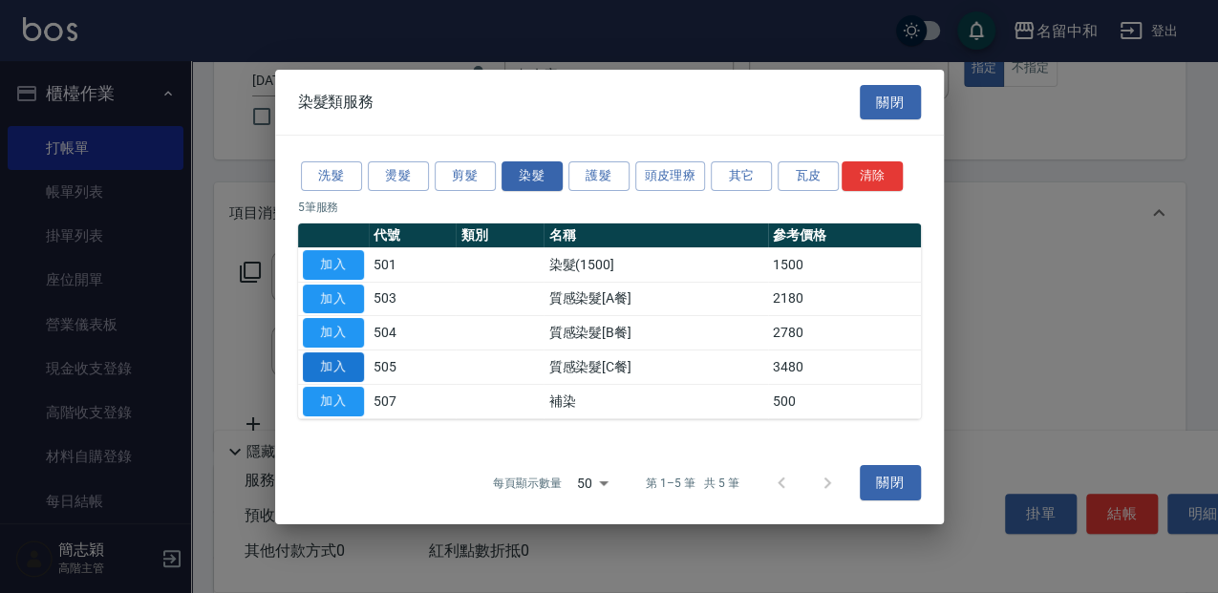
click at [342, 367] on button "加入" at bounding box center [333, 368] width 61 height 30
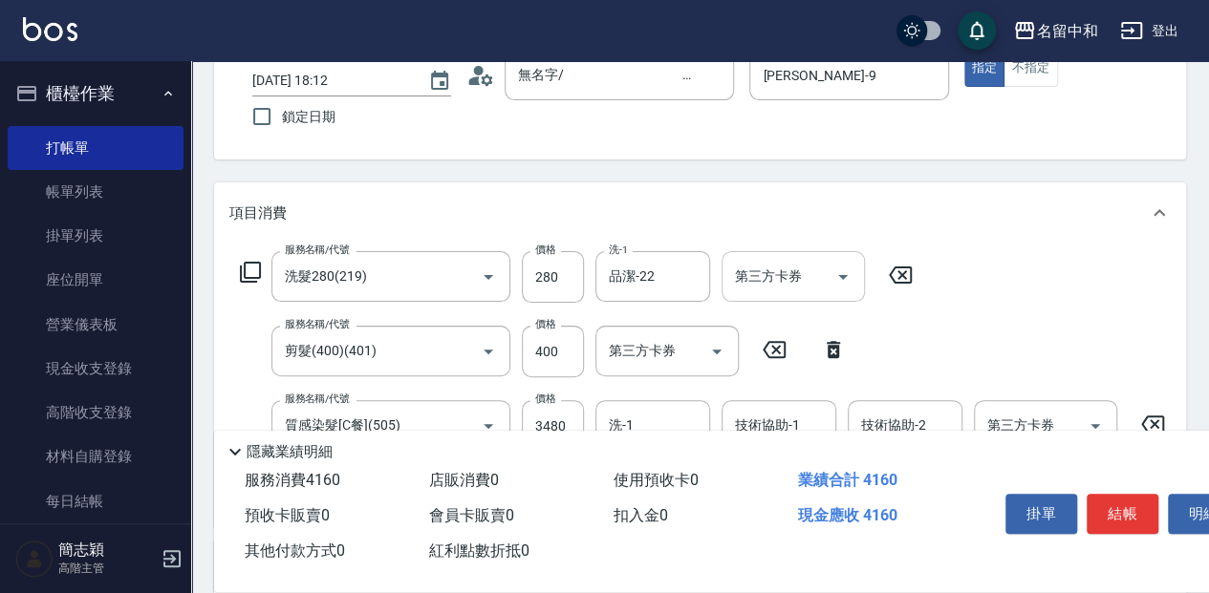
scroll to position [191, 0]
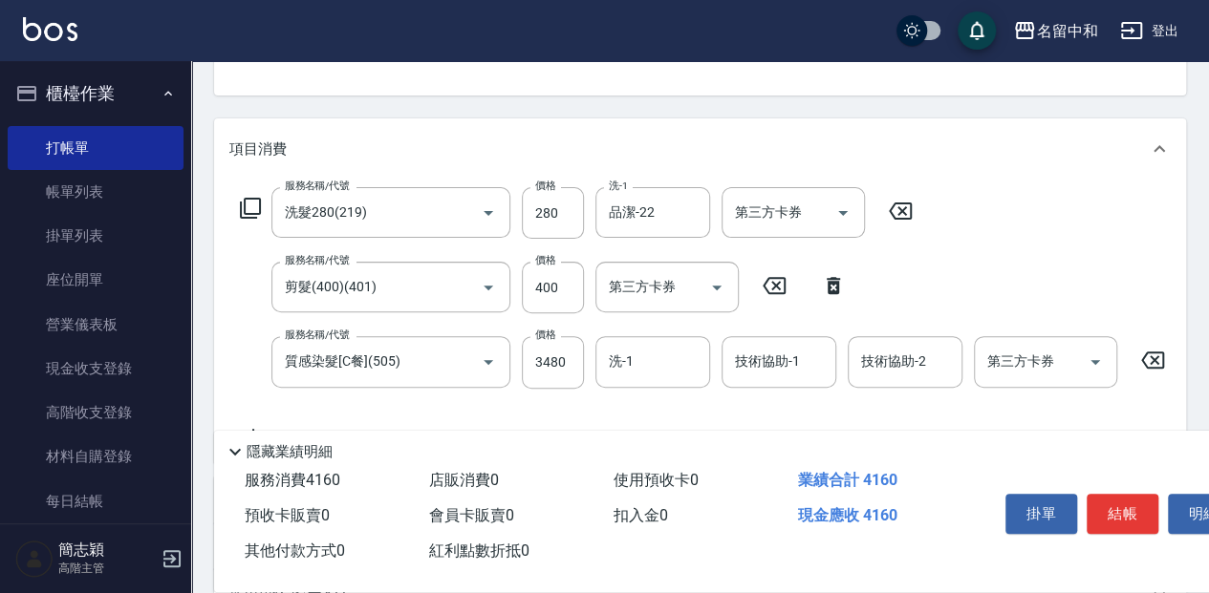
click at [1137, 361] on icon at bounding box center [1152, 360] width 48 height 23
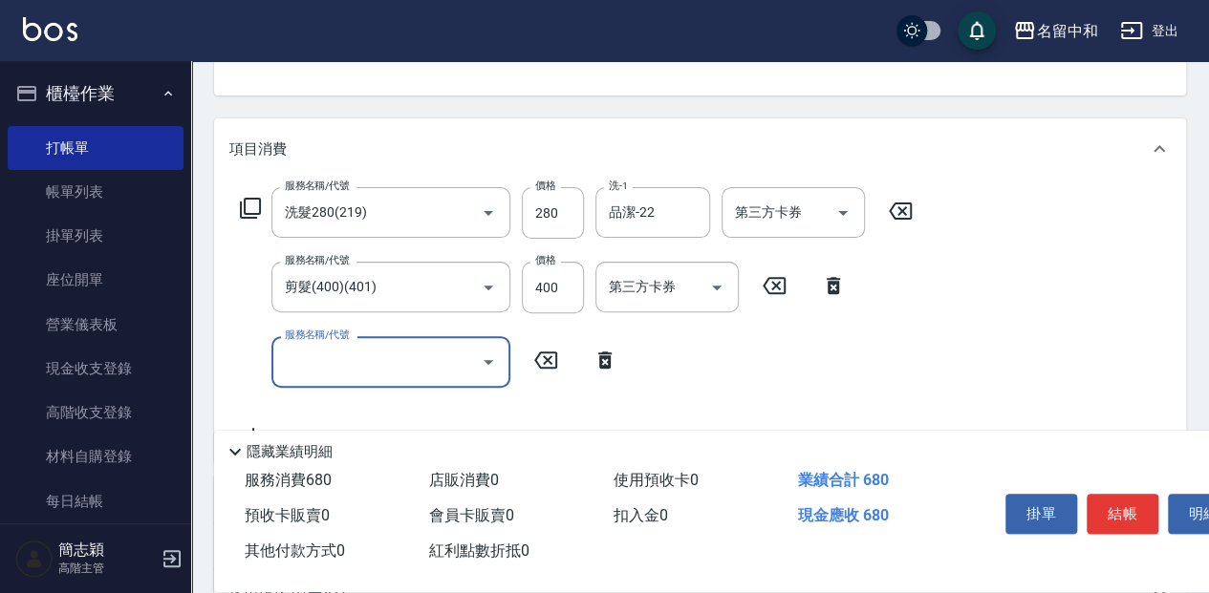
click at [260, 205] on icon at bounding box center [250, 208] width 21 height 21
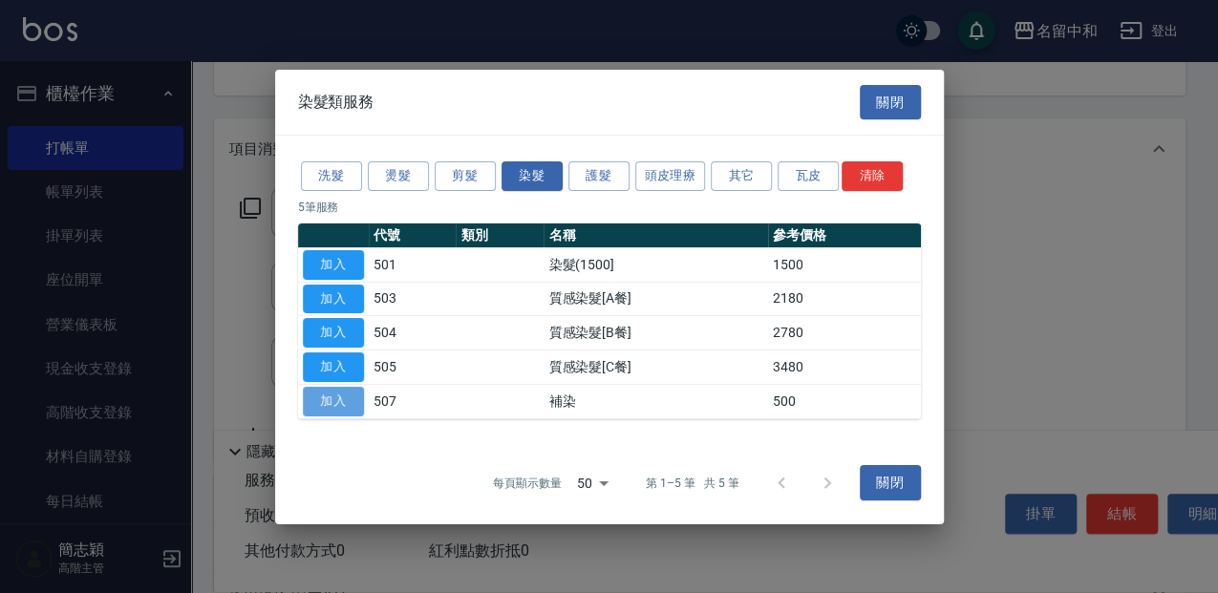
click at [350, 394] on button "加入" at bounding box center [333, 402] width 61 height 30
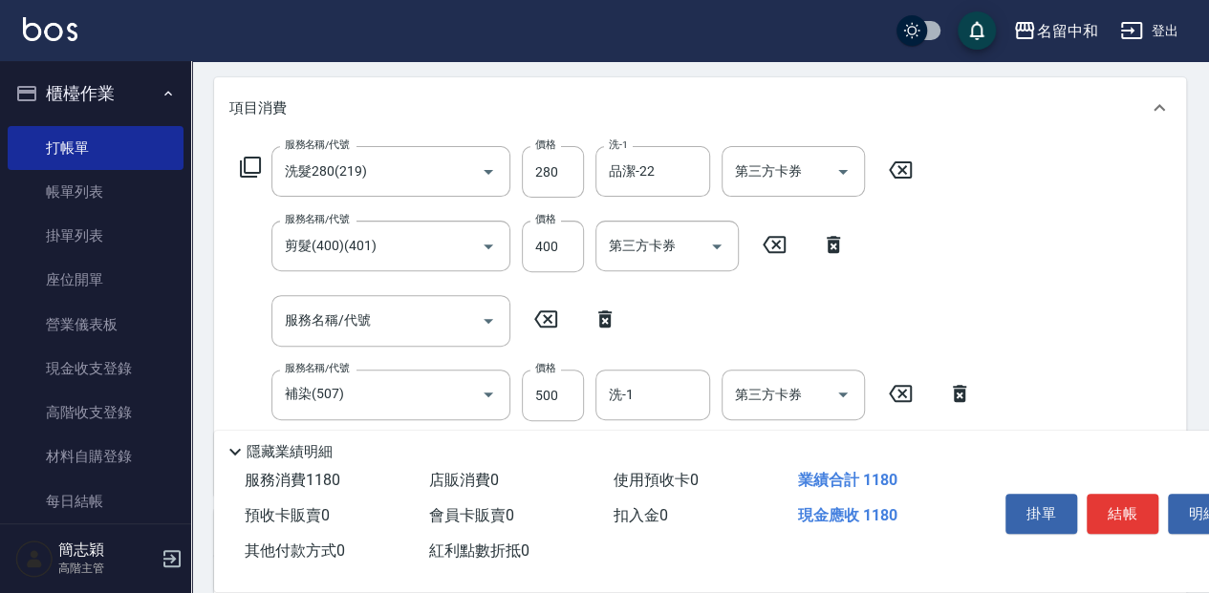
scroll to position [254, 0]
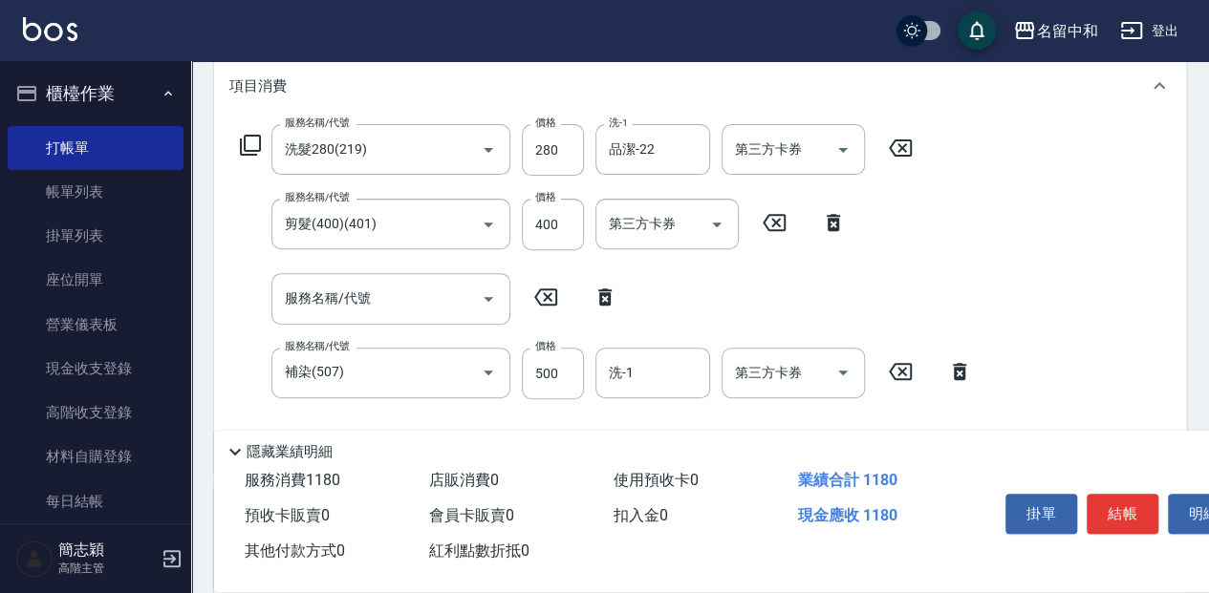
click at [612, 296] on icon at bounding box center [605, 297] width 48 height 23
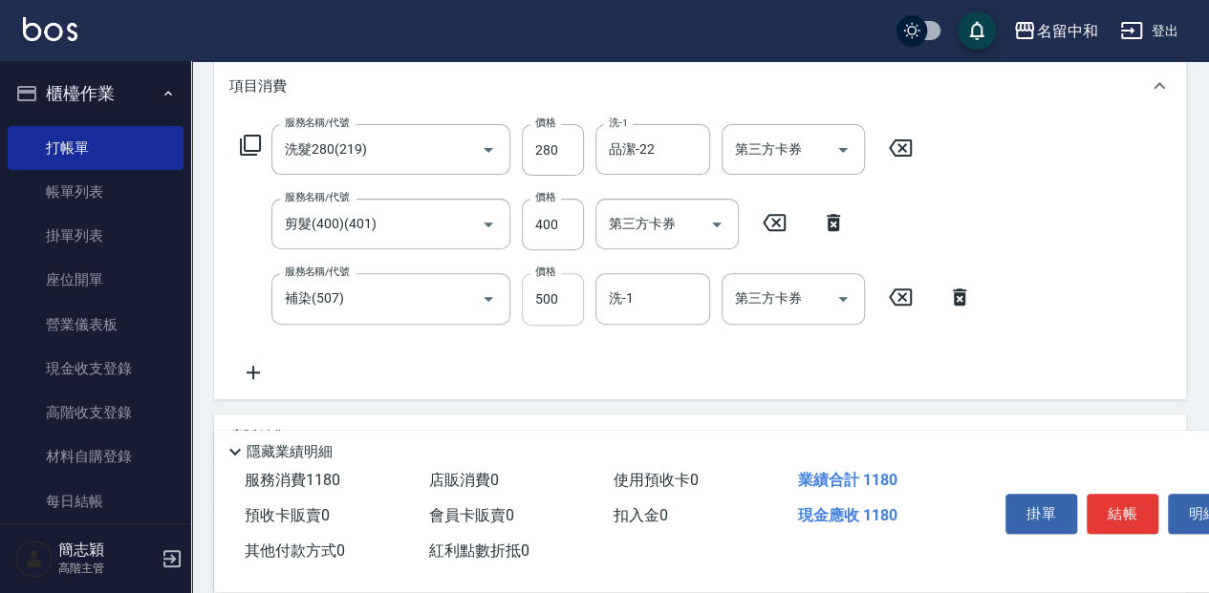
click at [571, 306] on input "500" at bounding box center [553, 299] width 62 height 52
click at [672, 301] on input "洗-1" at bounding box center [652, 298] width 97 height 33
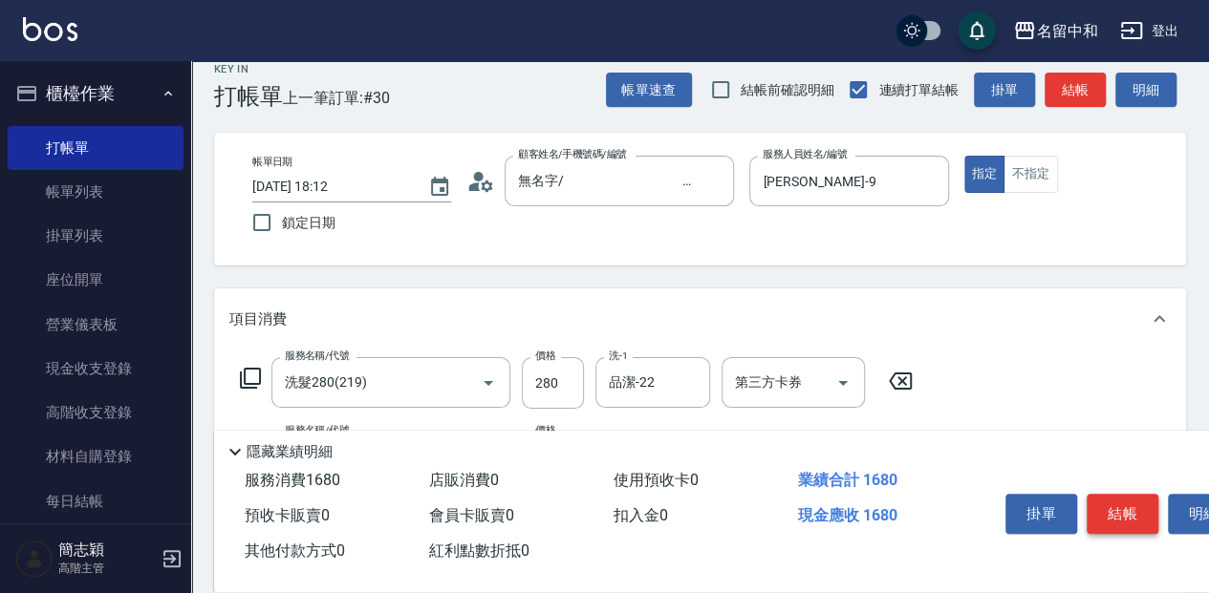
scroll to position [0, 0]
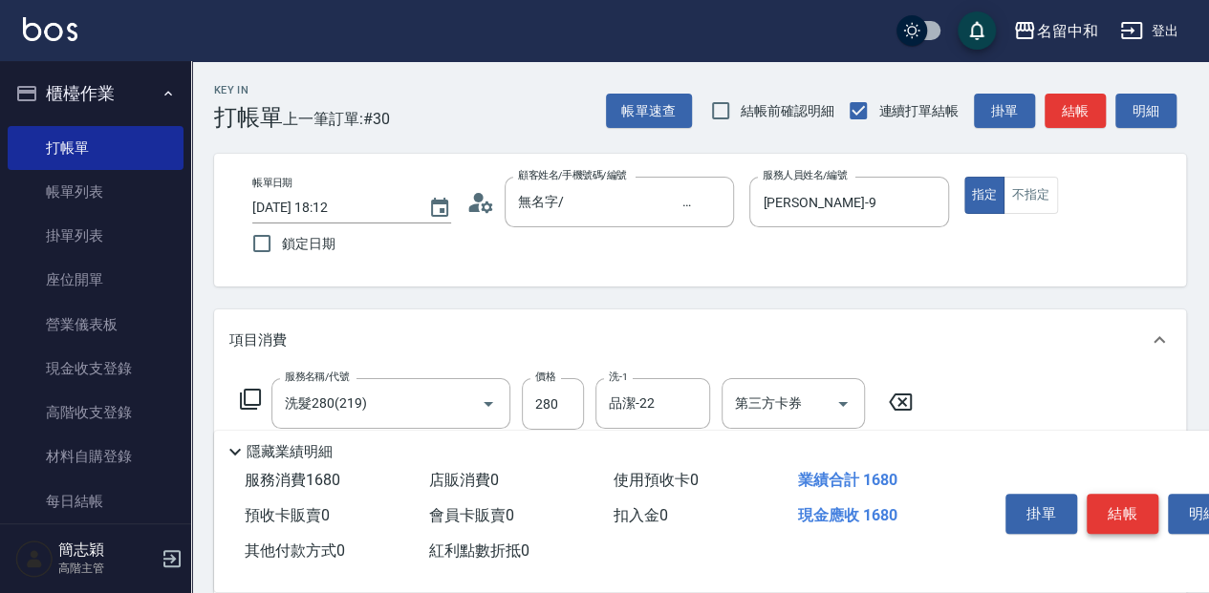
click at [1107, 498] on button "結帳" at bounding box center [1122, 514] width 72 height 40
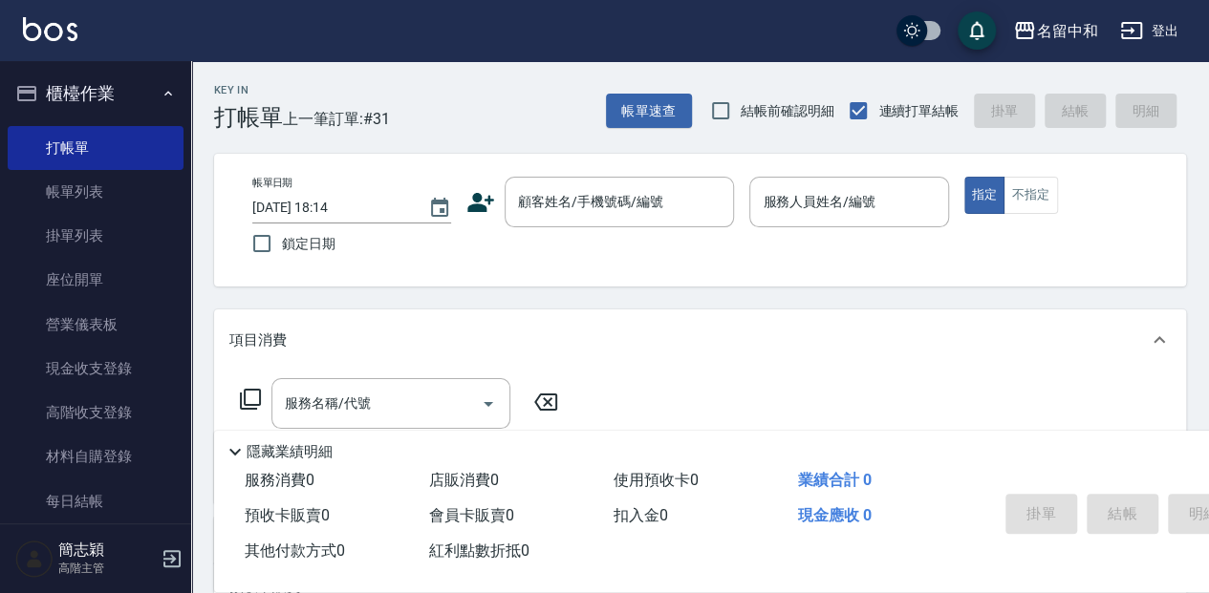
click at [522, 124] on div "Key In 打帳單 上一筆訂單:#31 帳單速查 結帳前確認明細 連續打單結帳 掛單 結帳 明細" at bounding box center [688, 96] width 995 height 70
click at [521, 129] on div "Key In 打帳單 上一筆訂單:#31 帳單速查 結帳前確認明細 連續打單結帳 掛單 結帳 明細" at bounding box center [688, 96] width 995 height 70
click at [643, 206] on input "顧客姓名/手機號碼/編號" at bounding box center [604, 201] width 183 height 33
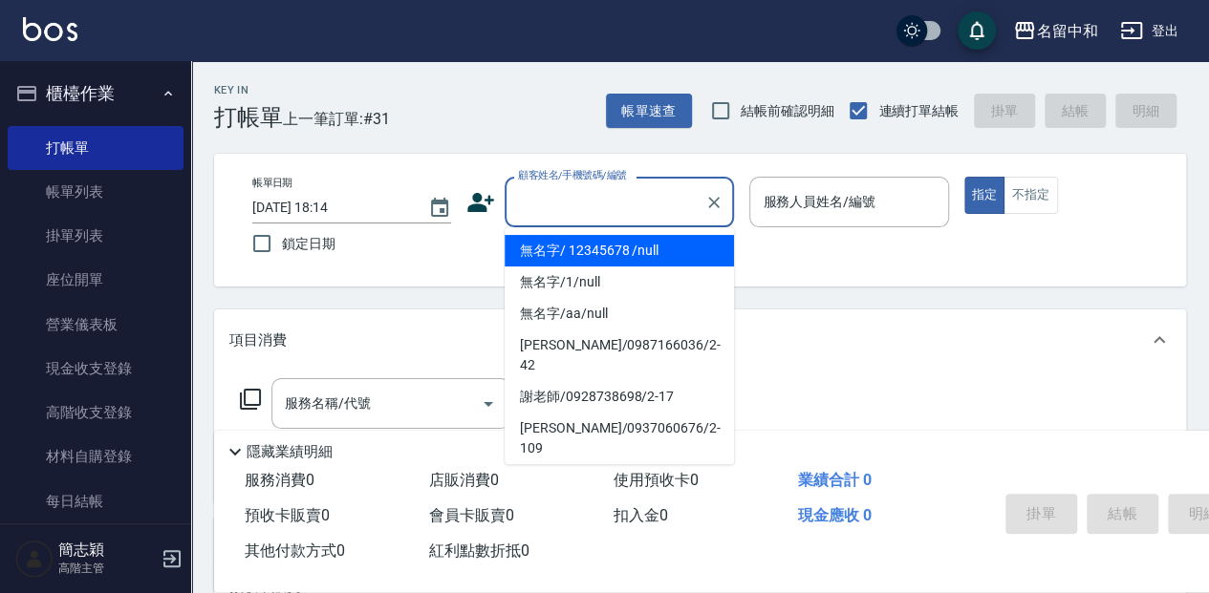
click at [665, 241] on li "無名字/ 12345678 /null" at bounding box center [618, 251] width 229 height 32
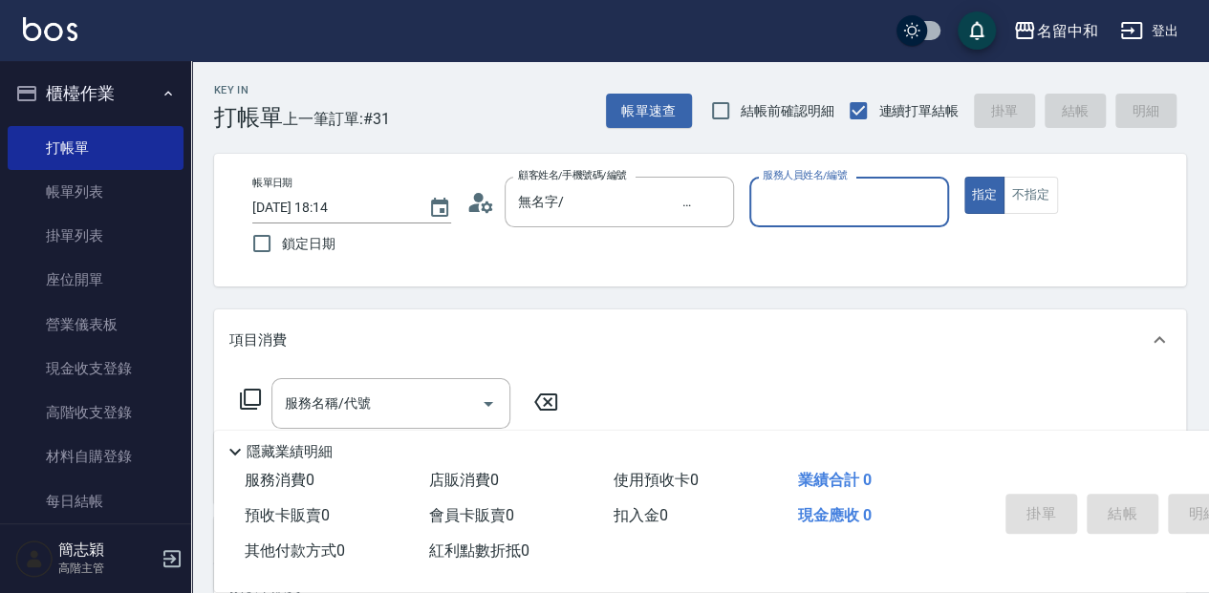
click at [809, 204] on input "服務人員姓名/編號" at bounding box center [849, 201] width 182 height 33
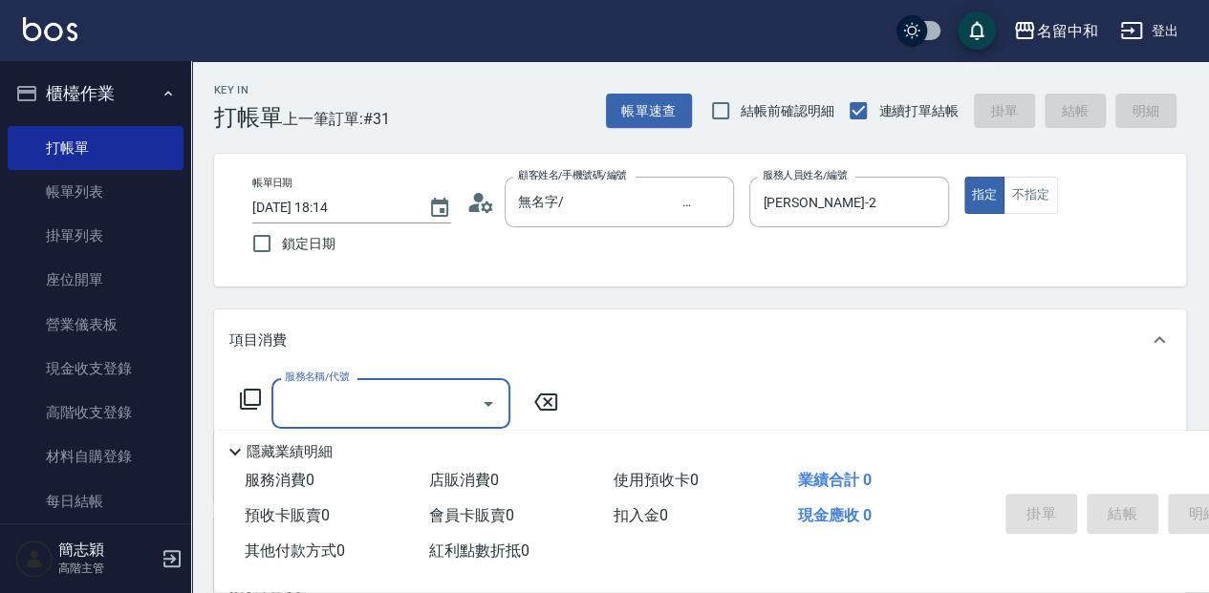
click at [250, 396] on icon at bounding box center [250, 399] width 23 height 23
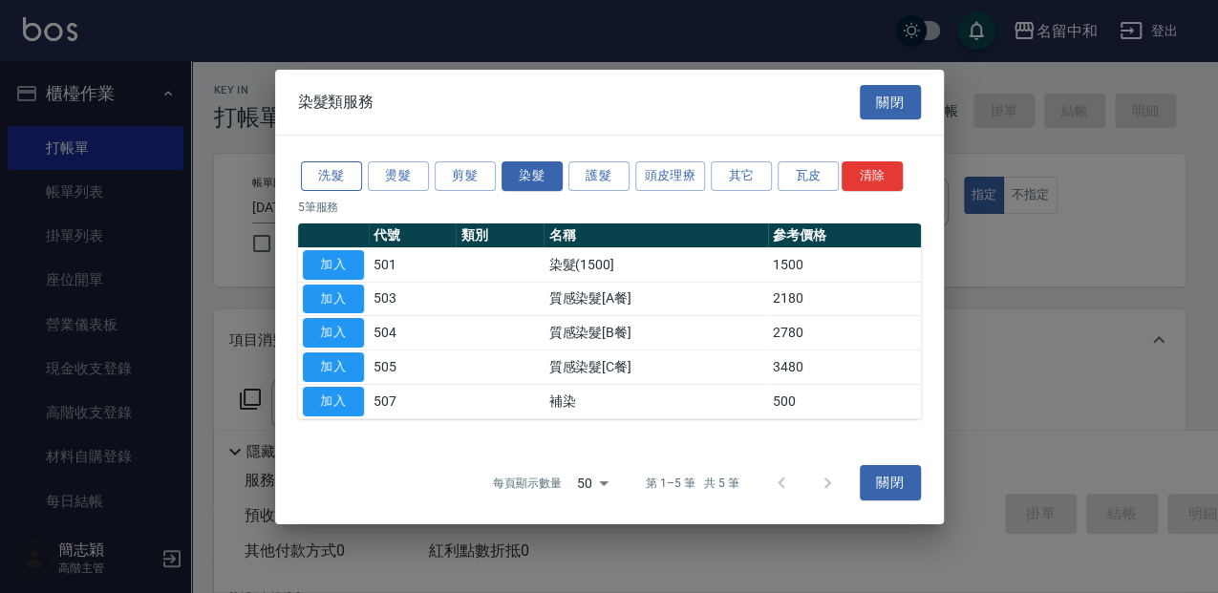
click at [336, 169] on button "洗髮" at bounding box center [331, 176] width 61 height 30
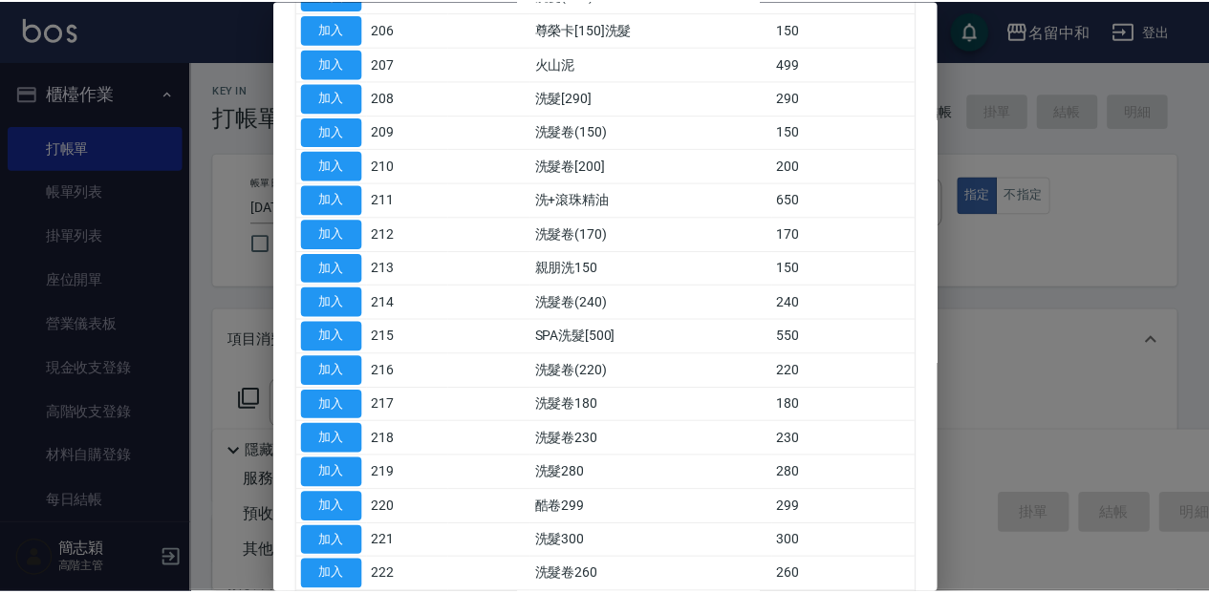
scroll to position [382, 0]
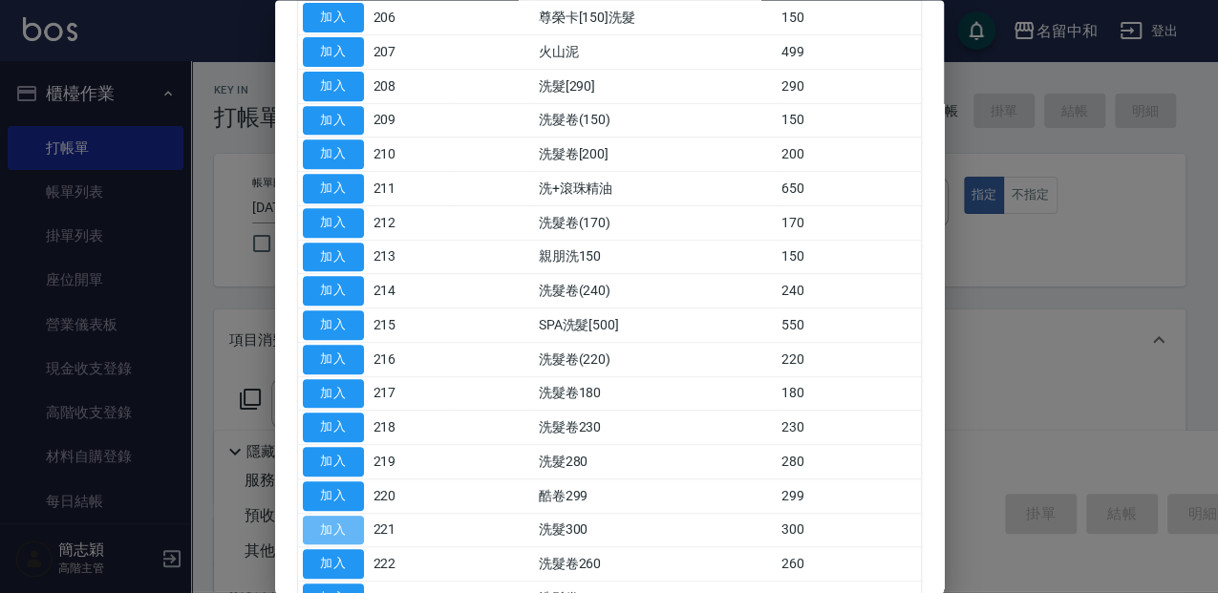
drag, startPoint x: 321, startPoint y: 512, endPoint x: 347, endPoint y: 506, distance: 26.4
click at [325, 516] on button "加入" at bounding box center [333, 531] width 61 height 30
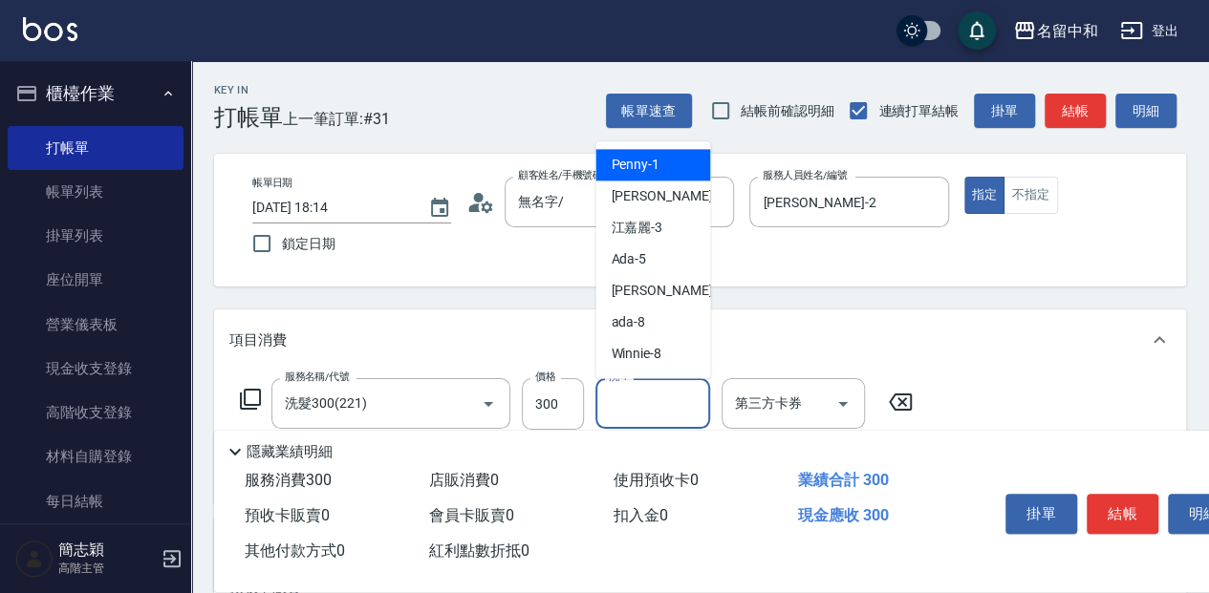
click at [613, 393] on div "洗-1 洗-1" at bounding box center [652, 403] width 115 height 51
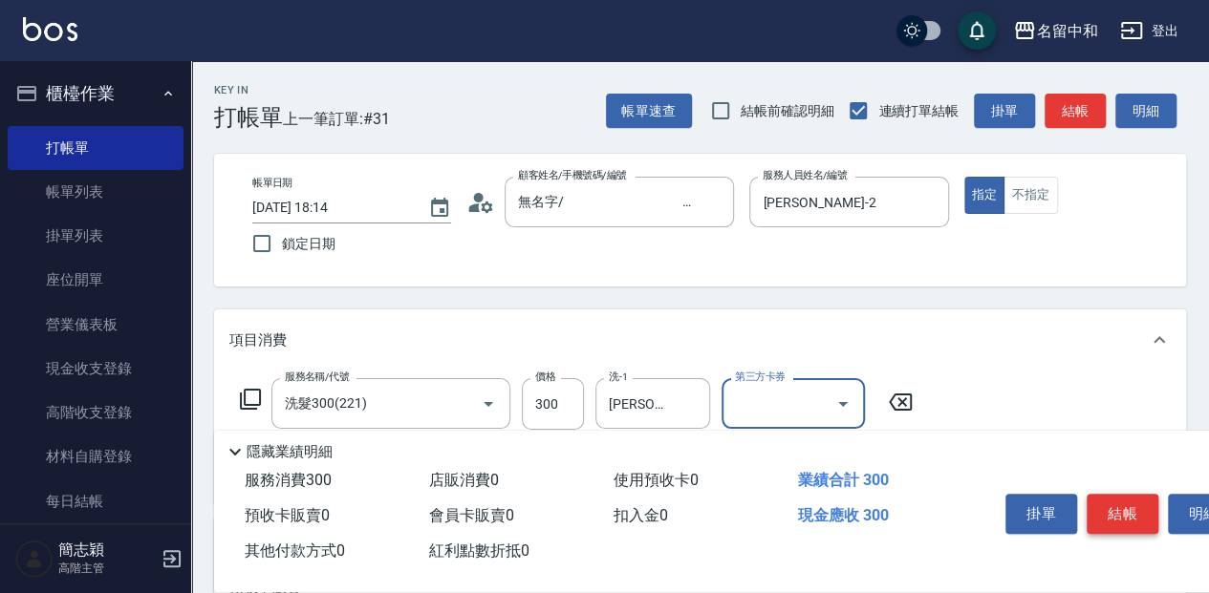
click at [1102, 494] on button "結帳" at bounding box center [1122, 514] width 72 height 40
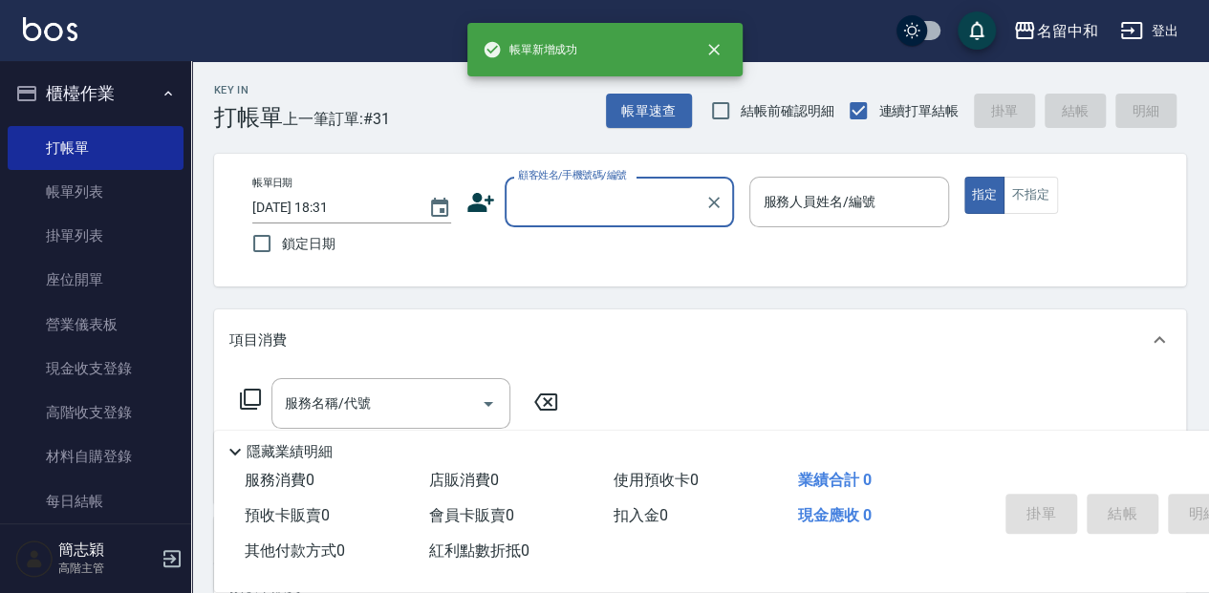
scroll to position [0, 0]
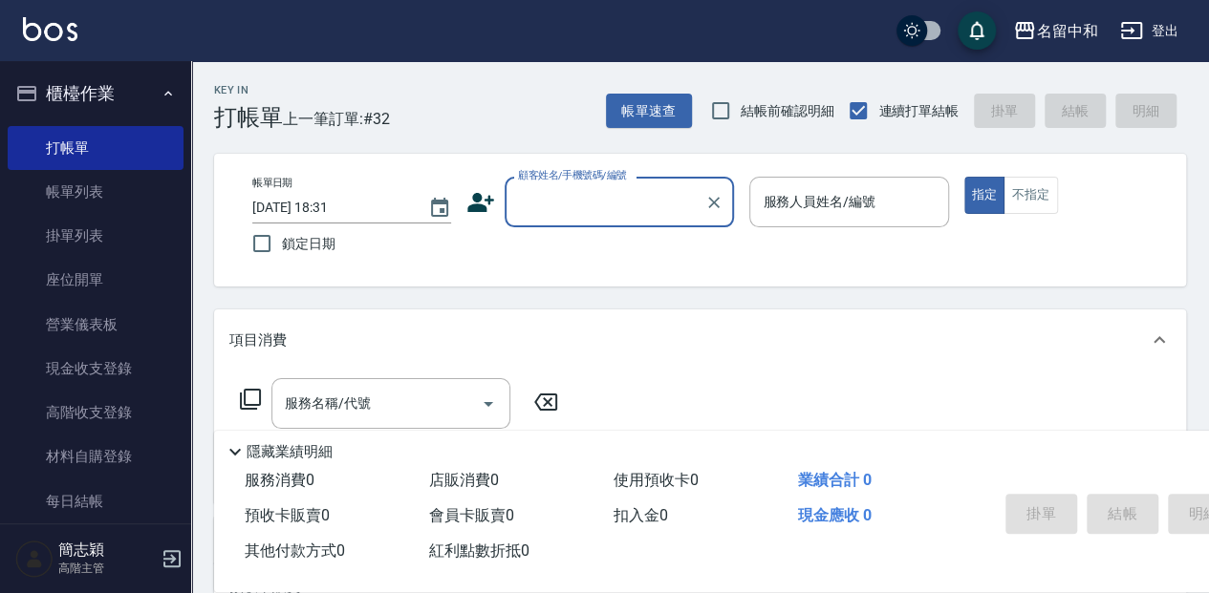
drag, startPoint x: 588, startPoint y: 195, endPoint x: 570, endPoint y: 222, distance: 31.8
click at [586, 197] on input "顧客姓名/手機號碼/編號" at bounding box center [604, 201] width 183 height 33
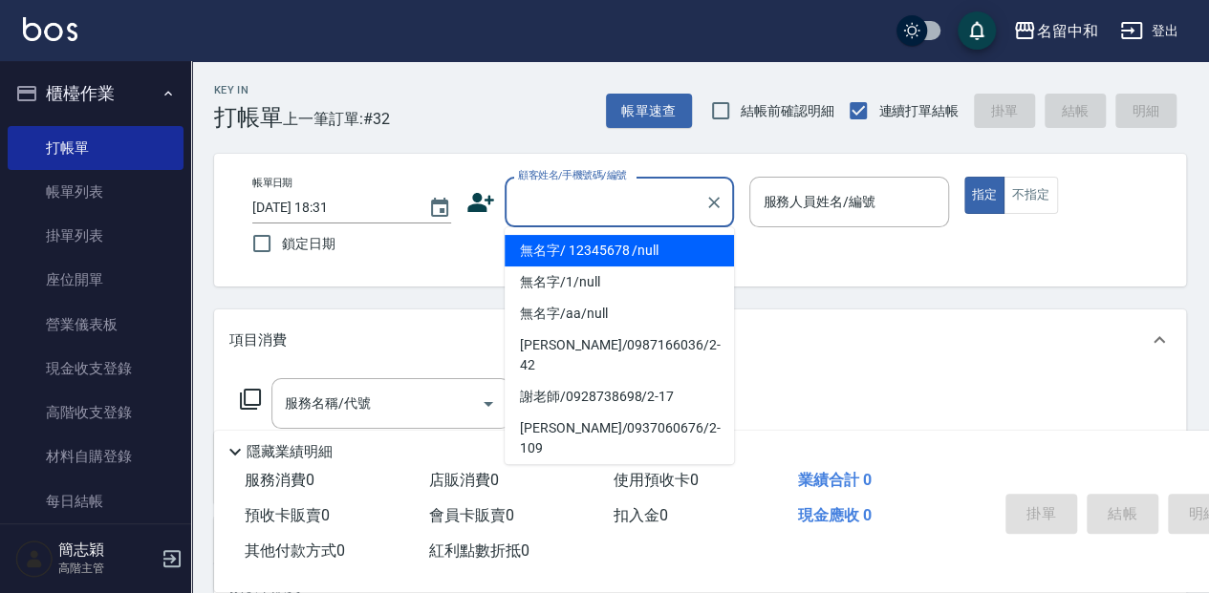
click at [560, 244] on li "無名字/ 12345678 /null" at bounding box center [618, 251] width 229 height 32
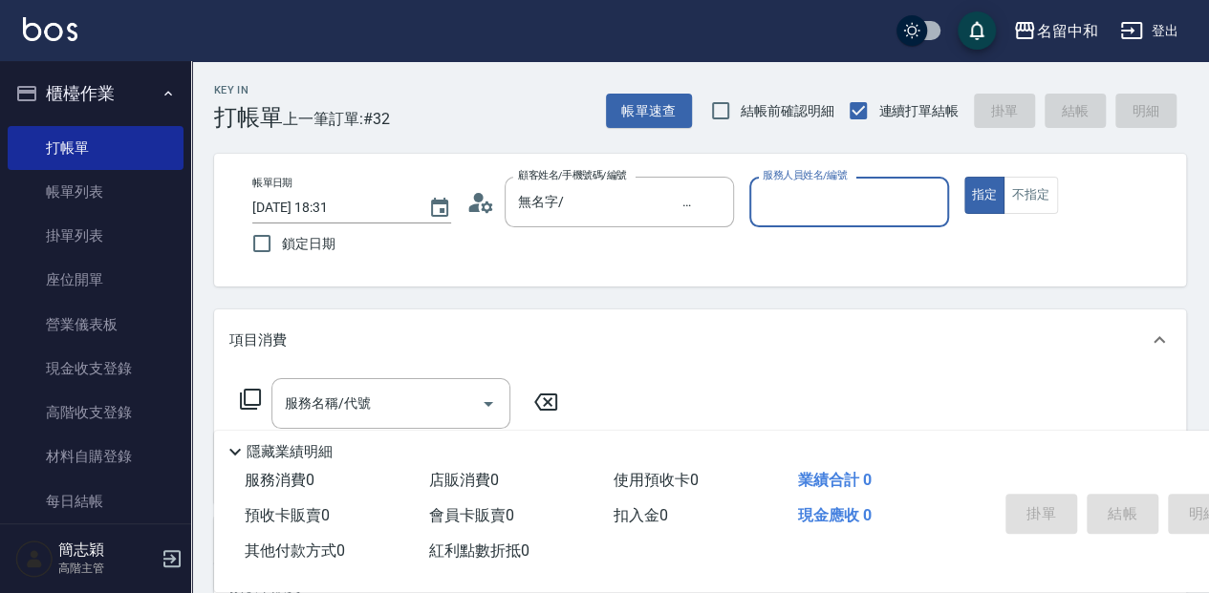
click at [812, 212] on input "服務人員姓名/編號" at bounding box center [849, 201] width 182 height 33
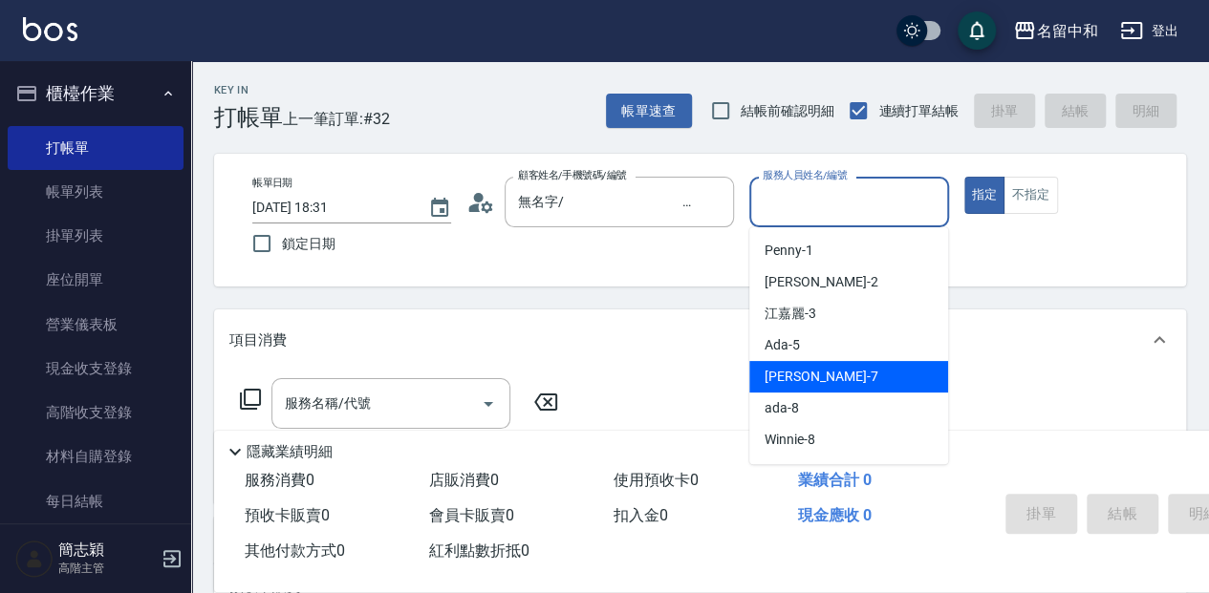
click at [796, 371] on span "Jessica -7" at bounding box center [820, 377] width 113 height 20
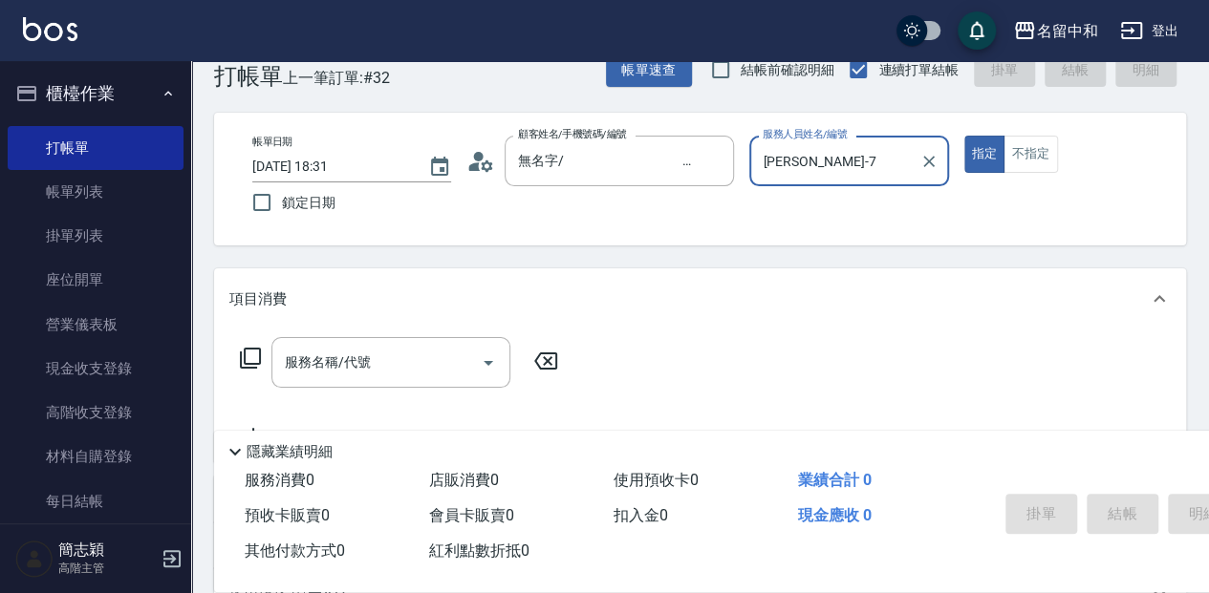
scroll to position [63, 0]
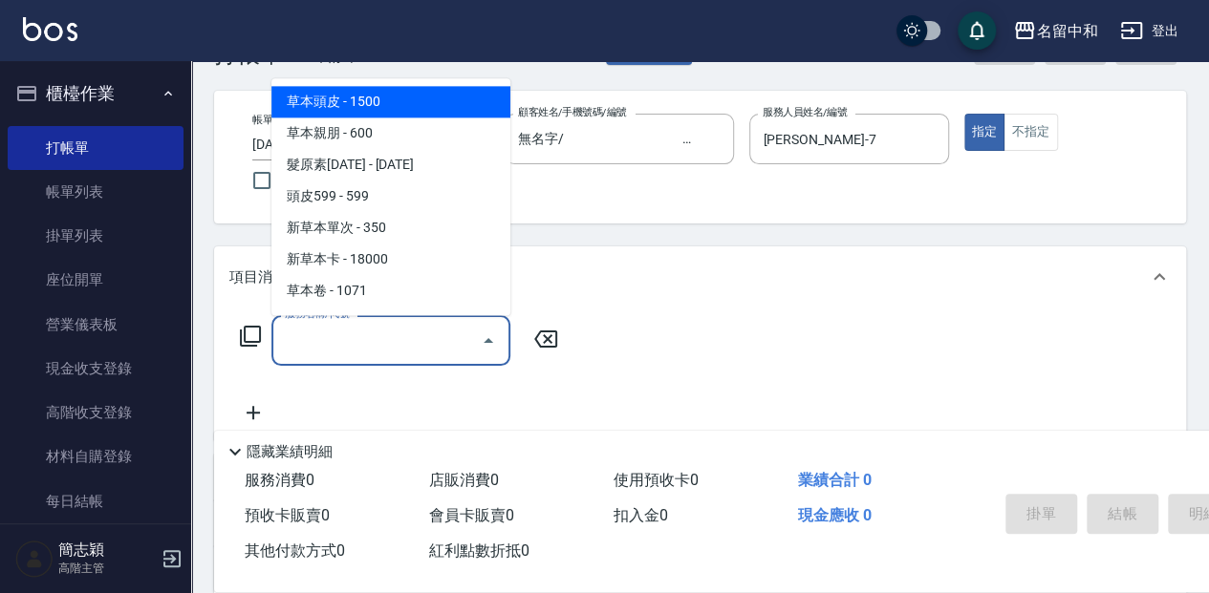
drag, startPoint x: 376, startPoint y: 346, endPoint x: 772, endPoint y: 257, distance: 405.4
click at [377, 344] on input "服務名稱/代號" at bounding box center [376, 340] width 193 height 33
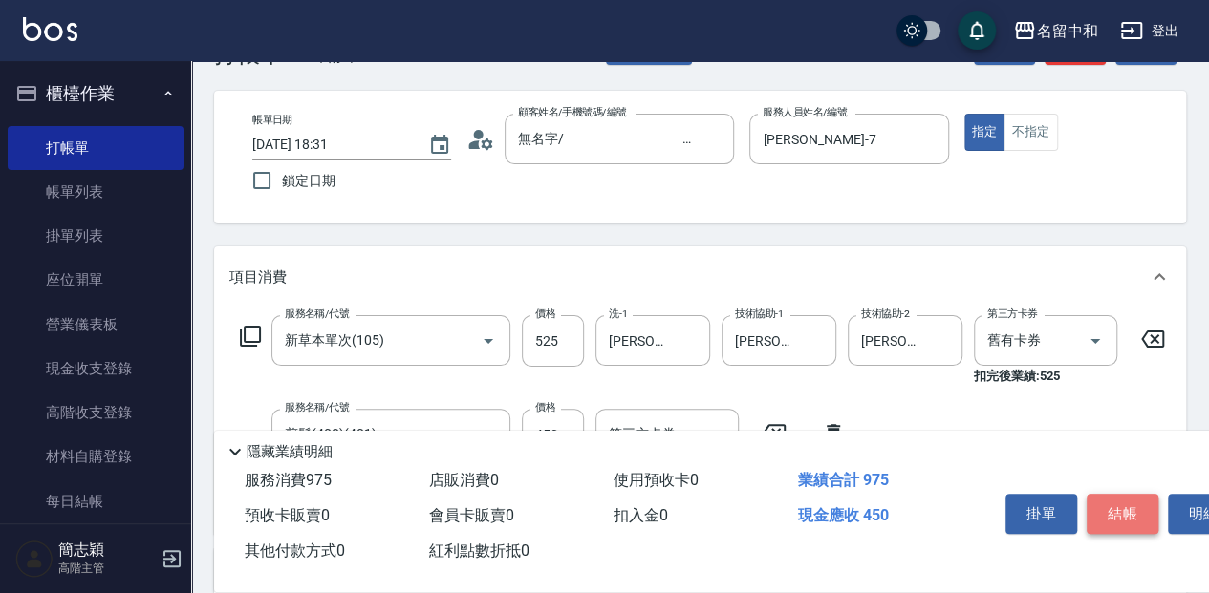
click at [1141, 516] on button "結帳" at bounding box center [1122, 514] width 72 height 40
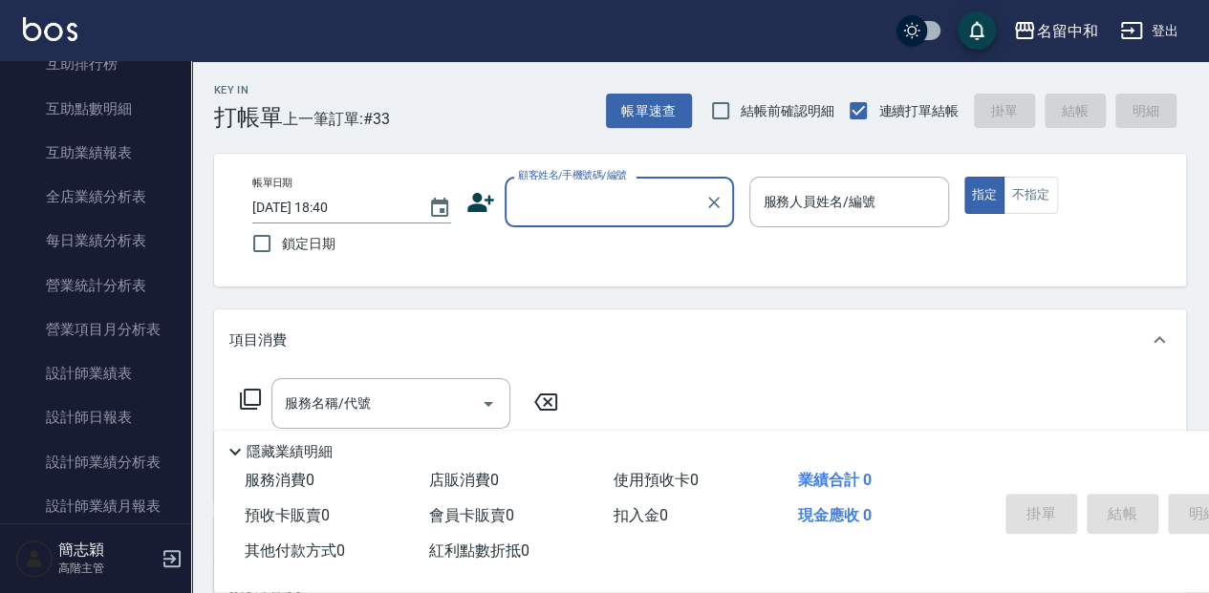
scroll to position [1083, 0]
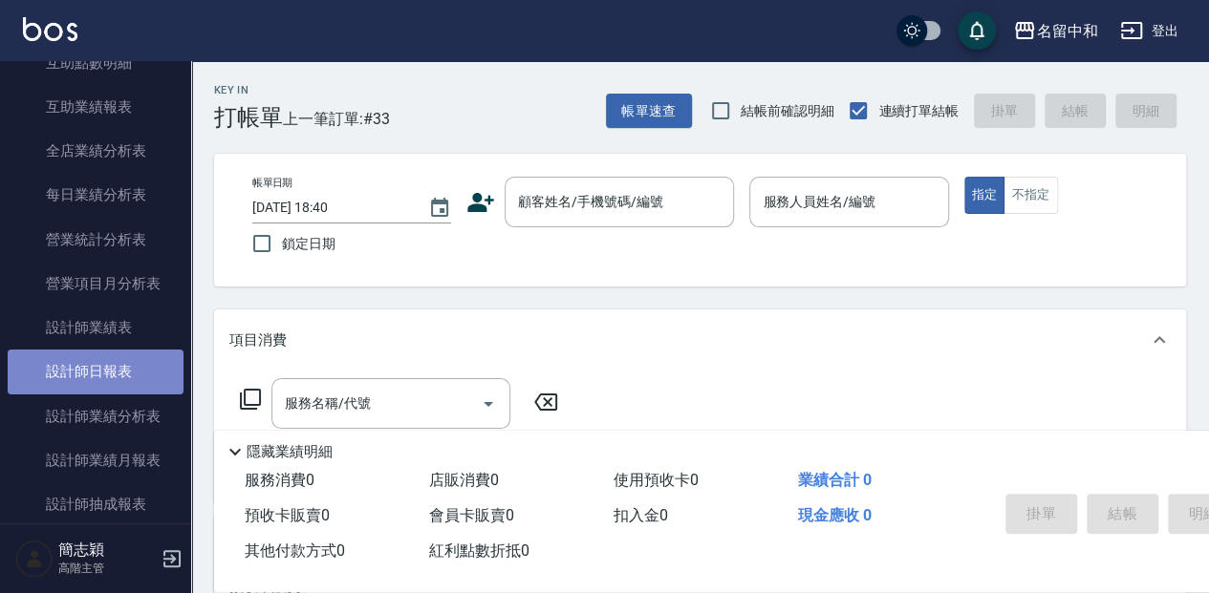
click at [108, 371] on link "設計師日報表" at bounding box center [96, 372] width 176 height 44
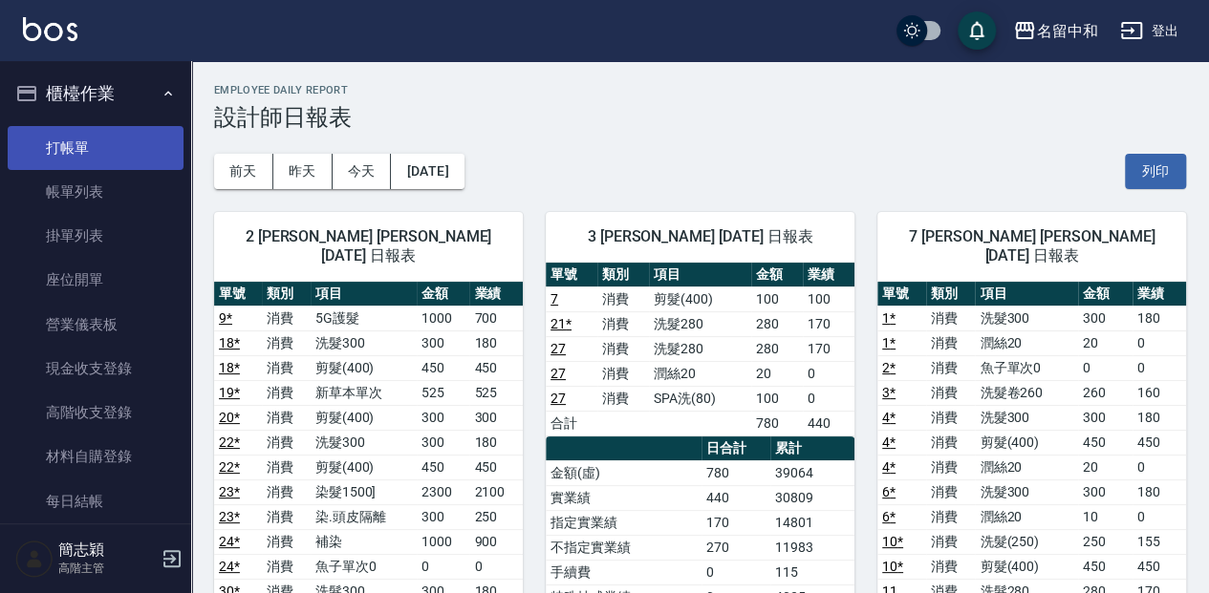
click at [122, 149] on link "打帳單" at bounding box center [96, 148] width 176 height 44
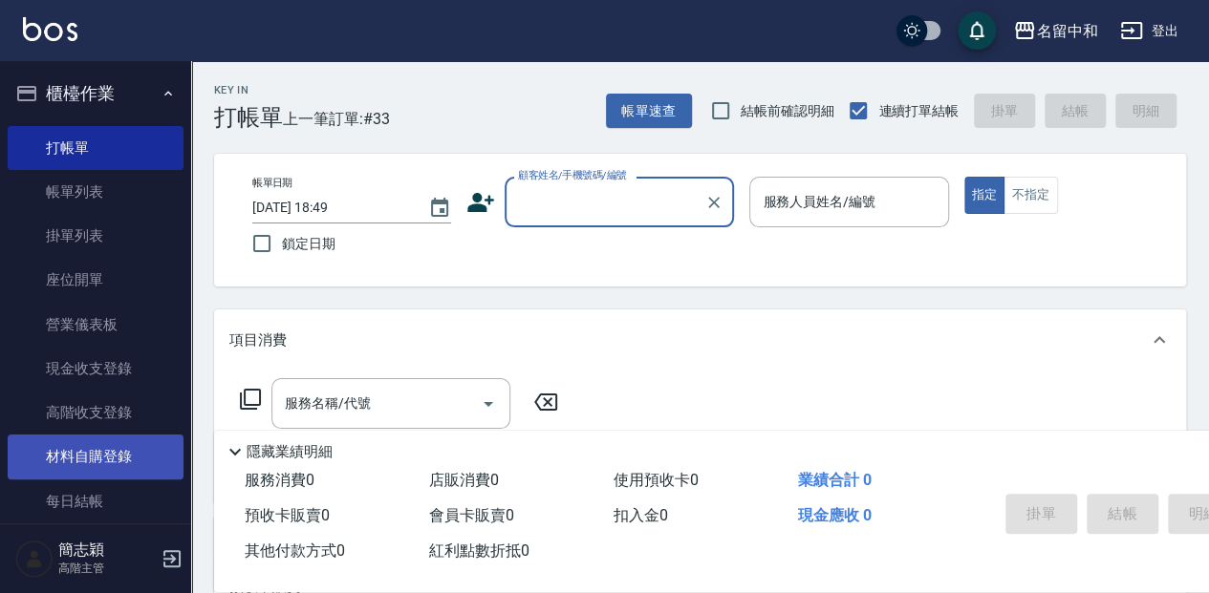
click at [127, 476] on link "材料自購登錄" at bounding box center [96, 457] width 176 height 44
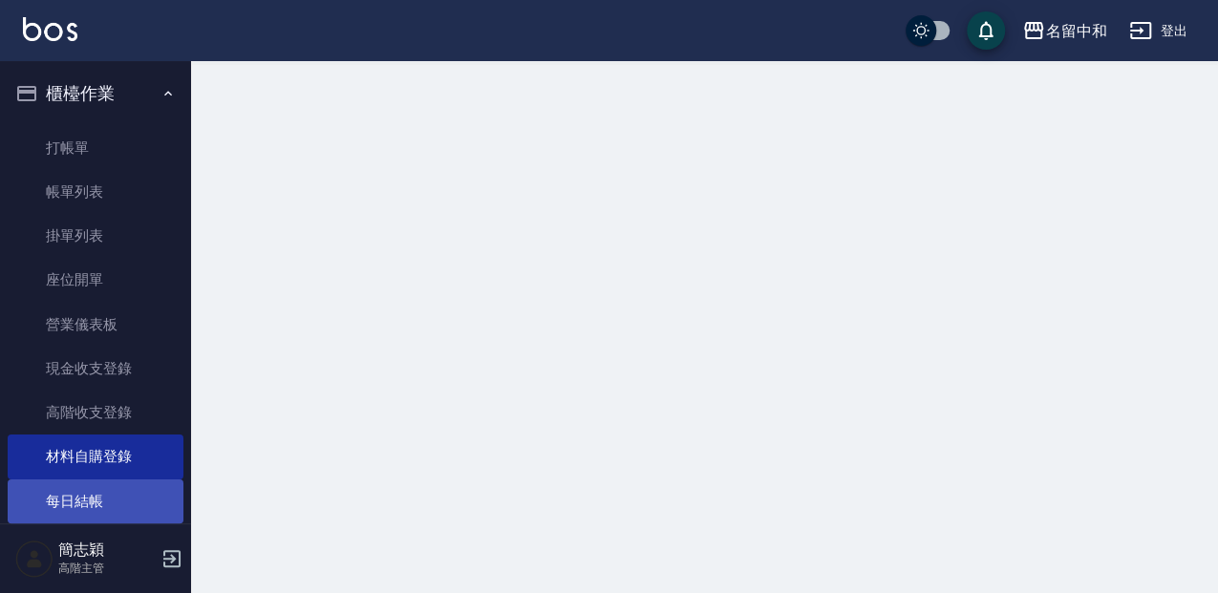
click at [124, 491] on link "每日結帳" at bounding box center [96, 502] width 176 height 44
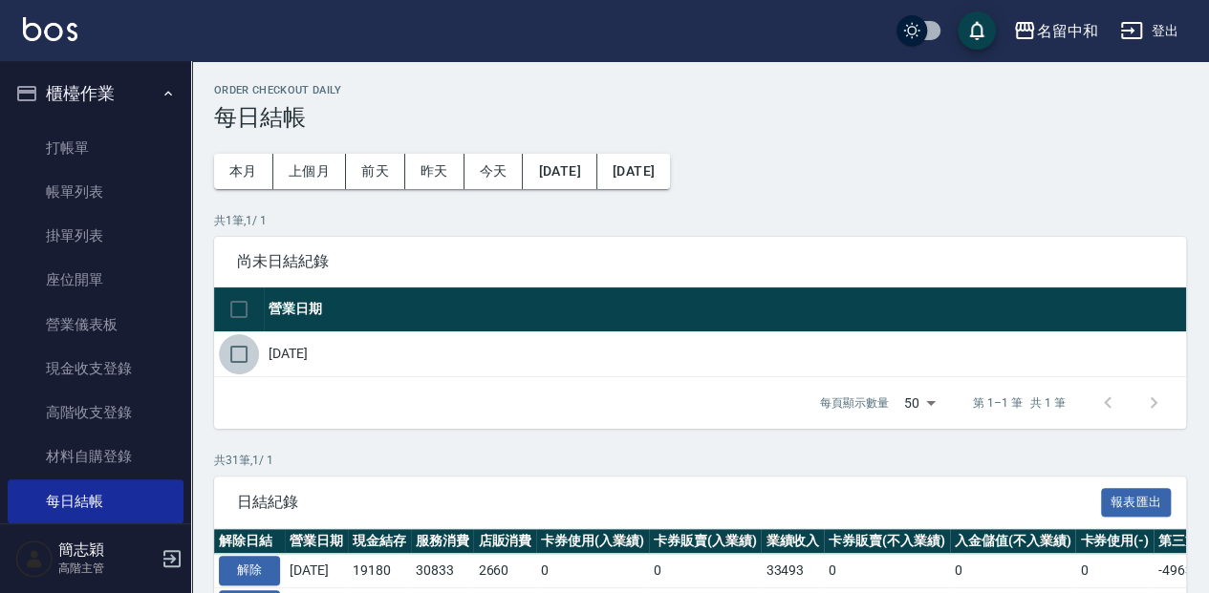
click at [237, 355] on input "checkbox" at bounding box center [239, 354] width 40 height 40
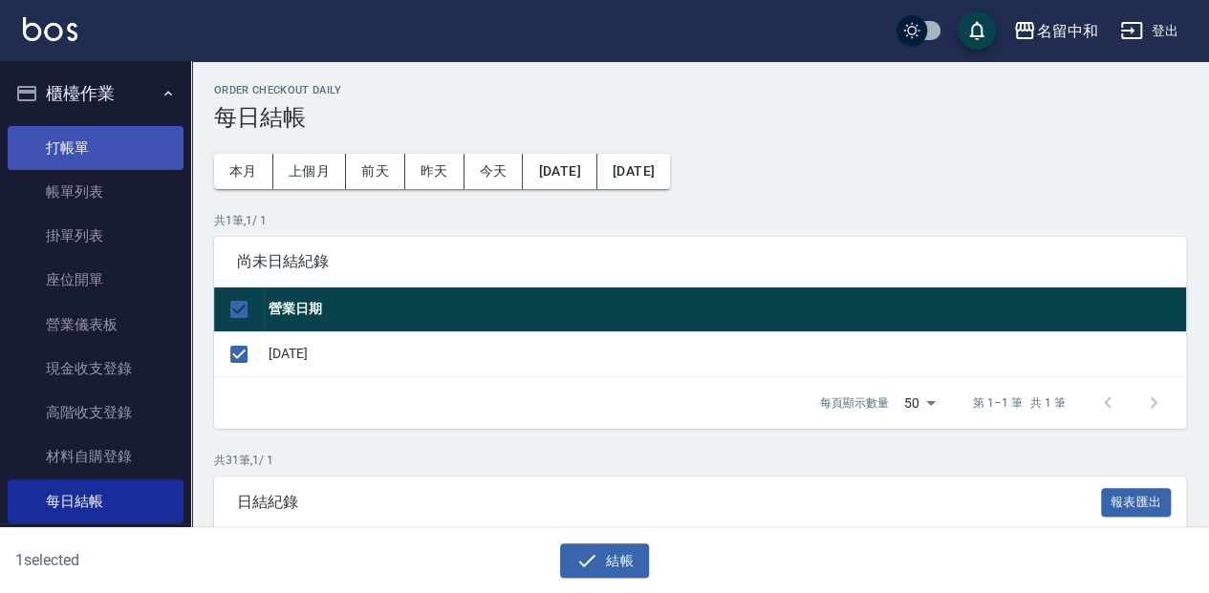
click at [88, 162] on link "打帳單" at bounding box center [96, 148] width 176 height 44
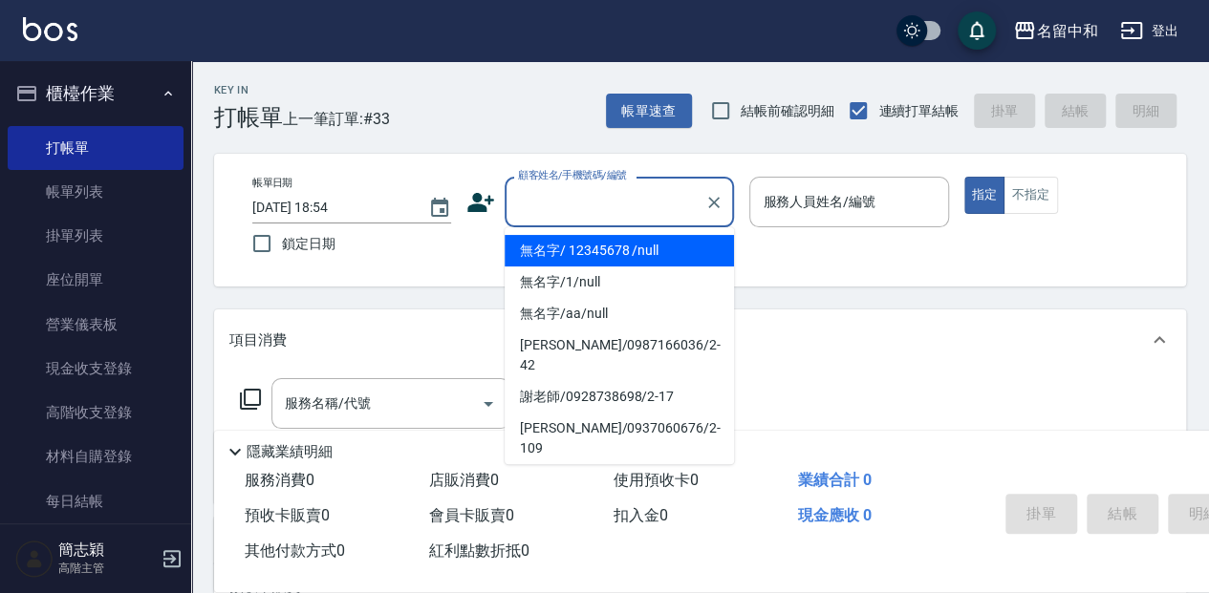
click at [613, 210] on input "顧客姓名/手機號碼/編號" at bounding box center [604, 201] width 183 height 33
click at [598, 250] on li "無名字/ 12345678 /null" at bounding box center [618, 251] width 229 height 32
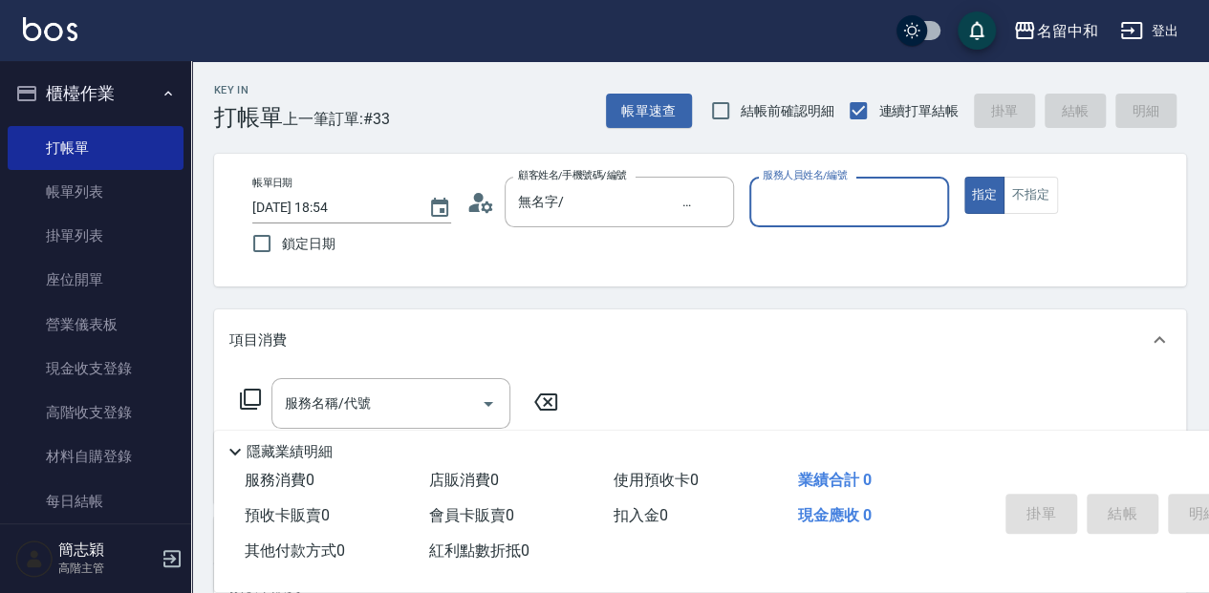
click at [875, 204] on input "服務人員姓名/編號" at bounding box center [849, 201] width 182 height 33
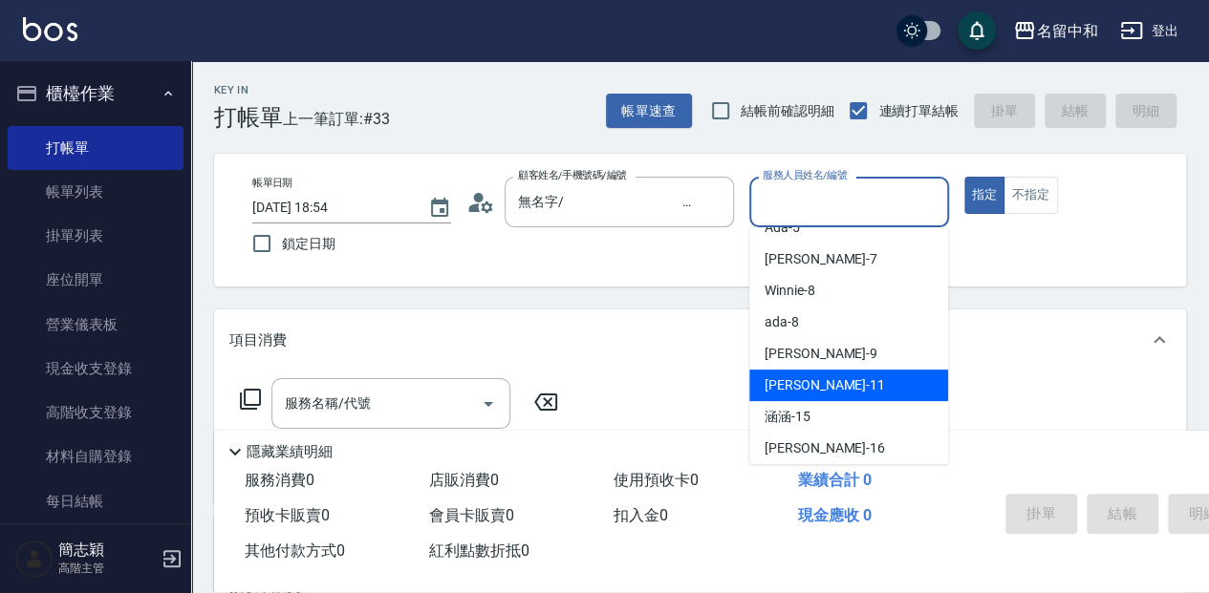
scroll to position [127, 0]
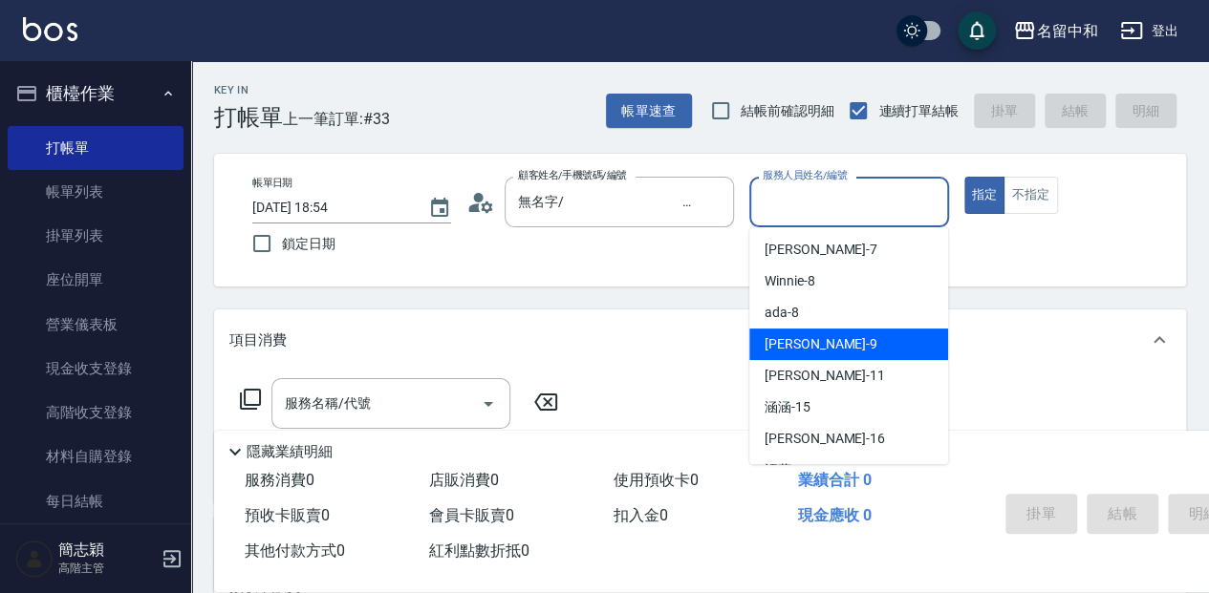
click at [827, 355] on div "Anna -9" at bounding box center [848, 345] width 199 height 32
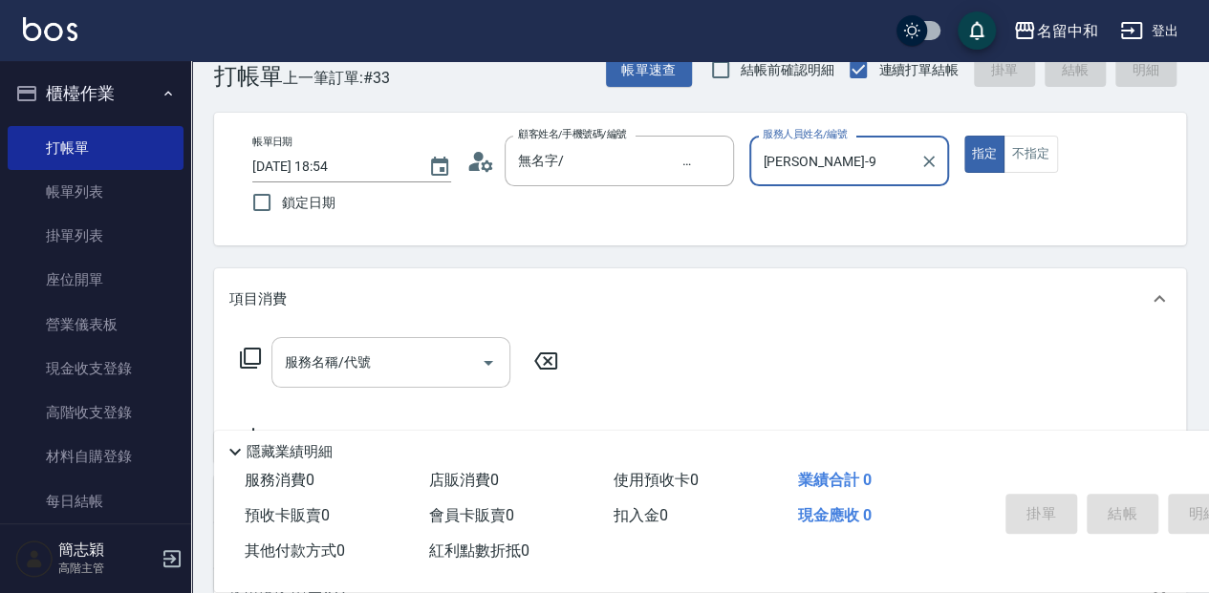
scroll to position [63, 0]
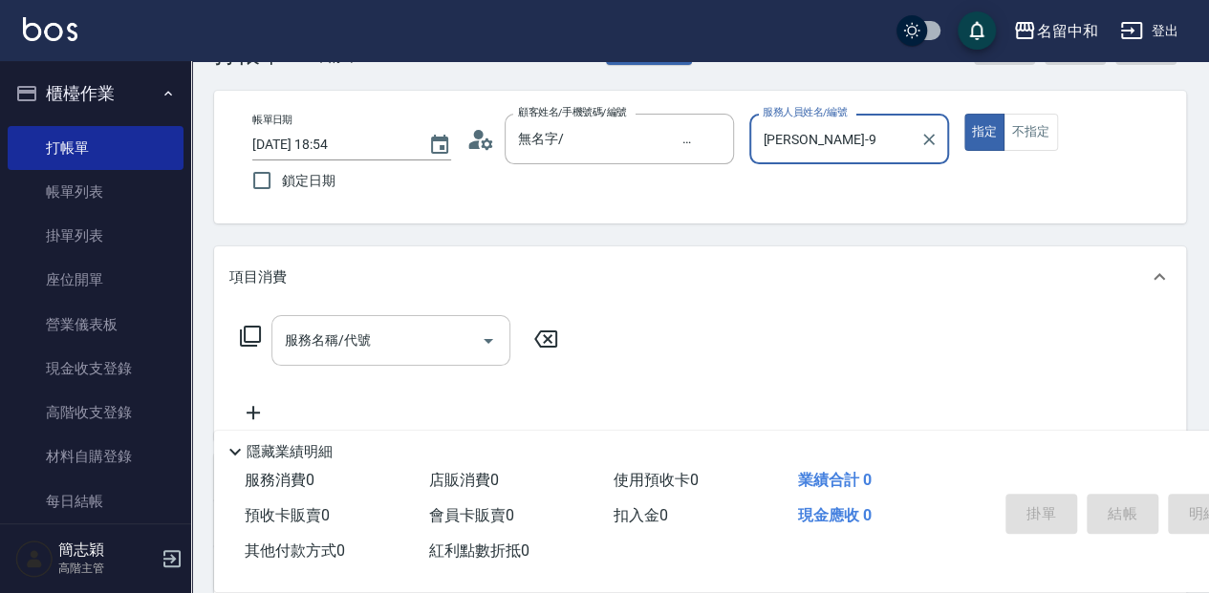
click at [369, 340] on input "服務名稱/代號" at bounding box center [376, 340] width 193 height 33
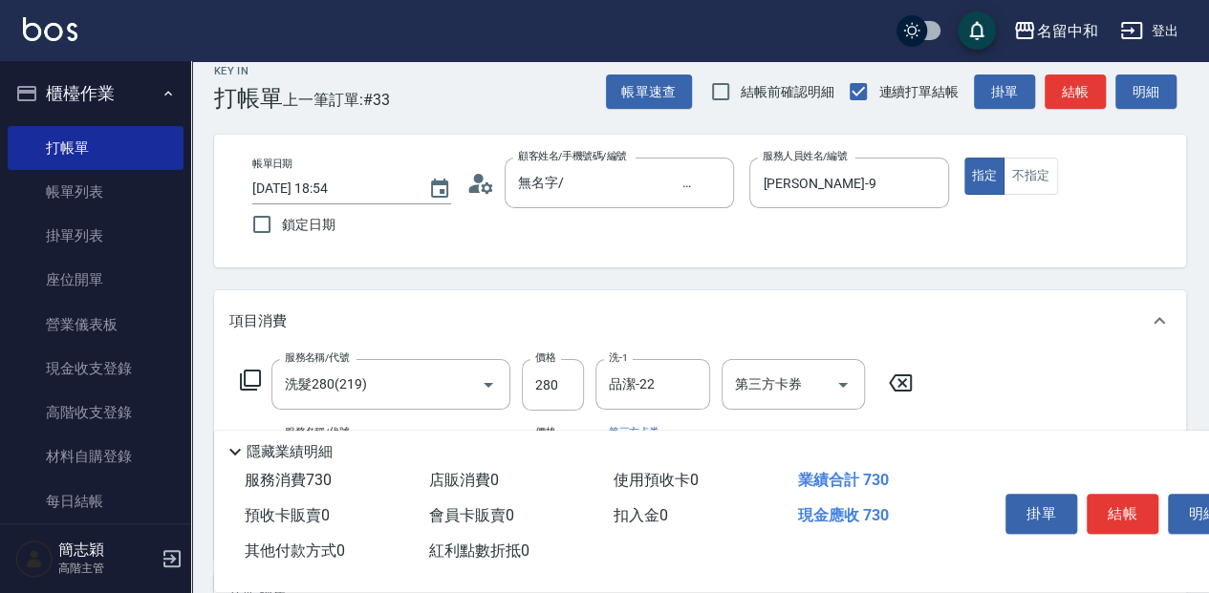
scroll to position [0, 0]
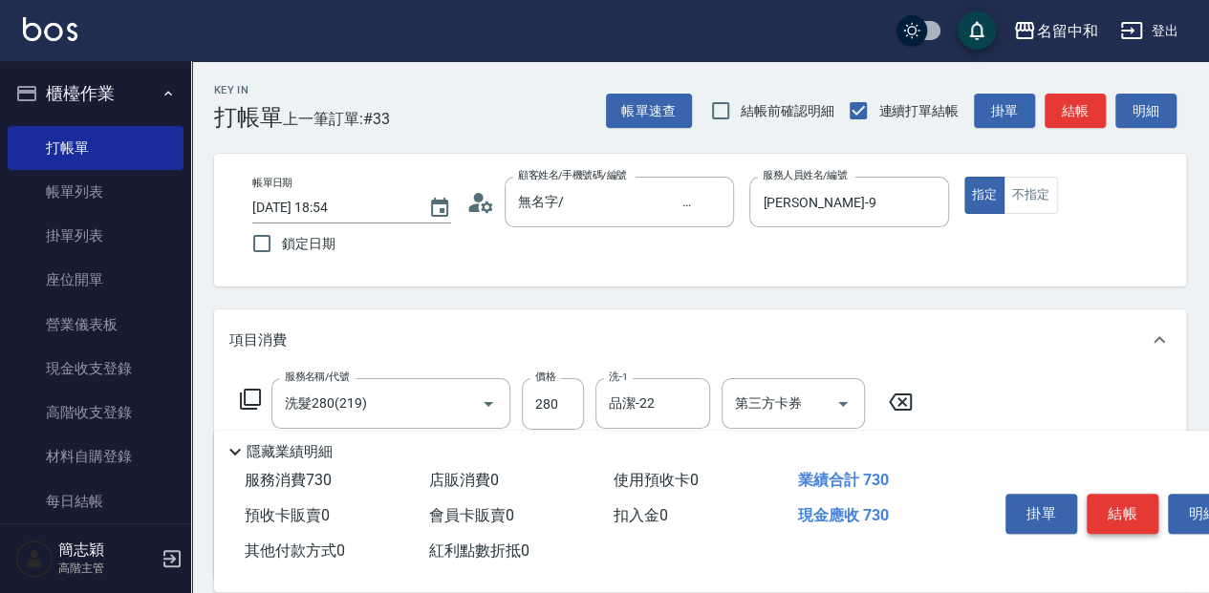
click at [1124, 494] on button "結帳" at bounding box center [1122, 514] width 72 height 40
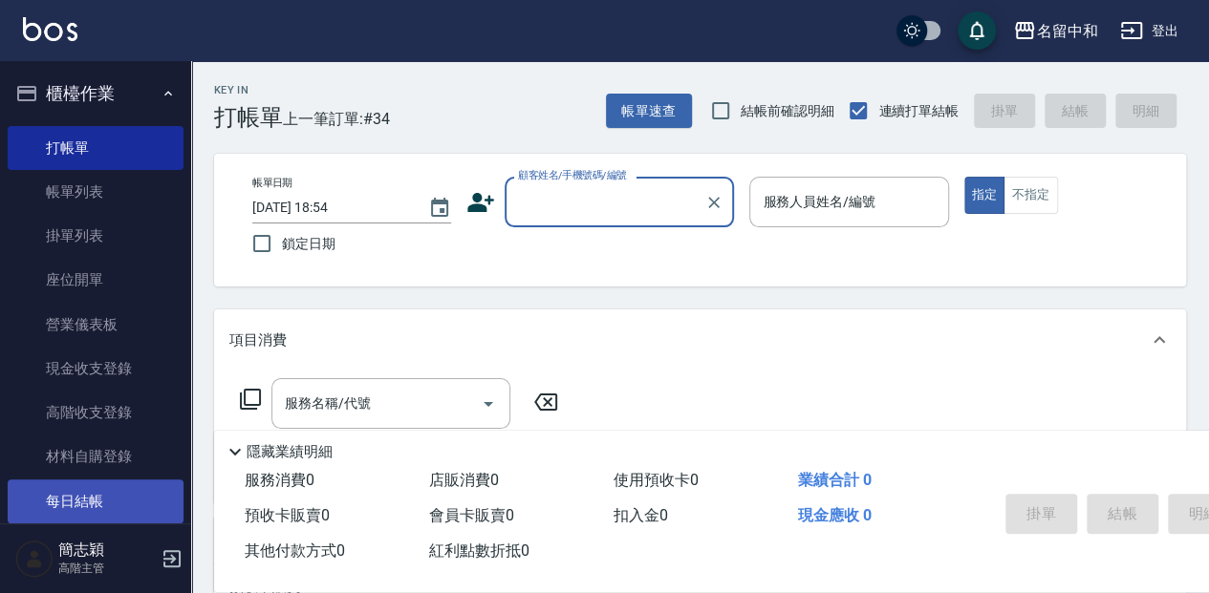
click at [103, 508] on link "每日結帳" at bounding box center [96, 502] width 176 height 44
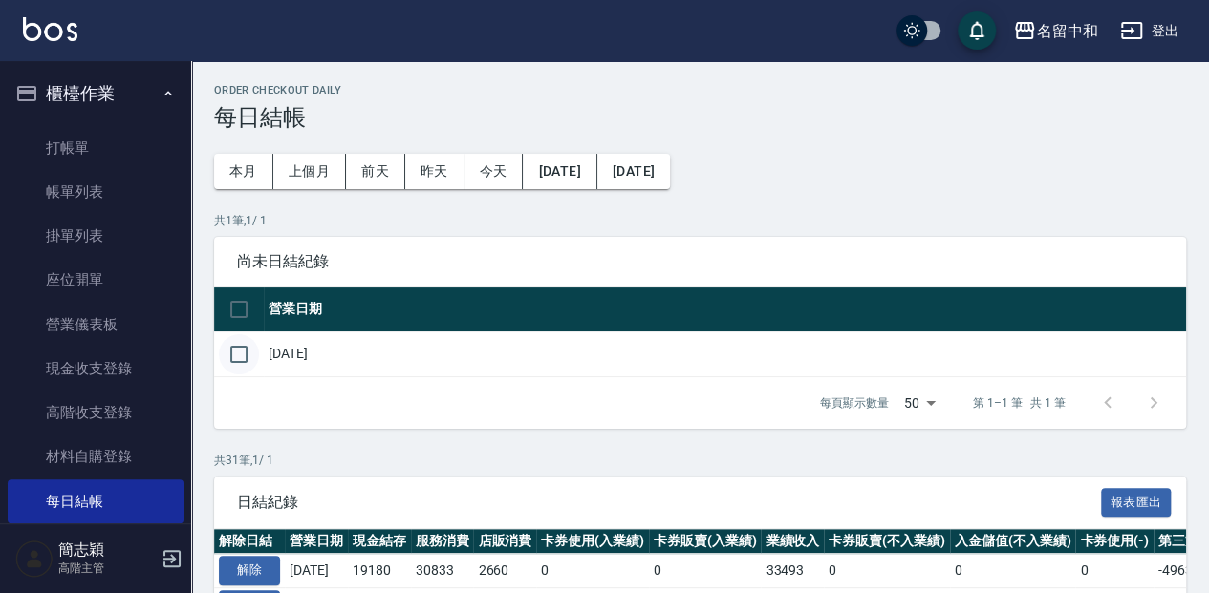
click at [230, 346] on input "checkbox" at bounding box center [239, 354] width 40 height 40
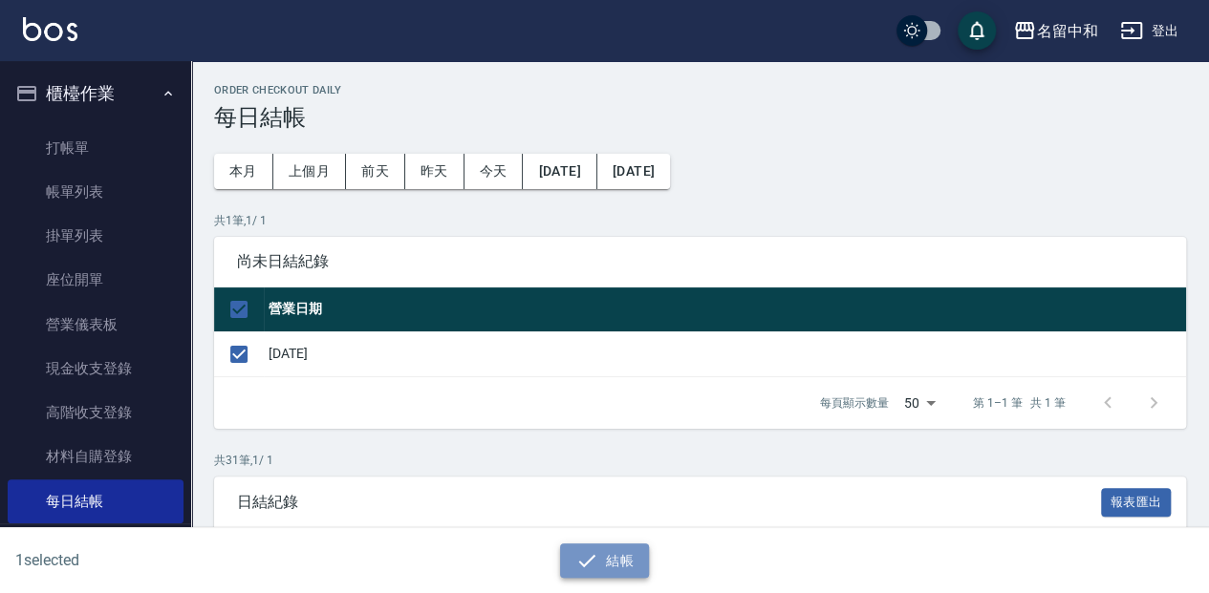
click at [596, 568] on icon "button" at bounding box center [586, 560] width 23 height 23
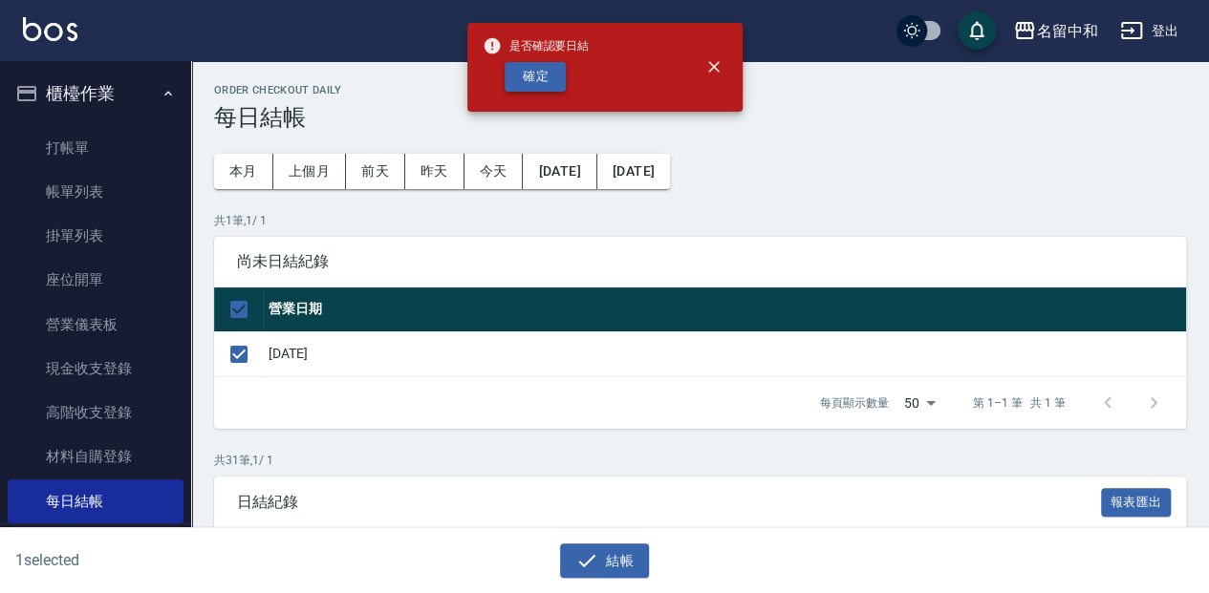
click at [539, 75] on button "確定" at bounding box center [534, 77] width 61 height 30
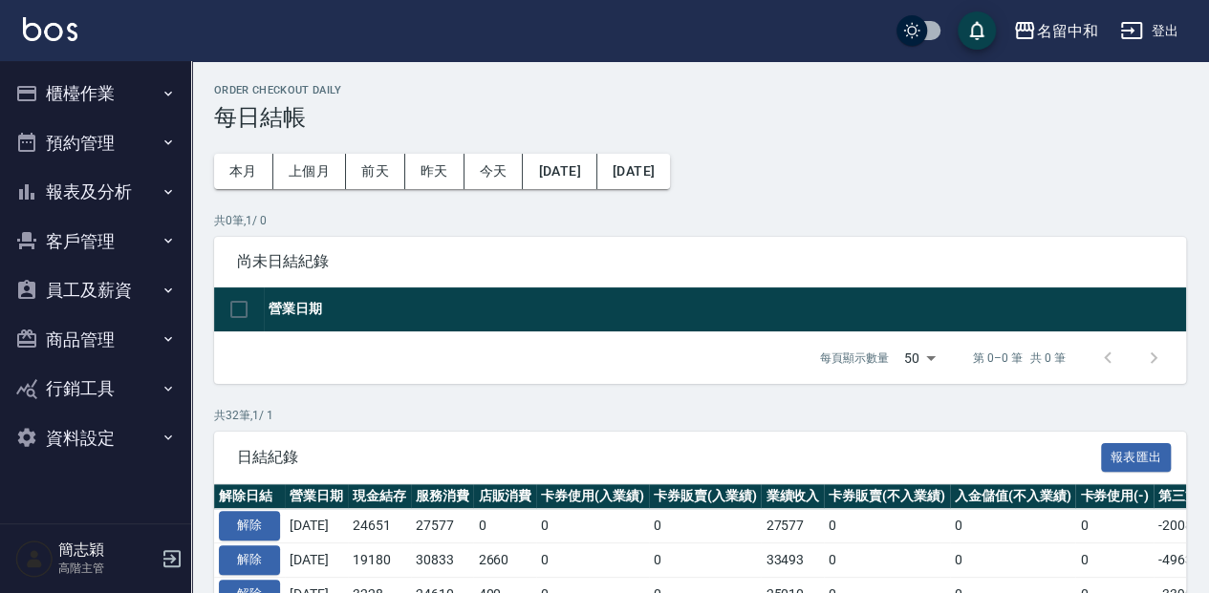
click at [128, 205] on button "報表及分析" at bounding box center [96, 192] width 176 height 50
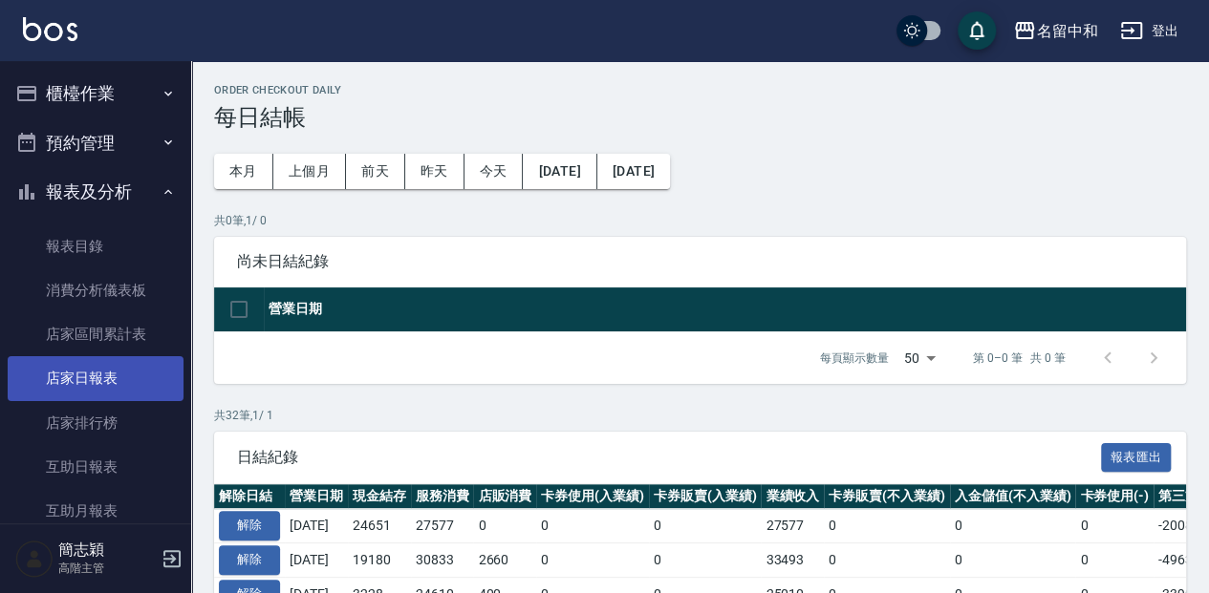
click at [134, 362] on link "店家日報表" at bounding box center [96, 378] width 176 height 44
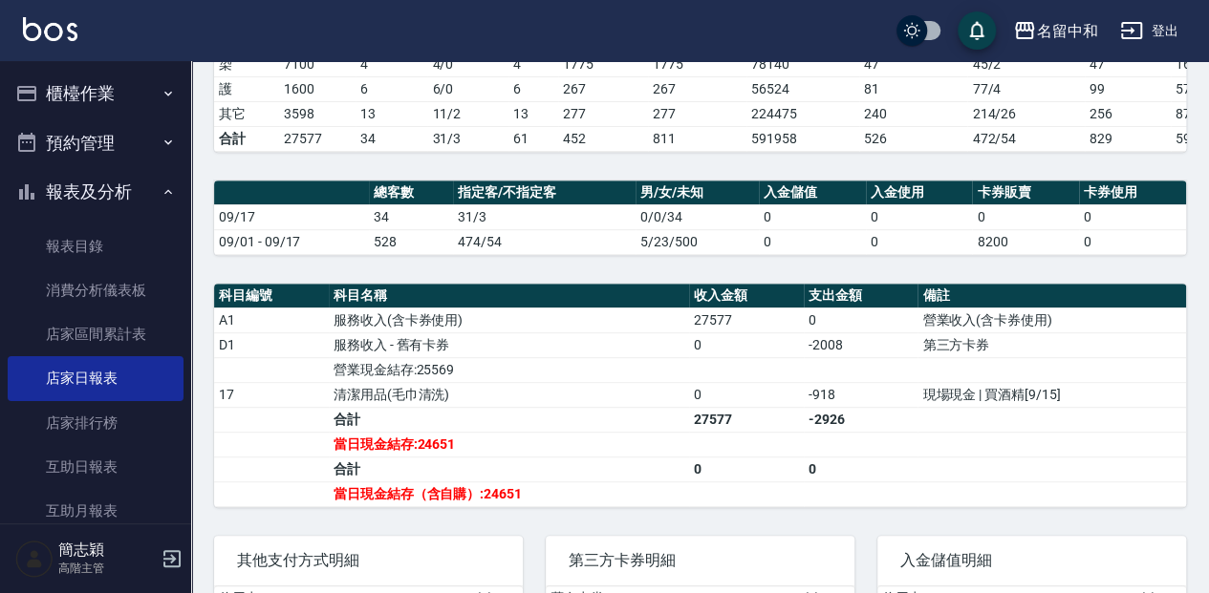
scroll to position [445, 0]
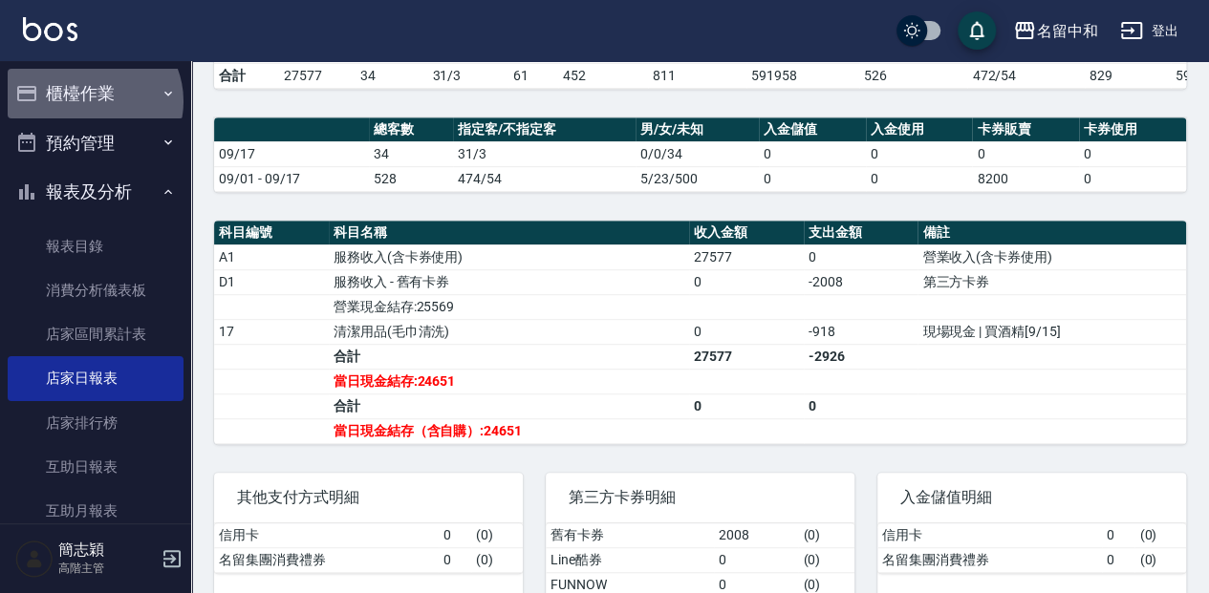
click at [92, 101] on button "櫃檯作業" at bounding box center [96, 94] width 176 height 50
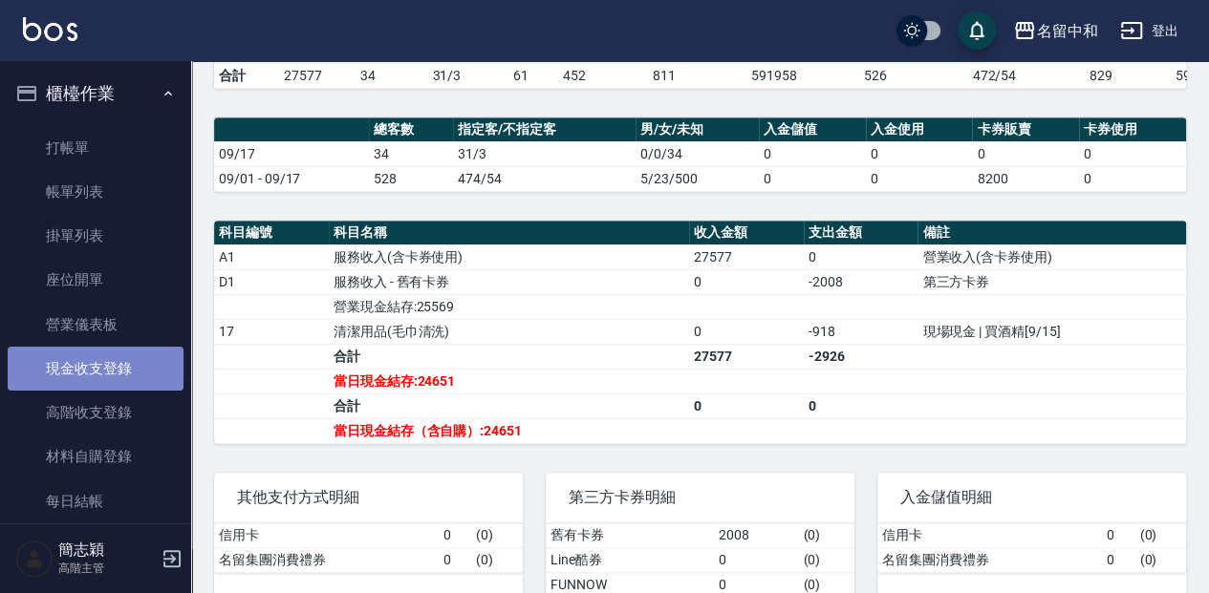
click at [120, 366] on link "現金收支登錄" at bounding box center [96, 369] width 176 height 44
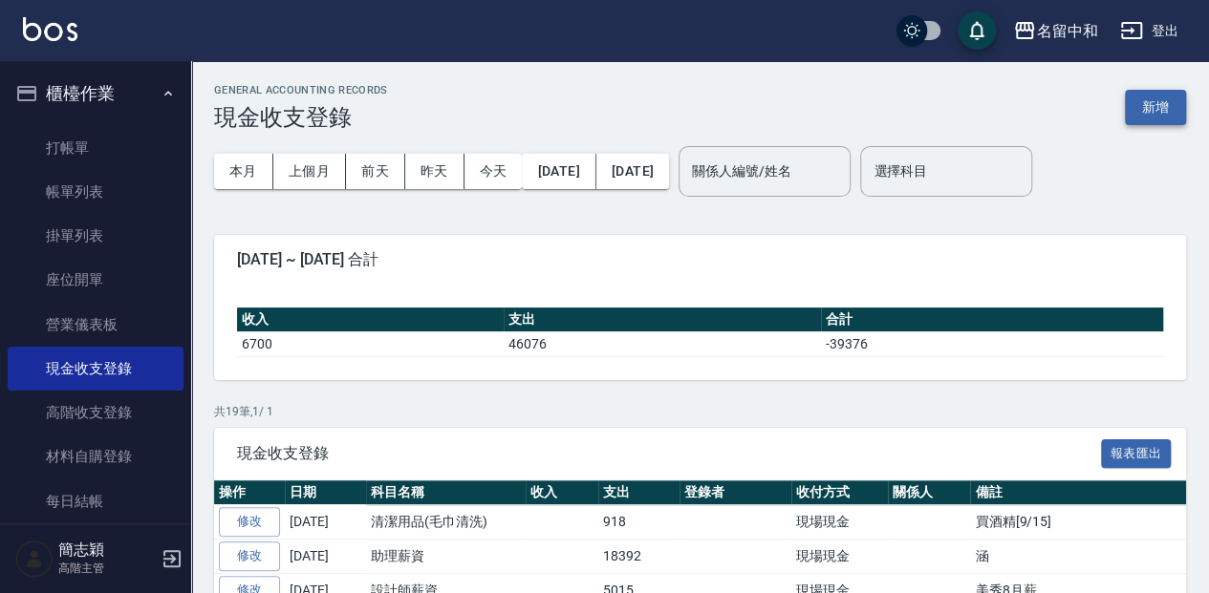
click at [1140, 111] on button "新增" at bounding box center [1155, 107] width 61 height 35
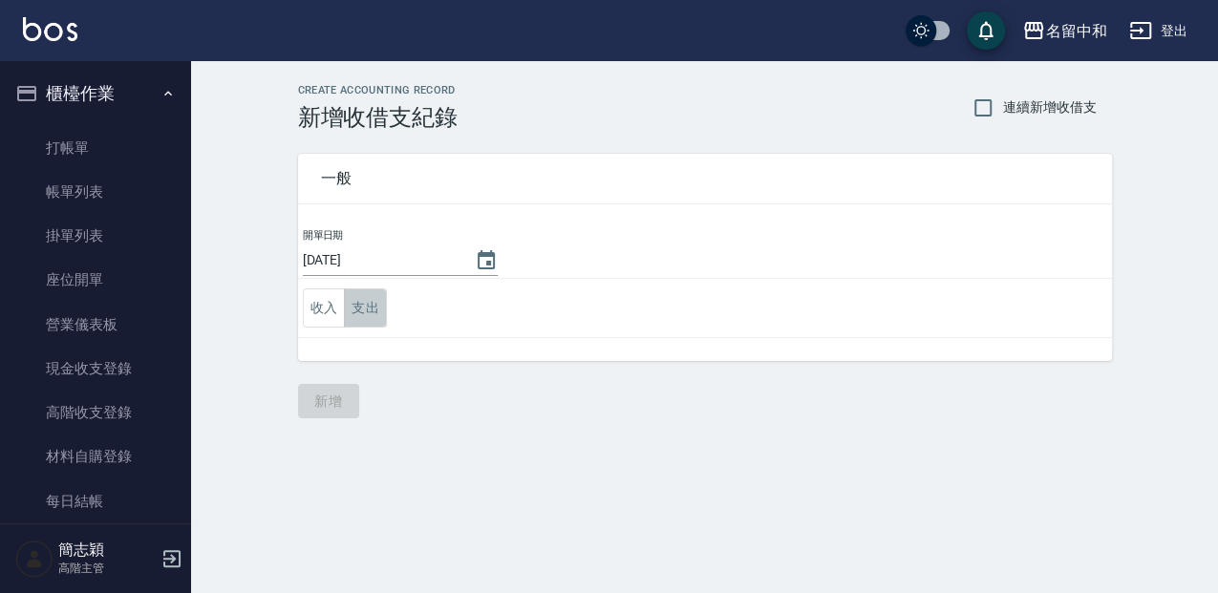
click at [367, 312] on button "支出" at bounding box center [365, 308] width 43 height 39
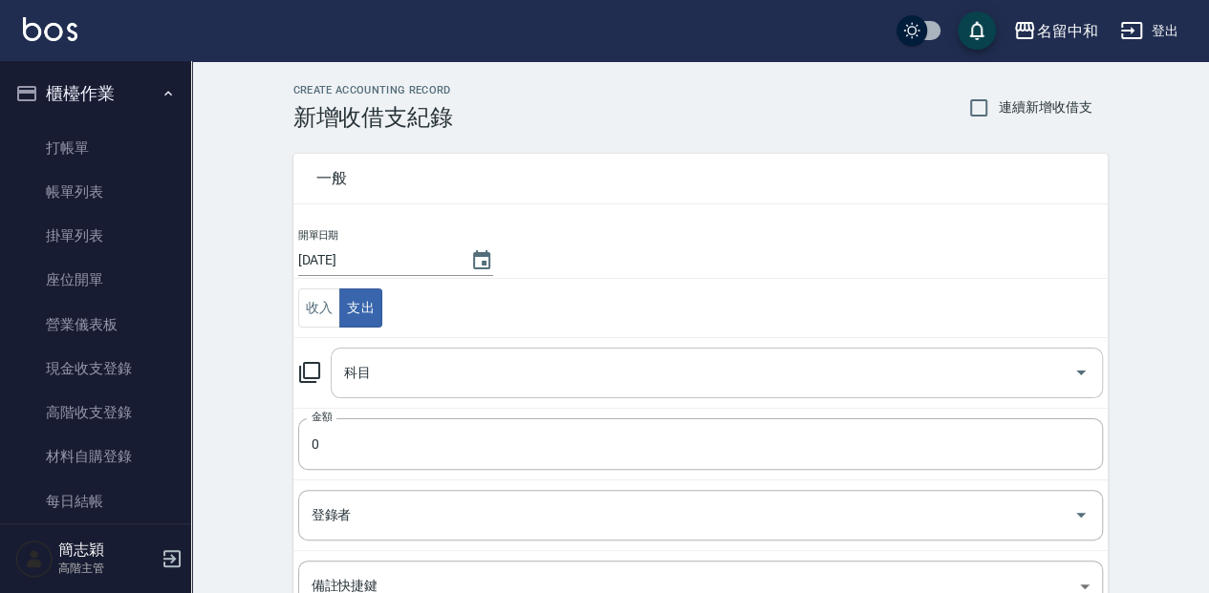
click at [388, 389] on div "科目" at bounding box center [717, 373] width 772 height 51
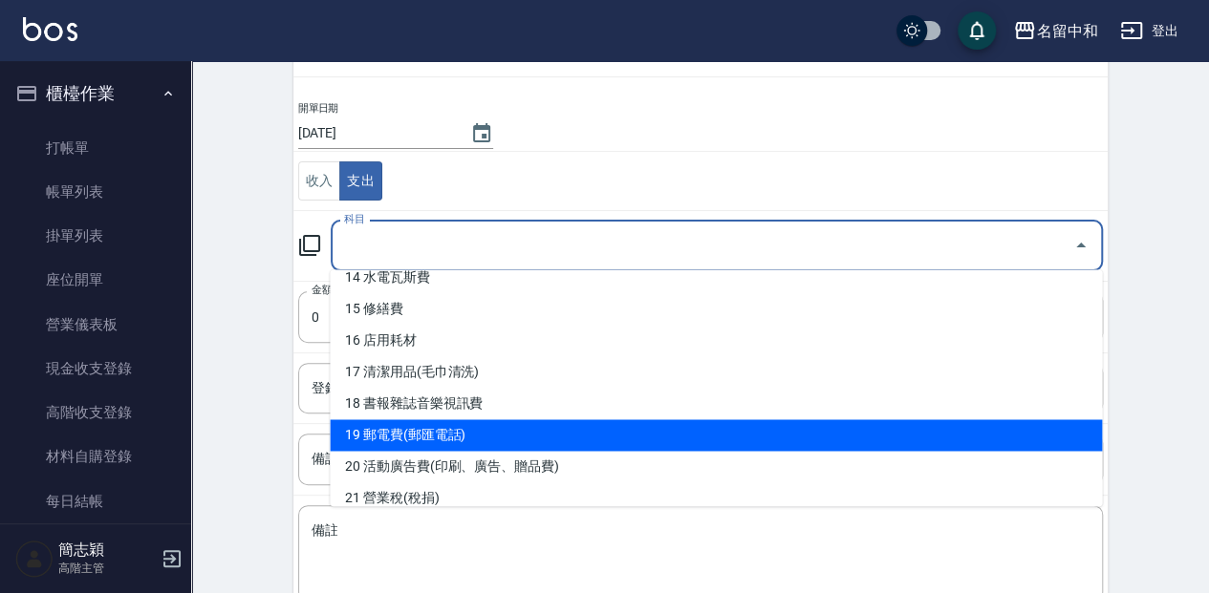
scroll to position [434, 0]
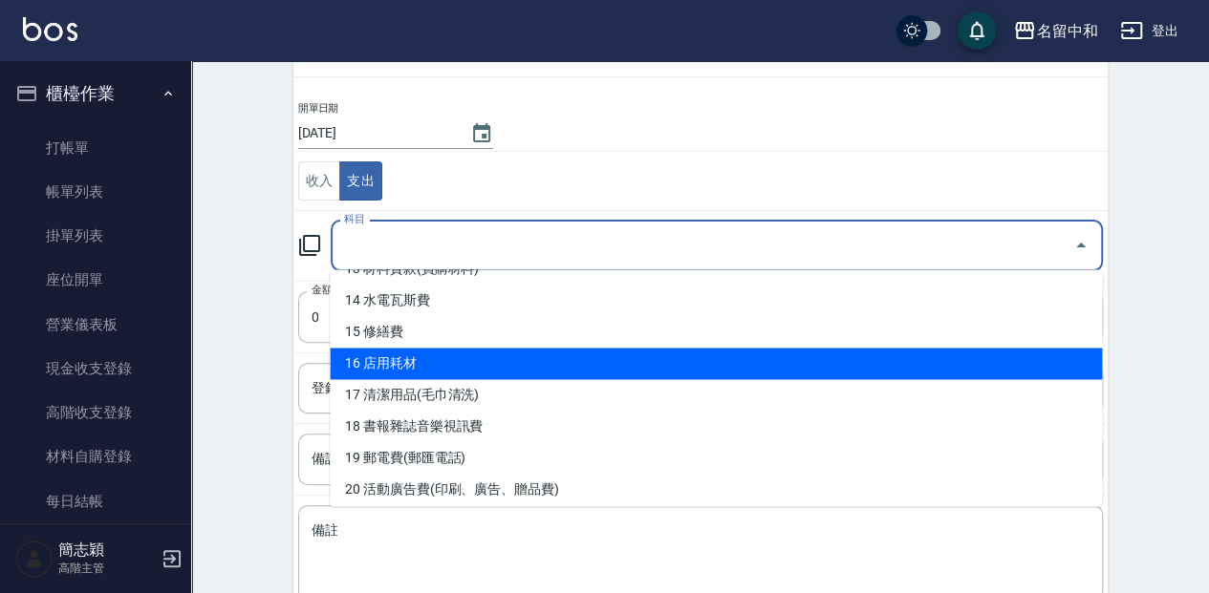
click at [445, 348] on li "16 店用耗材" at bounding box center [716, 364] width 772 height 32
type input "16 店用耗材"
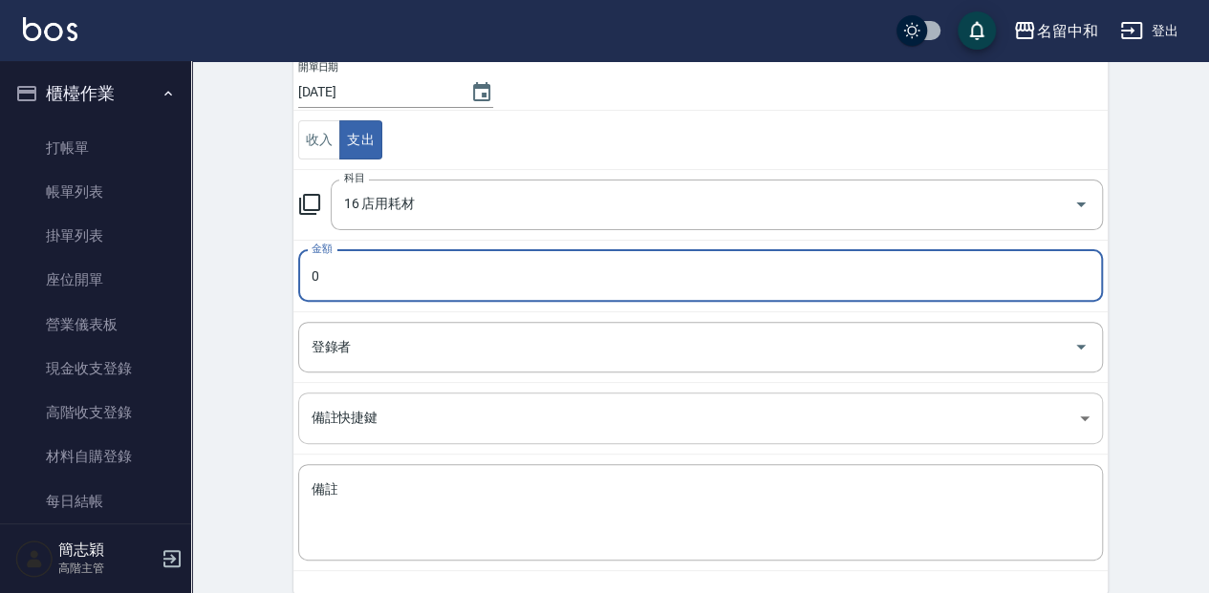
scroll to position [191, 0]
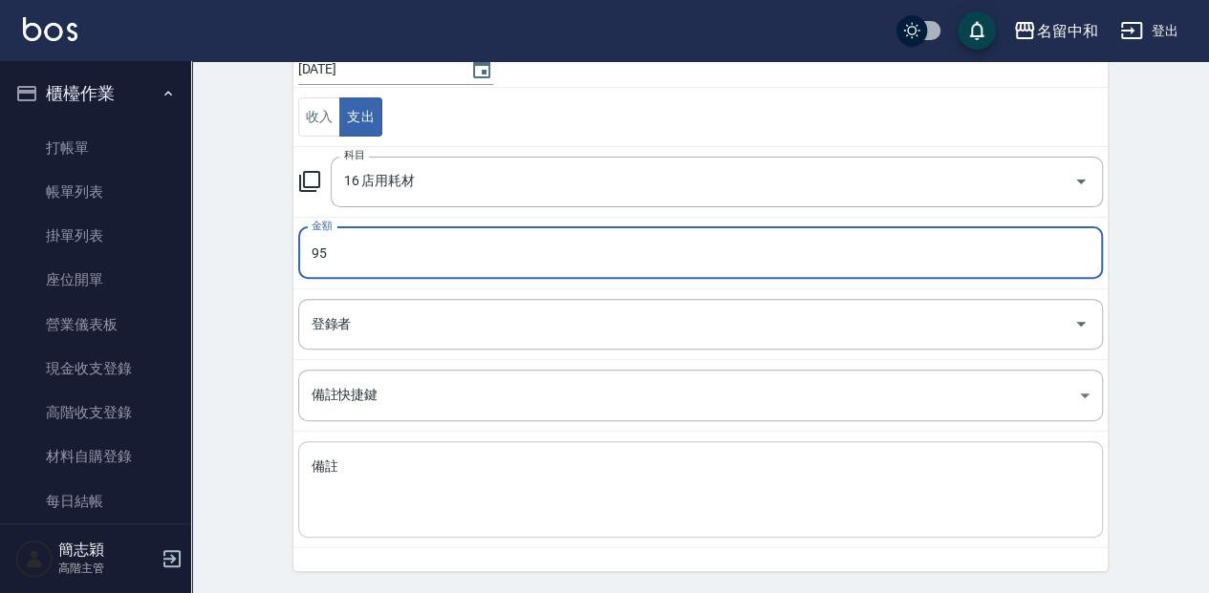
type input "95"
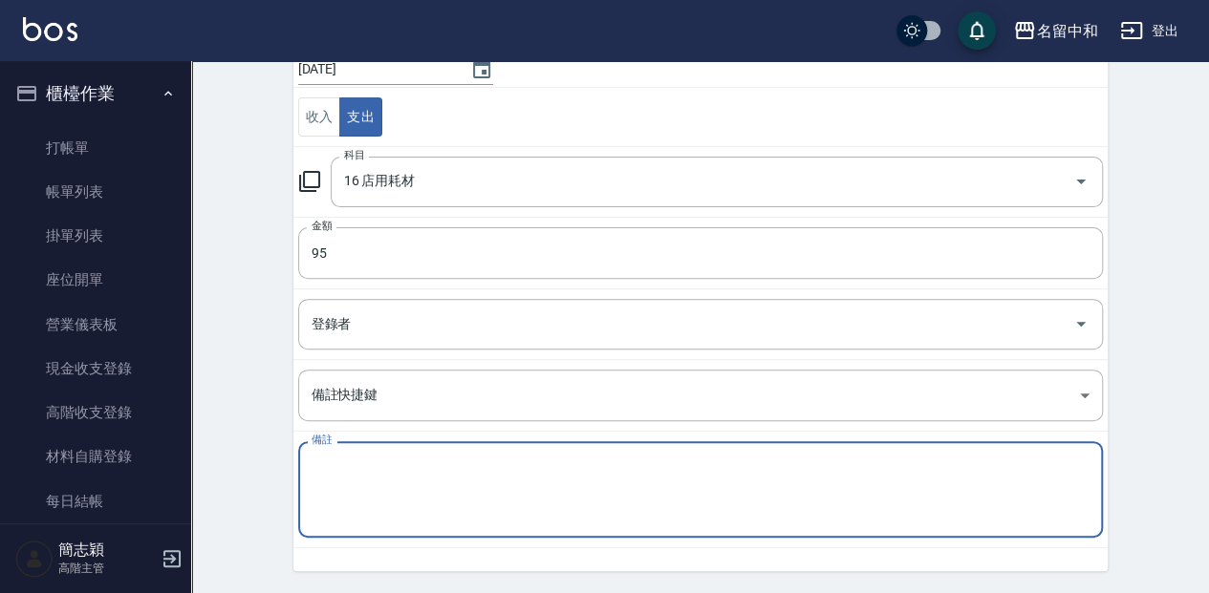
click at [401, 483] on textarea "備註" at bounding box center [700, 490] width 778 height 65
type textarea "a"
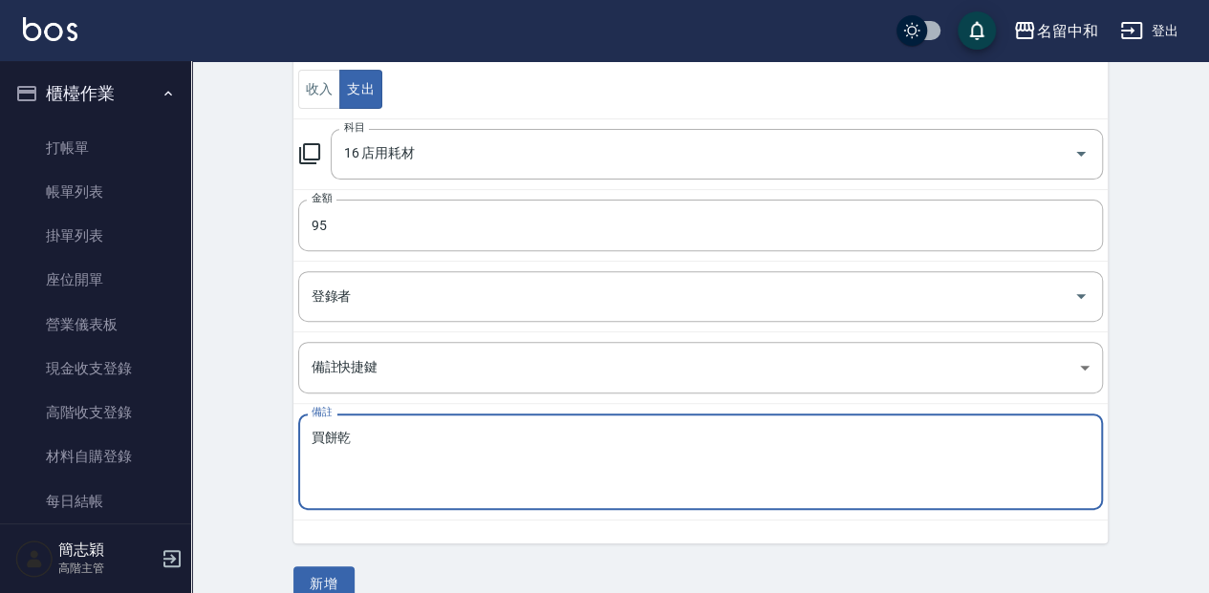
scroll to position [247, 0]
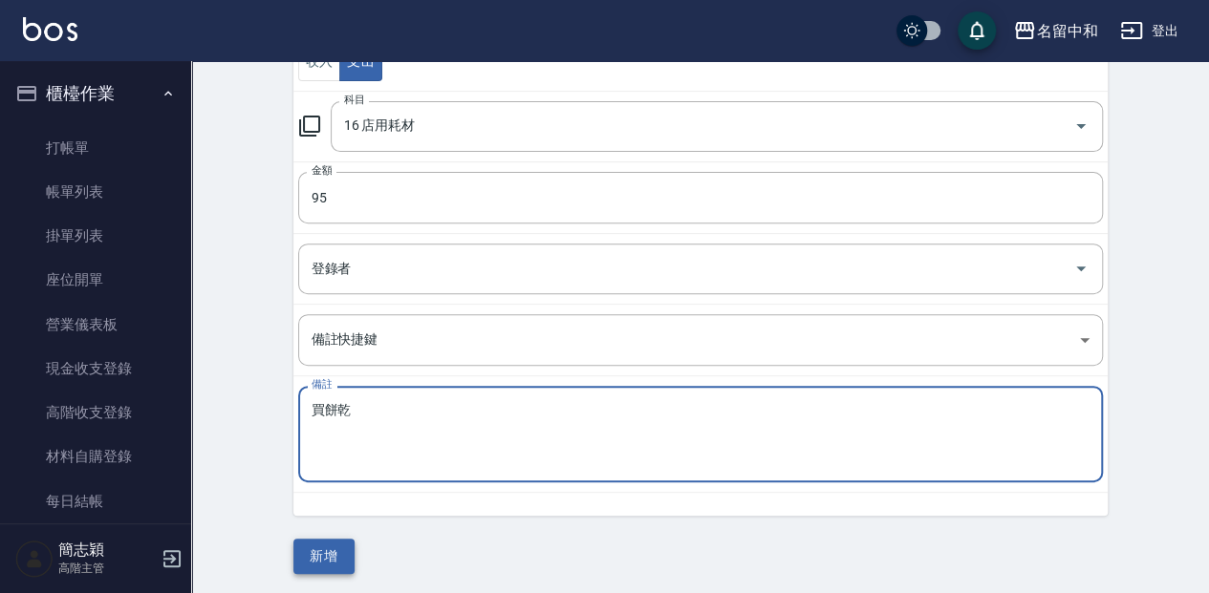
type textarea "買餅乾"
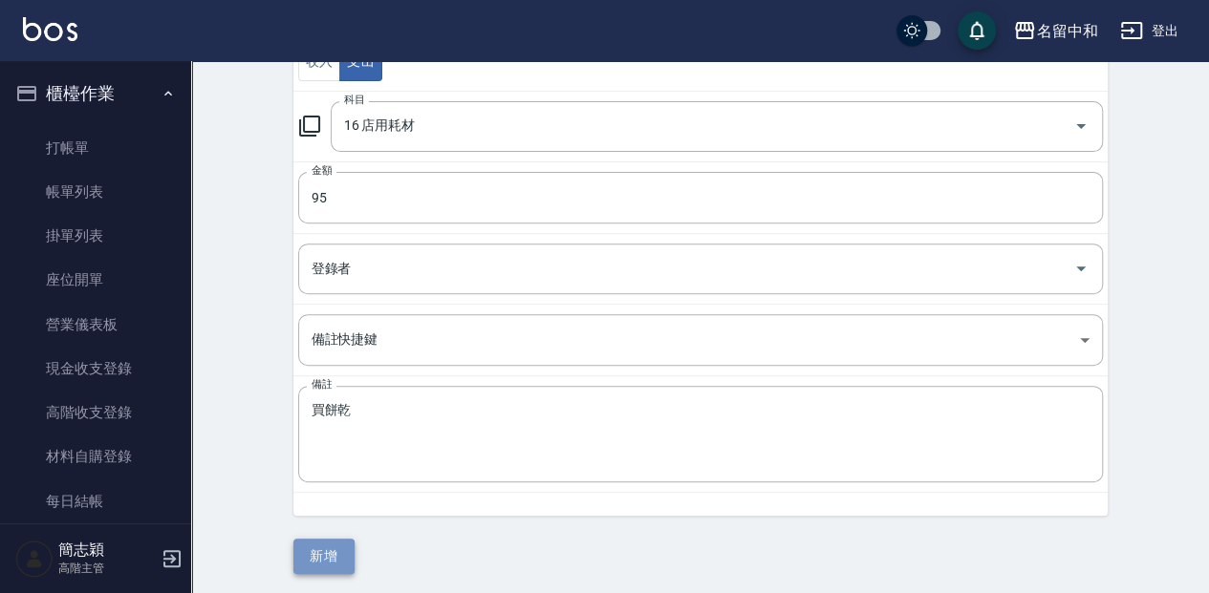
click at [340, 547] on button "新增" at bounding box center [323, 556] width 61 height 35
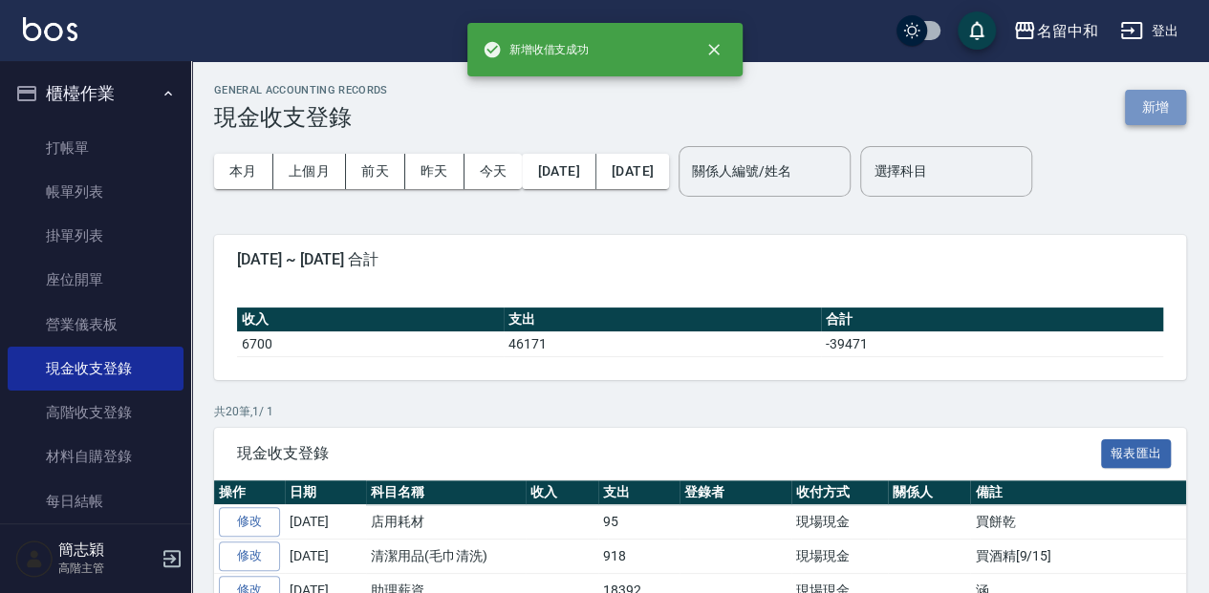
click at [1168, 112] on button "新增" at bounding box center [1155, 107] width 61 height 35
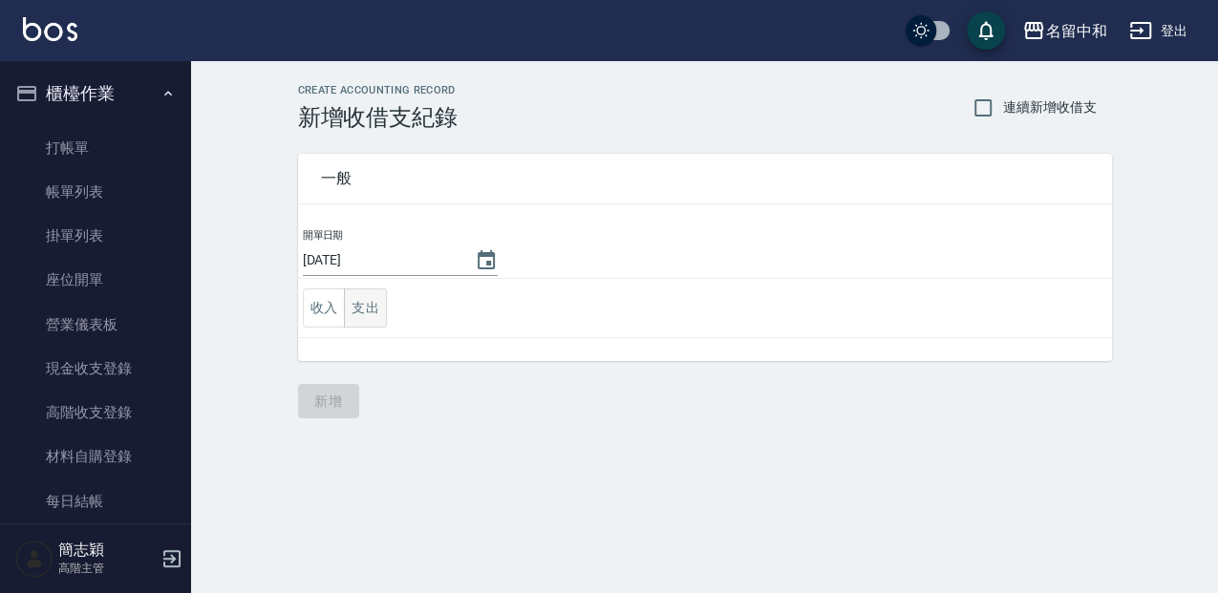
click at [366, 307] on button "支出" at bounding box center [365, 308] width 43 height 39
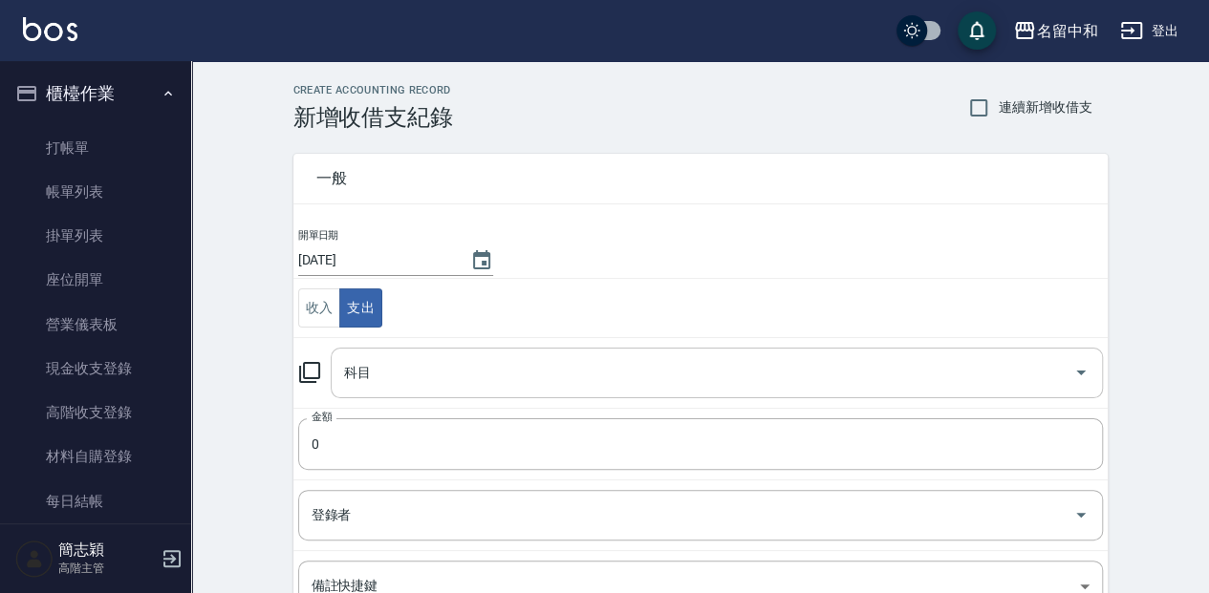
scroll to position [63, 0]
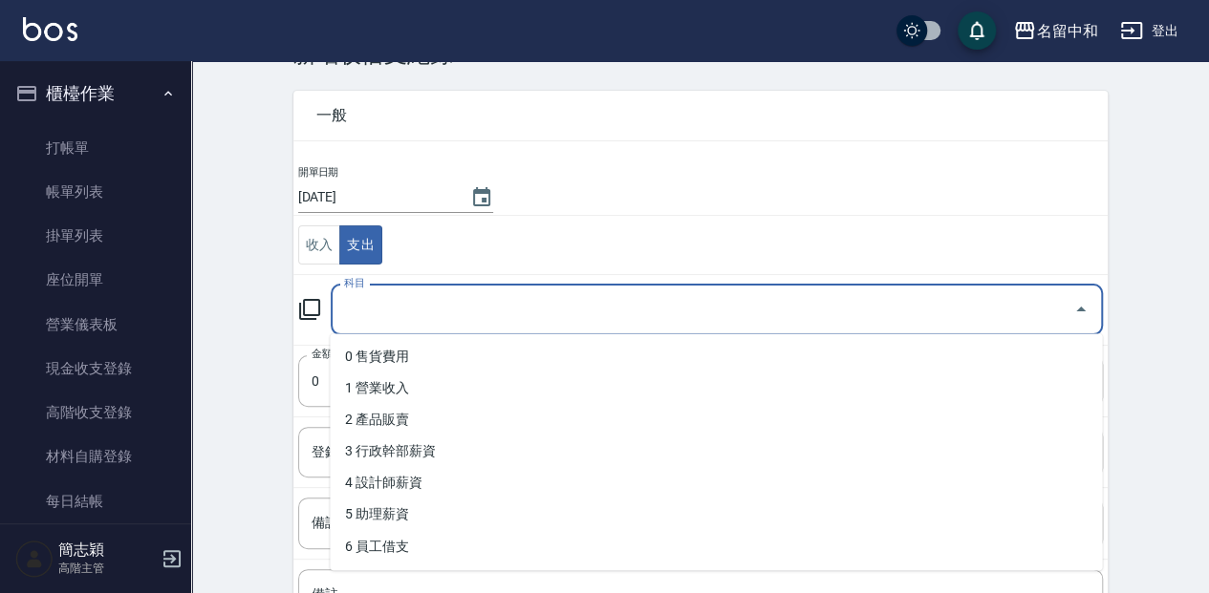
click at [436, 319] on input "科目" at bounding box center [702, 309] width 726 height 33
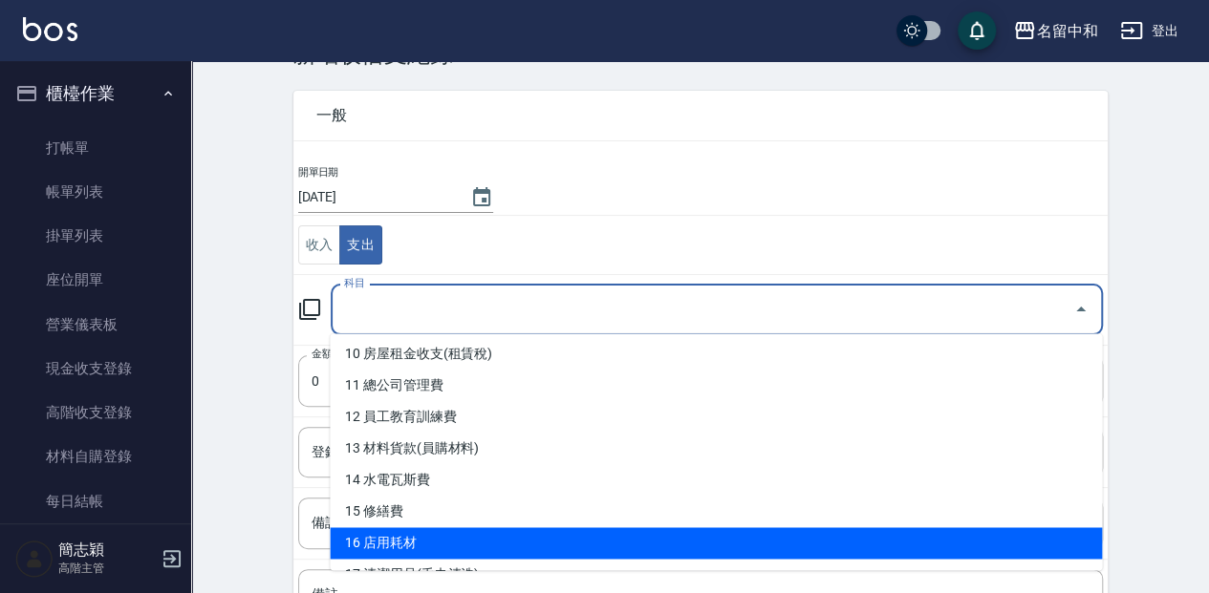
click at [425, 552] on li "16 店用耗材" at bounding box center [716, 543] width 772 height 32
type input "16 店用耗材"
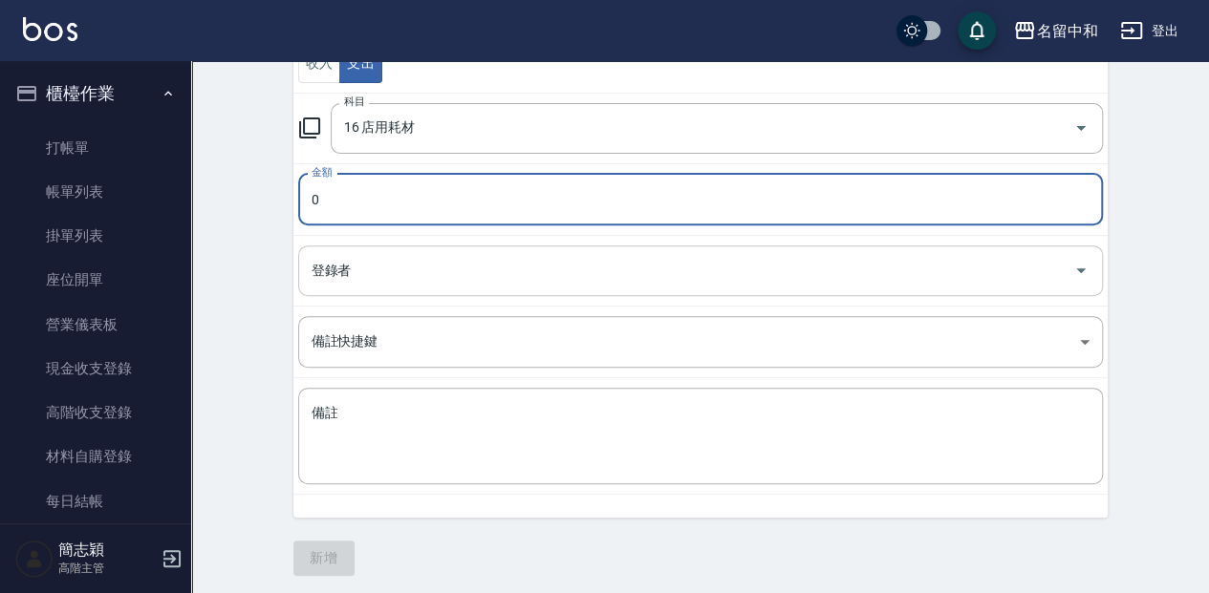
scroll to position [247, 0]
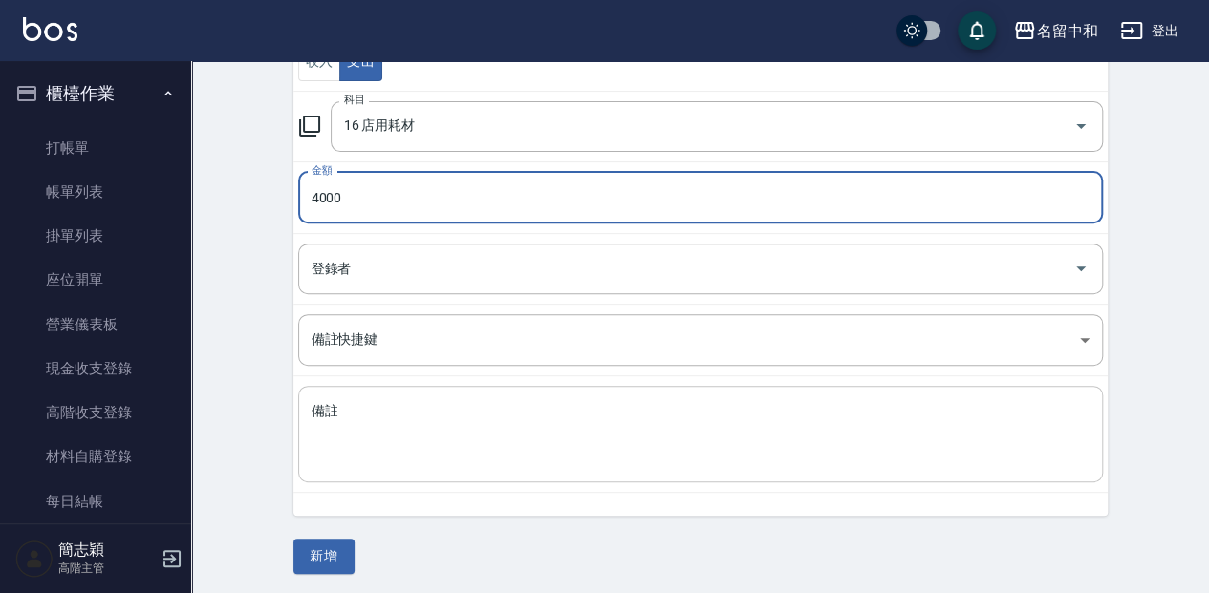
type input "4000"
click at [505, 443] on textarea "備註" at bounding box center [700, 434] width 778 height 65
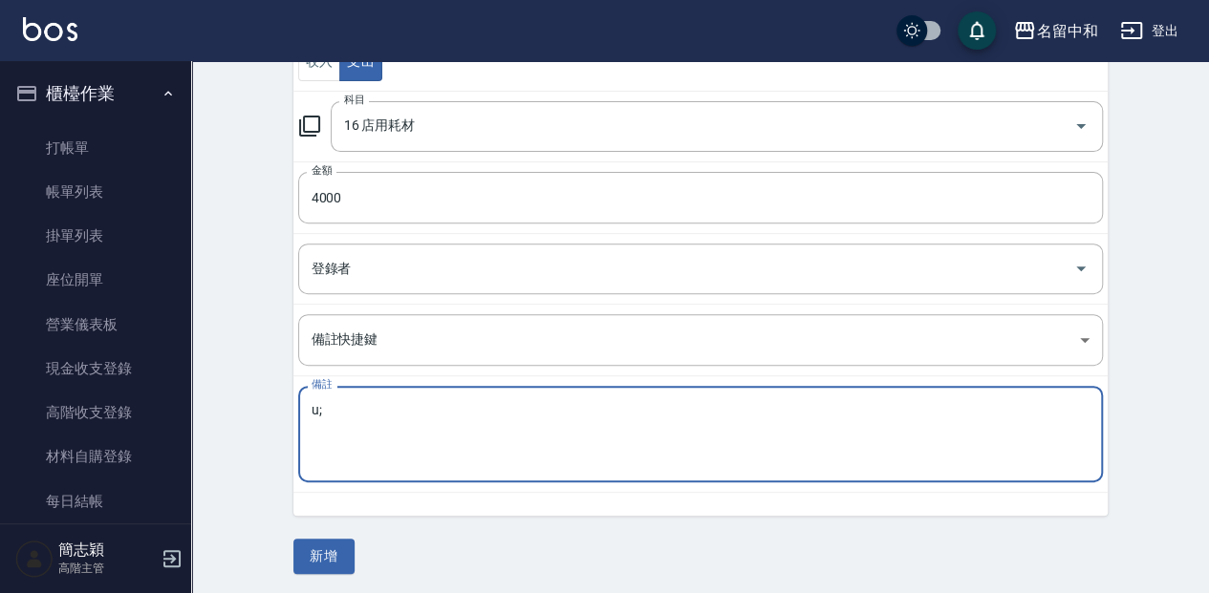
type textarea "u"
type textarea "養身茶"
click at [321, 539] on button "新增" at bounding box center [323, 556] width 61 height 35
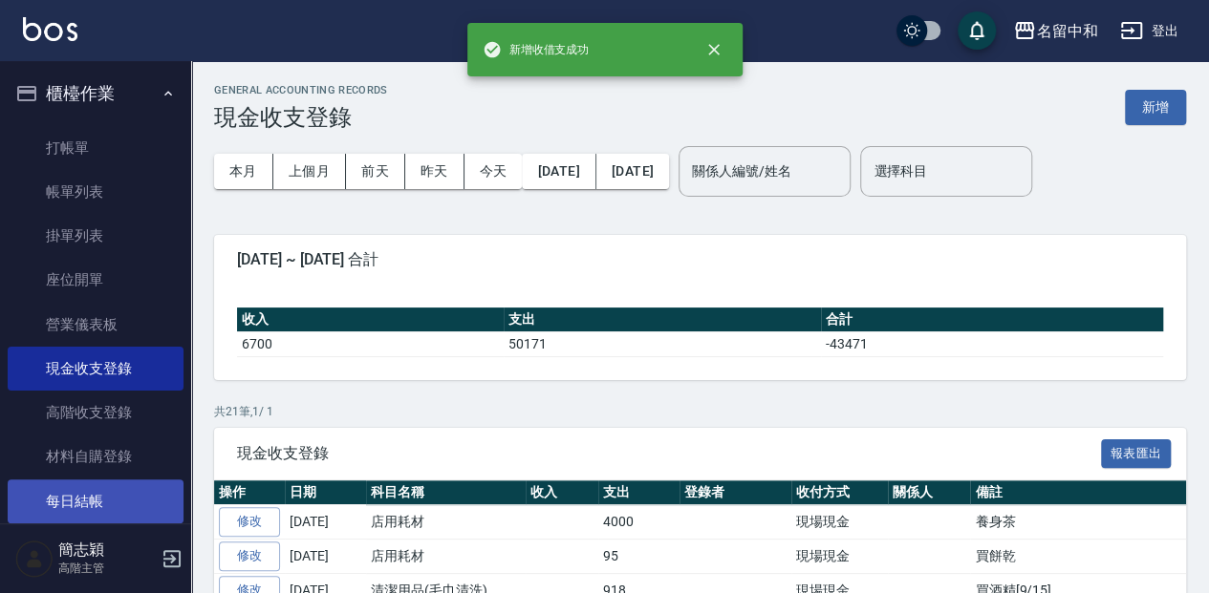
click at [96, 487] on link "每日結帳" at bounding box center [96, 502] width 176 height 44
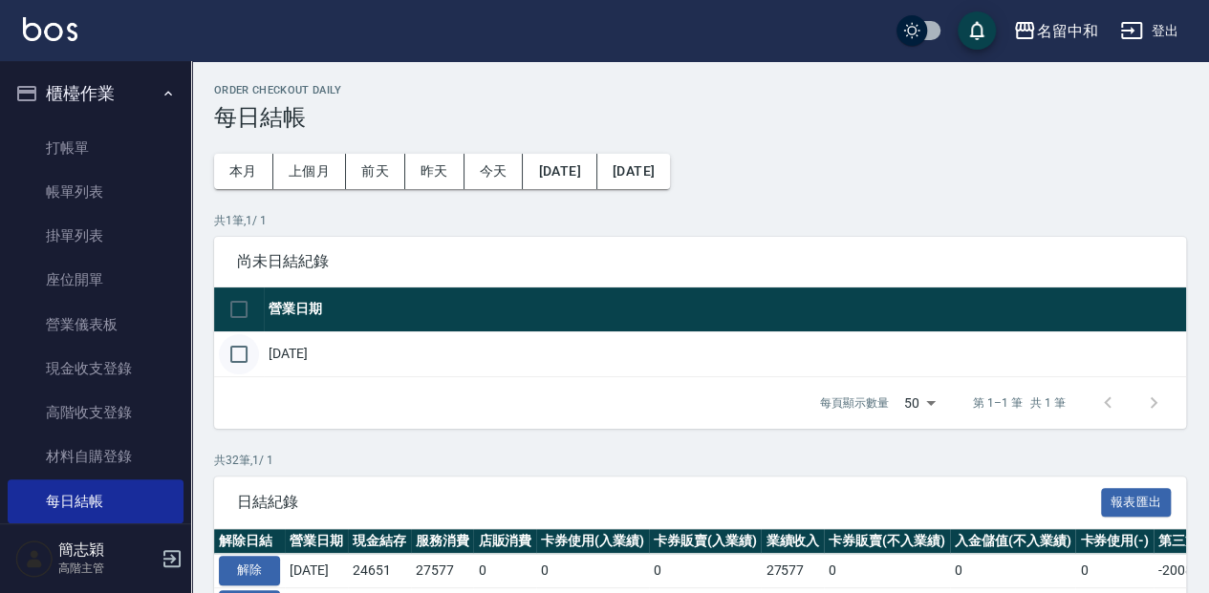
click at [245, 352] on input "checkbox" at bounding box center [239, 354] width 40 height 40
checkbox input "true"
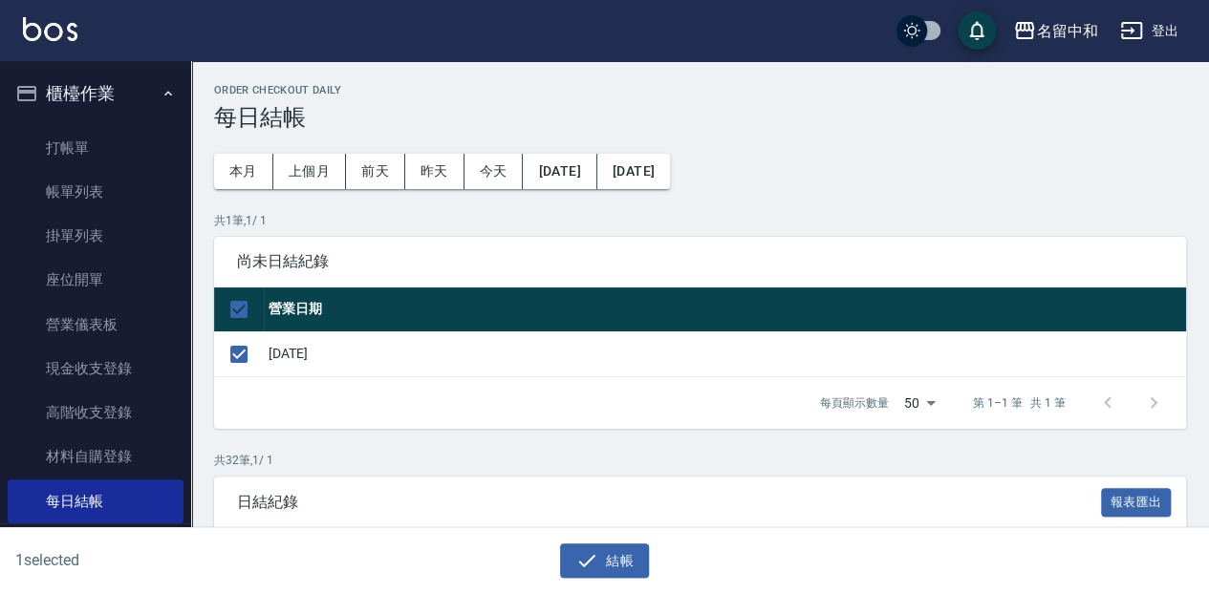
click at [613, 589] on div "1 selected 結帳" at bounding box center [604, 561] width 1209 height 66
drag, startPoint x: 617, startPoint y: 573, endPoint x: 613, endPoint y: 561, distance: 13.0
click at [617, 573] on button "結帳" at bounding box center [604, 561] width 89 height 35
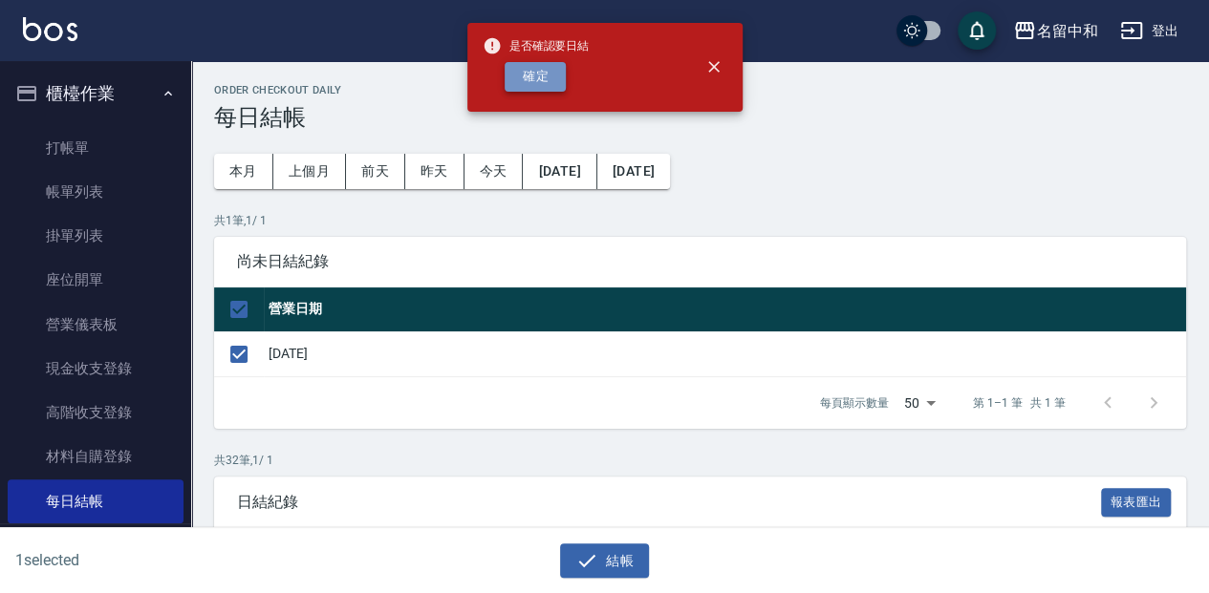
click at [558, 91] on button "確定" at bounding box center [534, 77] width 61 height 30
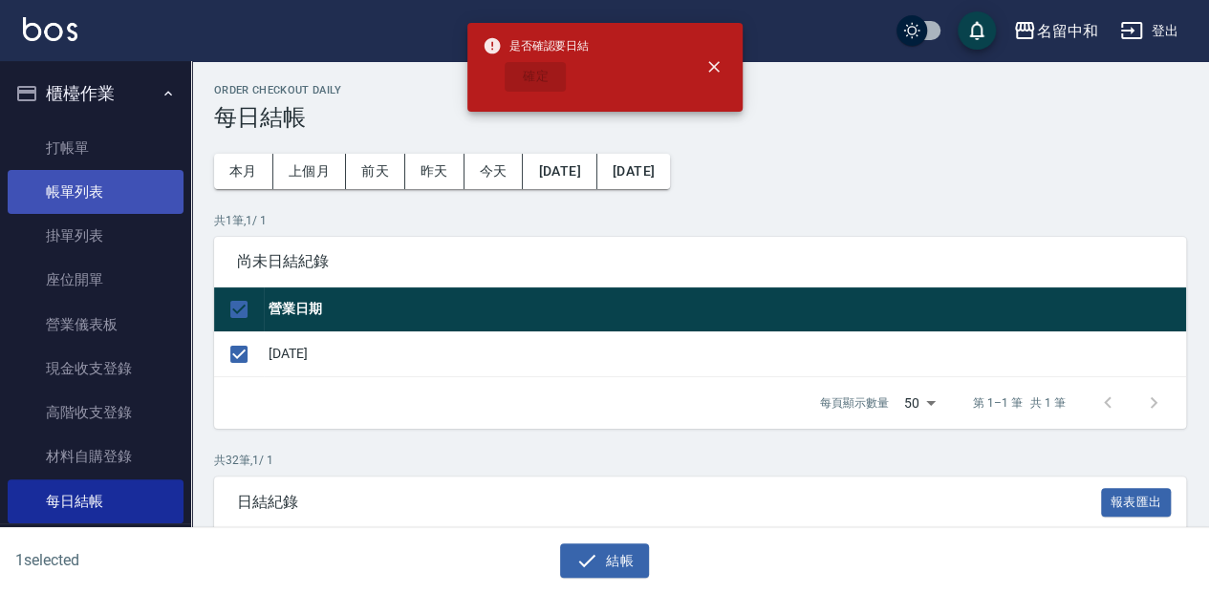
checkbox input "false"
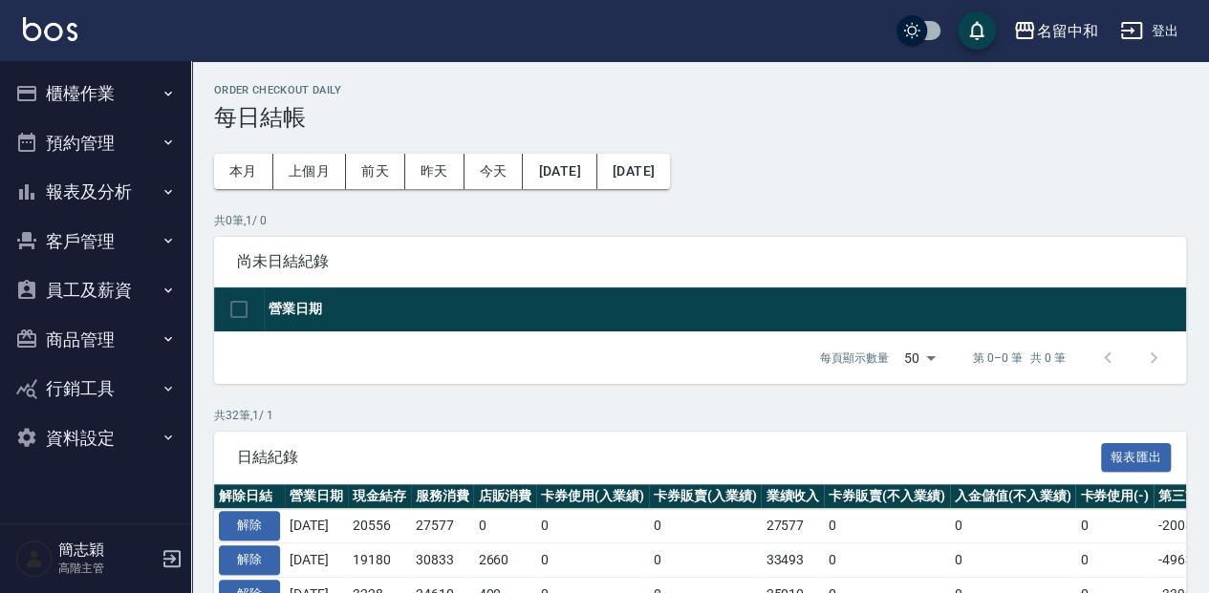
click at [149, 157] on button "預約管理" at bounding box center [96, 143] width 176 height 50
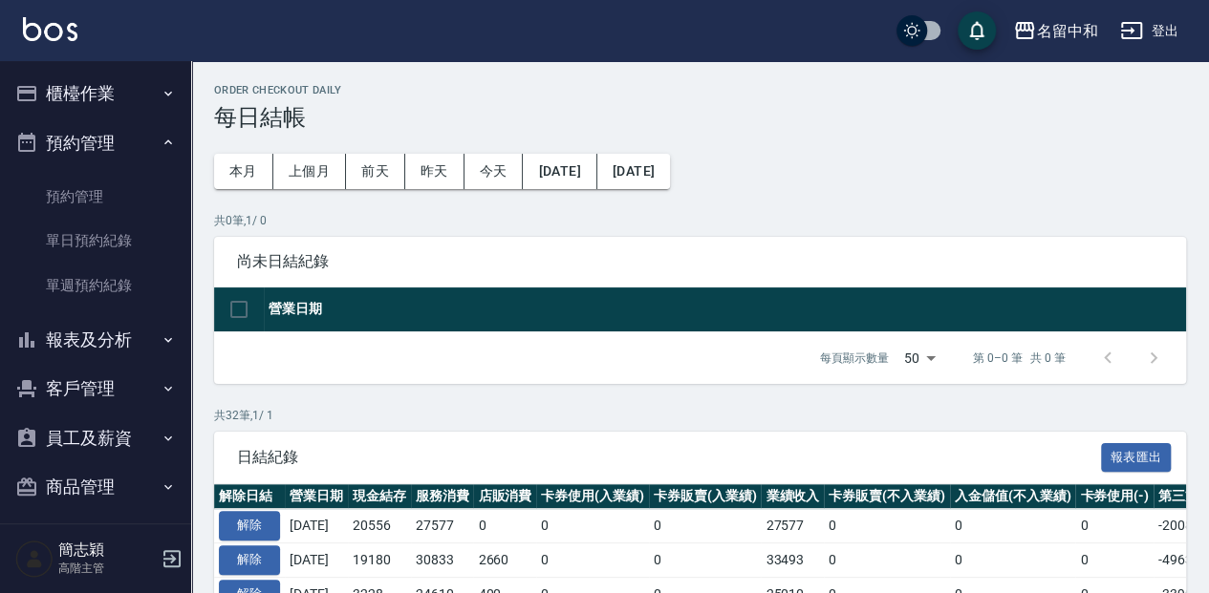
click at [110, 338] on button "報表及分析" at bounding box center [96, 340] width 176 height 50
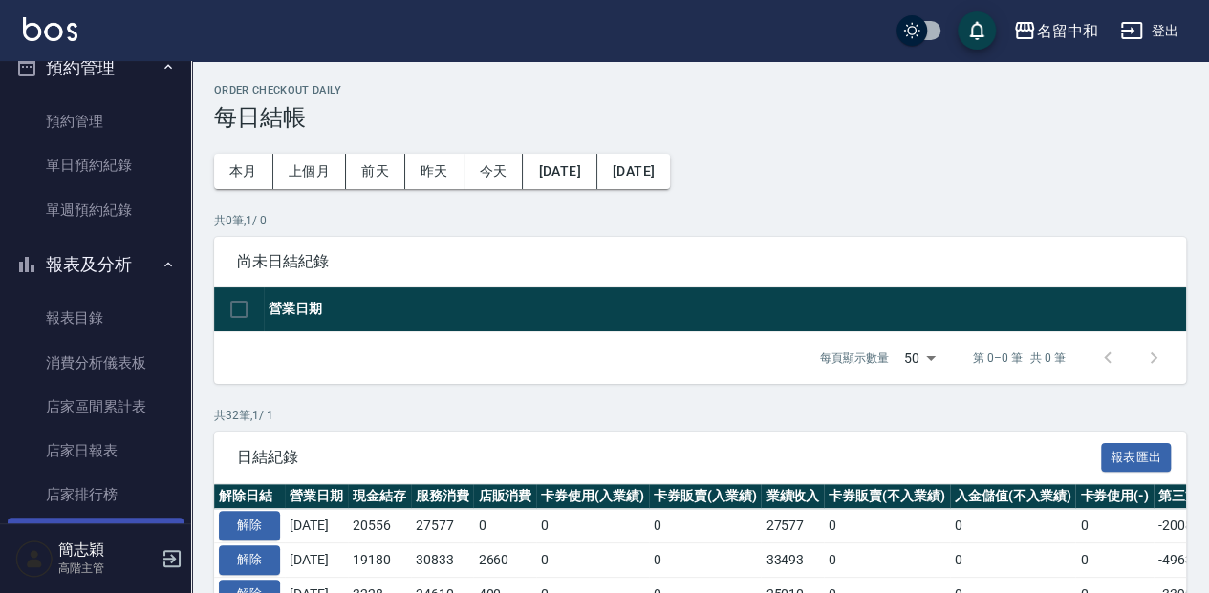
scroll to position [191, 0]
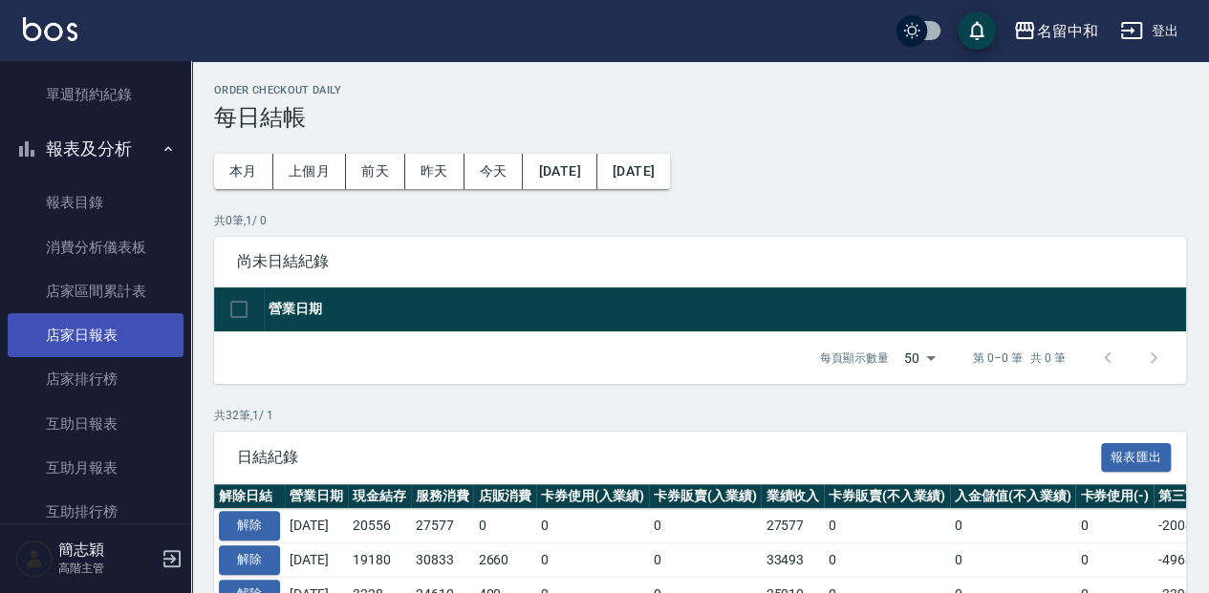
click at [117, 346] on link "店家日報表" at bounding box center [96, 335] width 176 height 44
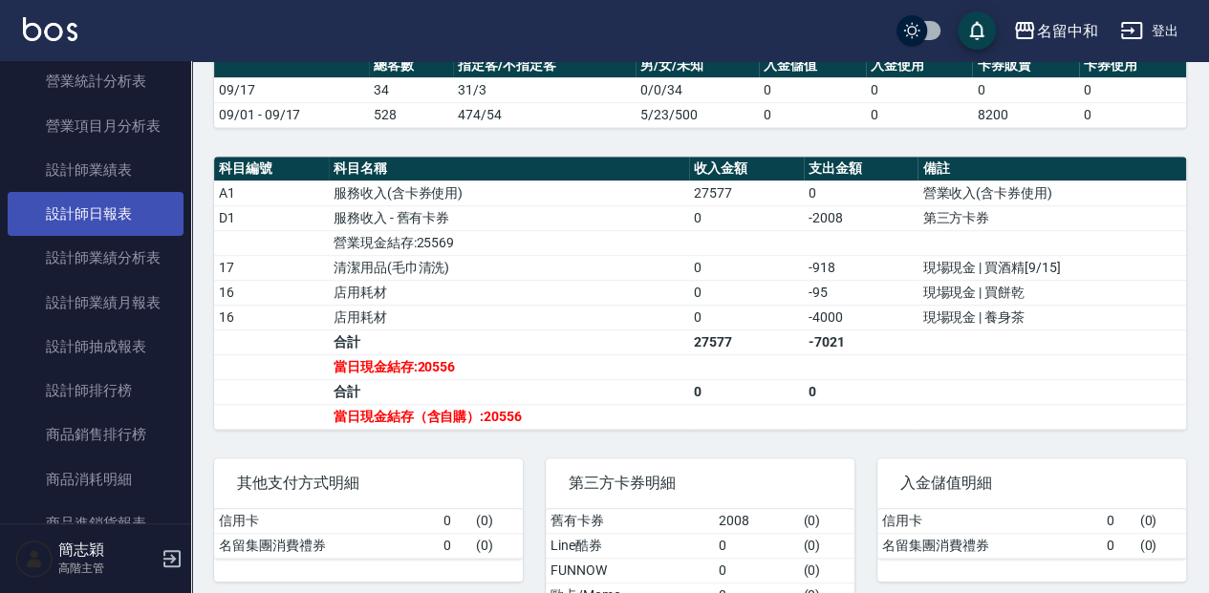
scroll to position [827, 0]
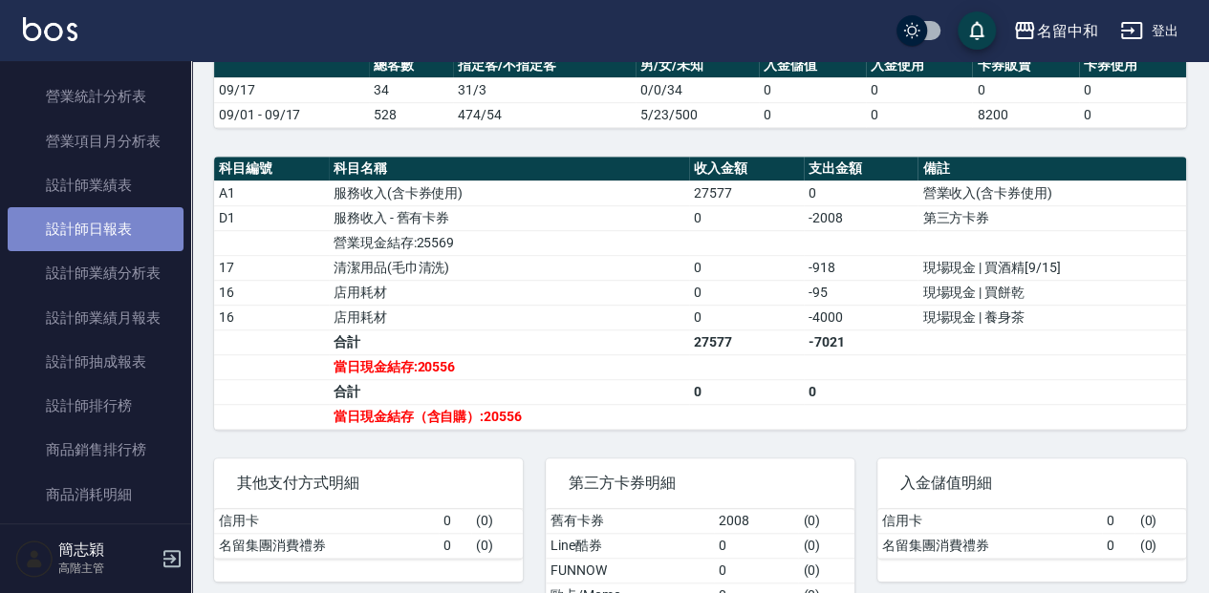
click at [119, 222] on link "設計師日報表" at bounding box center [96, 229] width 176 height 44
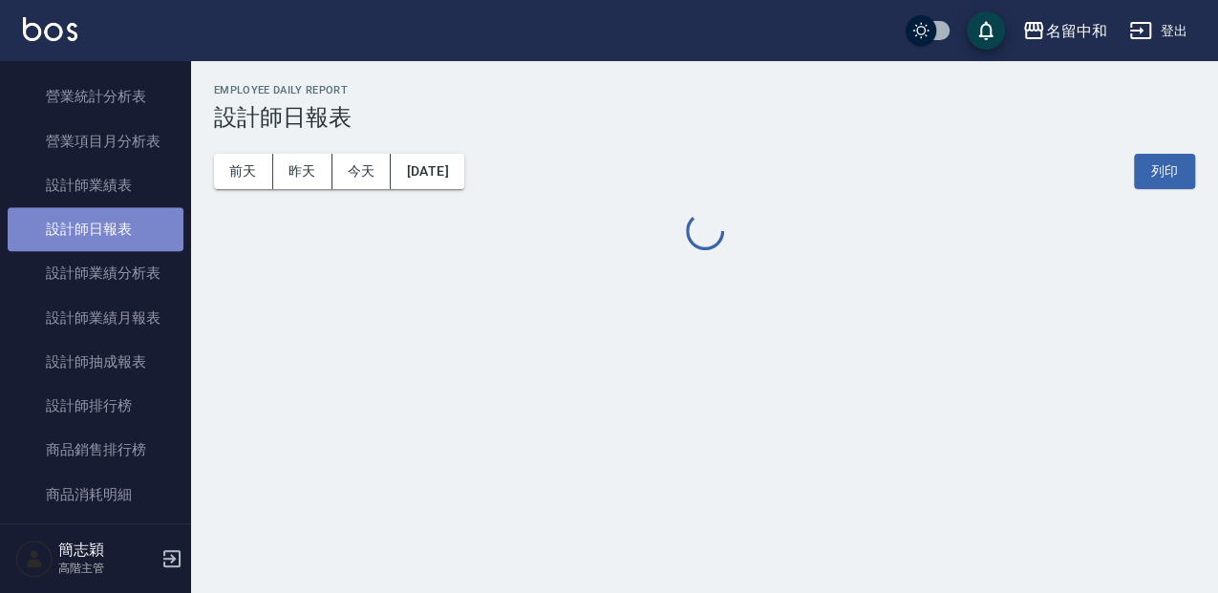
click at [119, 222] on link "設計師日報表" at bounding box center [96, 229] width 176 height 44
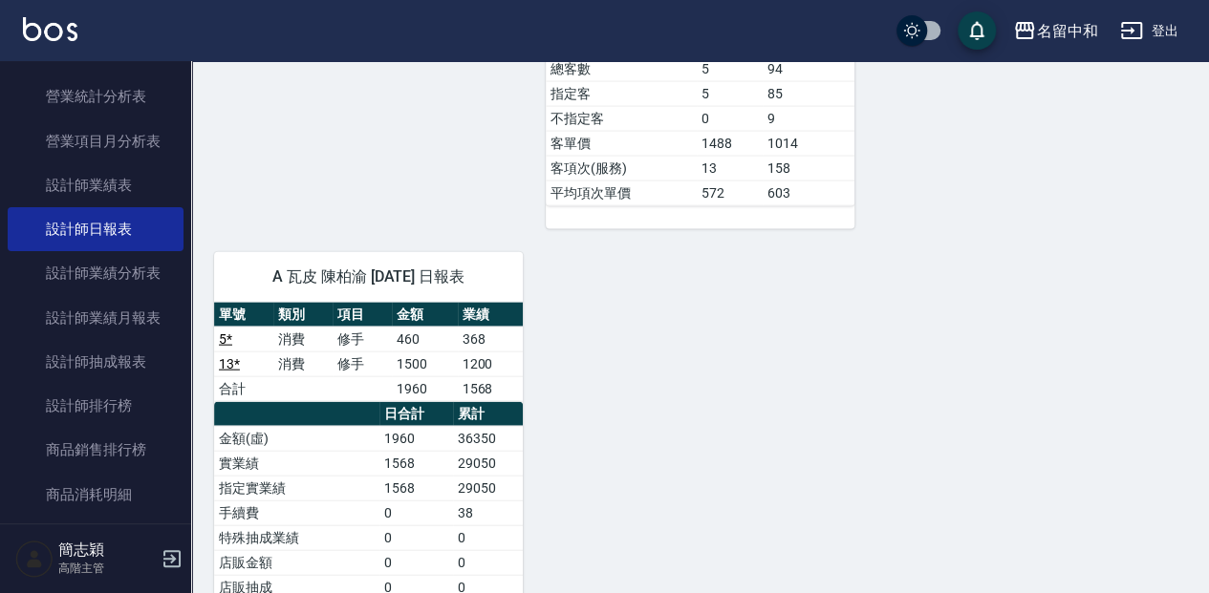
scroll to position [2038, 0]
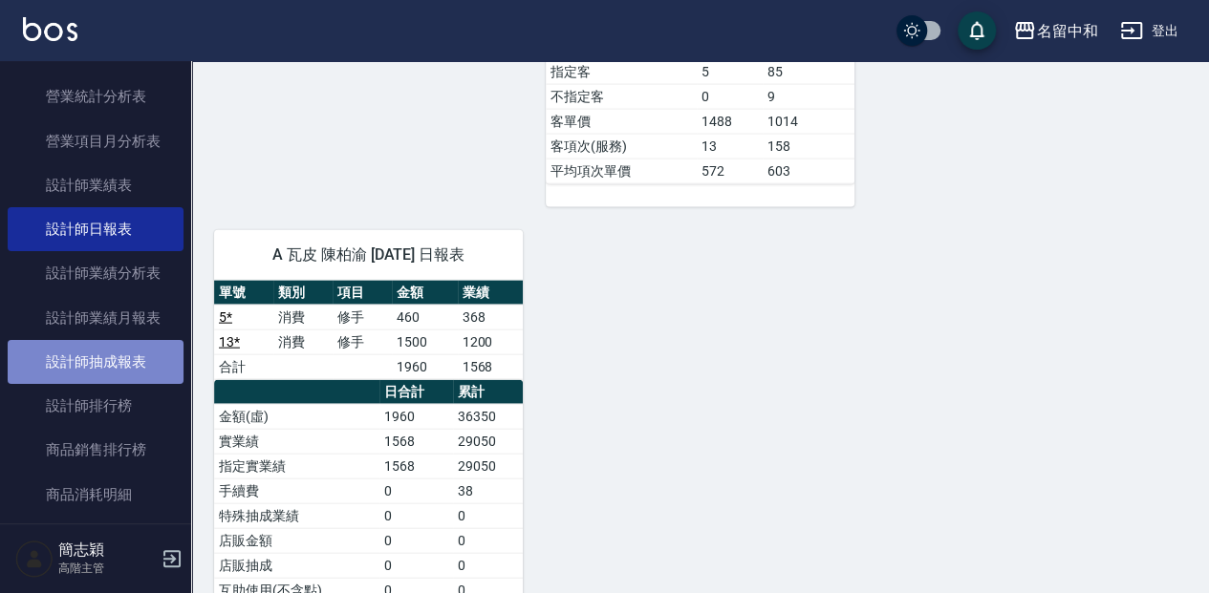
click at [136, 370] on link "設計師抽成報表" at bounding box center [96, 362] width 176 height 44
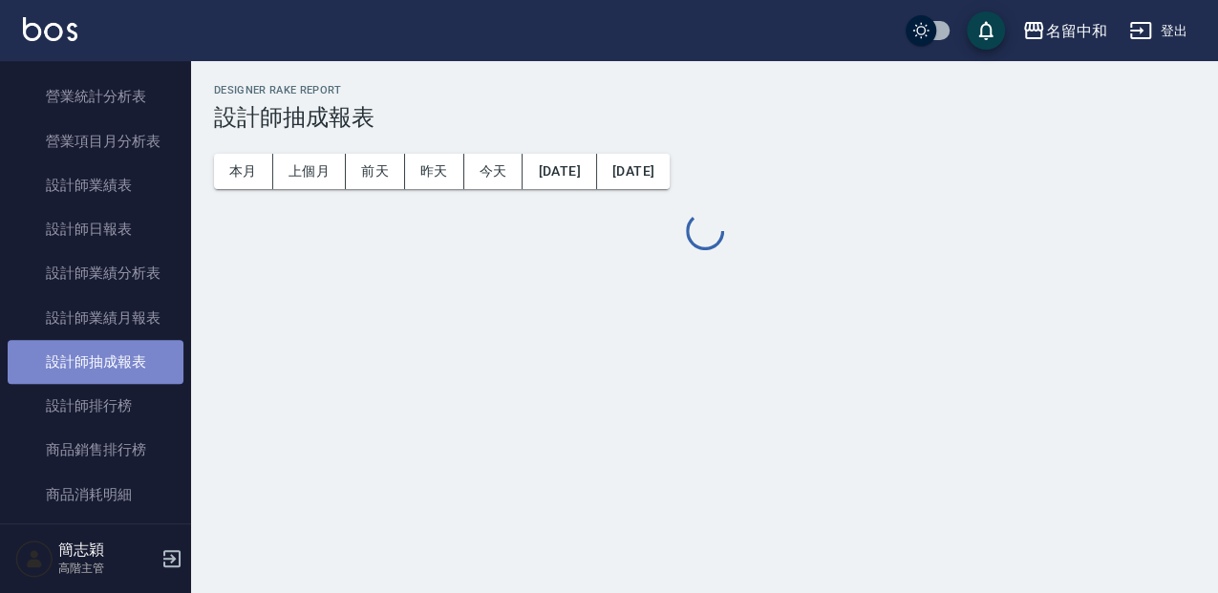
click at [136, 370] on link "設計師抽成報表" at bounding box center [96, 362] width 176 height 44
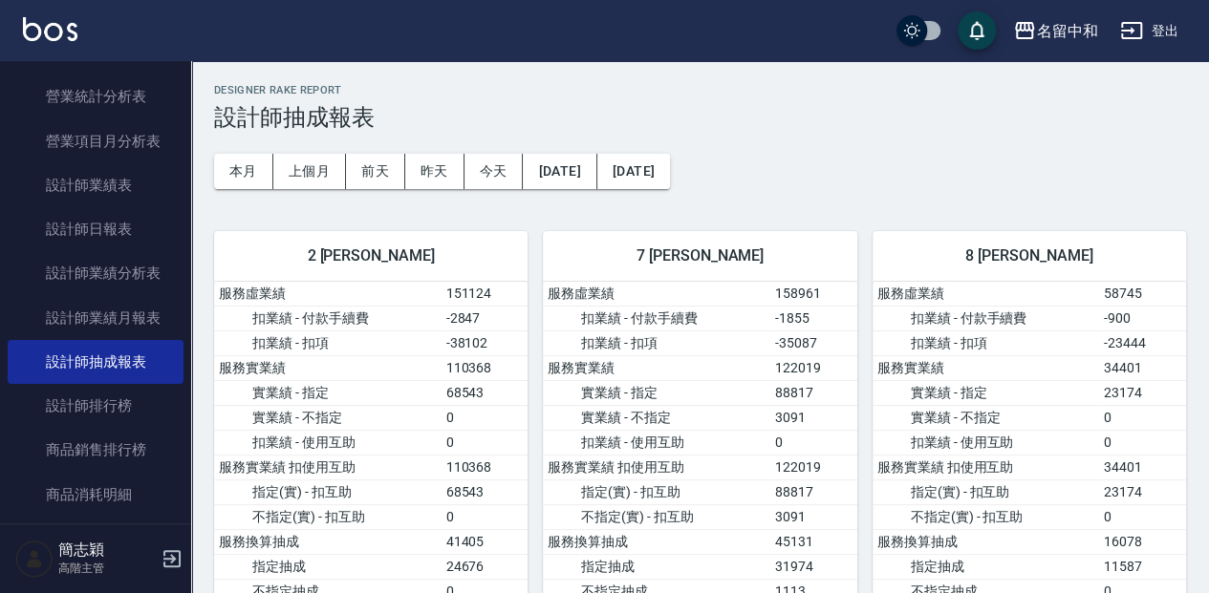
drag, startPoint x: 1021, startPoint y: 186, endPoint x: 1075, endPoint y: 155, distance: 62.1
drag, startPoint x: 1075, startPoint y: 155, endPoint x: 1070, endPoint y: 164, distance: 10.7
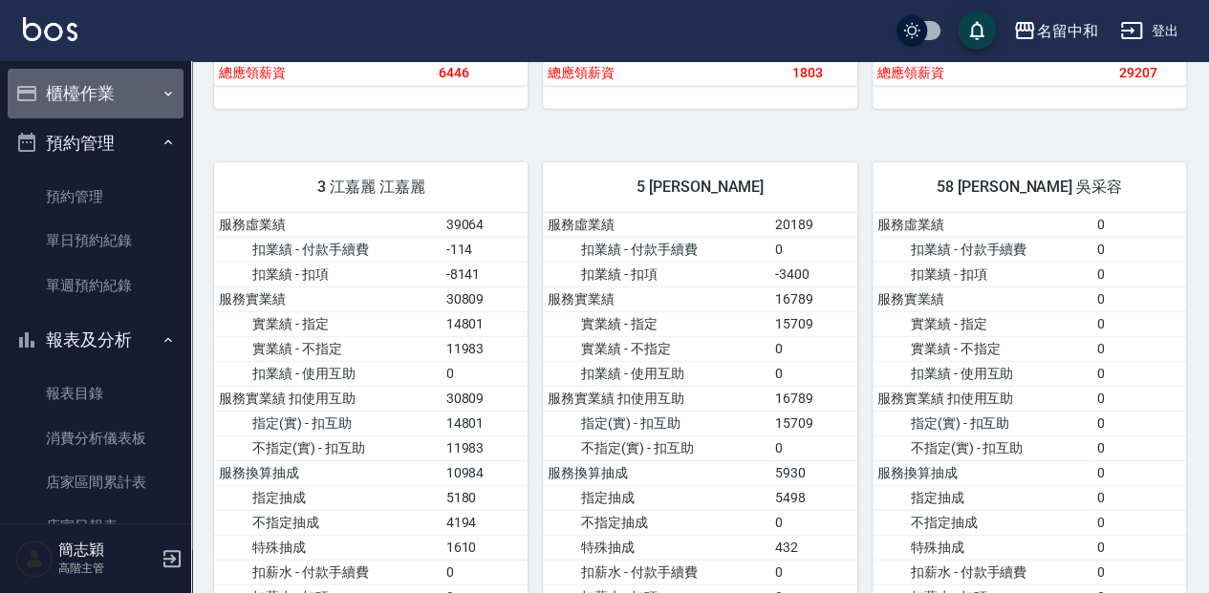
click at [128, 94] on button "櫃檯作業" at bounding box center [96, 94] width 176 height 50
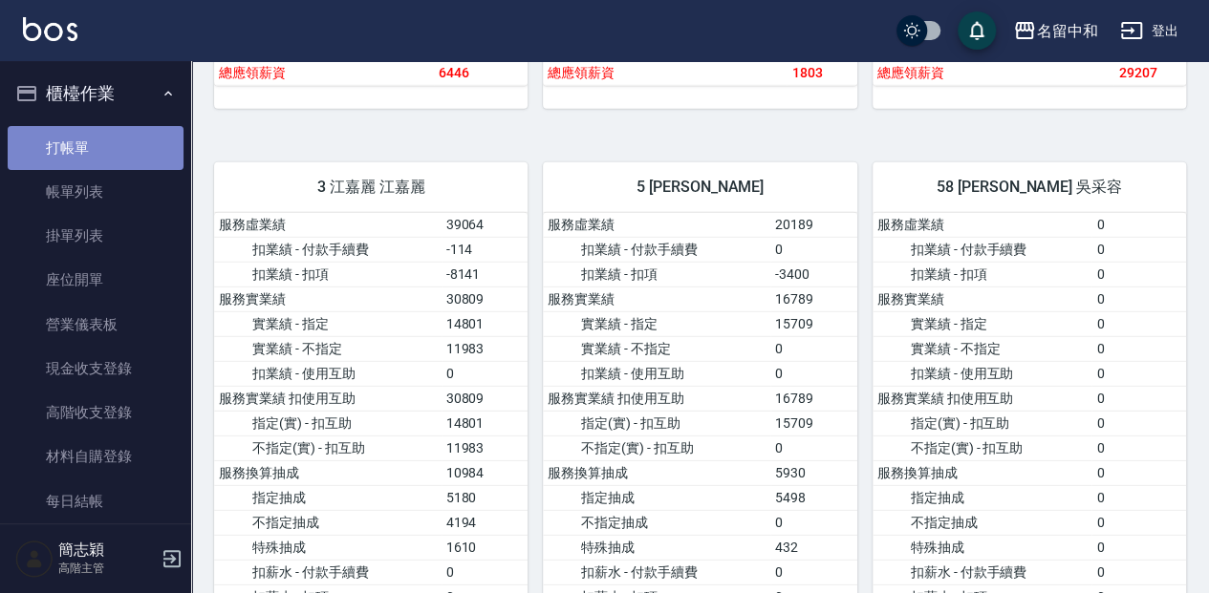
click at [137, 134] on link "打帳單" at bounding box center [96, 148] width 176 height 44
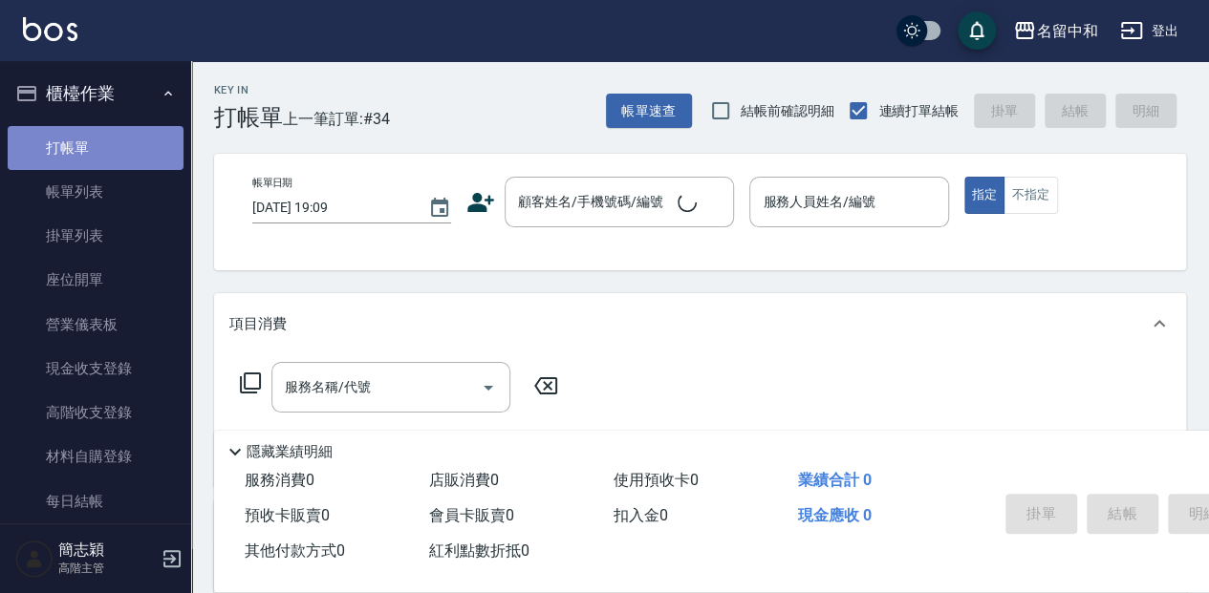
click at [141, 143] on link "打帳單" at bounding box center [96, 148] width 176 height 44
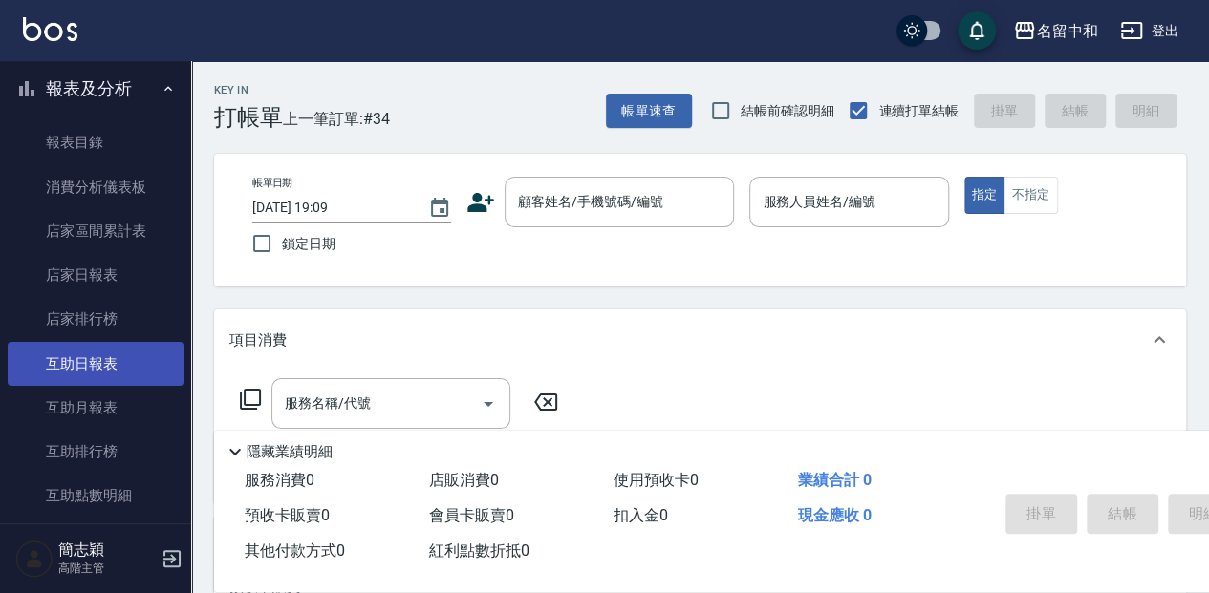
scroll to position [891, 0]
